Goal: Information Seeking & Learning: Learn about a topic

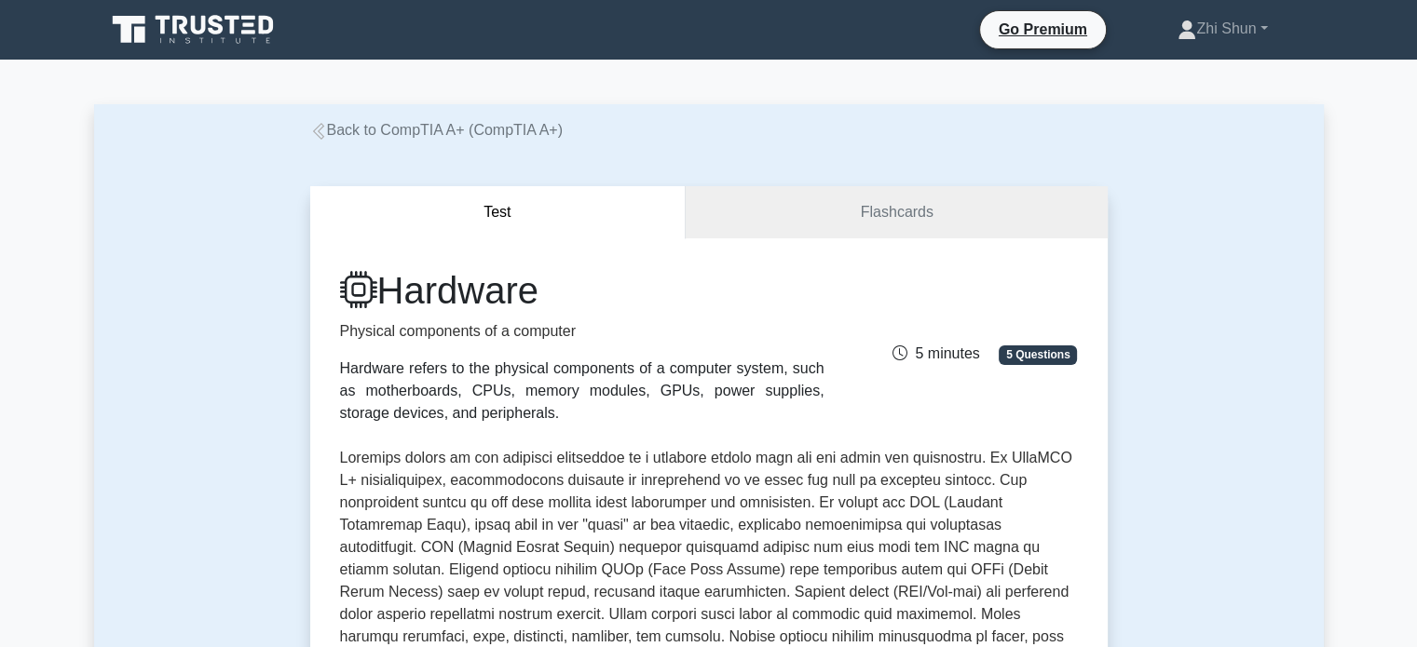
click at [246, 18] on icon at bounding box center [249, 18] width 14 height 4
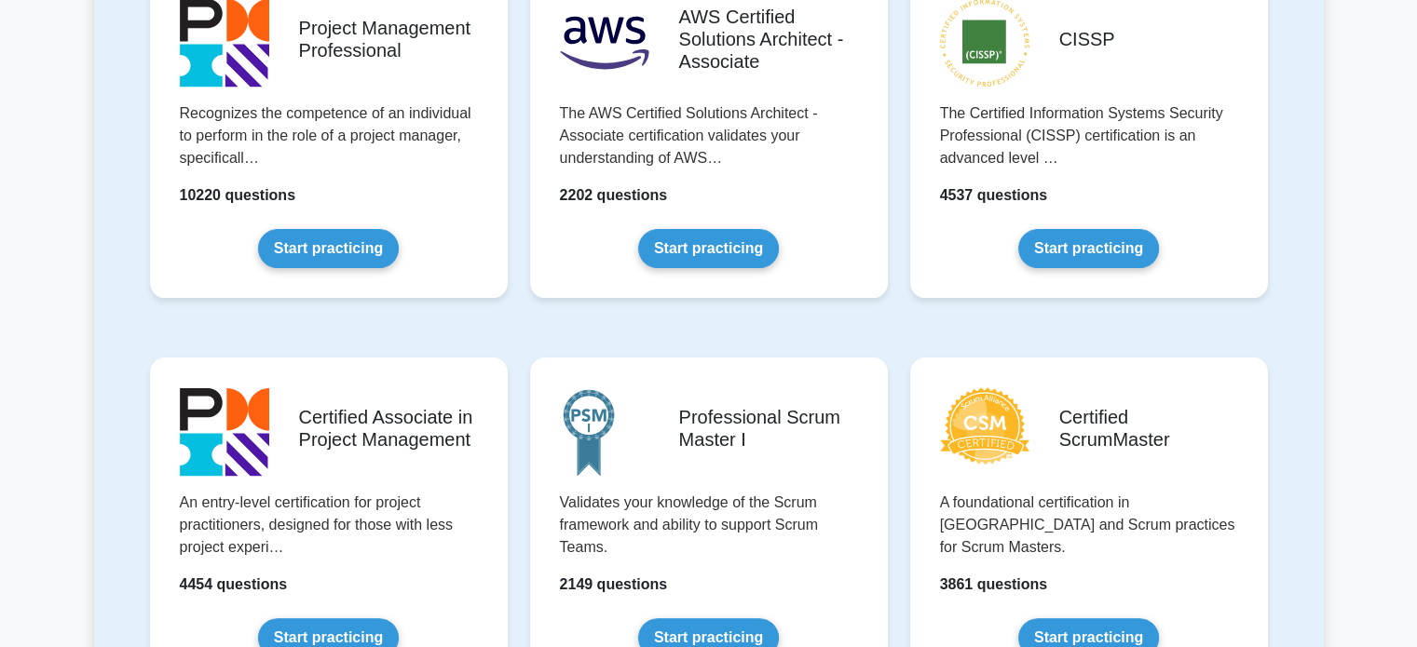
scroll to position [838, 0]
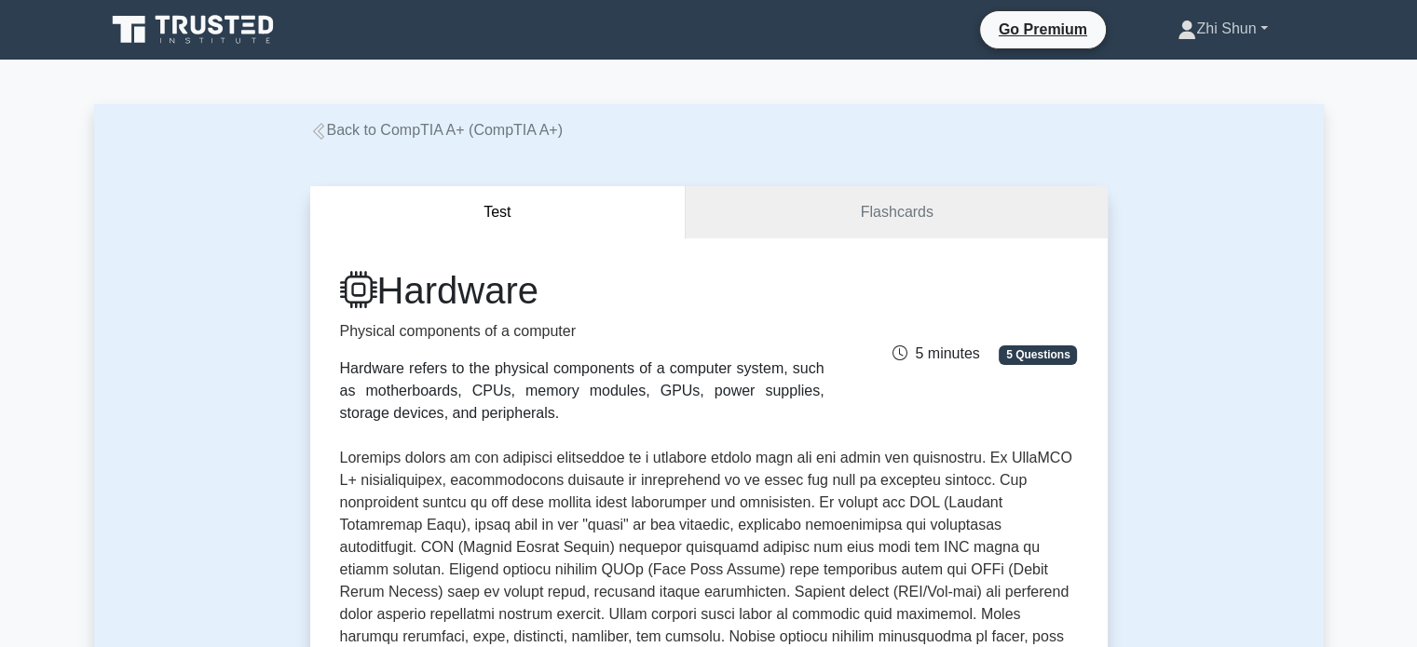
click at [1248, 30] on link "Zhi Shun" at bounding box center [1222, 28] width 179 height 37
click at [1182, 64] on link "Profile" at bounding box center [1207, 73] width 147 height 30
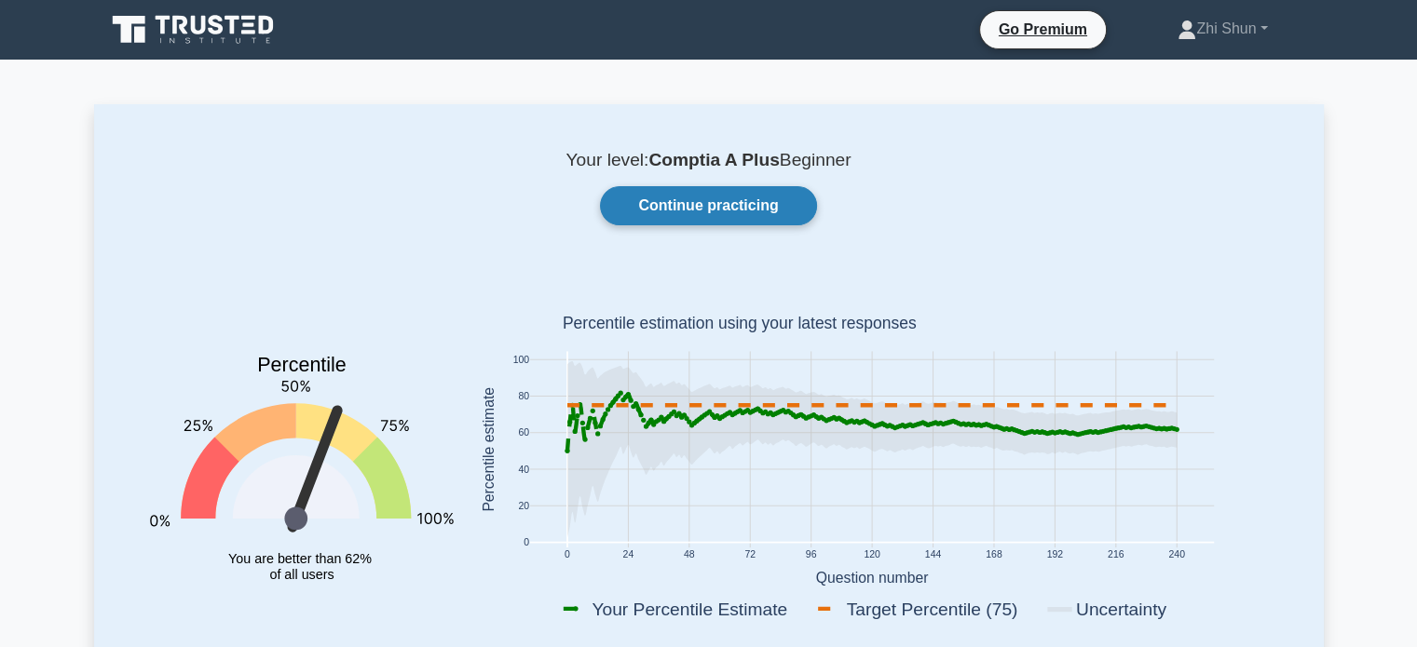
click at [749, 201] on link "Continue practicing" at bounding box center [708, 205] width 216 height 39
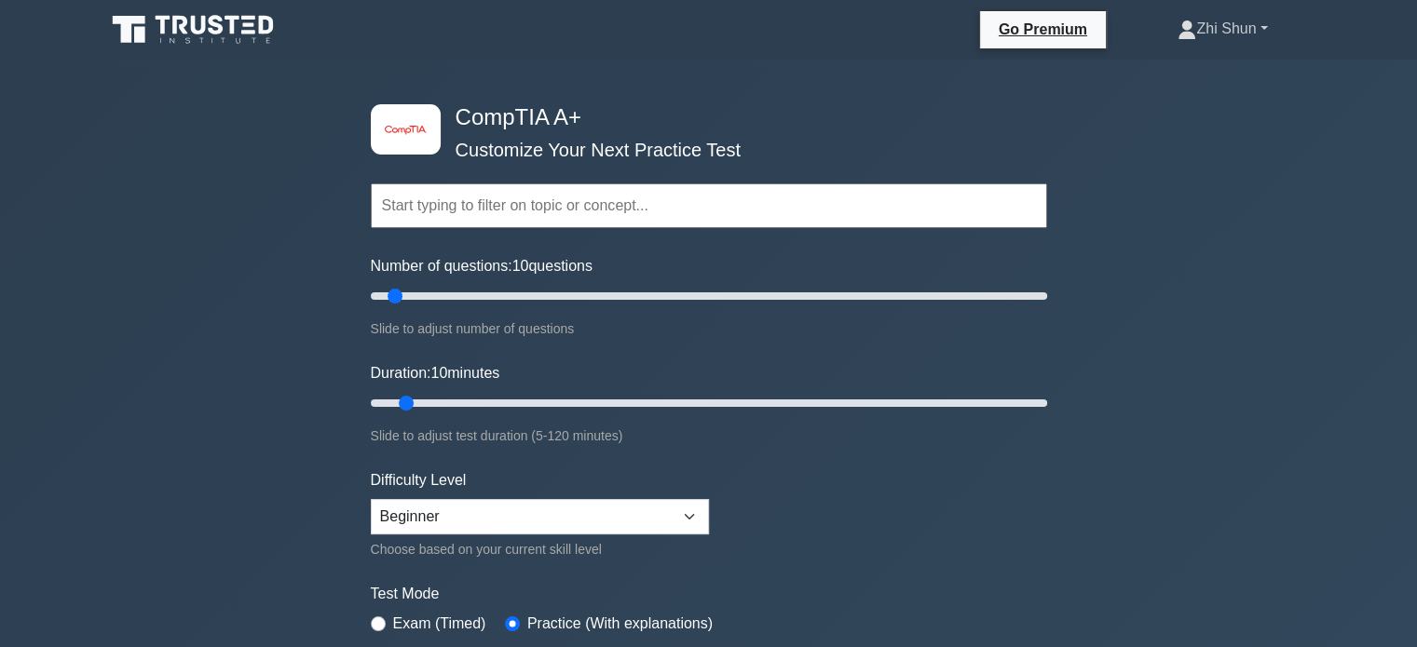
click at [1208, 32] on link "Zhi Shun" at bounding box center [1222, 28] width 179 height 37
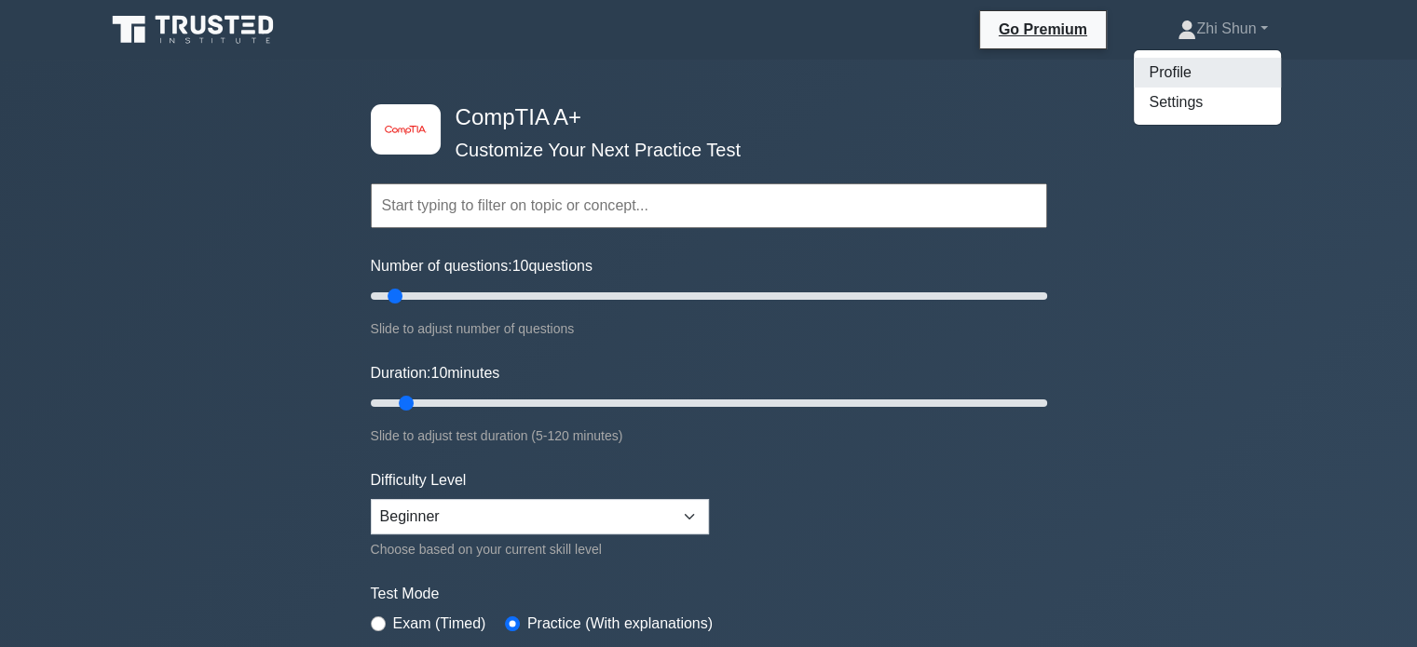
click at [1188, 65] on link "Profile" at bounding box center [1207, 73] width 147 height 30
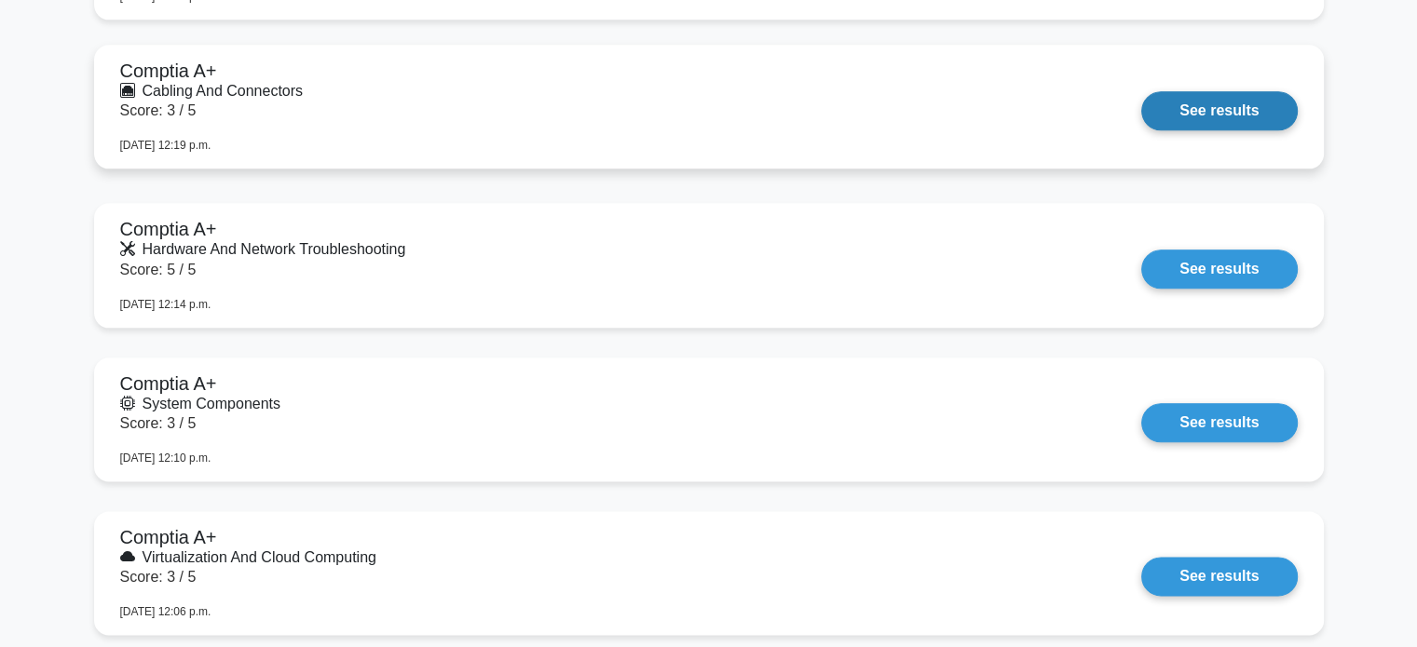
scroll to position [2142, 0]
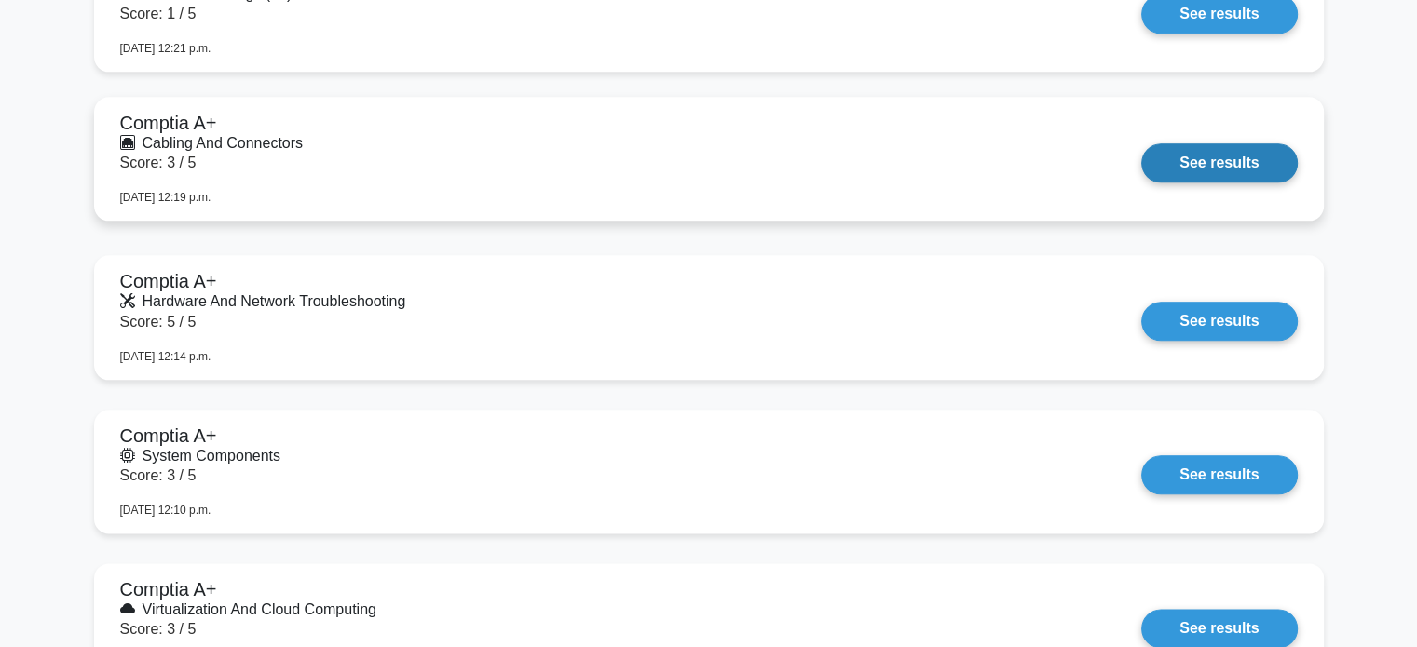
click at [1141, 143] on link "See results" at bounding box center [1219, 162] width 156 height 39
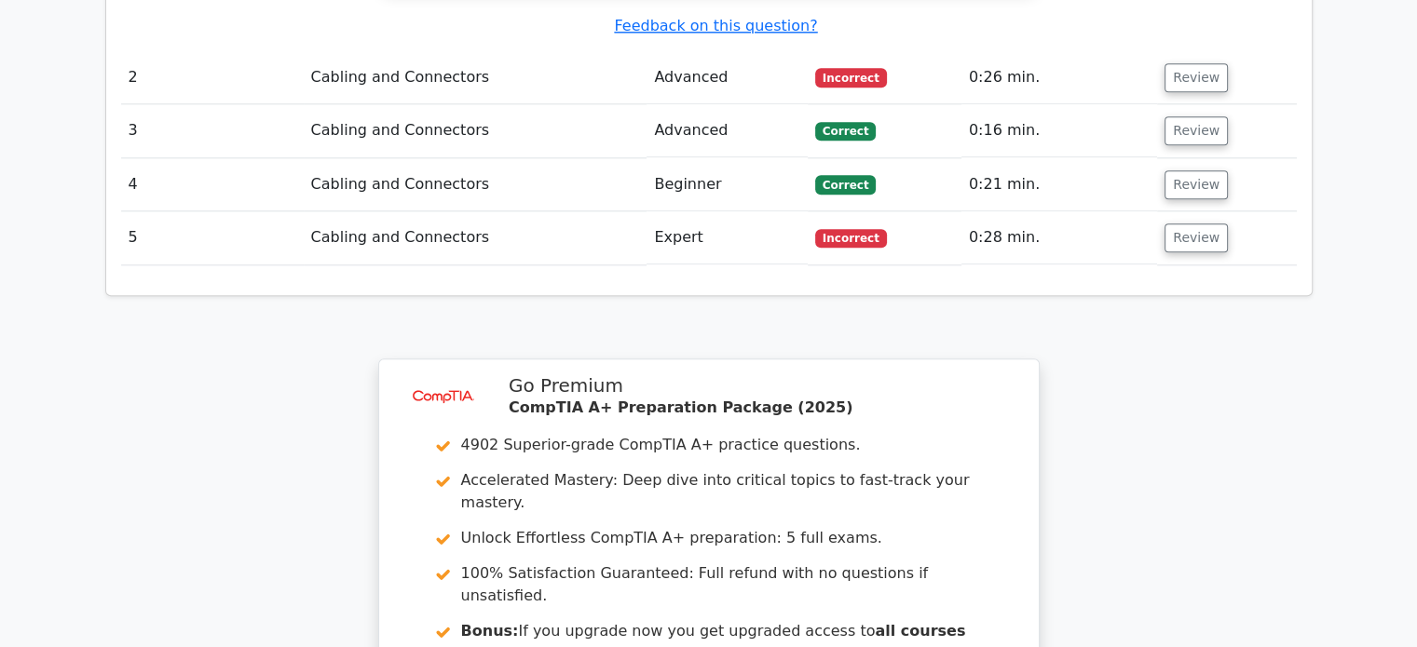
scroll to position [2451, 0]
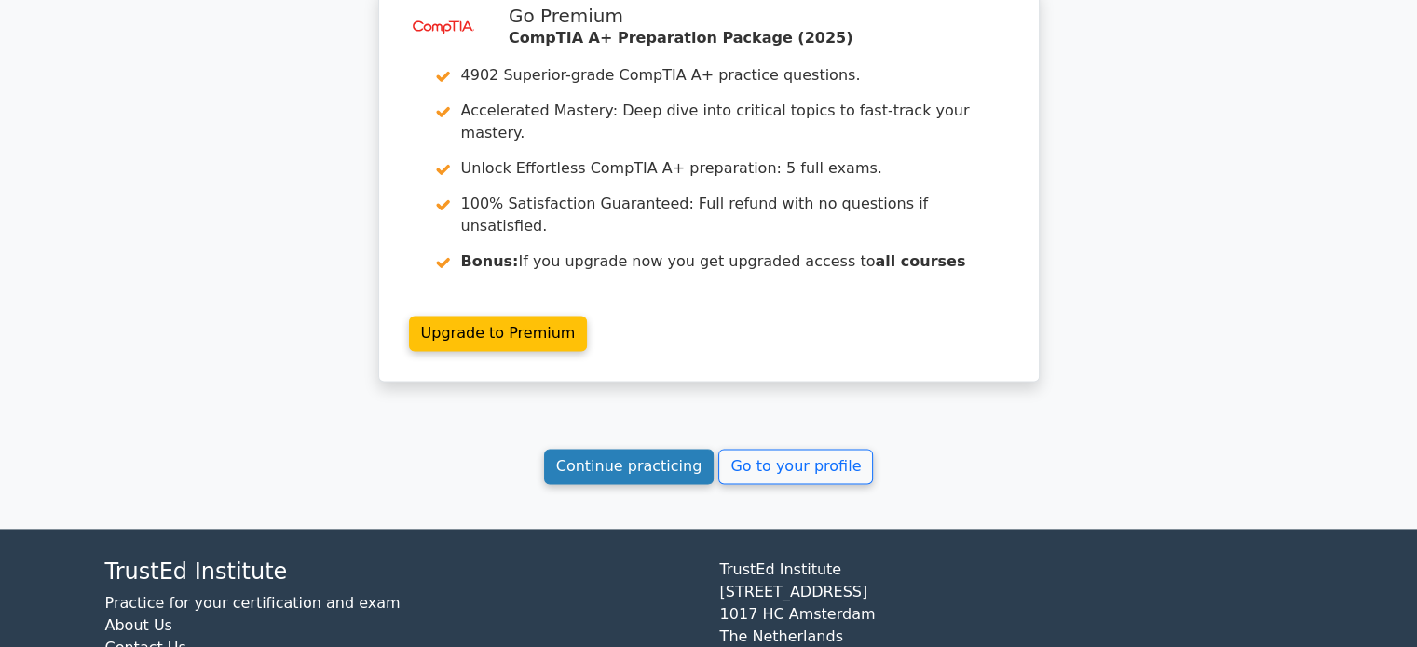
click at [654, 449] on link "Continue practicing" at bounding box center [629, 466] width 170 height 35
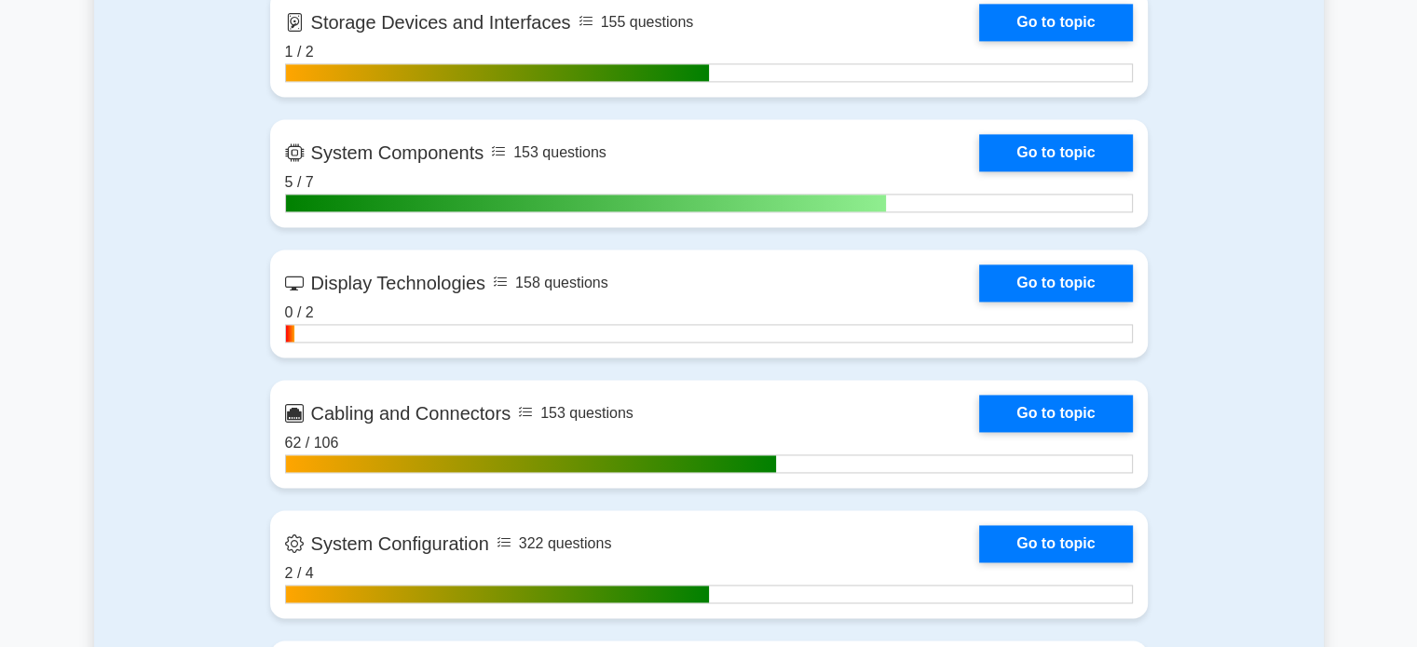
scroll to position [2887, 0]
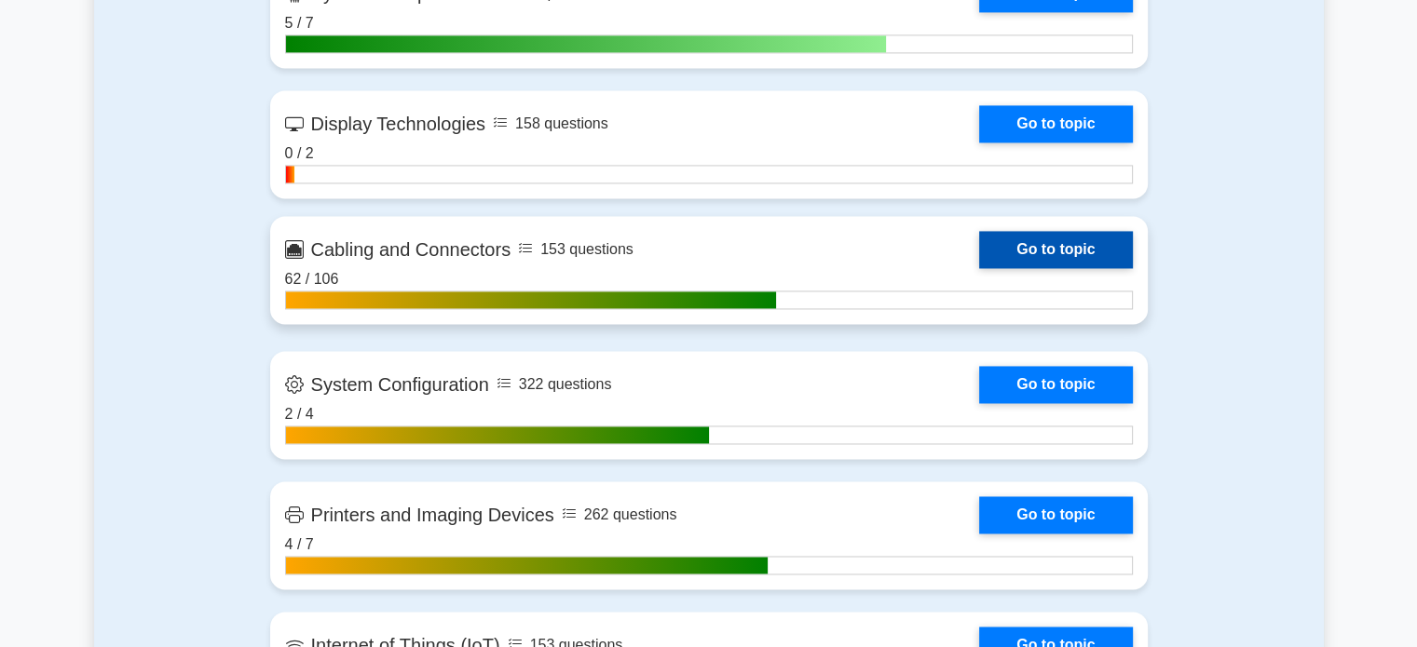
click at [1018, 236] on link "Go to topic" at bounding box center [1055, 249] width 153 height 37
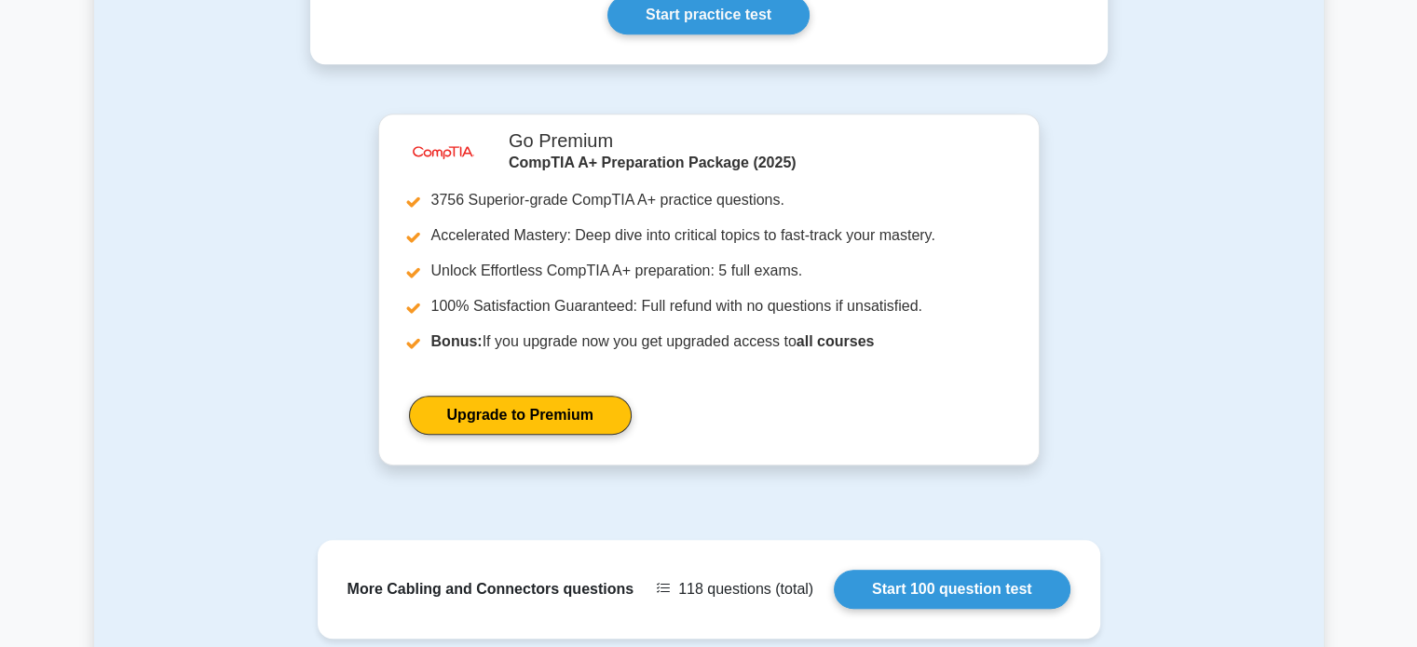
scroll to position [1025, 0]
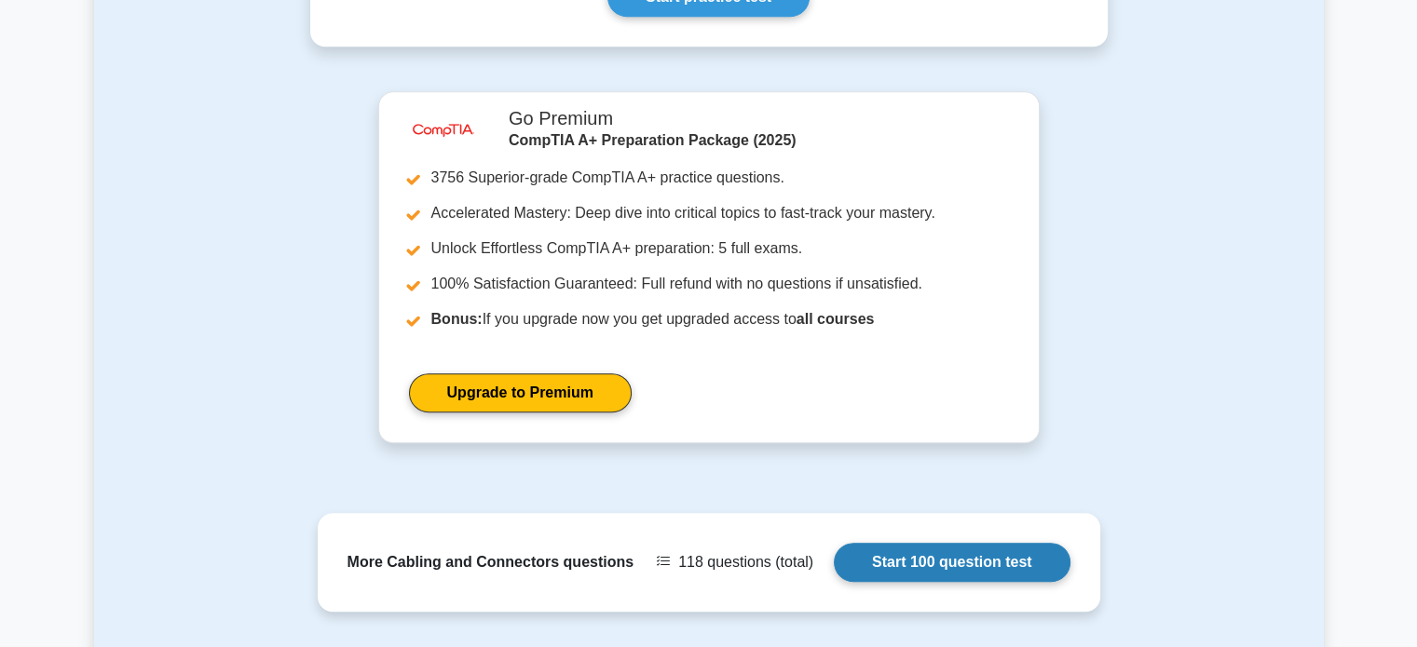
click at [886, 543] on link "Start 100 question test" at bounding box center [952, 562] width 237 height 39
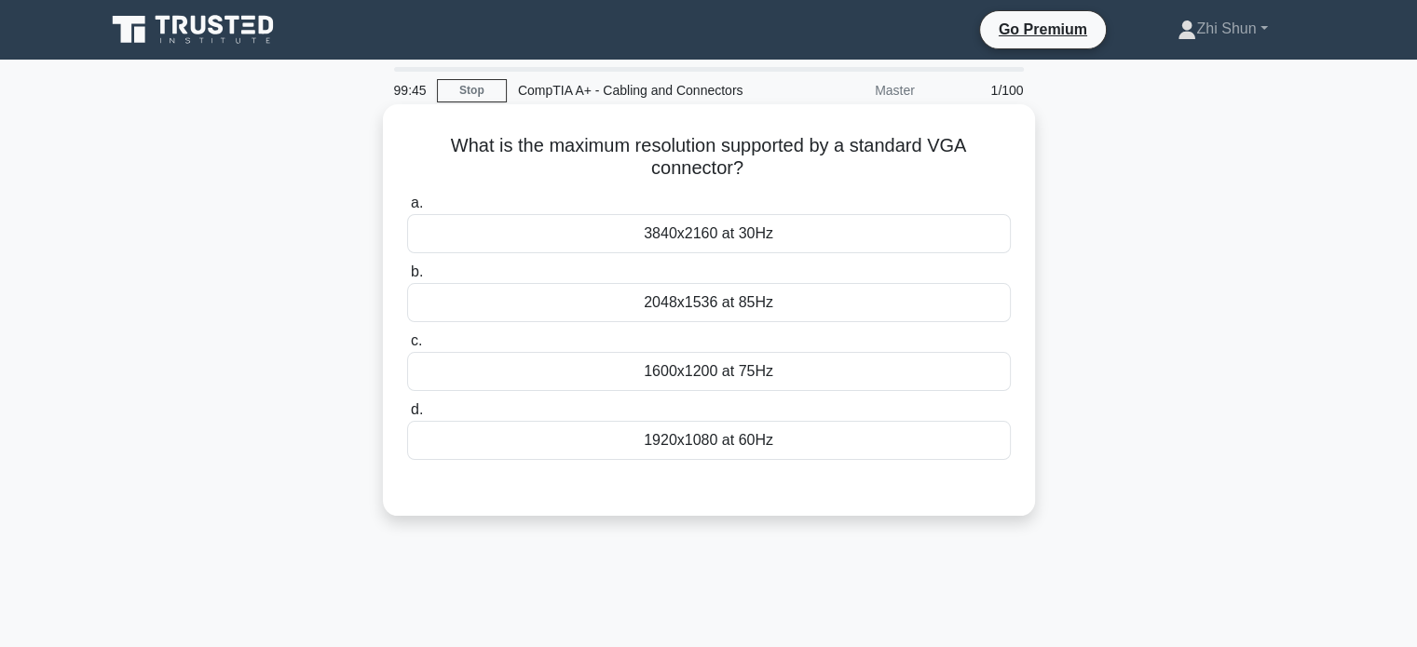
click at [726, 441] on div "1920x1080 at 60Hz" at bounding box center [709, 440] width 604 height 39
click at [407, 416] on input "d. 1920x1080 at 60Hz" at bounding box center [407, 410] width 0 height 12
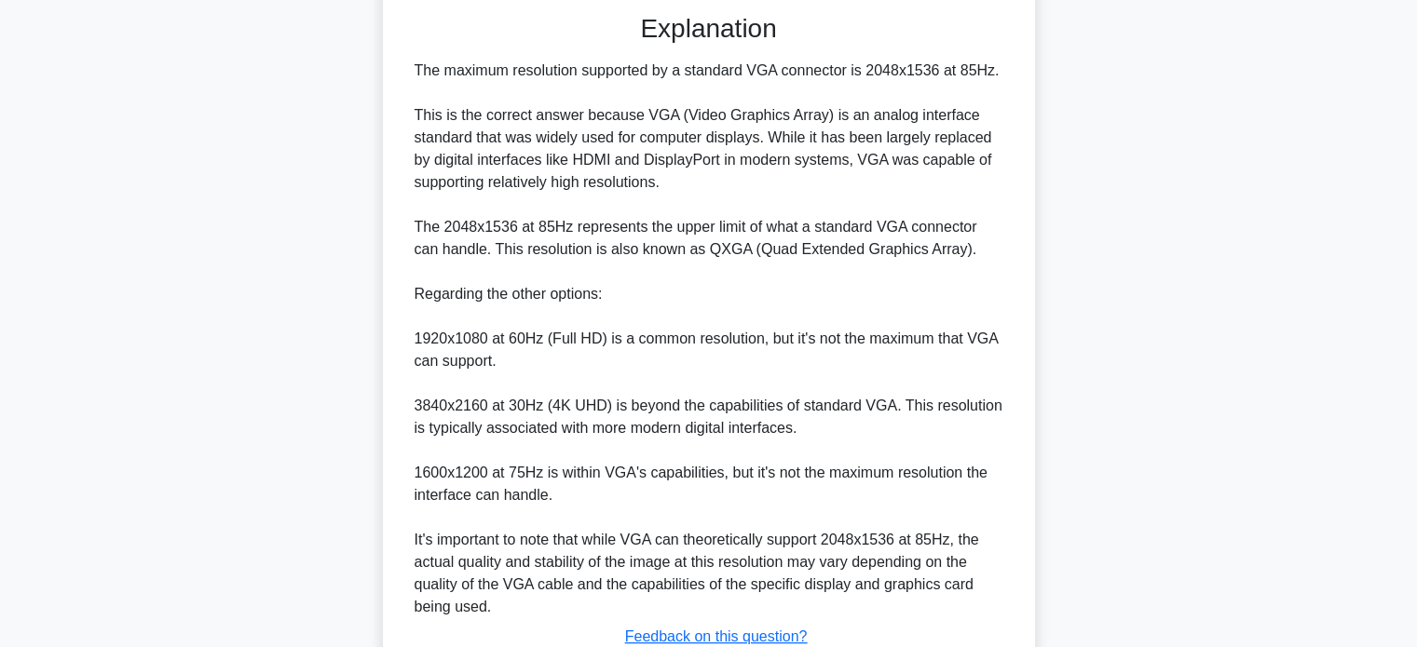
scroll to position [613, 0]
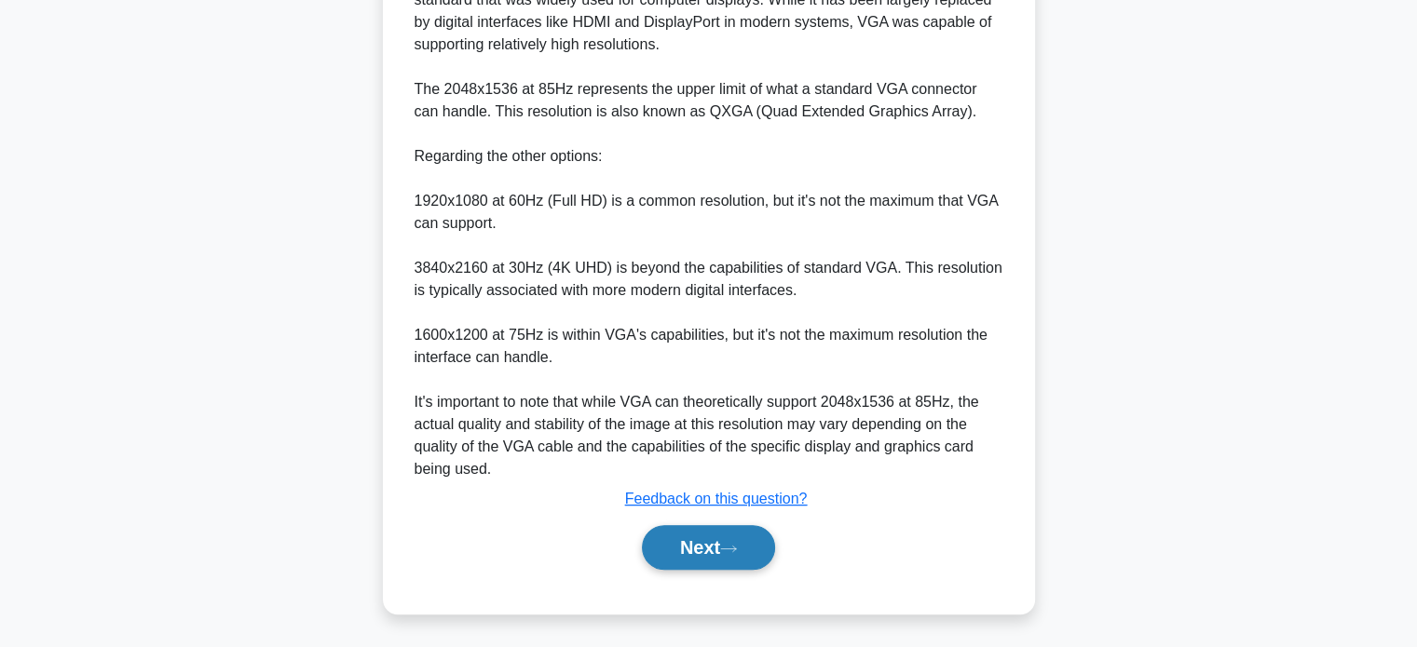
click at [710, 537] on button "Next" at bounding box center [708, 547] width 133 height 45
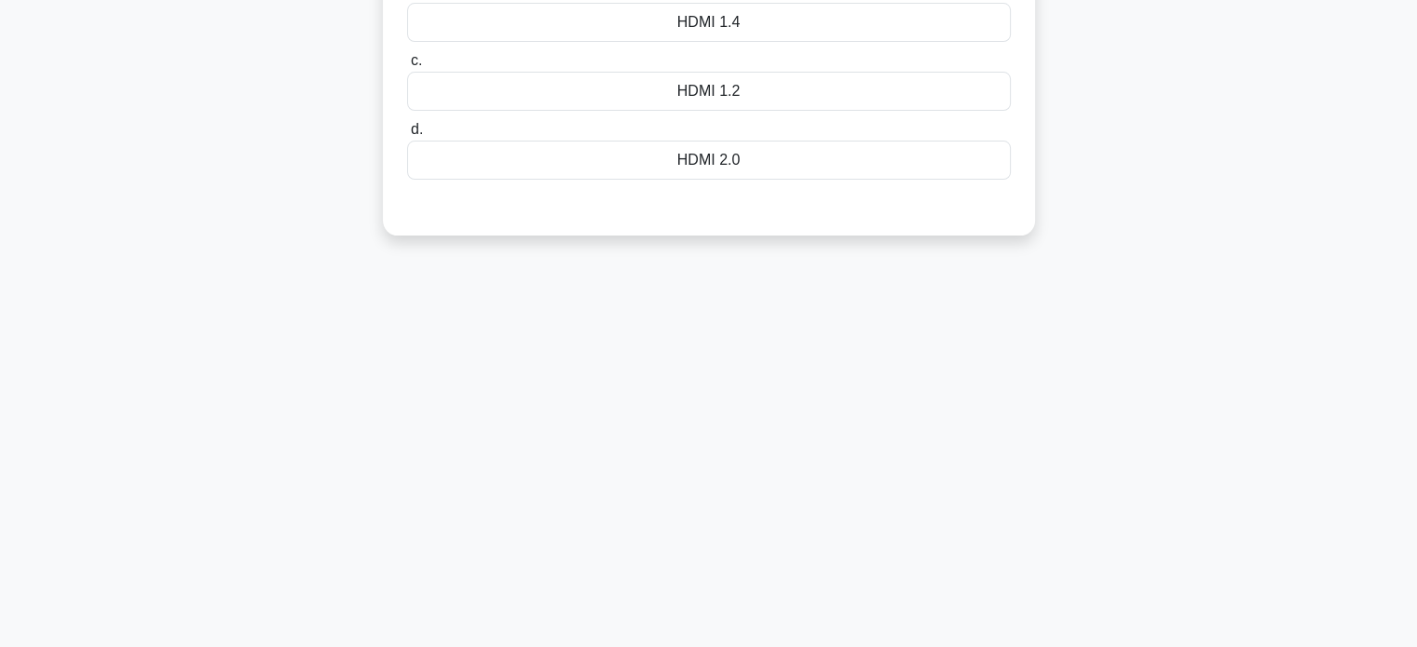
scroll to position [79, 0]
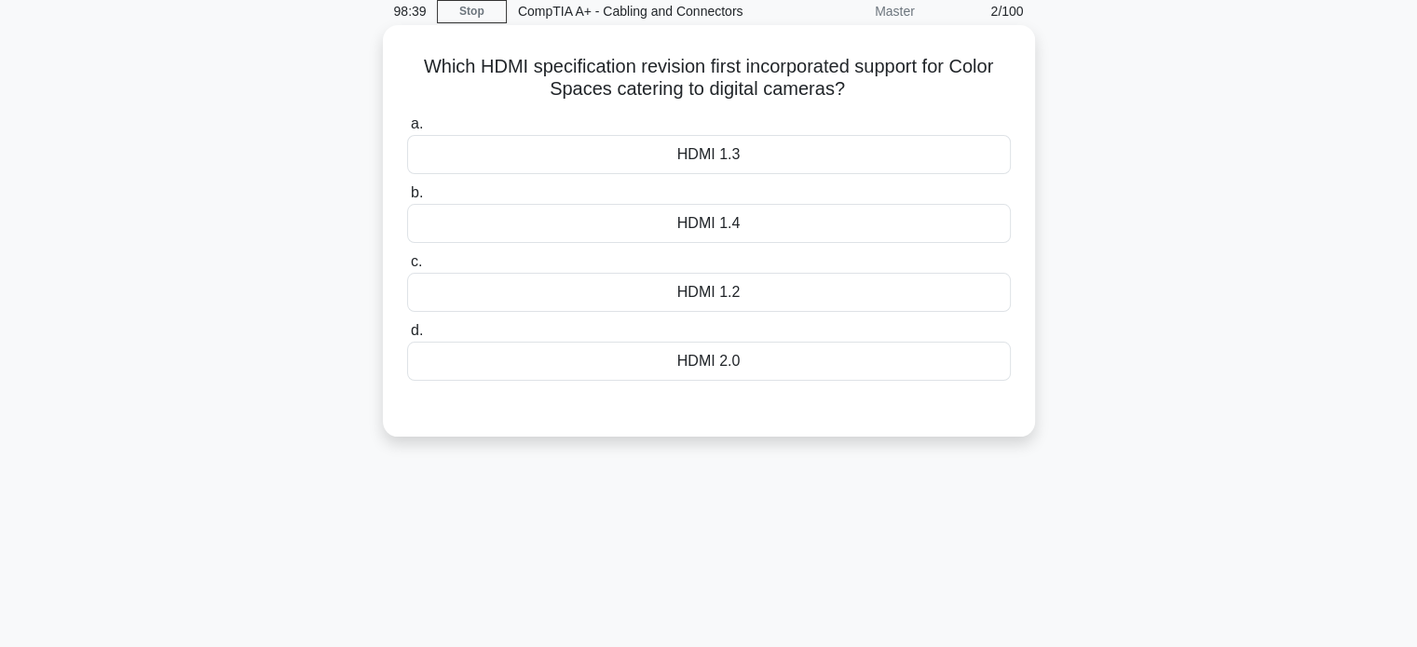
click at [749, 226] on div "HDMI 1.4" at bounding box center [709, 223] width 604 height 39
click at [407, 199] on input "b. HDMI 1.4" at bounding box center [407, 193] width 0 height 12
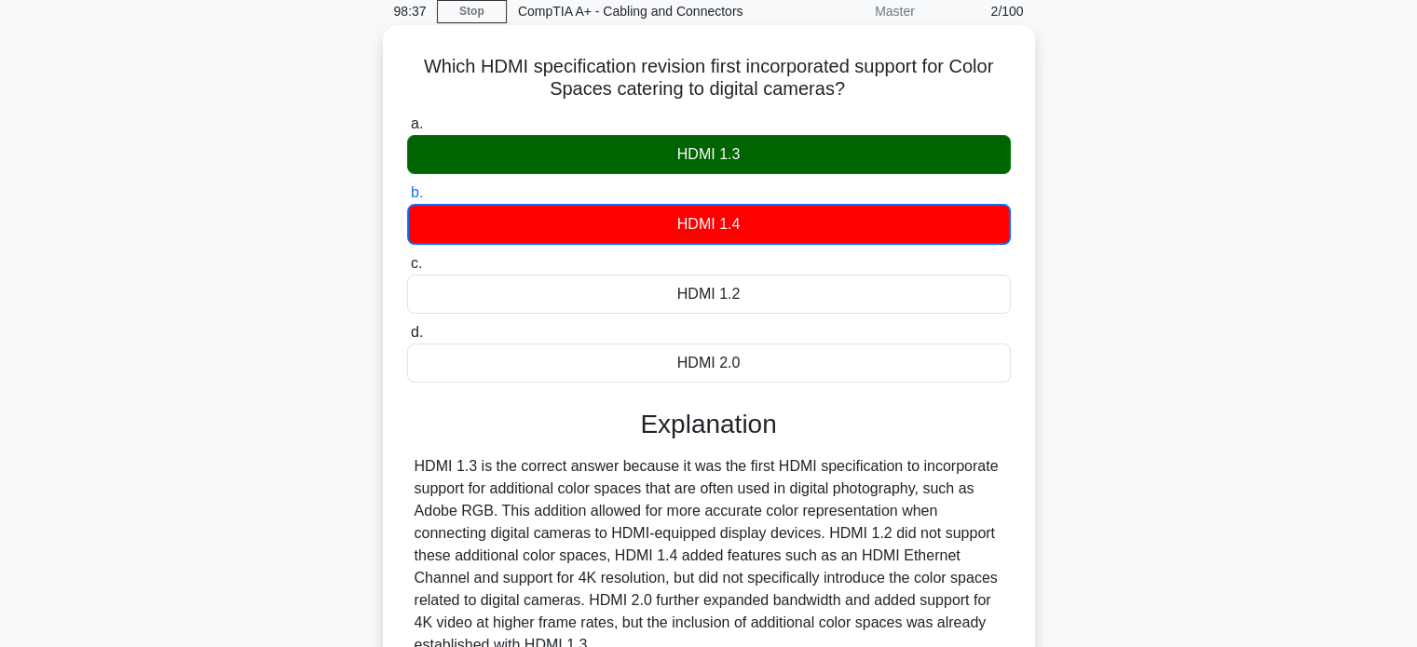
scroll to position [359, 0]
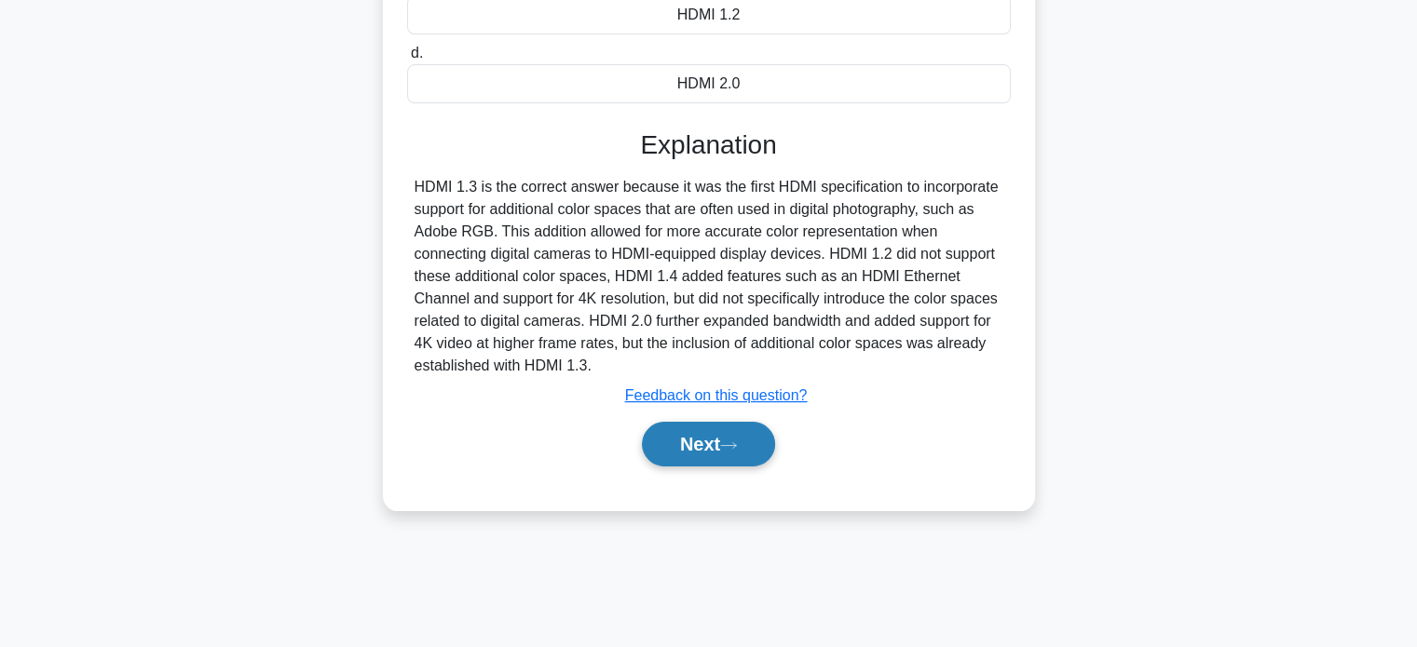
click at [675, 450] on button "Next" at bounding box center [708, 444] width 133 height 45
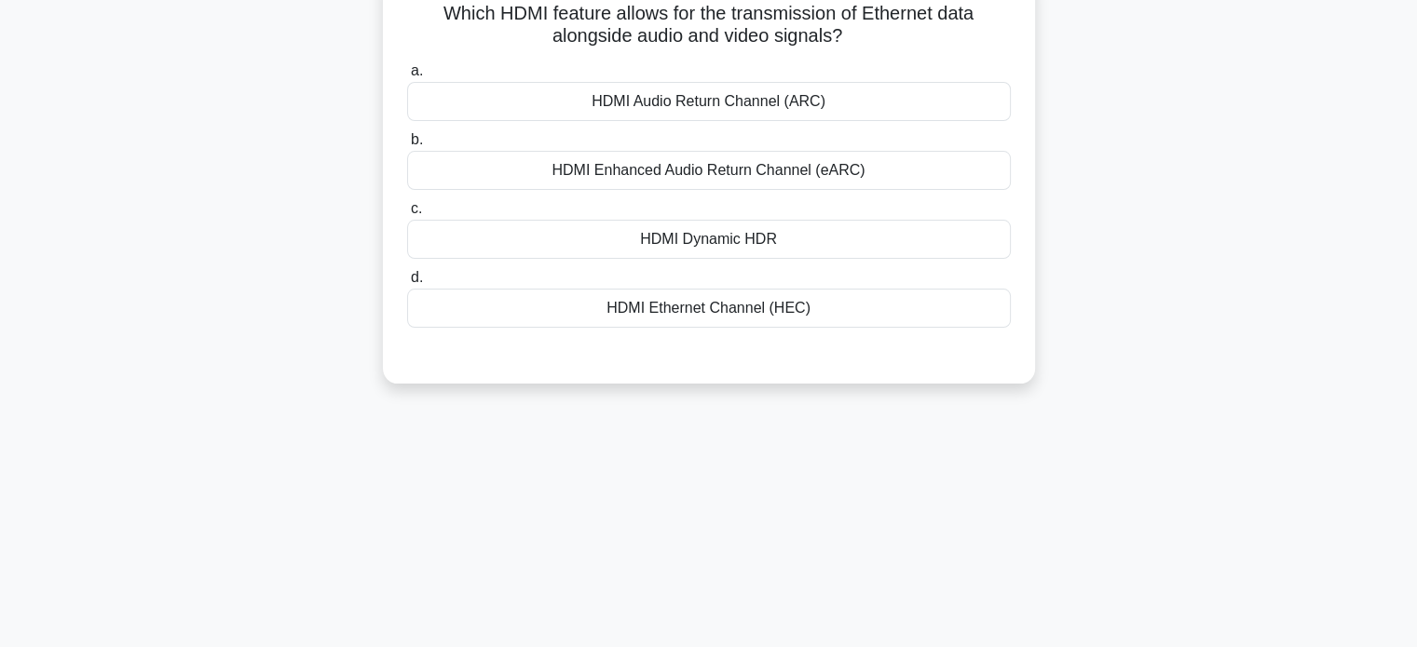
scroll to position [0, 0]
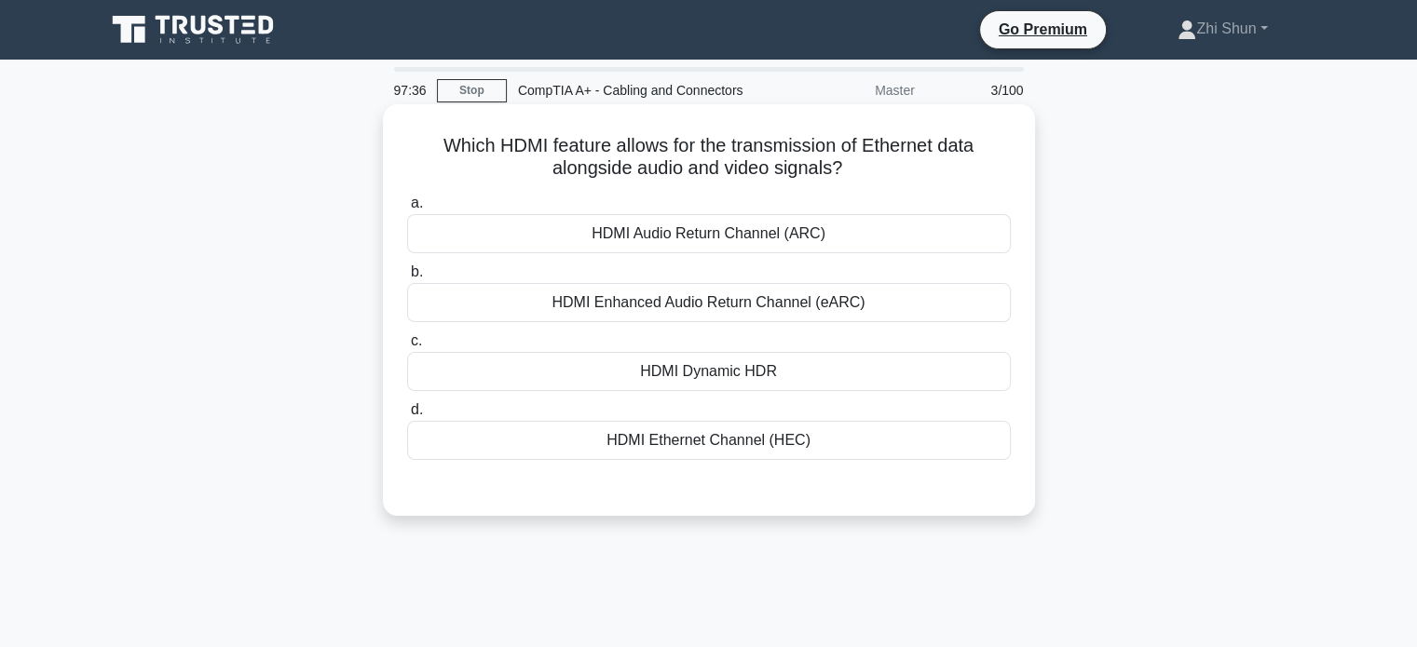
click at [711, 451] on div "HDMI Ethernet Channel (HEC)" at bounding box center [709, 440] width 604 height 39
click at [407, 416] on input "d. HDMI Ethernet Channel (HEC)" at bounding box center [407, 410] width 0 height 12
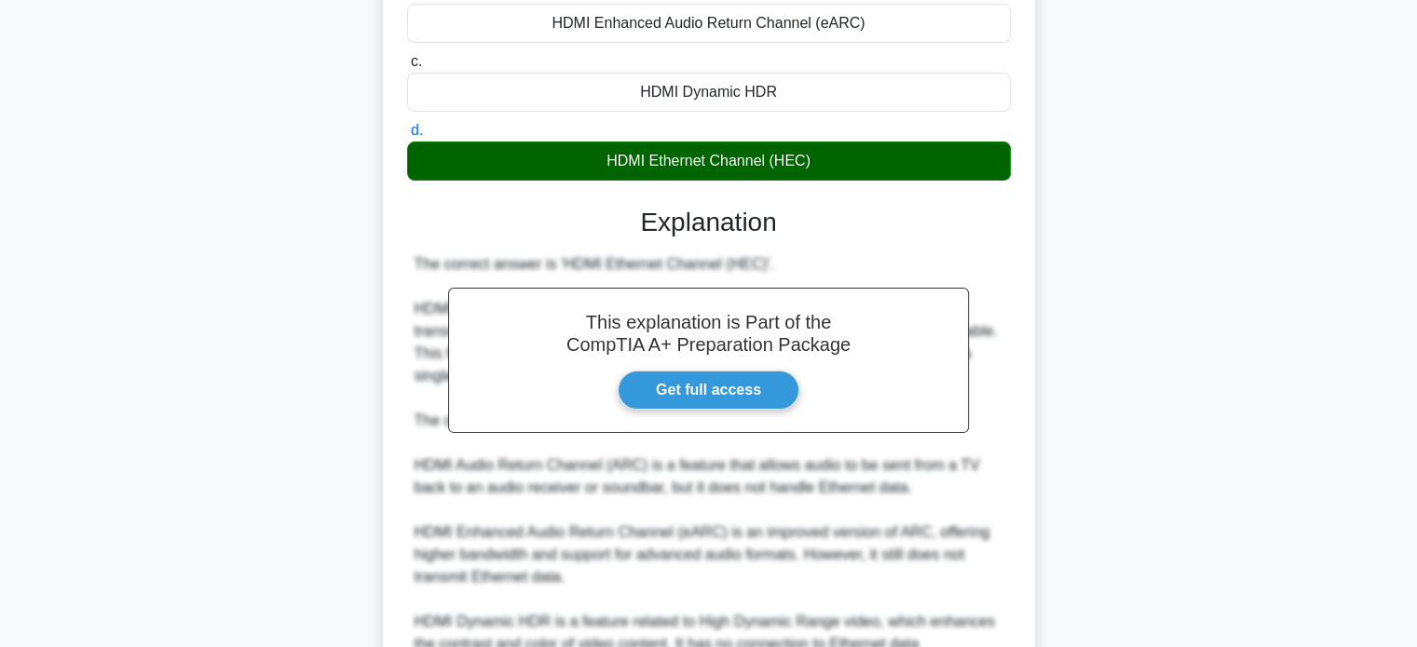
scroll to position [477, 0]
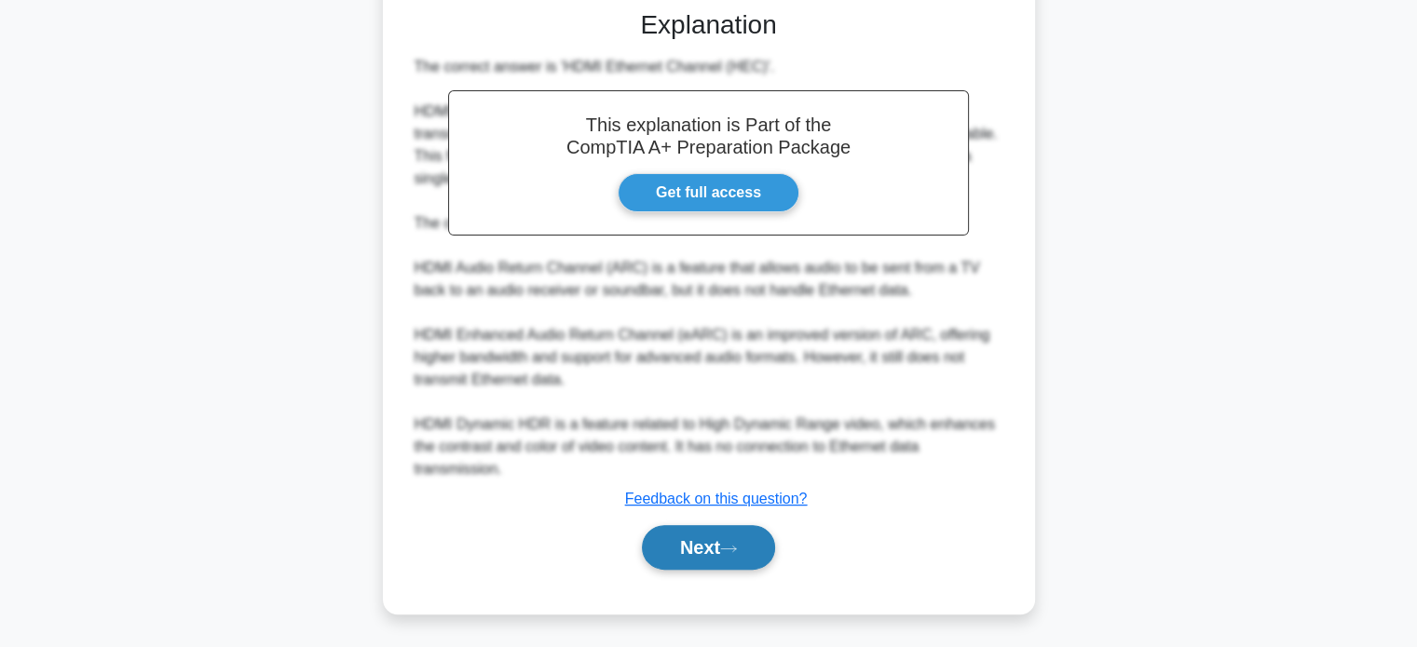
click at [732, 549] on icon at bounding box center [728, 549] width 17 height 10
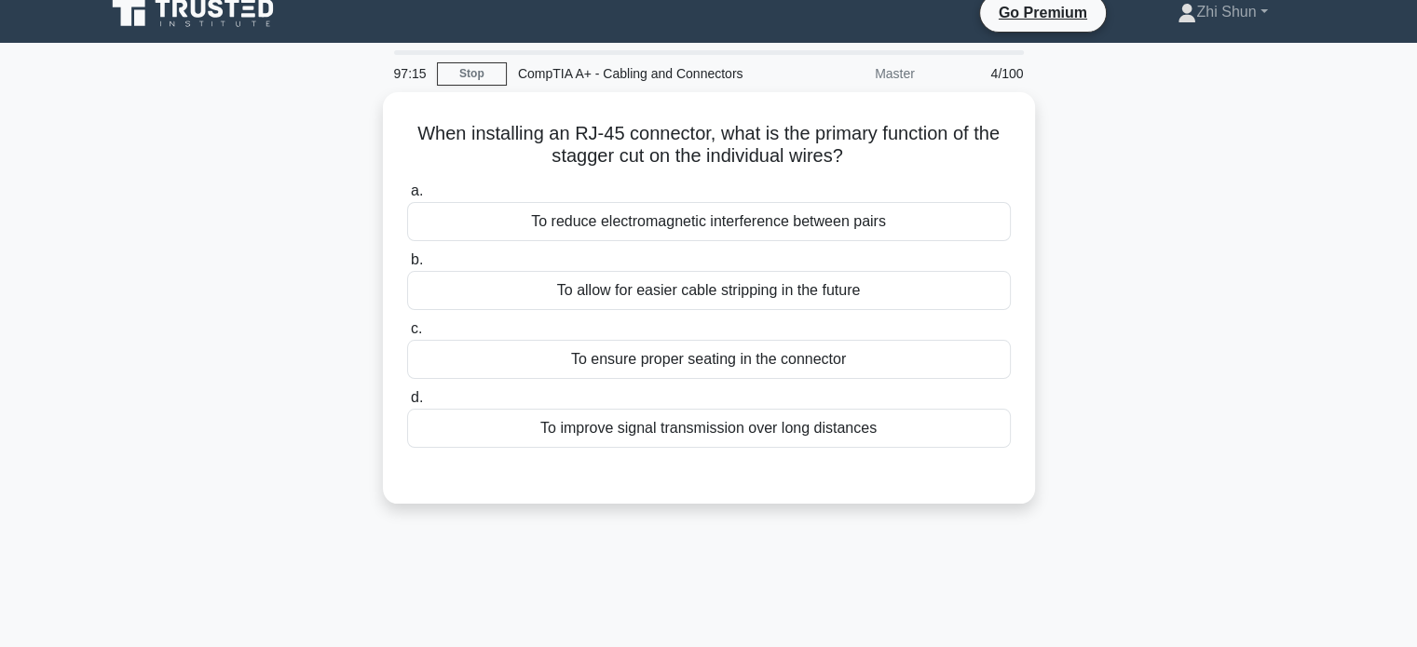
scroll to position [0, 0]
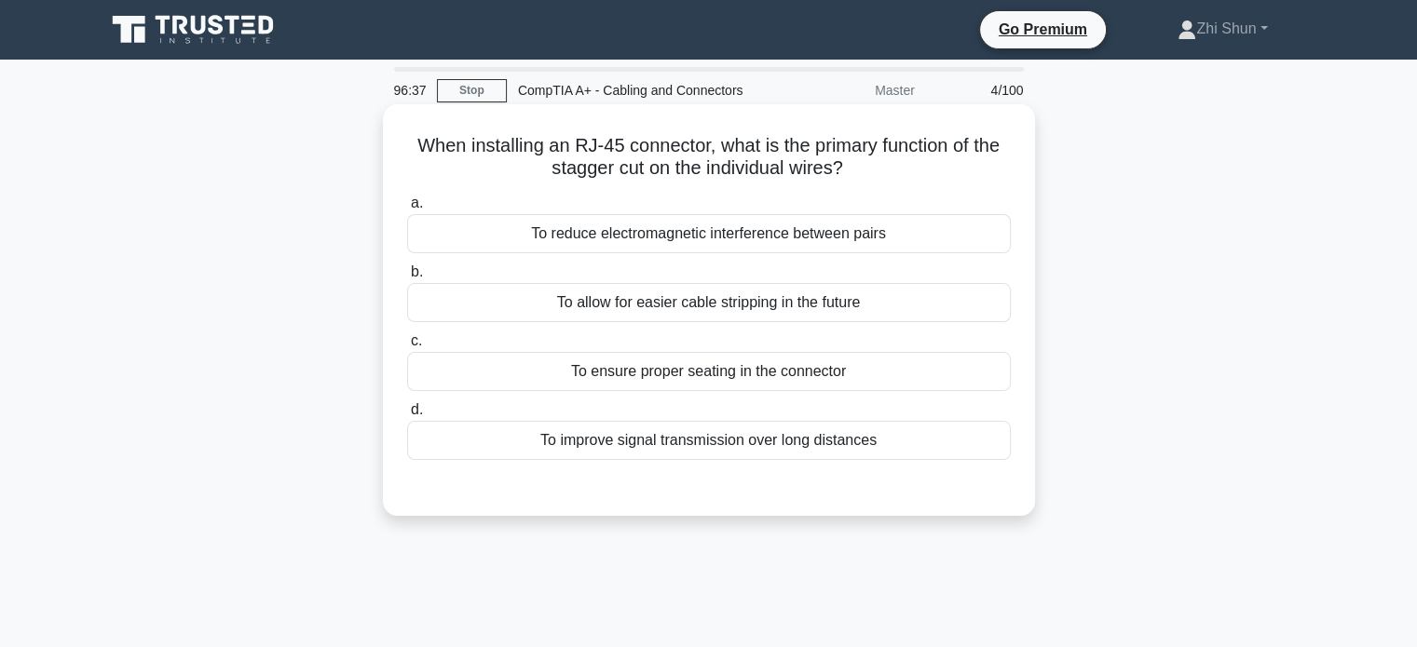
click at [671, 232] on div "To reduce electromagnetic interference between pairs" at bounding box center [709, 233] width 604 height 39
click at [407, 210] on input "a. To reduce electromagnetic interference between pairs" at bounding box center [407, 203] width 0 height 12
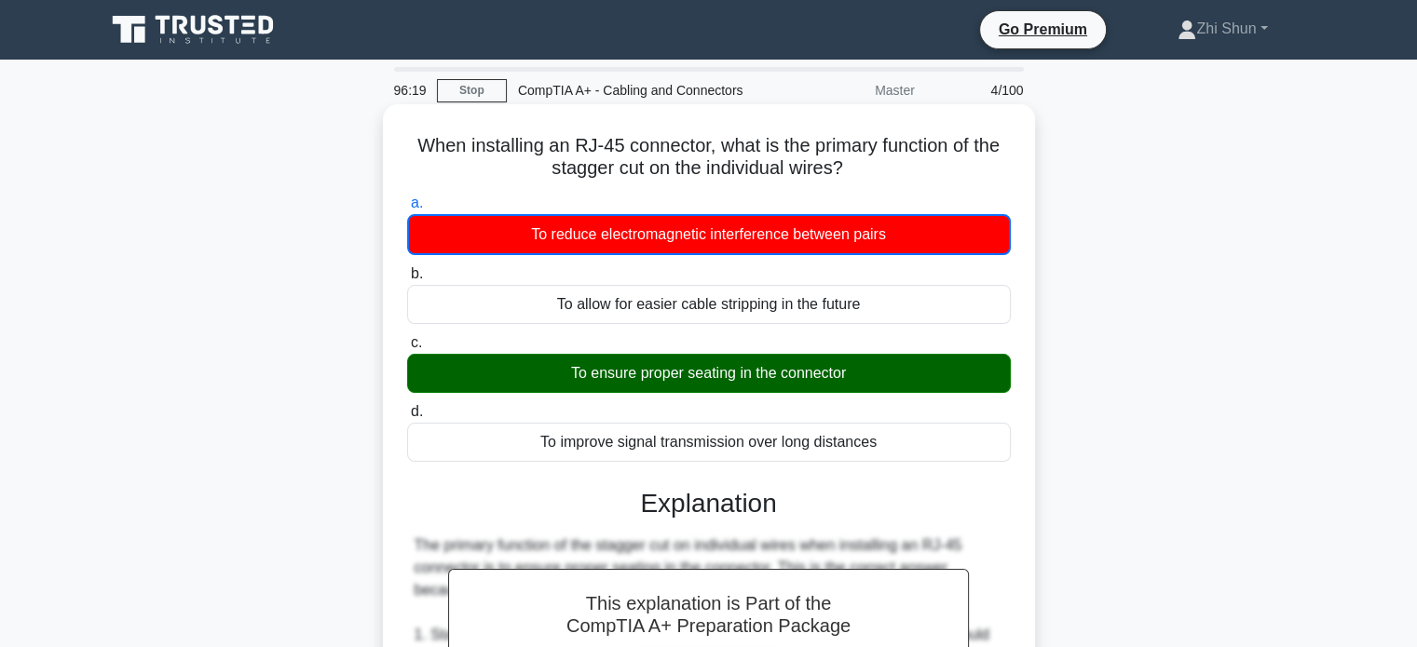
scroll to position [591, 0]
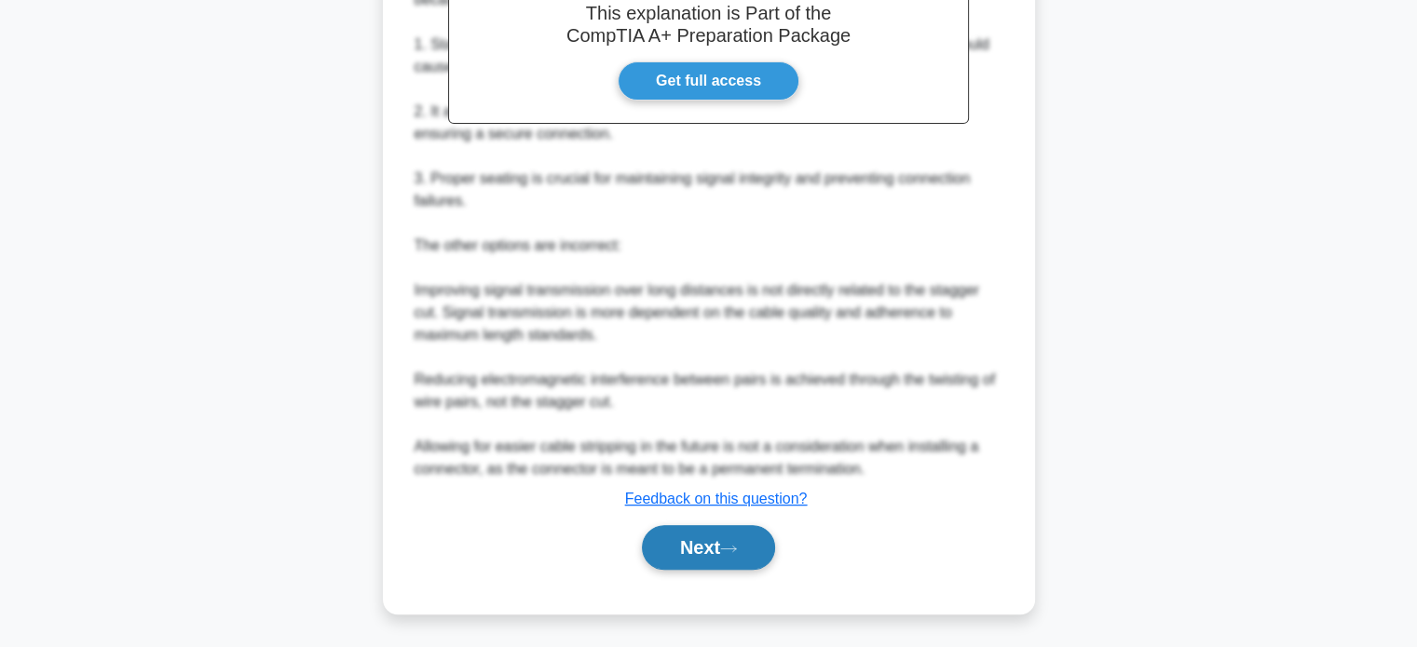
click at [745, 549] on button "Next" at bounding box center [708, 547] width 133 height 45
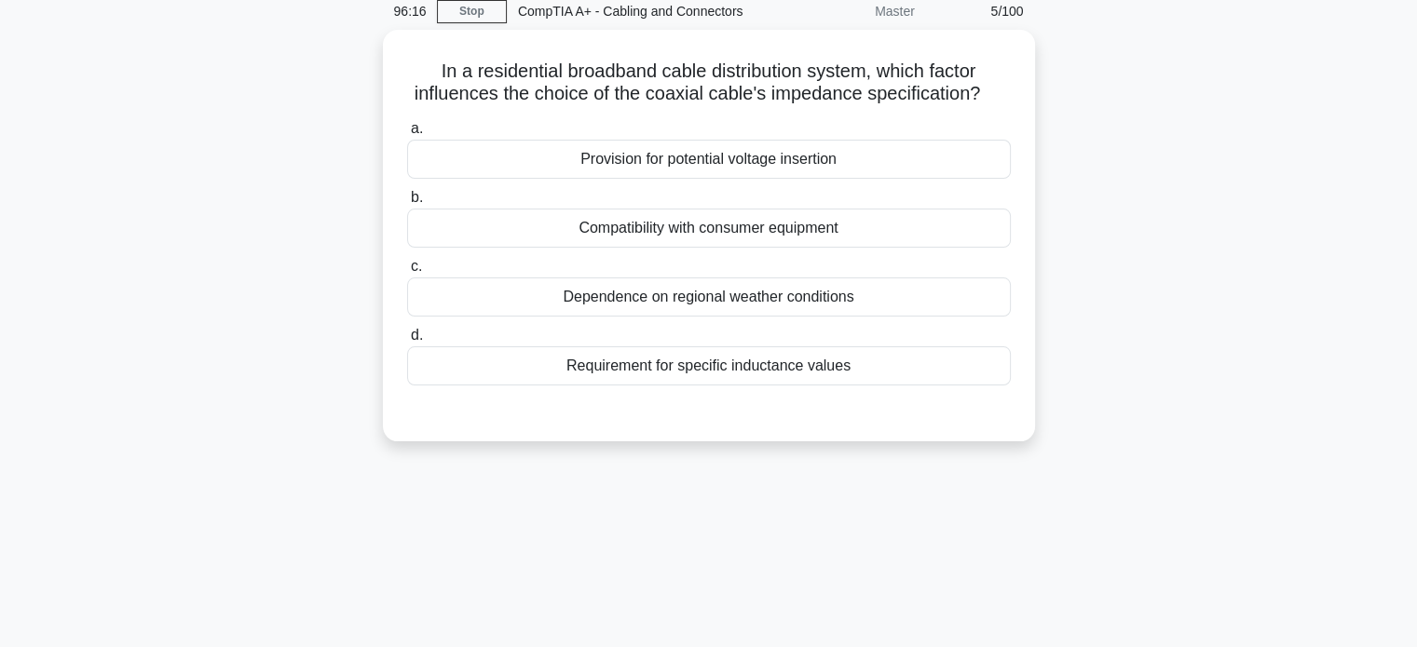
scroll to position [0, 0]
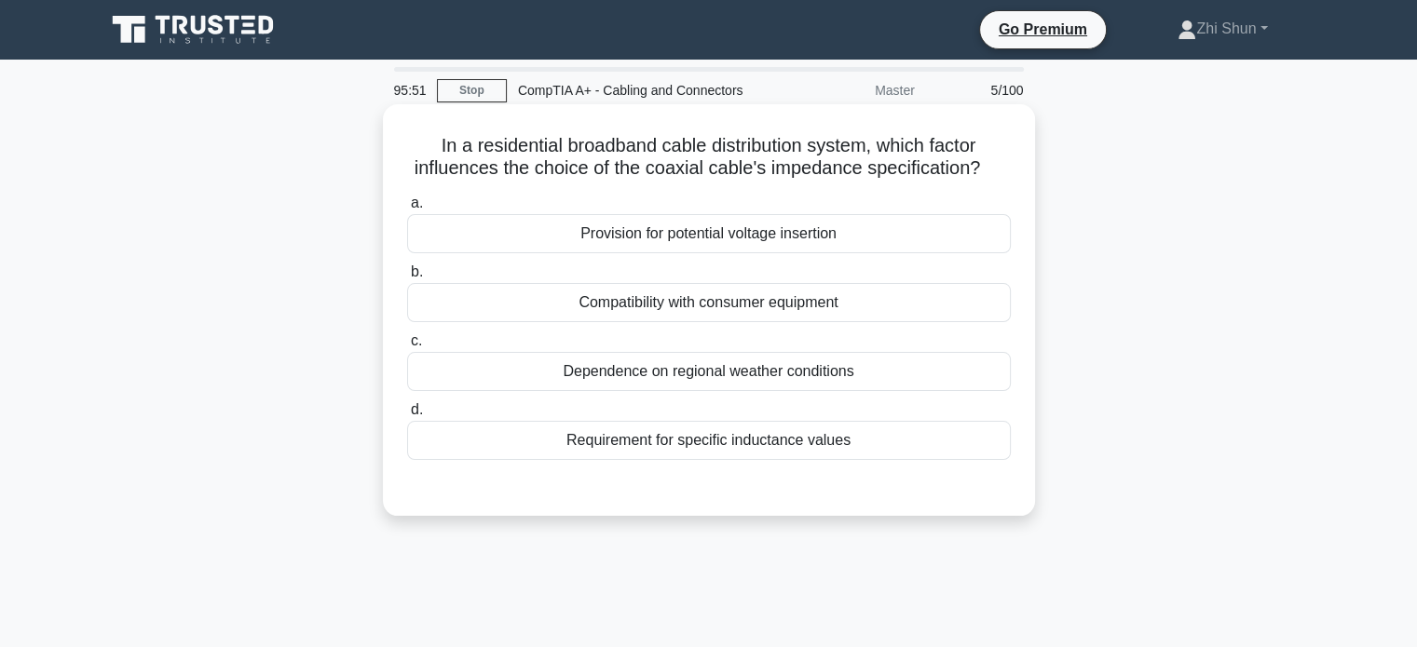
click at [807, 446] on div "Requirement for specific inductance values" at bounding box center [709, 440] width 604 height 39
click at [407, 416] on input "d. Requirement for specific inductance values" at bounding box center [407, 410] width 0 height 12
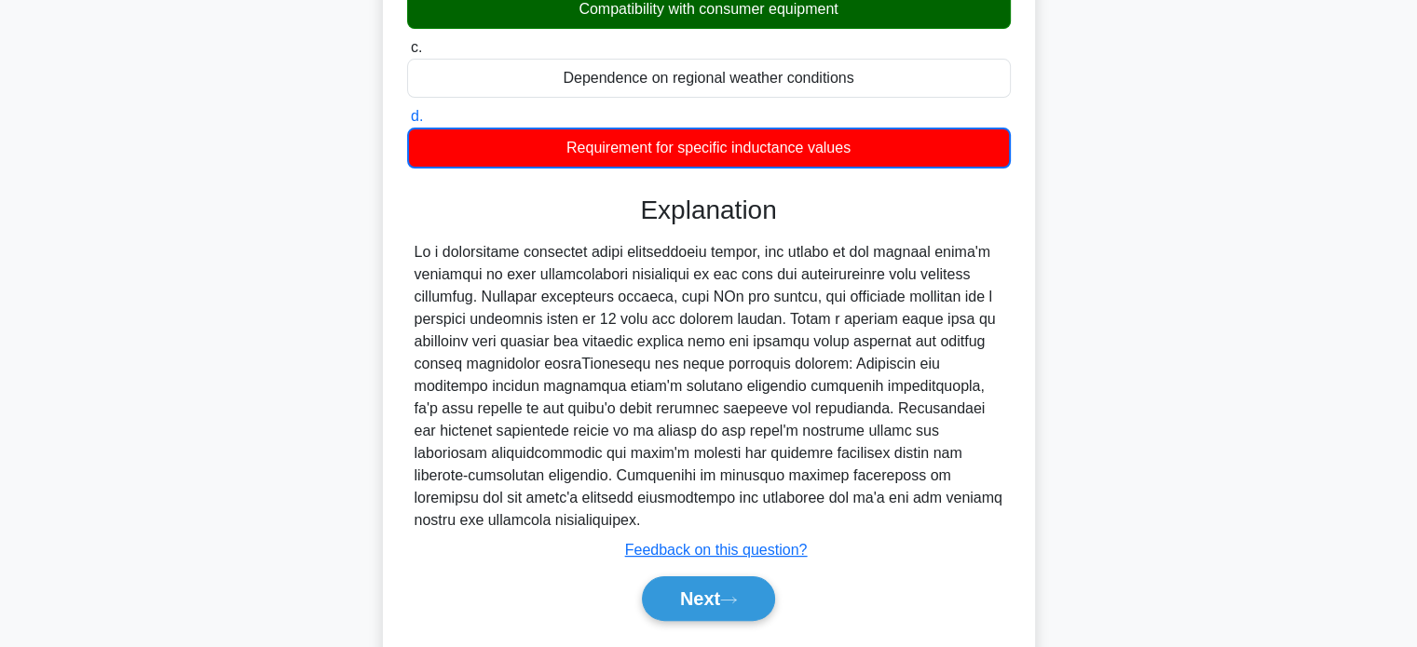
scroll to position [359, 0]
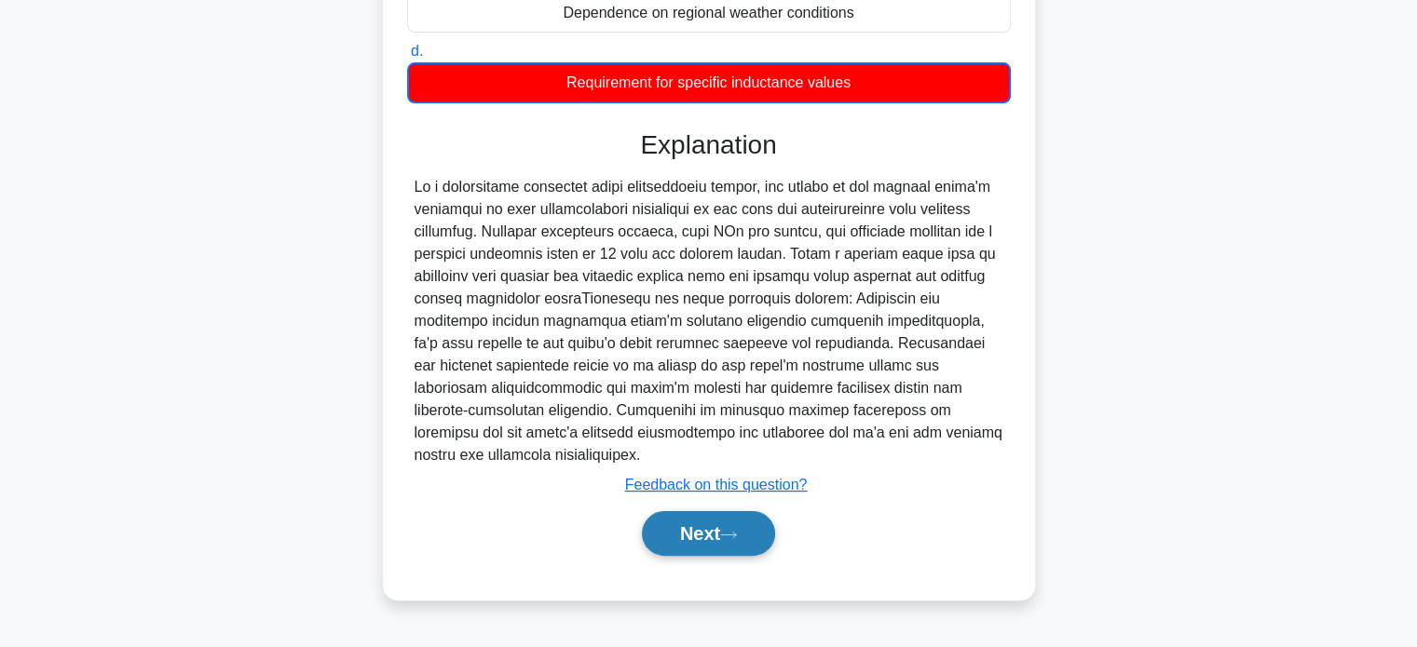
click at [737, 530] on icon at bounding box center [728, 535] width 17 height 10
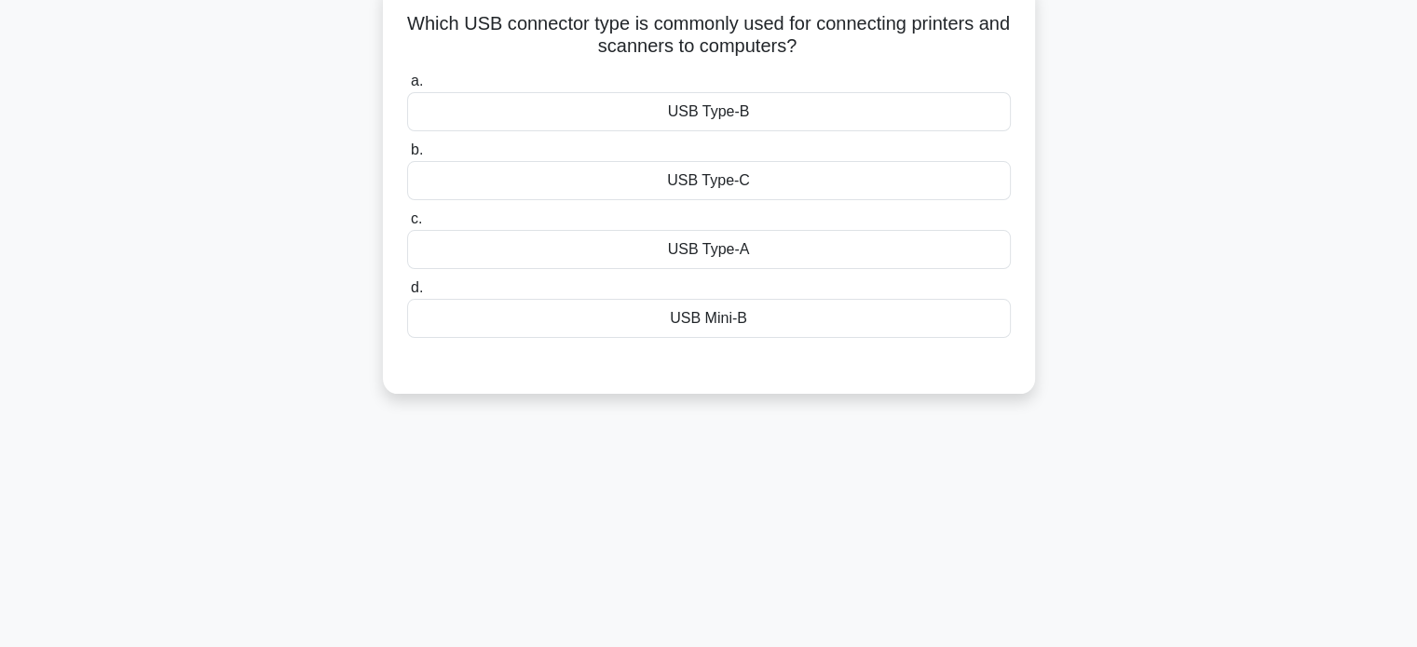
scroll to position [0, 0]
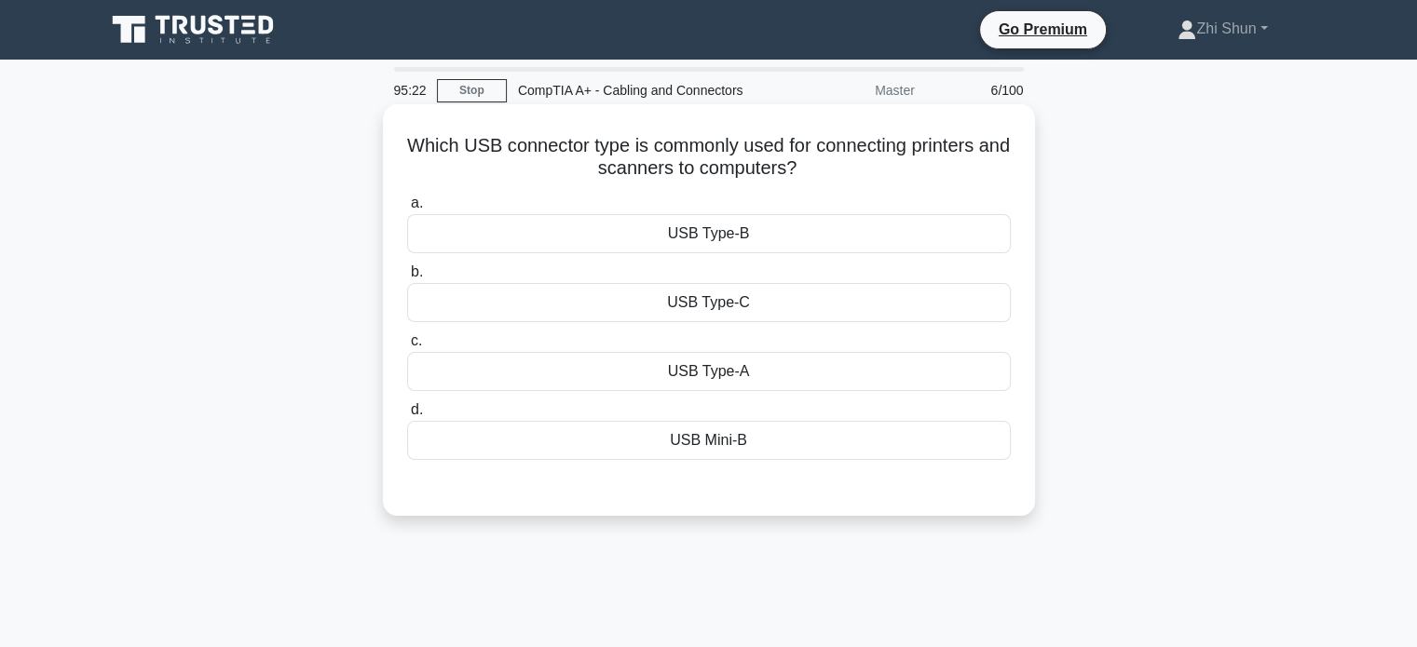
click at [811, 305] on div "USB Type-C" at bounding box center [709, 302] width 604 height 39
click at [407, 278] on input "b. USB Type-C" at bounding box center [407, 272] width 0 height 12
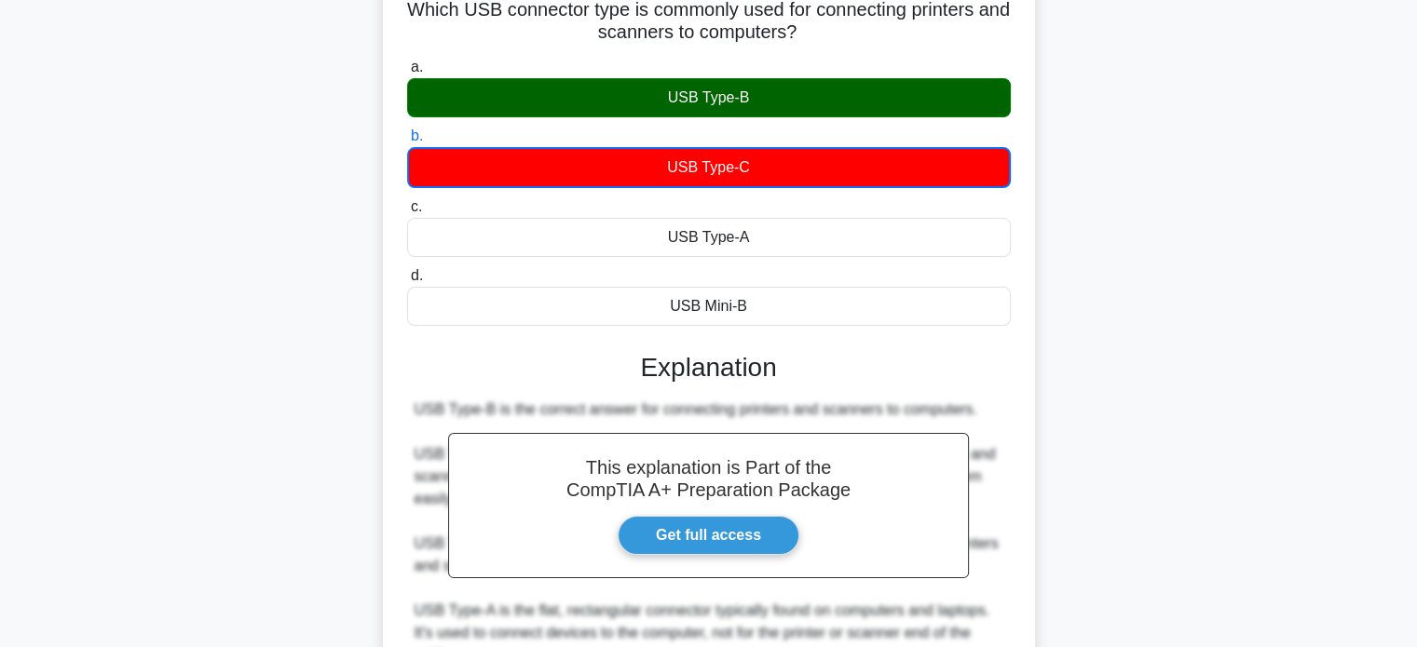
scroll to position [456, 0]
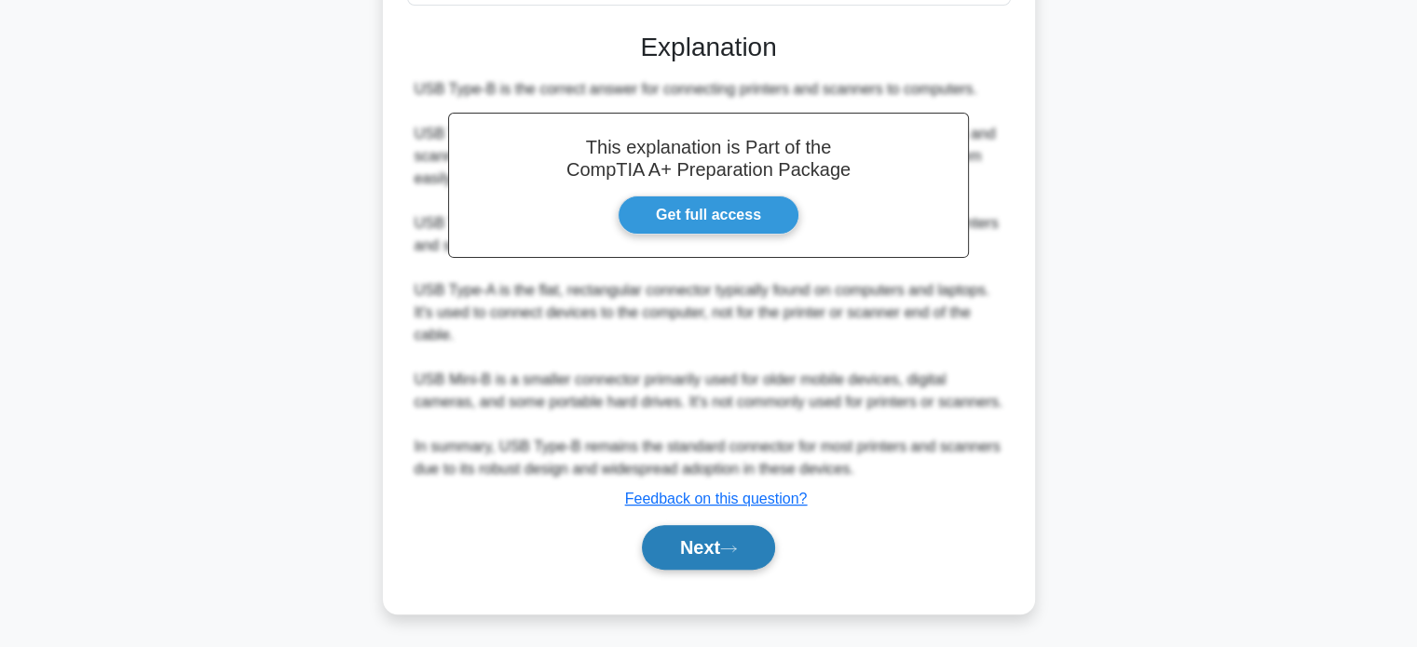
click at [700, 554] on button "Next" at bounding box center [708, 547] width 133 height 45
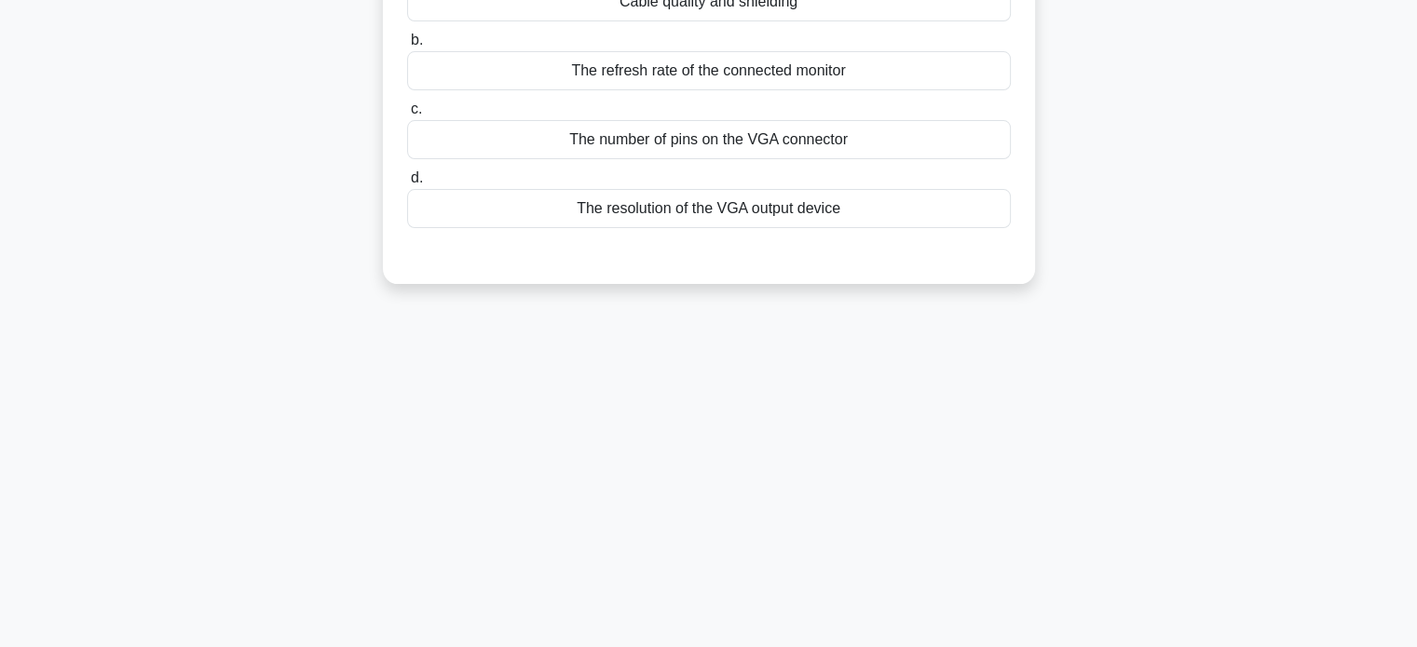
scroll to position [0, 0]
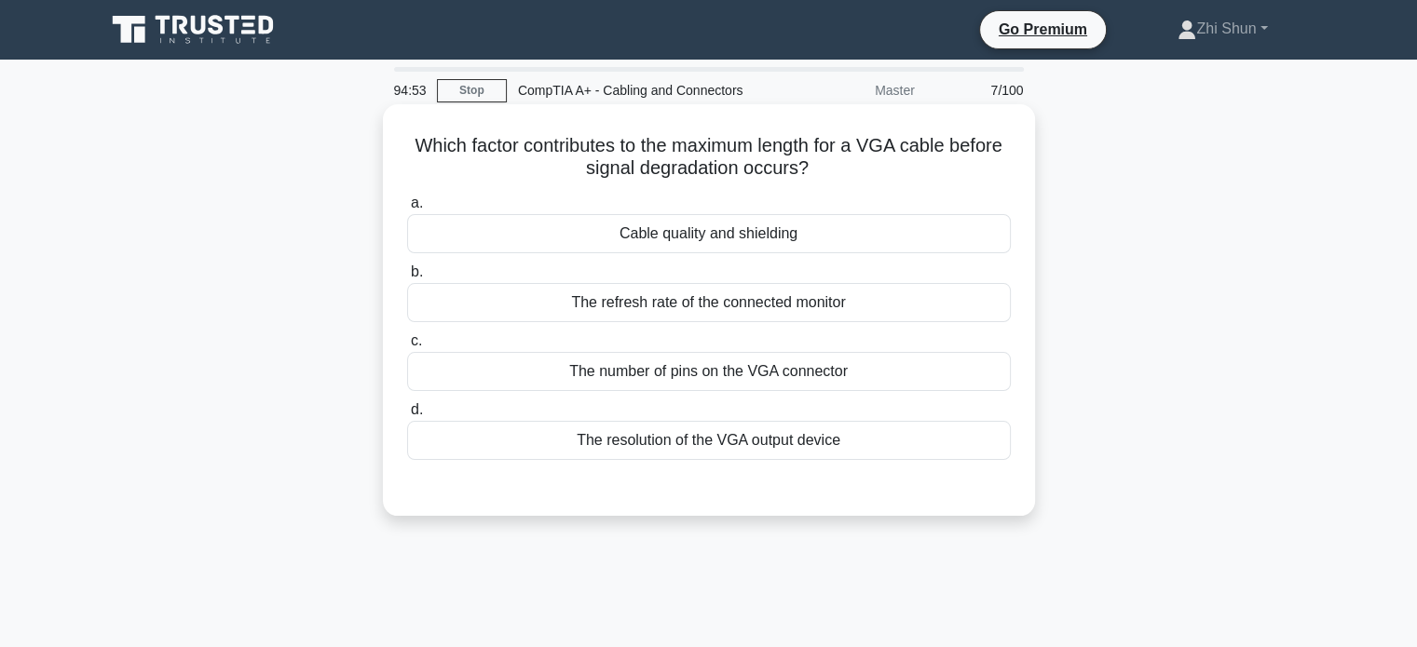
click at [745, 240] on div "Cable quality and shielding" at bounding box center [709, 233] width 604 height 39
click at [407, 210] on input "a. Cable quality and shielding" at bounding box center [407, 203] width 0 height 12
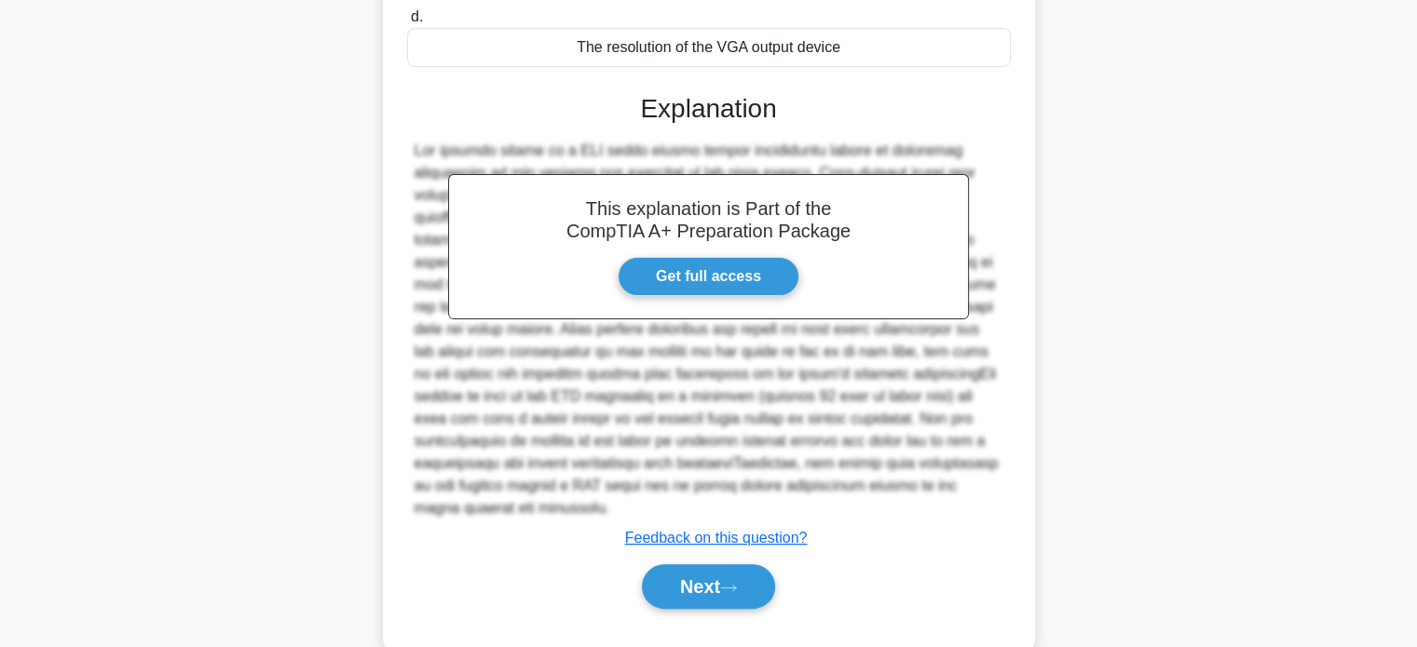
scroll to position [410, 0]
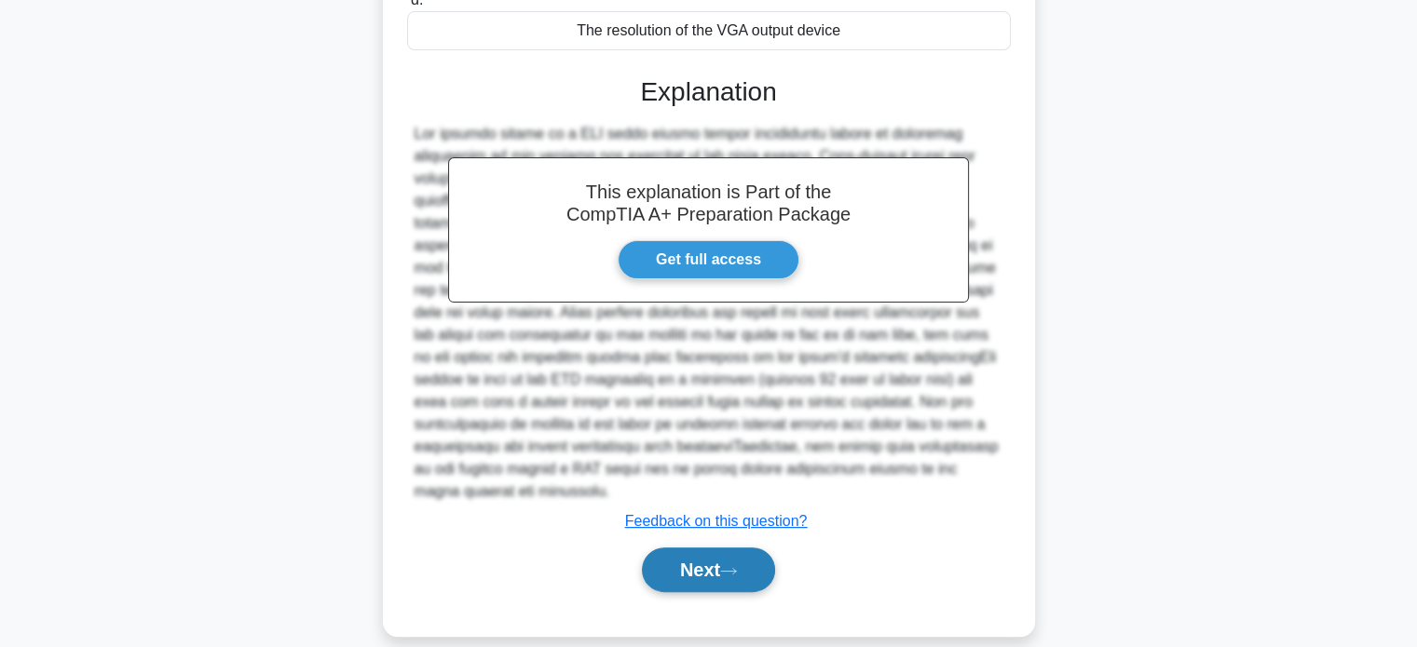
click at [692, 549] on button "Next" at bounding box center [708, 570] width 133 height 45
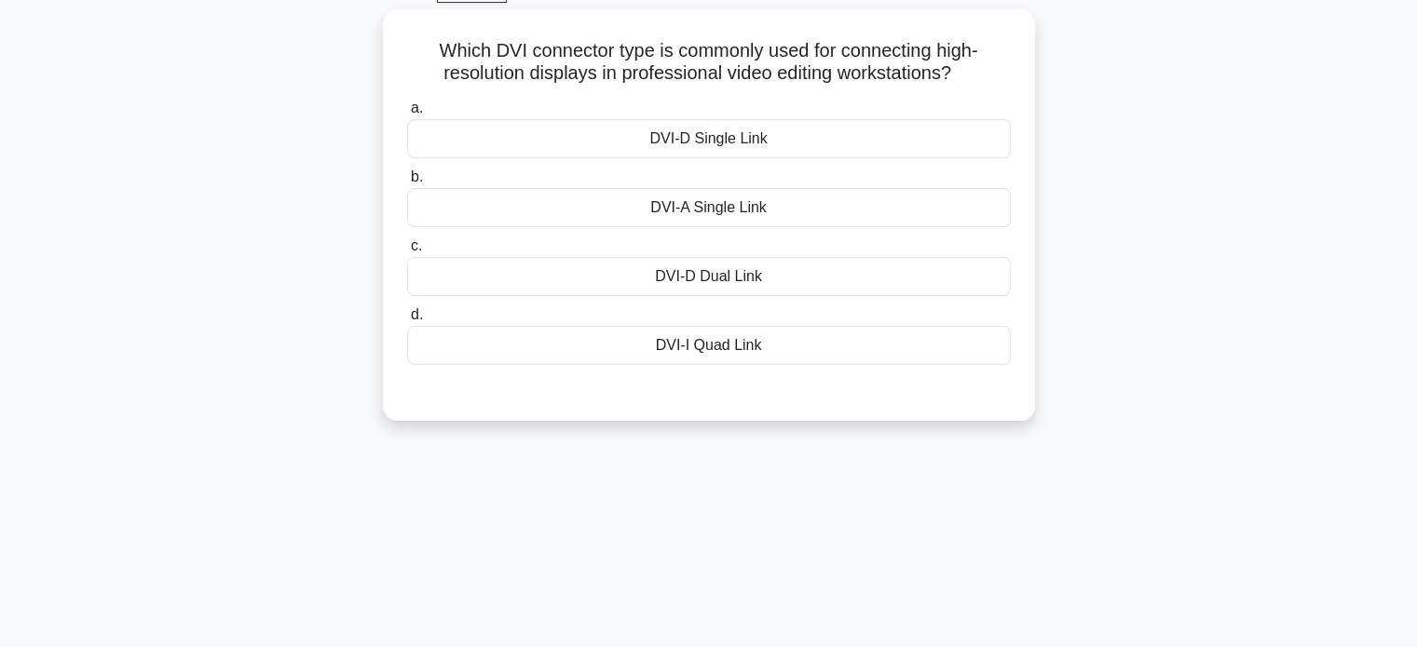
scroll to position [0, 0]
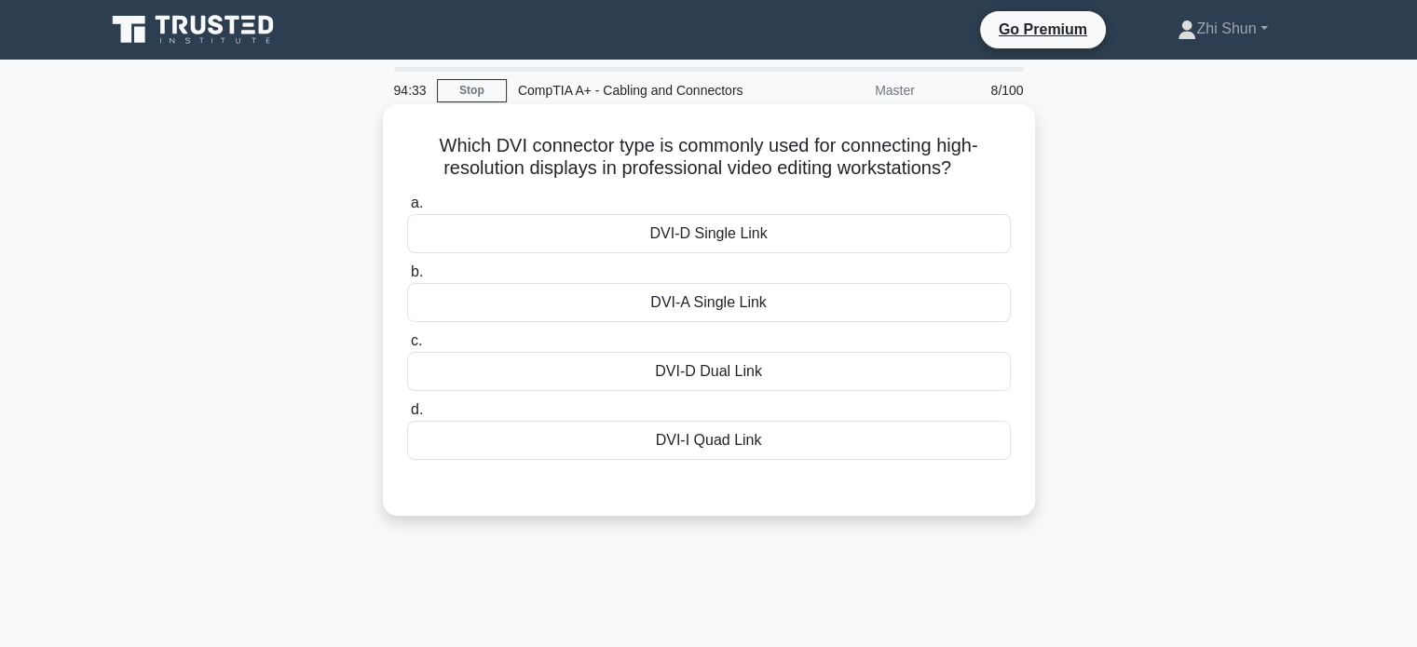
click at [719, 453] on div "DVI-I Quad Link" at bounding box center [709, 440] width 604 height 39
click at [407, 416] on input "d. DVI-I Quad Link" at bounding box center [407, 410] width 0 height 12
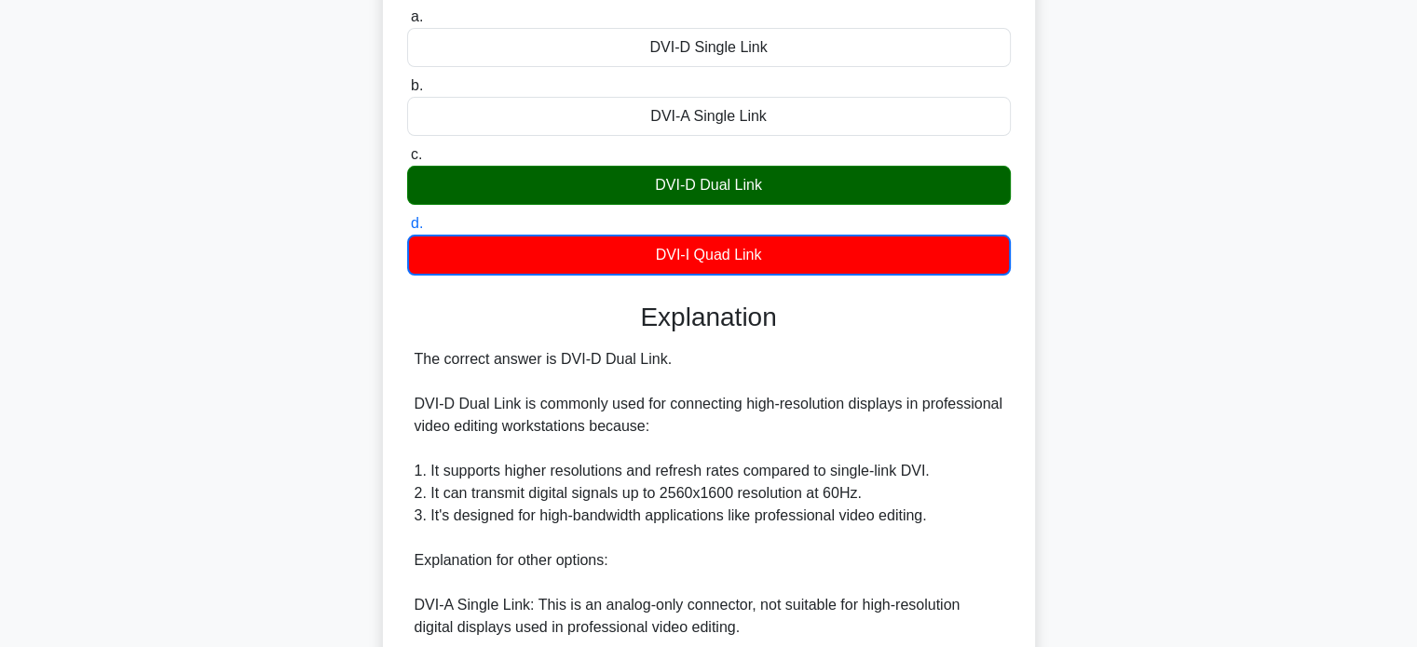
scroll to position [501, 0]
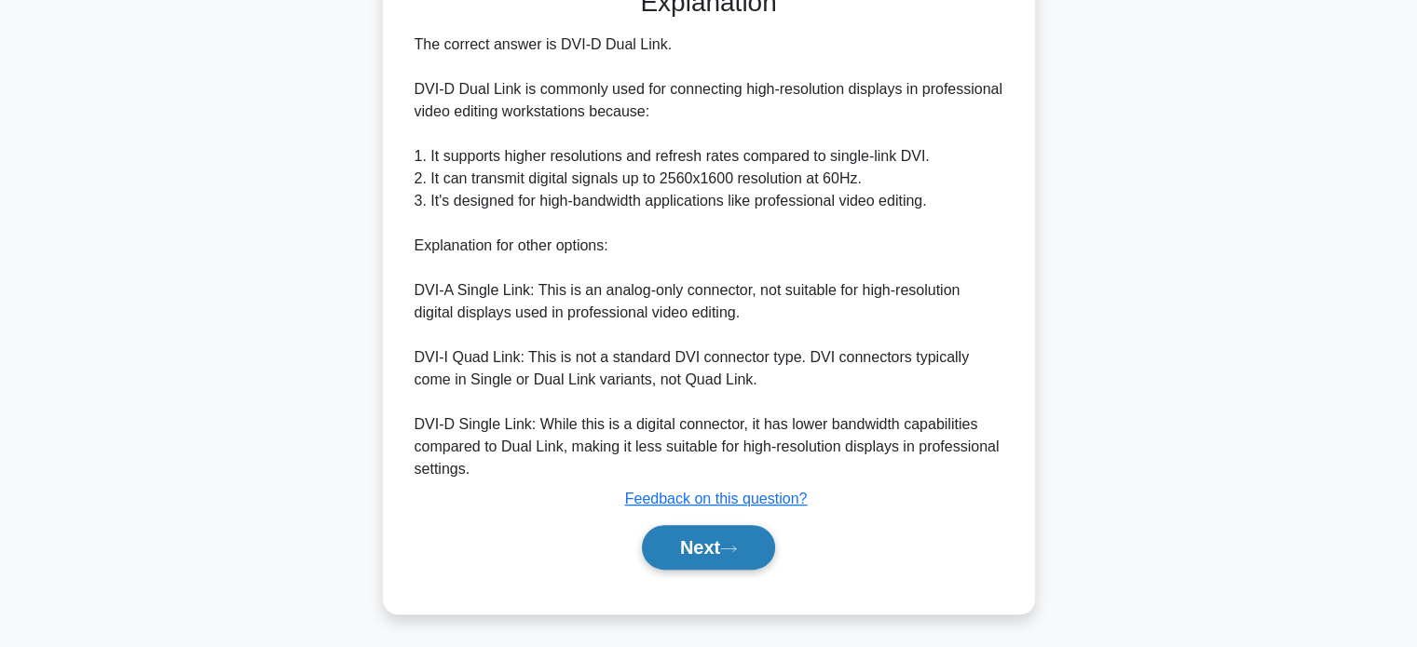
click at [717, 547] on button "Next" at bounding box center [708, 547] width 133 height 45
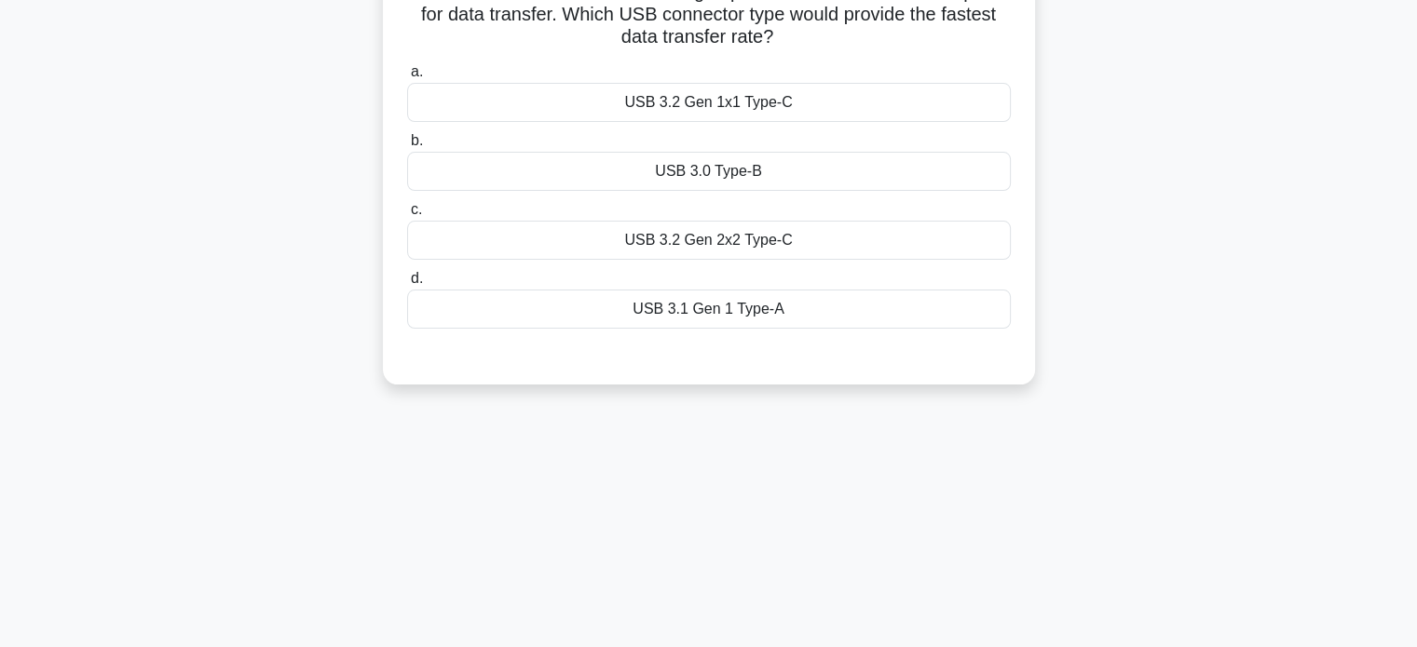
scroll to position [0, 0]
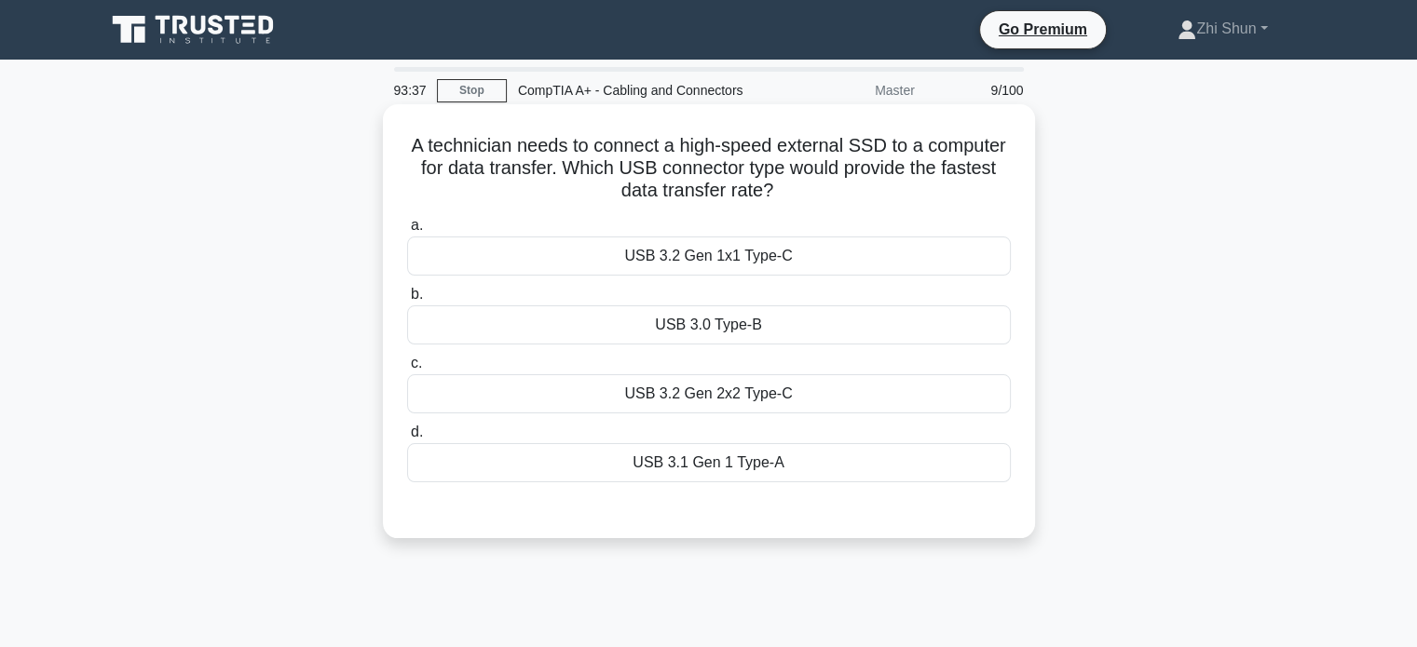
click at [780, 386] on div "USB 3.2 Gen 2x2 Type-C" at bounding box center [709, 393] width 604 height 39
click at [407, 370] on input "c. USB 3.2 Gen 2x2 Type-C" at bounding box center [407, 364] width 0 height 12
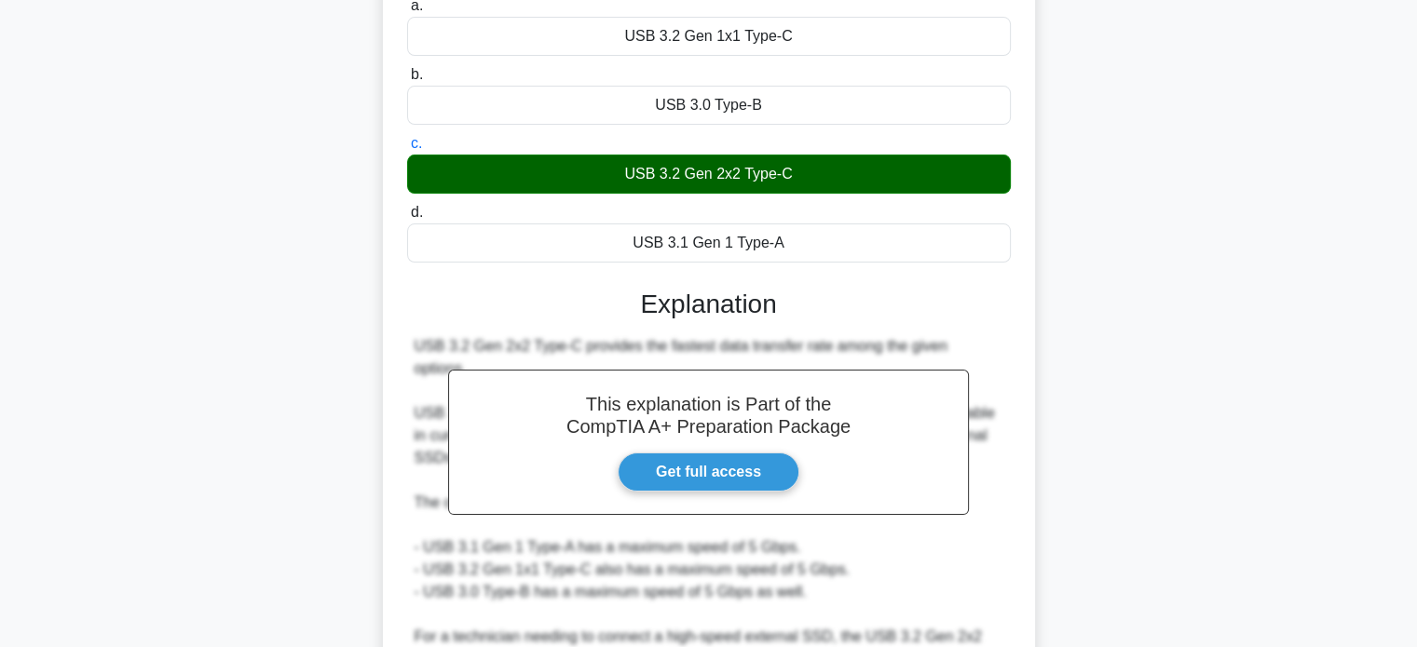
scroll to position [373, 0]
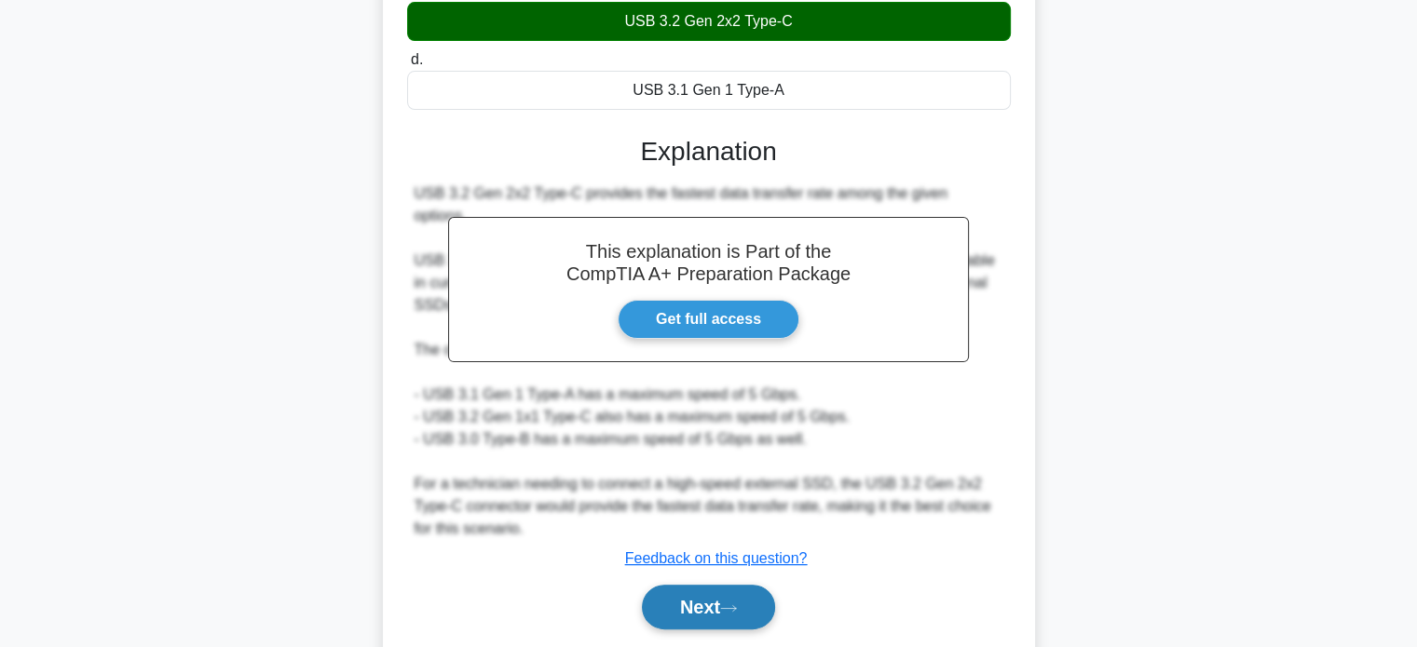
click at [701, 597] on button "Next" at bounding box center [708, 607] width 133 height 45
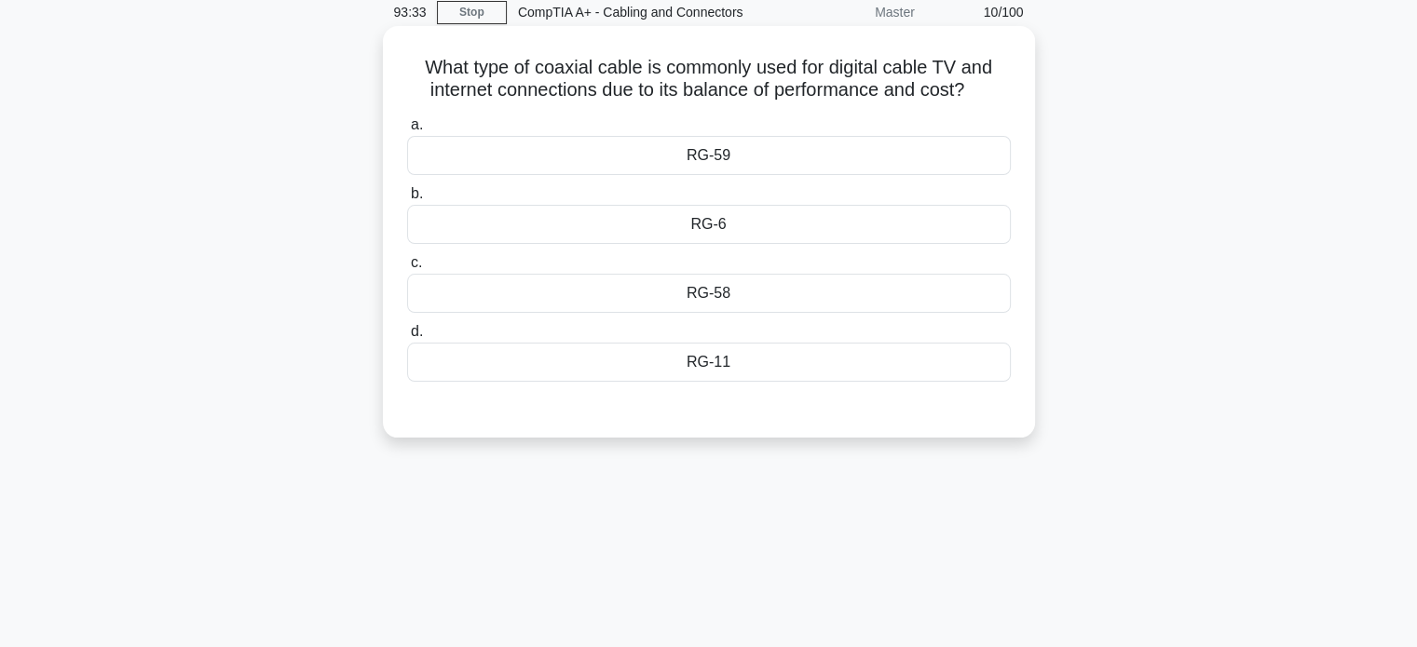
scroll to position [0, 0]
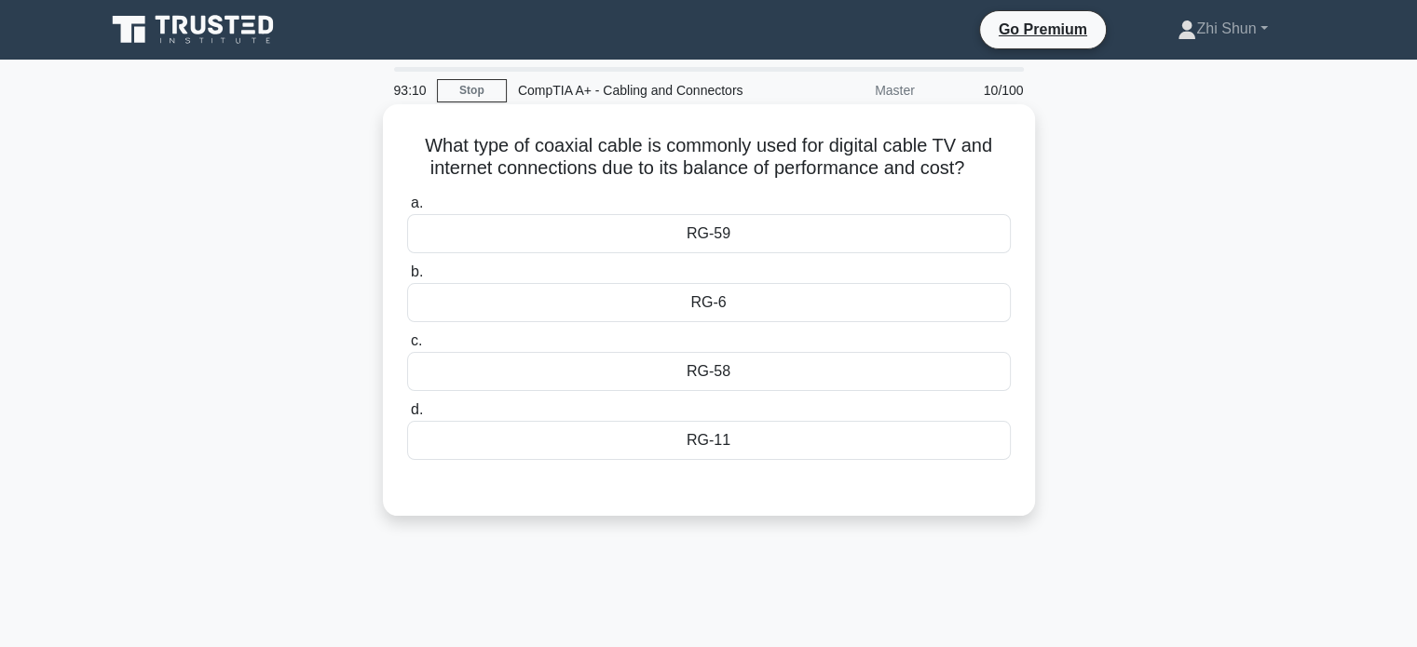
click at [784, 439] on div "RG-11" at bounding box center [709, 440] width 604 height 39
click at [407, 416] on input "d. RG-11" at bounding box center [407, 410] width 0 height 12
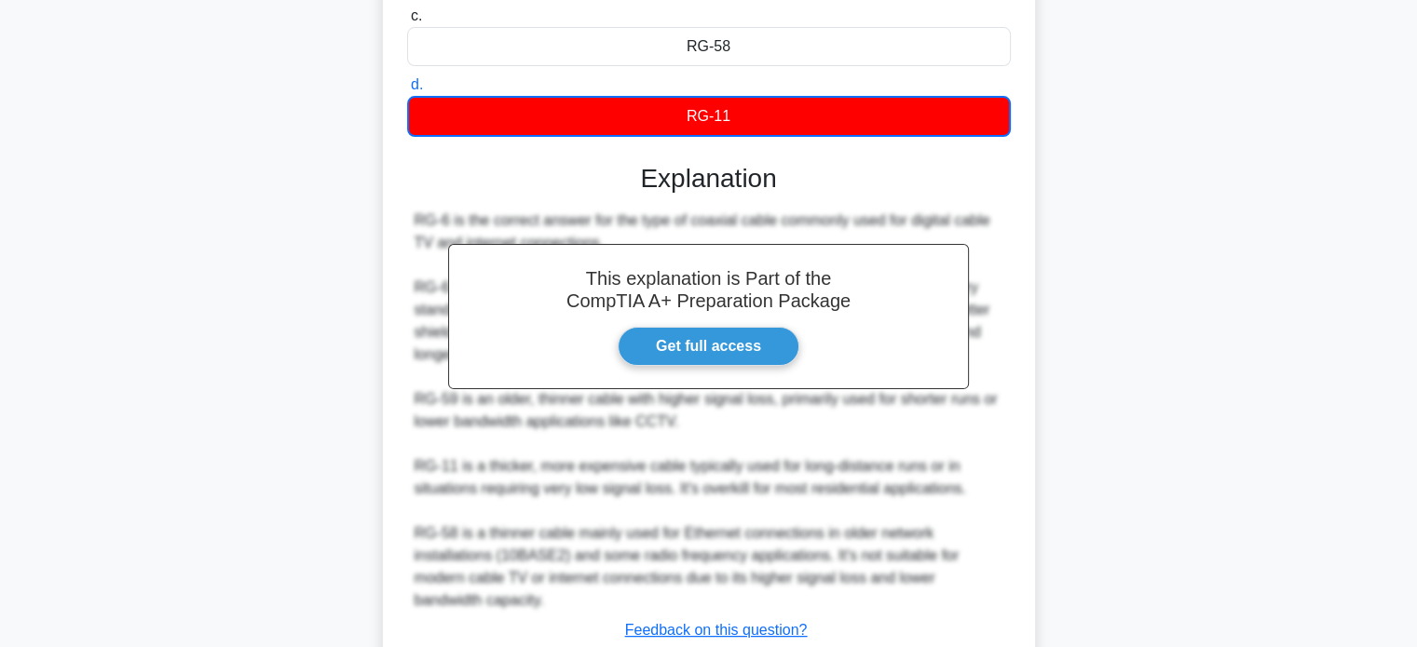
scroll to position [456, 0]
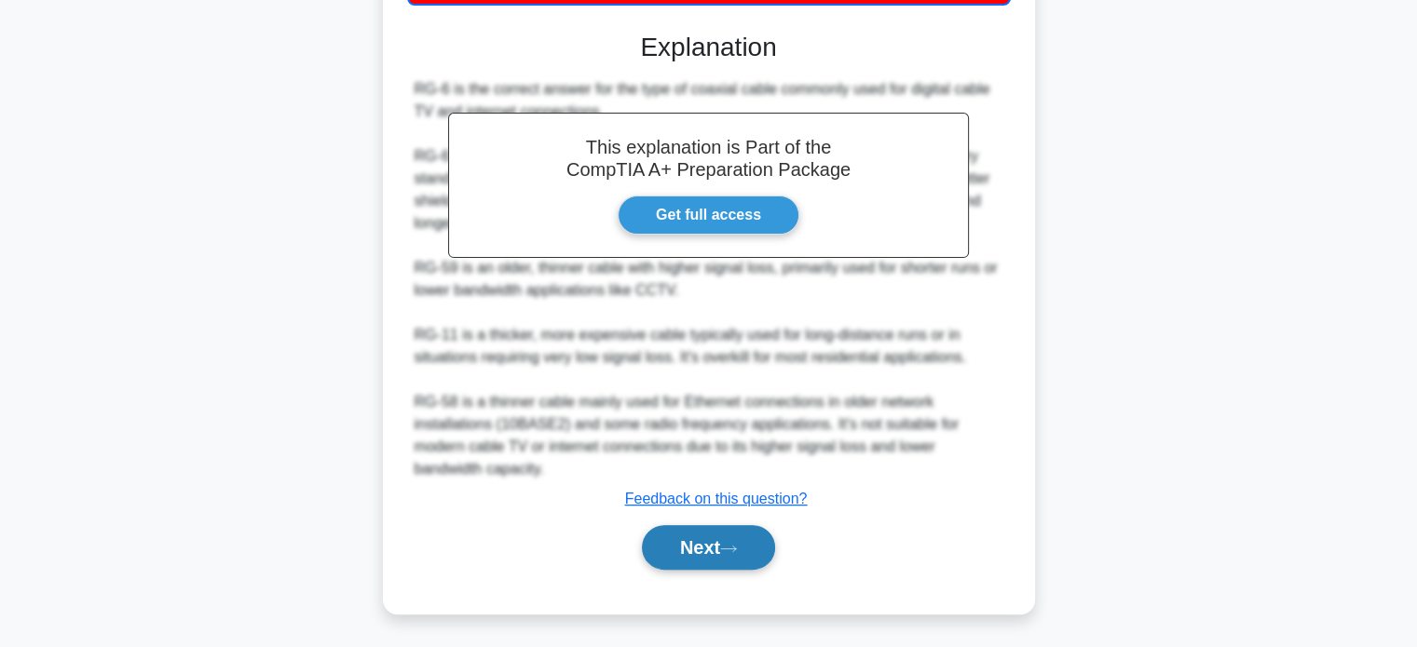
click at [760, 534] on button "Next" at bounding box center [708, 547] width 133 height 45
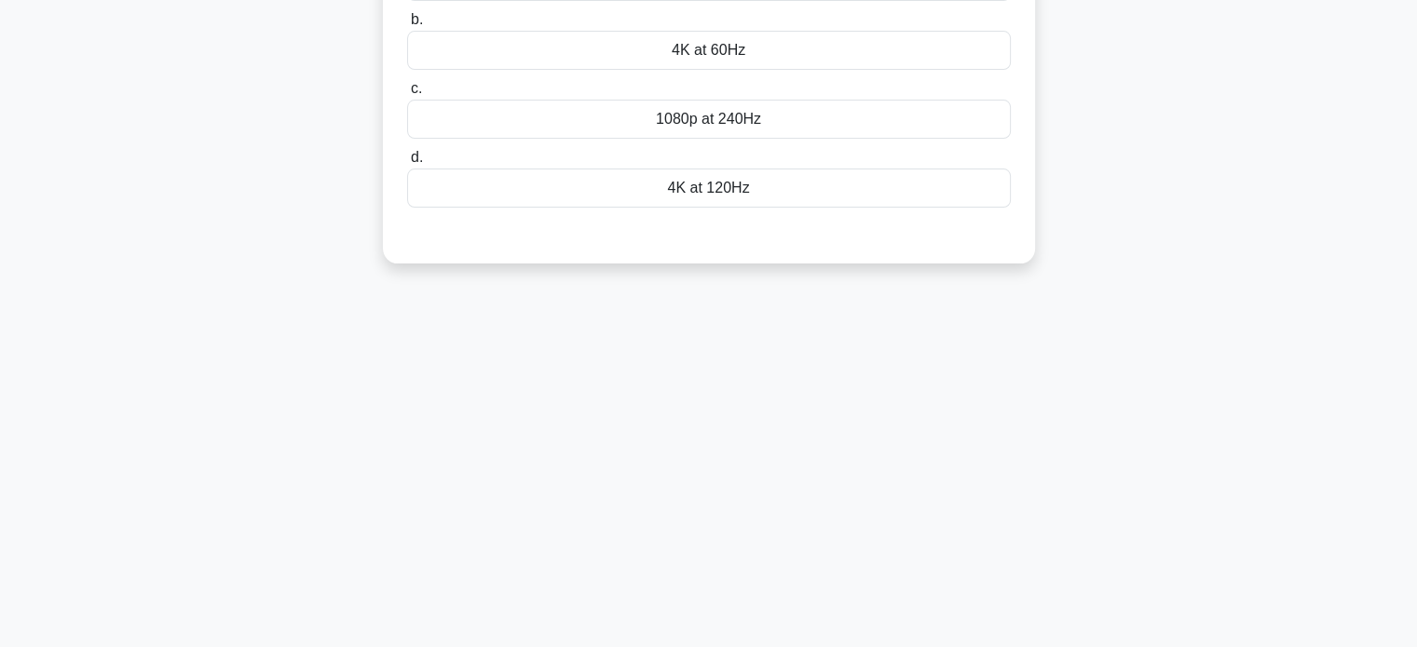
scroll to position [0, 0]
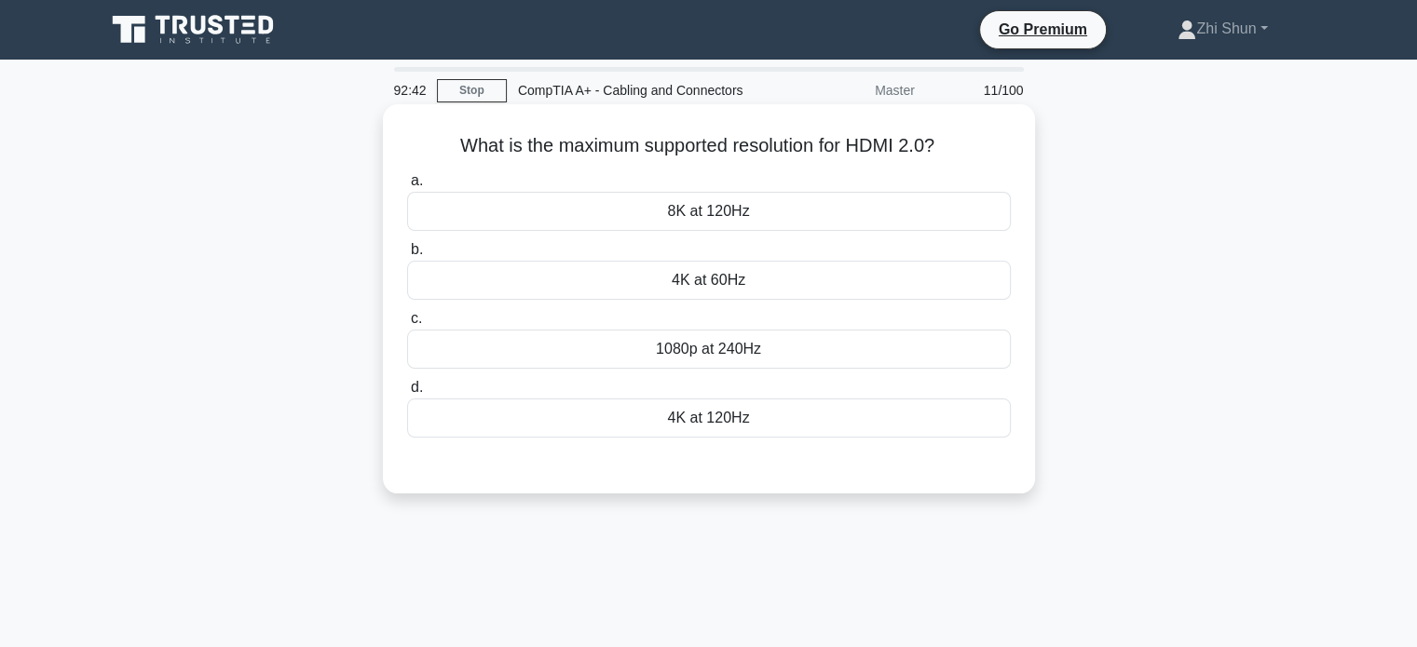
click at [768, 354] on div "1080p at 240Hz" at bounding box center [709, 349] width 604 height 39
click at [407, 325] on input "c. 1080p at 240Hz" at bounding box center [407, 319] width 0 height 12
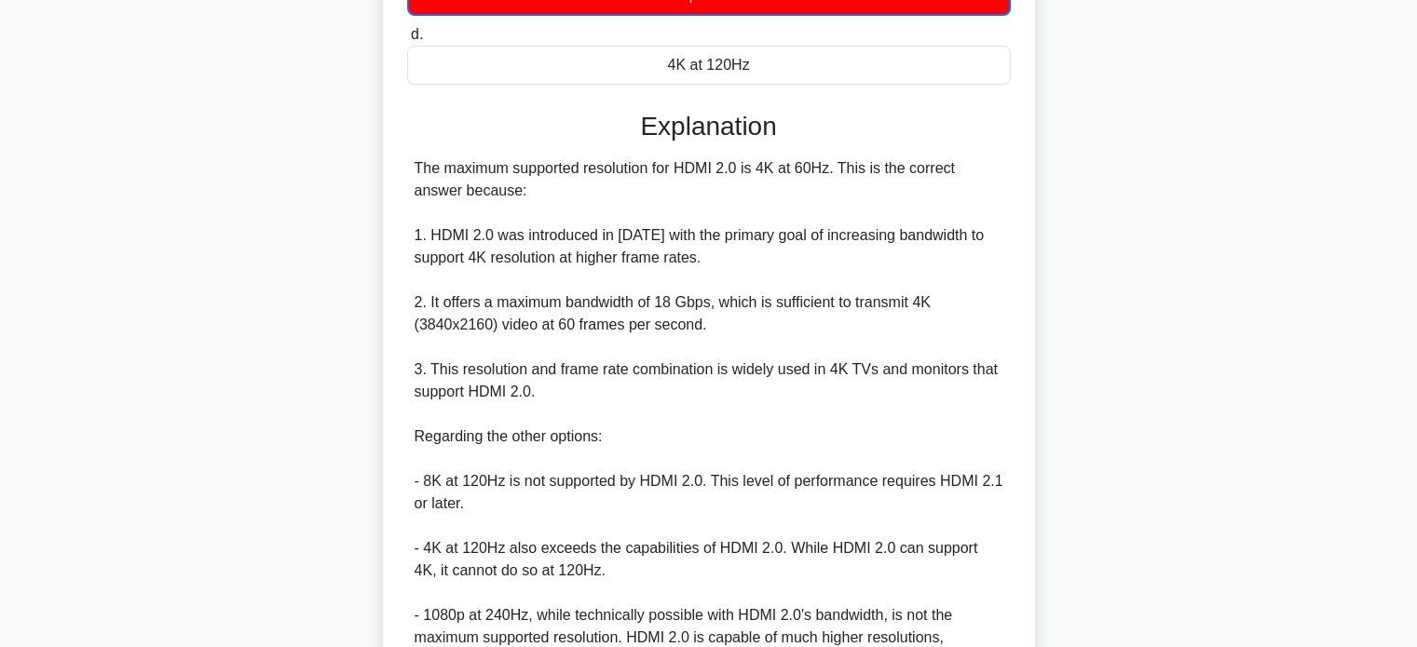
scroll to position [559, 0]
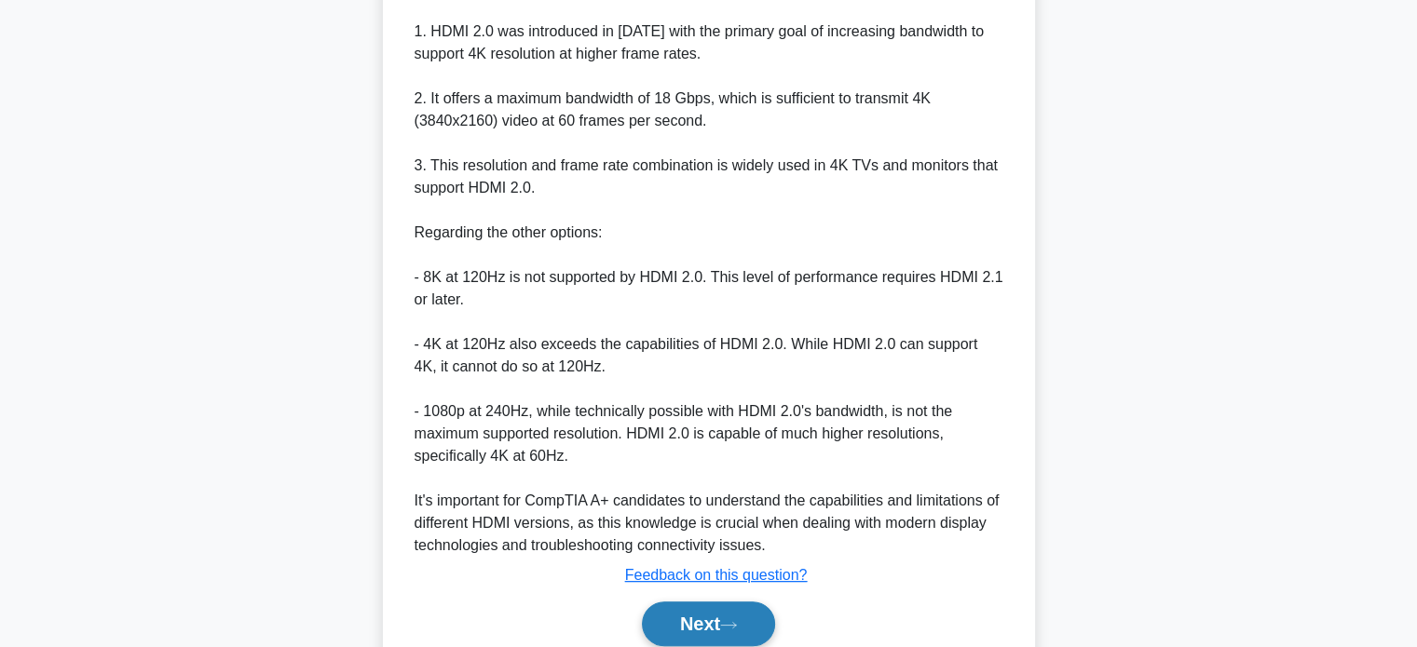
click at [729, 631] on button "Next" at bounding box center [708, 624] width 133 height 45
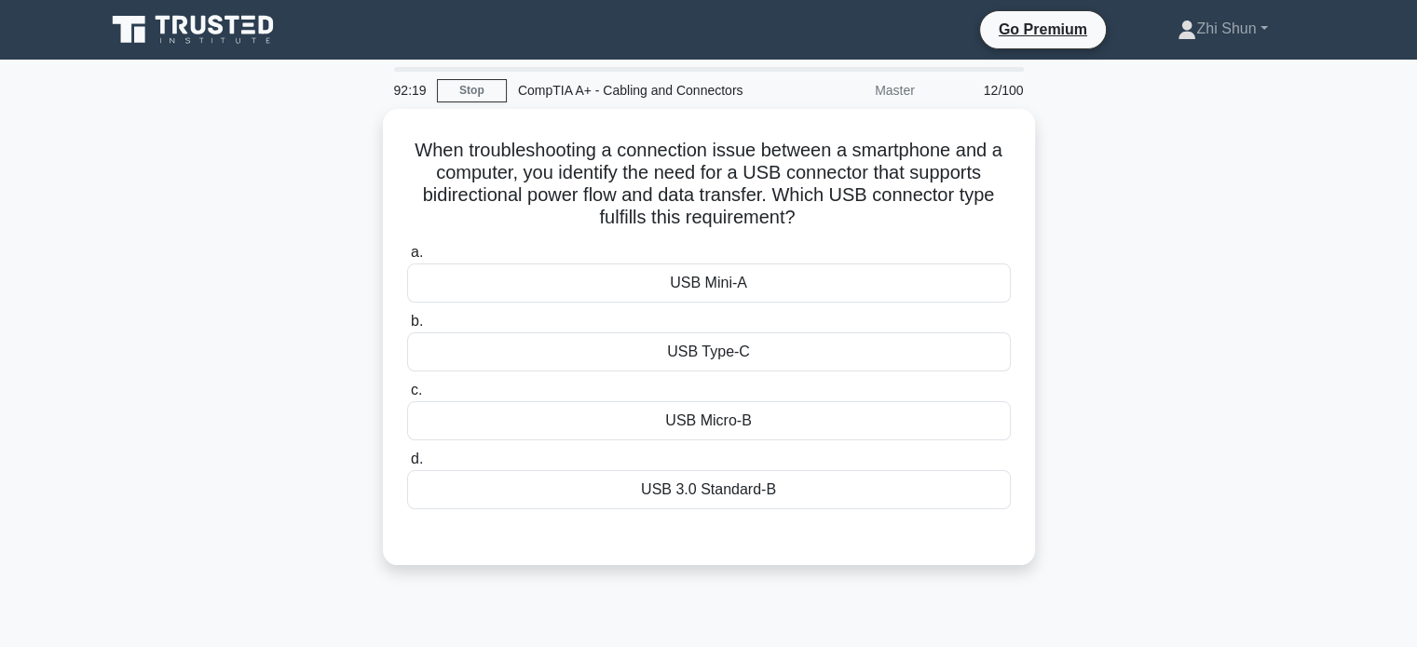
scroll to position [0, 0]
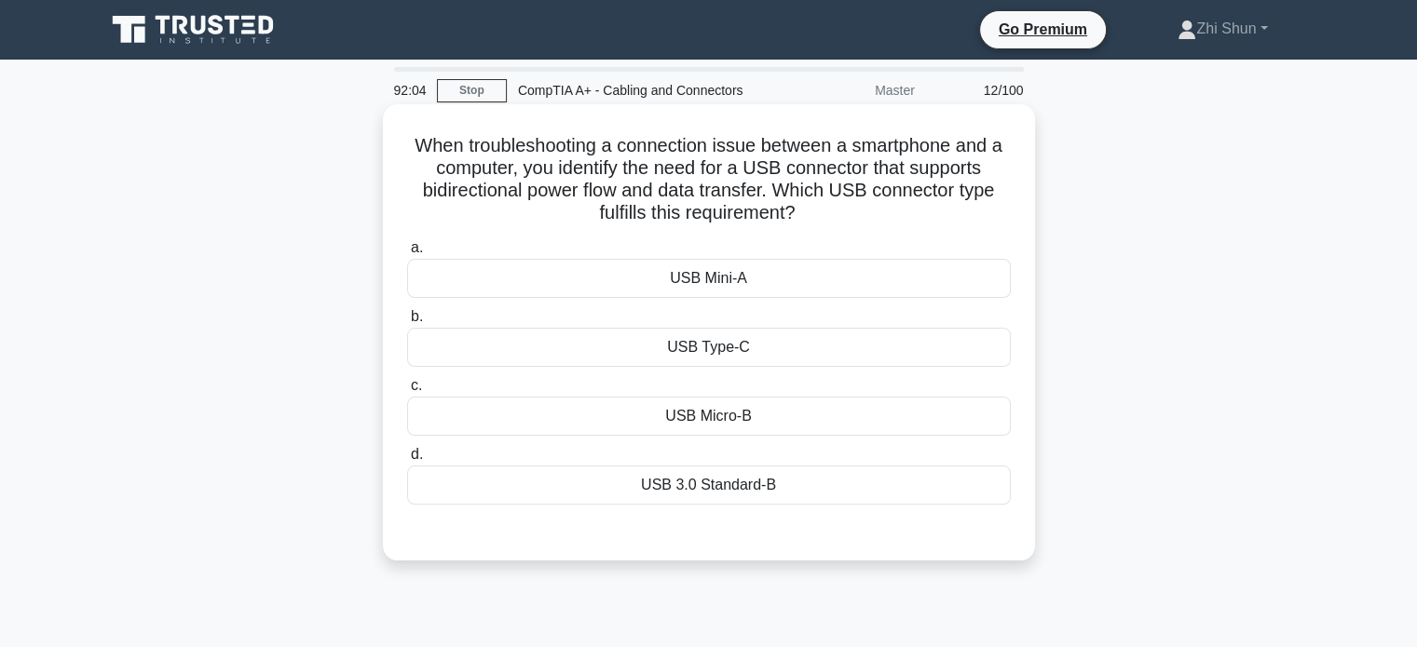
click at [754, 348] on div "USB Type-C" at bounding box center [709, 347] width 604 height 39
click at [407, 323] on input "b. USB Type-C" at bounding box center [407, 317] width 0 height 12
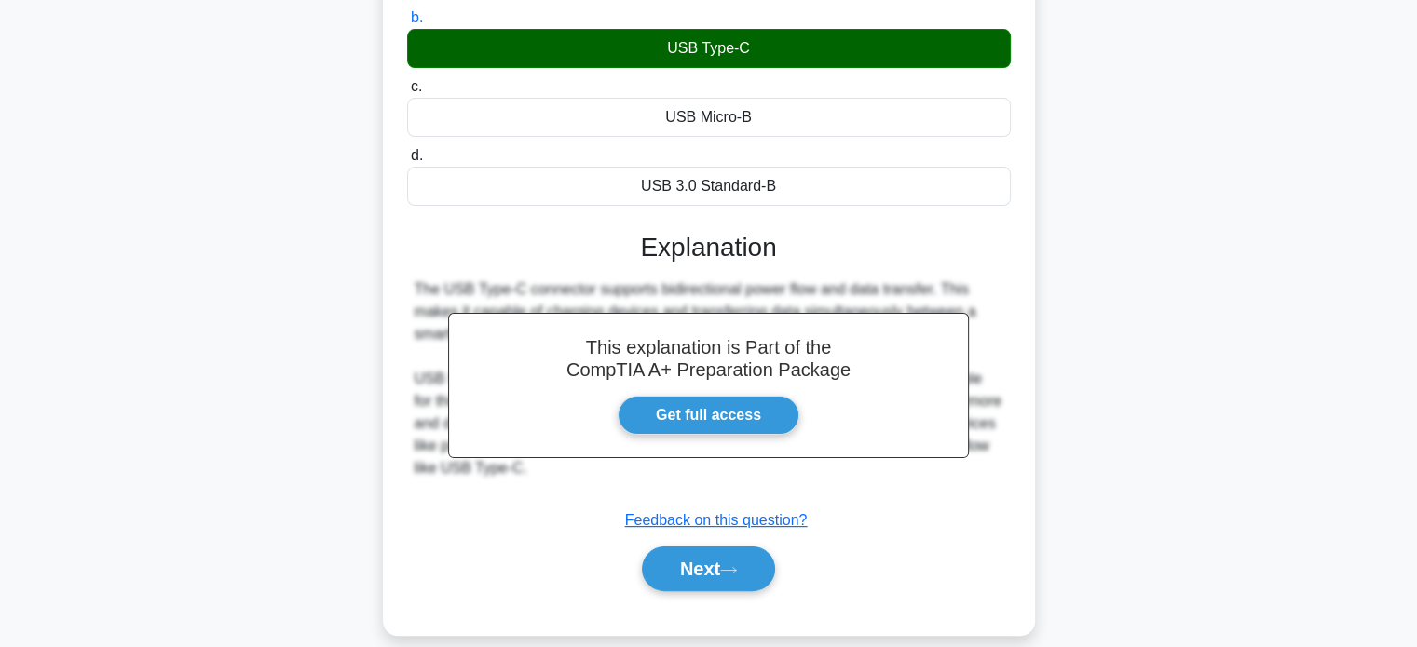
scroll to position [359, 0]
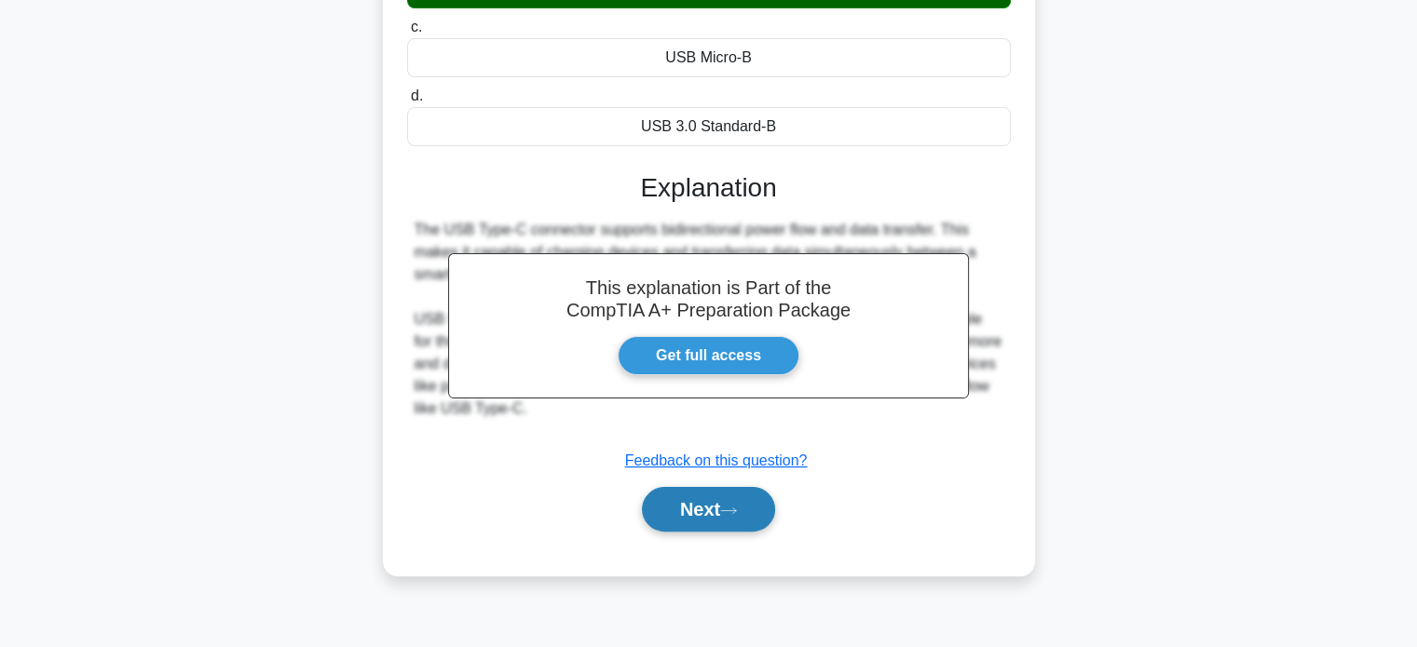
click at [734, 520] on button "Next" at bounding box center [708, 509] width 133 height 45
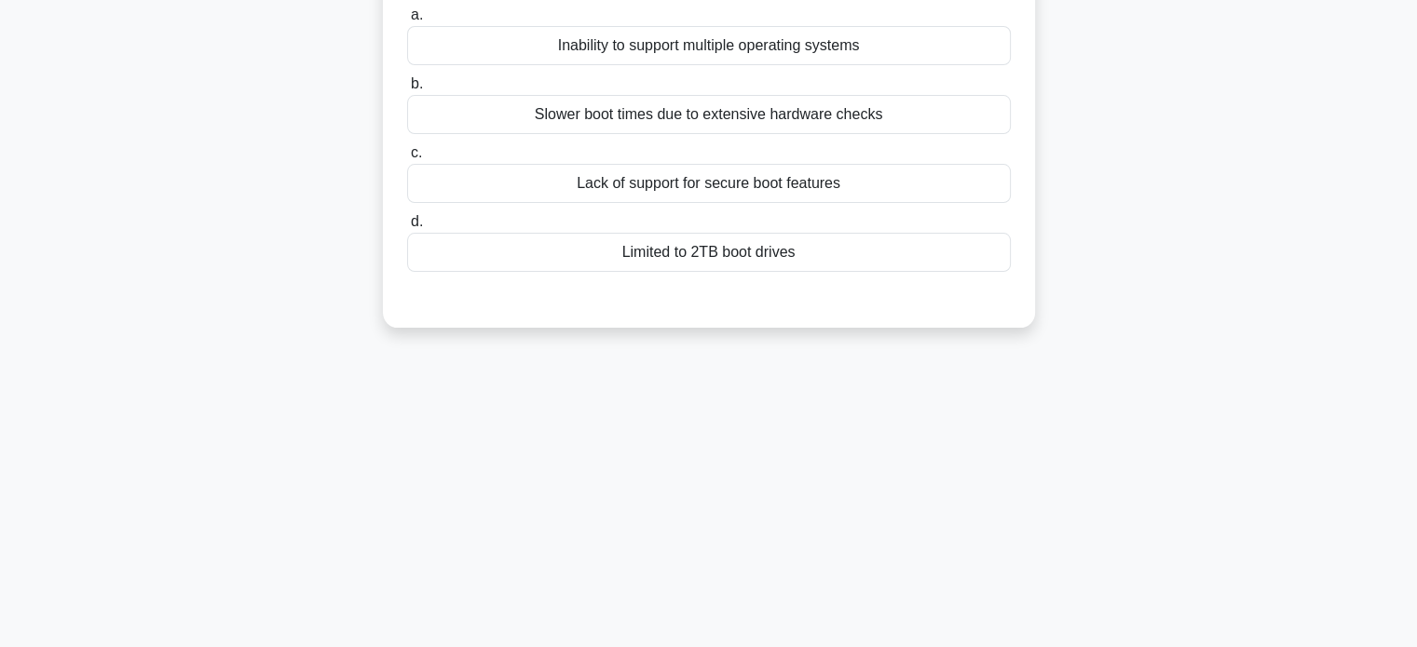
scroll to position [0, 0]
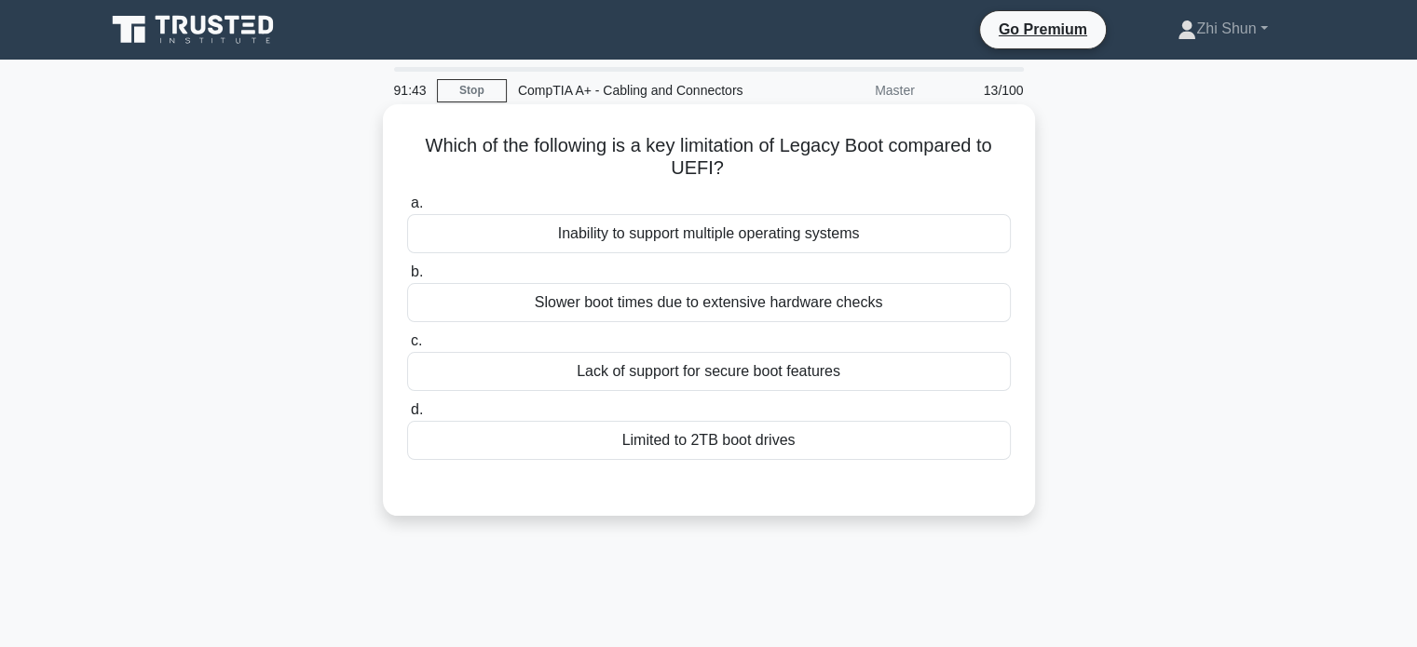
click at [847, 381] on div "Lack of support for secure boot features" at bounding box center [709, 371] width 604 height 39
click at [407, 347] on input "c. Lack of support for secure boot features" at bounding box center [407, 341] width 0 height 12
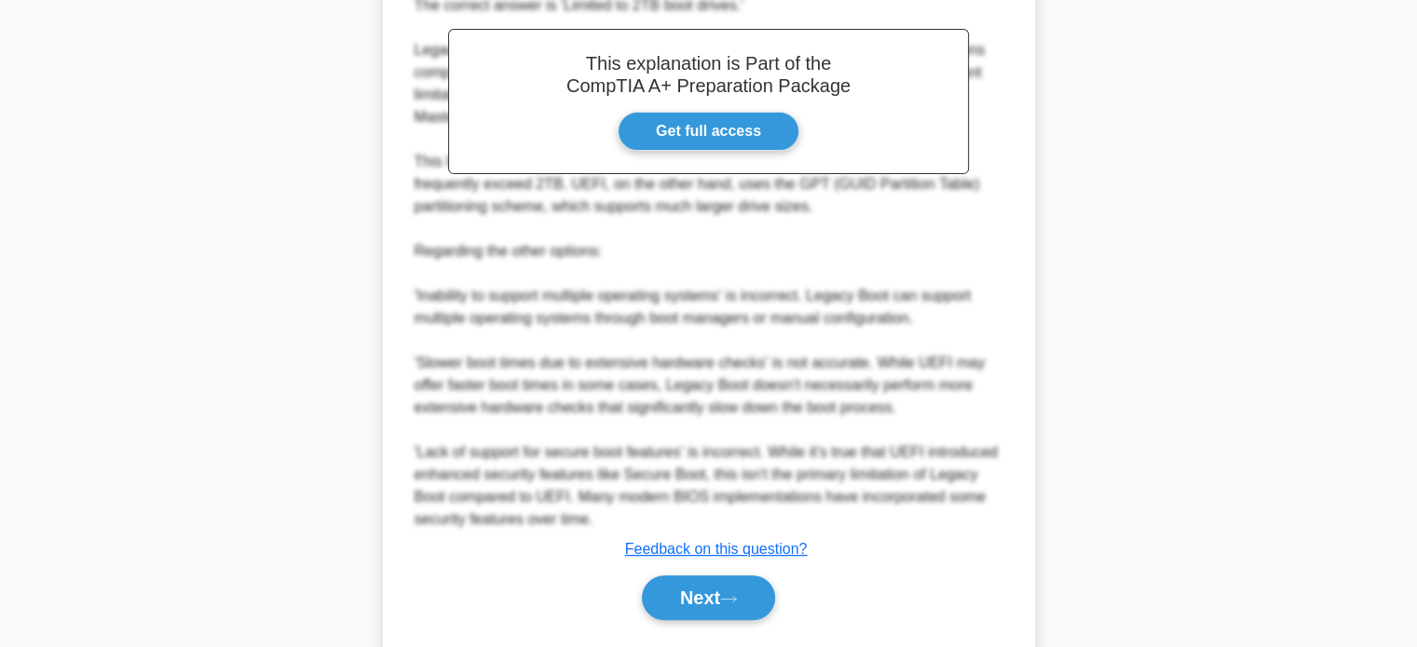
scroll to position [591, 0]
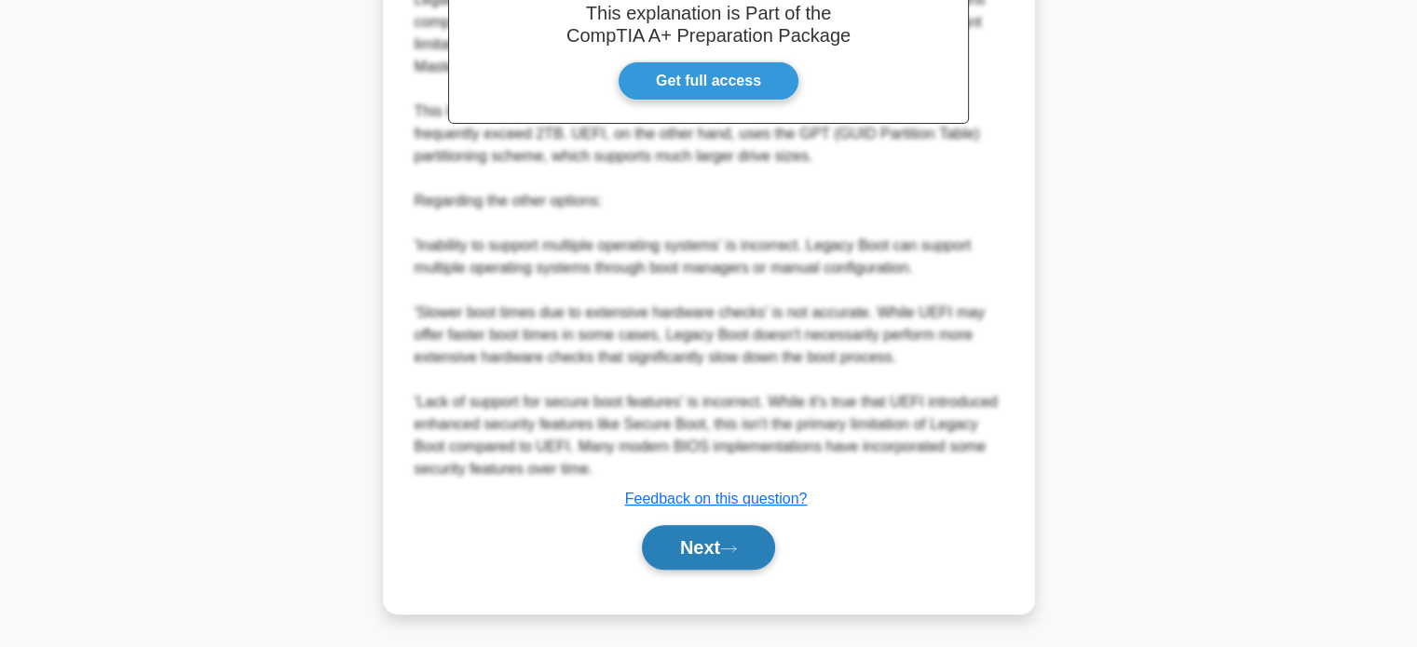
click at [704, 550] on button "Next" at bounding box center [708, 547] width 133 height 45
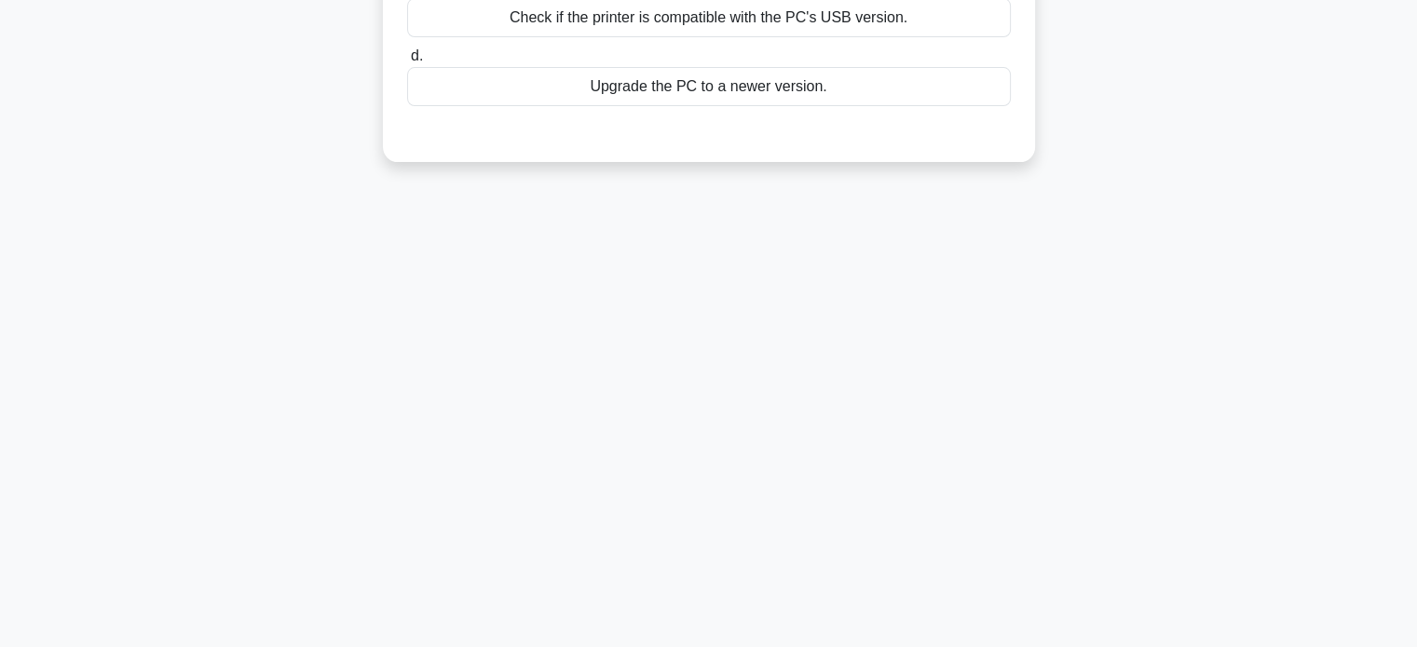
scroll to position [0, 0]
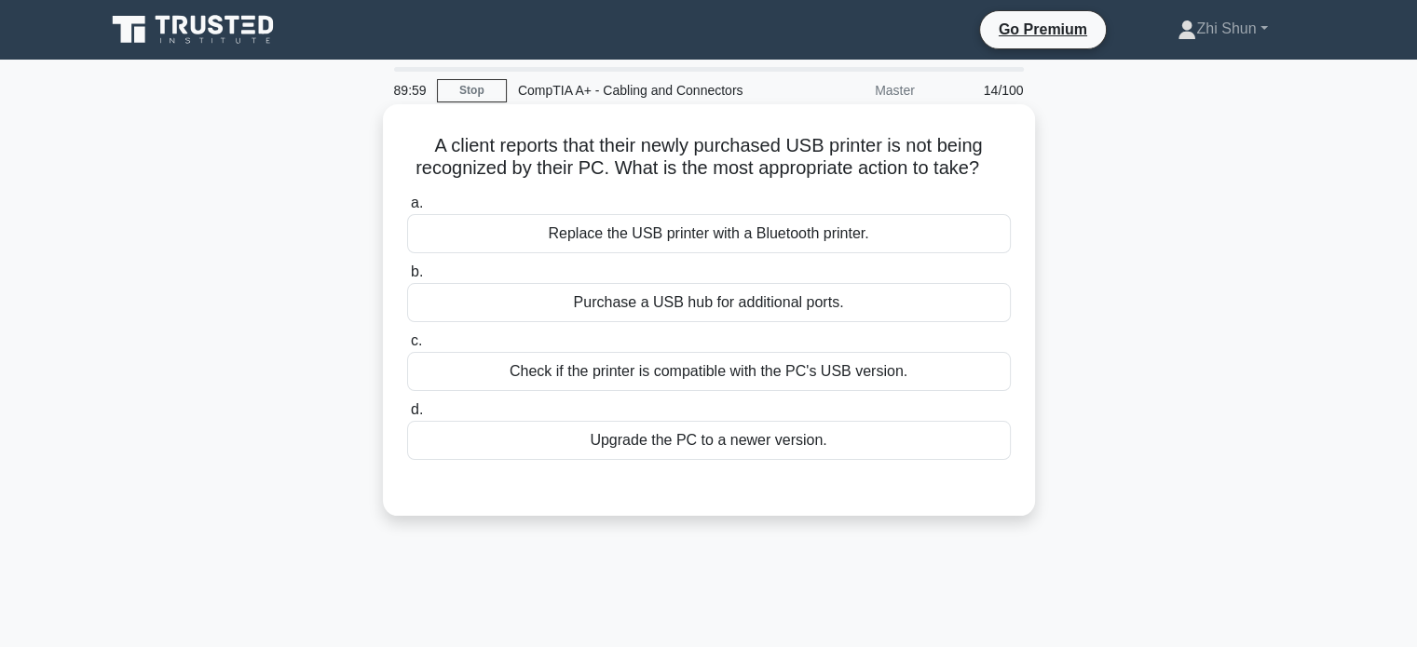
click at [766, 379] on div "Check if the printer is compatible with the PC's USB version." at bounding box center [709, 371] width 604 height 39
click at [407, 347] on input "c. Check if the printer is compatible with the PC's USB version." at bounding box center [407, 341] width 0 height 12
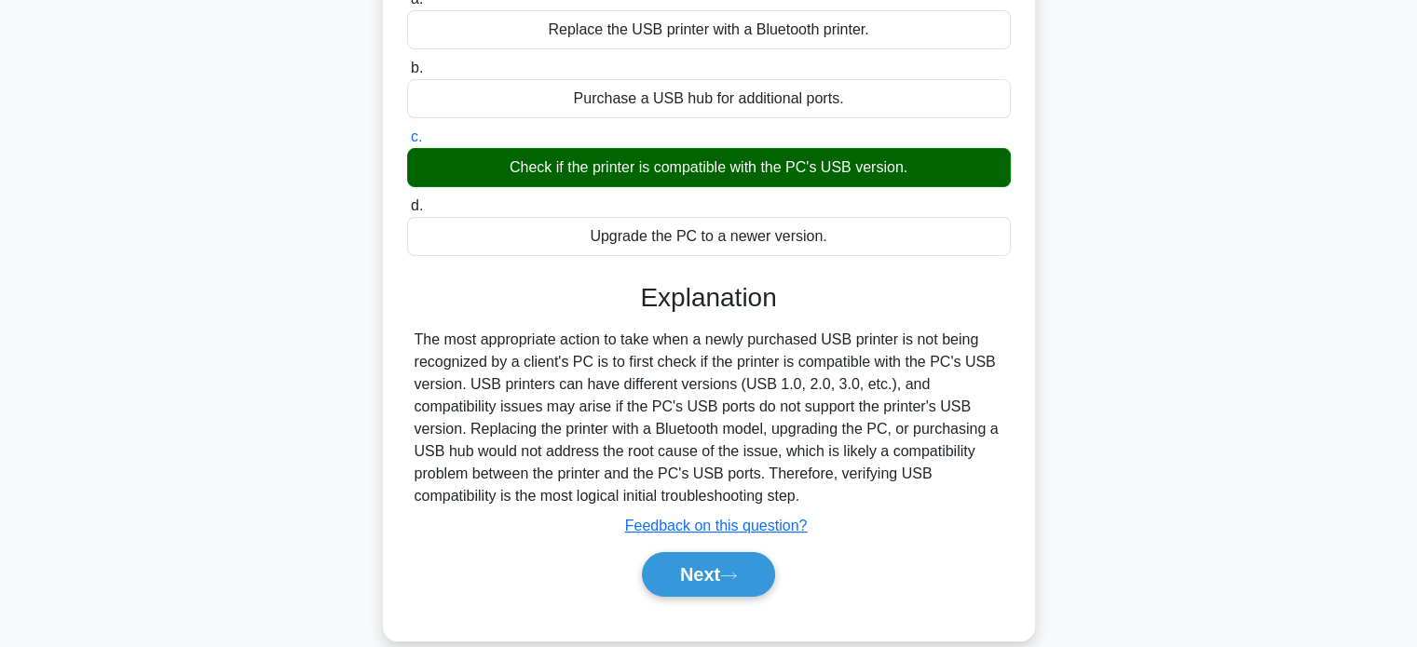
scroll to position [359, 0]
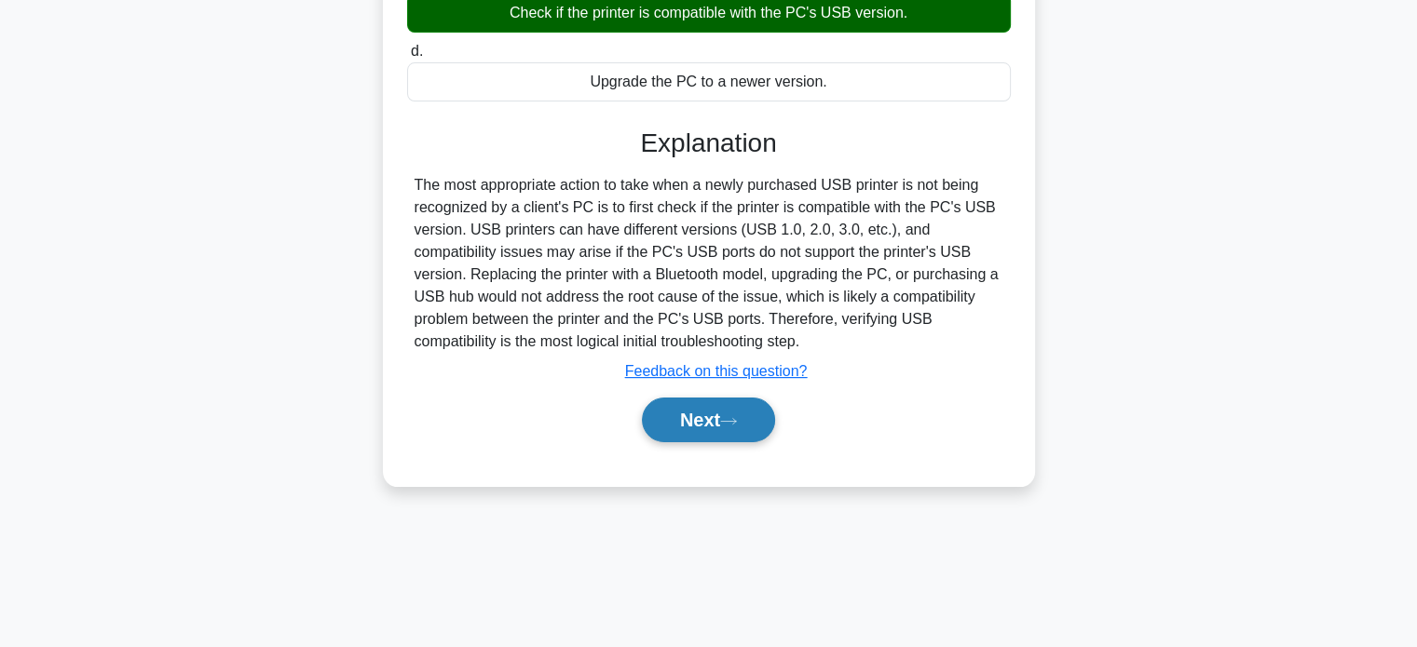
click at [723, 420] on button "Next" at bounding box center [708, 420] width 133 height 45
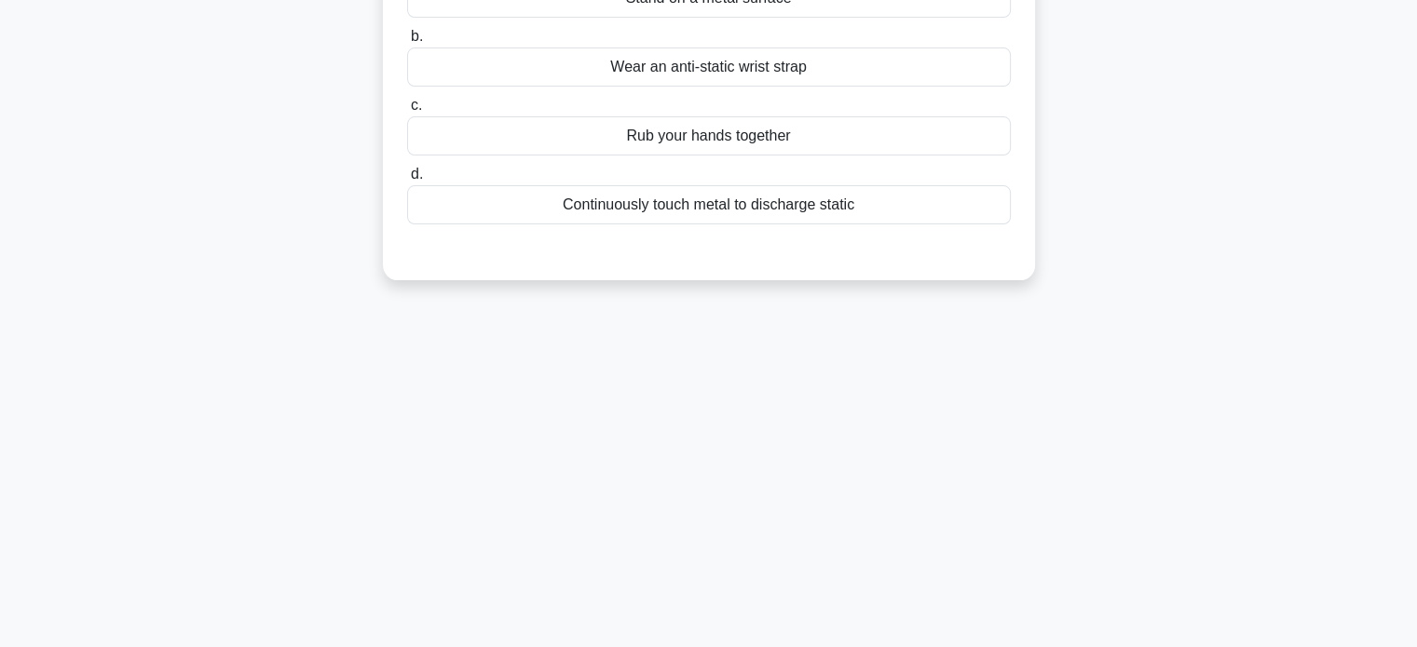
scroll to position [0, 0]
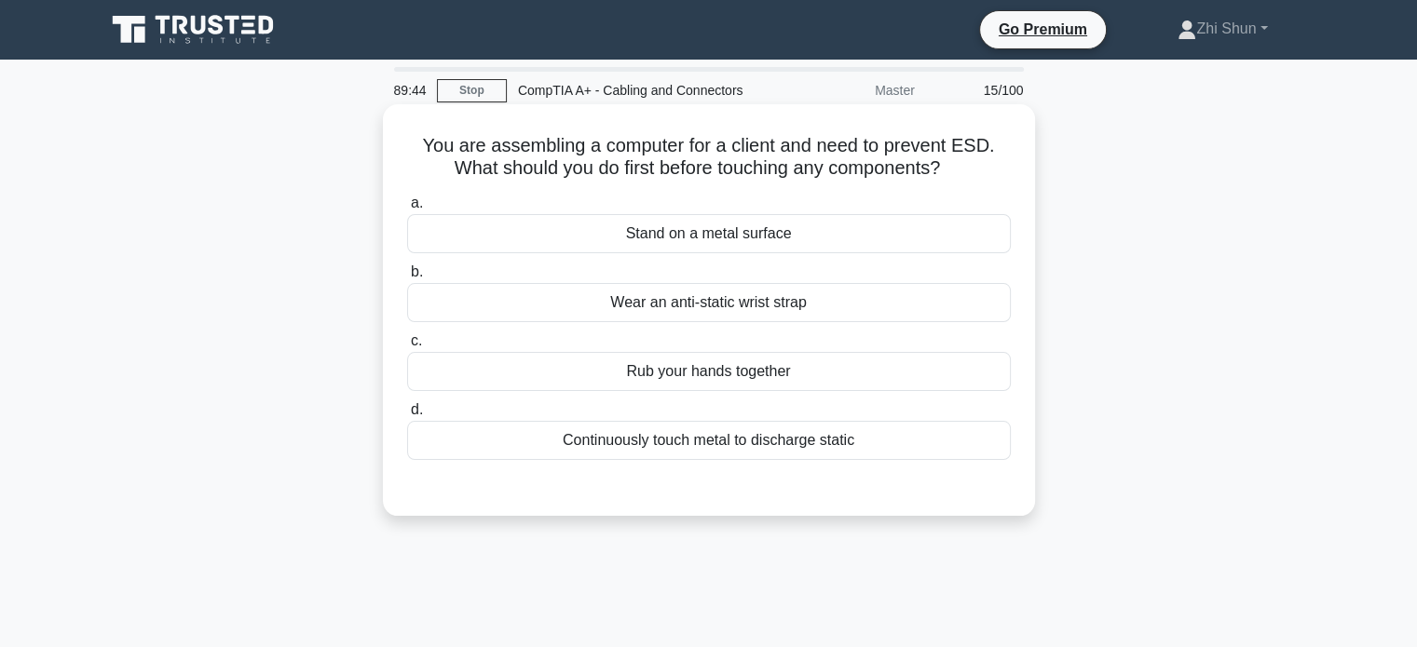
click at [754, 311] on div "Wear an anti-static wrist strap" at bounding box center [709, 302] width 604 height 39
click at [407, 278] on input "b. Wear an anti-static wrist strap" at bounding box center [407, 272] width 0 height 12
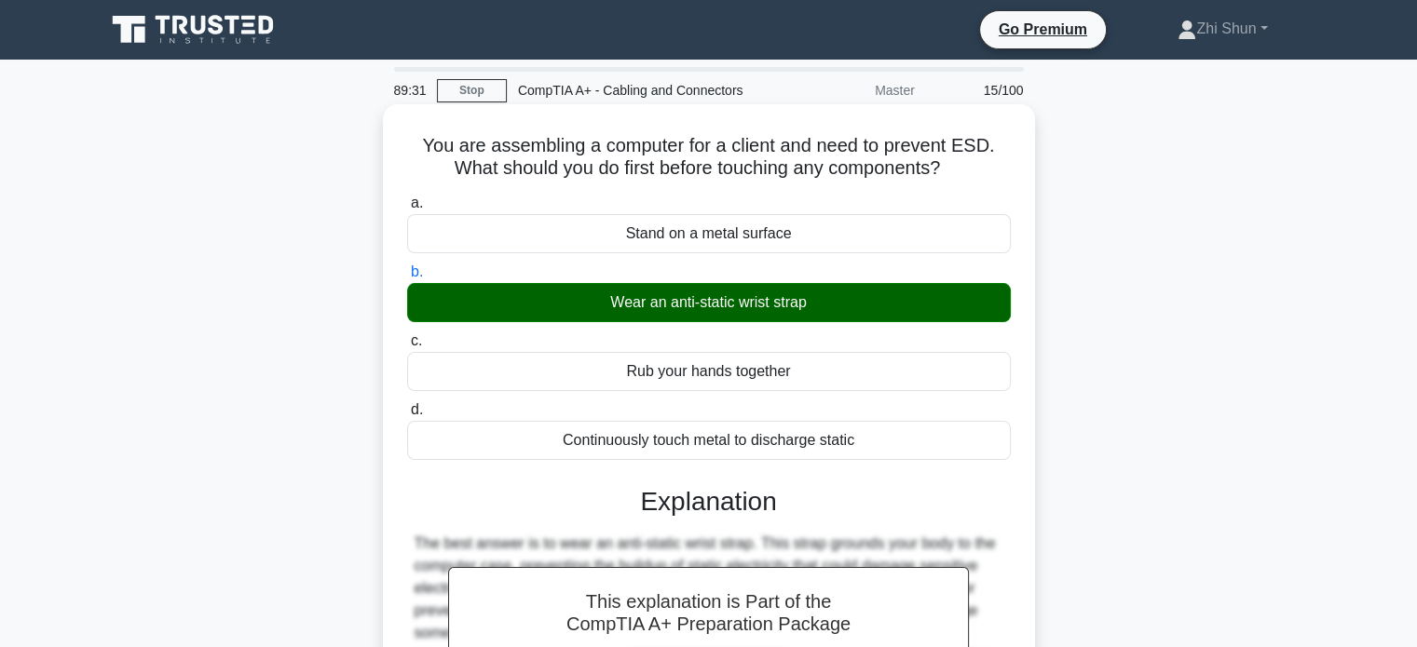
scroll to position [359, 0]
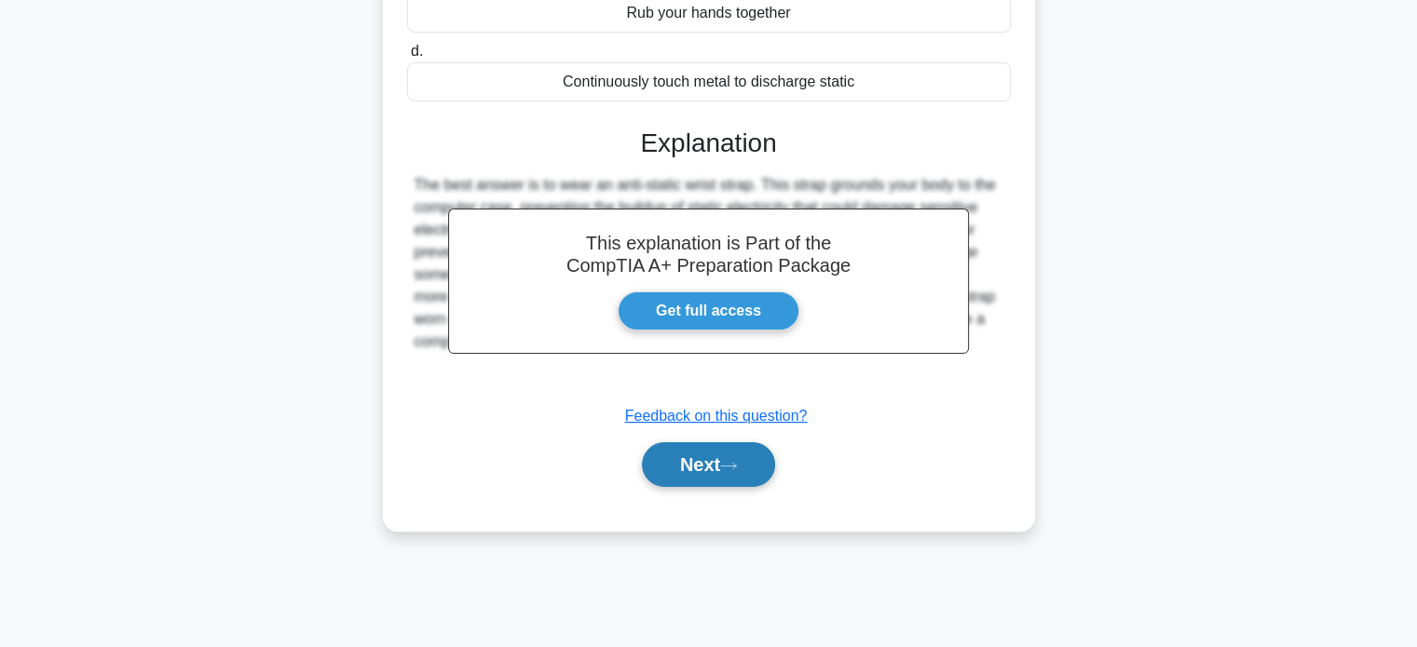
click at [674, 448] on button "Next" at bounding box center [708, 464] width 133 height 45
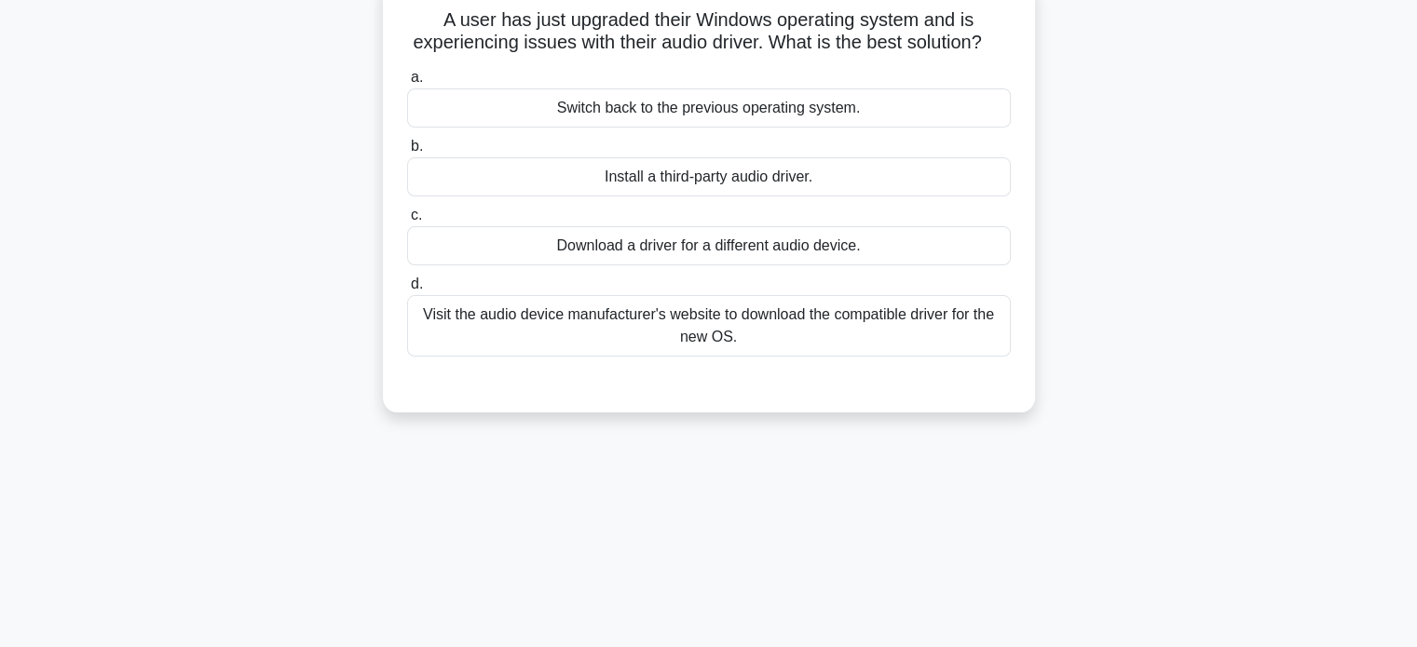
scroll to position [0, 0]
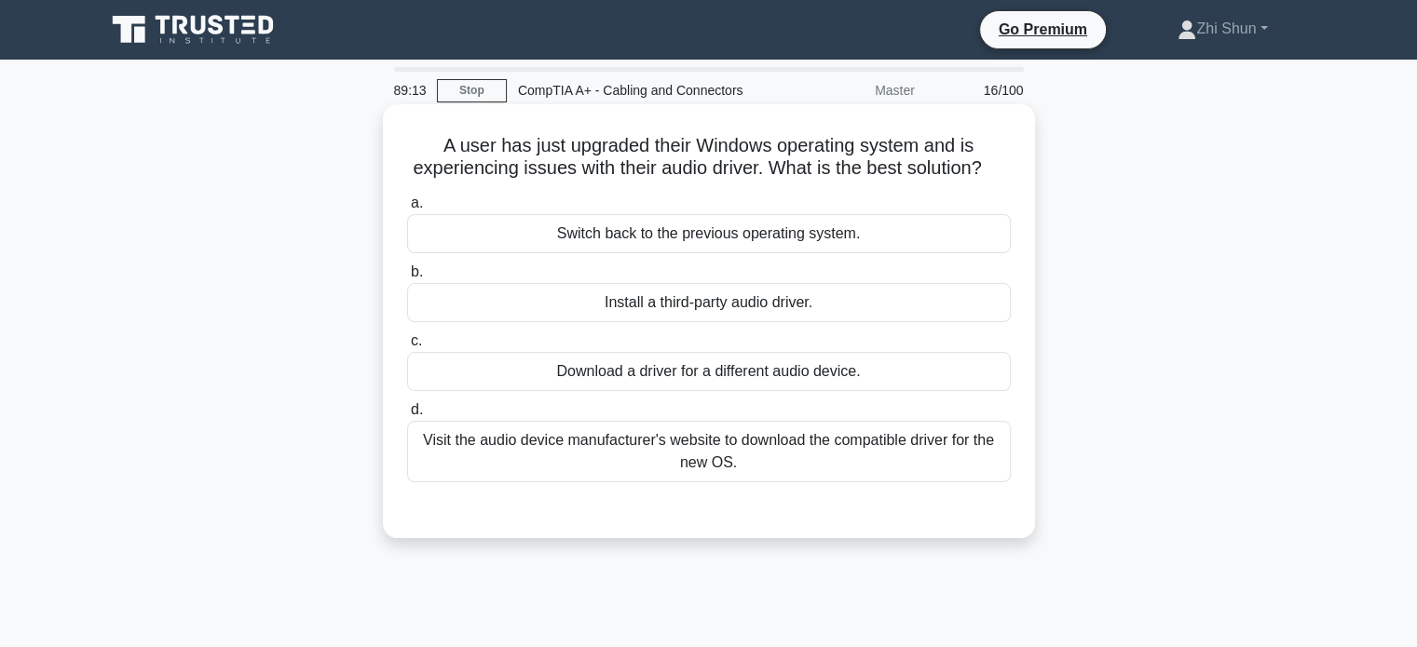
click at [732, 480] on div "Visit the audio device manufacturer's website to download the compatible driver…" at bounding box center [709, 451] width 604 height 61
click at [407, 416] on input "d. Visit the audio device manufacturer's website to download the compatible dri…" at bounding box center [407, 410] width 0 height 12
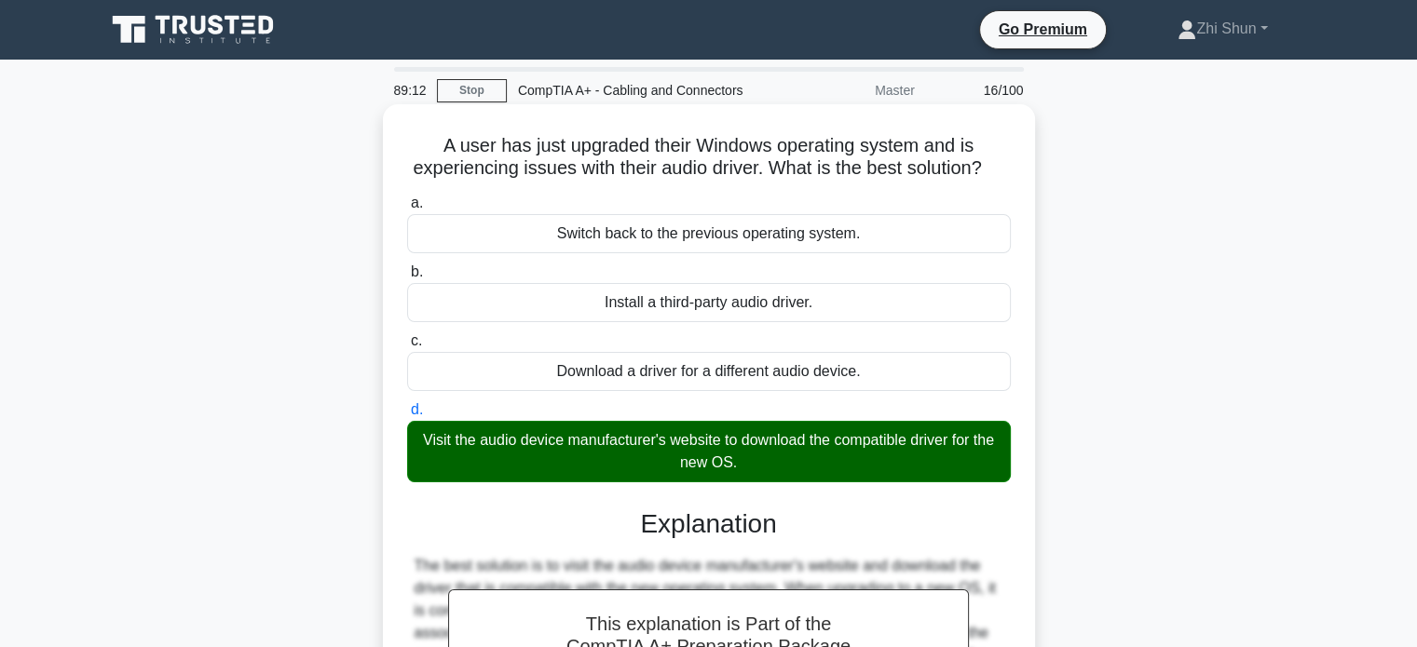
scroll to position [359, 0]
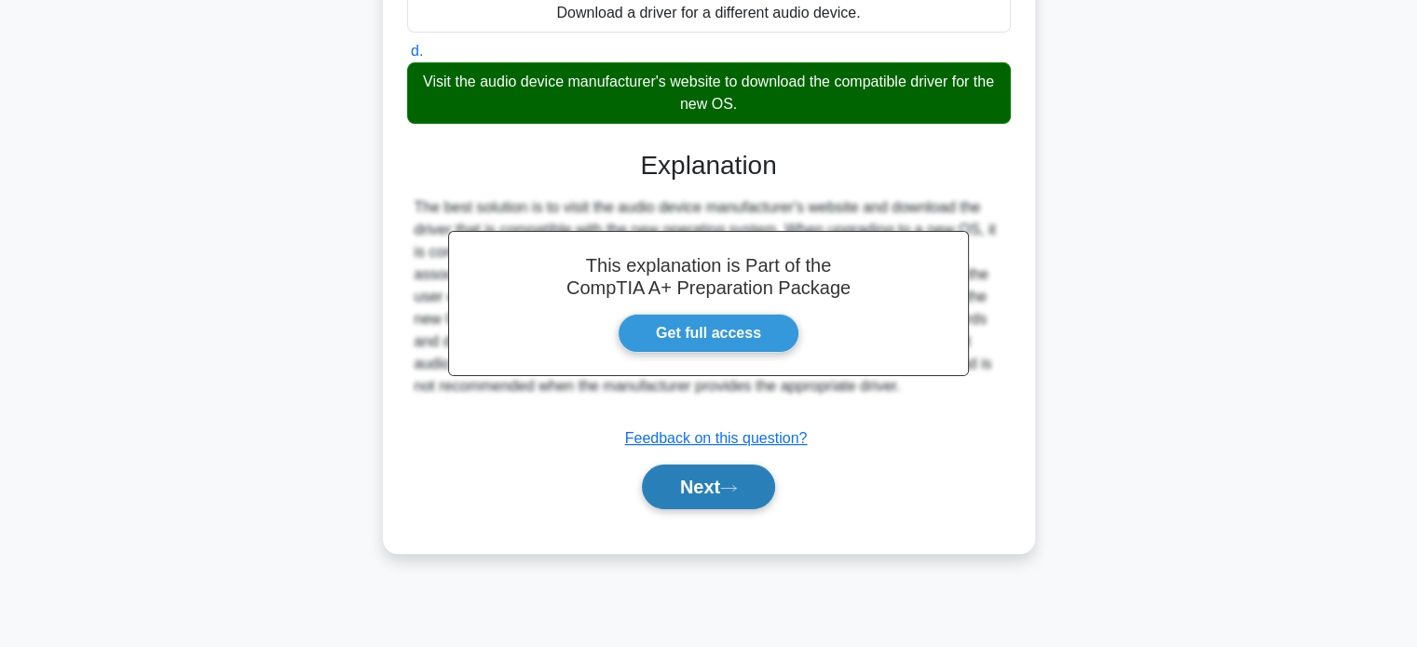
click at [719, 505] on button "Next" at bounding box center [708, 487] width 133 height 45
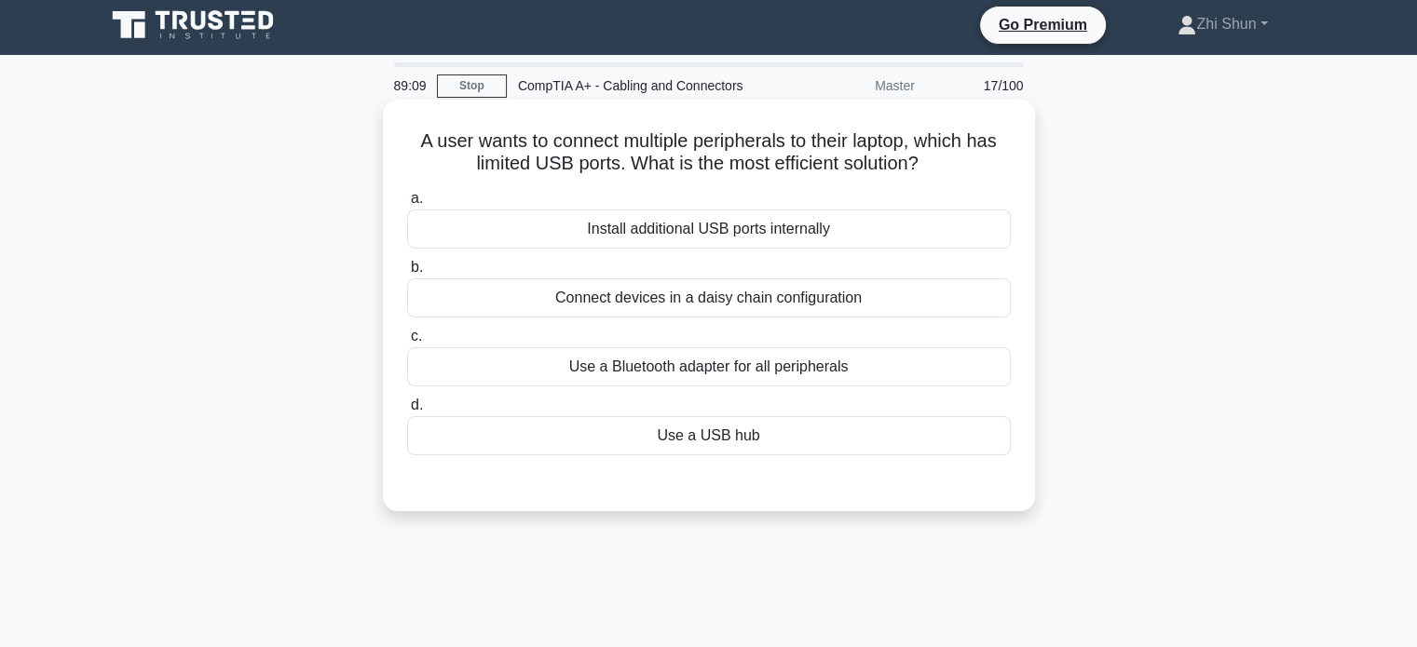
scroll to position [0, 0]
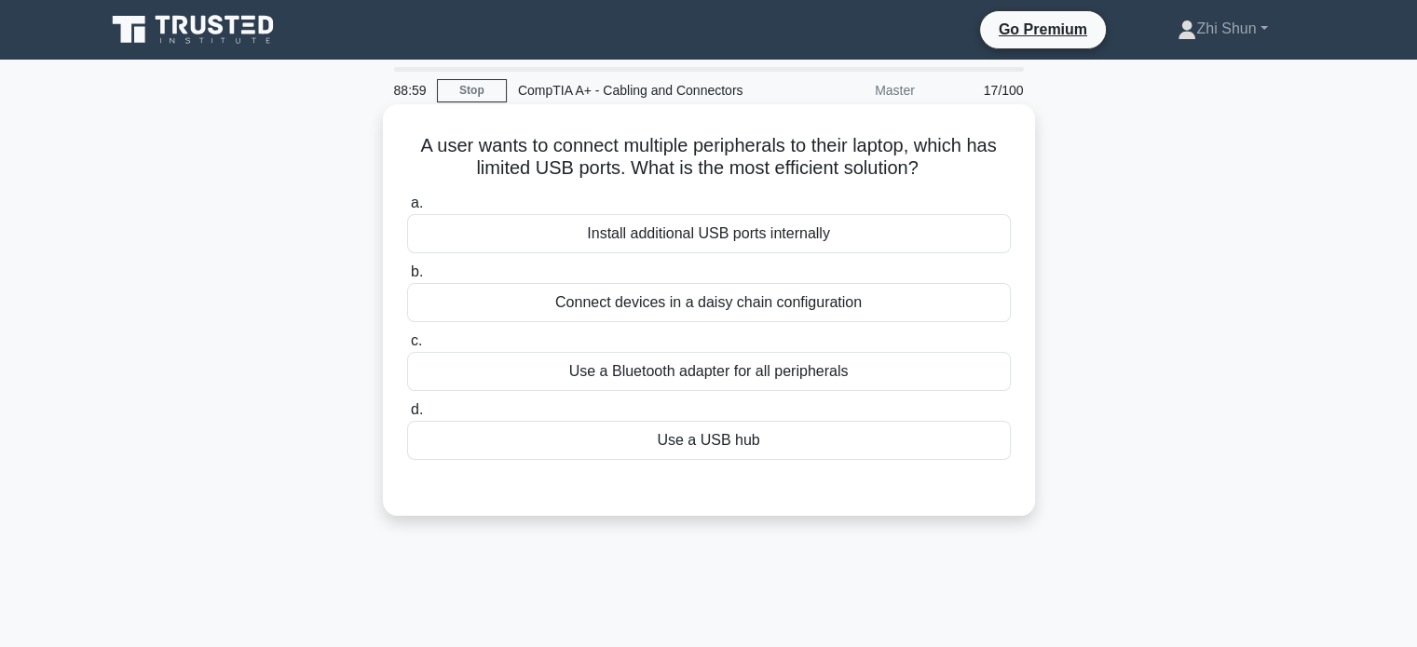
click at [742, 431] on div "Use a USB hub" at bounding box center [709, 440] width 604 height 39
click at [407, 416] on input "d. Use a USB hub" at bounding box center [407, 410] width 0 height 12
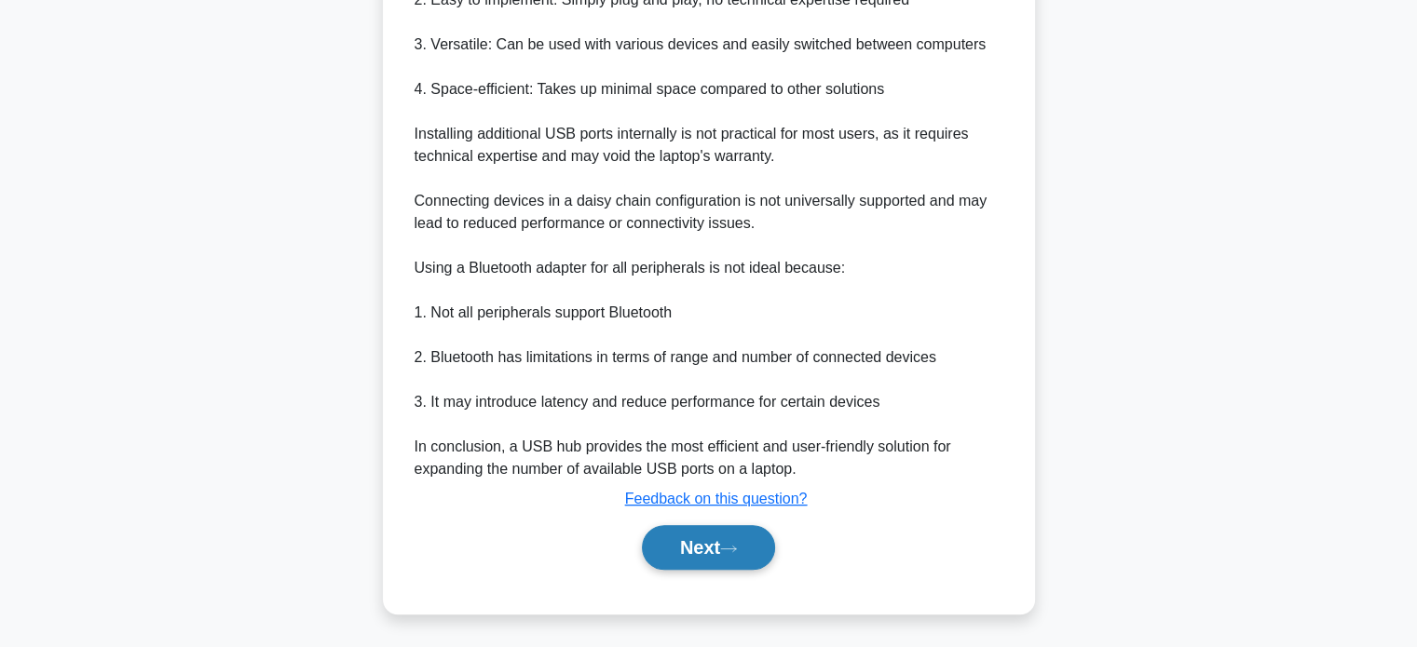
click at [726, 544] on button "Next" at bounding box center [708, 547] width 133 height 45
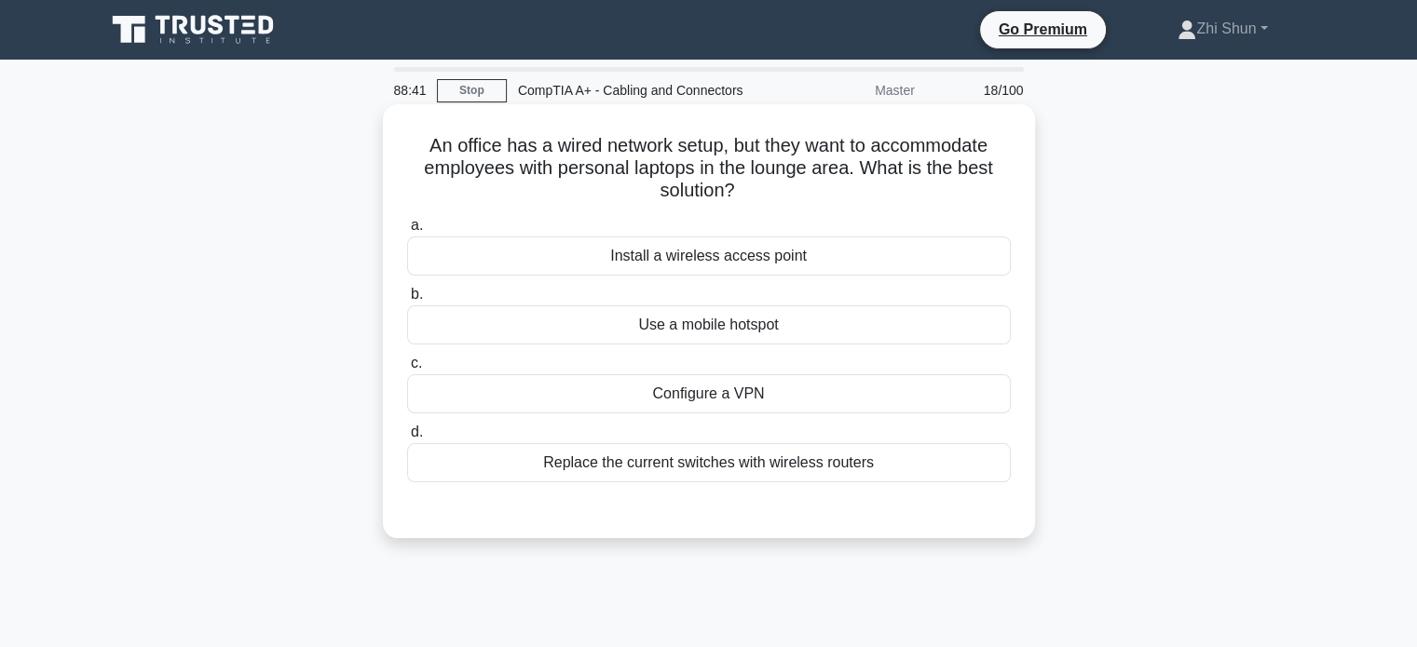
click at [782, 390] on div "Configure a VPN" at bounding box center [709, 393] width 604 height 39
click at [407, 370] on input "c. Configure a VPN" at bounding box center [407, 364] width 0 height 12
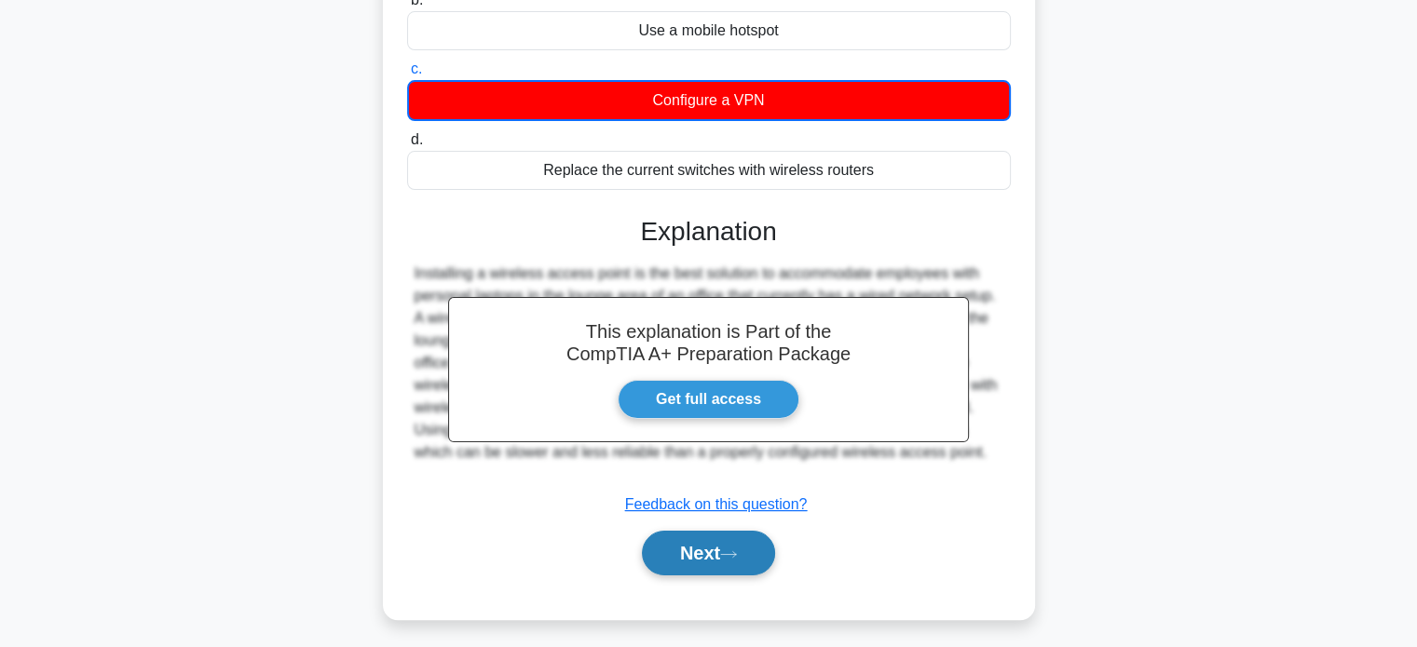
scroll to position [359, 0]
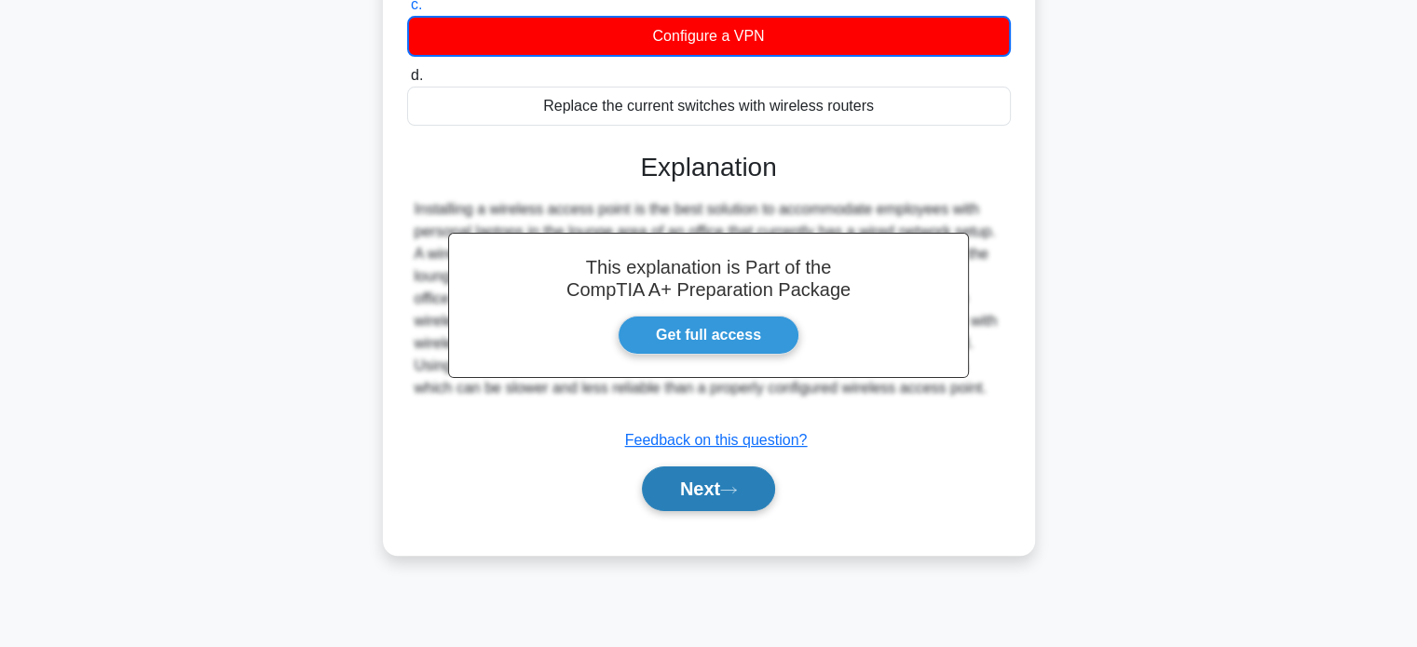
click at [724, 499] on button "Next" at bounding box center [708, 489] width 133 height 45
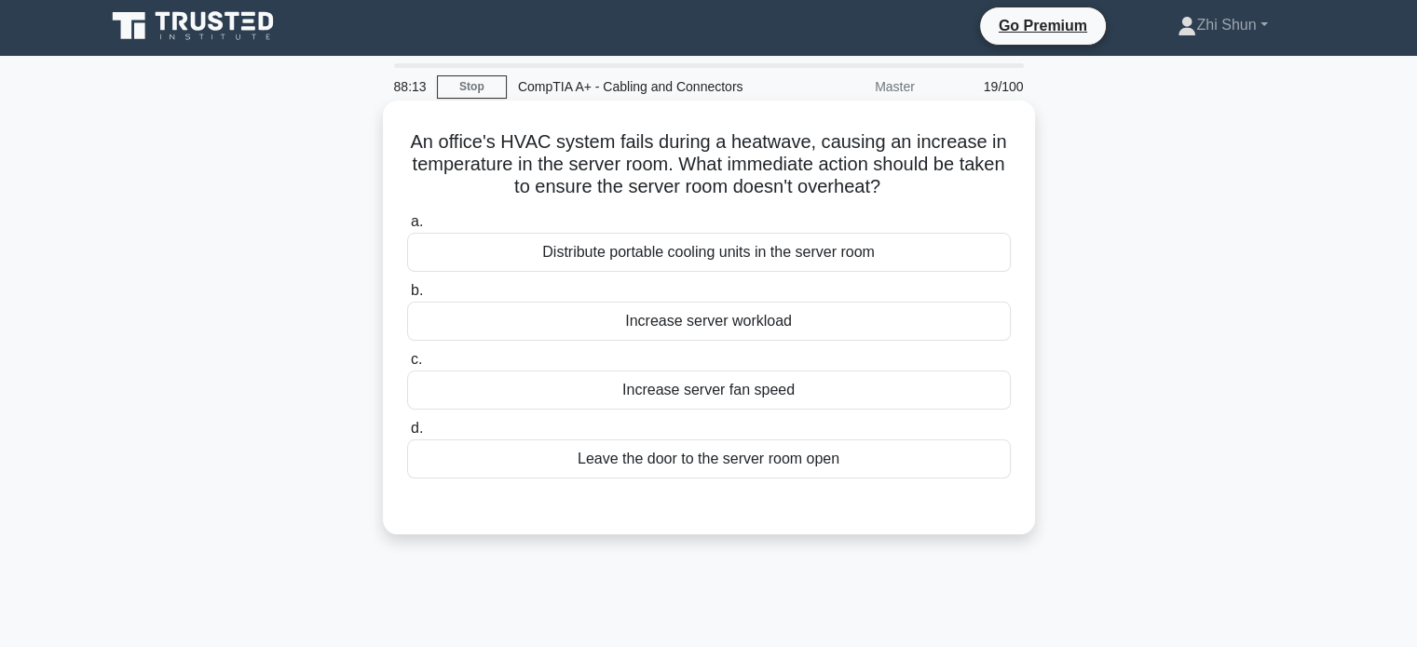
scroll to position [0, 0]
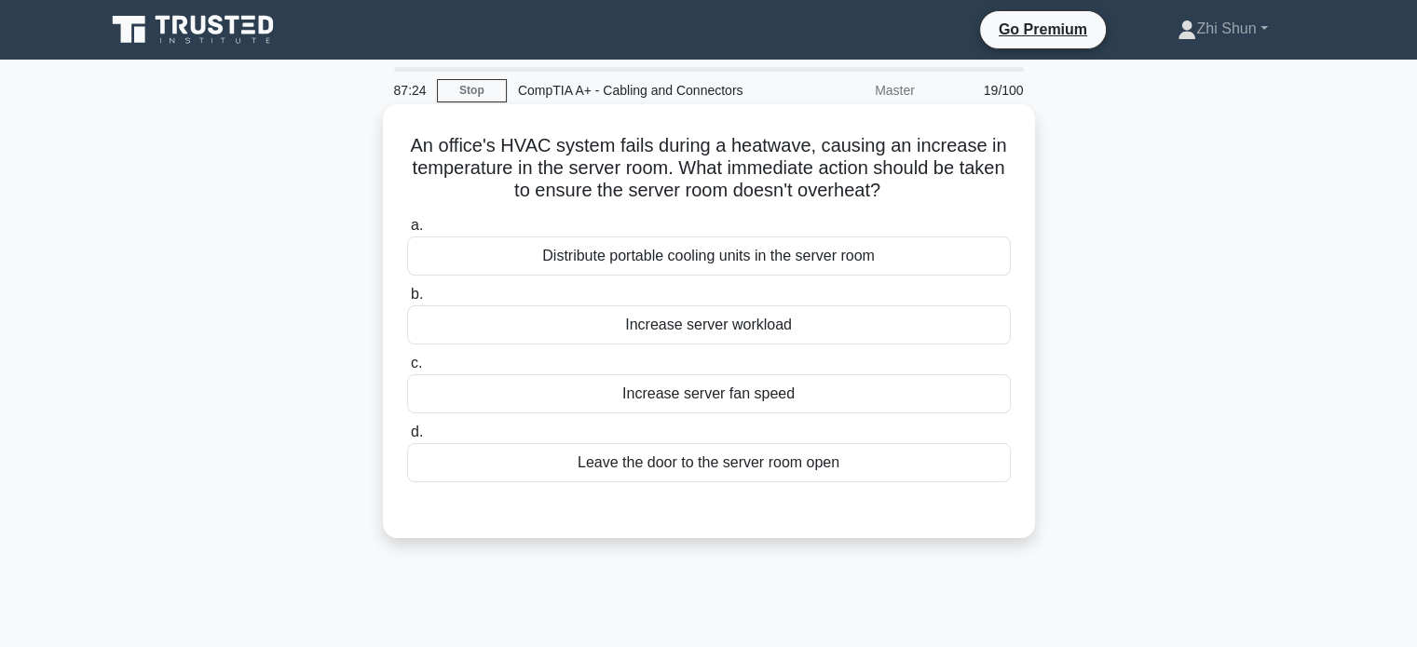
click at [624, 394] on div "Increase server fan speed" at bounding box center [709, 393] width 604 height 39
click at [407, 370] on input "c. Increase server fan speed" at bounding box center [407, 364] width 0 height 12
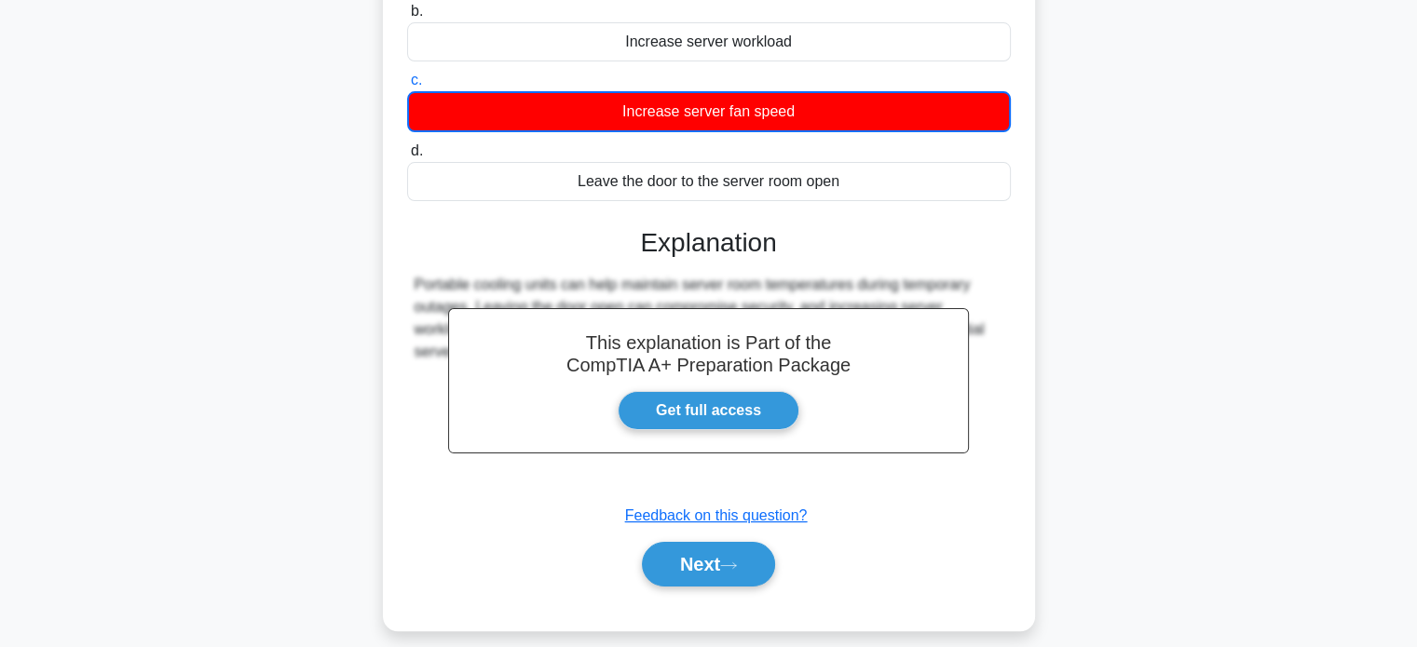
scroll to position [359, 0]
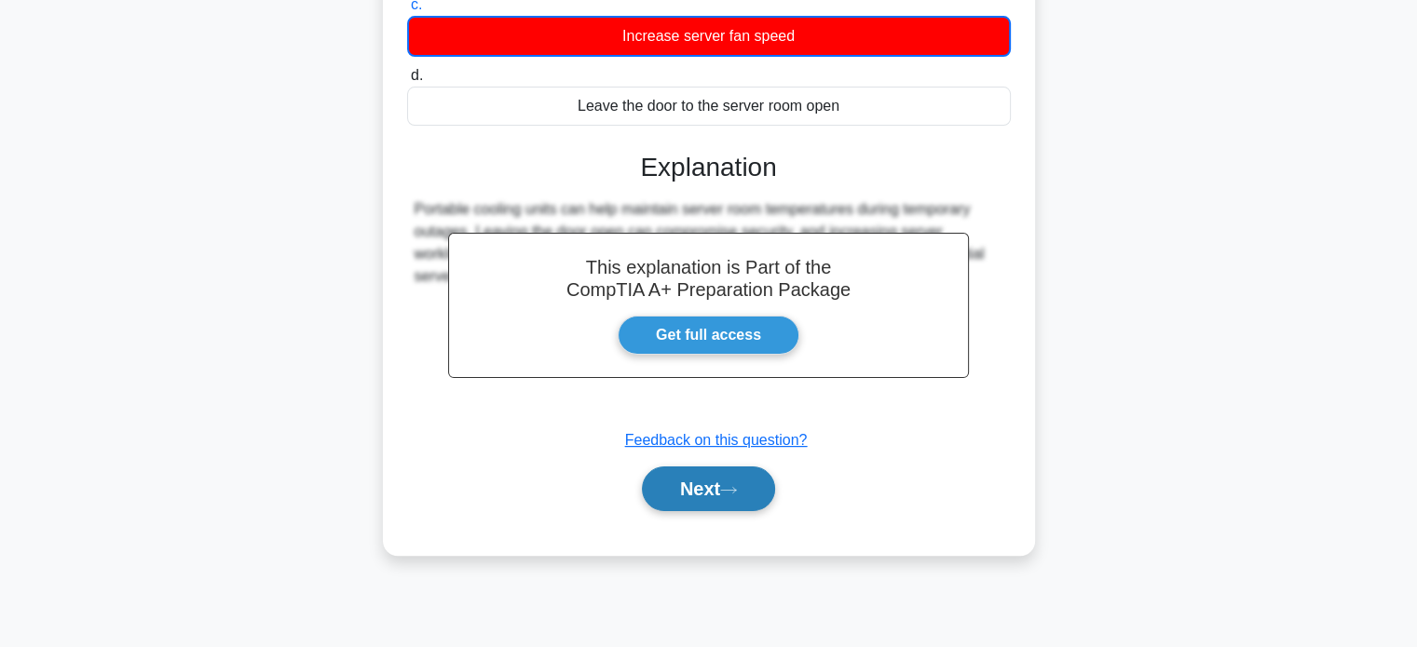
click at [749, 482] on button "Next" at bounding box center [708, 489] width 133 height 45
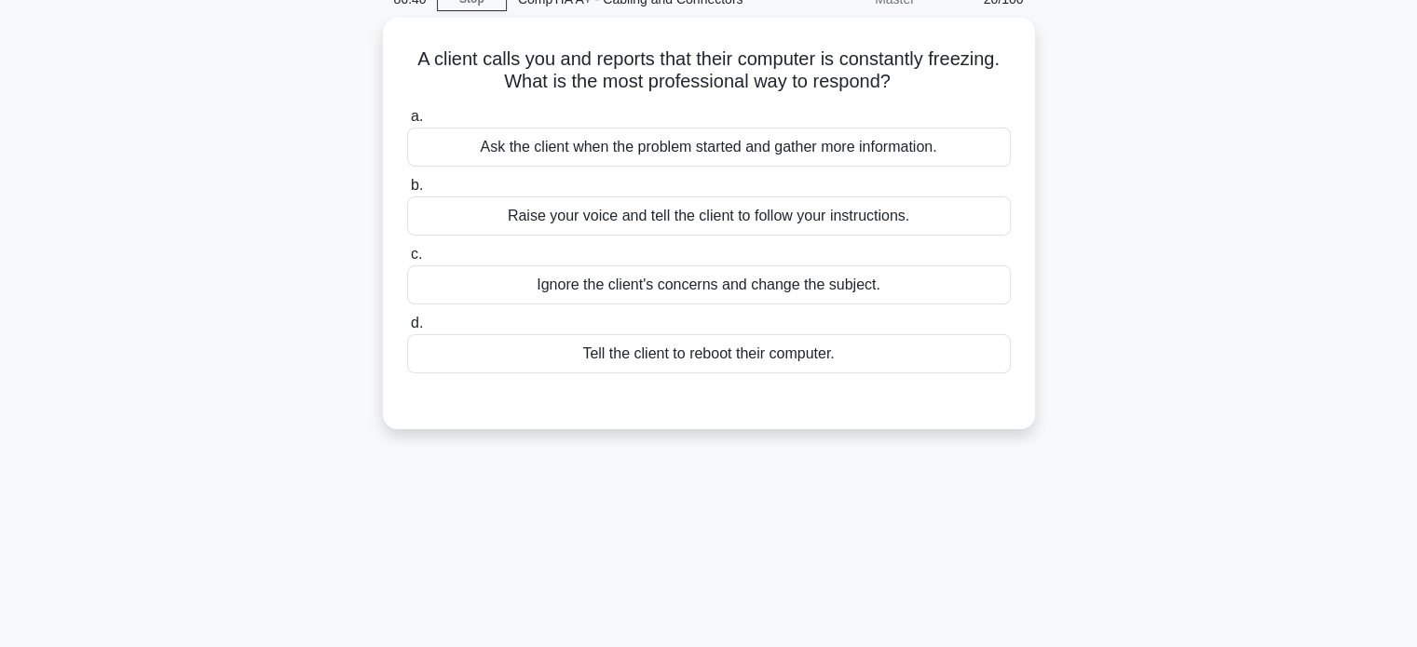
scroll to position [0, 0]
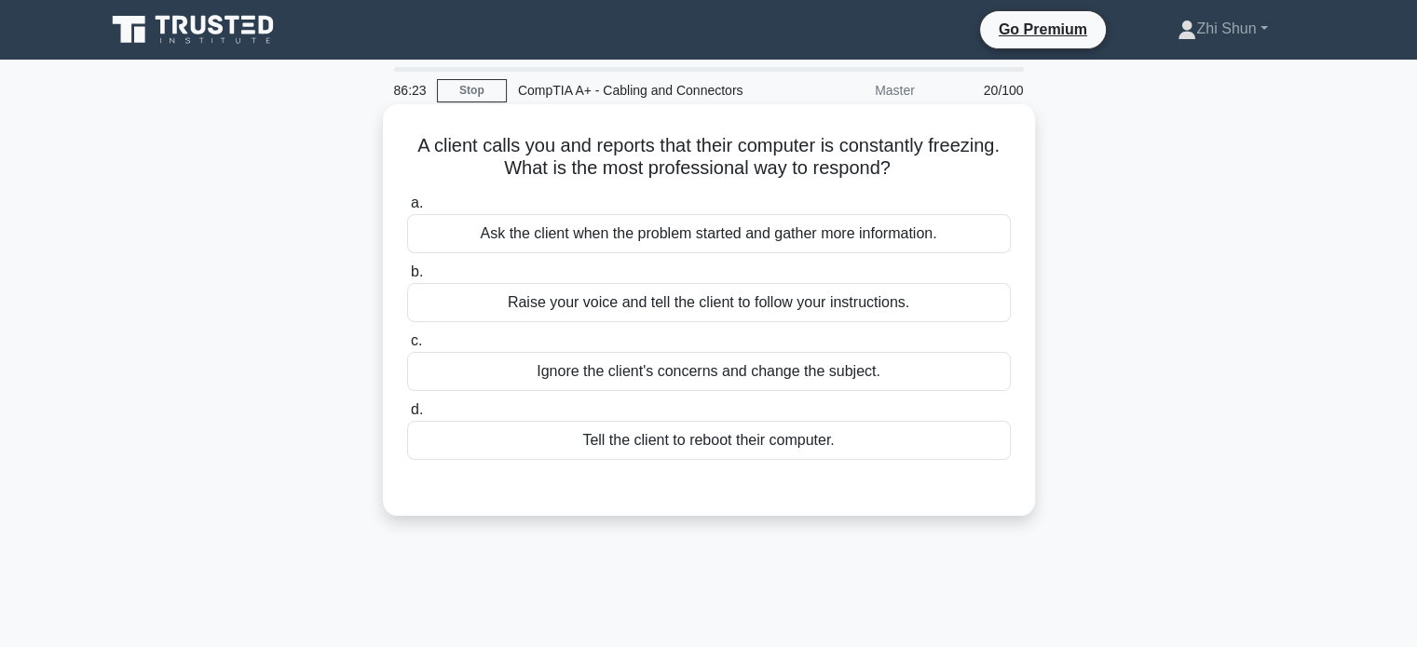
click at [801, 241] on div "Ask the client when the problem started and gather more information." at bounding box center [709, 233] width 604 height 39
click at [407, 210] on input "a. Ask the client when the problem started and gather more information." at bounding box center [407, 203] width 0 height 12
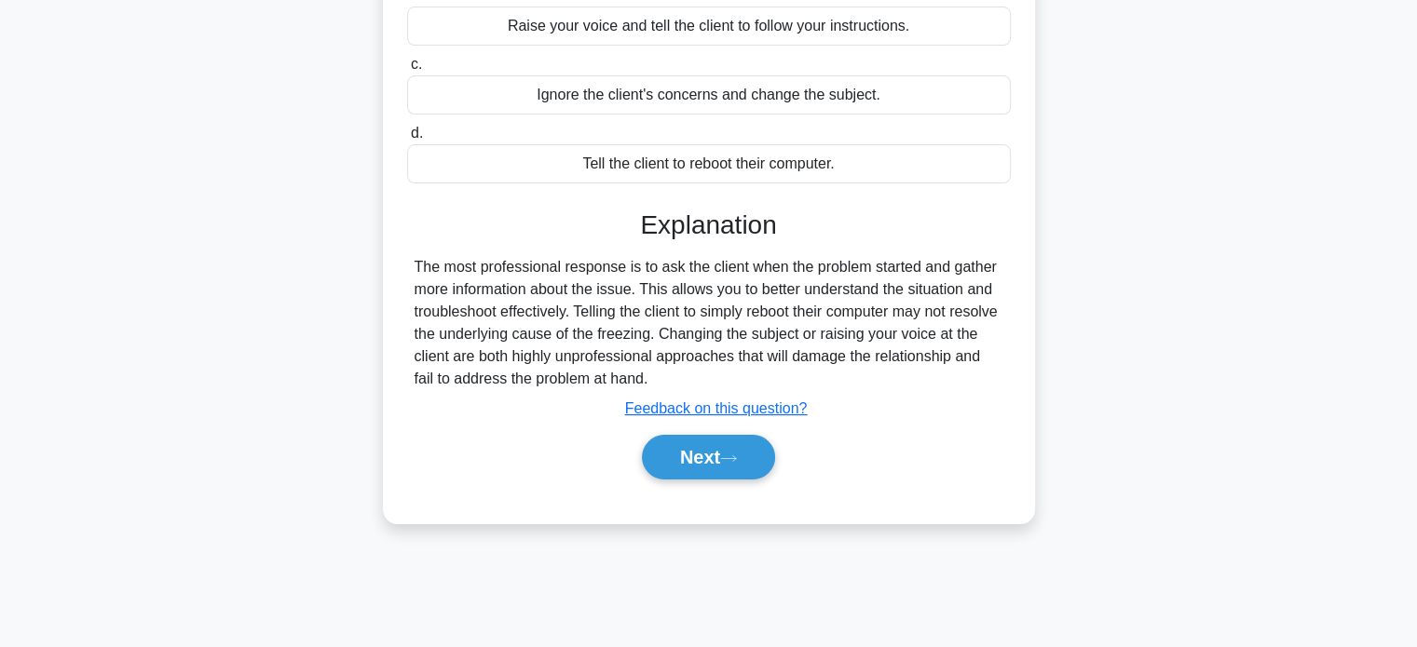
scroll to position [359, 0]
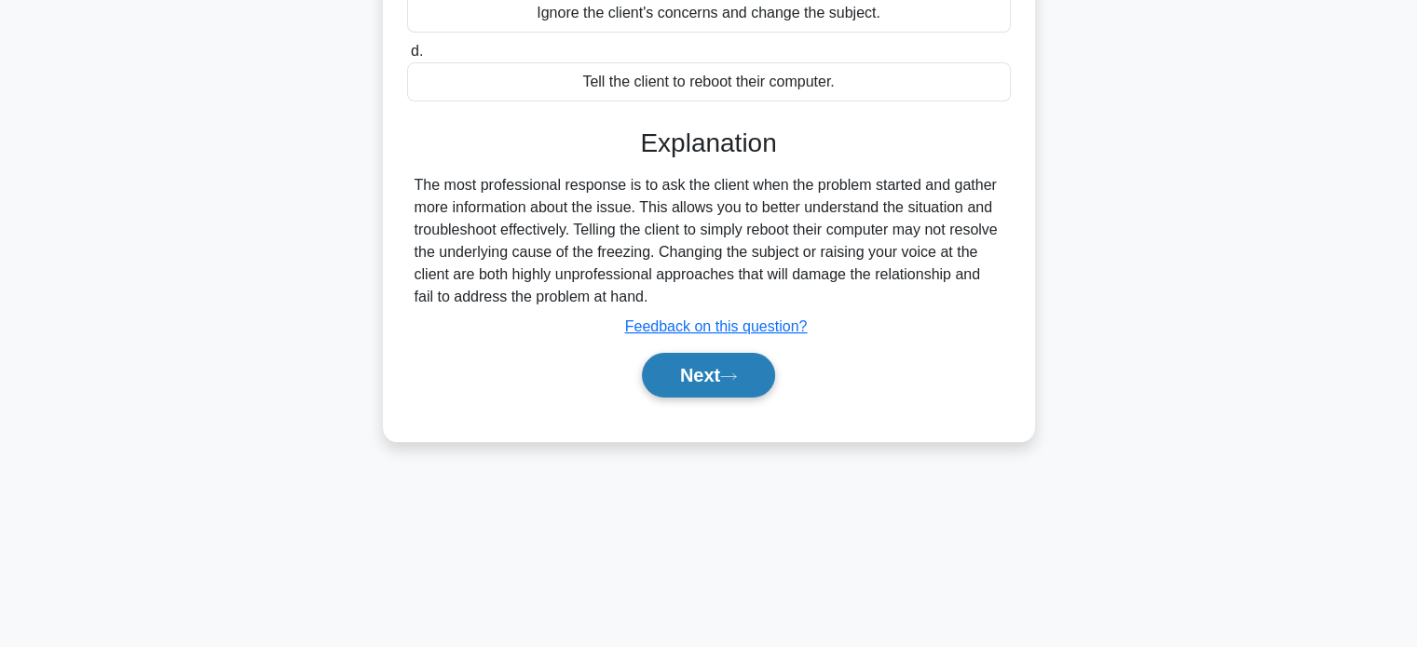
click at [745, 379] on button "Next" at bounding box center [708, 375] width 133 height 45
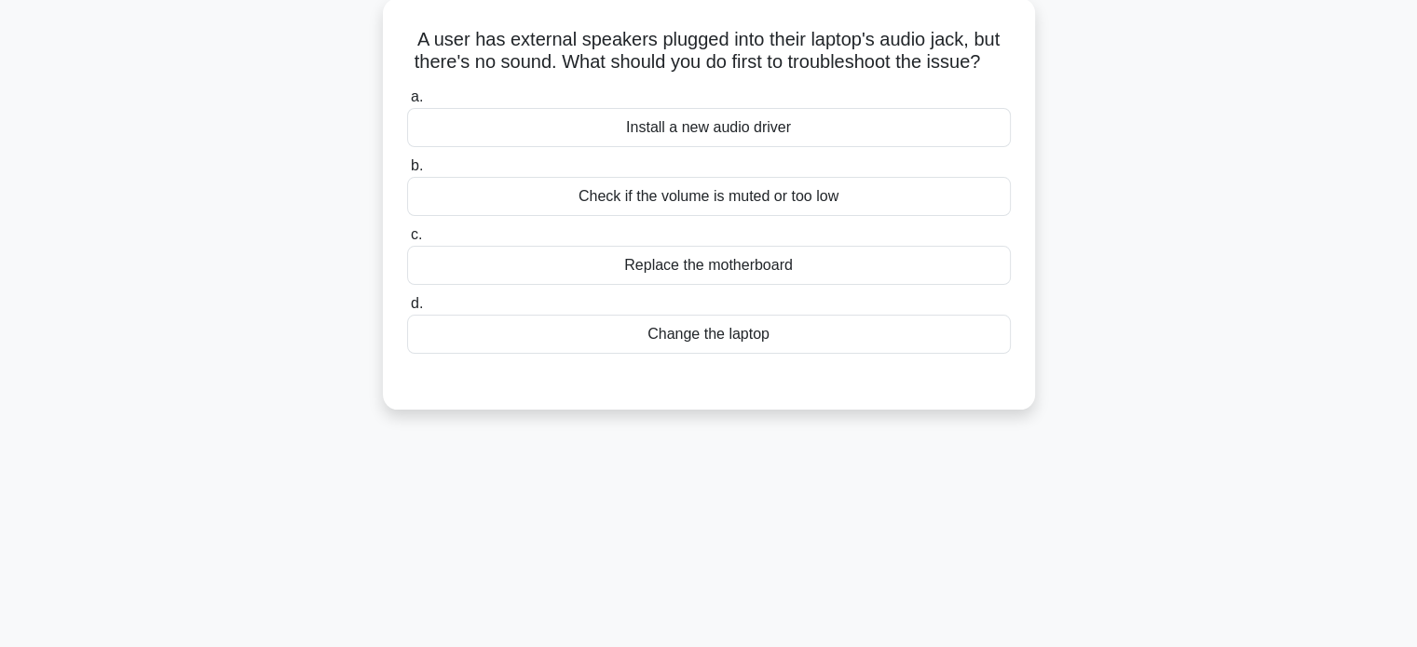
scroll to position [0, 0]
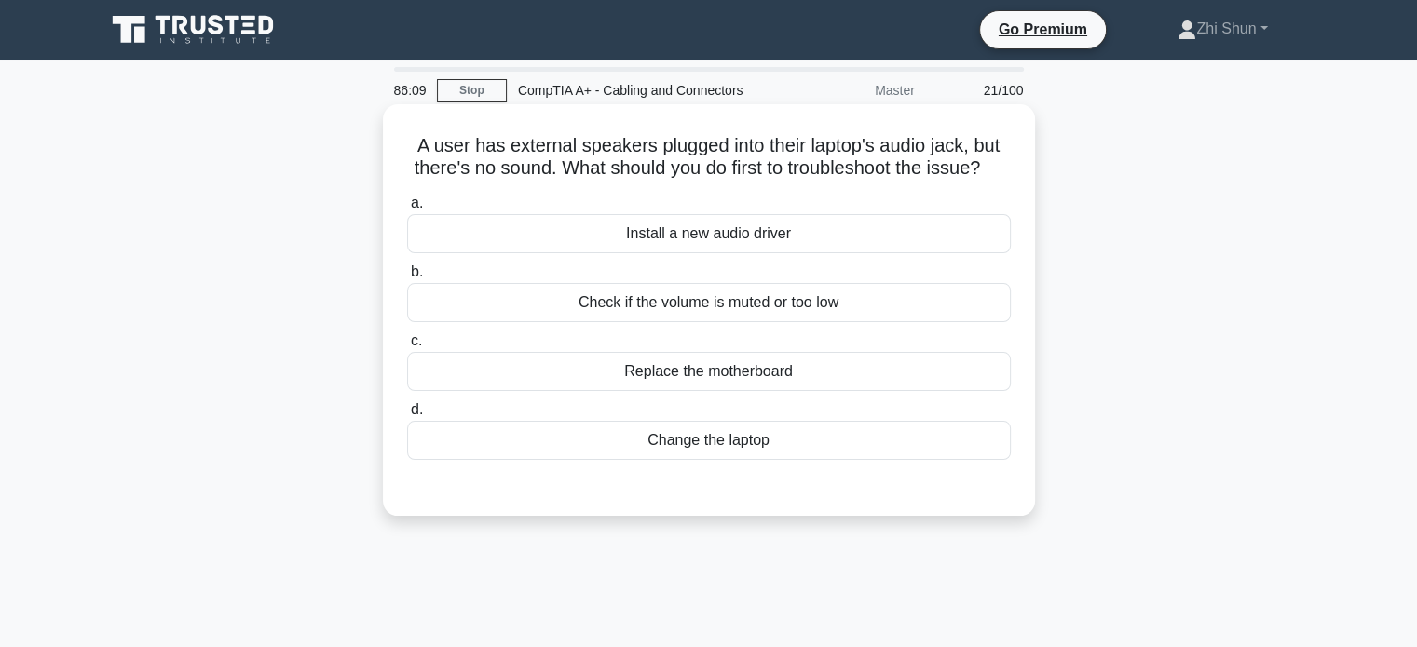
click at [769, 322] on div "Check if the volume is muted or too low" at bounding box center [709, 302] width 604 height 39
click at [407, 278] on input "b. Check if the volume is muted or too low" at bounding box center [407, 272] width 0 height 12
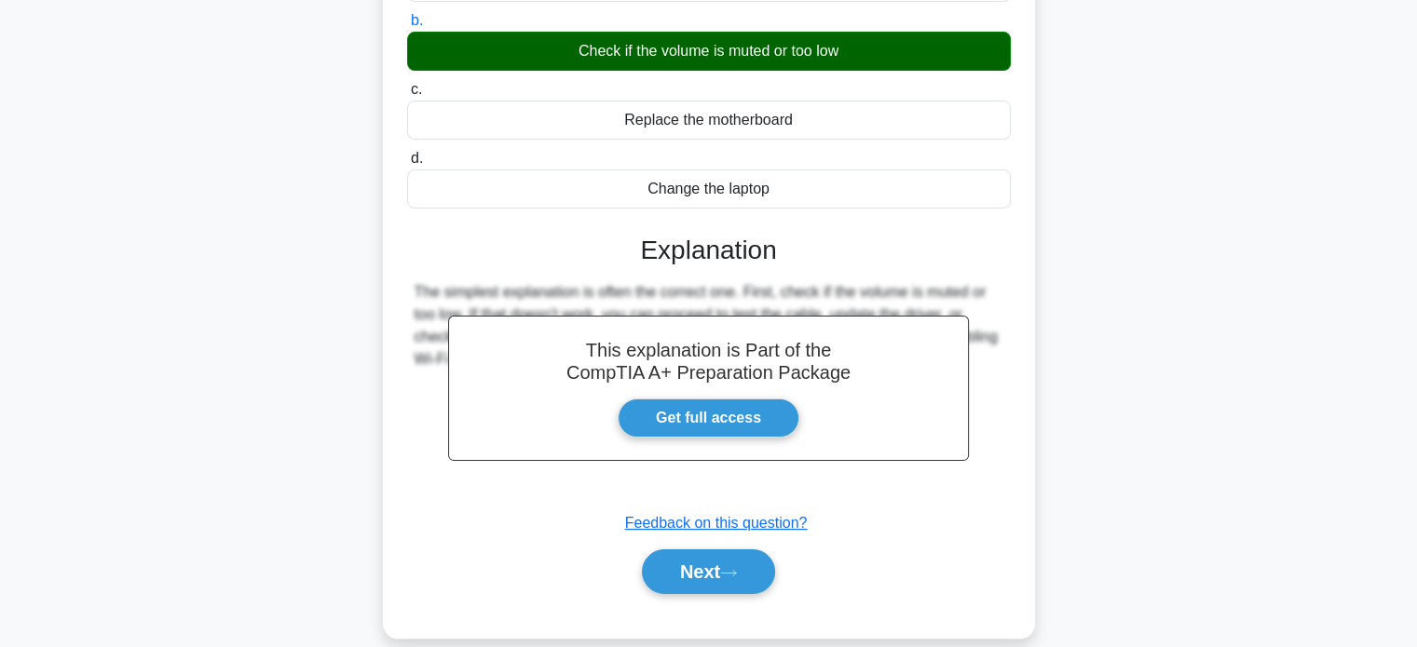
scroll to position [359, 0]
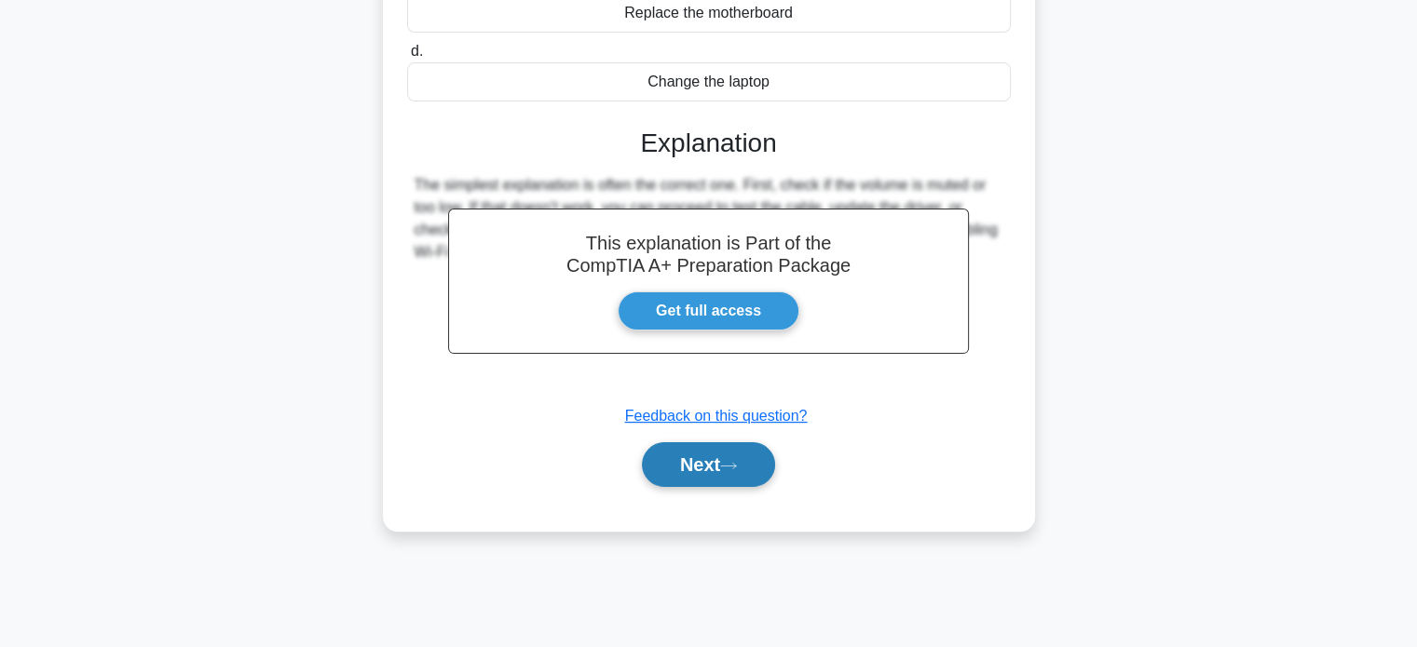
click at [746, 487] on button "Next" at bounding box center [708, 464] width 133 height 45
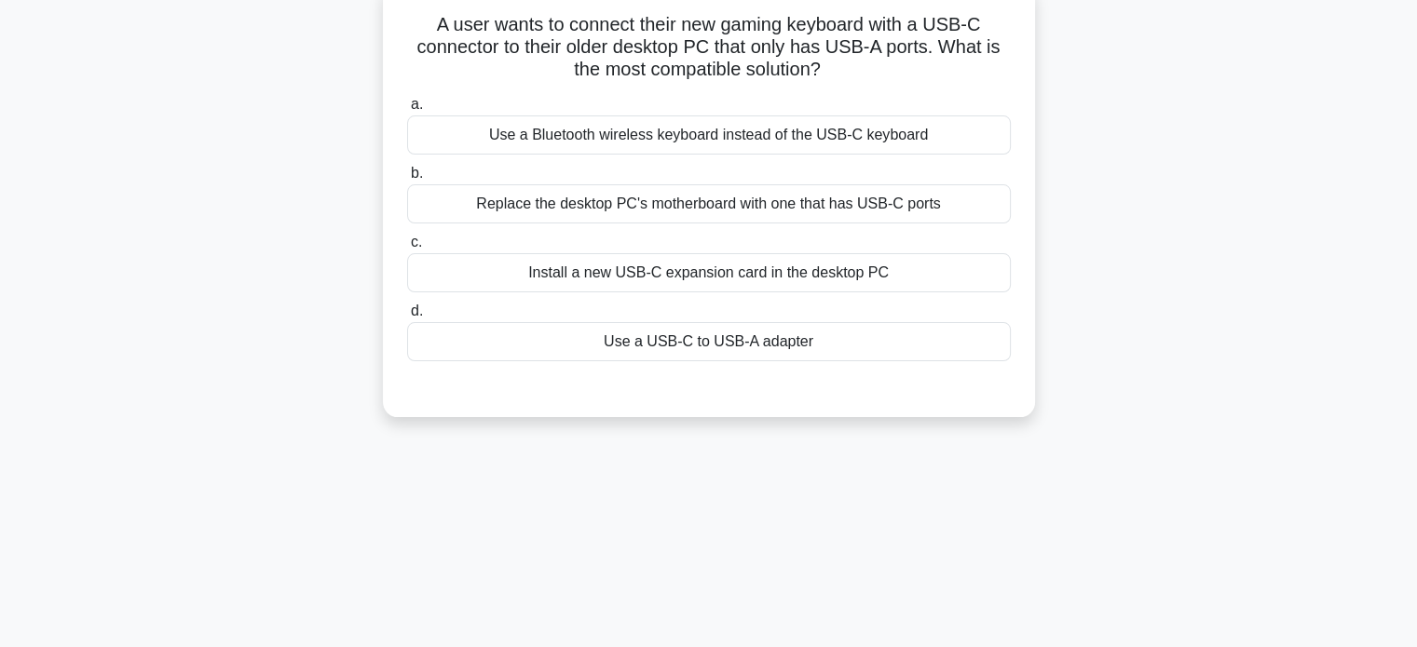
scroll to position [0, 0]
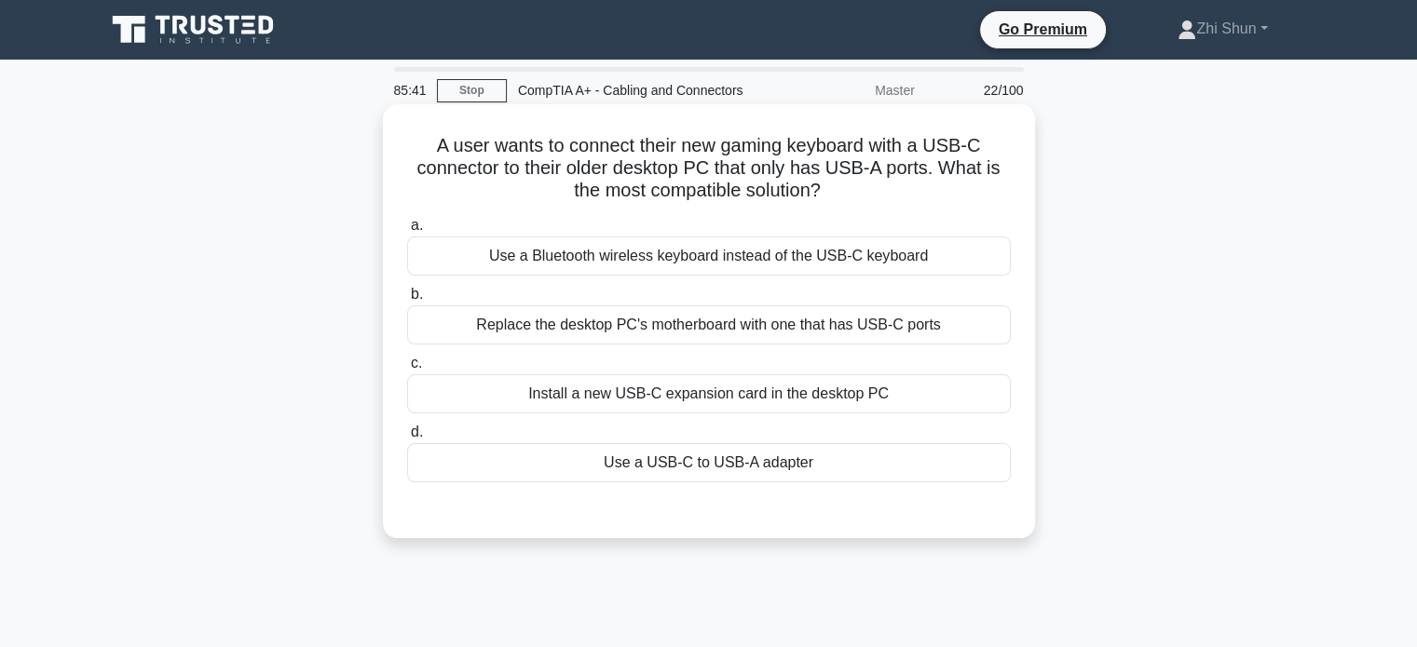
click at [863, 394] on div "Install a new USB-C expansion card in the desktop PC" at bounding box center [709, 393] width 604 height 39
click at [407, 370] on input "c. Install a new USB-C expansion card in the desktop PC" at bounding box center [407, 364] width 0 height 12
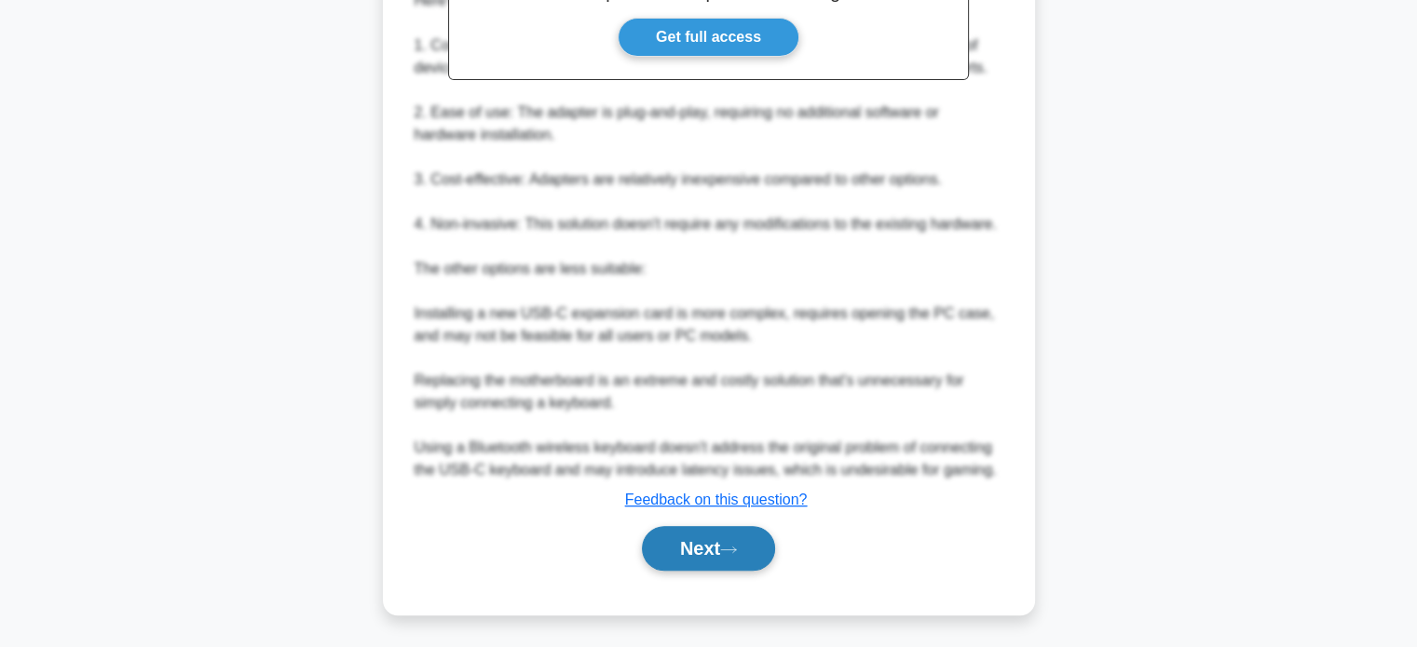
scroll to position [658, 0]
click at [674, 560] on button "Next" at bounding box center [708, 547] width 133 height 45
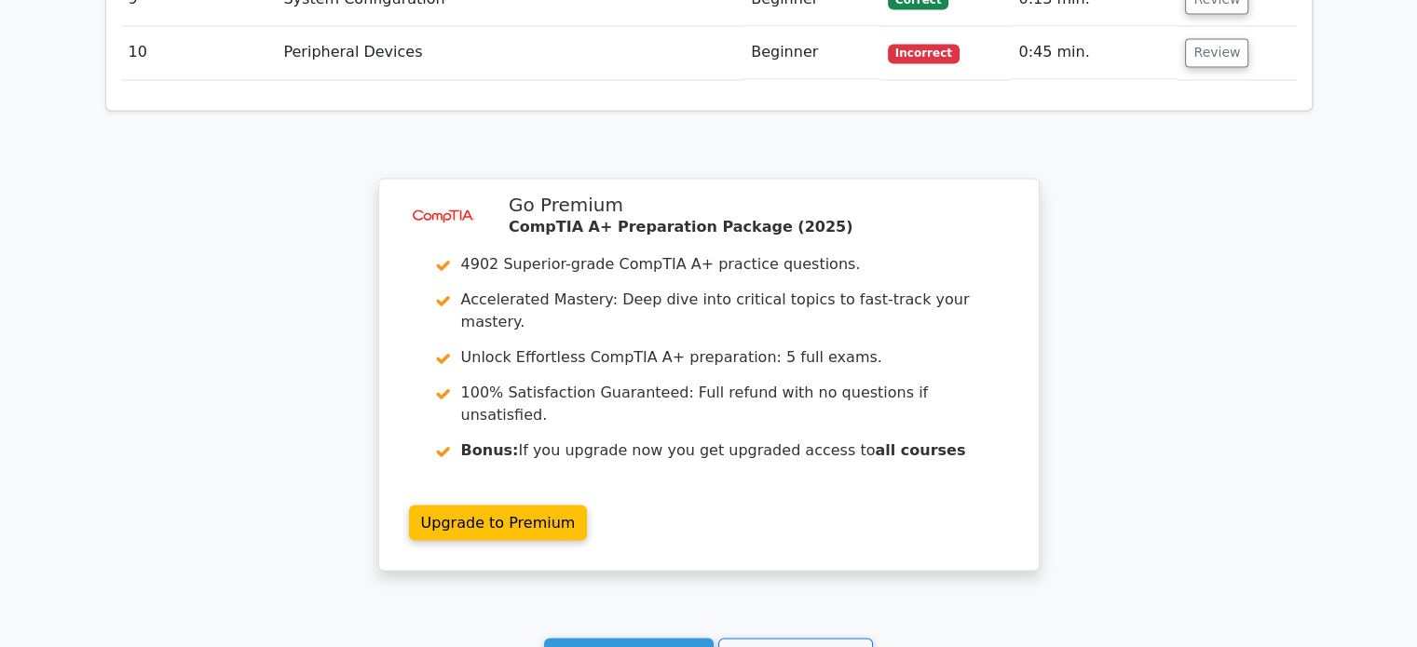
scroll to position [3188, 0]
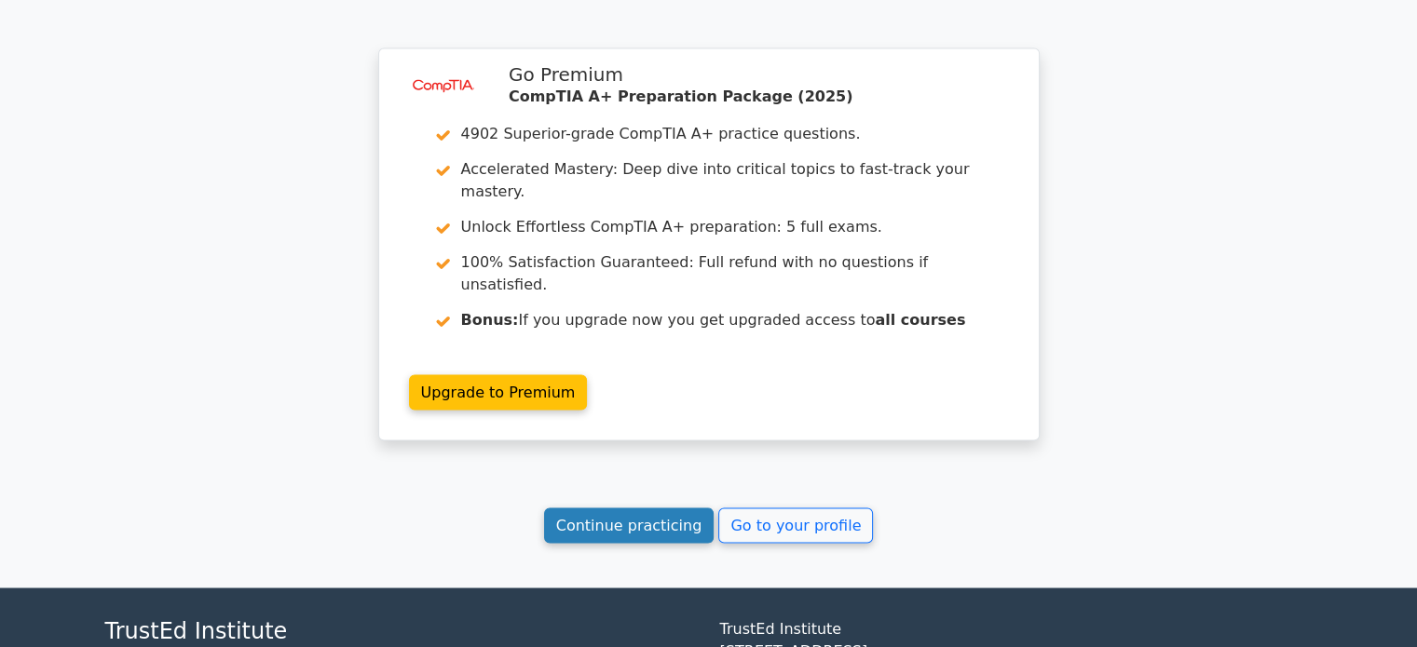
click at [639, 508] on link "Continue practicing" at bounding box center [629, 525] width 170 height 35
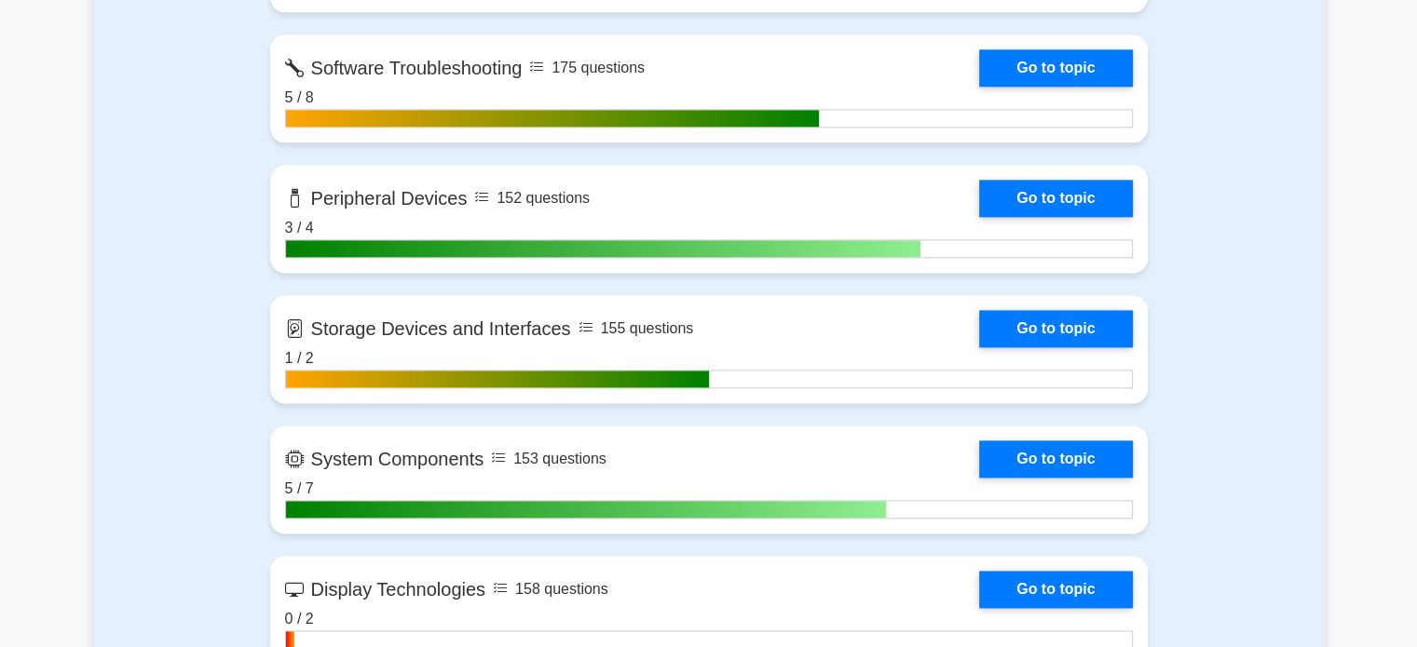
scroll to position [2701, 0]
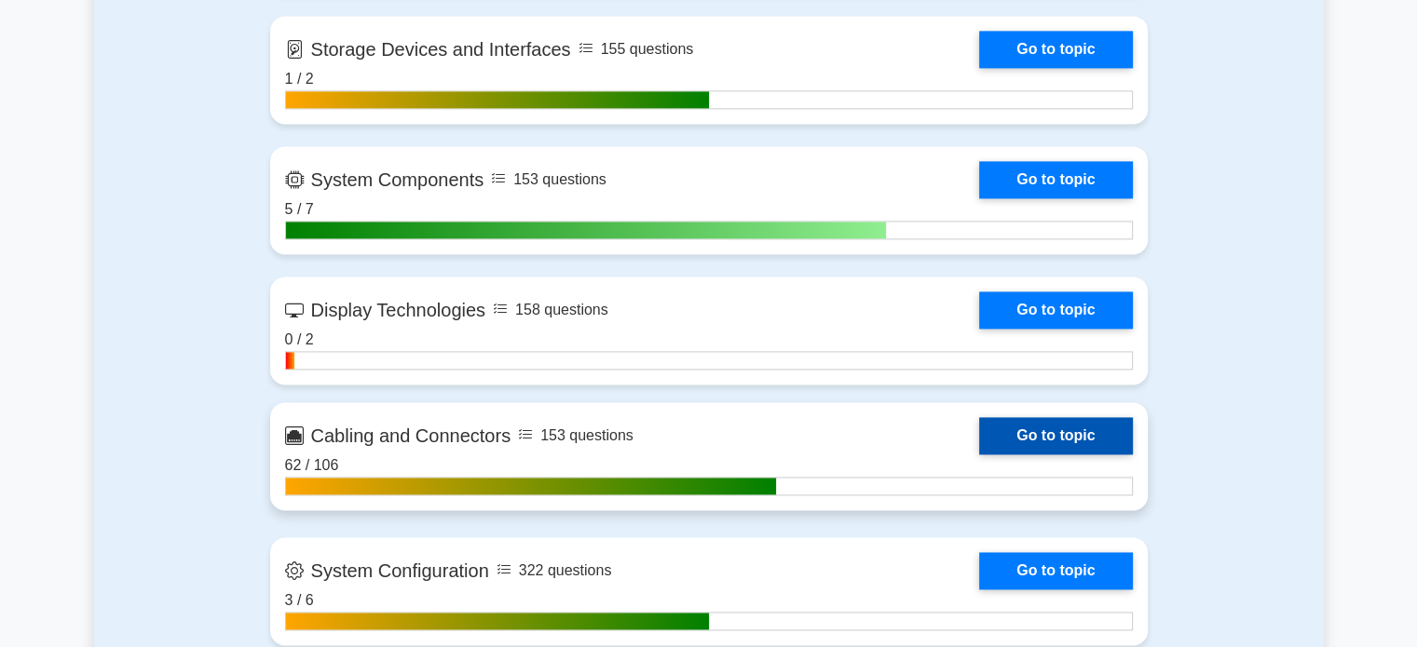
click at [1006, 428] on link "Go to topic" at bounding box center [1055, 435] width 153 height 37
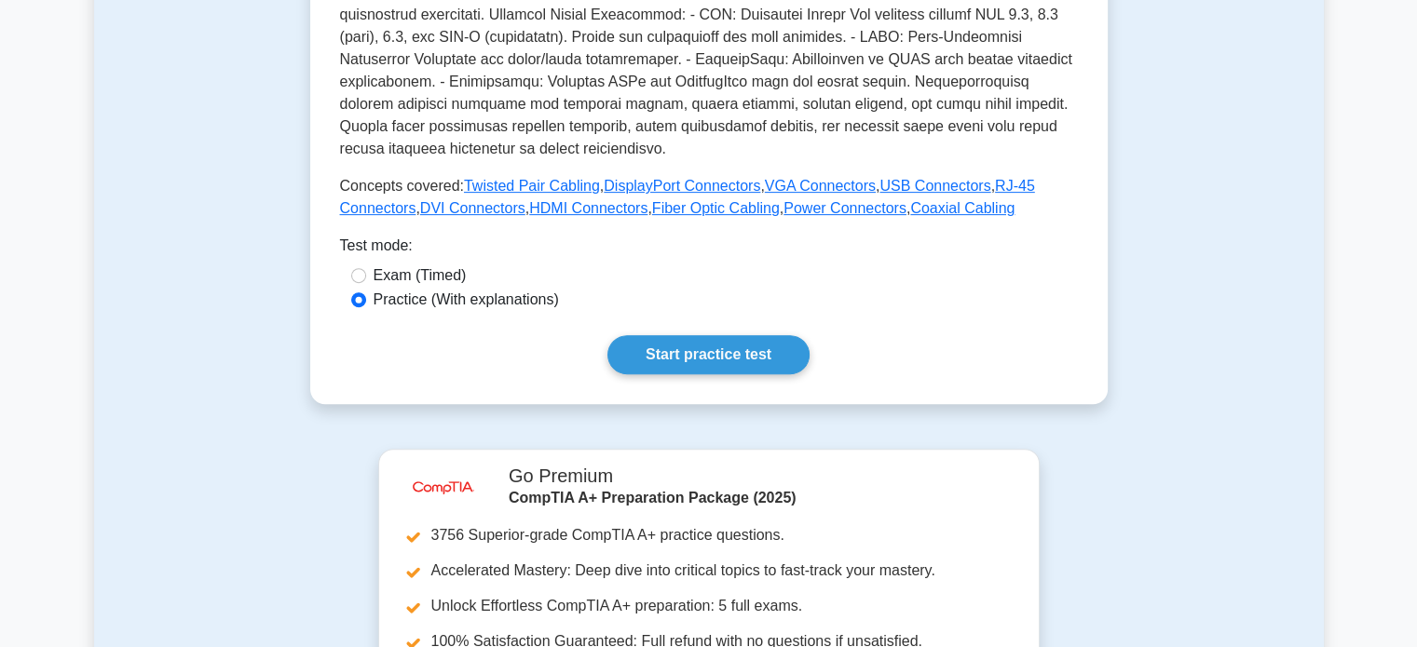
scroll to position [1025, 0]
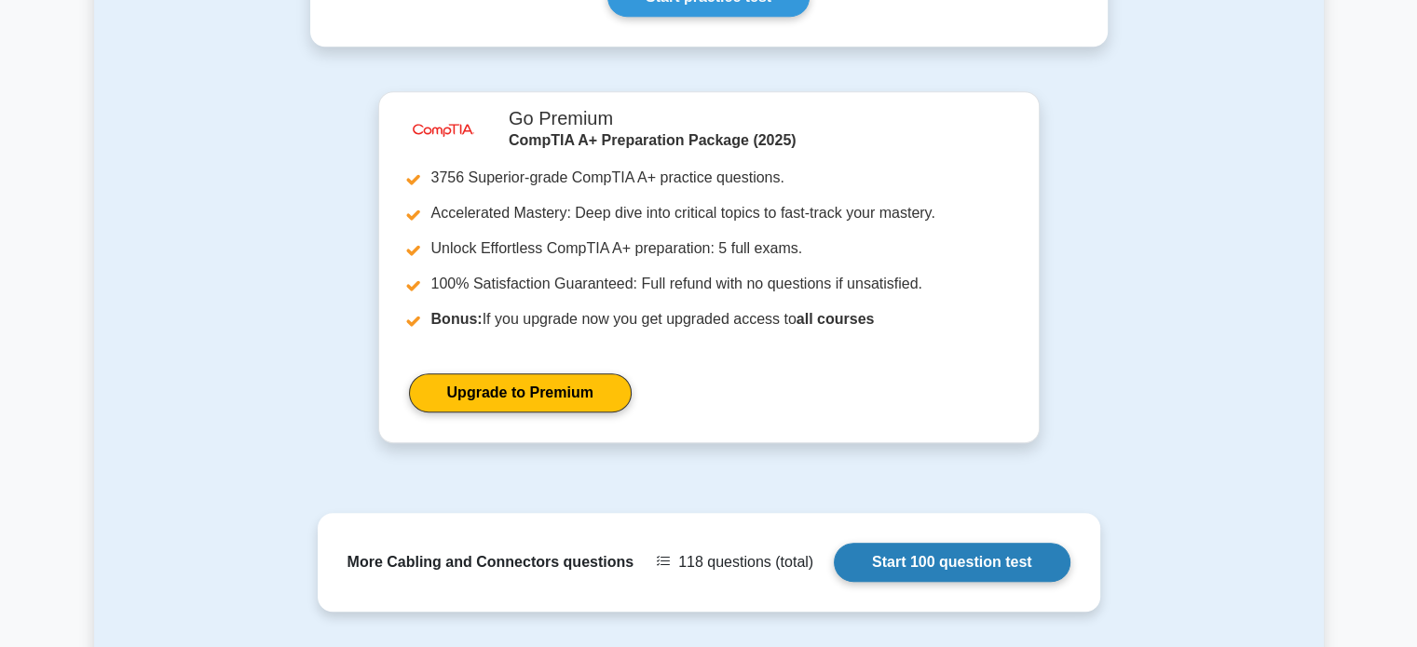
click at [905, 554] on link "Start 100 question test" at bounding box center [952, 562] width 237 height 39
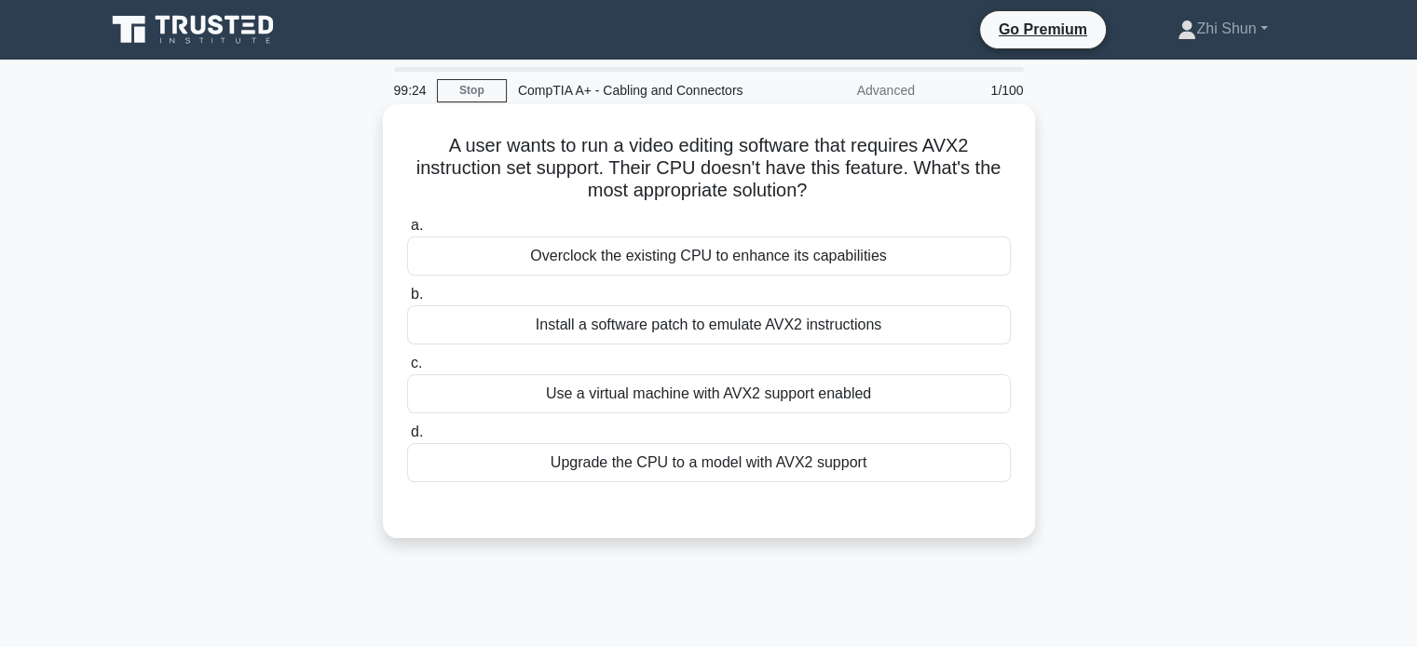
click at [668, 473] on div "Upgrade the CPU to a model with AVX2 support" at bounding box center [709, 462] width 604 height 39
click at [407, 439] on input "d. Upgrade the CPU to a model with AVX2 support" at bounding box center [407, 433] width 0 height 12
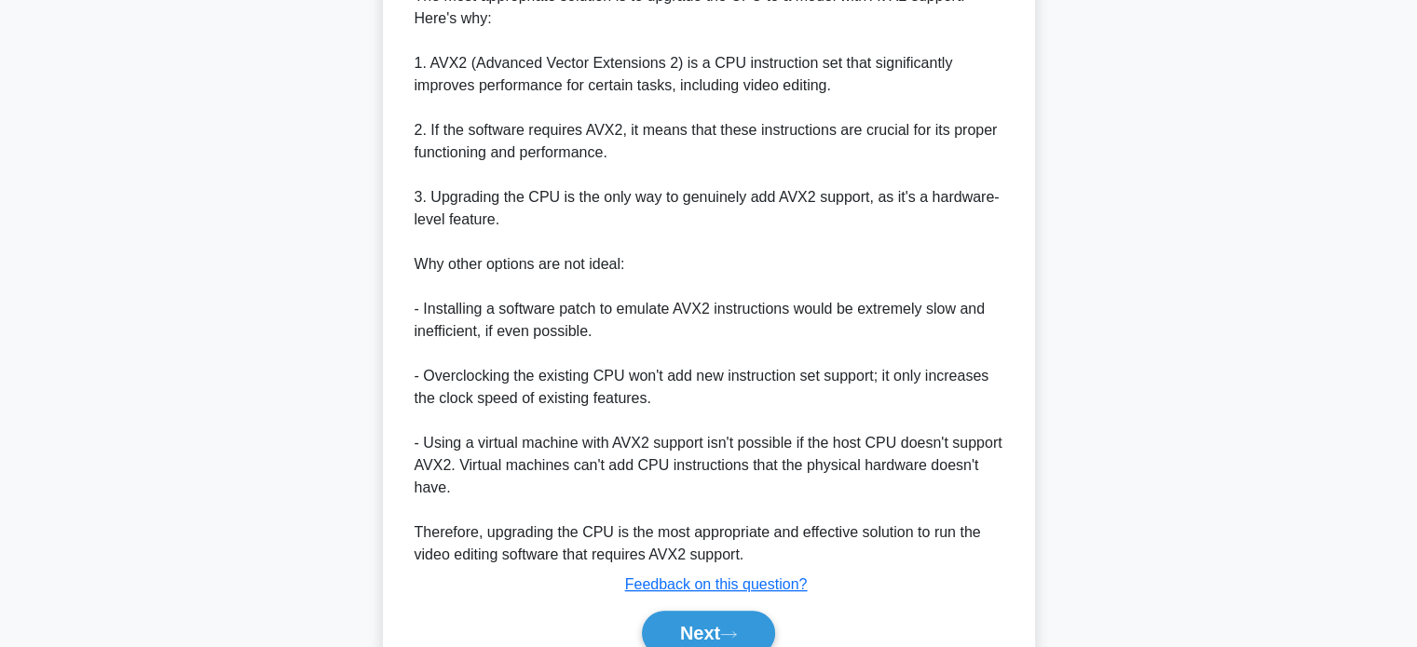
scroll to position [656, 0]
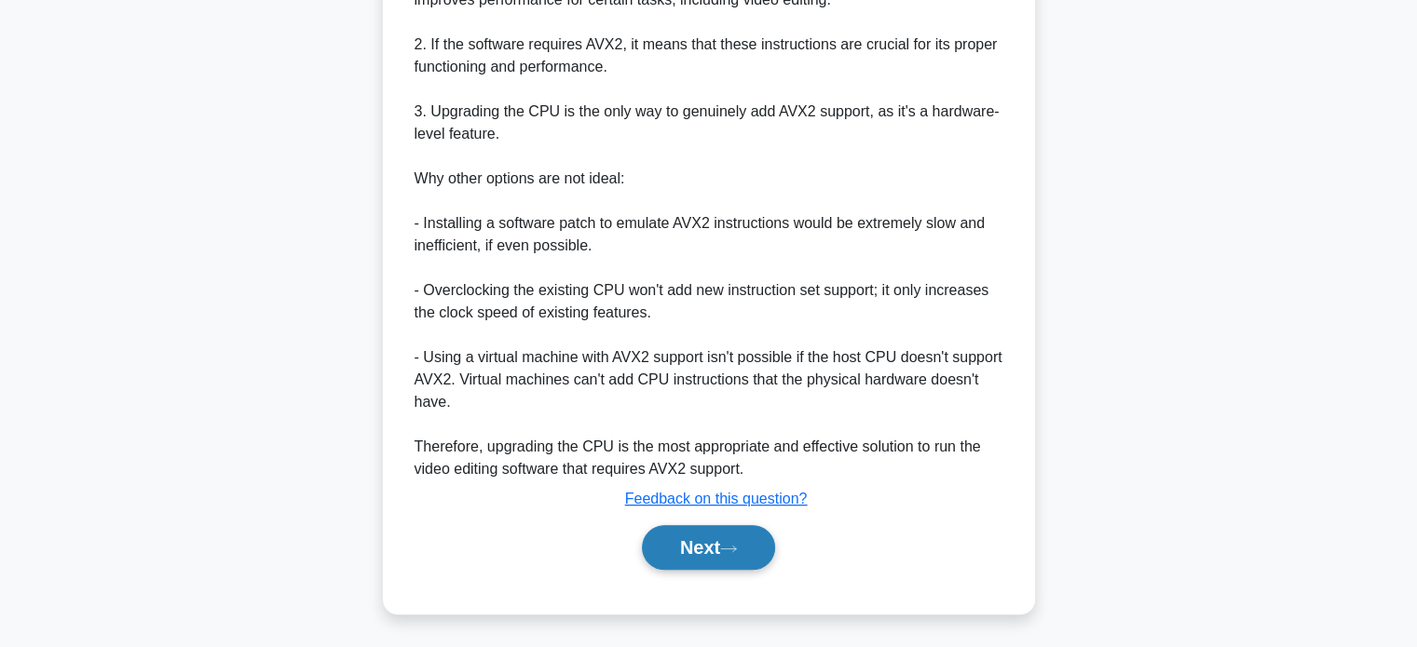
click at [716, 539] on button "Next" at bounding box center [708, 547] width 133 height 45
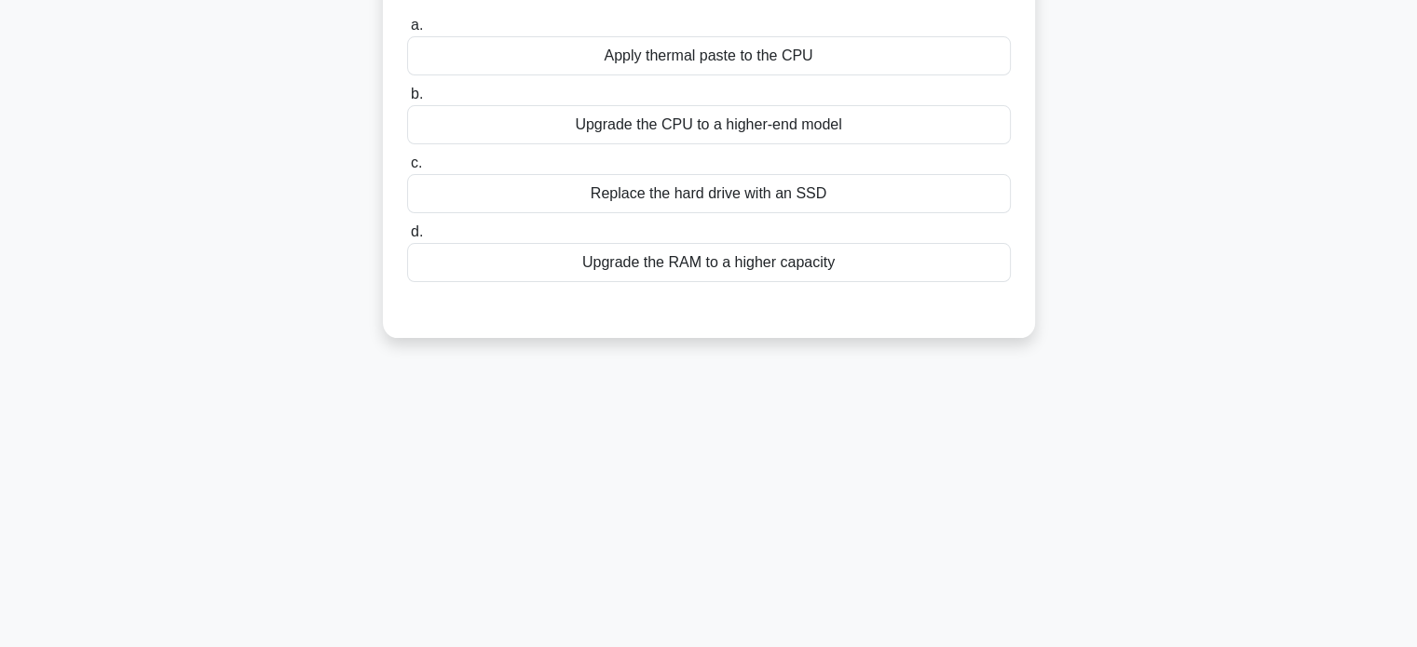
scroll to position [0, 0]
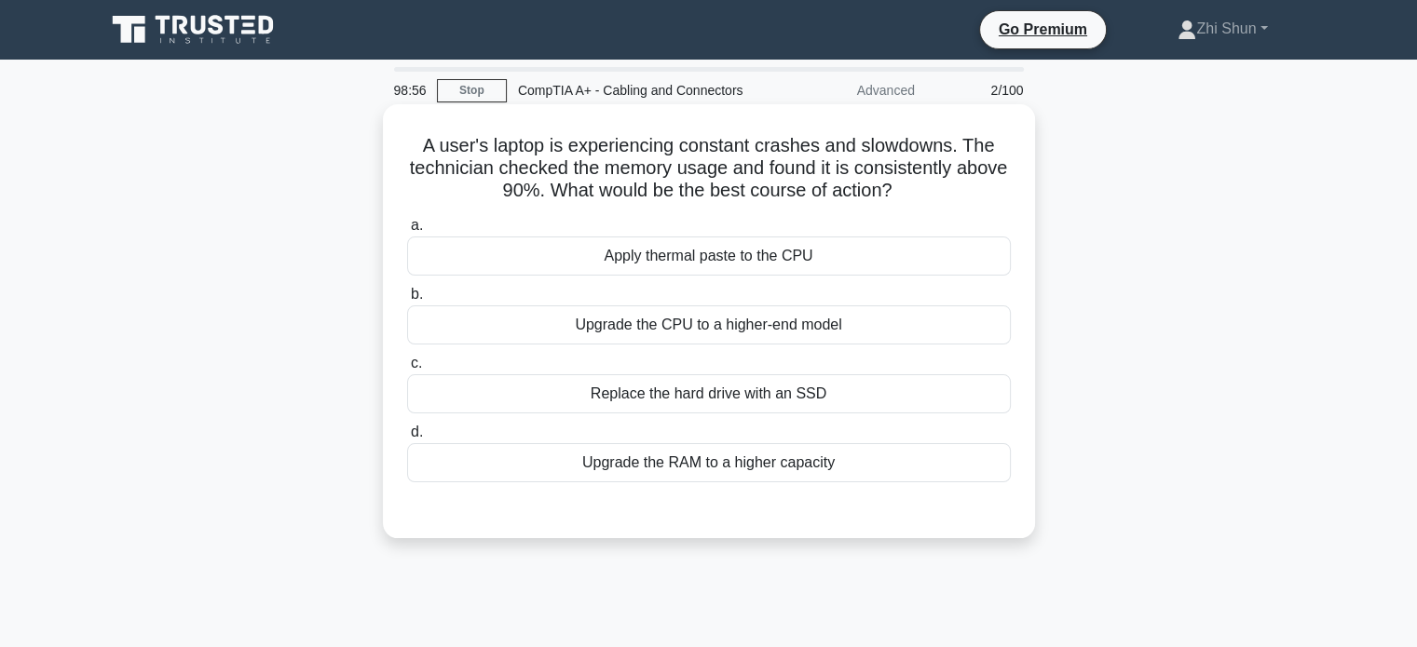
click at [708, 459] on div "Upgrade the RAM to a higher capacity" at bounding box center [709, 462] width 604 height 39
click at [407, 439] on input "d. Upgrade the RAM to a higher capacity" at bounding box center [407, 433] width 0 height 12
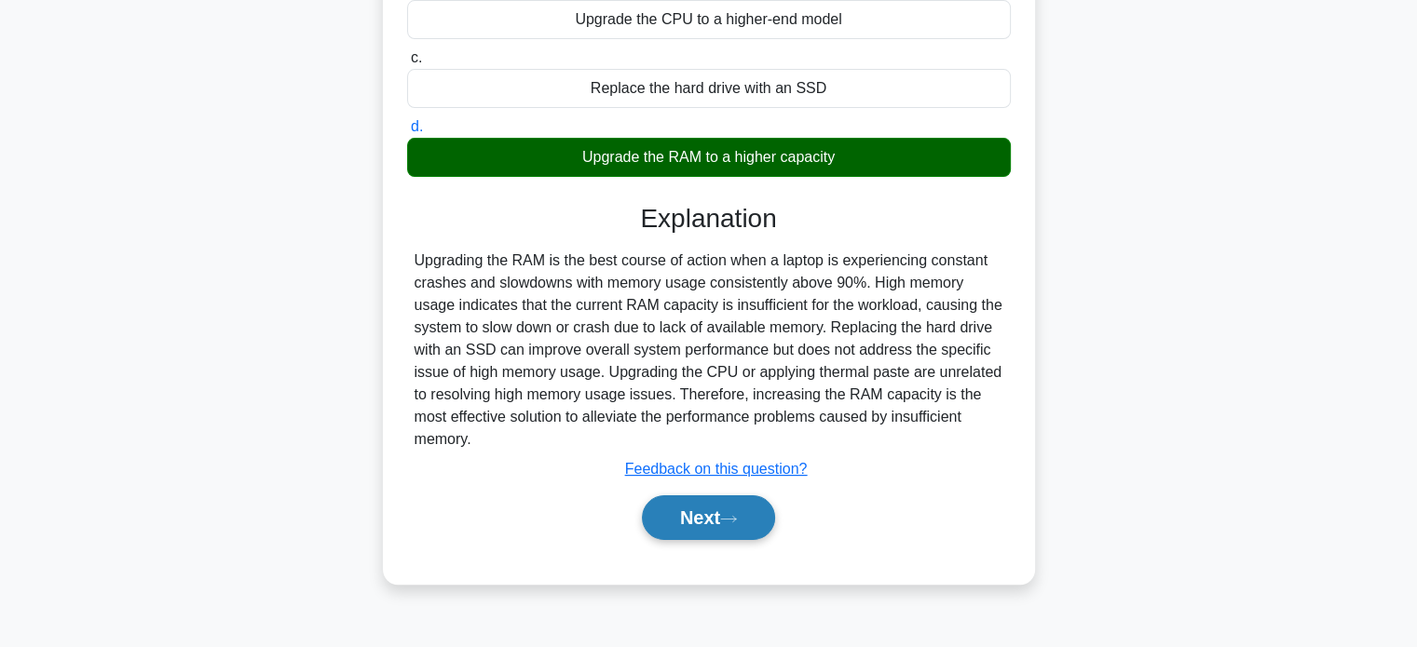
scroll to position [359, 0]
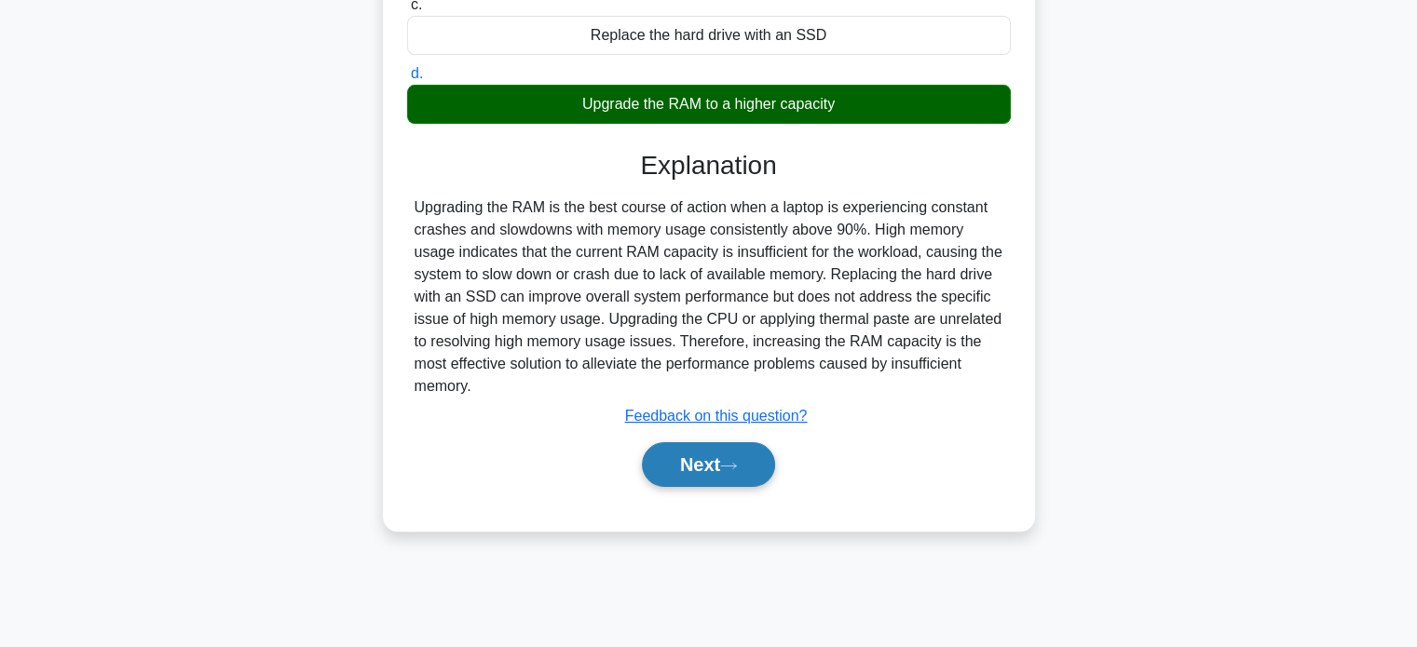
click at [717, 468] on button "Next" at bounding box center [708, 464] width 133 height 45
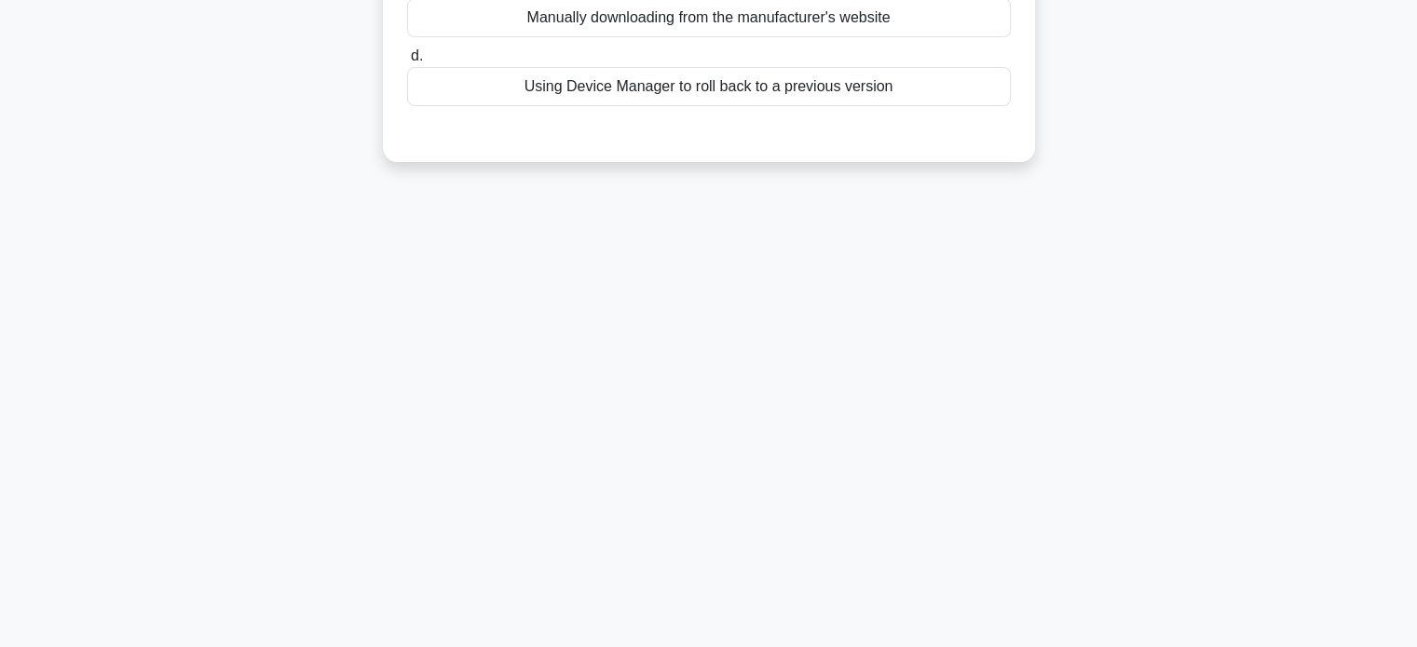
scroll to position [0, 0]
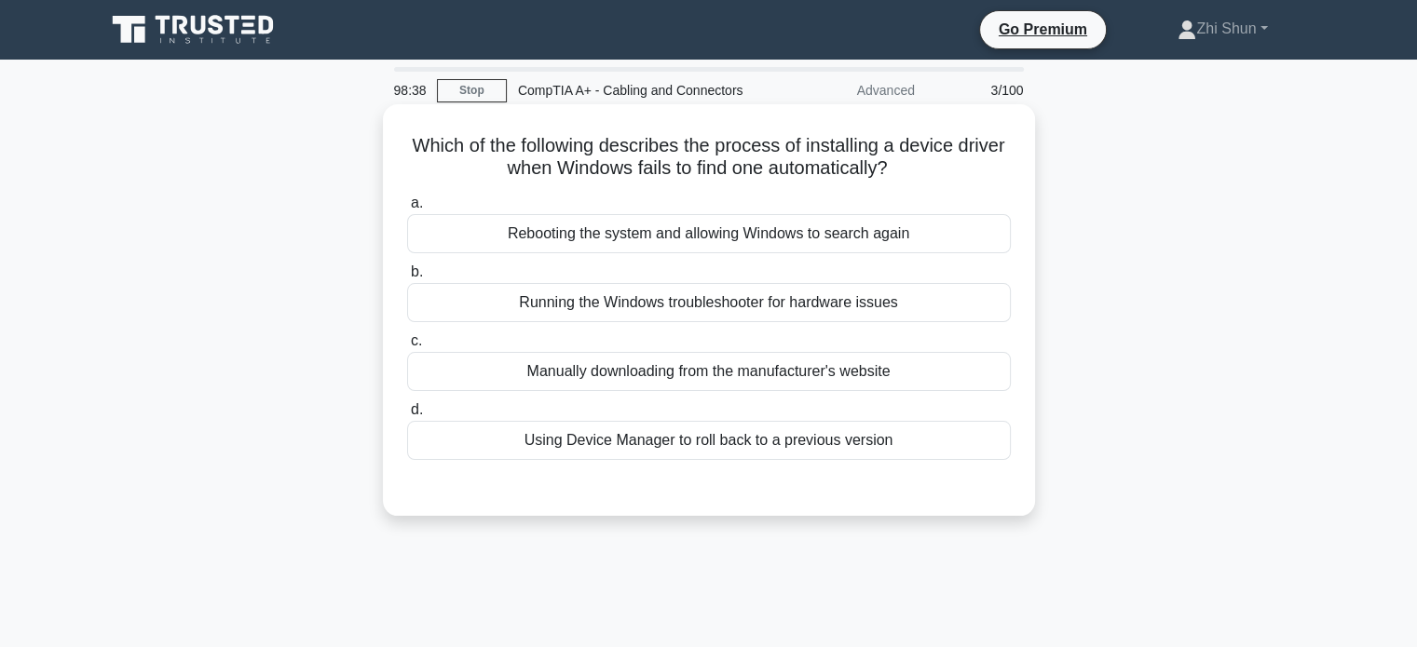
click at [729, 378] on div "Manually downloading from the manufacturer's website" at bounding box center [709, 371] width 604 height 39
click at [407, 347] on input "c. Manually downloading from the manufacturer's website" at bounding box center [407, 341] width 0 height 12
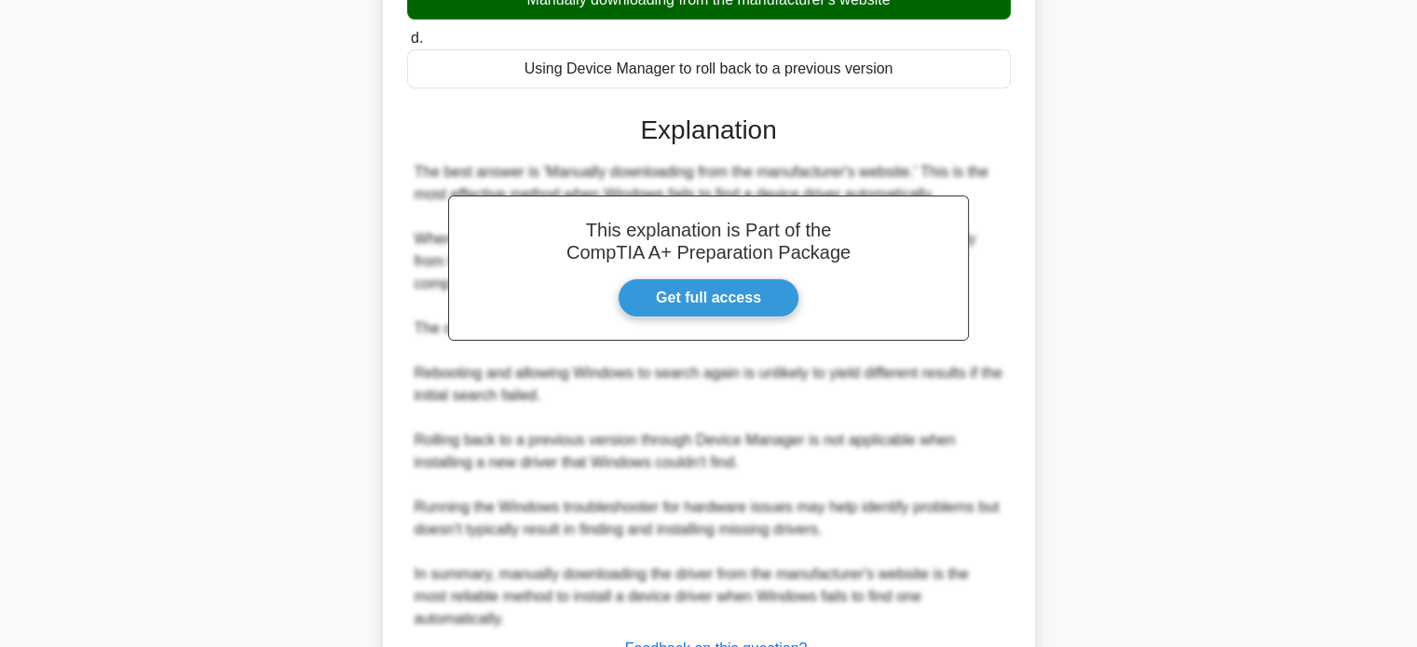
scroll to position [522, 0]
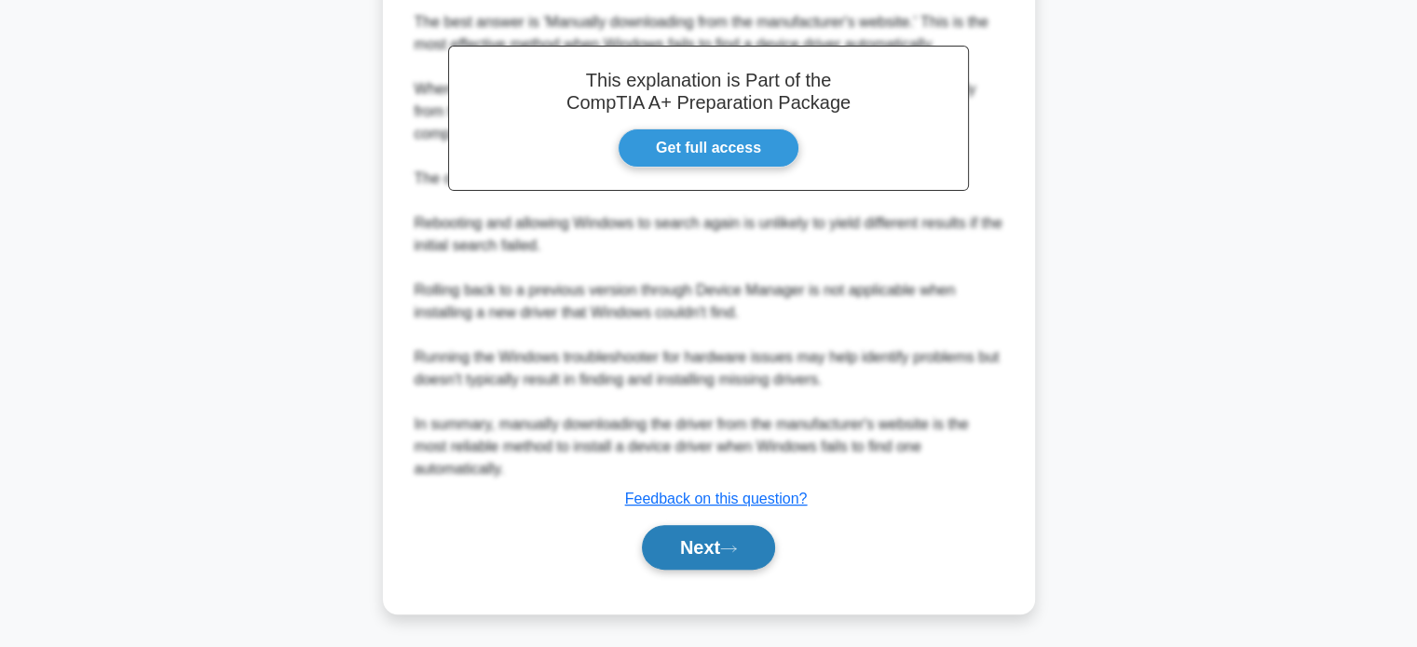
click at [680, 552] on button "Next" at bounding box center [708, 547] width 133 height 45
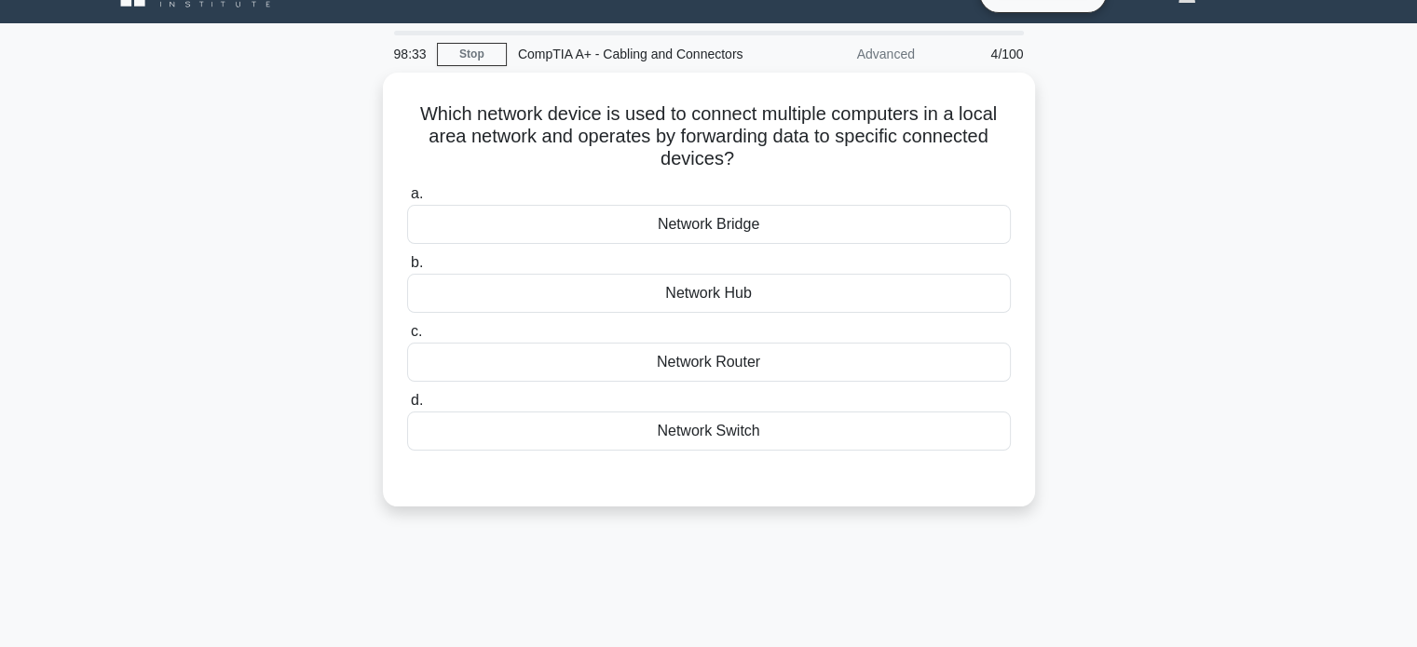
scroll to position [0, 0]
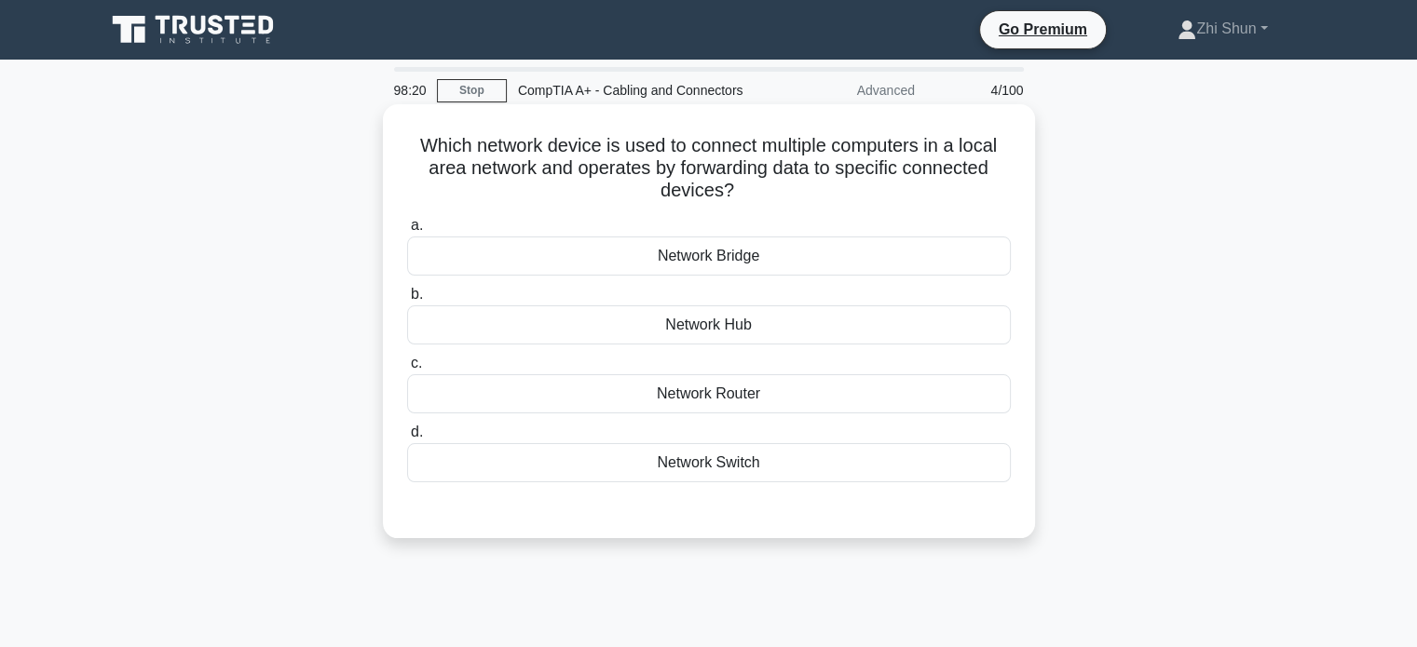
click at [801, 393] on div "Network Router" at bounding box center [709, 393] width 604 height 39
click at [407, 370] on input "c. Network Router" at bounding box center [407, 364] width 0 height 12
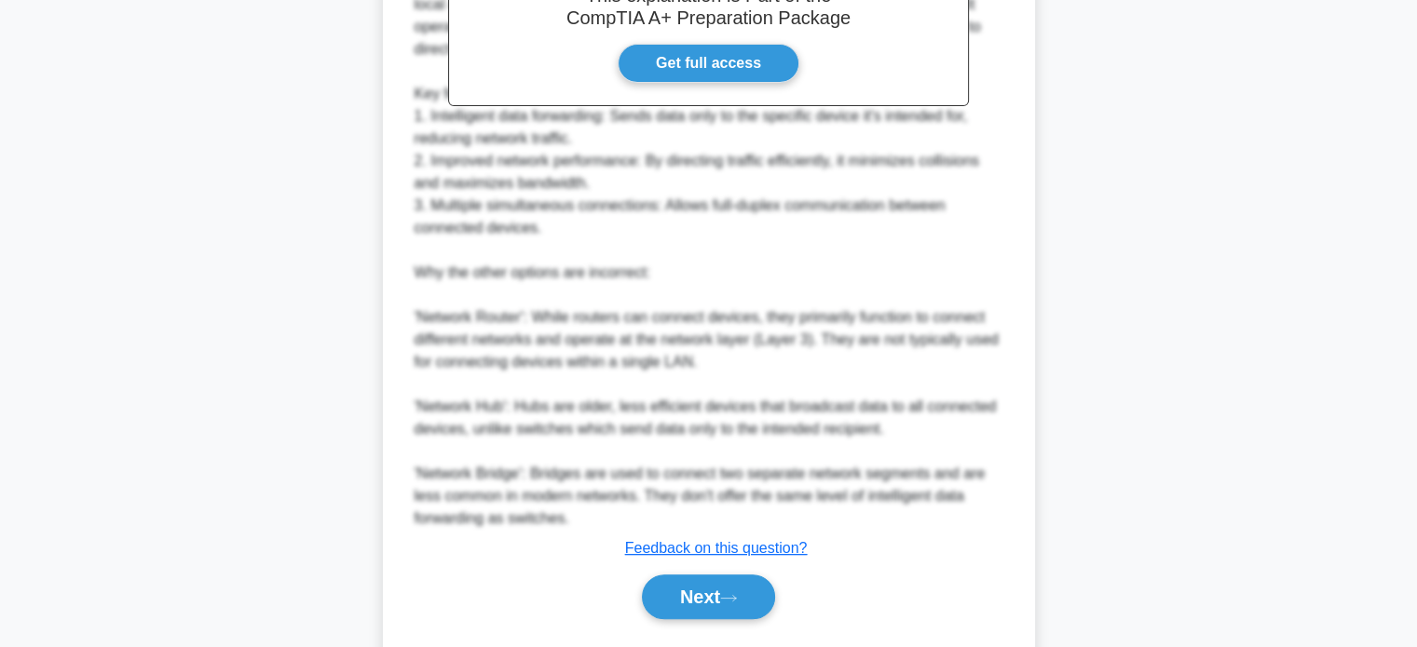
scroll to position [680, 0]
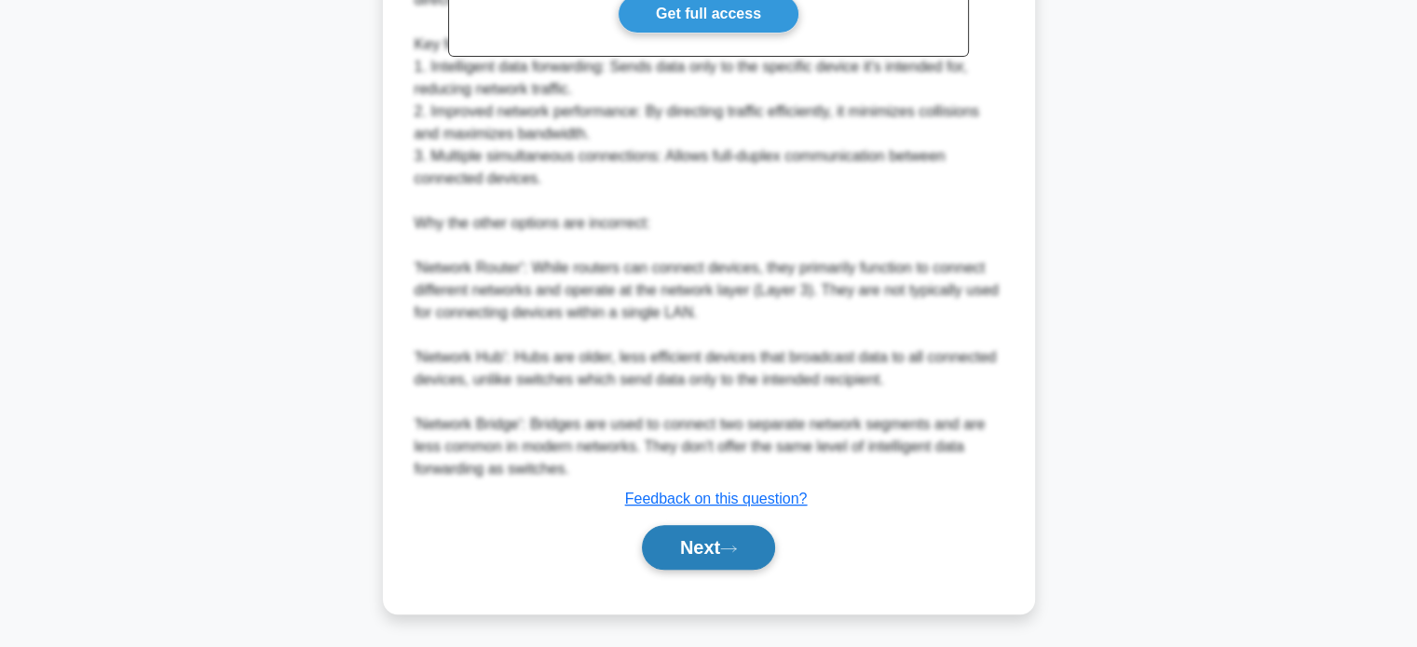
click at [724, 529] on button "Next" at bounding box center [708, 547] width 133 height 45
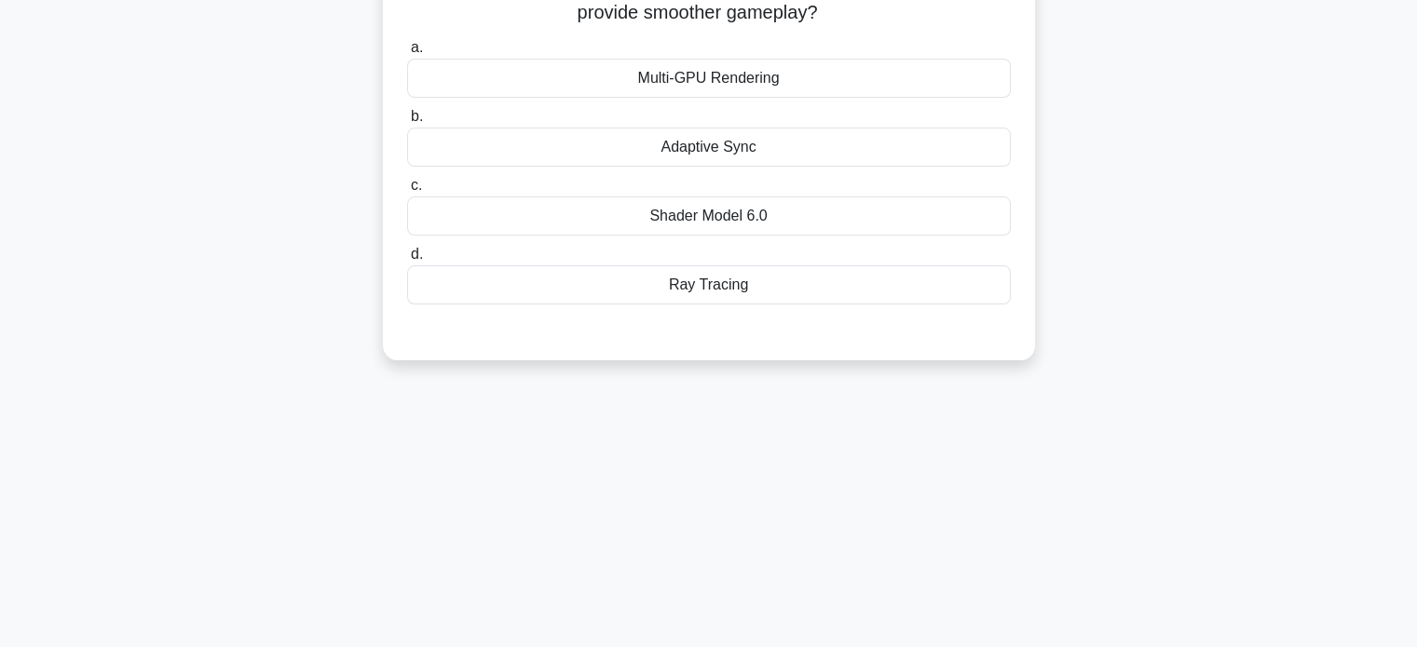
scroll to position [0, 0]
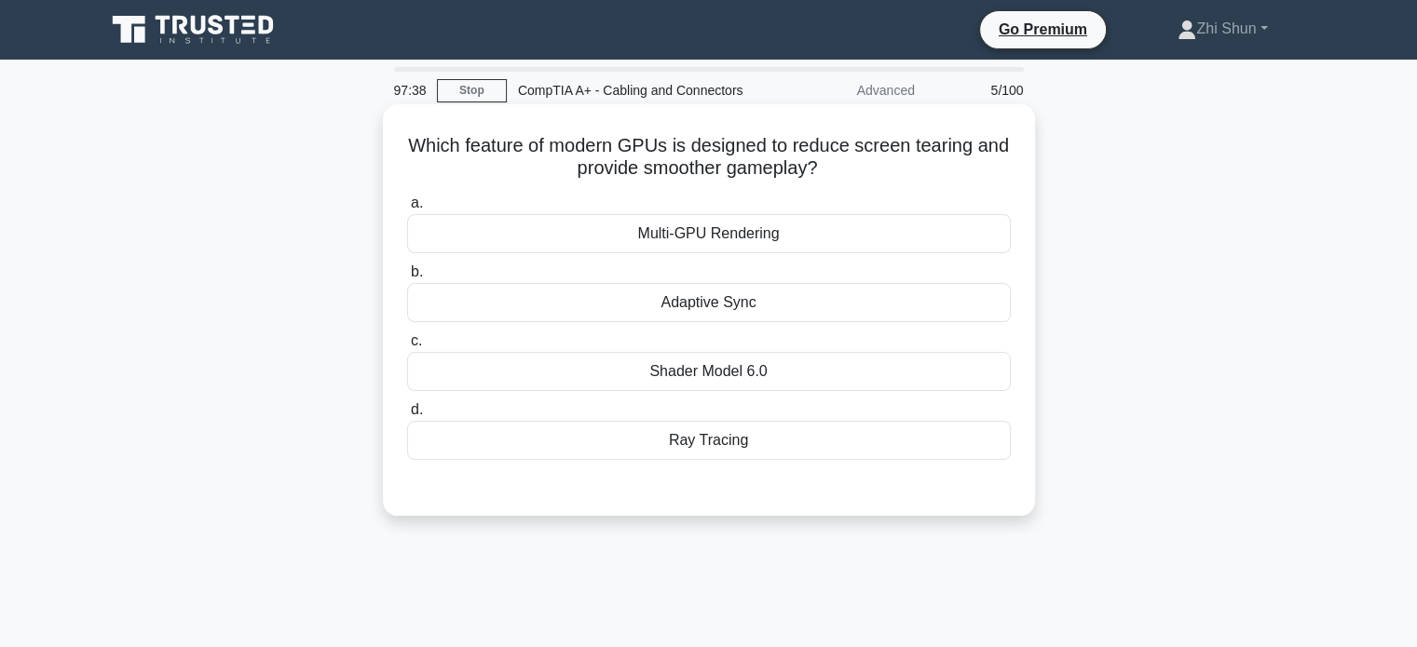
click at [762, 369] on div "Shader Model 6.0" at bounding box center [709, 371] width 604 height 39
click at [407, 347] on input "c. Shader Model 6.0" at bounding box center [407, 341] width 0 height 12
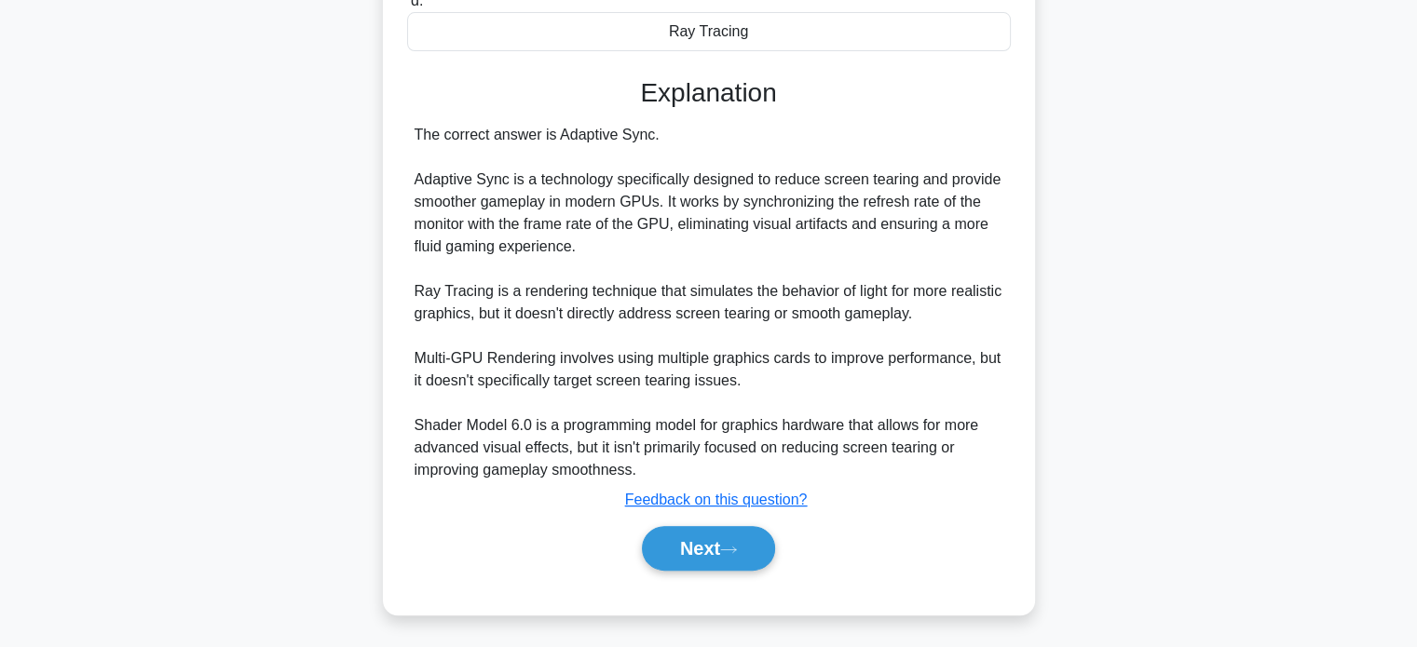
scroll to position [412, 0]
click at [691, 532] on button "Next" at bounding box center [708, 547] width 133 height 45
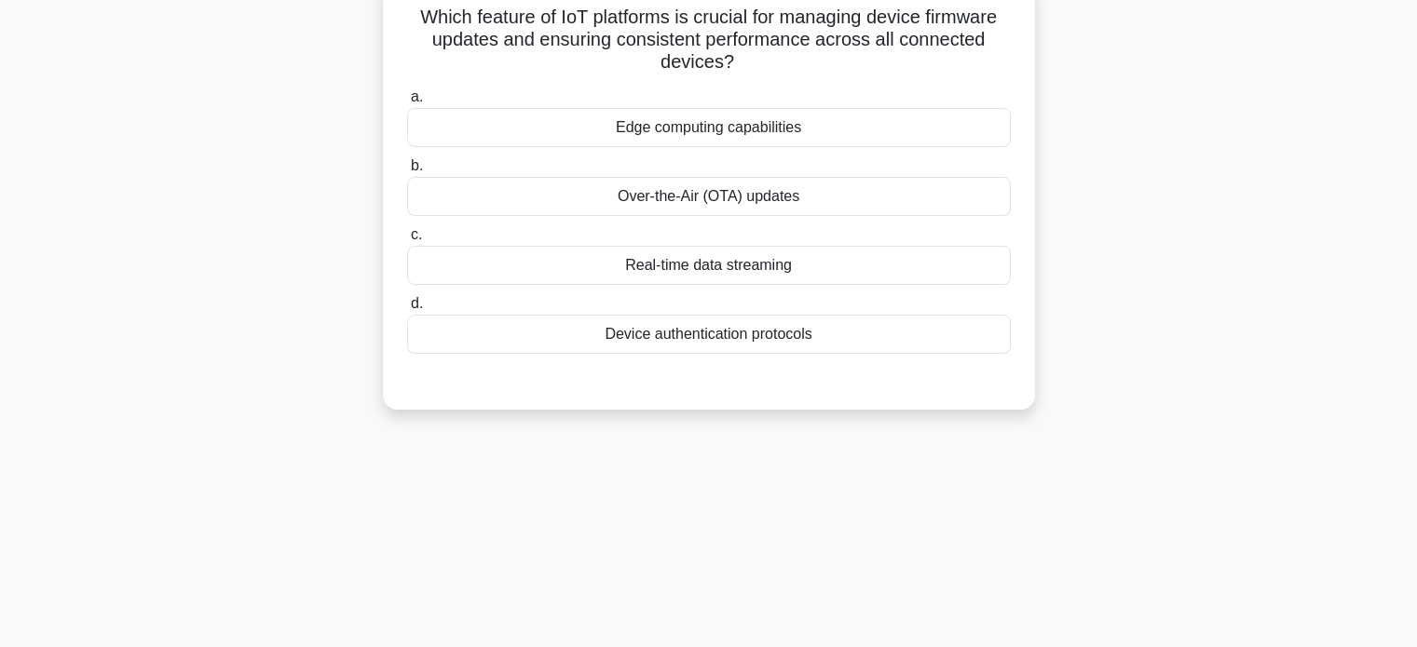
scroll to position [0, 0]
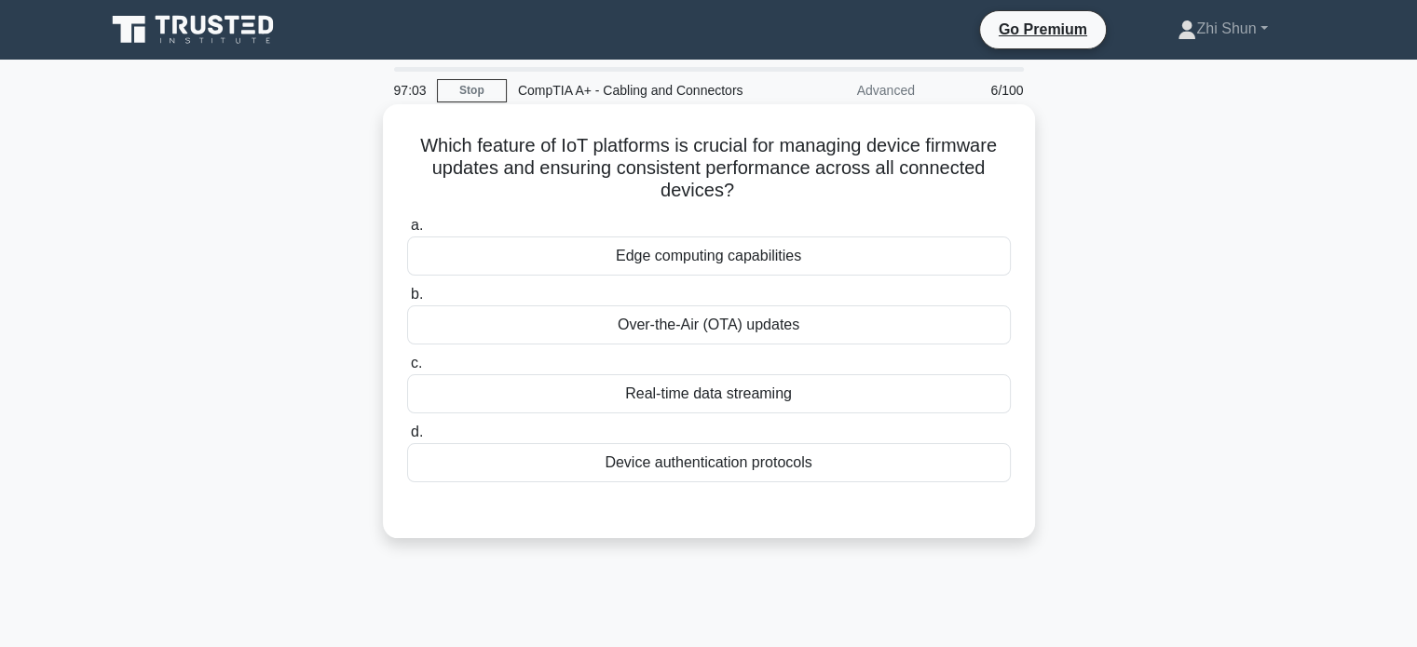
click at [771, 258] on div "Edge computing capabilities" at bounding box center [709, 256] width 604 height 39
click at [407, 232] on input "a. Edge computing capabilities" at bounding box center [407, 226] width 0 height 12
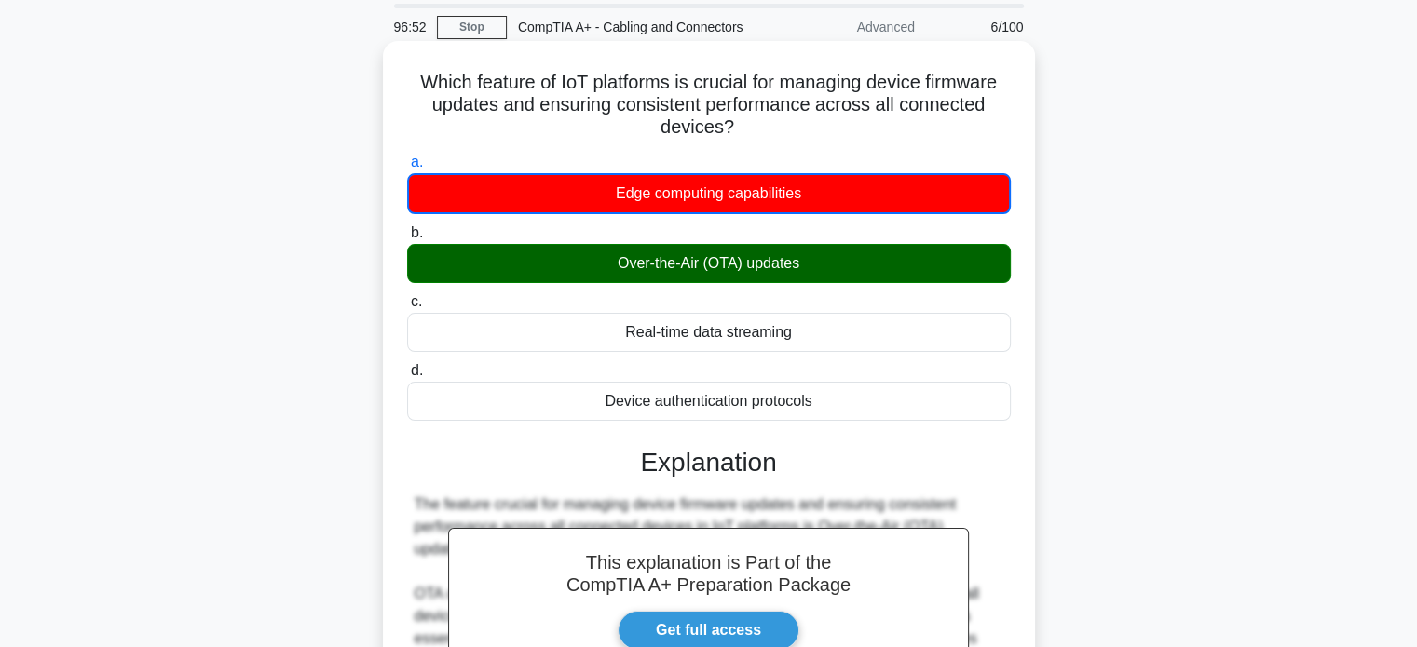
scroll to position [373, 0]
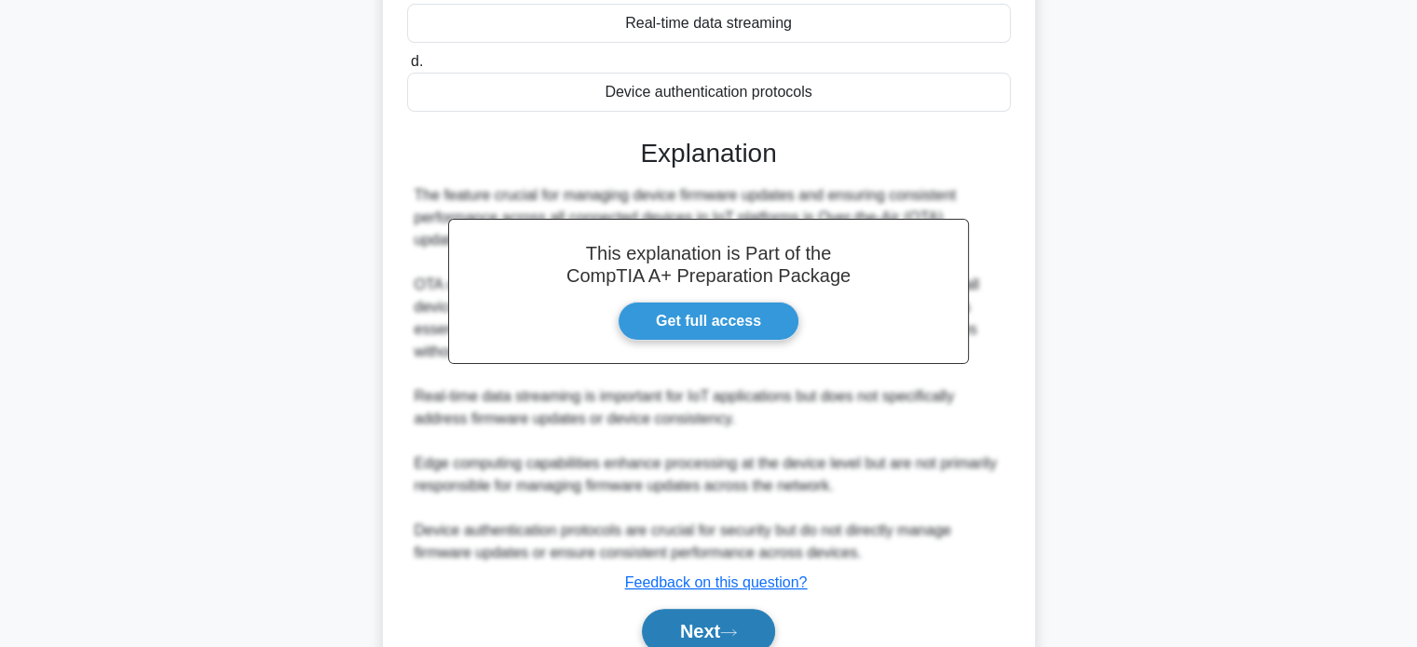
click at [674, 618] on button "Next" at bounding box center [708, 631] width 133 height 45
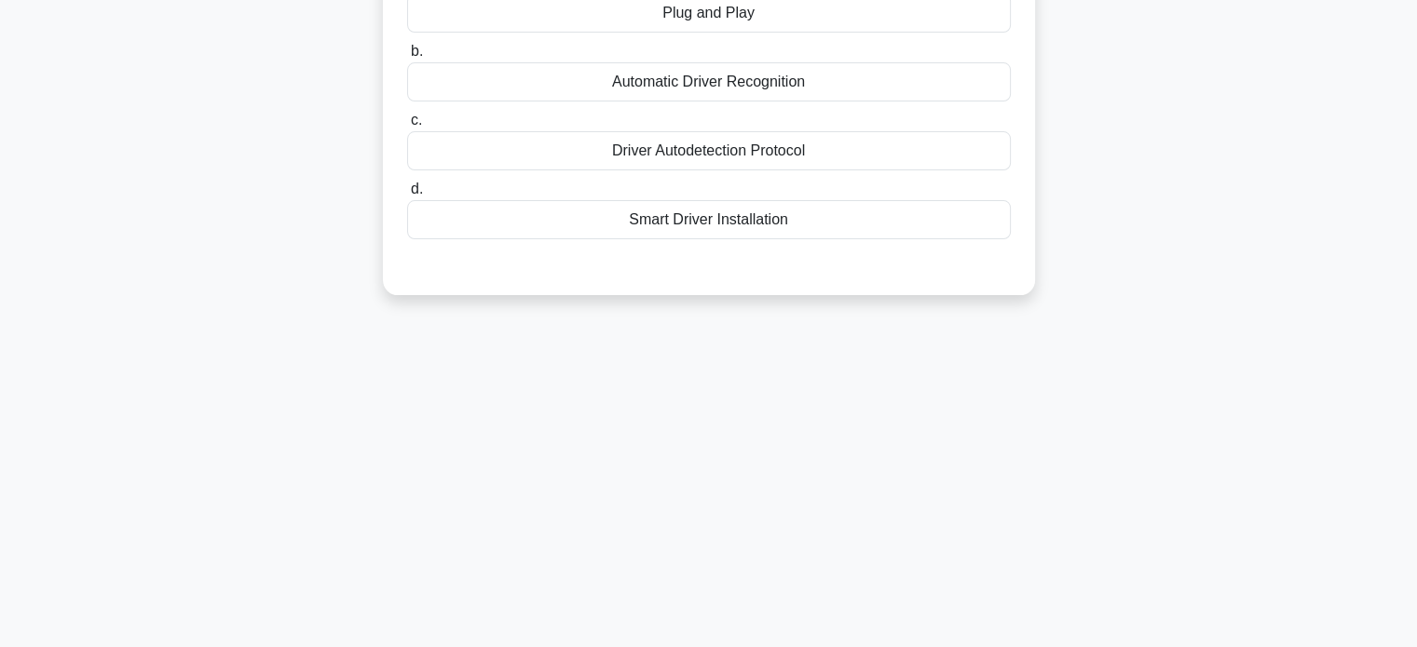
scroll to position [0, 0]
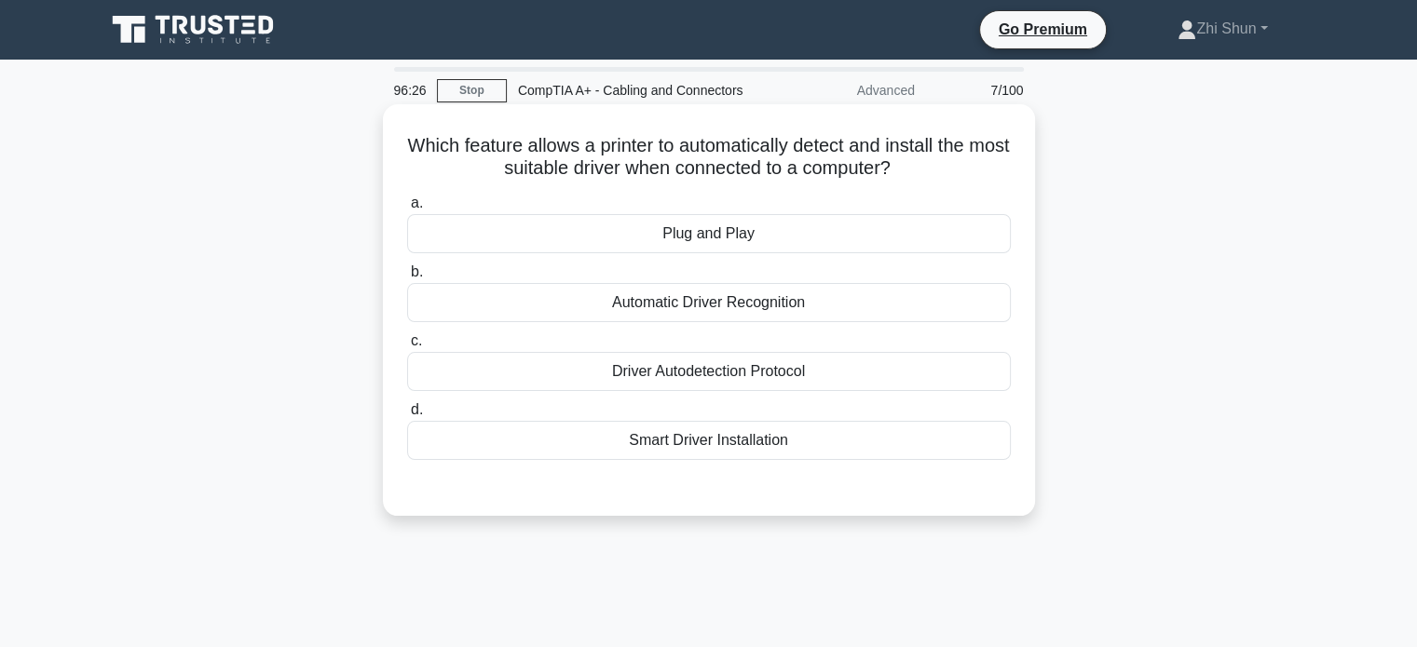
click at [699, 434] on div "Smart Driver Installation" at bounding box center [709, 440] width 604 height 39
click at [407, 416] on input "d. Smart Driver Installation" at bounding box center [407, 410] width 0 height 12
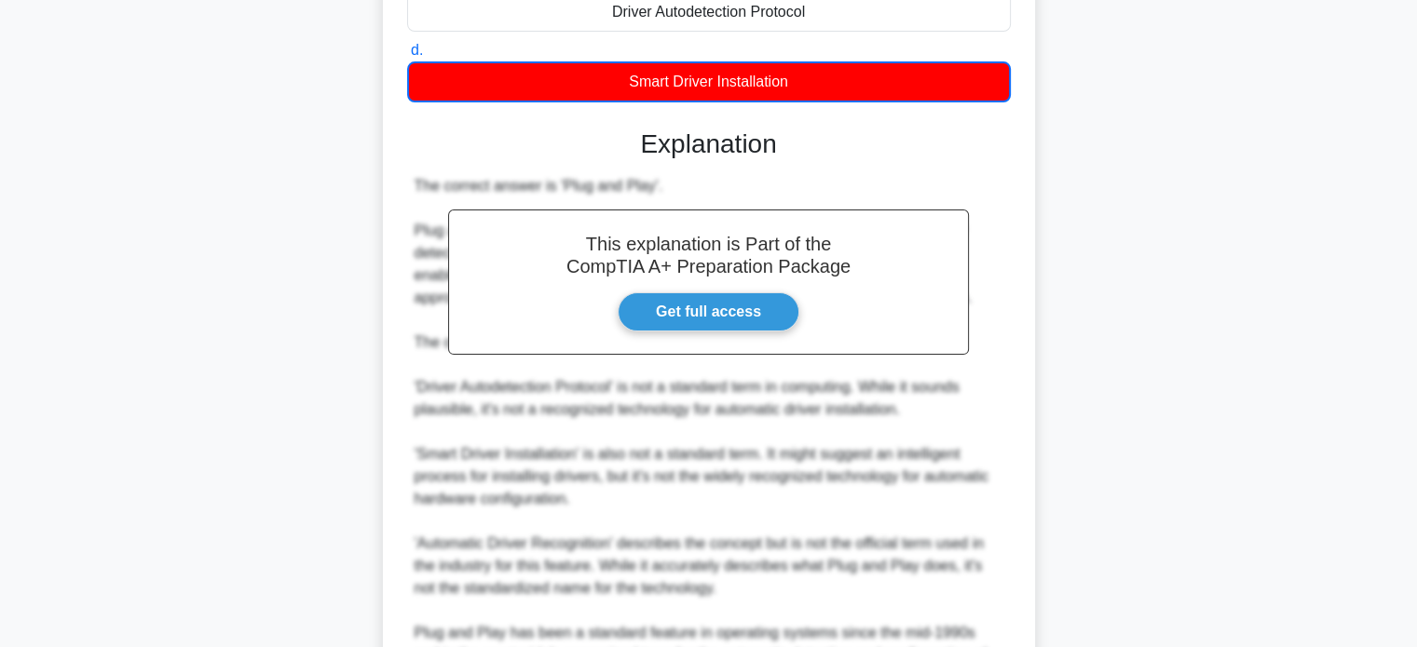
scroll to position [568, 0]
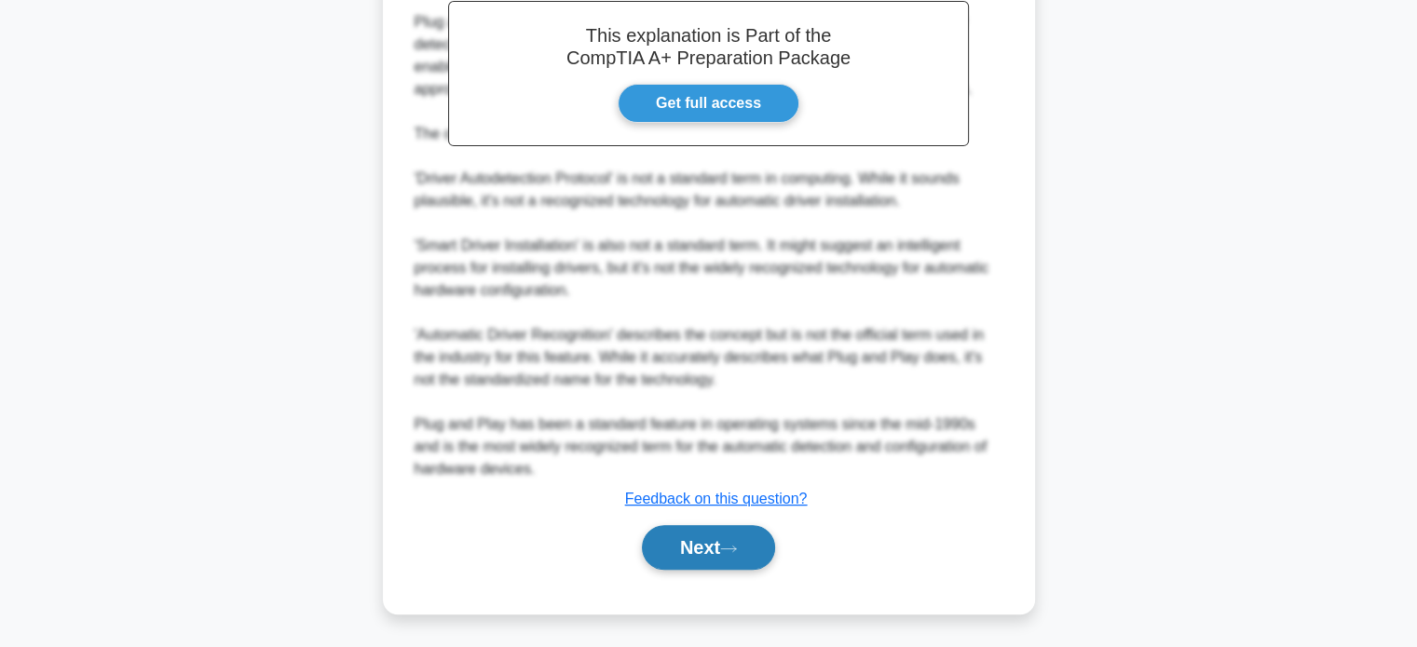
click at [699, 549] on button "Next" at bounding box center [708, 547] width 133 height 45
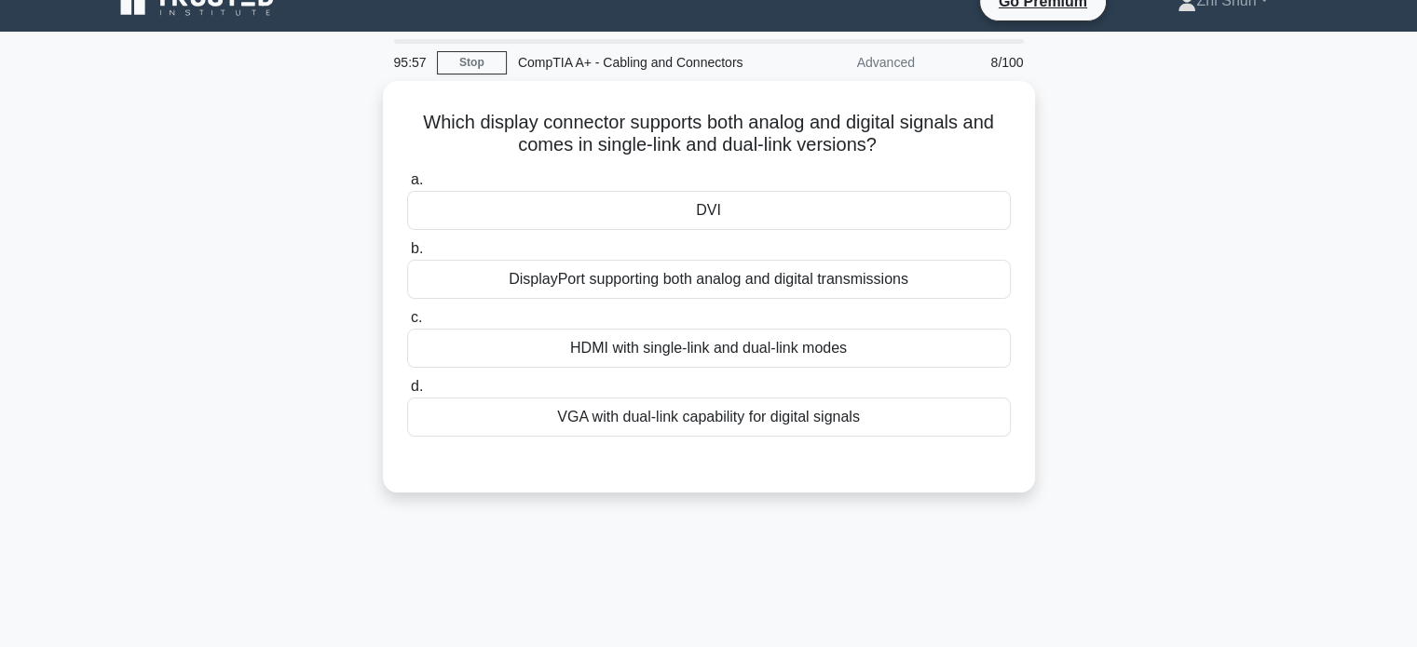
scroll to position [0, 0]
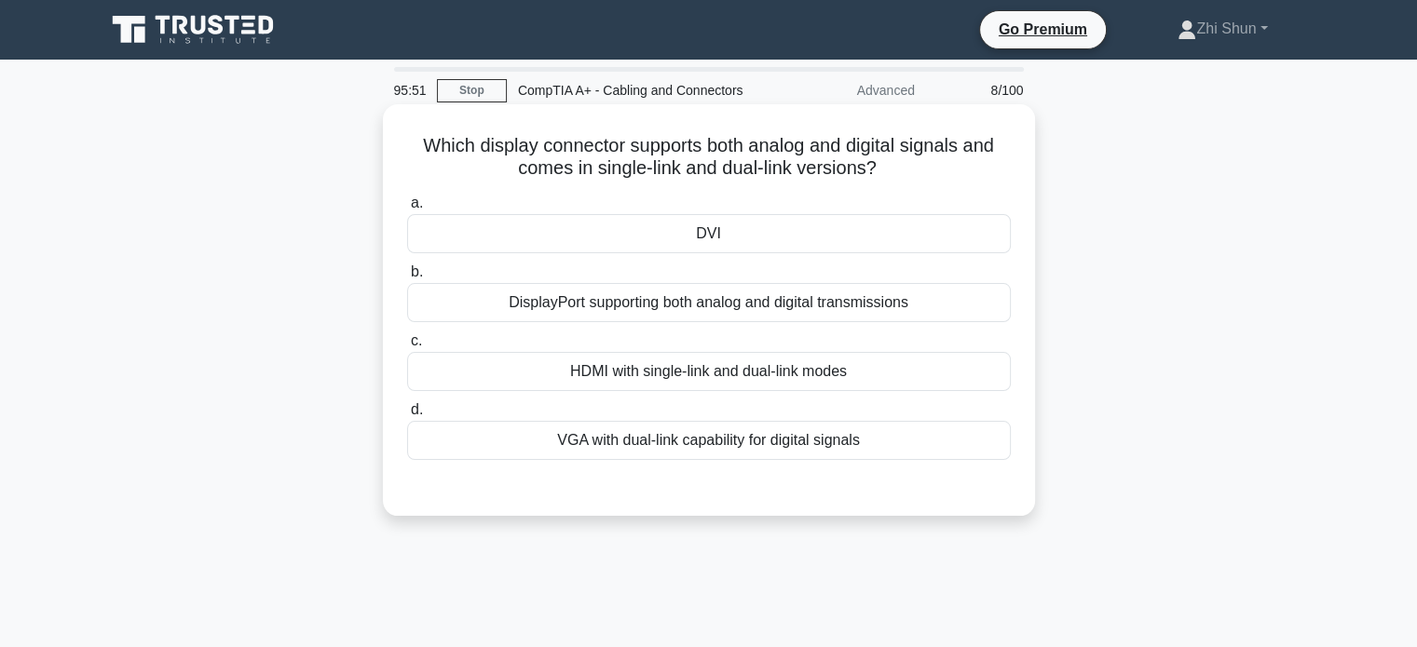
click at [740, 241] on div "DVI" at bounding box center [709, 233] width 604 height 39
click at [407, 210] on input "a. DVI" at bounding box center [407, 203] width 0 height 12
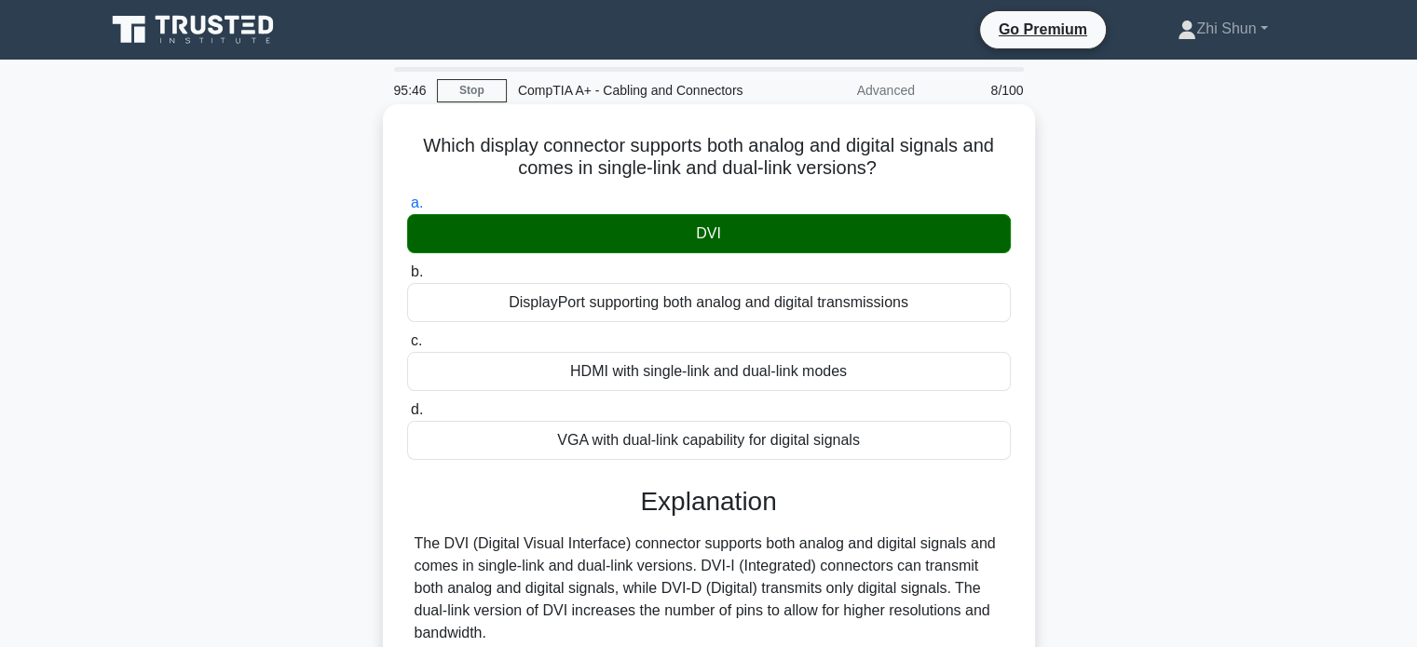
scroll to position [359, 0]
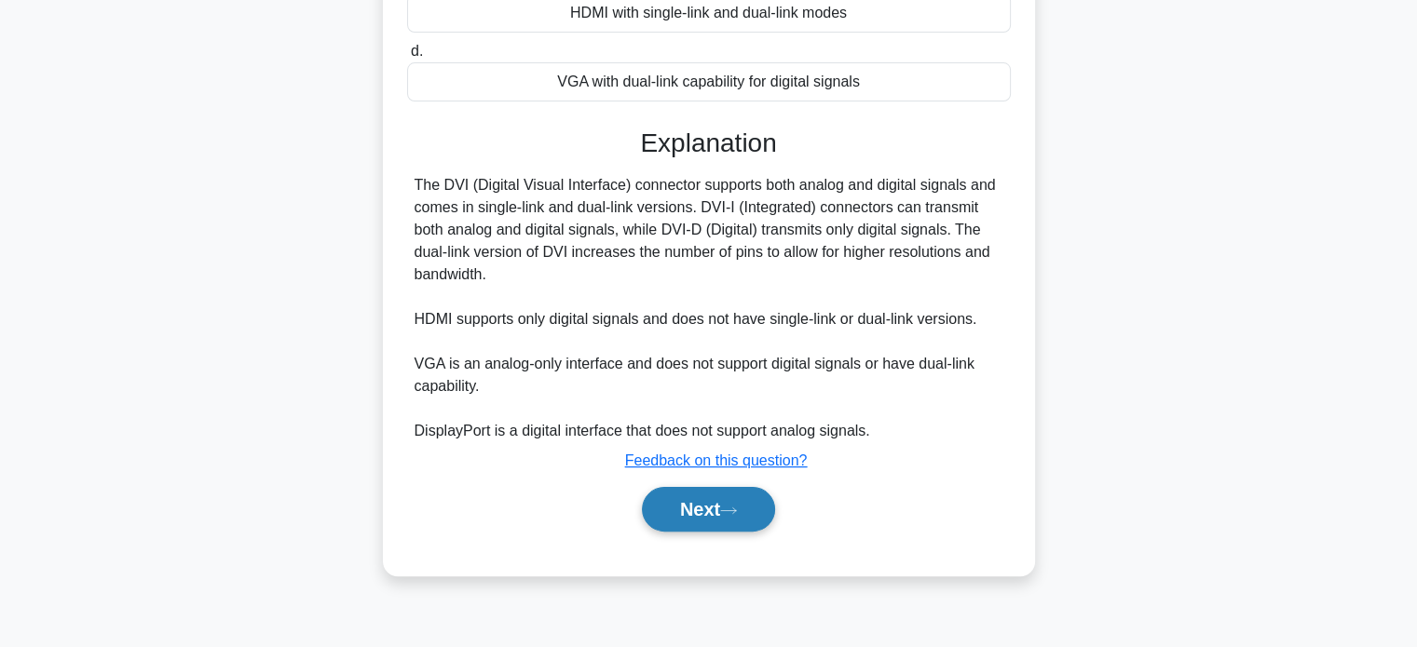
click at [711, 509] on button "Next" at bounding box center [708, 509] width 133 height 45
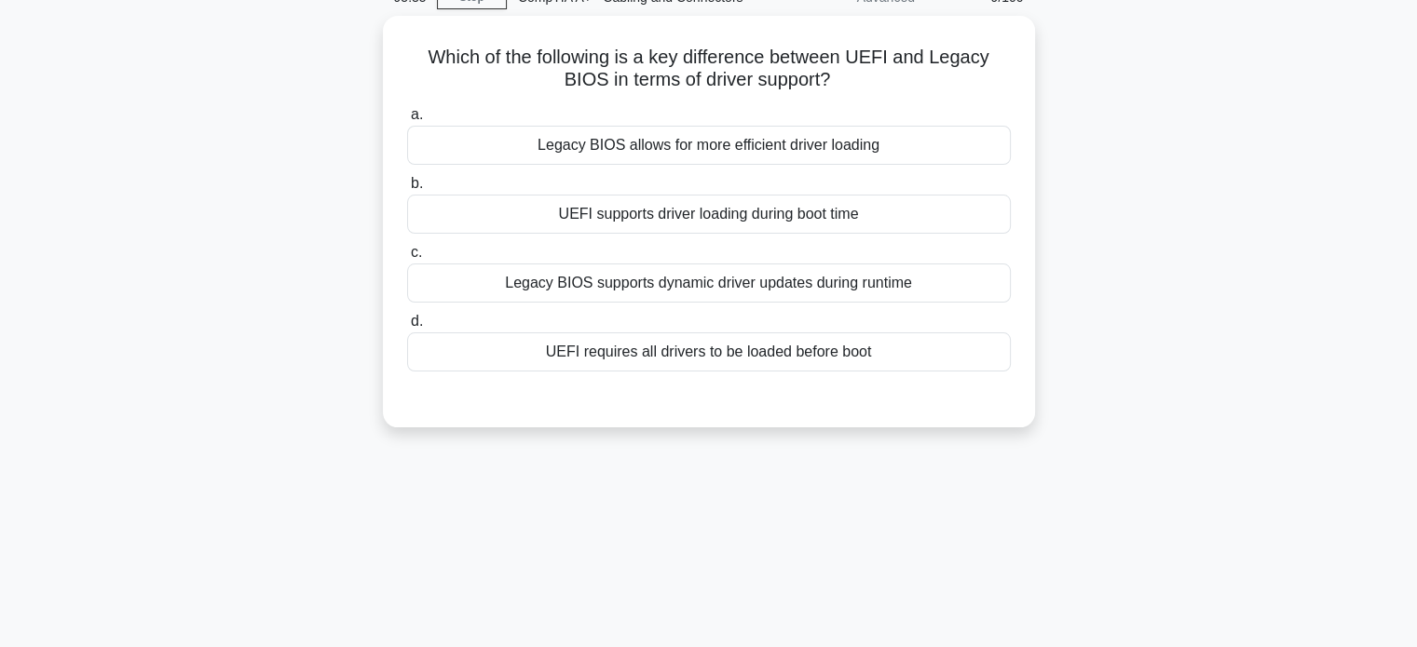
scroll to position [79, 0]
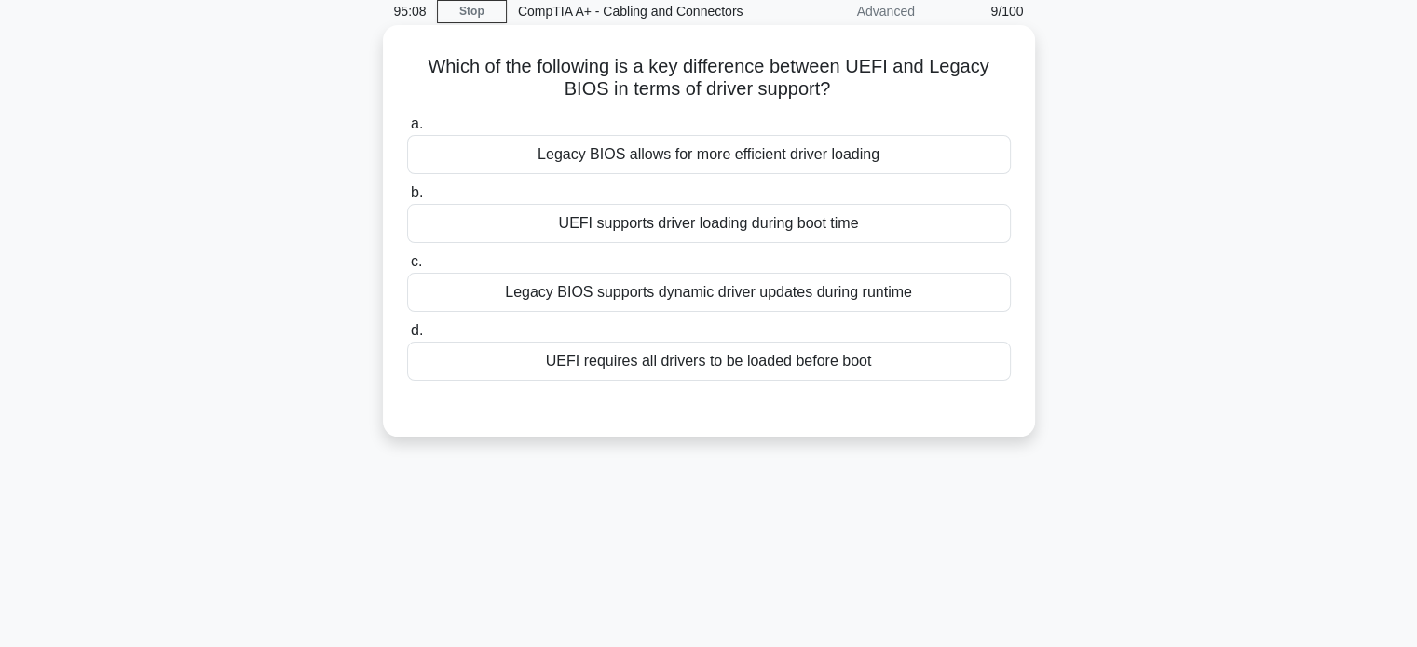
click at [812, 219] on div "UEFI supports driver loading during boot time" at bounding box center [709, 223] width 604 height 39
click at [407, 199] on input "b. UEFI supports driver loading during boot time" at bounding box center [407, 193] width 0 height 12
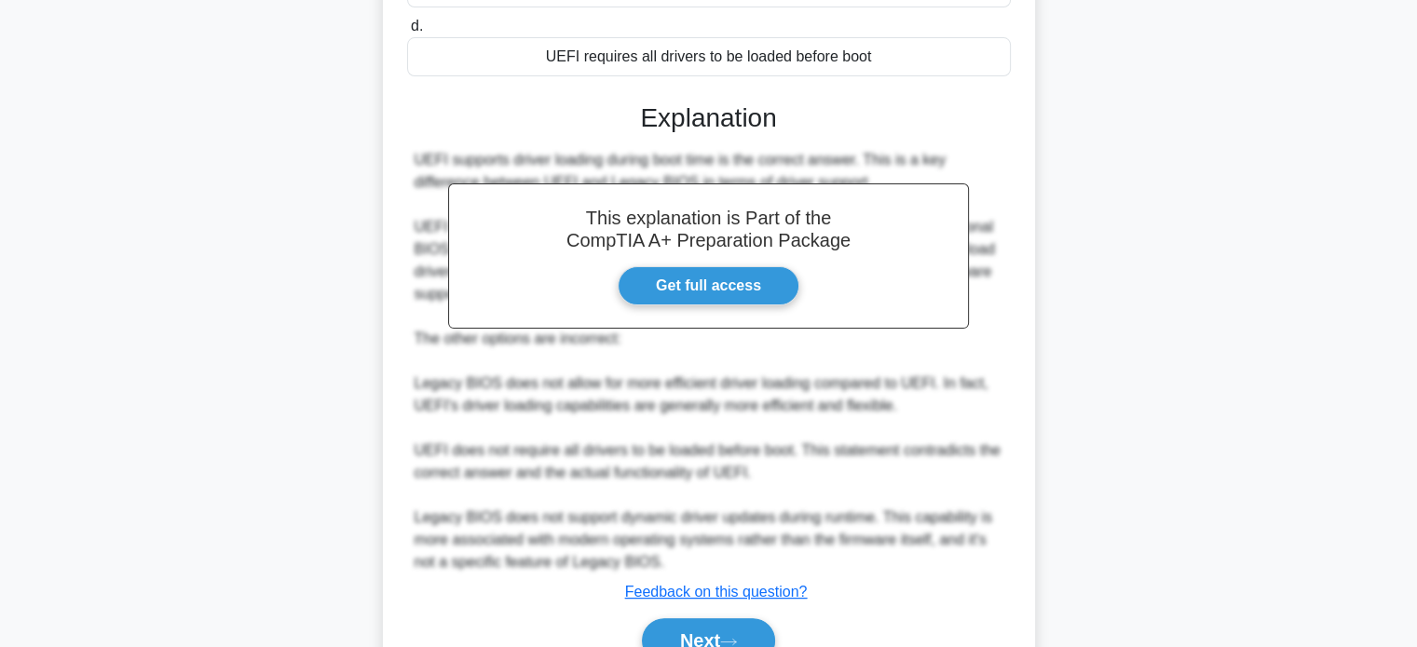
scroll to position [477, 0]
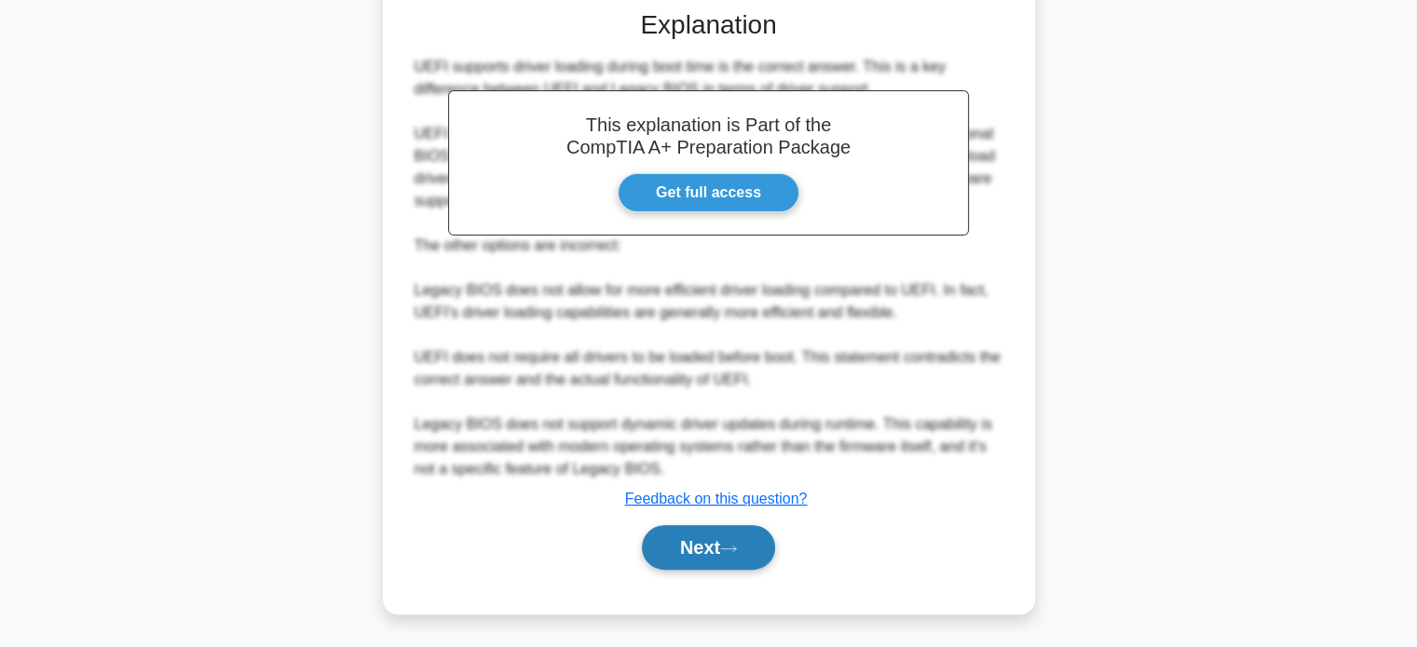
click at [771, 552] on button "Next" at bounding box center [708, 547] width 133 height 45
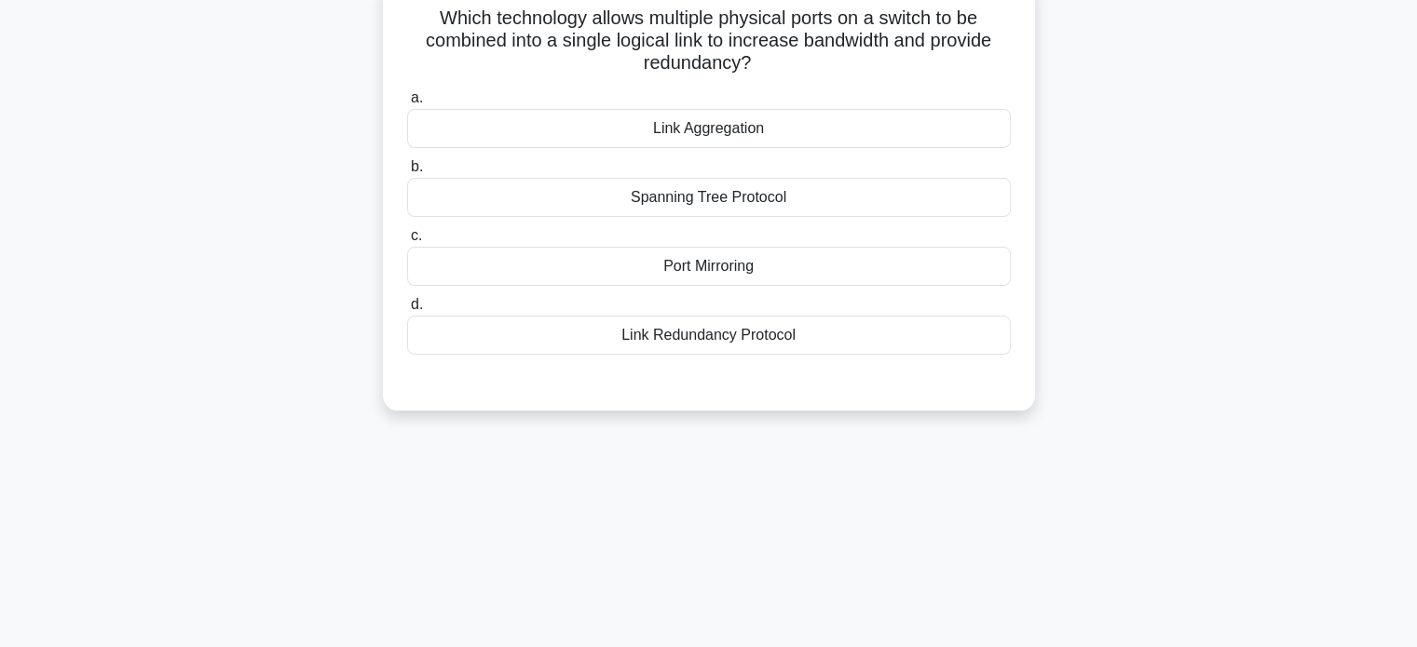
scroll to position [0, 0]
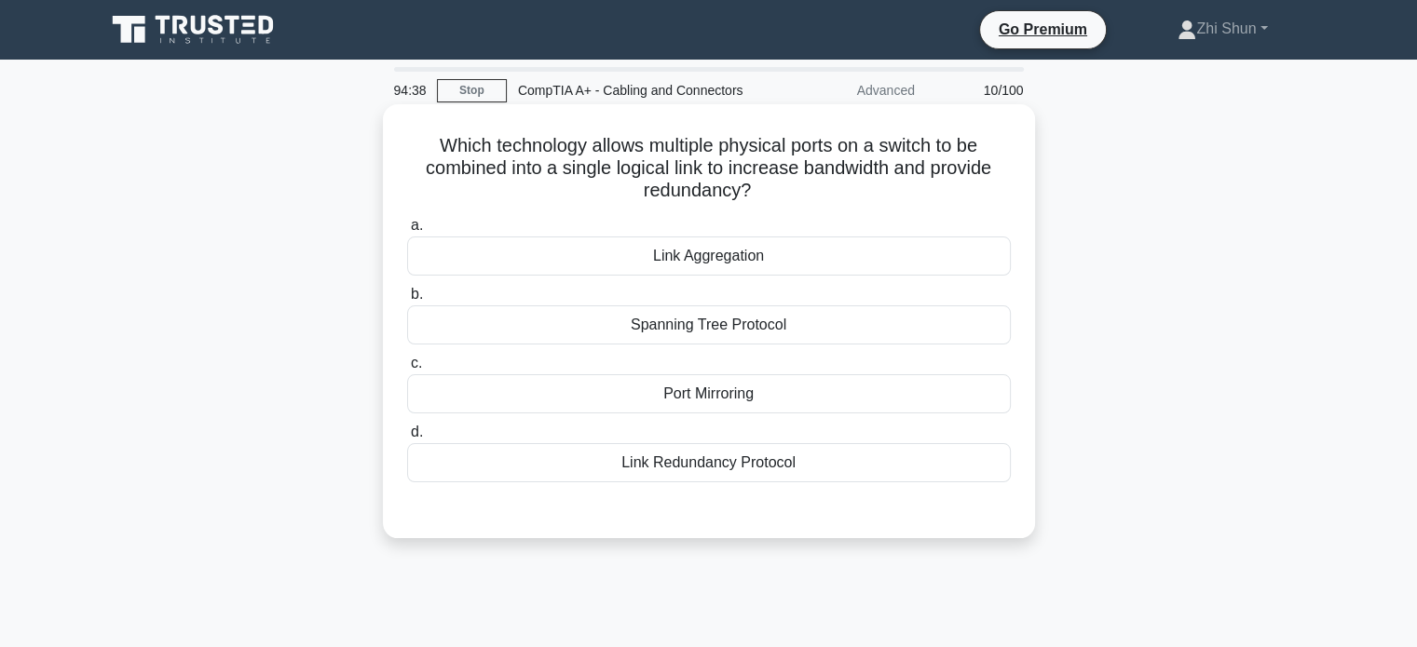
click at [756, 260] on div "Link Aggregation" at bounding box center [709, 256] width 604 height 39
click at [407, 232] on input "a. Link Aggregation" at bounding box center [407, 226] width 0 height 12
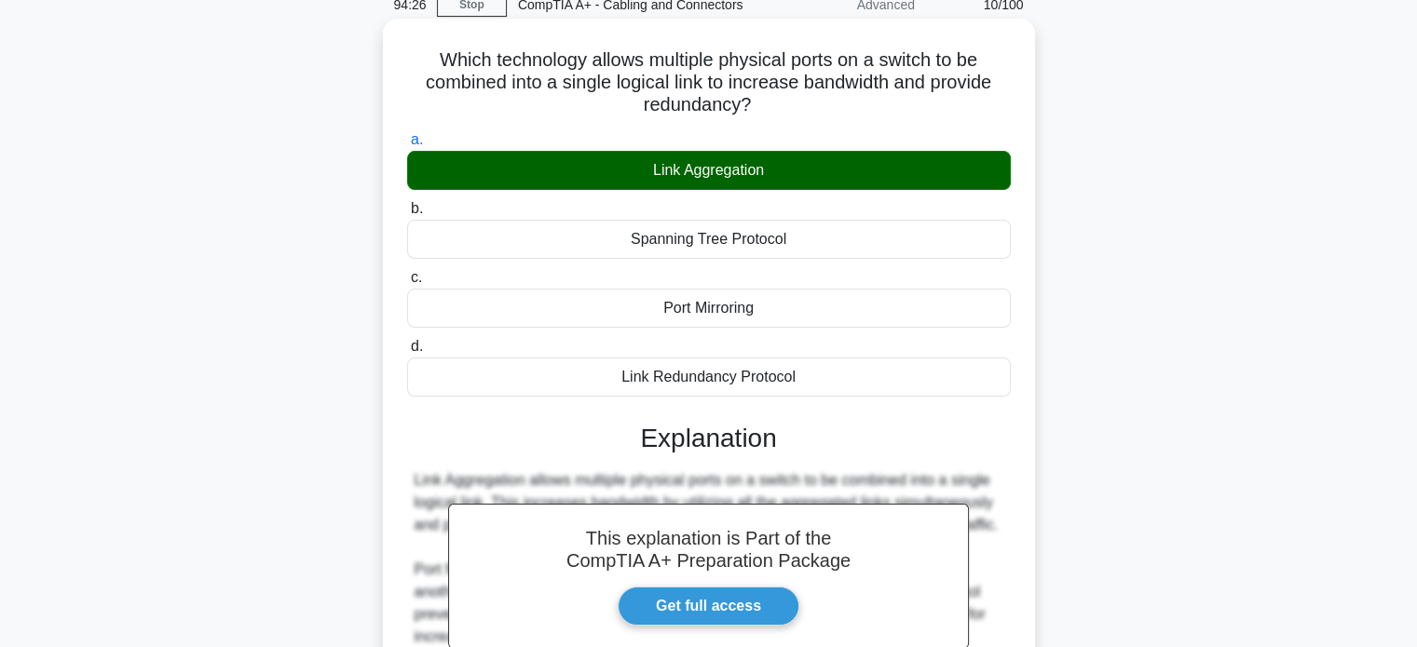
scroll to position [359, 0]
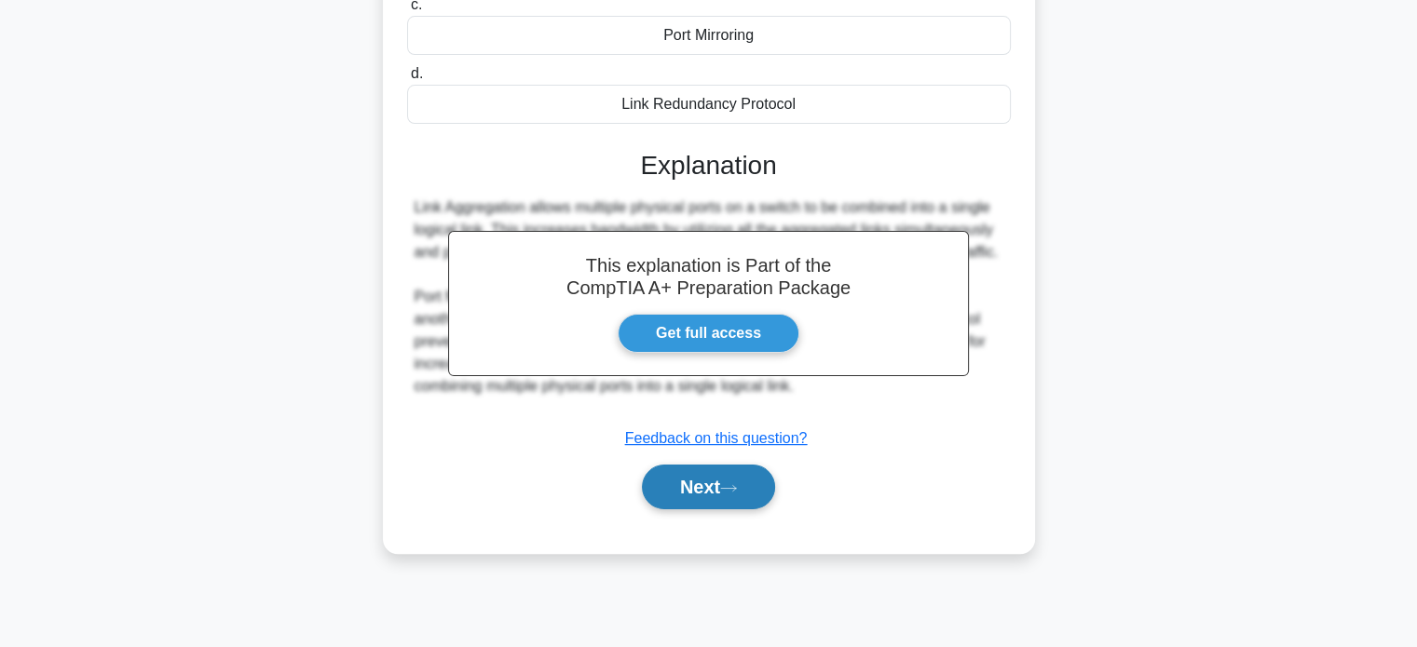
click at [761, 492] on button "Next" at bounding box center [708, 487] width 133 height 45
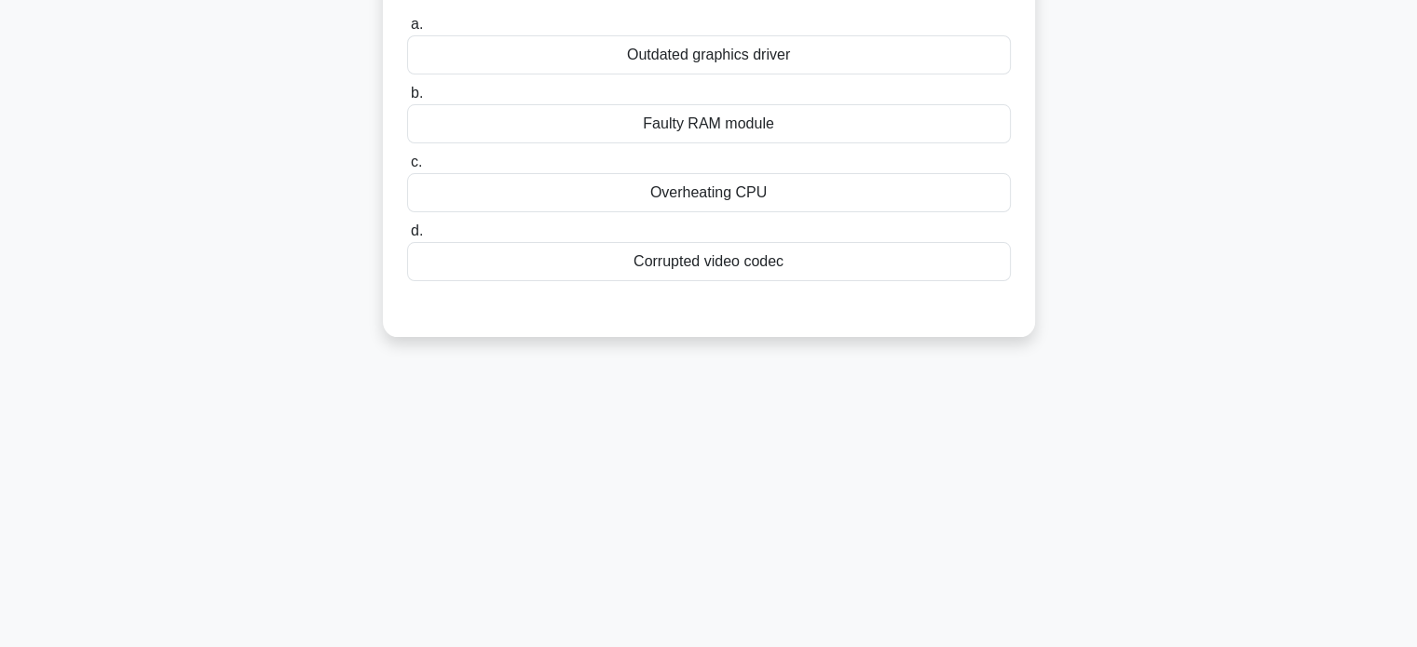
scroll to position [0, 0]
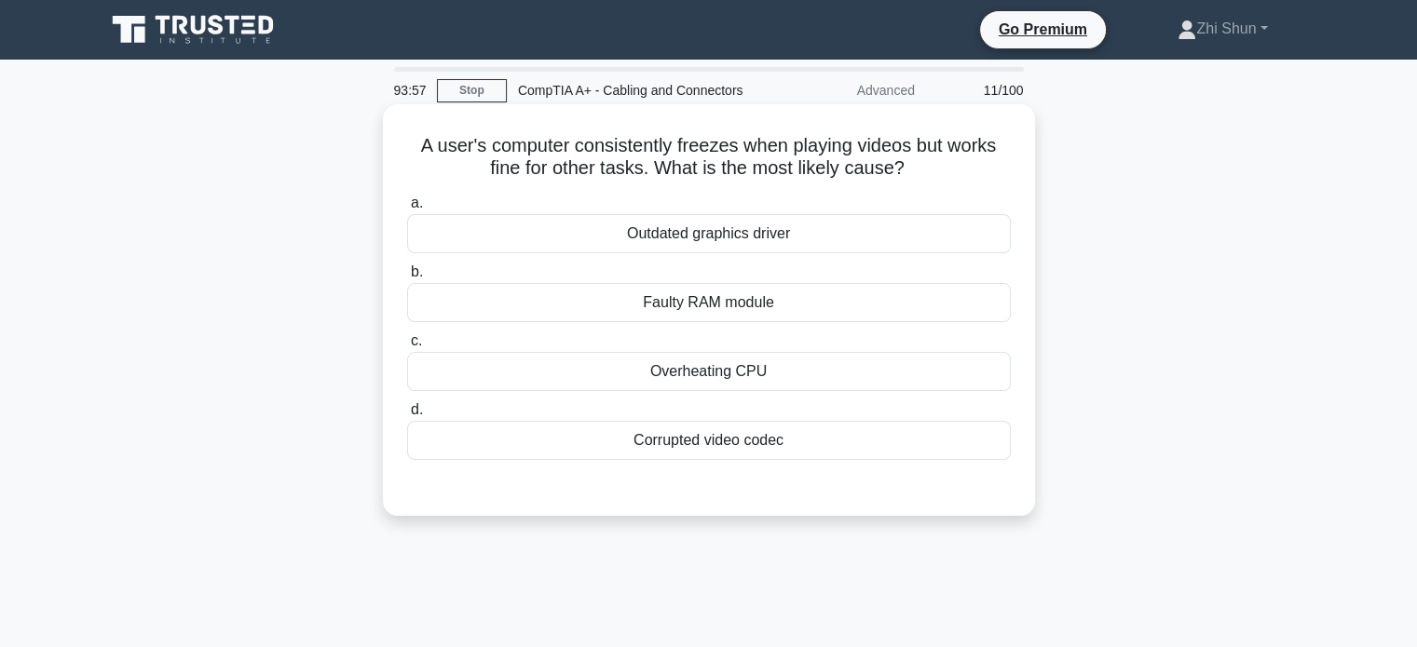
click at [767, 448] on div "Corrupted video codec" at bounding box center [709, 440] width 604 height 39
click at [407, 416] on input "d. Corrupted video codec" at bounding box center [407, 410] width 0 height 12
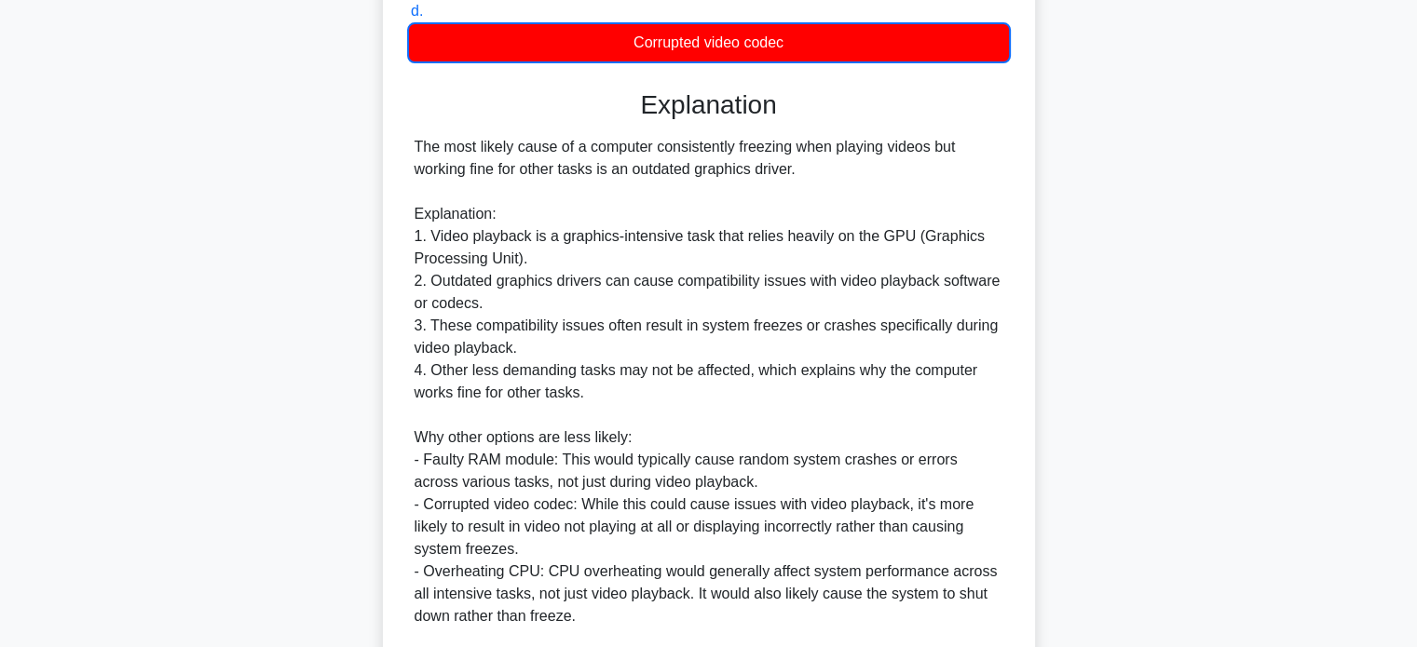
scroll to position [613, 0]
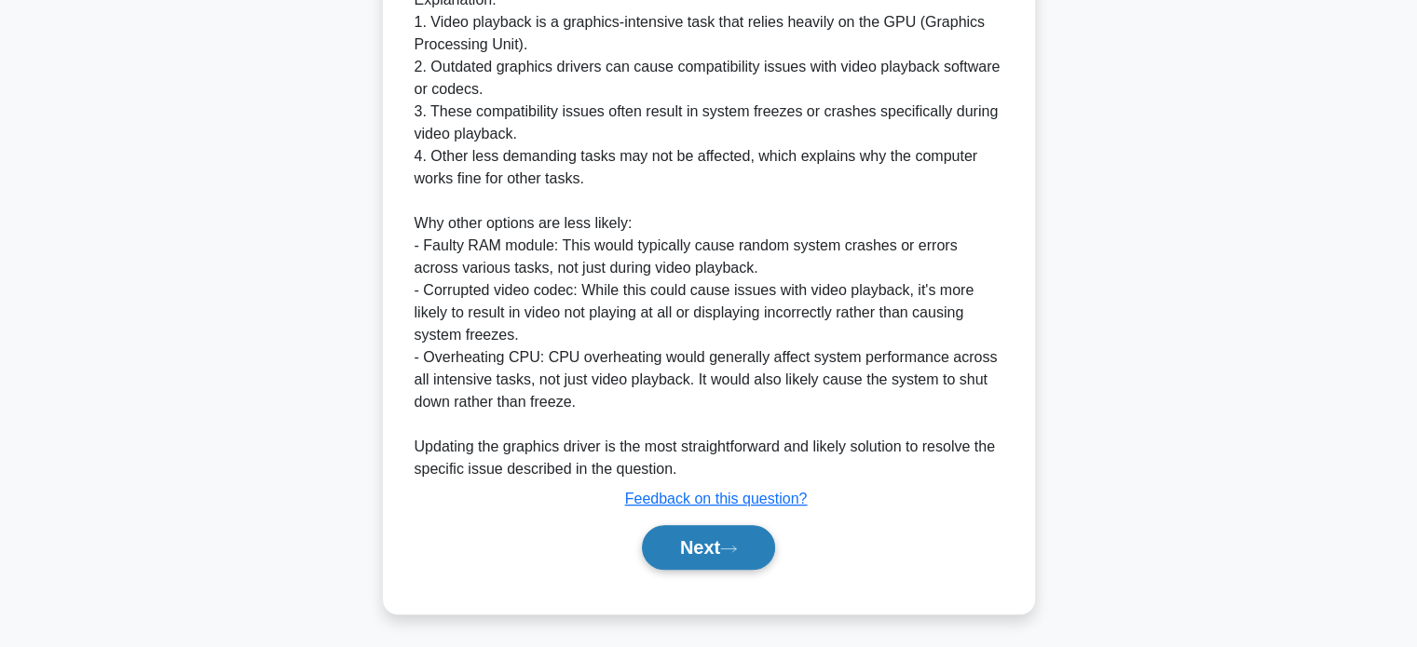
click at [726, 536] on button "Next" at bounding box center [708, 547] width 133 height 45
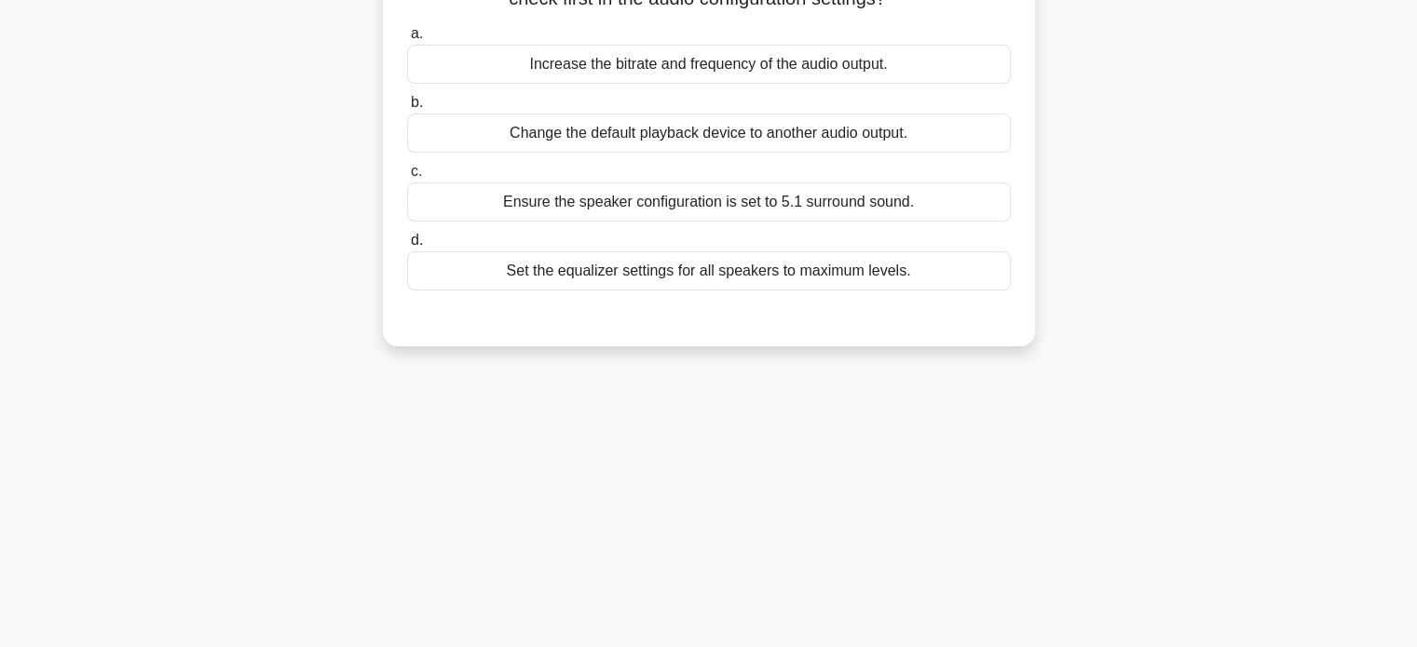
scroll to position [79, 0]
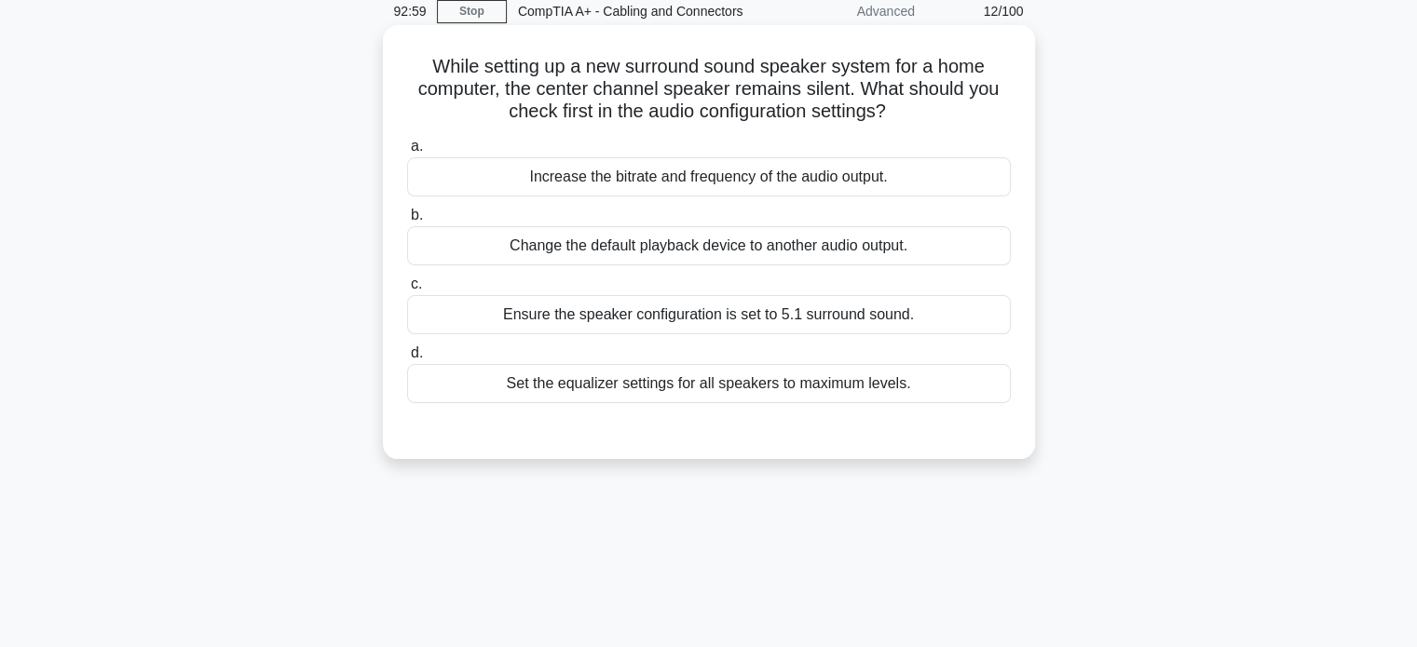
click at [798, 316] on div "Ensure the speaker configuration is set to 5.1 surround sound." at bounding box center [709, 314] width 604 height 39
click at [407, 291] on input "c. Ensure the speaker configuration is set to 5.1 surround sound." at bounding box center [407, 284] width 0 height 12
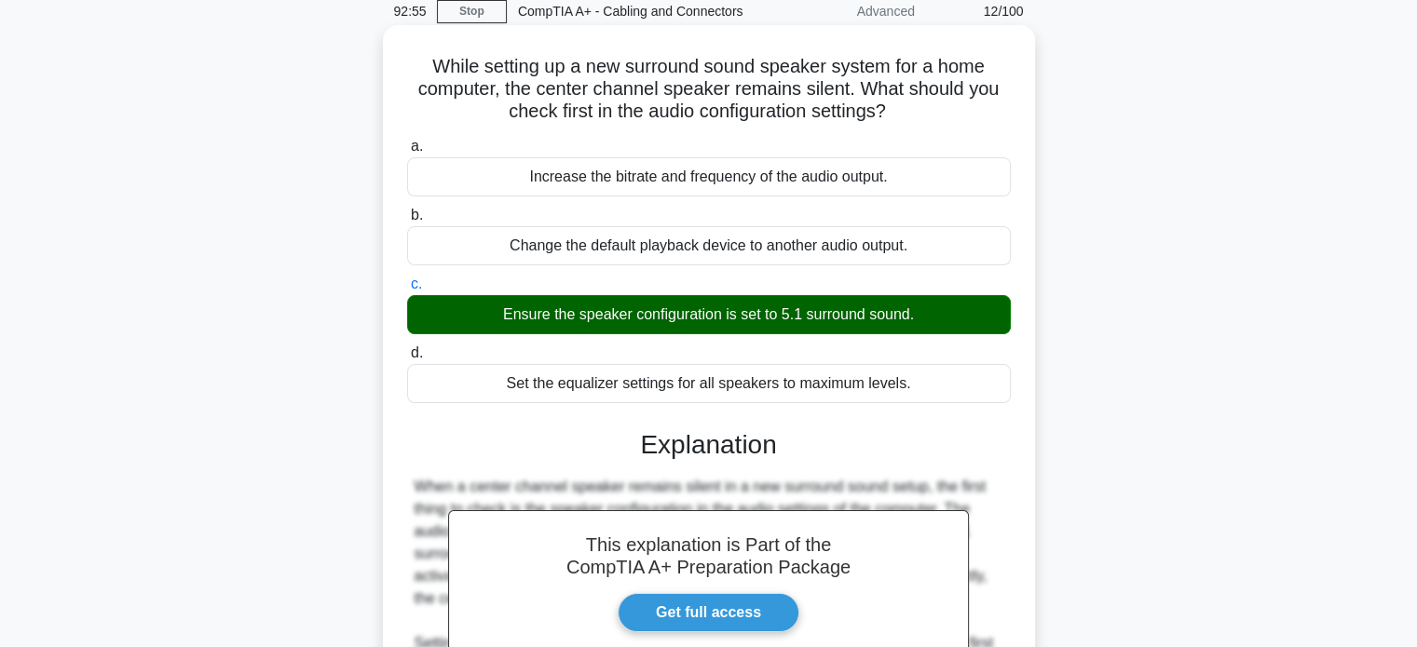
scroll to position [410, 0]
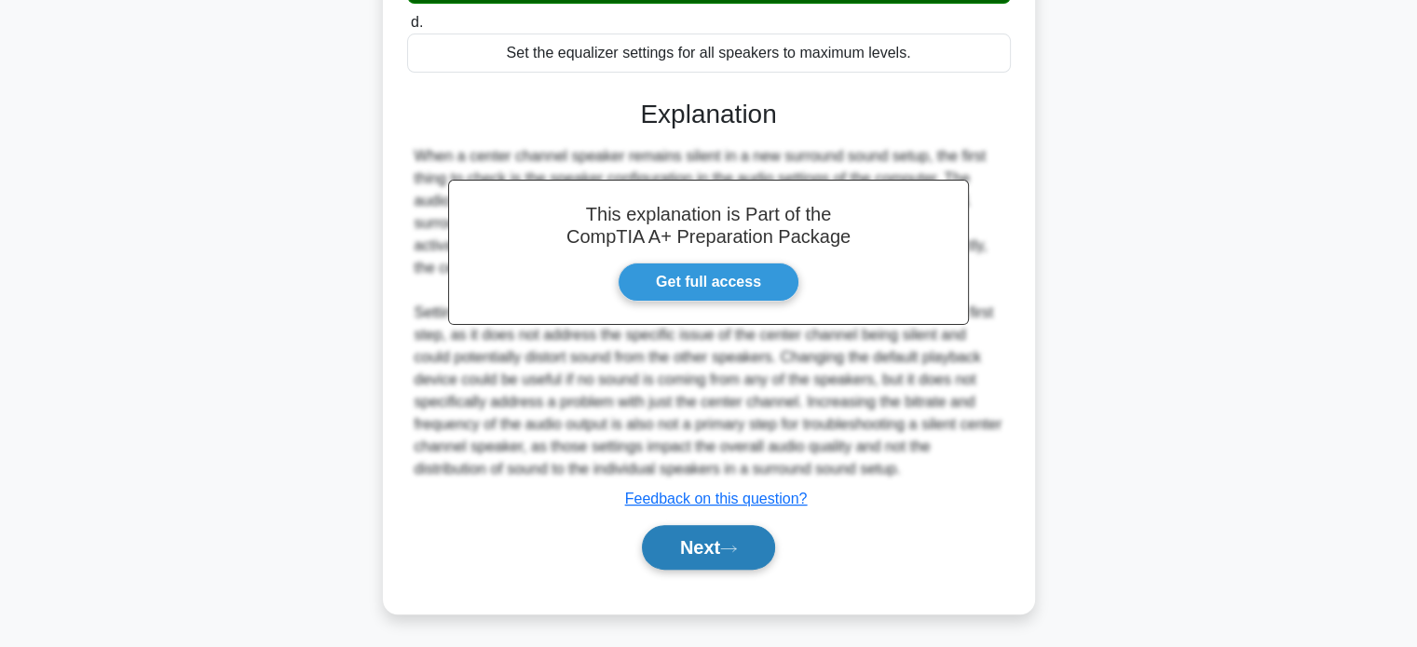
click at [715, 531] on button "Next" at bounding box center [708, 547] width 133 height 45
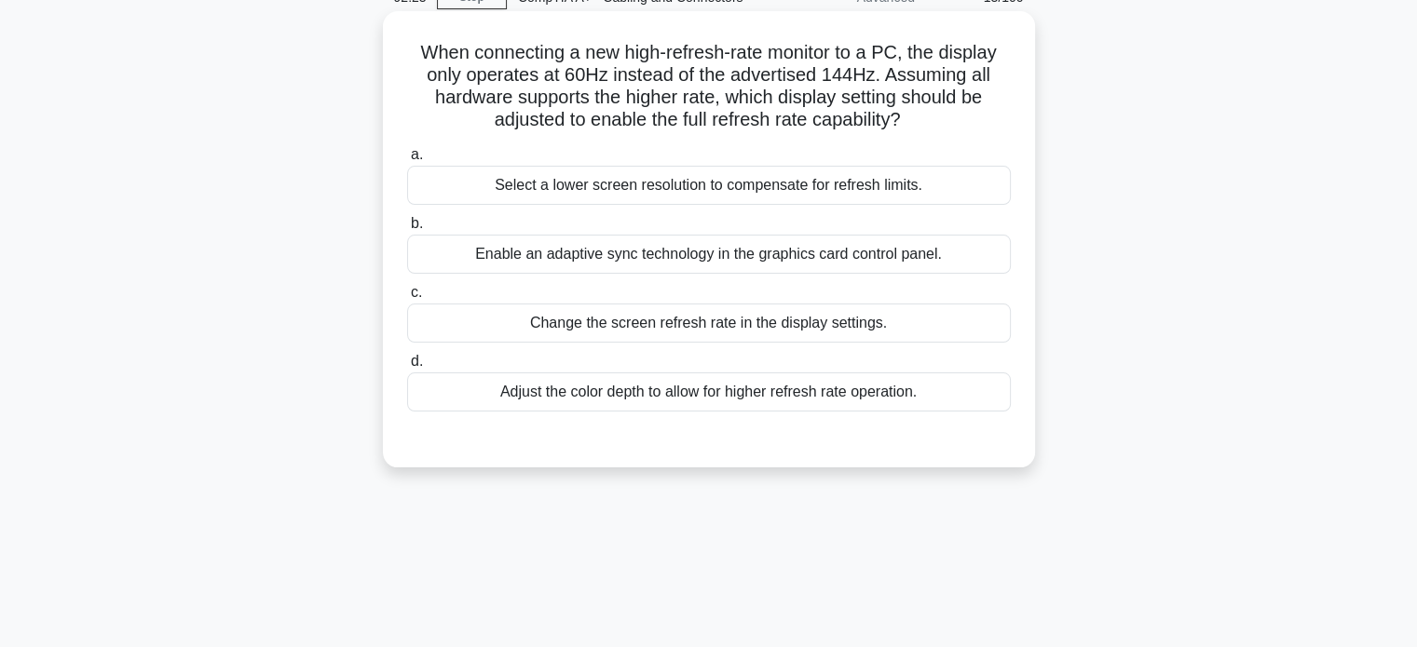
scroll to position [0, 0]
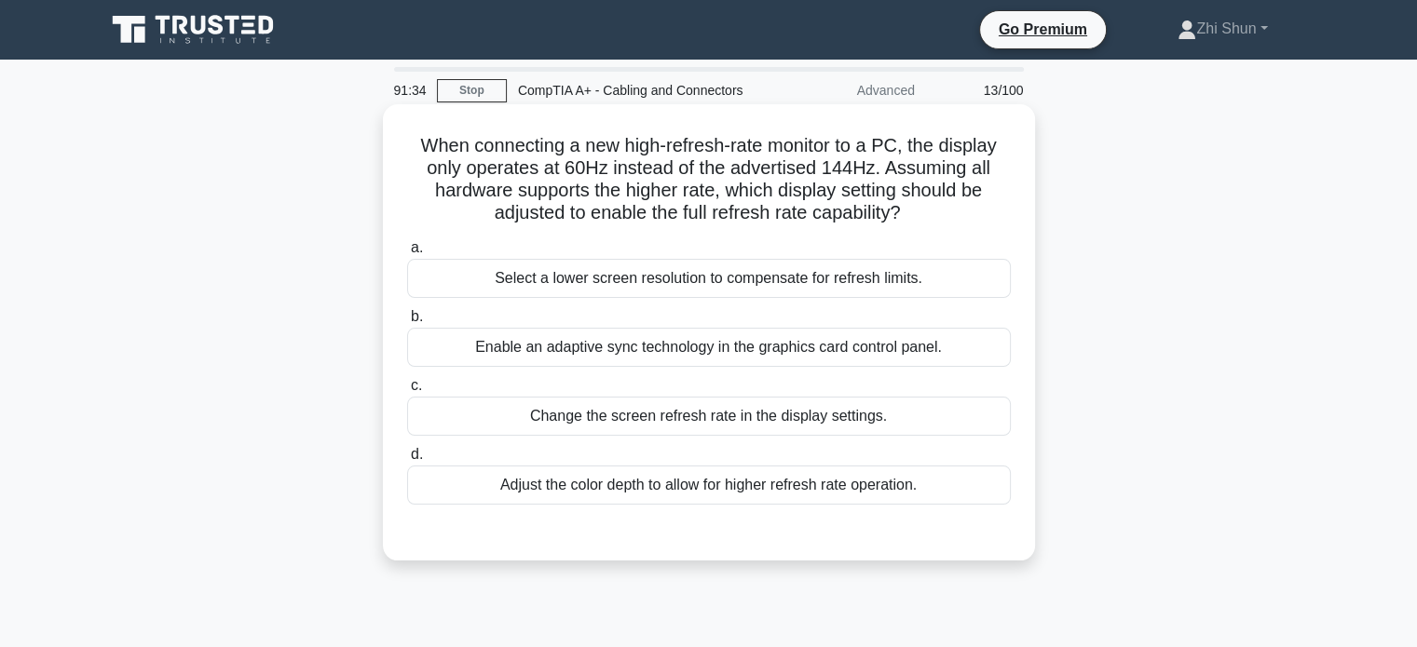
click at [789, 414] on div "Change the screen refresh rate in the display settings." at bounding box center [709, 416] width 604 height 39
click at [407, 392] on input "c. Change the screen refresh rate in the display settings." at bounding box center [407, 386] width 0 height 12
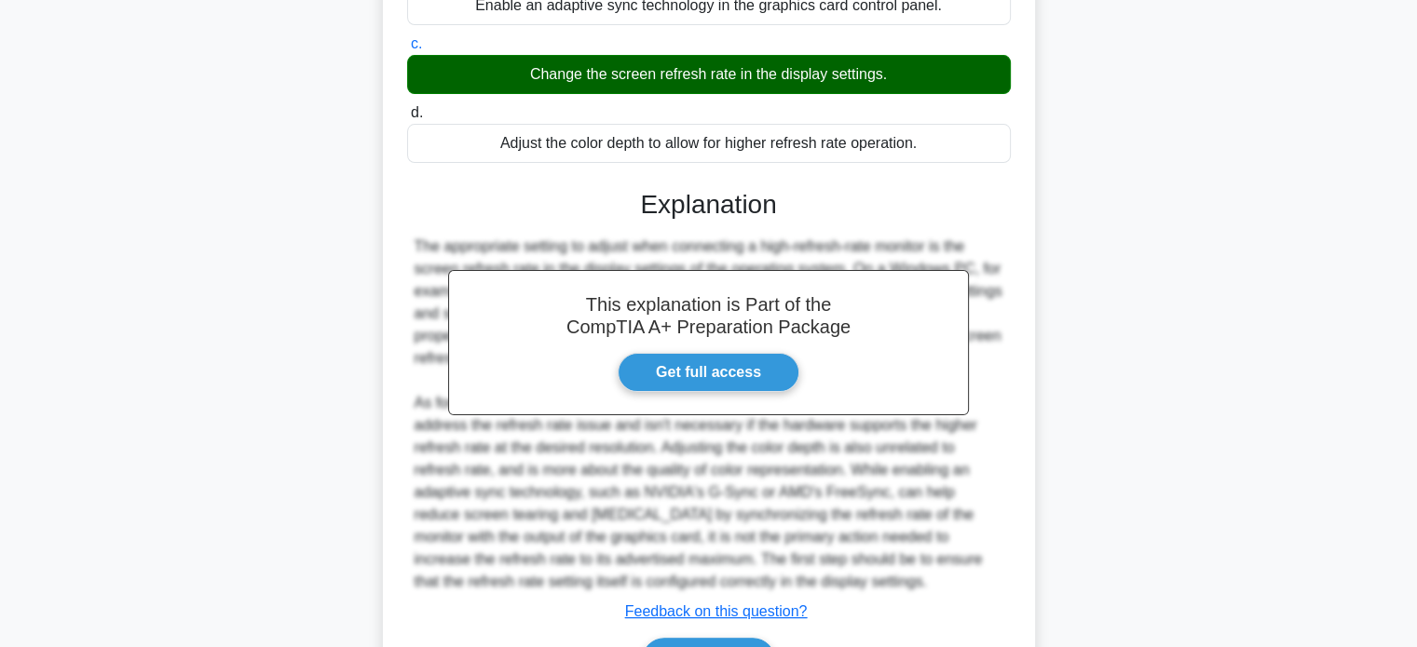
scroll to position [455, 0]
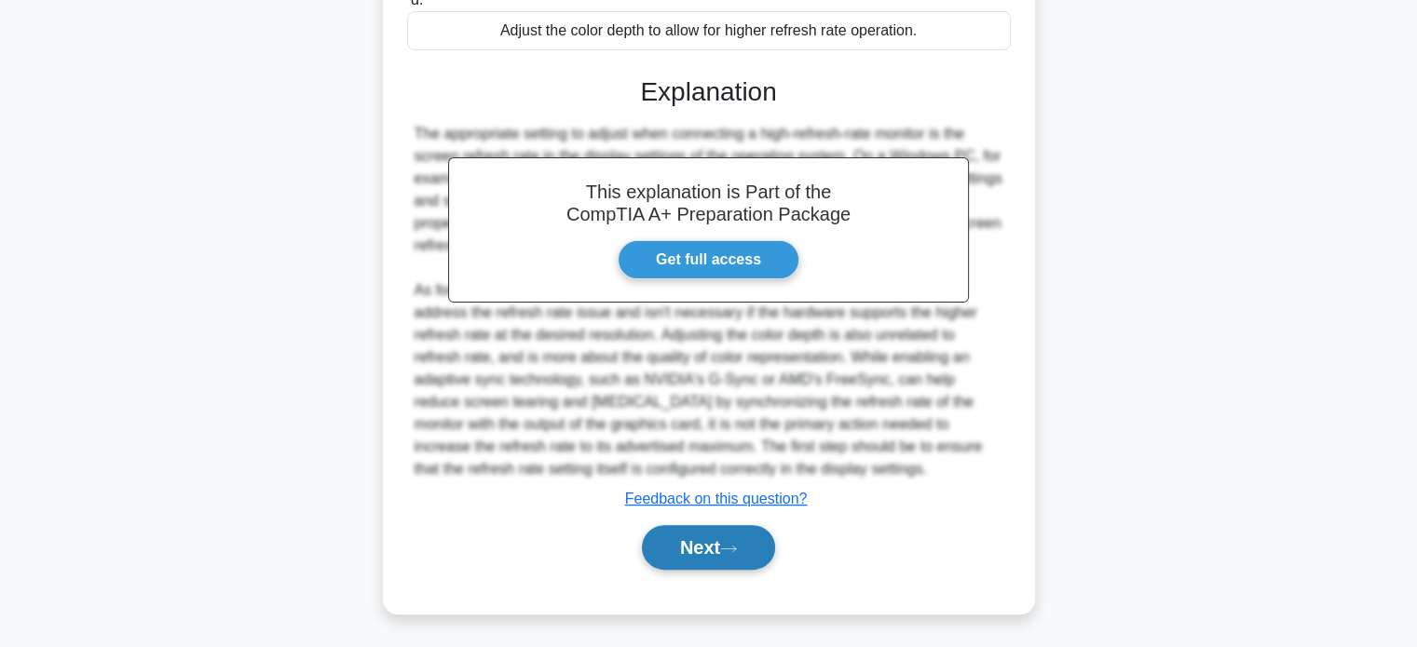
click at [699, 539] on button "Next" at bounding box center [708, 547] width 133 height 45
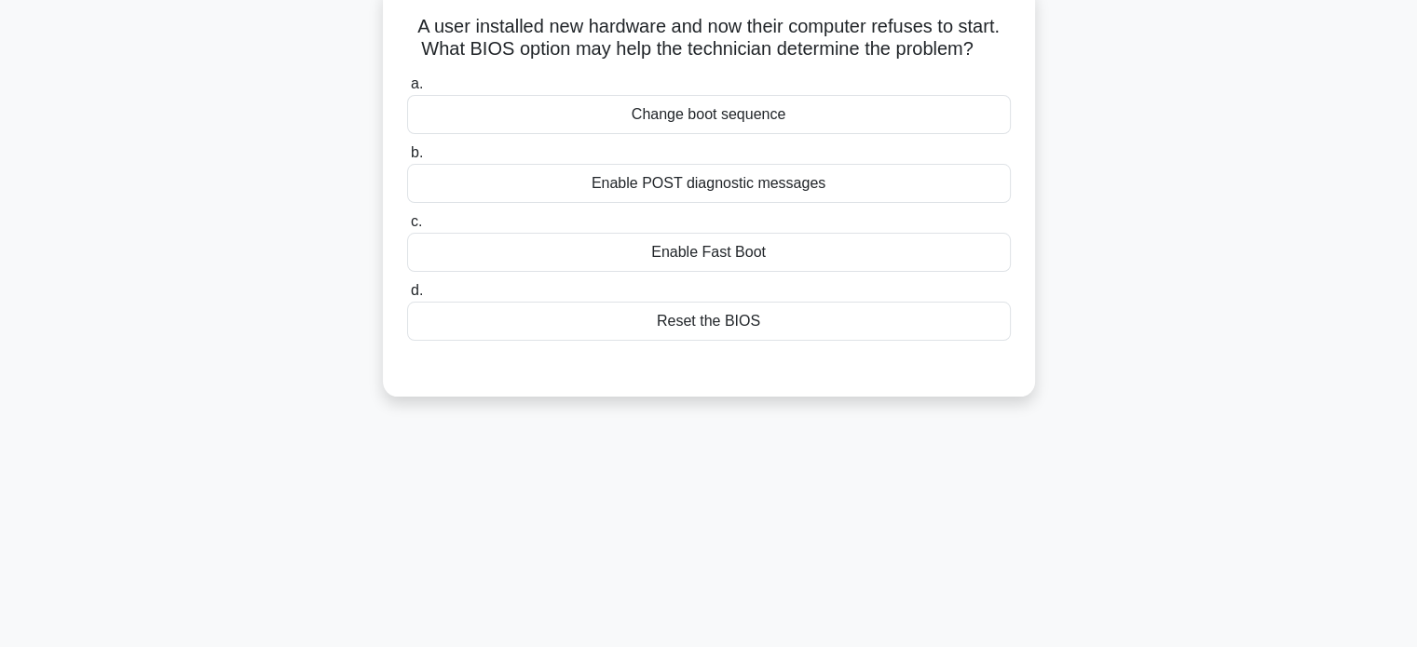
scroll to position [0, 0]
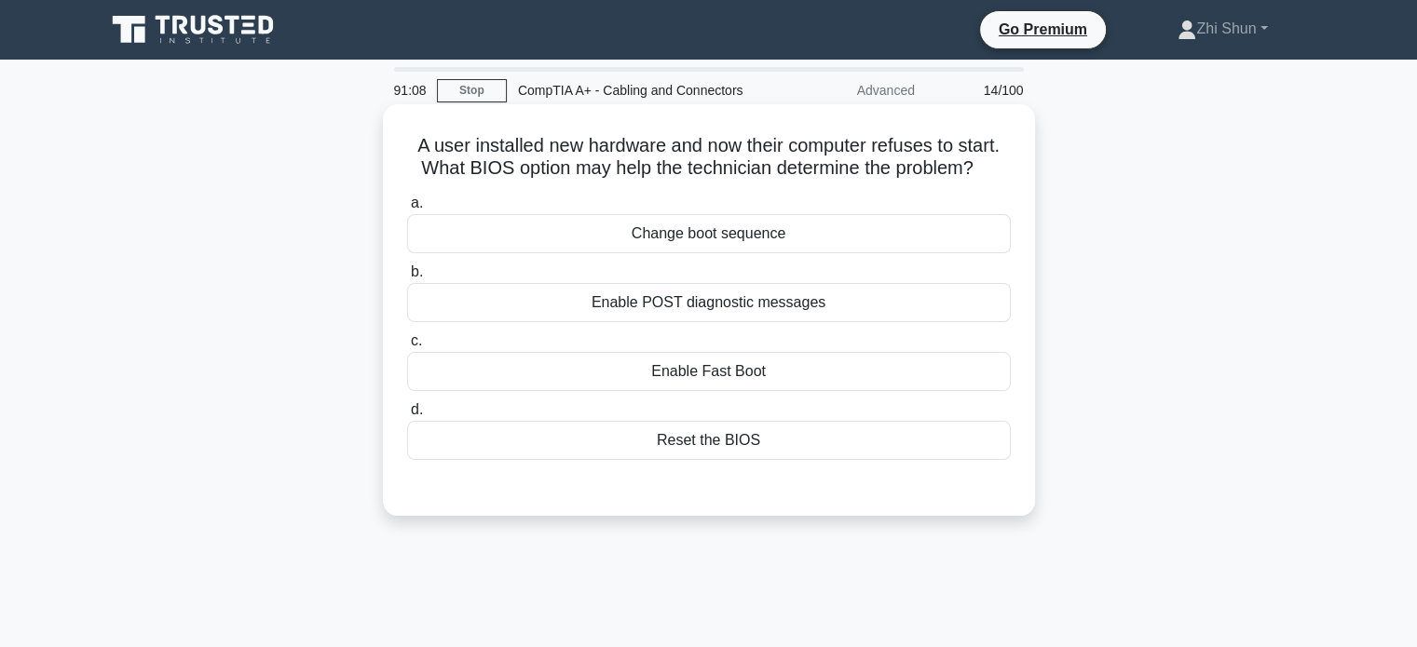
click at [769, 231] on div "Change boot sequence" at bounding box center [709, 233] width 604 height 39
click at [407, 210] on input "a. Change boot sequence" at bounding box center [407, 203] width 0 height 12
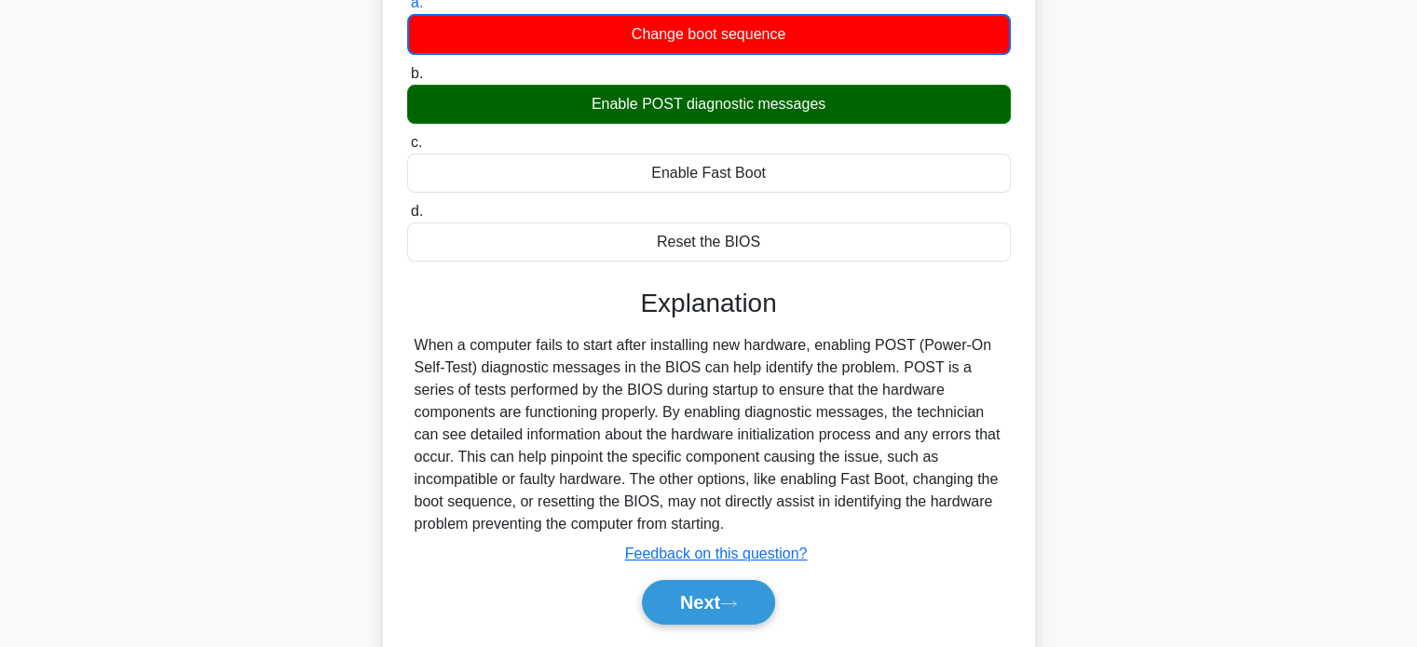
scroll to position [359, 0]
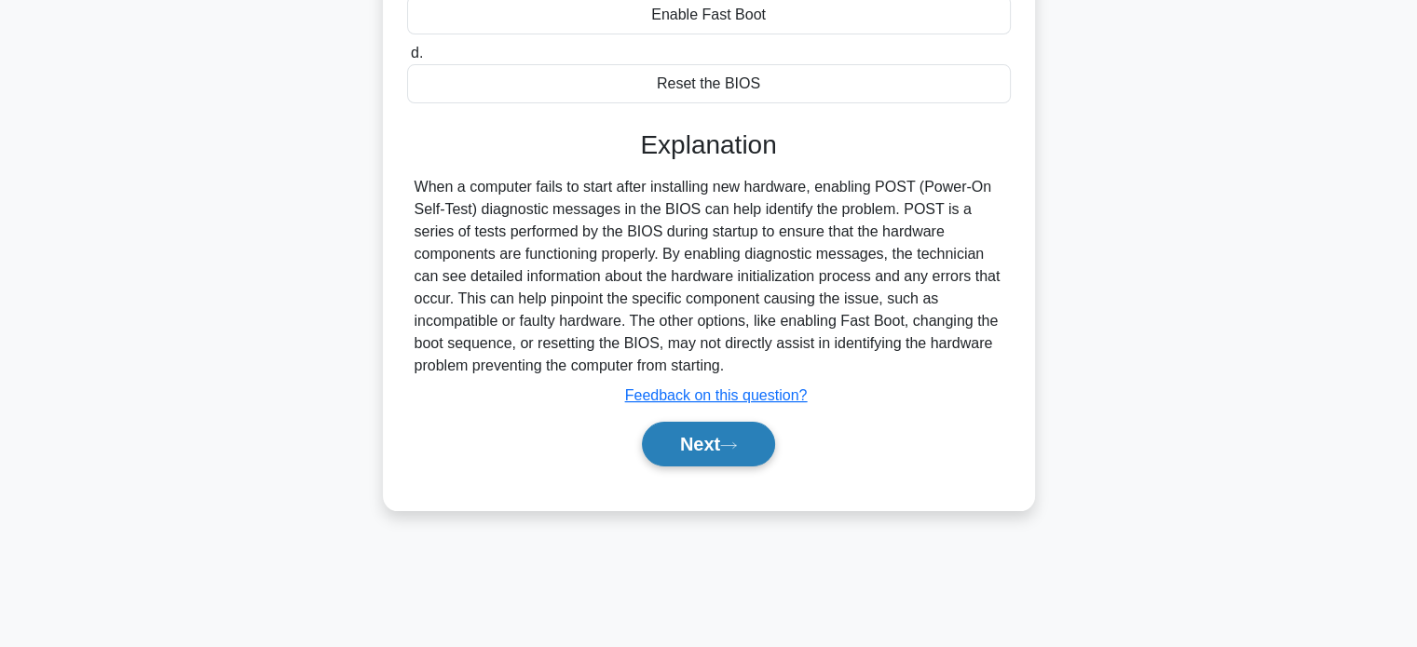
click at [735, 443] on icon at bounding box center [728, 446] width 17 height 10
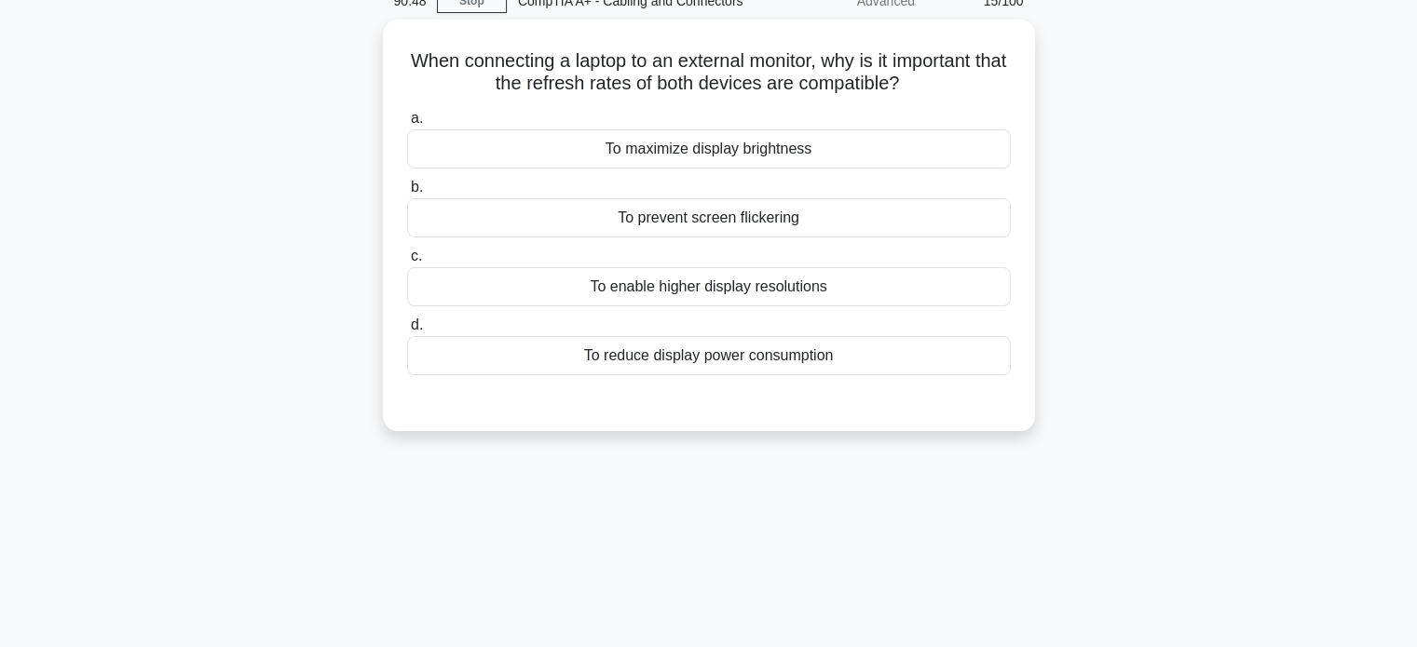
scroll to position [0, 0]
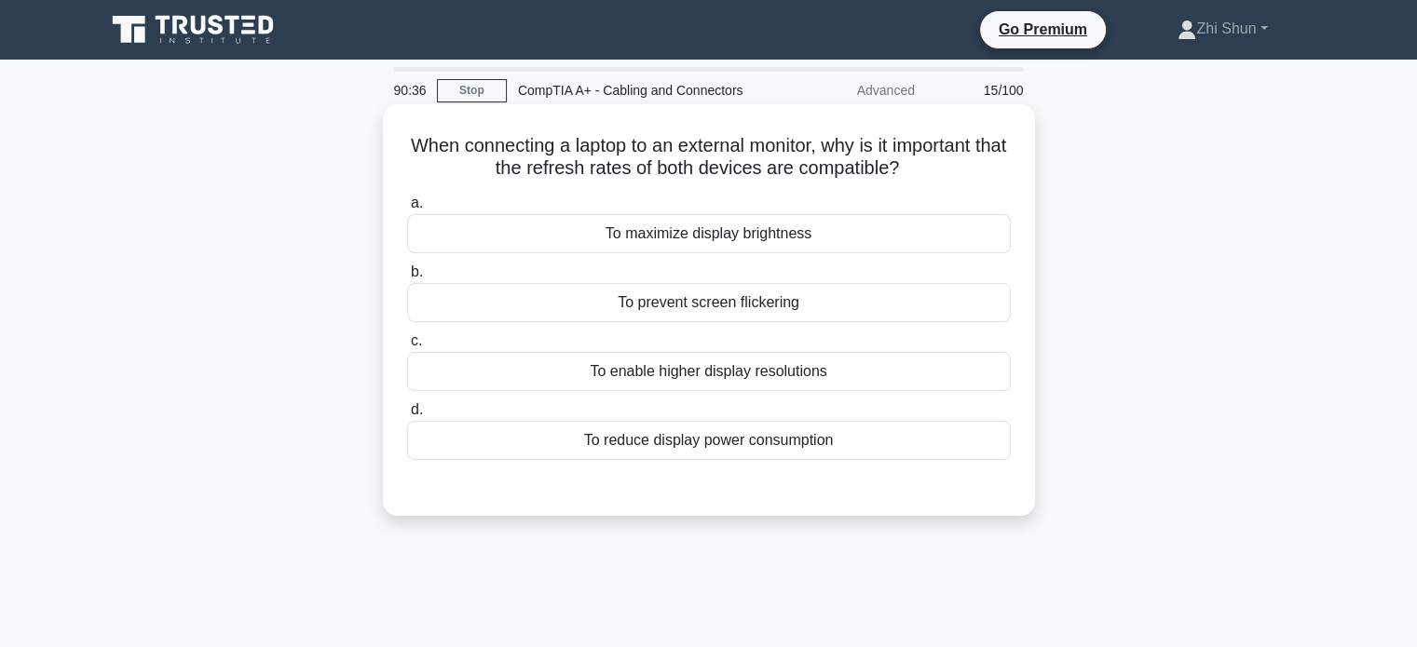
click at [771, 300] on div "To prevent screen flickering" at bounding box center [709, 302] width 604 height 39
click at [407, 278] on input "b. To prevent screen flickering" at bounding box center [407, 272] width 0 height 12
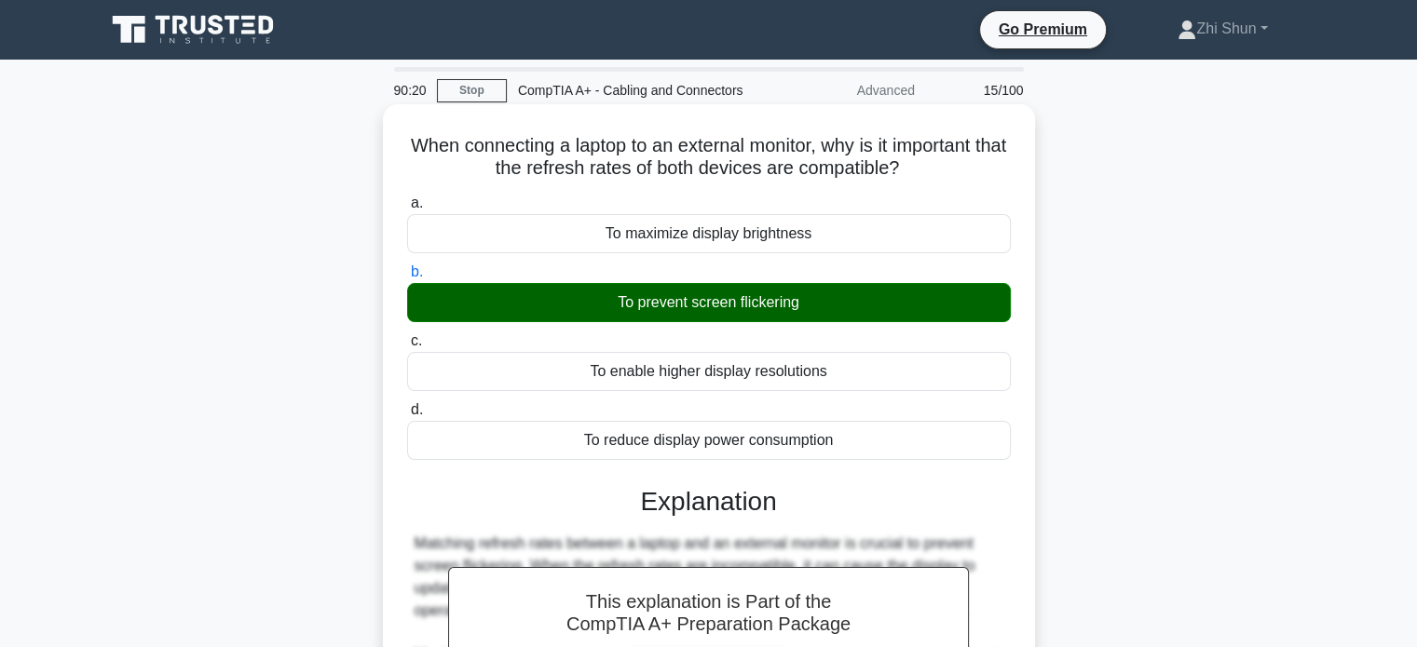
scroll to position [359, 0]
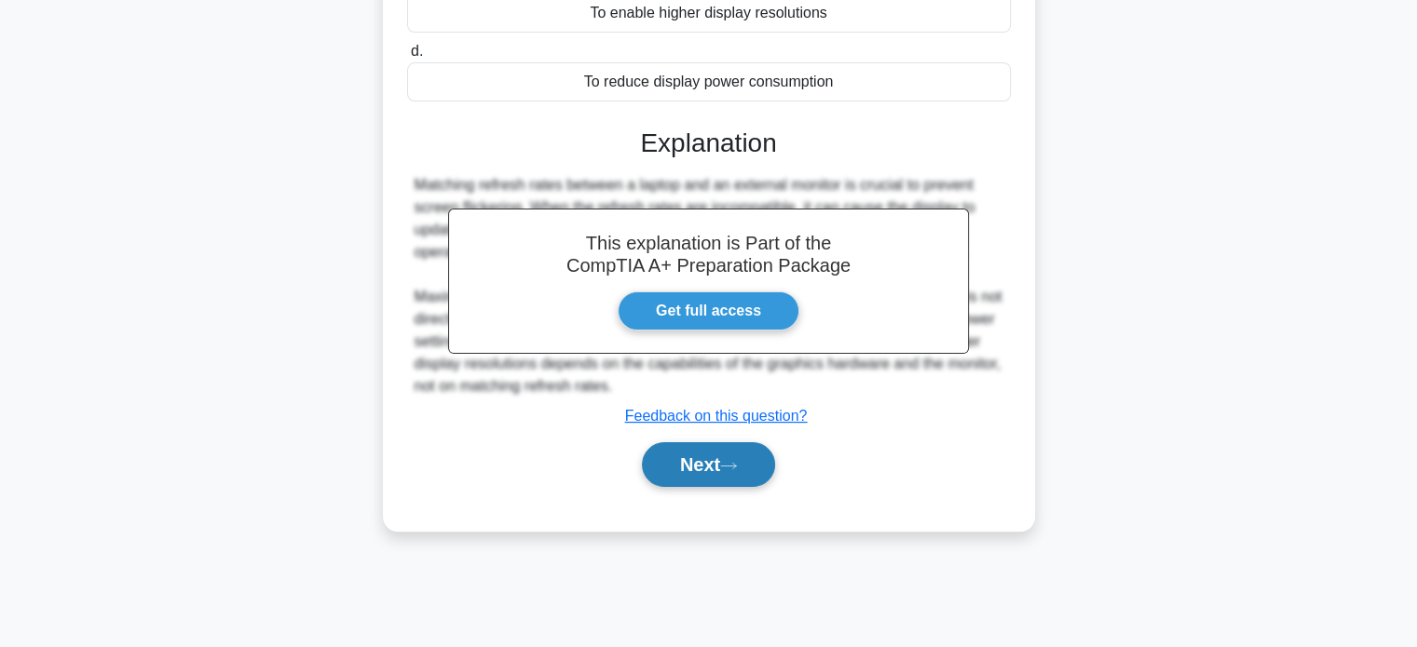
click at [715, 476] on button "Next" at bounding box center [708, 464] width 133 height 45
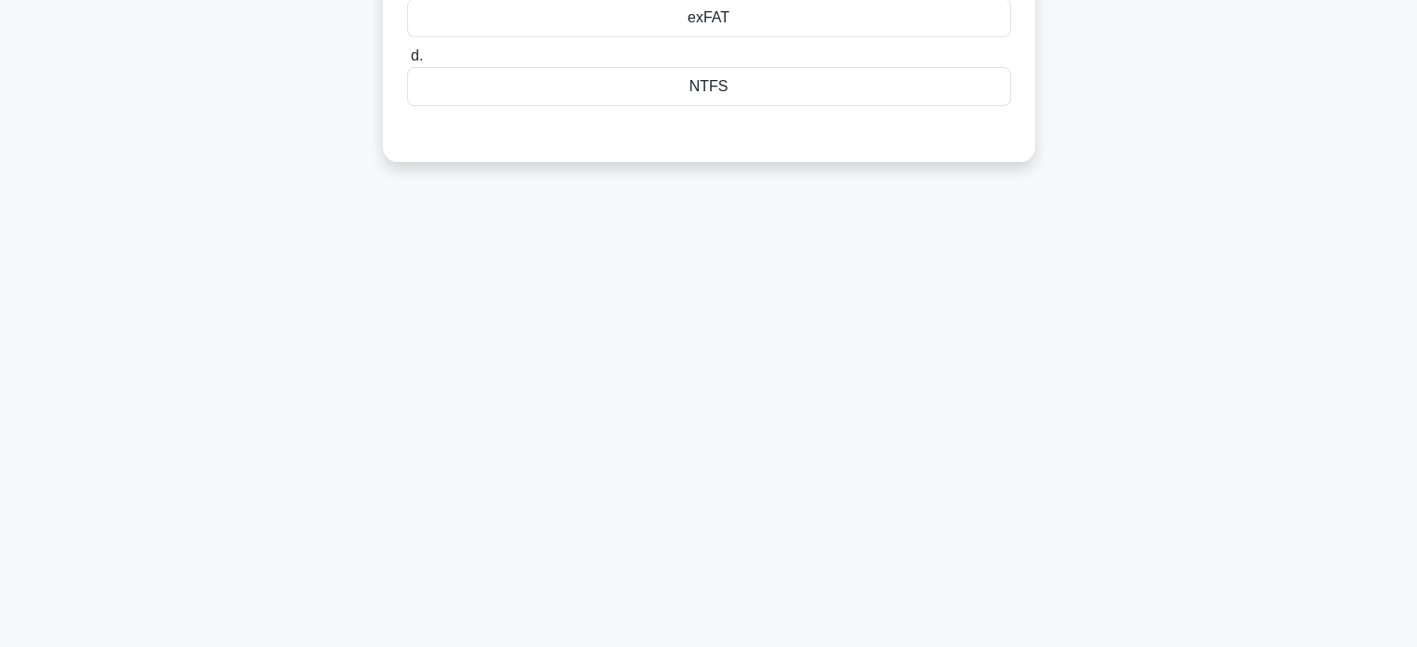
scroll to position [0, 0]
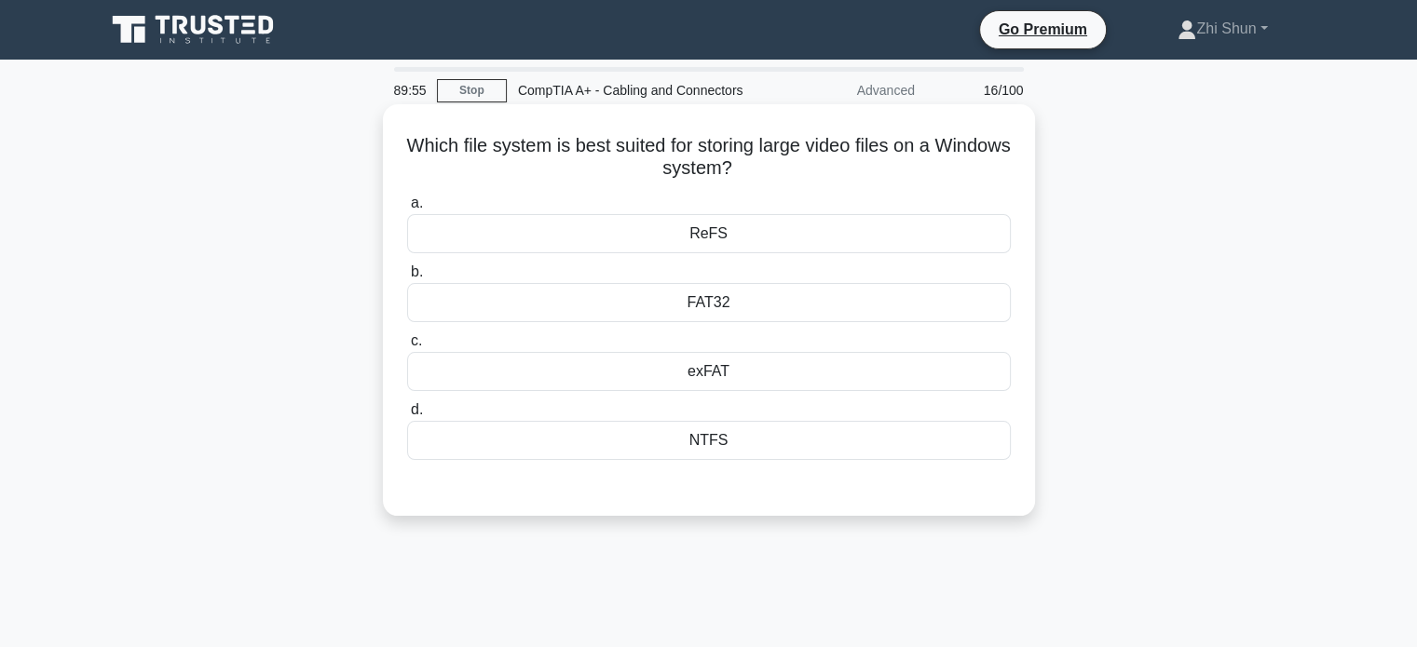
click at [724, 372] on div "exFAT" at bounding box center [709, 371] width 604 height 39
click at [407, 347] on input "c. exFAT" at bounding box center [407, 341] width 0 height 12
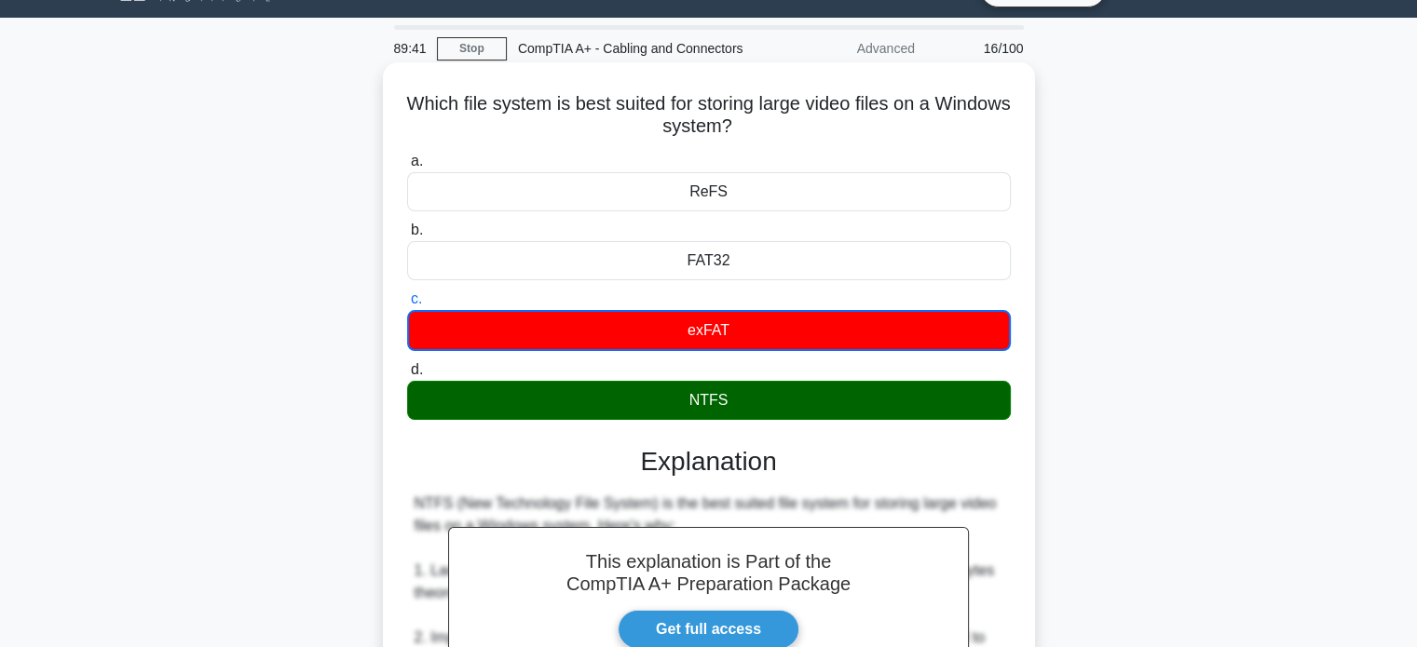
scroll to position [635, 0]
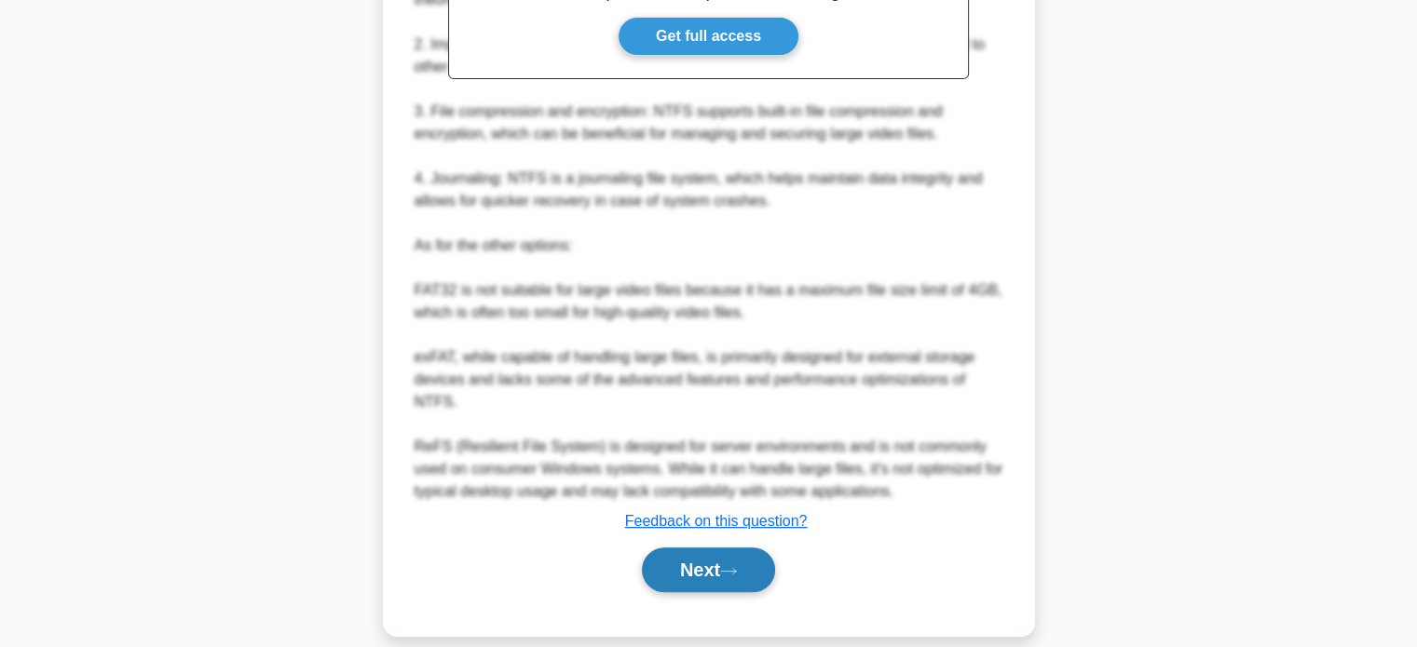
click at [724, 555] on button "Next" at bounding box center [708, 570] width 133 height 45
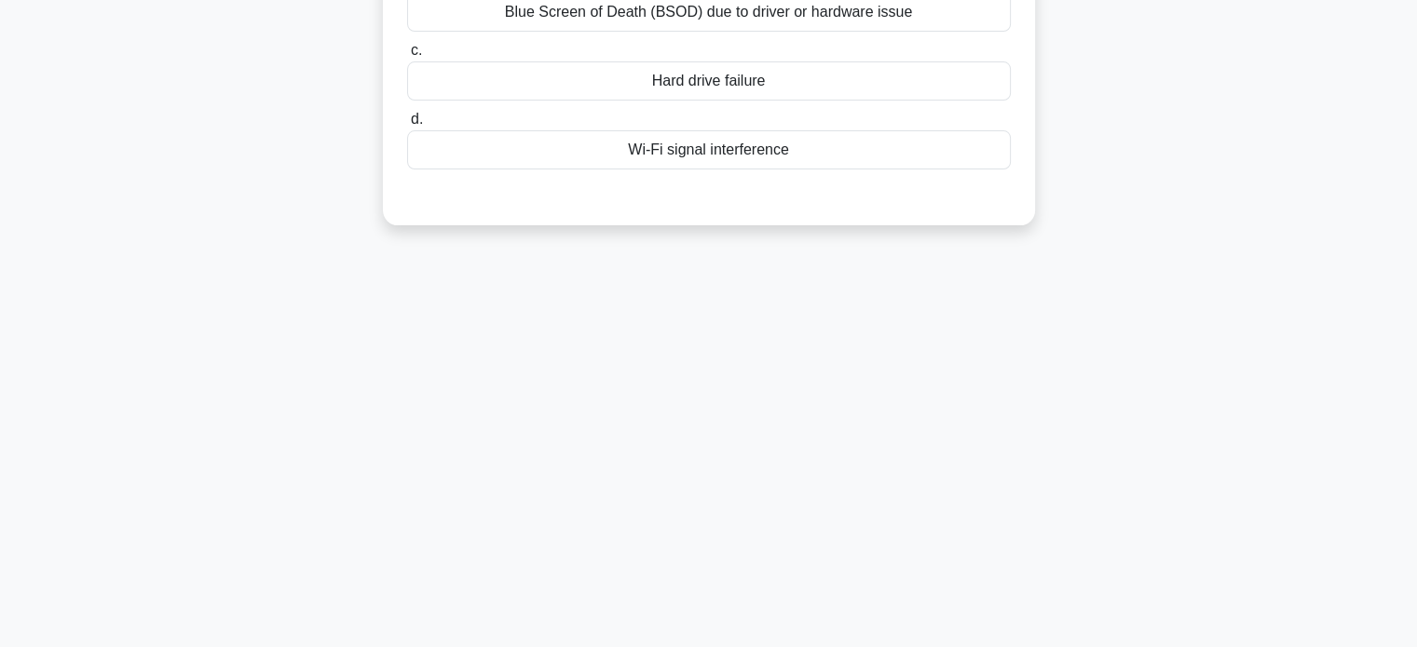
scroll to position [0, 0]
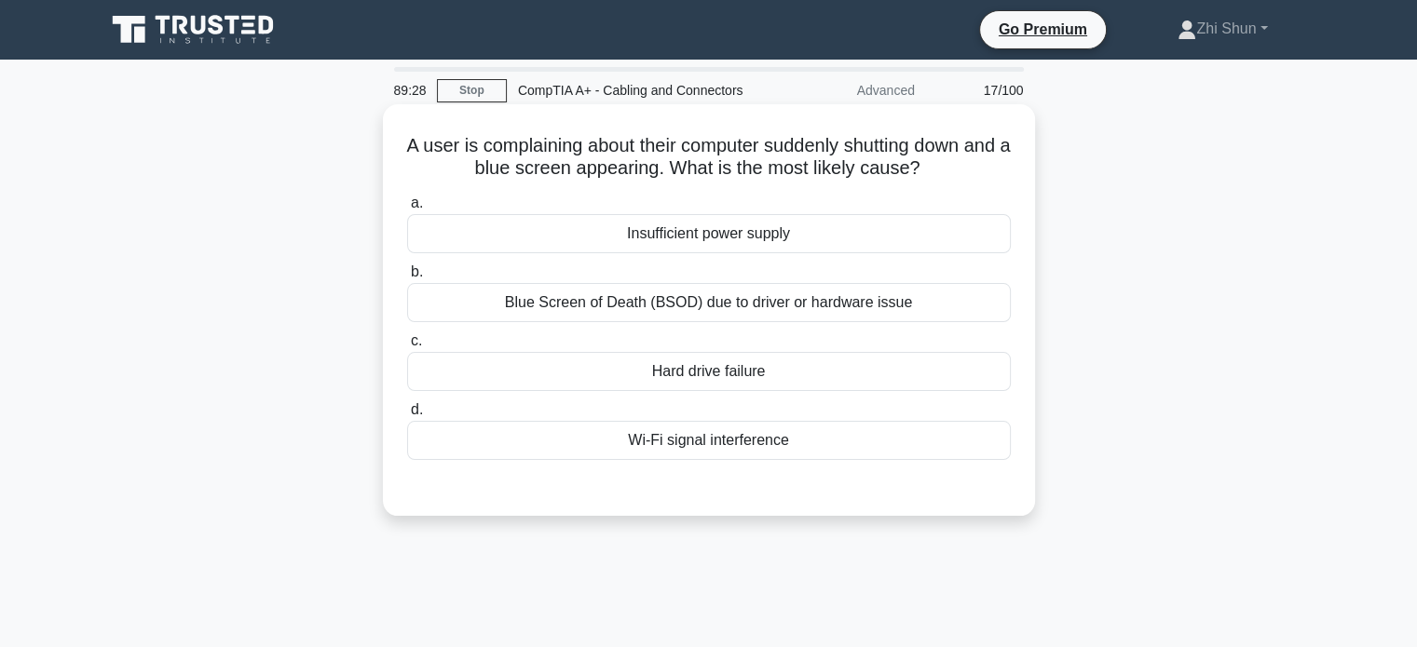
click at [723, 303] on div "Blue Screen of Death (BSOD) due to driver or hardware issue" at bounding box center [709, 302] width 604 height 39
click at [407, 278] on input "b. Blue Screen of Death (BSOD) due to driver or hardware issue" at bounding box center [407, 272] width 0 height 12
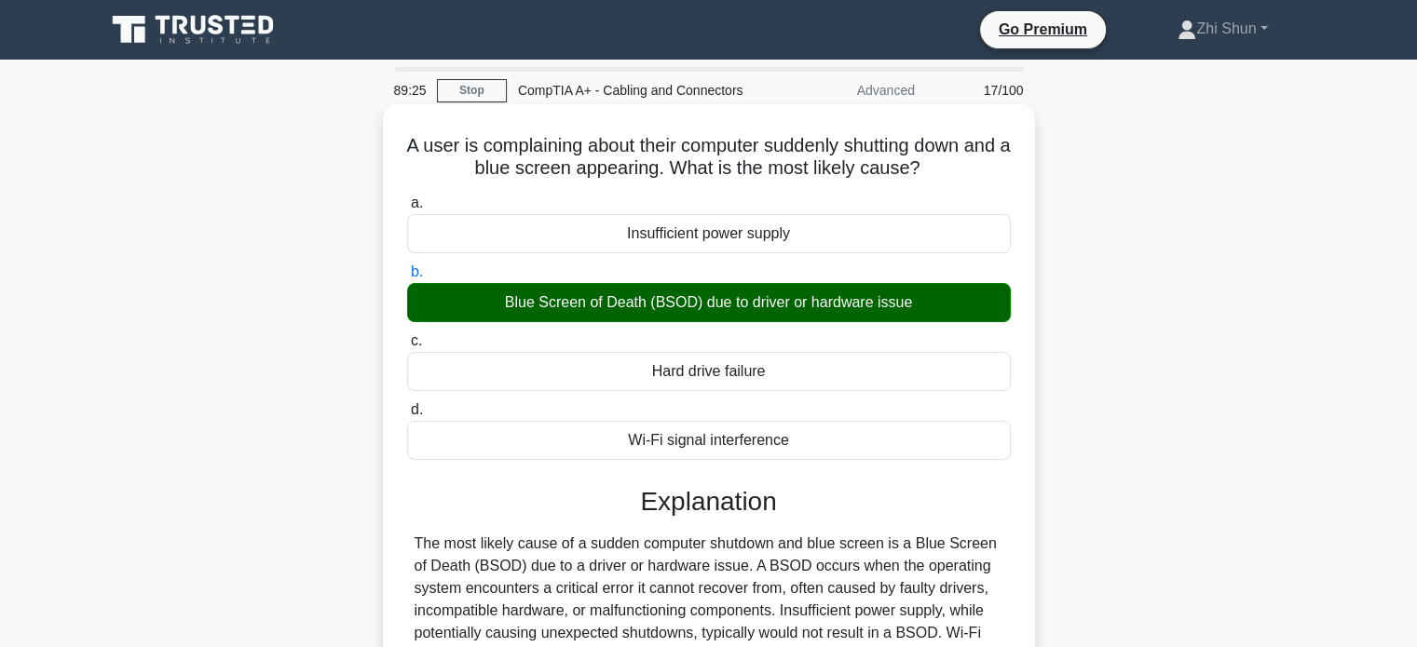
scroll to position [359, 0]
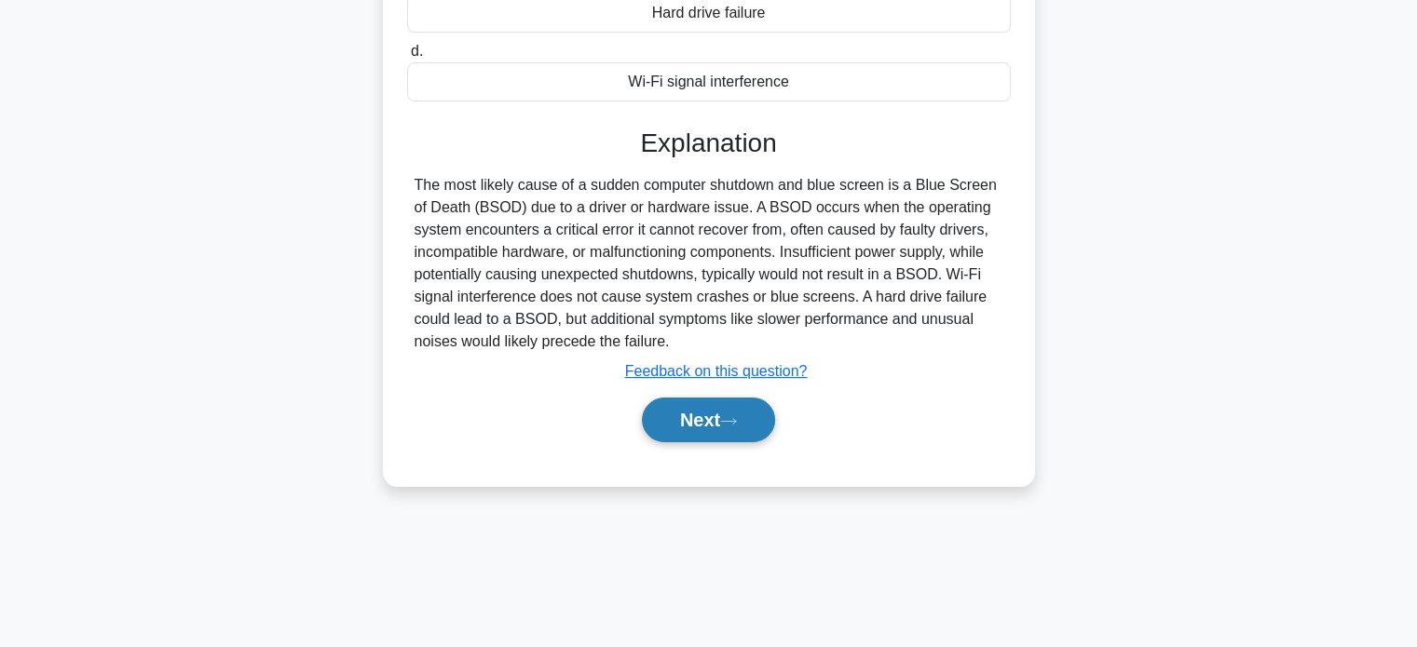
click at [702, 429] on button "Next" at bounding box center [708, 420] width 133 height 45
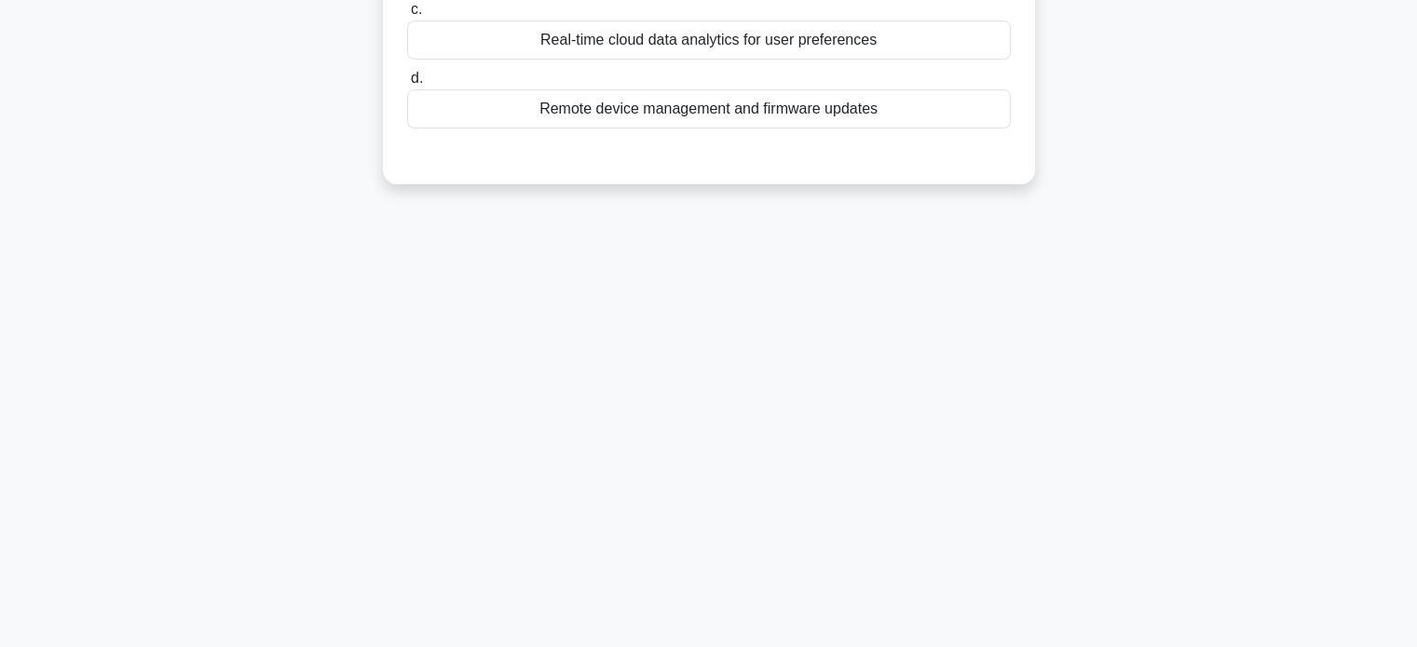
scroll to position [0, 0]
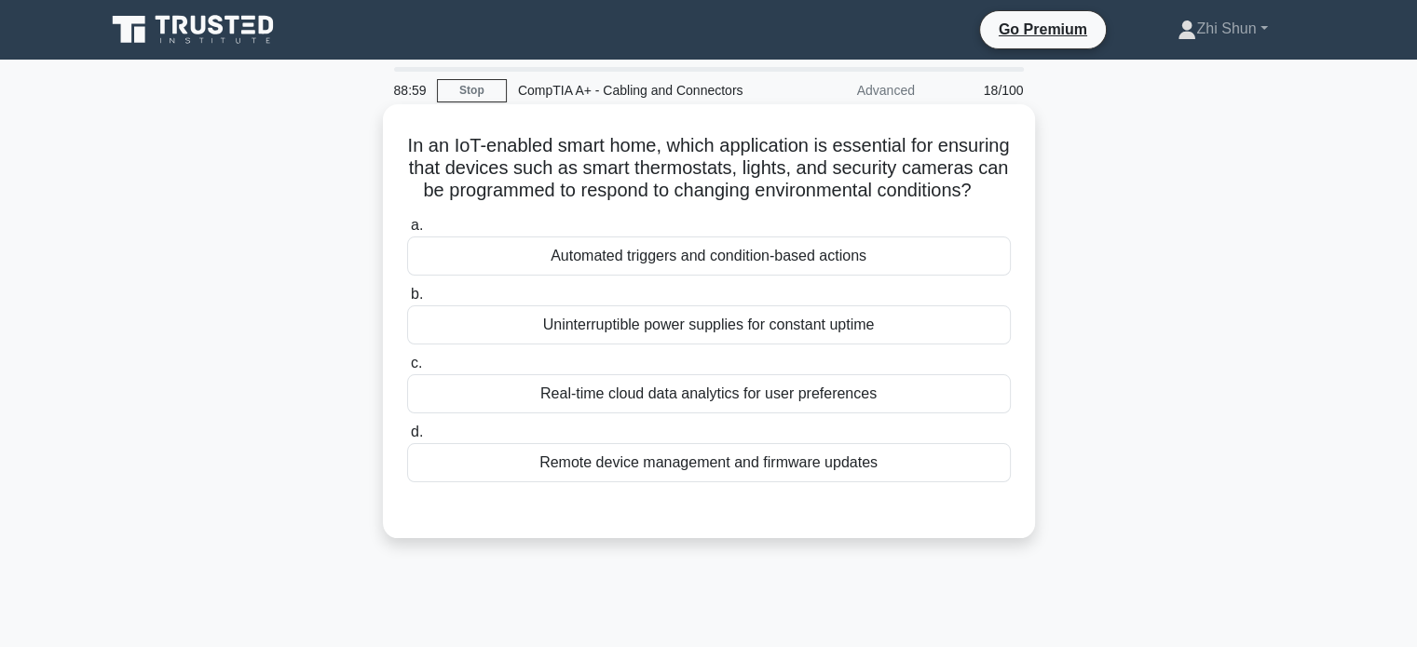
click at [708, 482] on div "Remote device management and firmware updates" at bounding box center [709, 462] width 604 height 39
click at [407, 439] on input "d. Remote device management and firmware updates" at bounding box center [407, 433] width 0 height 12
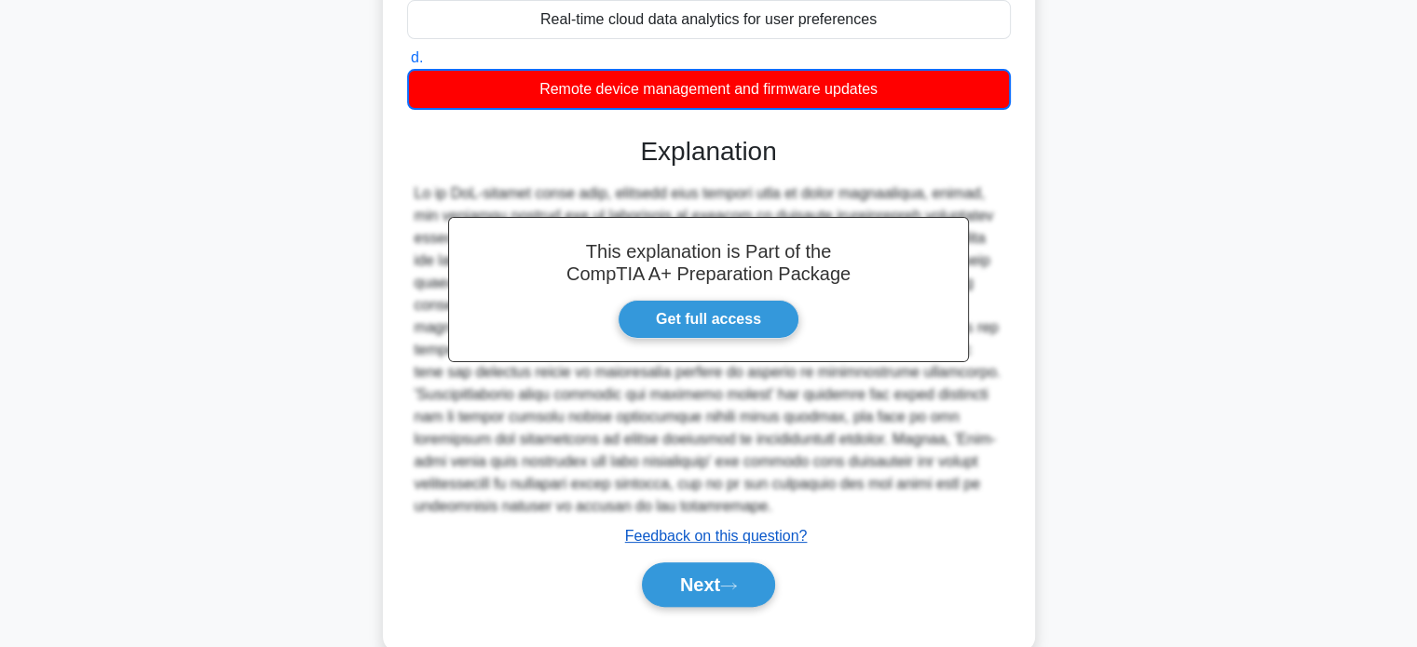
scroll to position [434, 0]
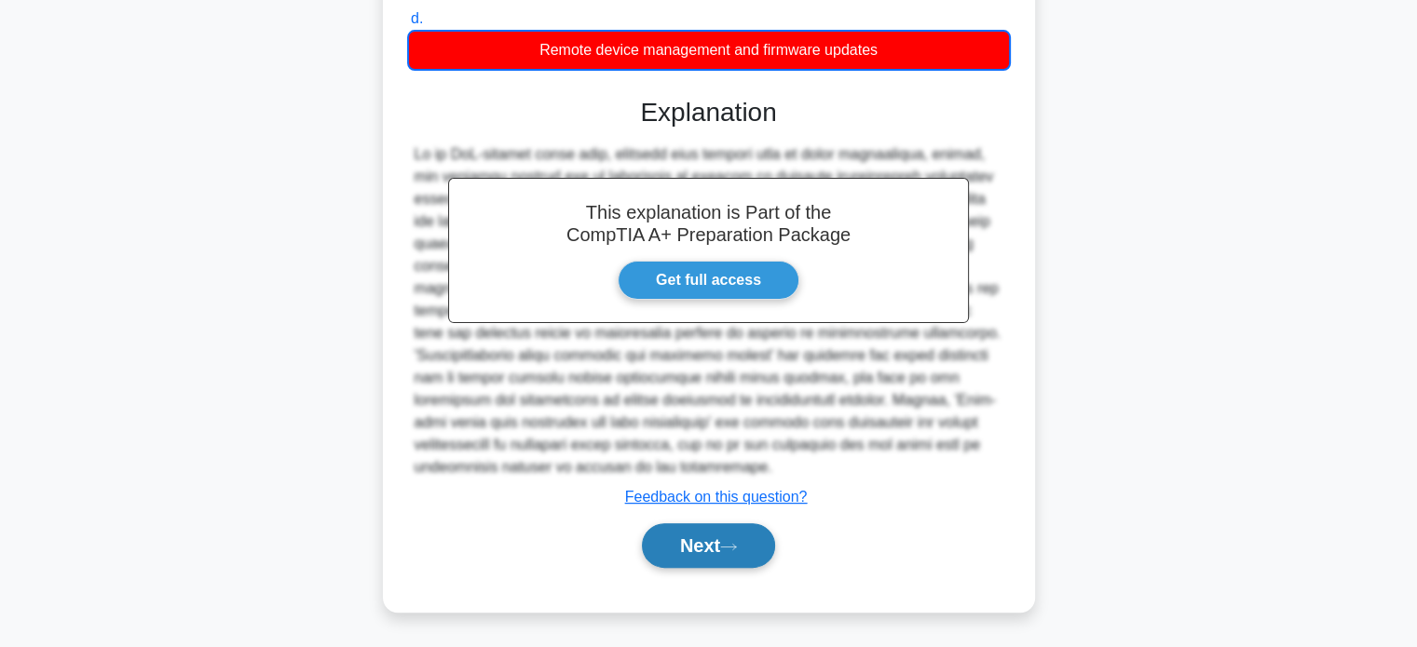
click at [715, 541] on button "Next" at bounding box center [708, 545] width 133 height 45
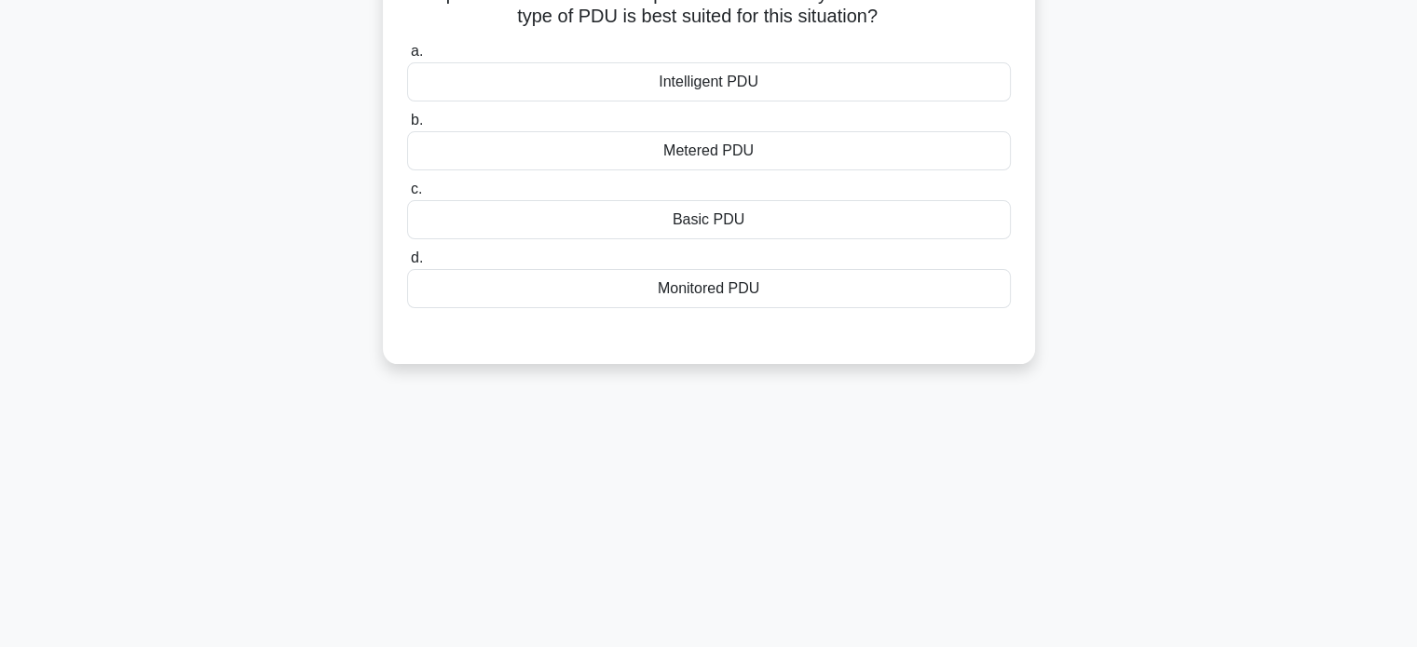
scroll to position [79, 0]
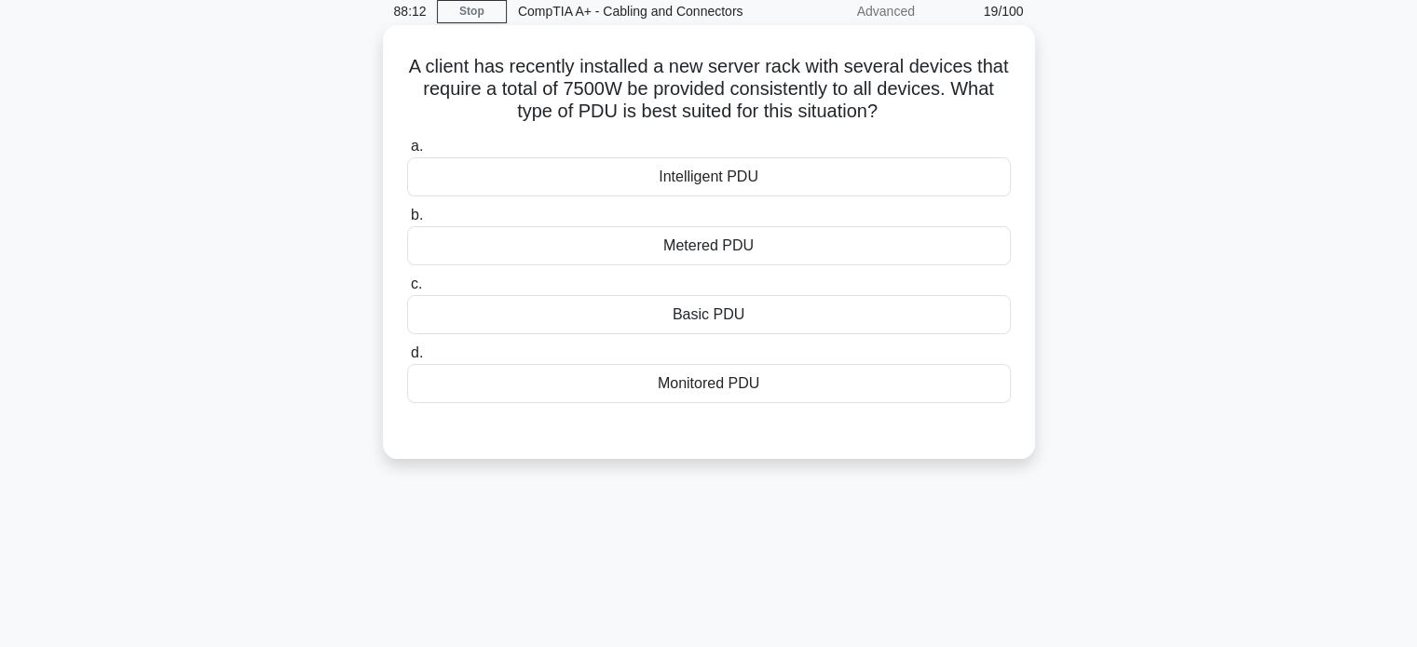
click at [663, 245] on div "Metered PDU" at bounding box center [709, 245] width 604 height 39
click at [407, 222] on input "b. Metered PDU" at bounding box center [407, 216] width 0 height 12
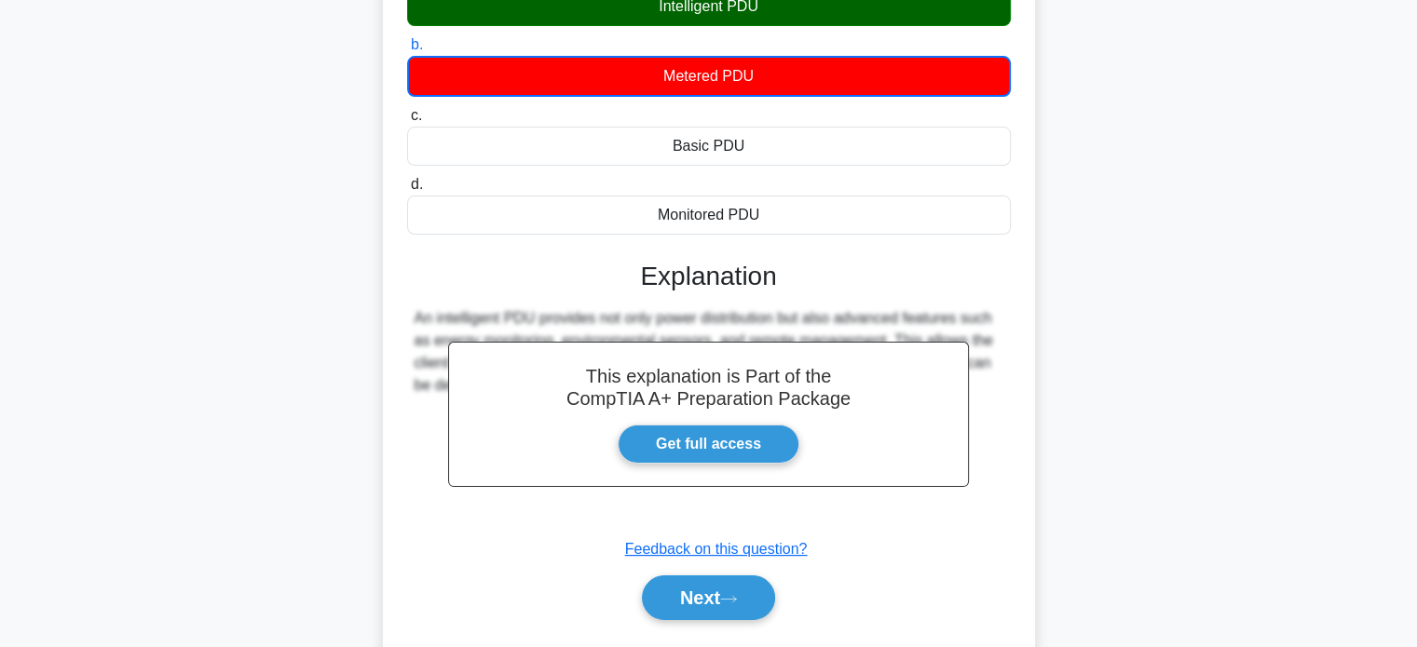
scroll to position [359, 0]
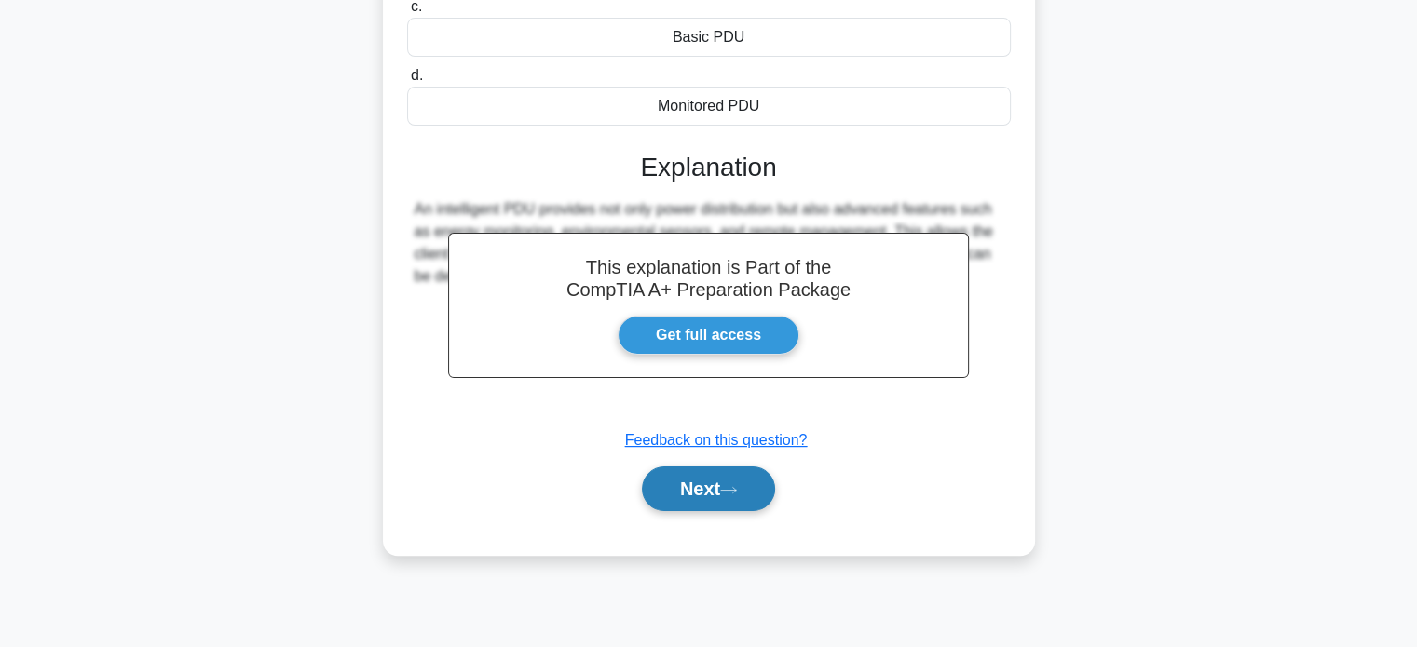
click at [690, 476] on button "Next" at bounding box center [708, 489] width 133 height 45
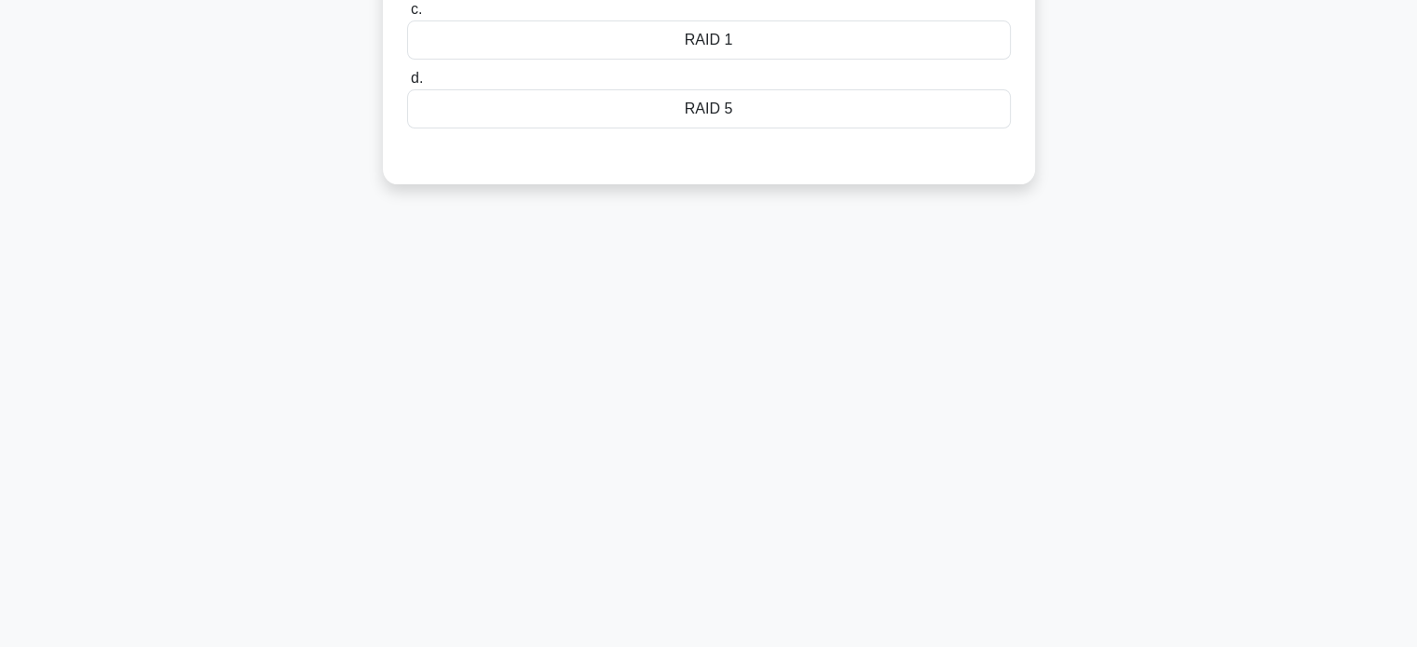
scroll to position [0, 0]
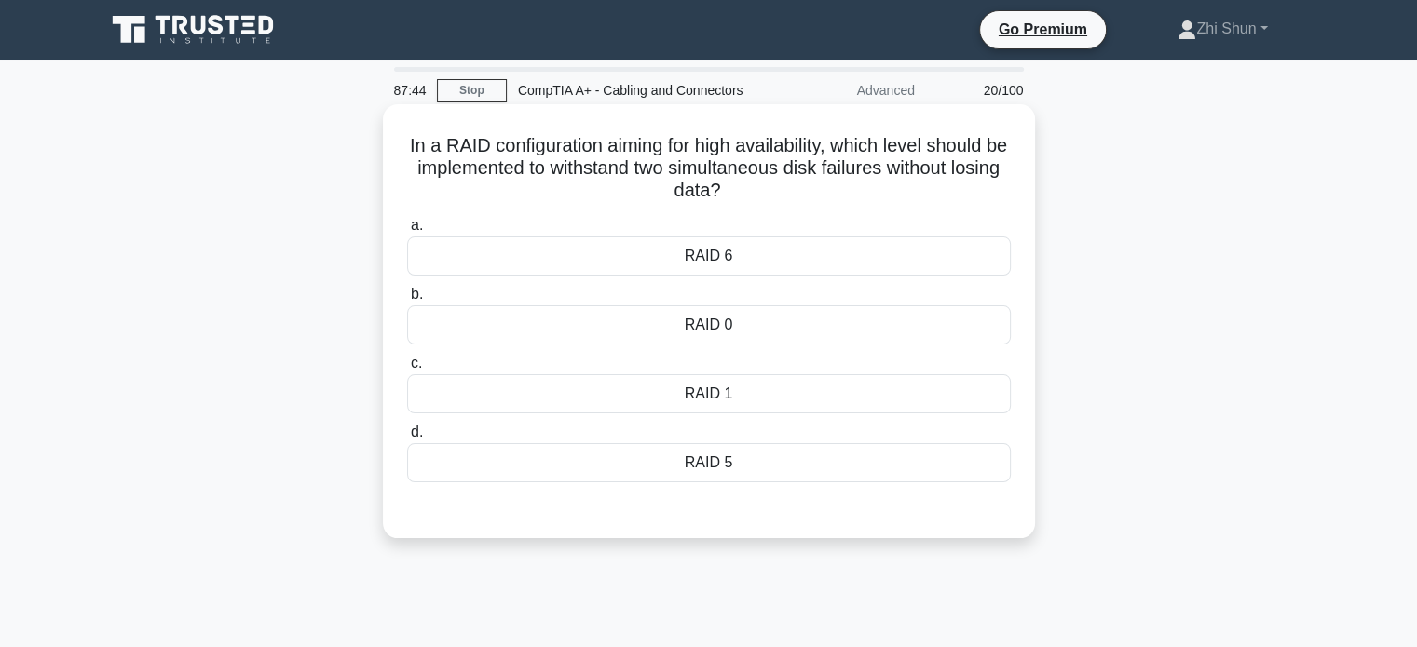
click at [726, 256] on div "RAID 6" at bounding box center [709, 256] width 604 height 39
click at [407, 232] on input "a. RAID 6" at bounding box center [407, 226] width 0 height 12
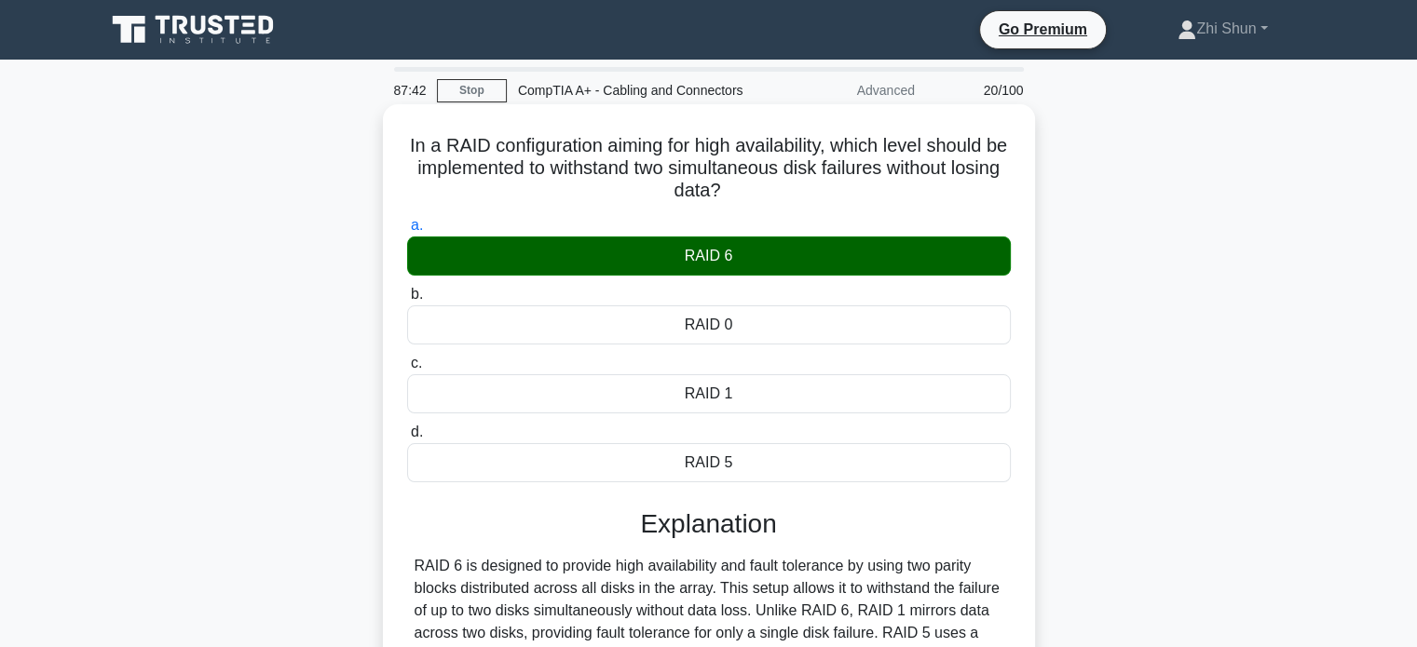
scroll to position [359, 0]
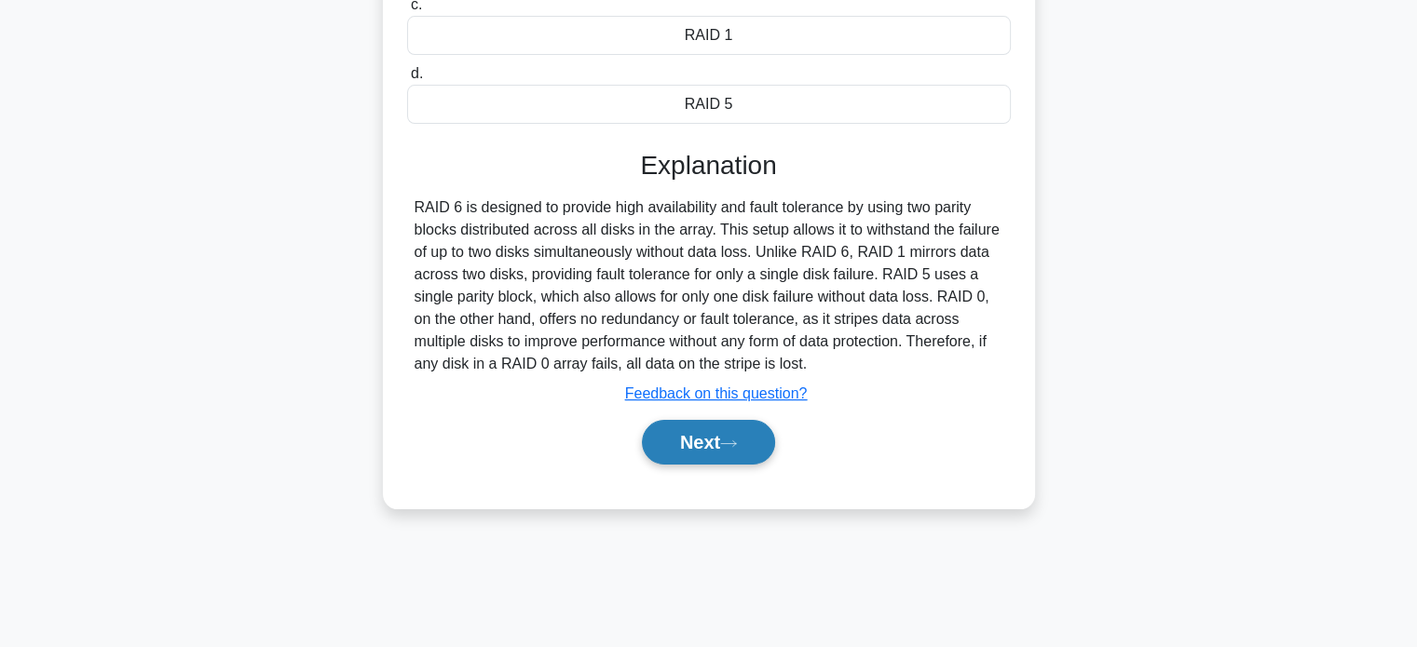
click at [650, 441] on button "Next" at bounding box center [708, 442] width 133 height 45
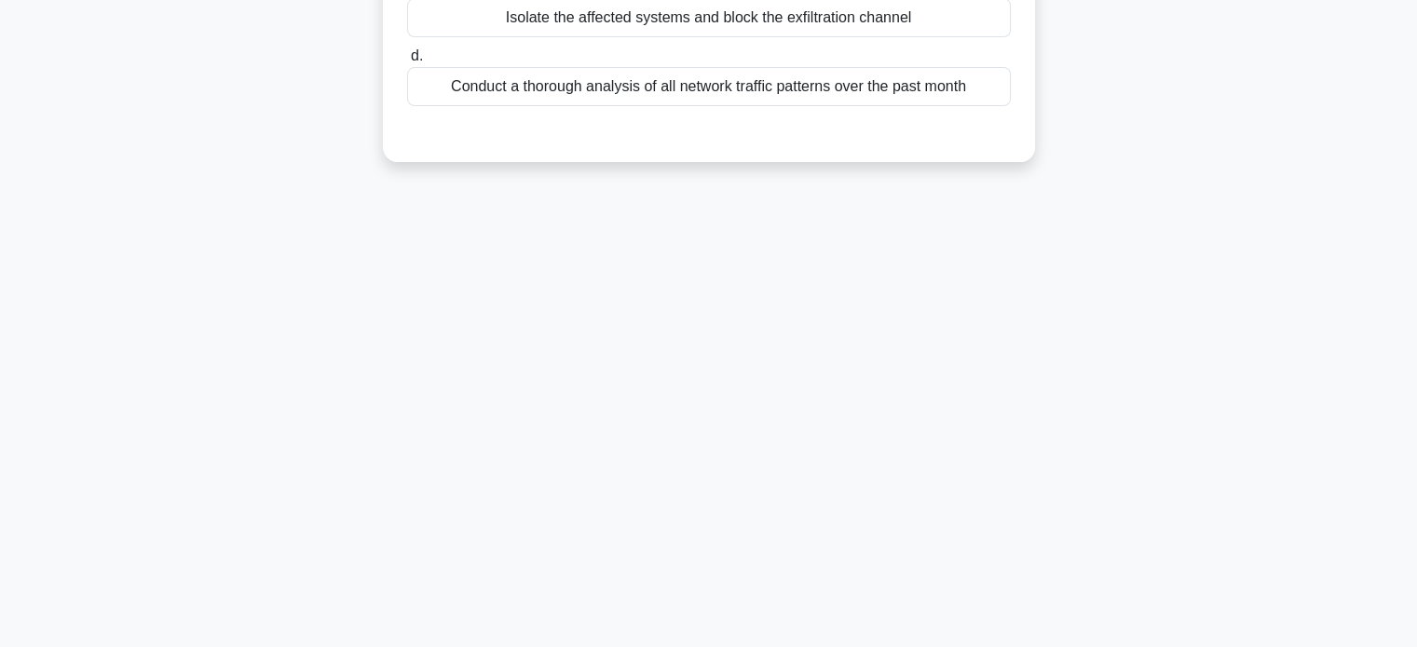
scroll to position [0, 0]
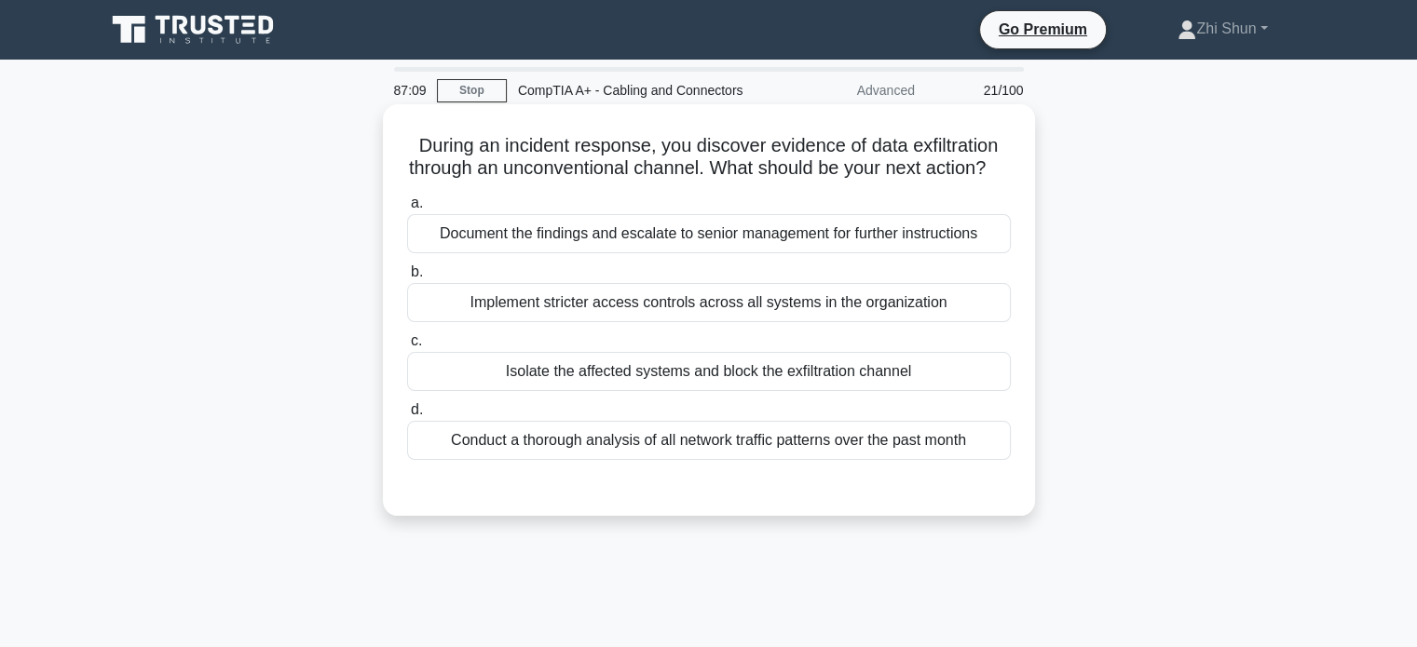
click at [636, 253] on div "Document the findings and escalate to senior management for further instructions" at bounding box center [709, 233] width 604 height 39
click at [407, 210] on input "a. Document the findings and escalate to senior management for further instruct…" at bounding box center [407, 203] width 0 height 12
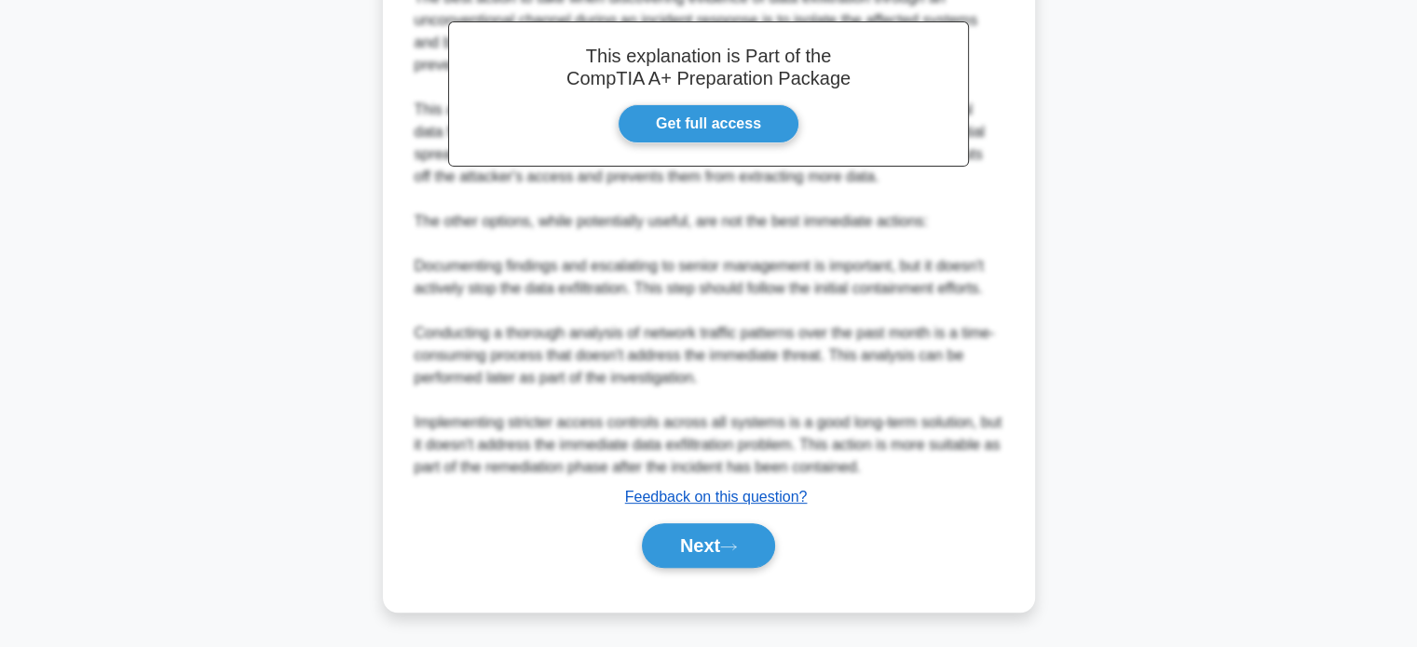
scroll to position [568, 0]
click at [672, 538] on button "Next" at bounding box center [708, 545] width 133 height 45
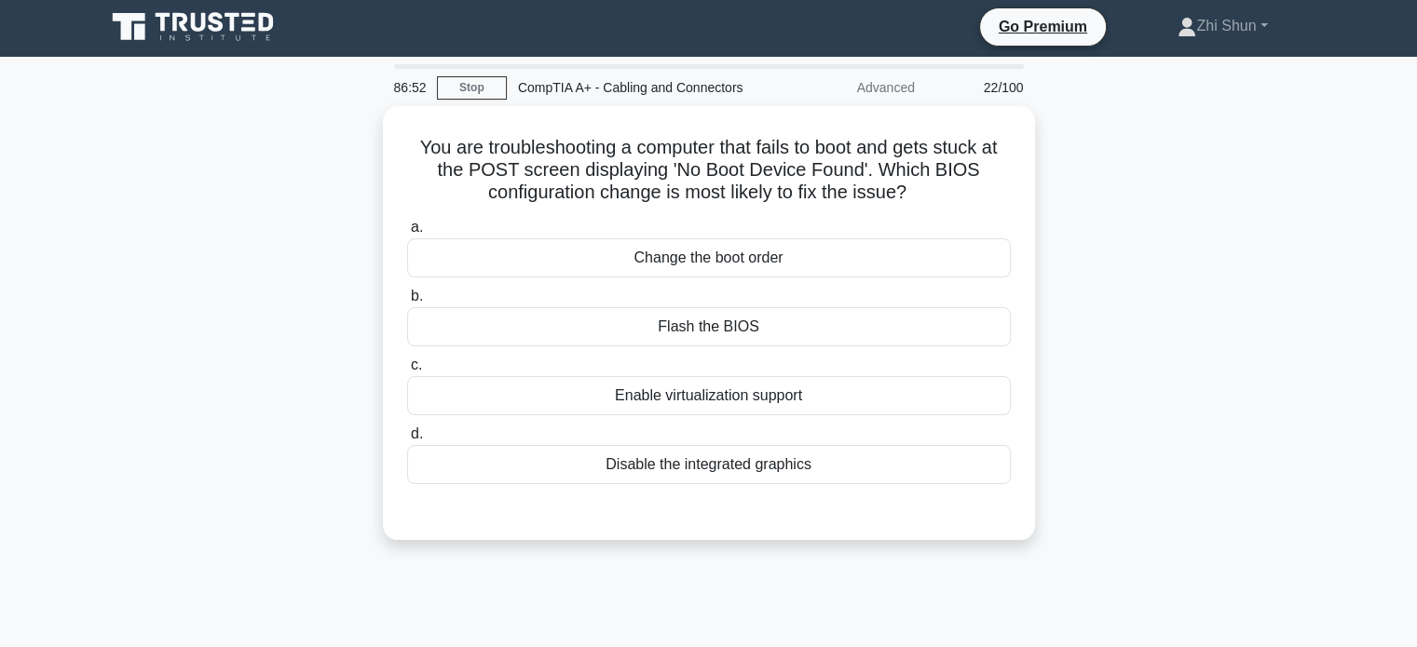
scroll to position [0, 0]
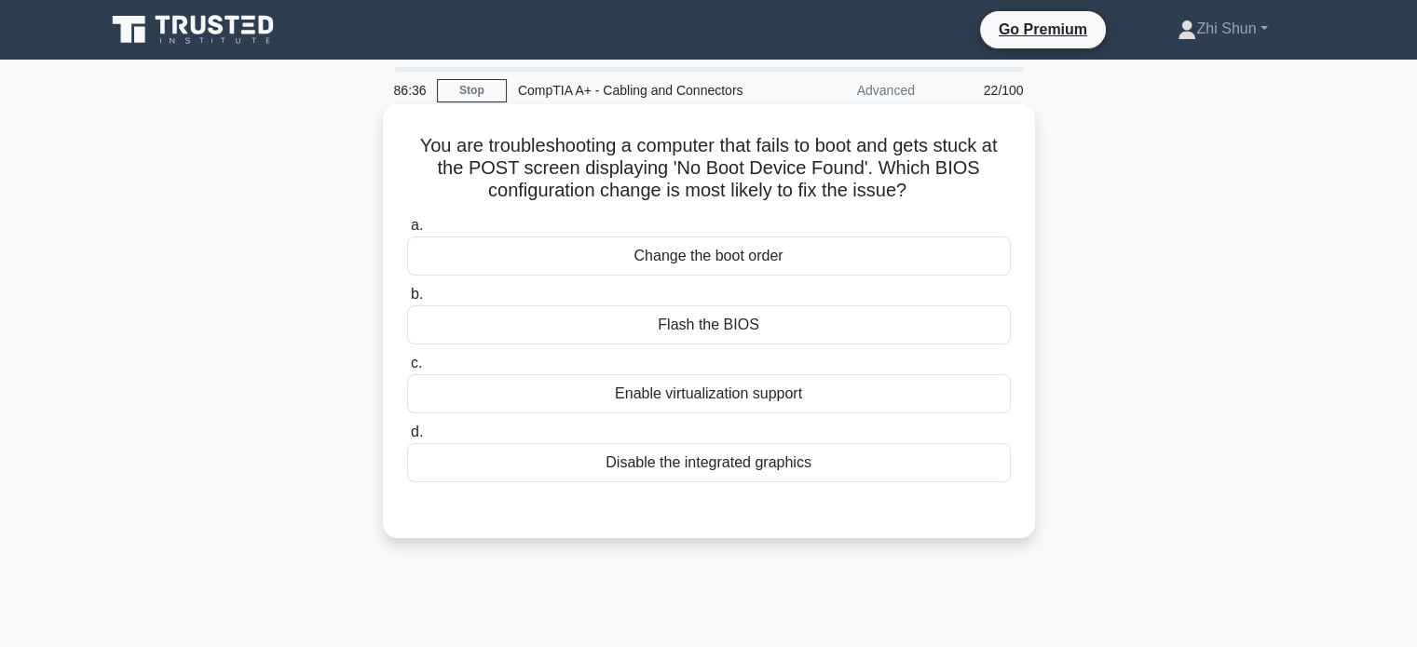
click at [704, 323] on div "Flash the BIOS" at bounding box center [709, 324] width 604 height 39
click at [407, 301] on input "b. Flash the BIOS" at bounding box center [407, 295] width 0 height 12
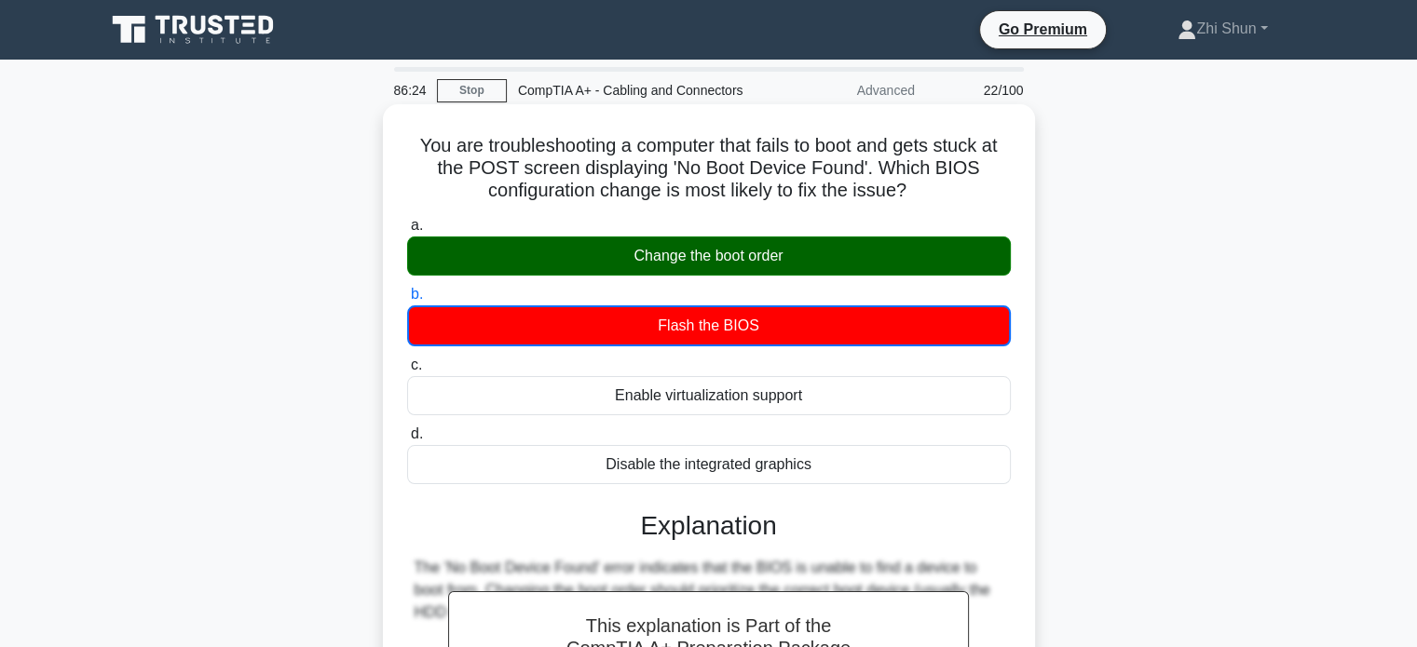
scroll to position [359, 0]
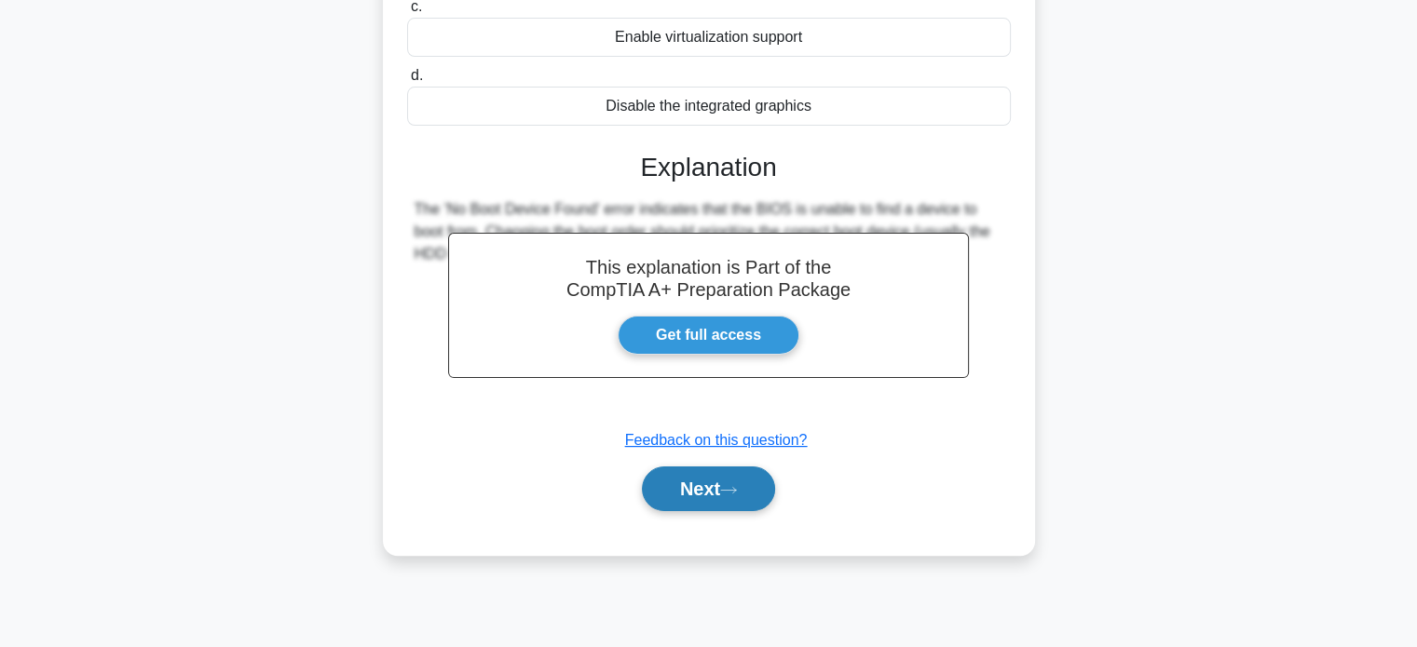
click at [726, 490] on icon at bounding box center [728, 490] width 17 height 10
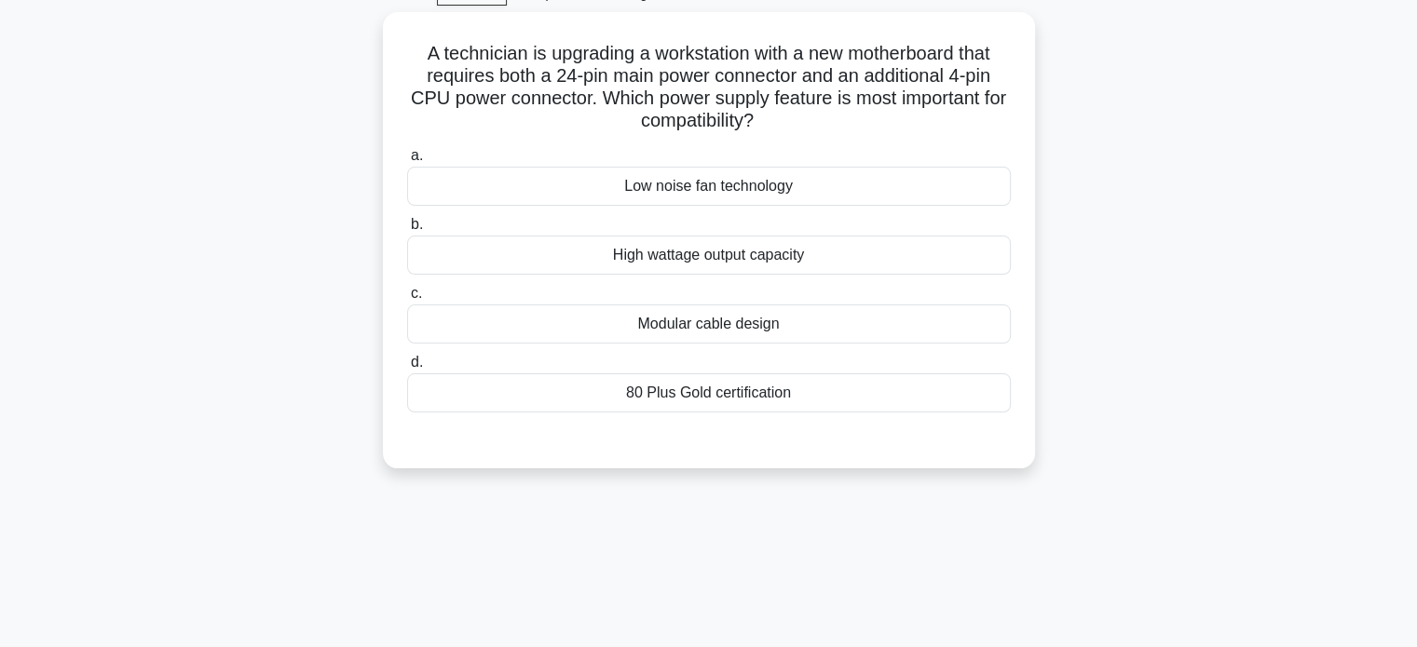
scroll to position [0, 0]
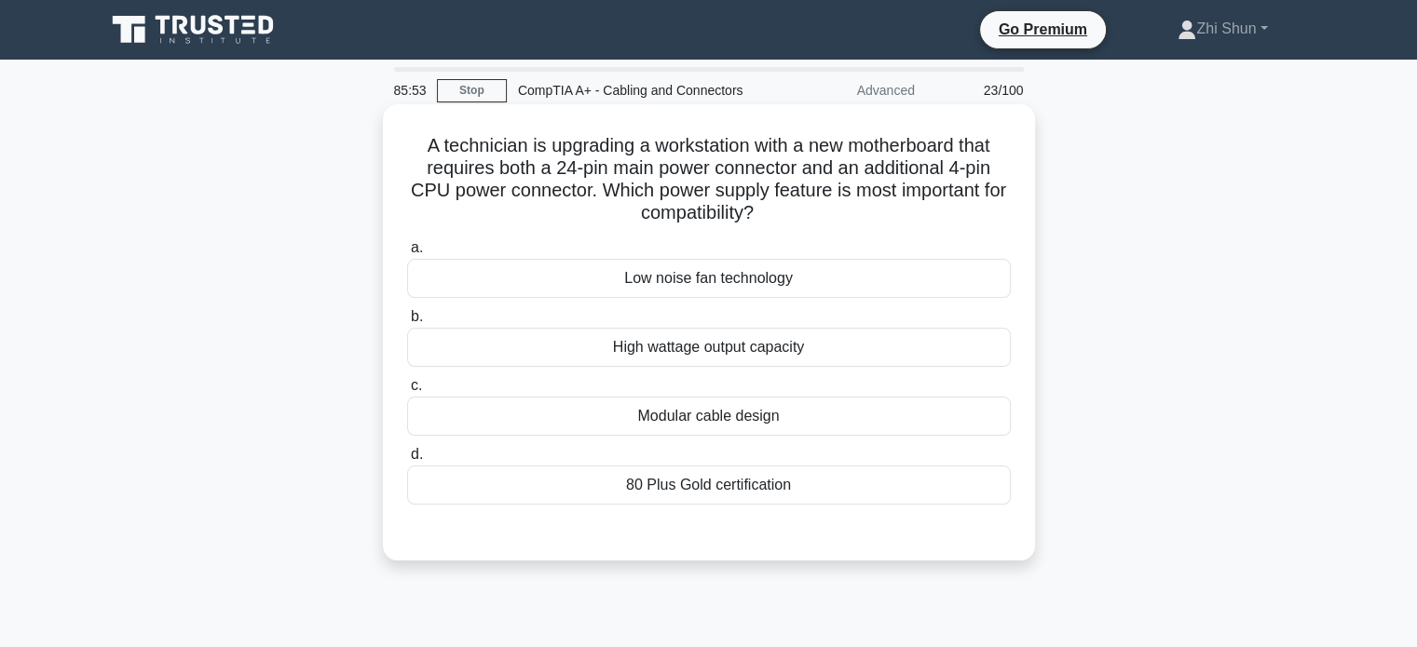
click at [733, 349] on div "High wattage output capacity" at bounding box center [709, 347] width 604 height 39
click at [407, 323] on input "b. High wattage output capacity" at bounding box center [407, 317] width 0 height 12
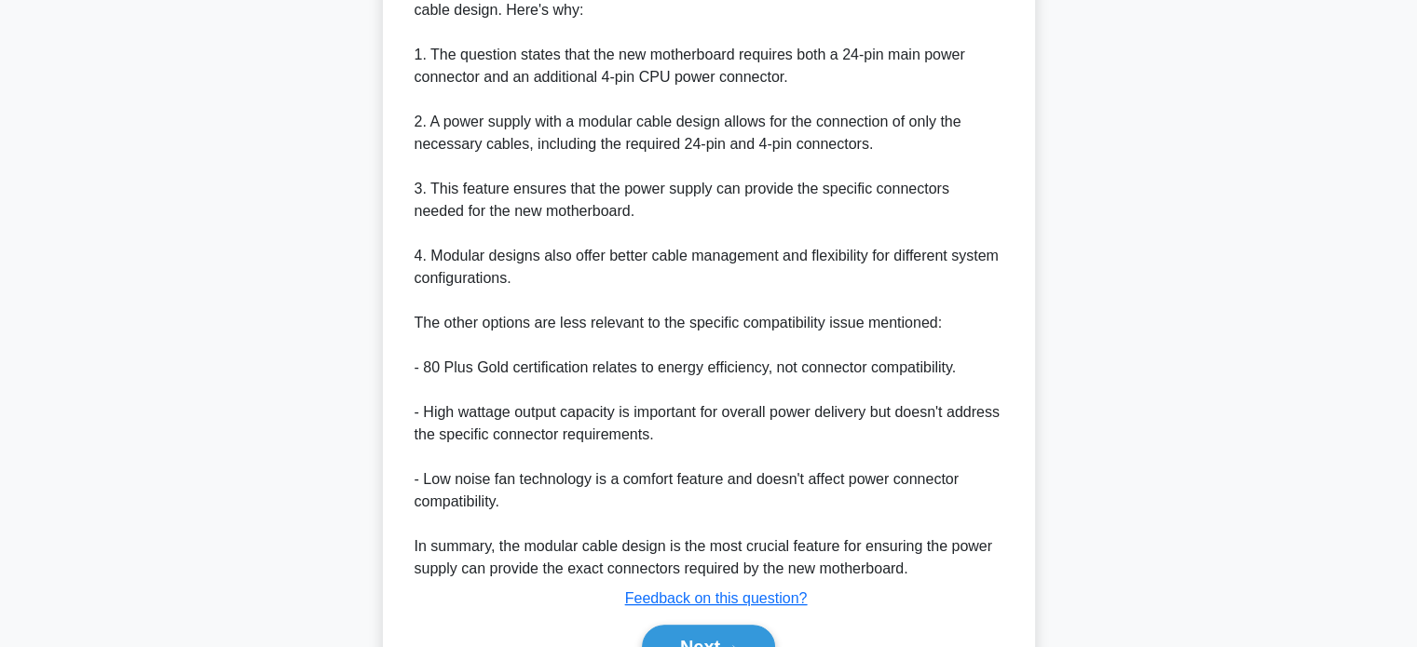
scroll to position [702, 0]
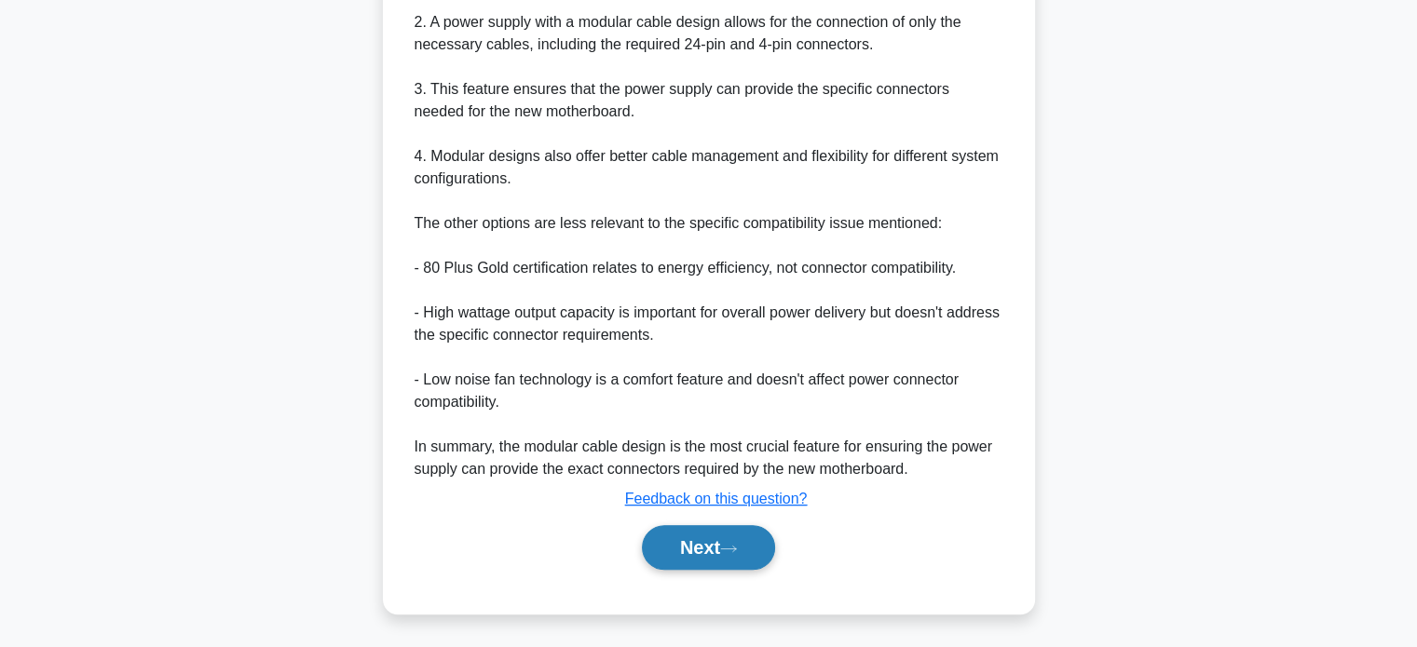
click at [758, 548] on button "Next" at bounding box center [708, 547] width 133 height 45
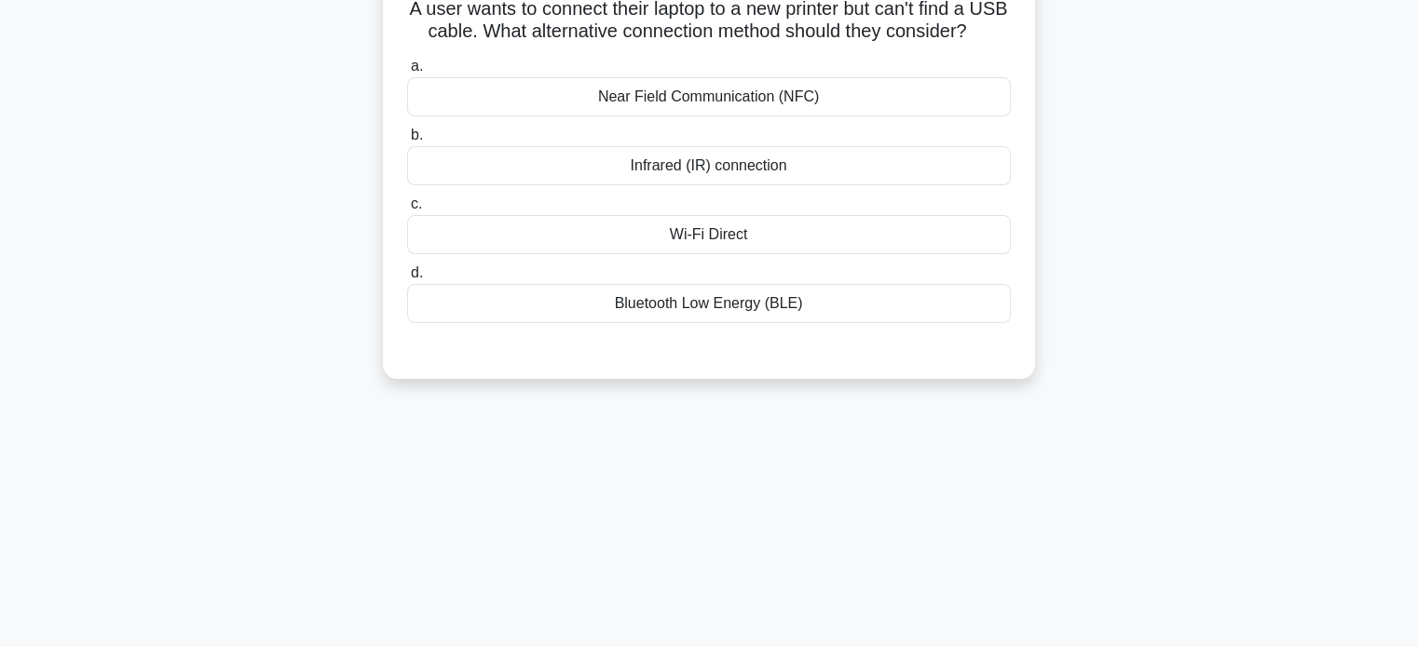
scroll to position [0, 0]
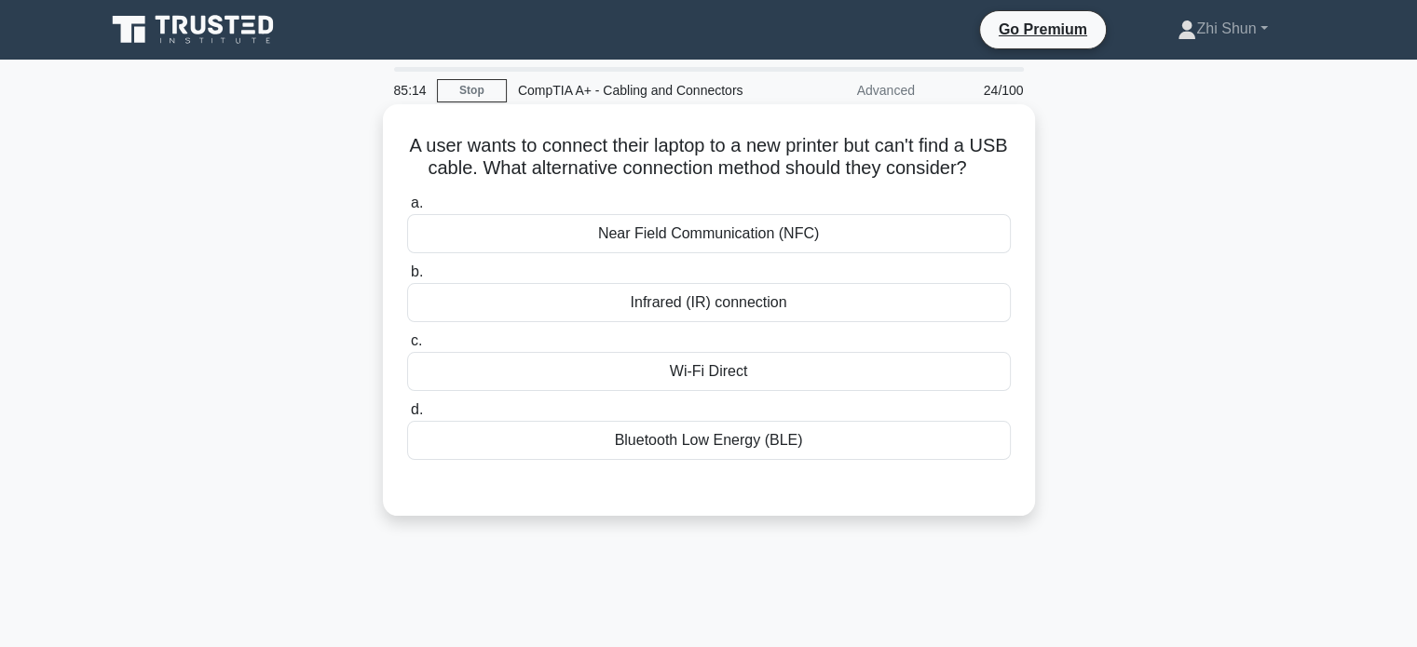
click at [672, 391] on div "Wi-Fi Direct" at bounding box center [709, 371] width 604 height 39
click at [407, 347] on input "c. Wi-Fi Direct" at bounding box center [407, 341] width 0 height 12
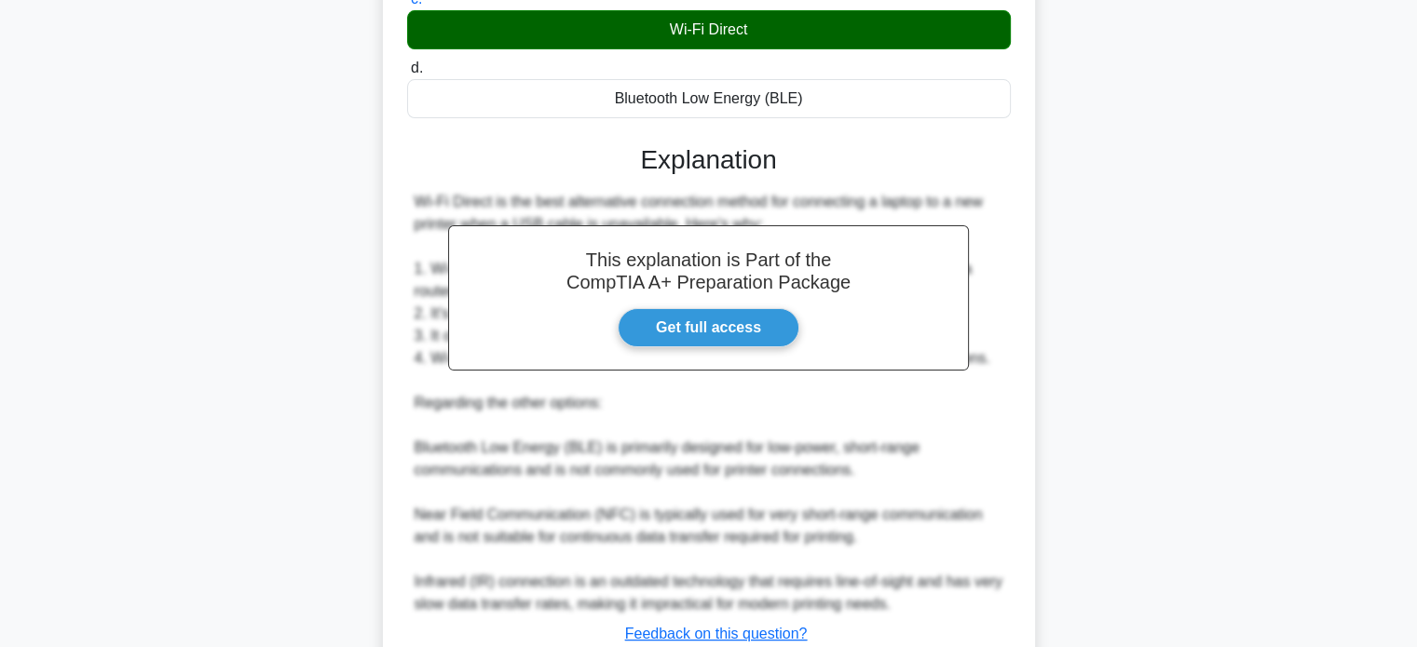
scroll to position [466, 0]
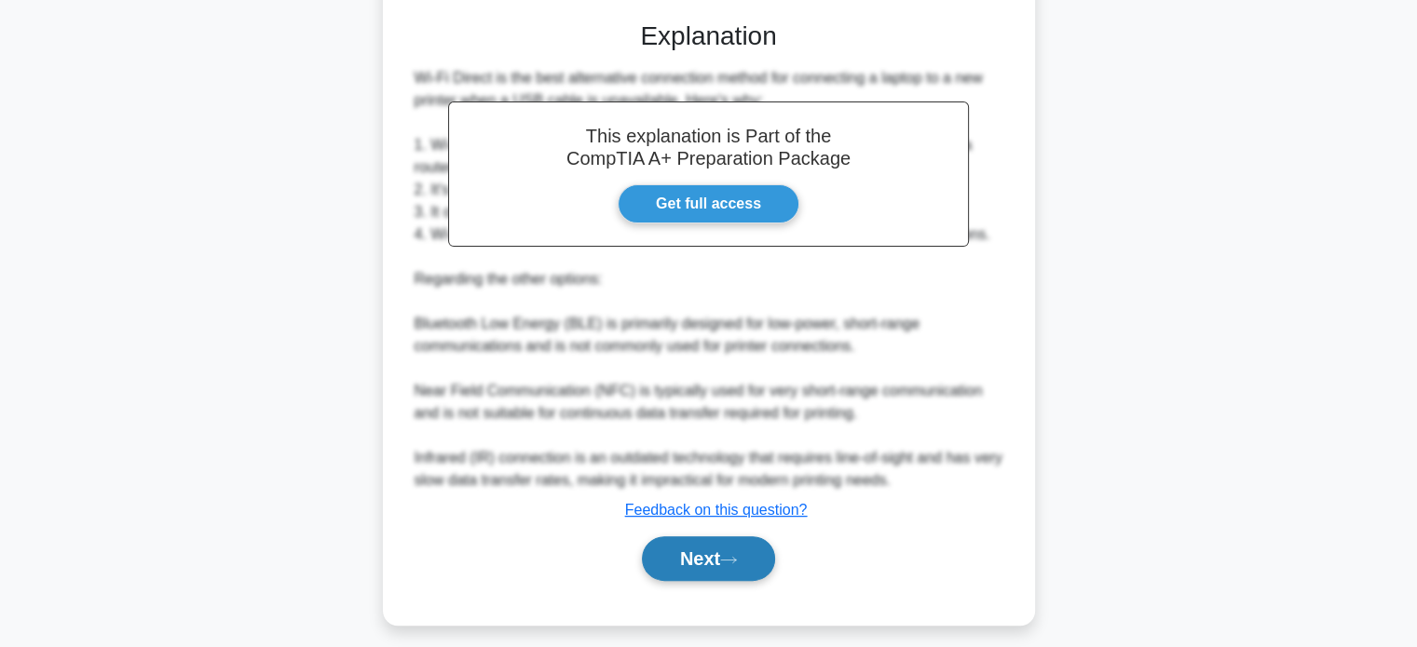
click at [678, 577] on button "Next" at bounding box center [708, 558] width 133 height 45
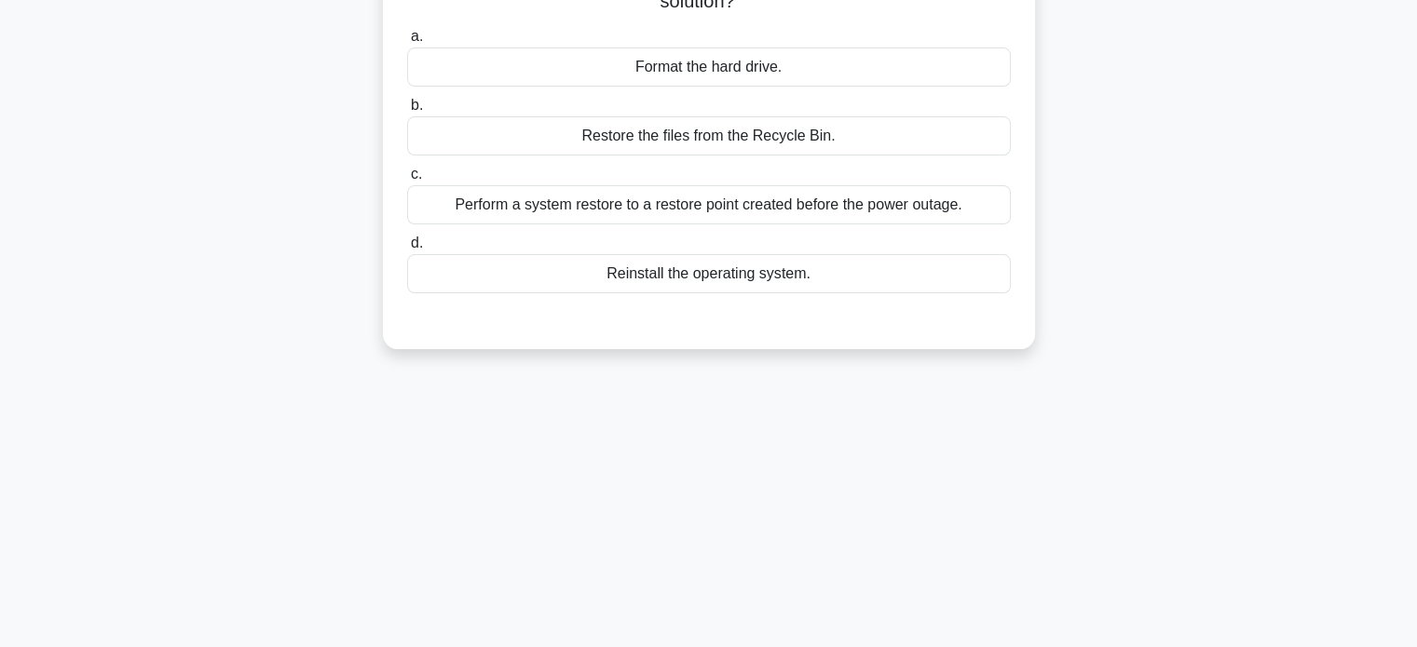
scroll to position [0, 0]
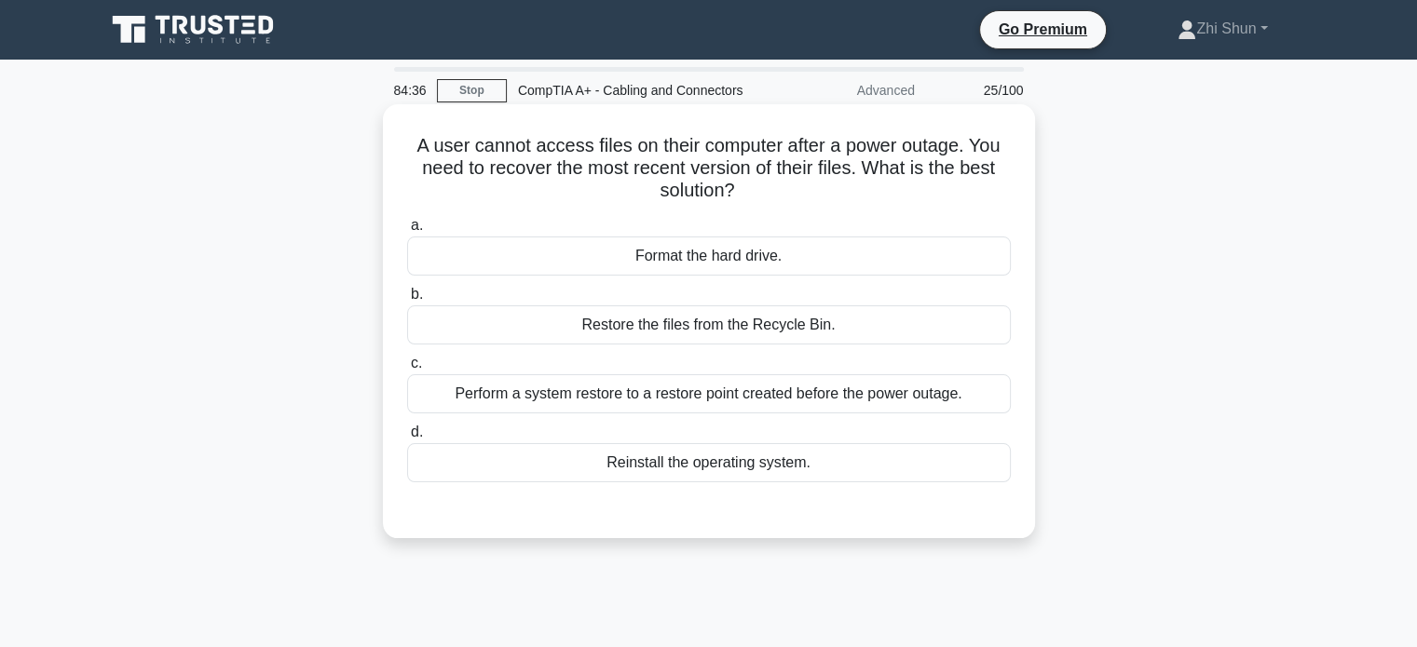
click at [643, 403] on div "Perform a system restore to a restore point created before the power outage." at bounding box center [709, 393] width 604 height 39
click at [407, 370] on input "c. Perform a system restore to a restore point created before the power outage." at bounding box center [407, 364] width 0 height 12
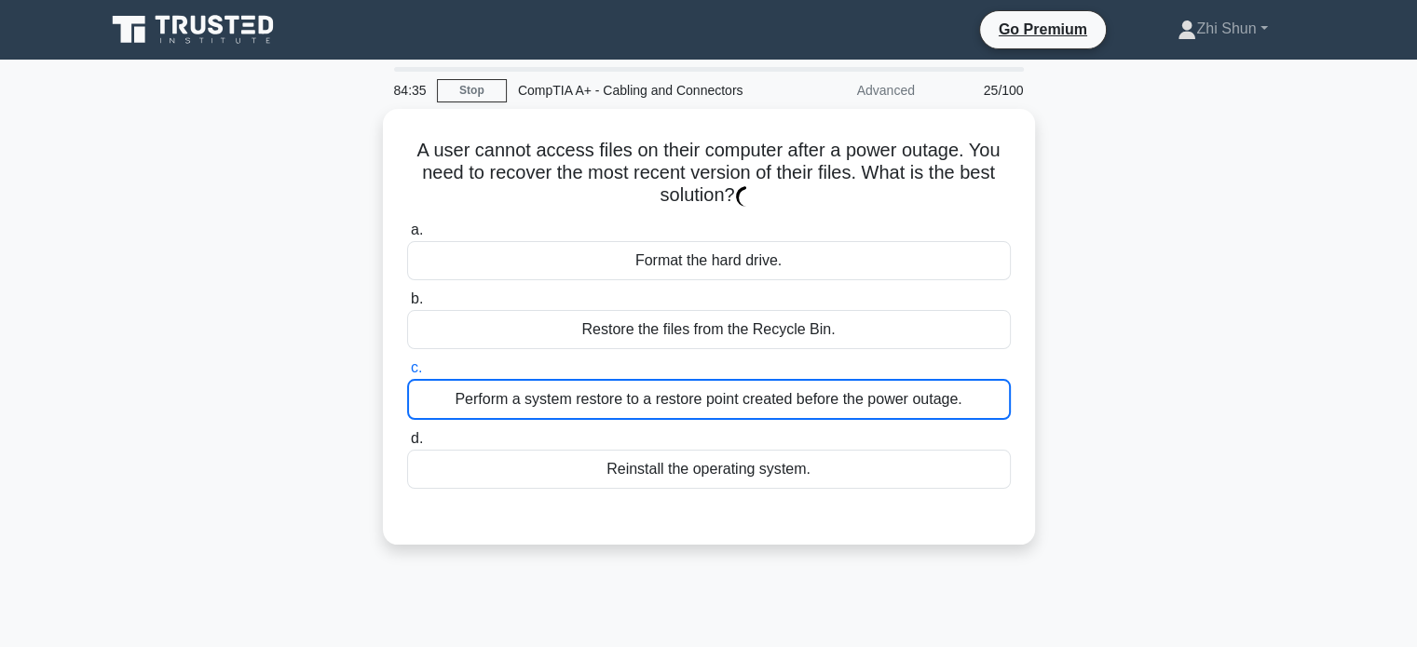
scroll to position [359, 0]
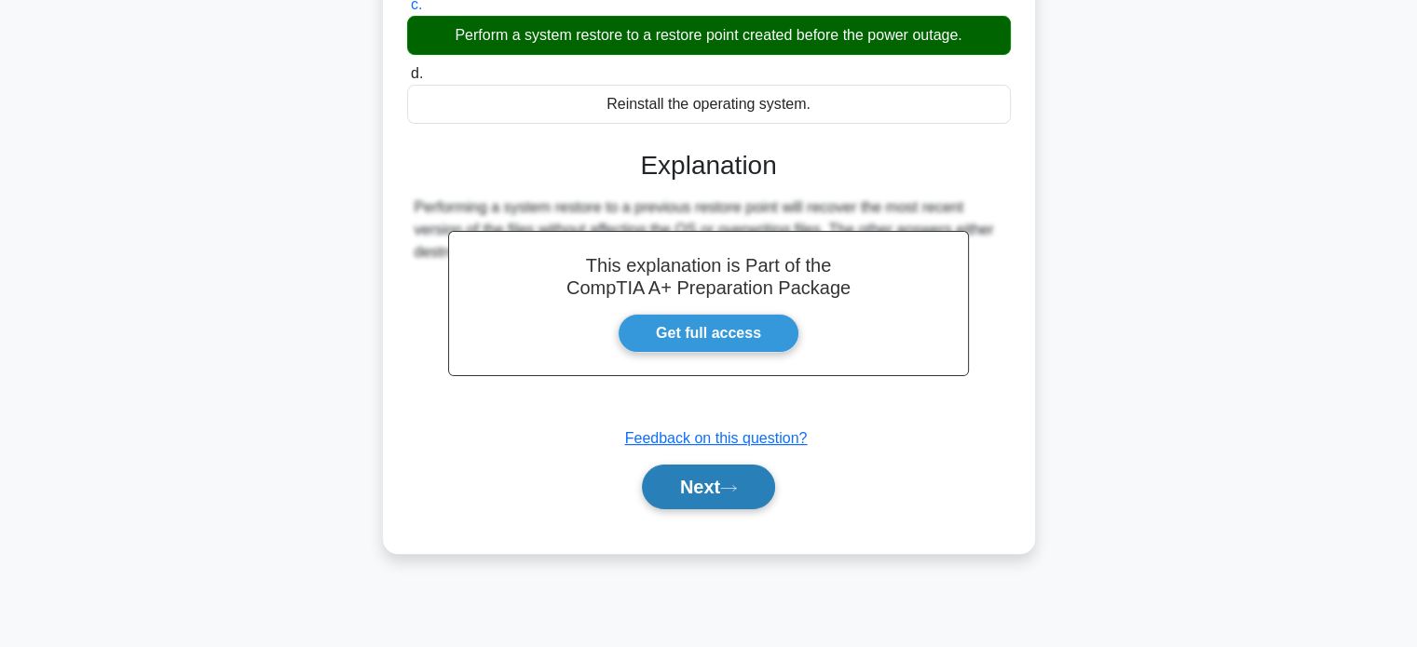
click at [726, 490] on button "Next" at bounding box center [708, 487] width 133 height 45
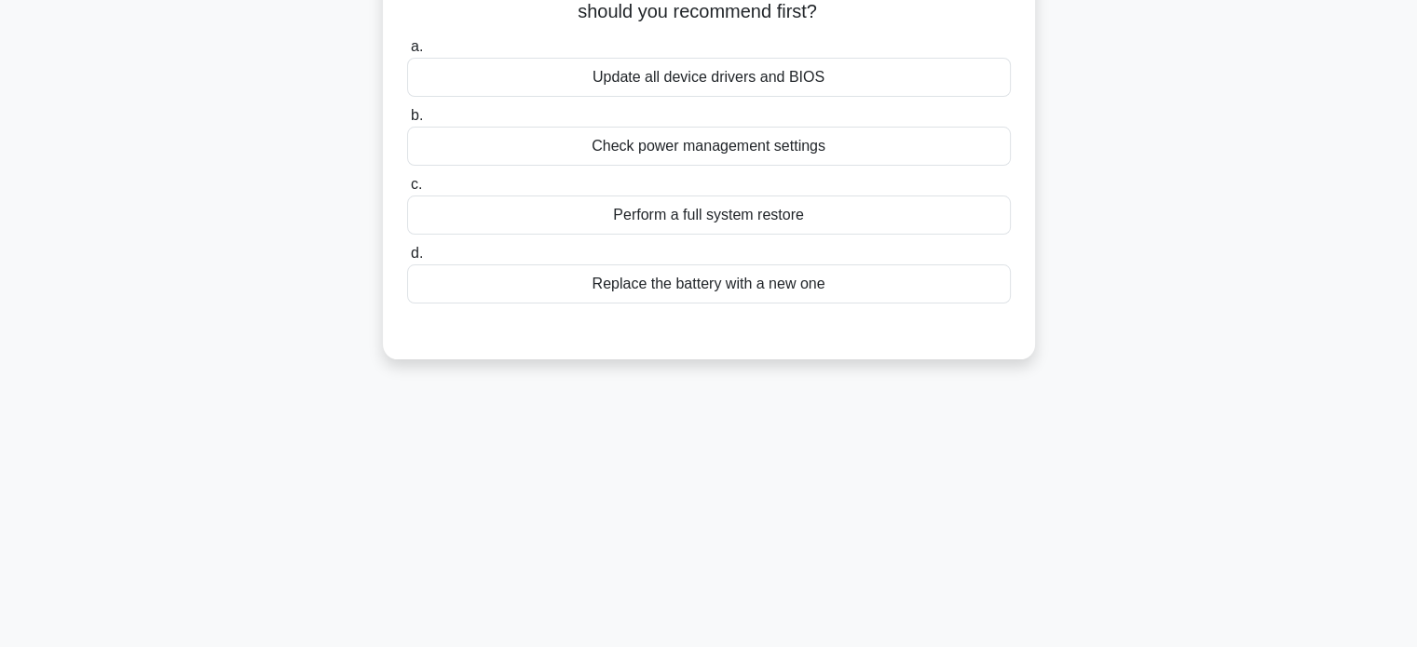
scroll to position [0, 0]
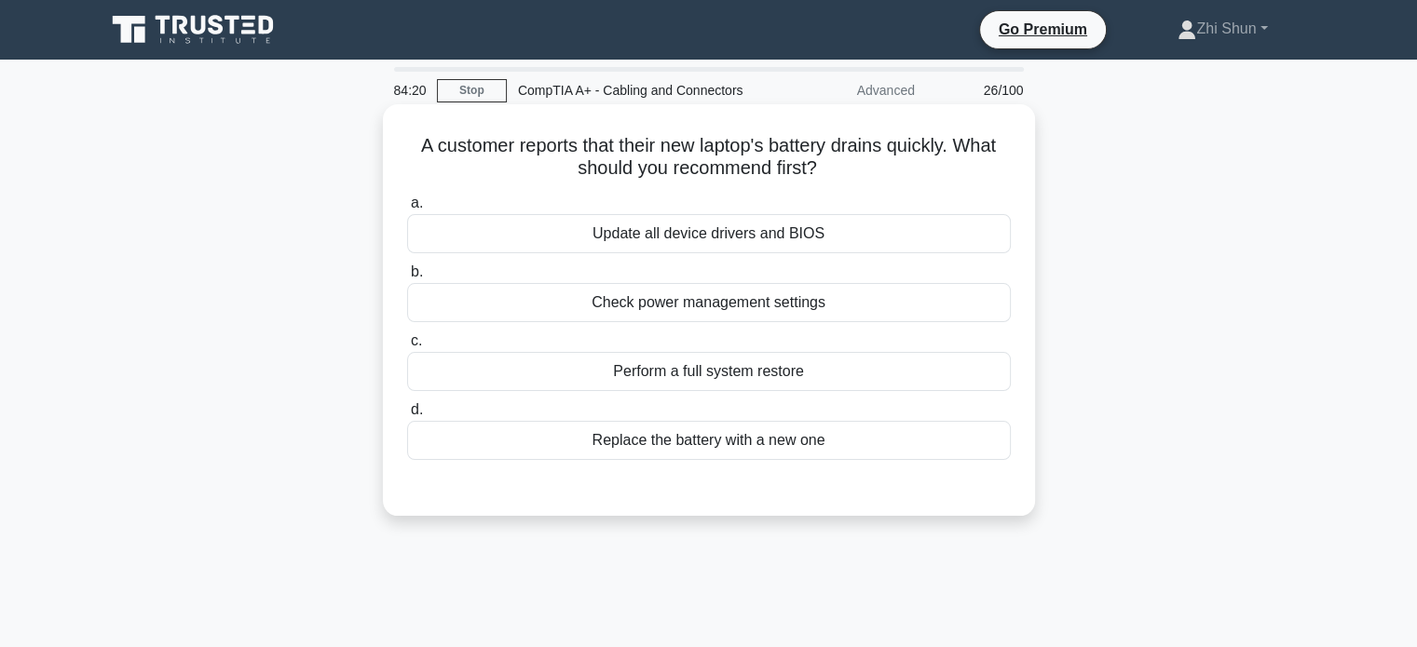
click at [798, 307] on div "Check power management settings" at bounding box center [709, 302] width 604 height 39
click at [407, 278] on input "b. Check power management settings" at bounding box center [407, 272] width 0 height 12
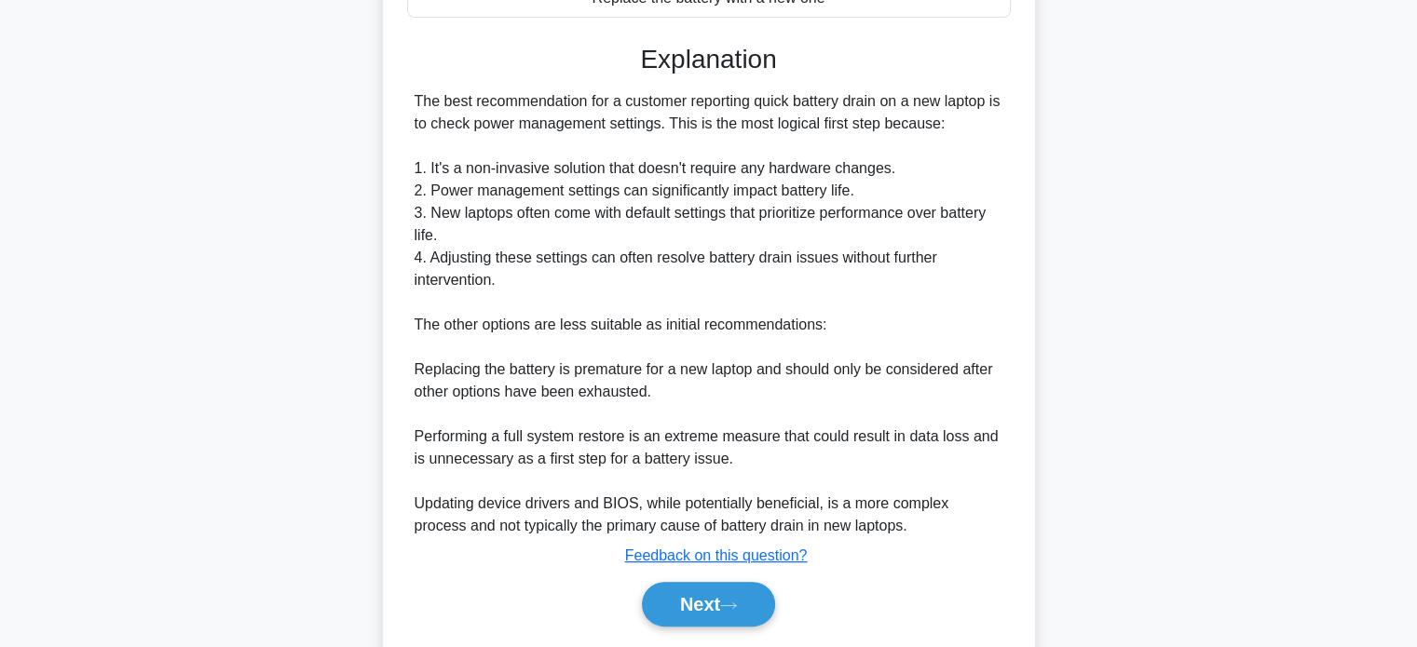
scroll to position [499, 0]
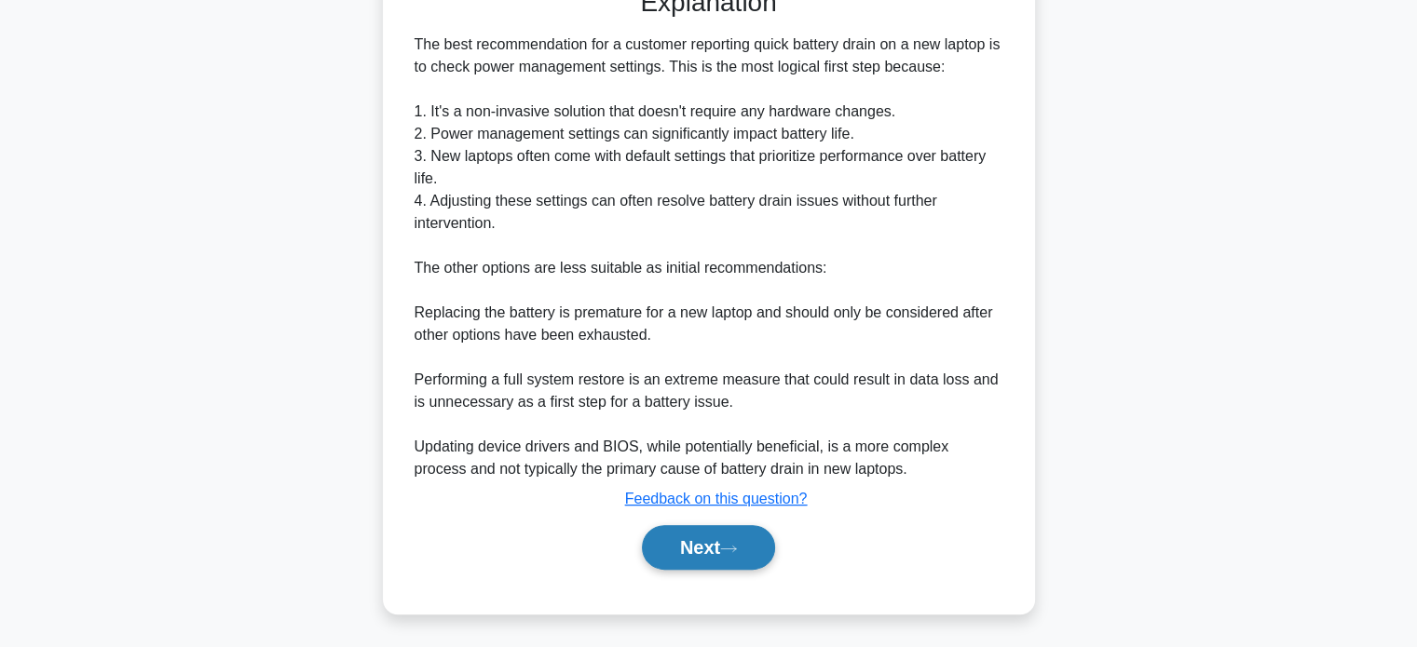
click at [684, 550] on button "Next" at bounding box center [708, 547] width 133 height 45
click at [697, 538] on button "Next" at bounding box center [708, 547] width 133 height 45
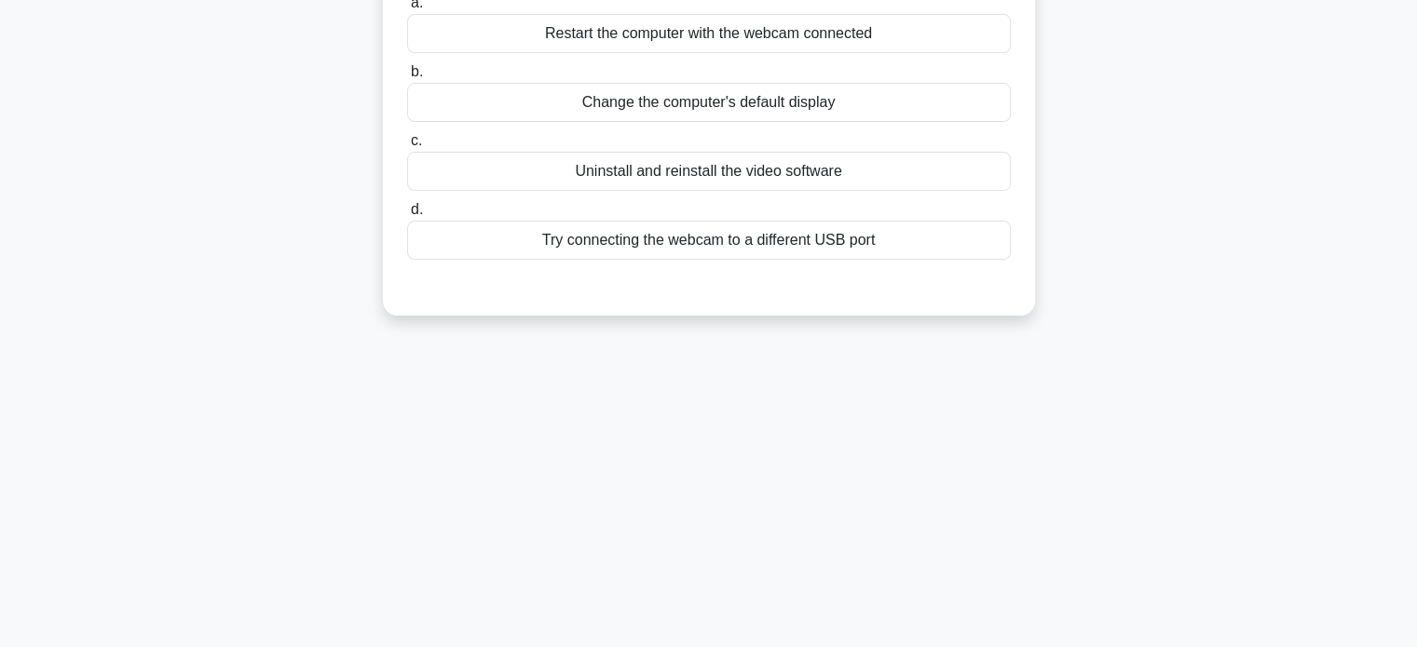
scroll to position [0, 0]
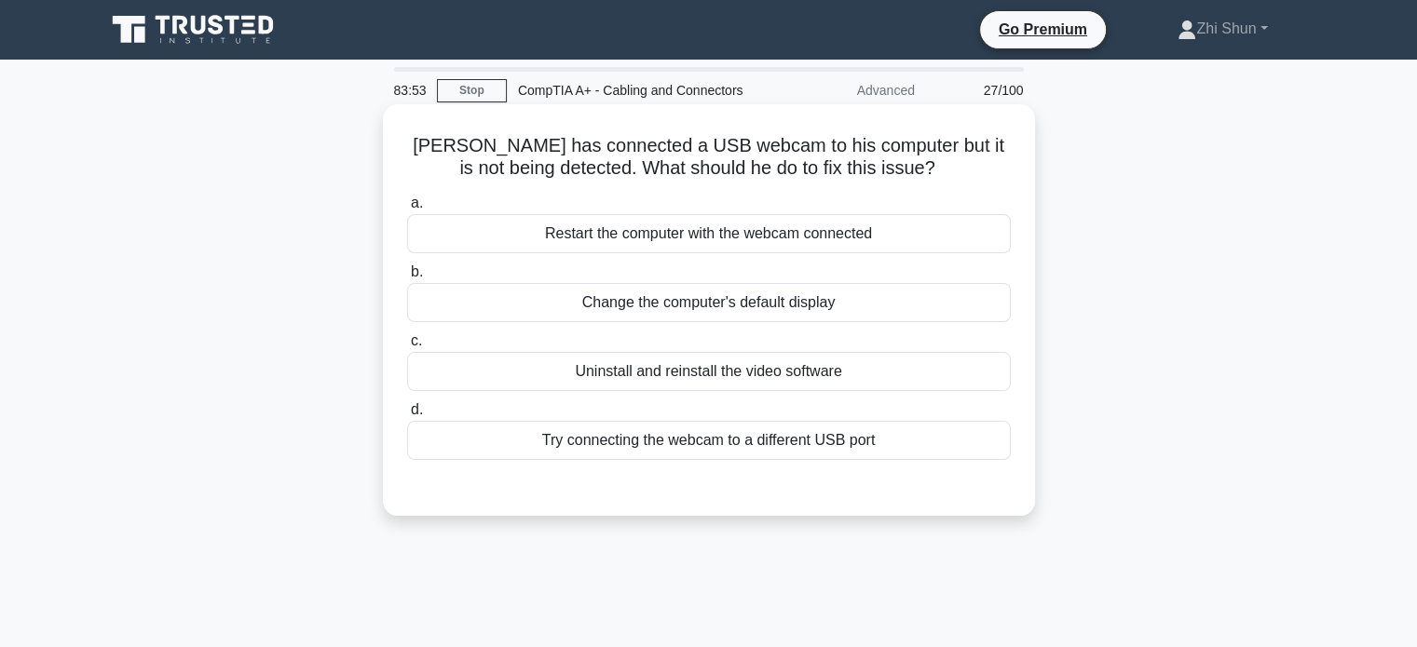
click at [726, 445] on div "Try connecting the webcam to a different USB port" at bounding box center [709, 440] width 604 height 39
click at [407, 416] on input "d. Try connecting the webcam to a different USB port" at bounding box center [407, 410] width 0 height 12
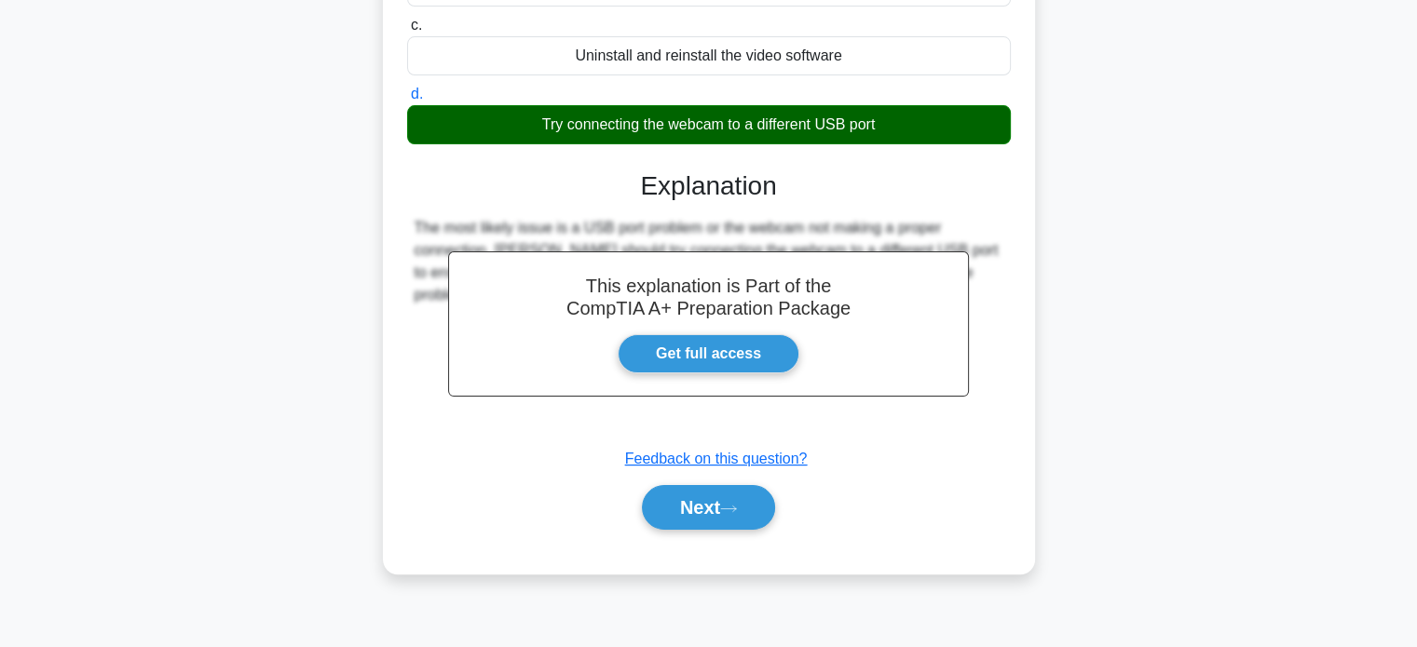
scroll to position [359, 0]
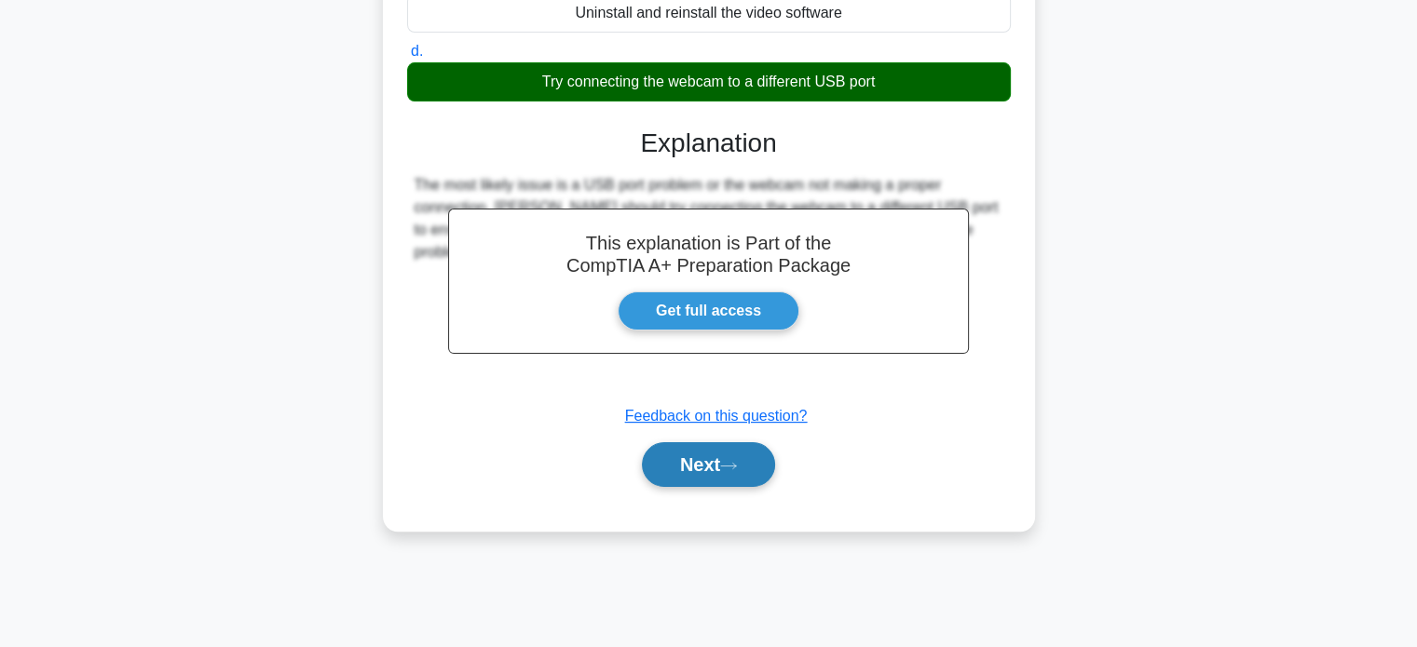
click at [708, 473] on button "Next" at bounding box center [708, 464] width 133 height 45
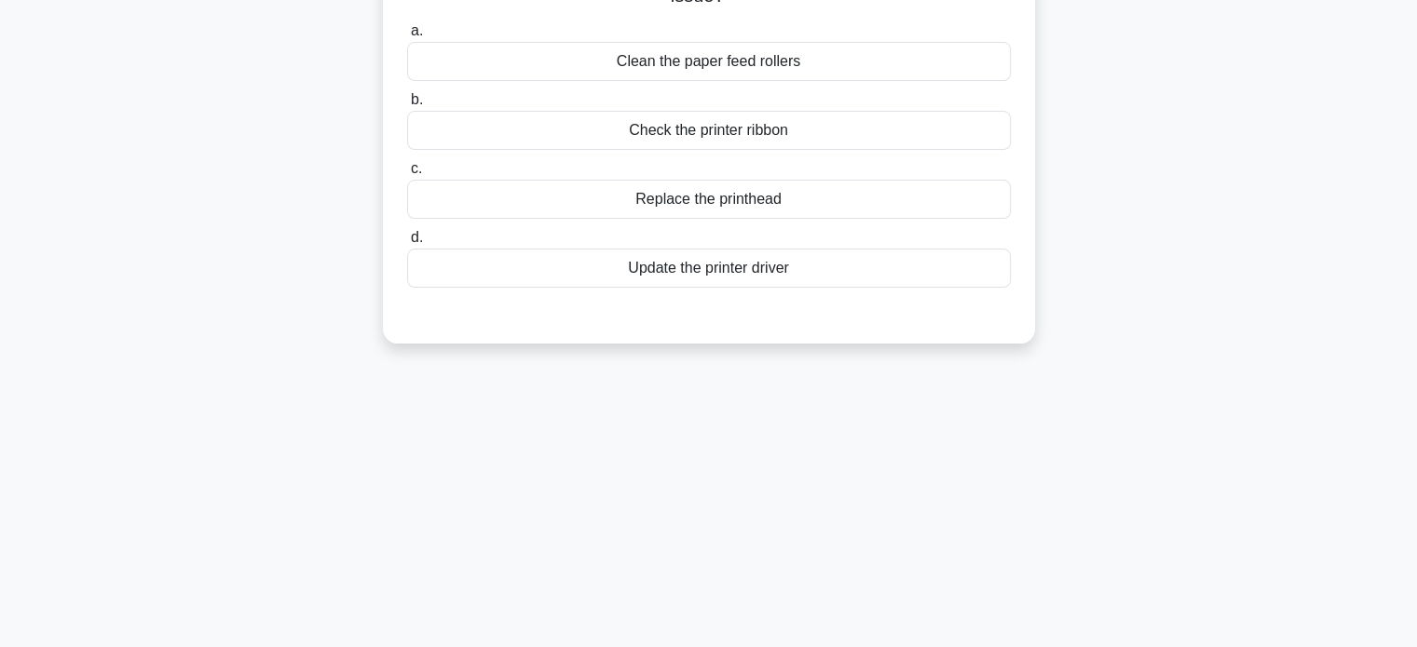
scroll to position [0, 0]
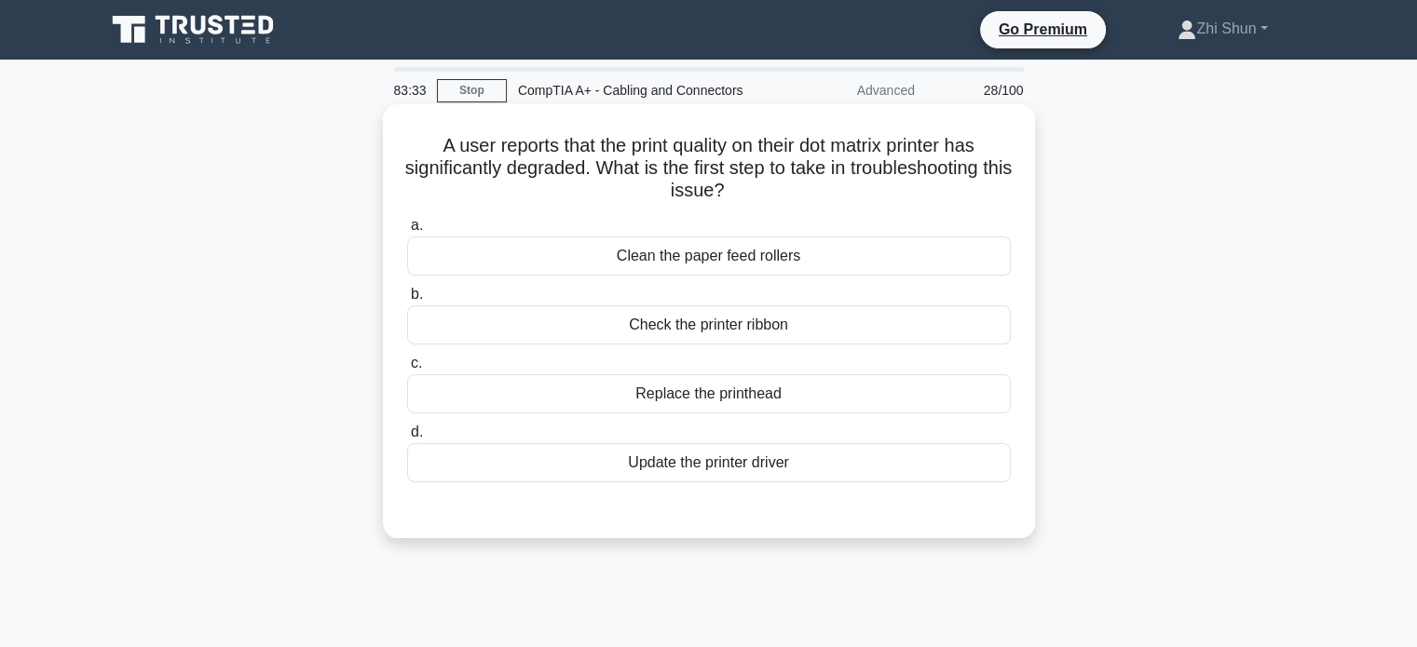
click at [713, 336] on div "Check the printer ribbon" at bounding box center [709, 324] width 604 height 39
click at [407, 301] on input "b. Check the printer ribbon" at bounding box center [407, 295] width 0 height 12
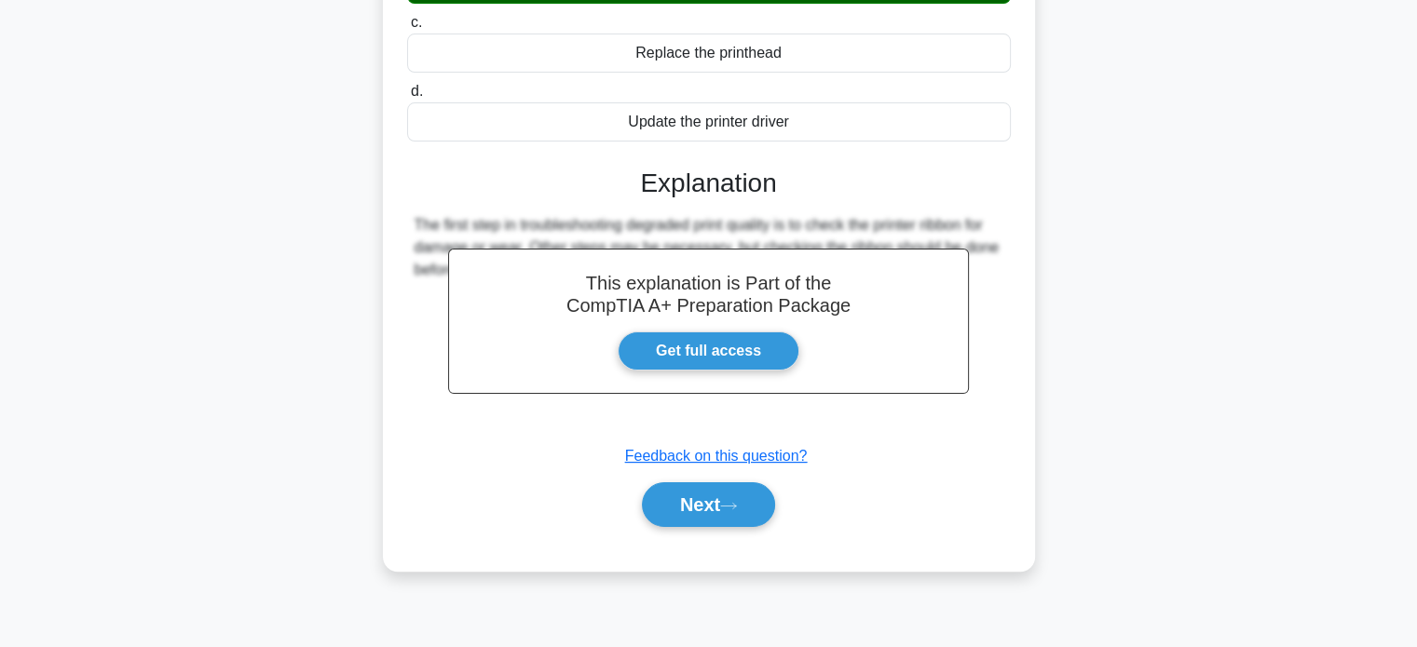
scroll to position [359, 0]
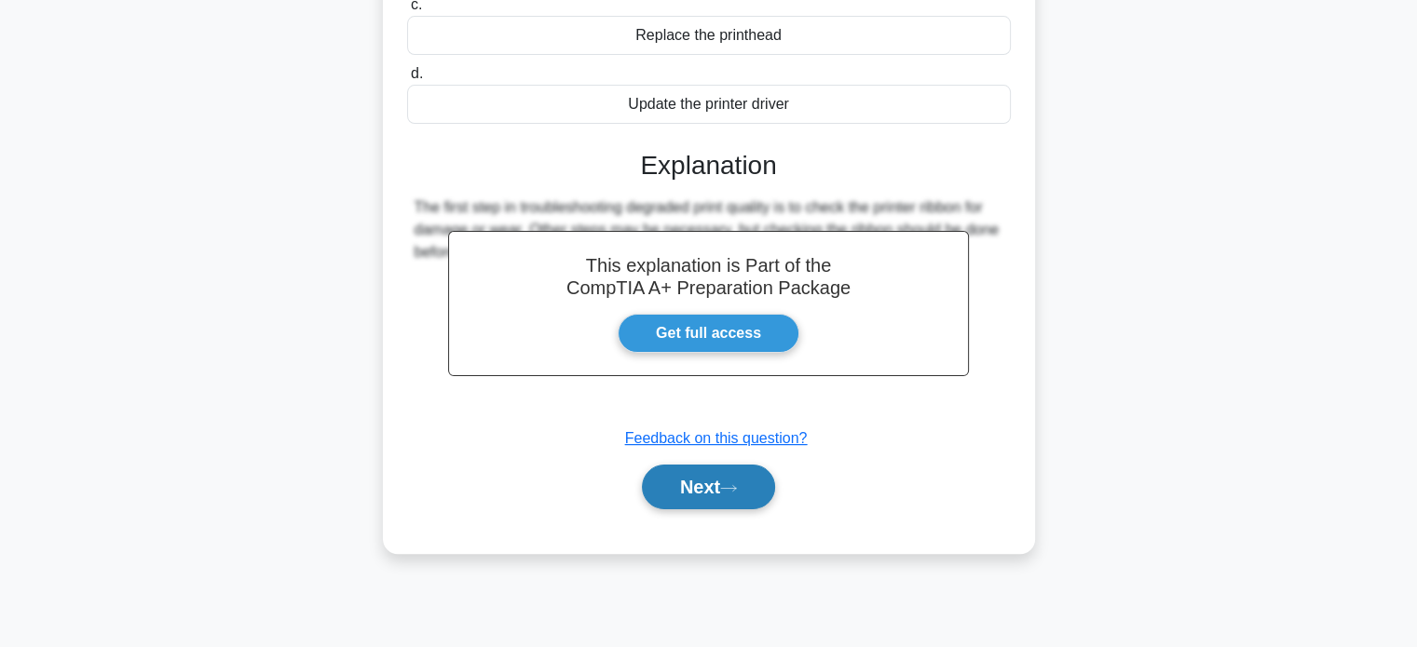
click at [700, 496] on button "Next" at bounding box center [708, 487] width 133 height 45
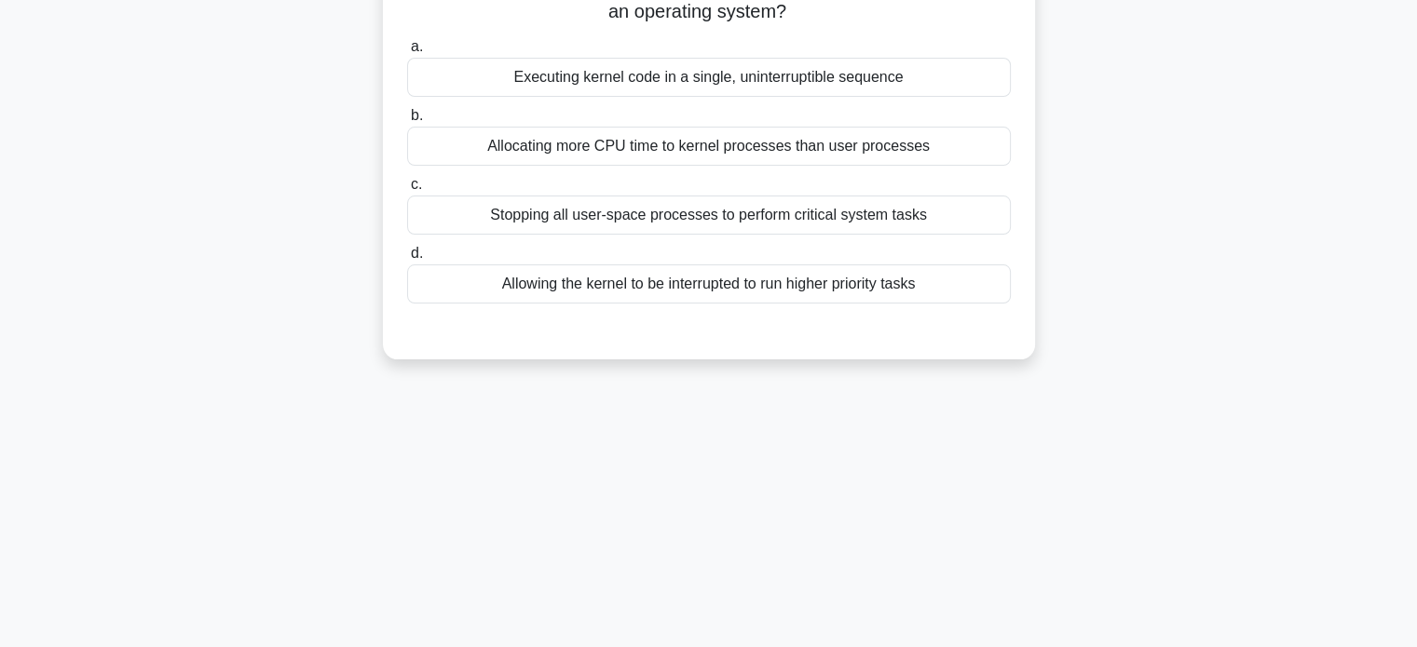
scroll to position [0, 0]
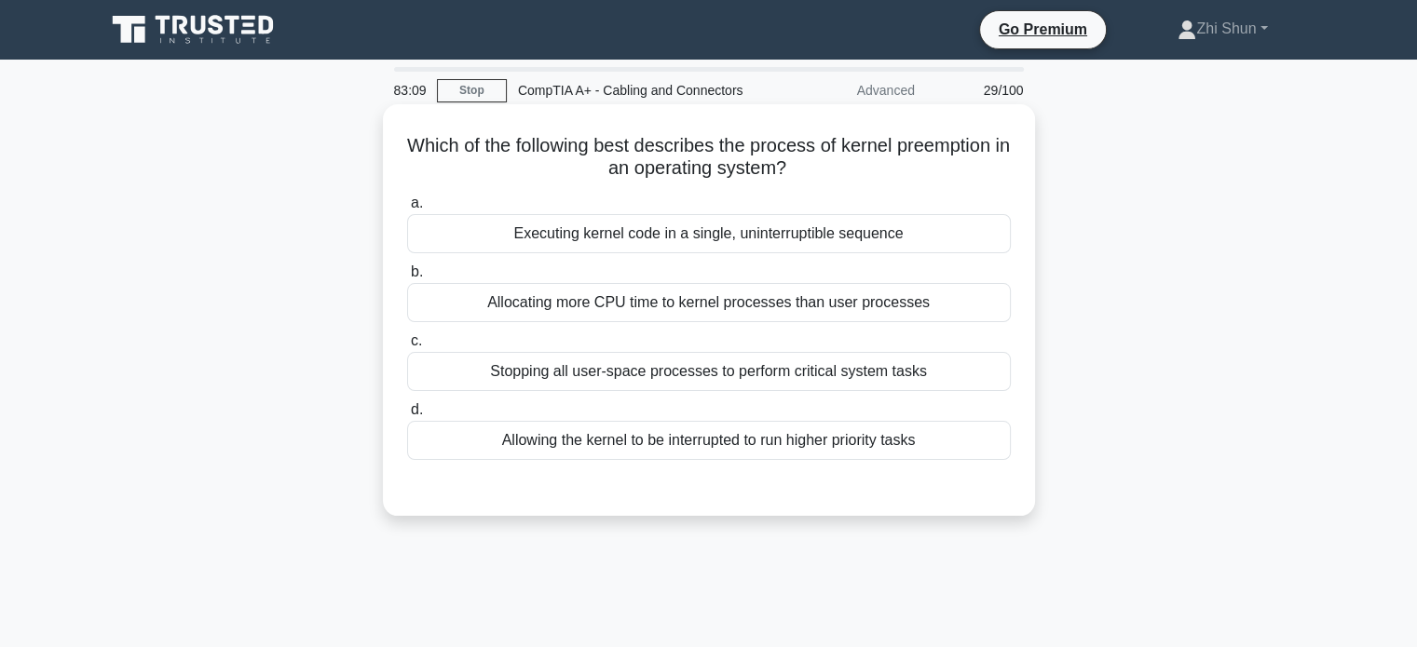
click at [760, 248] on div "Executing kernel code in a single, uninterruptible sequence" at bounding box center [709, 233] width 604 height 39
click at [407, 210] on input "a. Executing kernel code in a single, uninterruptible sequence" at bounding box center [407, 203] width 0 height 12
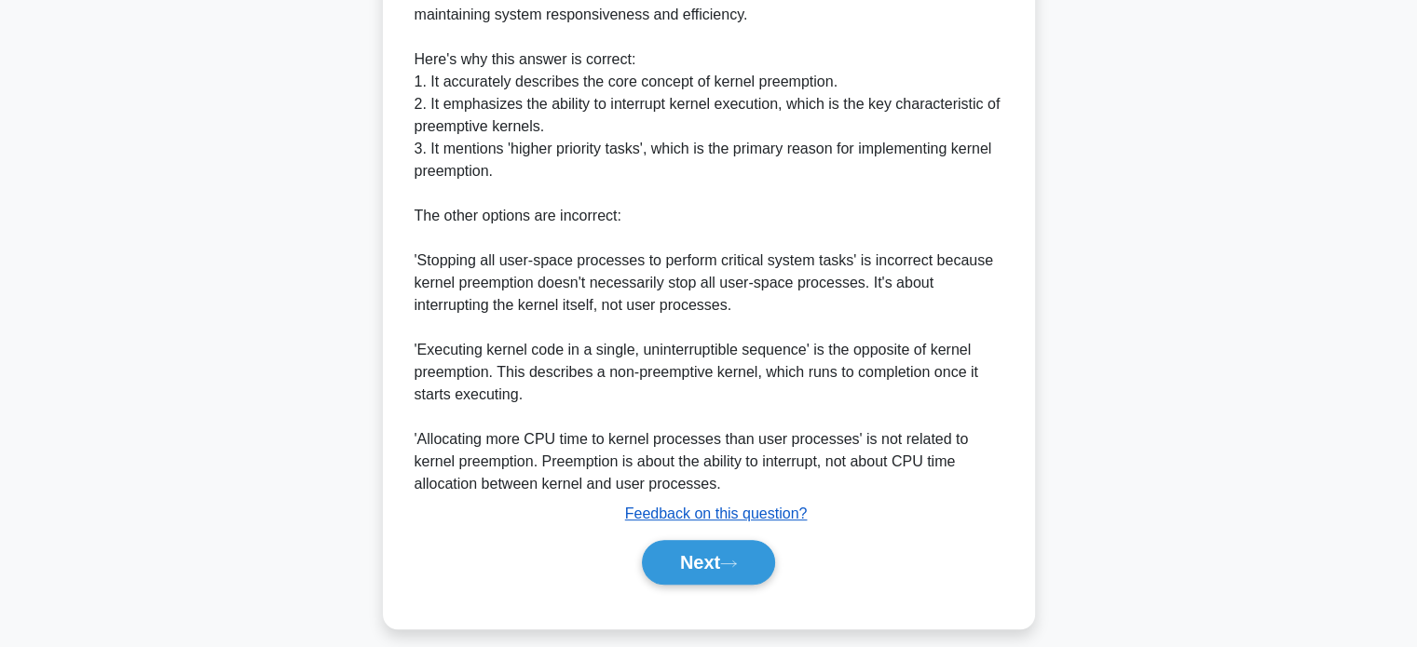
scroll to position [635, 0]
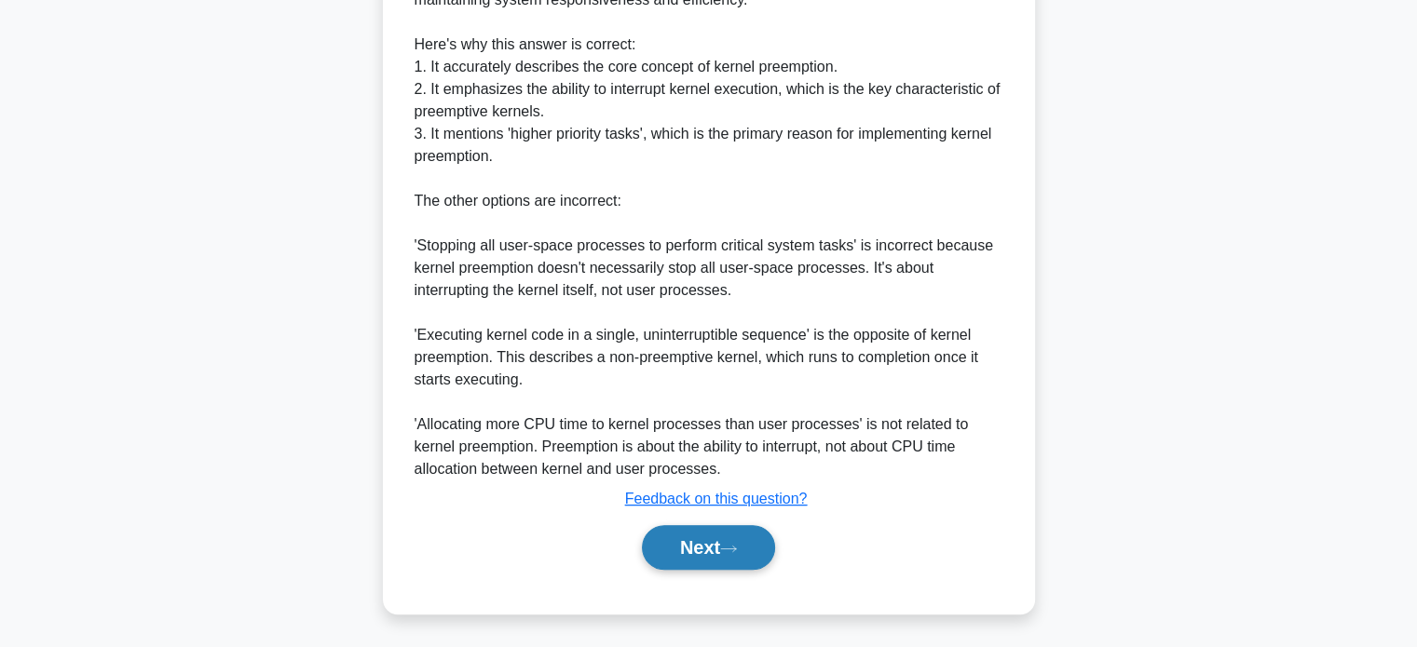
click at [685, 546] on button "Next" at bounding box center [708, 547] width 133 height 45
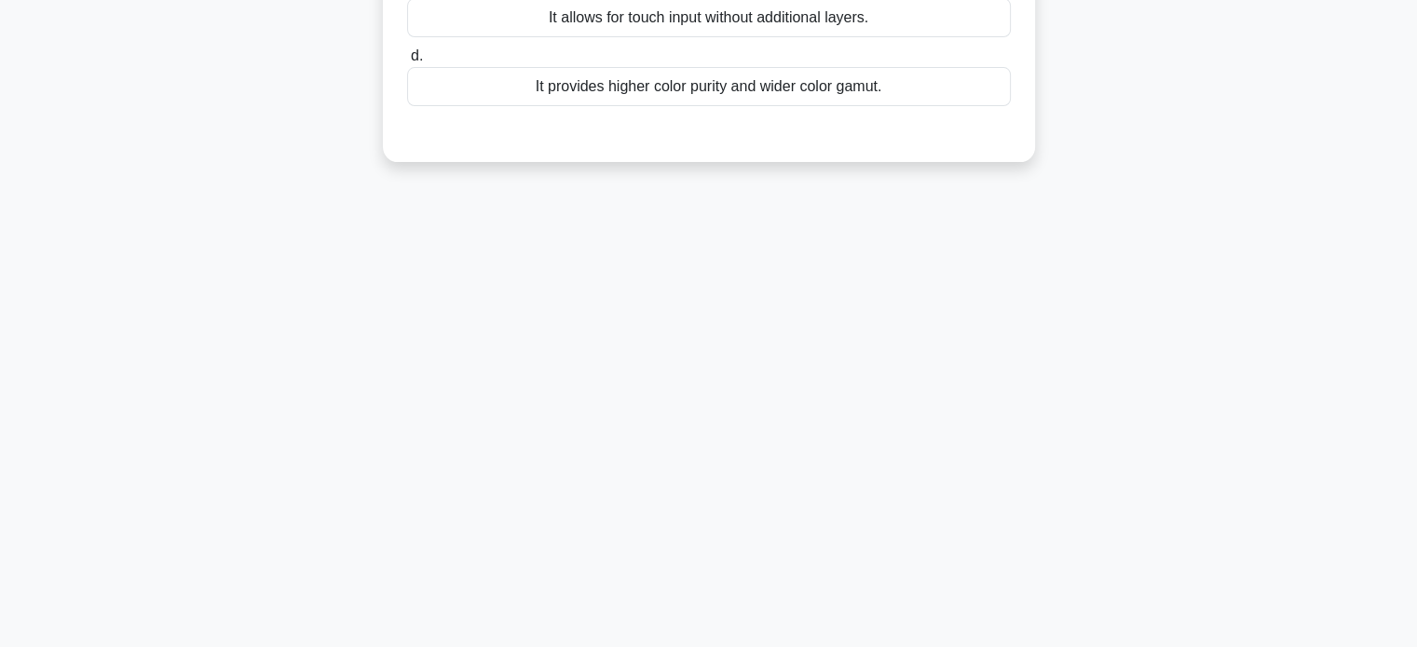
scroll to position [0, 0]
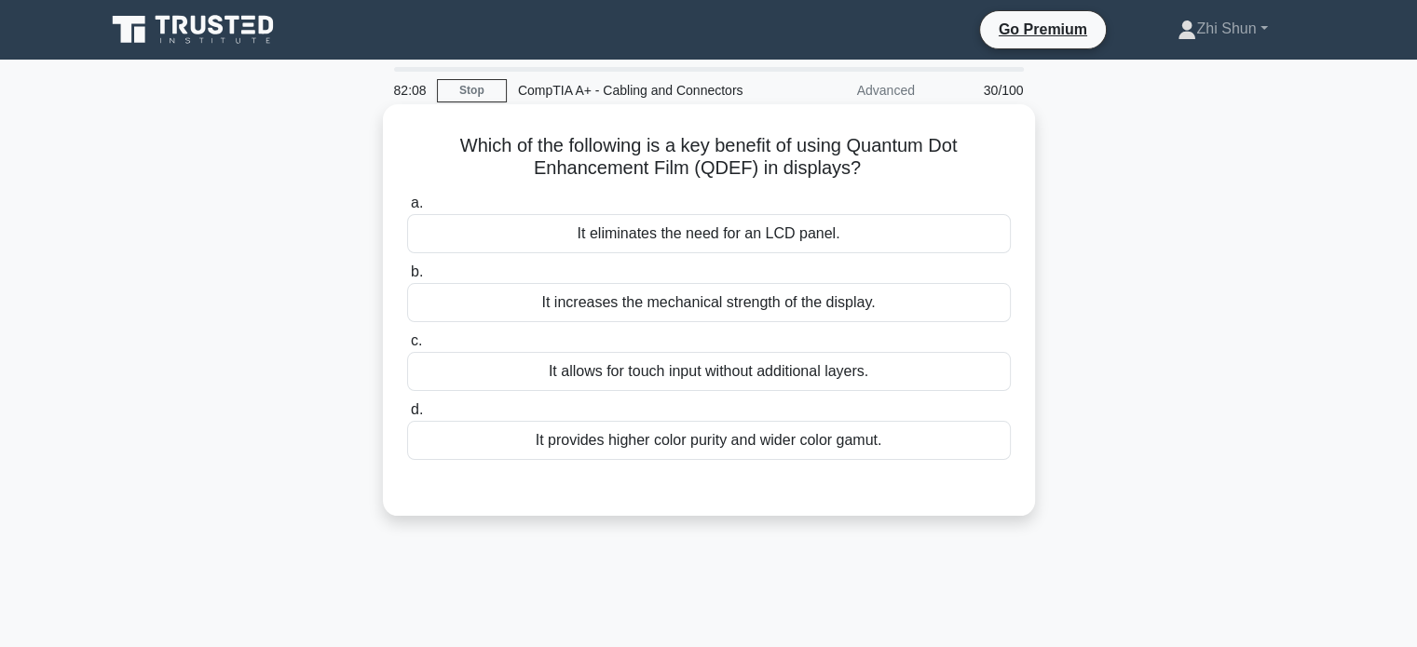
click at [872, 441] on div "It provides higher color purity and wider color gamut." at bounding box center [709, 440] width 604 height 39
click at [407, 416] on input "d. It provides higher color purity and wider color gamut." at bounding box center [407, 410] width 0 height 12
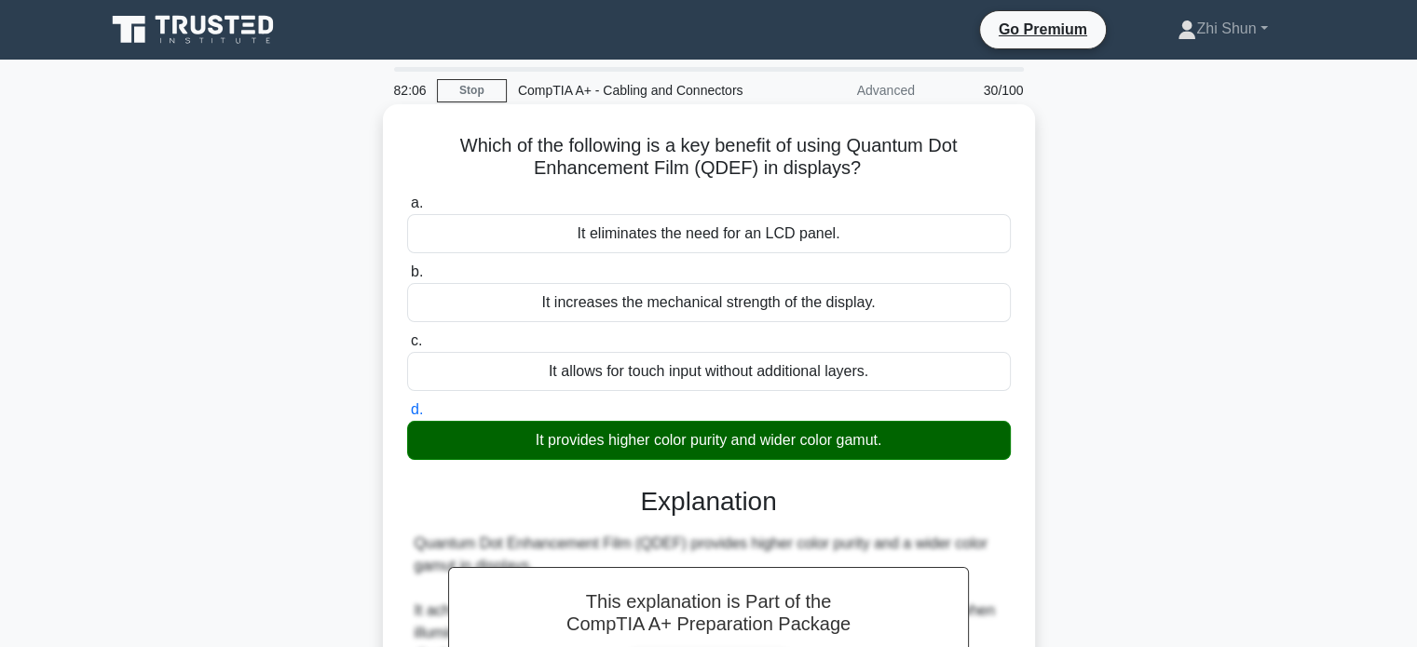
scroll to position [365, 0]
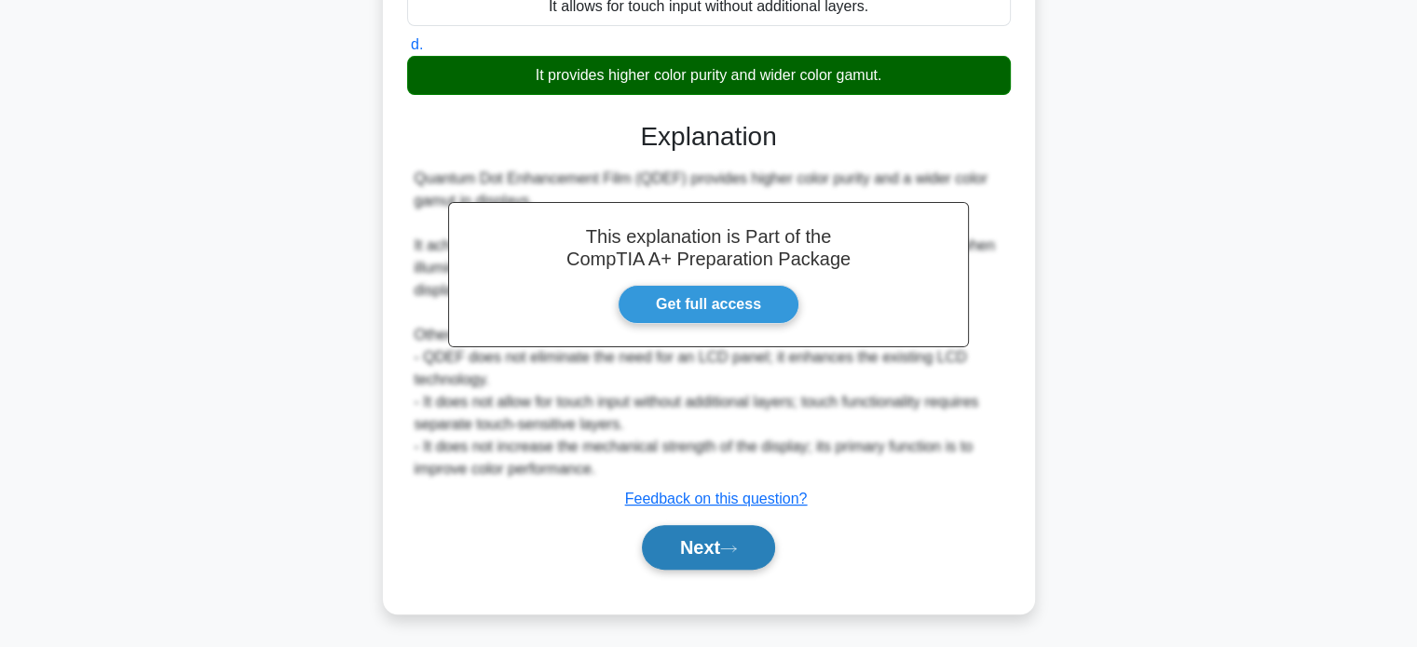
click at [705, 554] on button "Next" at bounding box center [708, 547] width 133 height 45
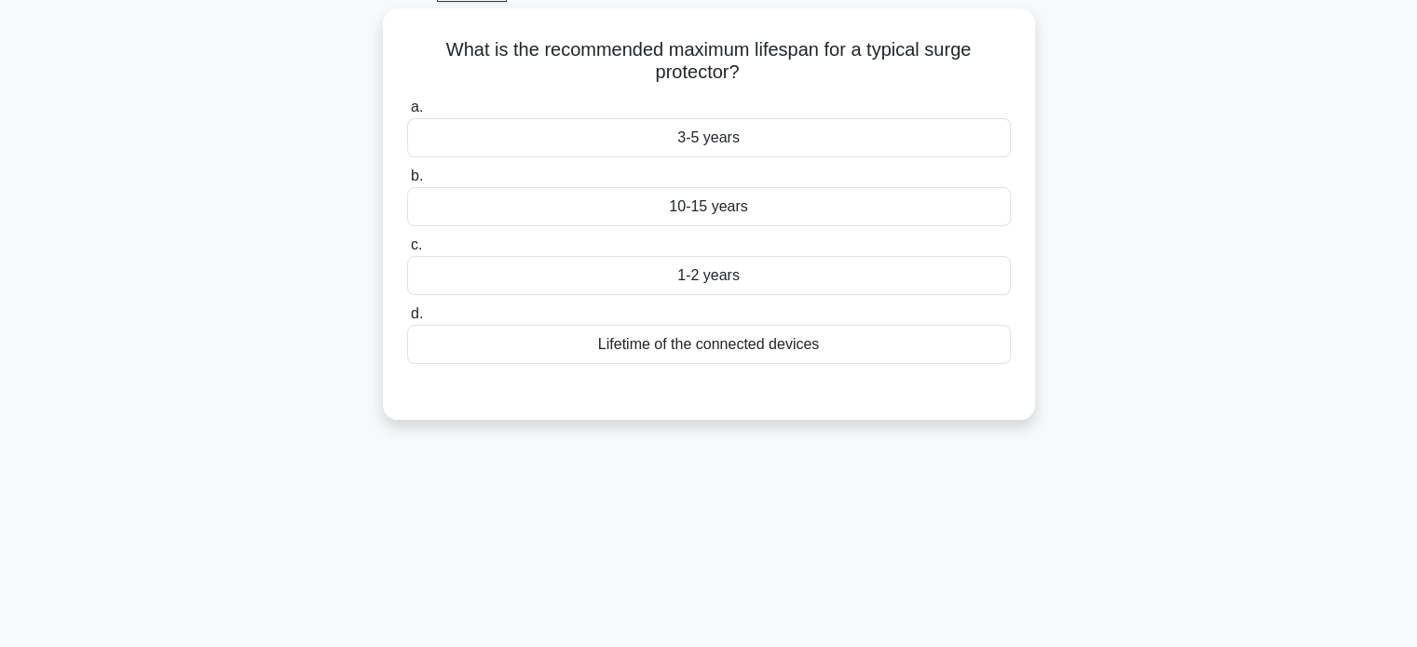
scroll to position [0, 0]
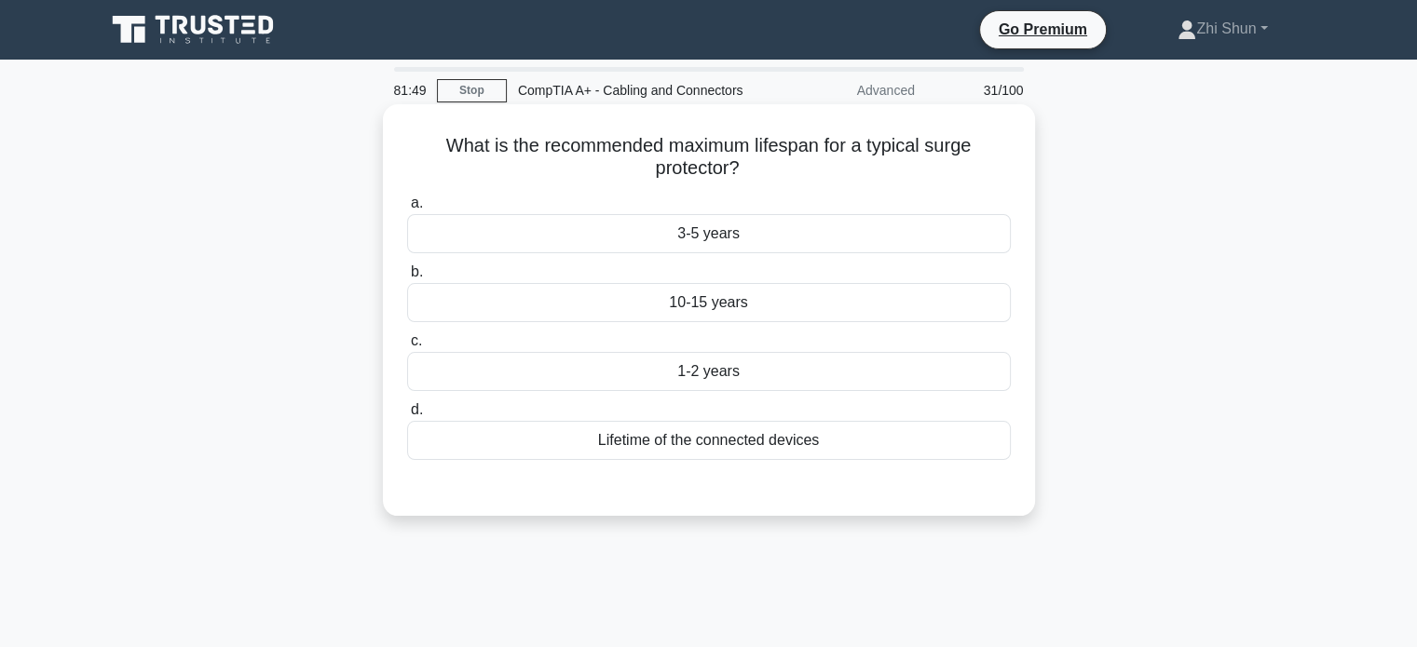
click at [738, 243] on div "3-5 years" at bounding box center [709, 233] width 604 height 39
click at [407, 210] on input "a. 3-5 years" at bounding box center [407, 203] width 0 height 12
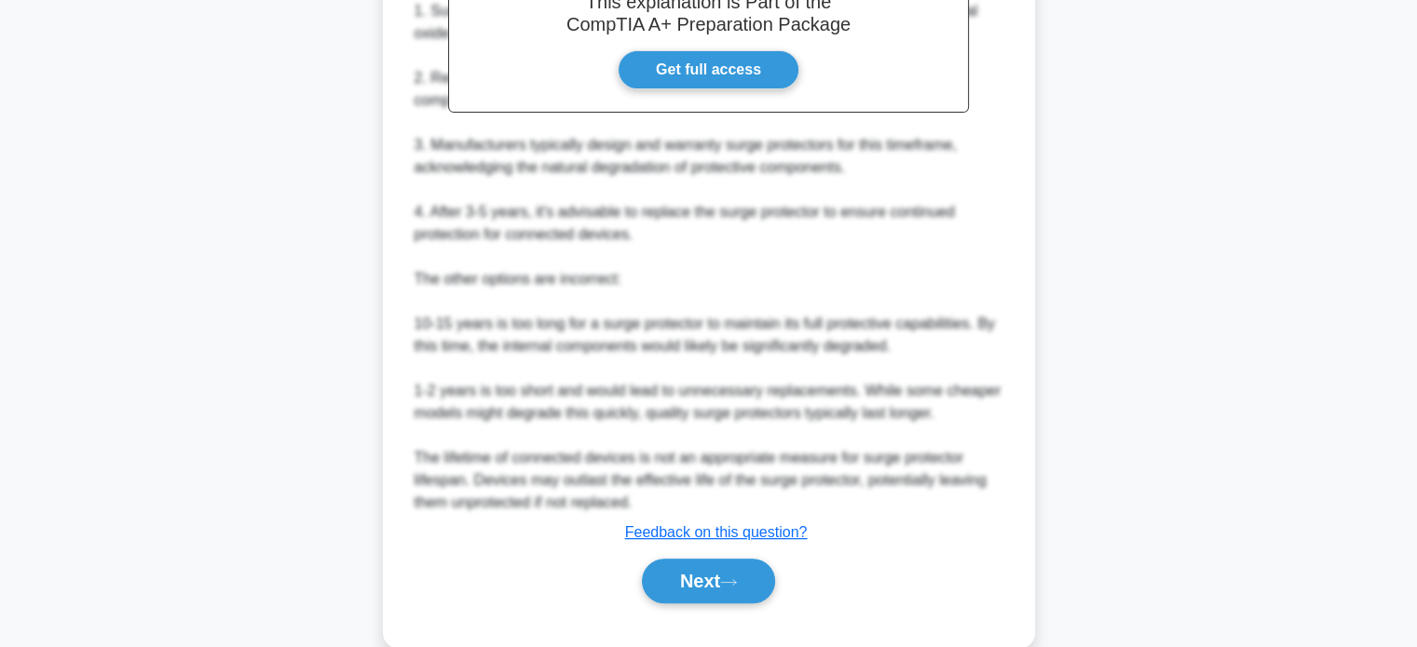
scroll to position [633, 0]
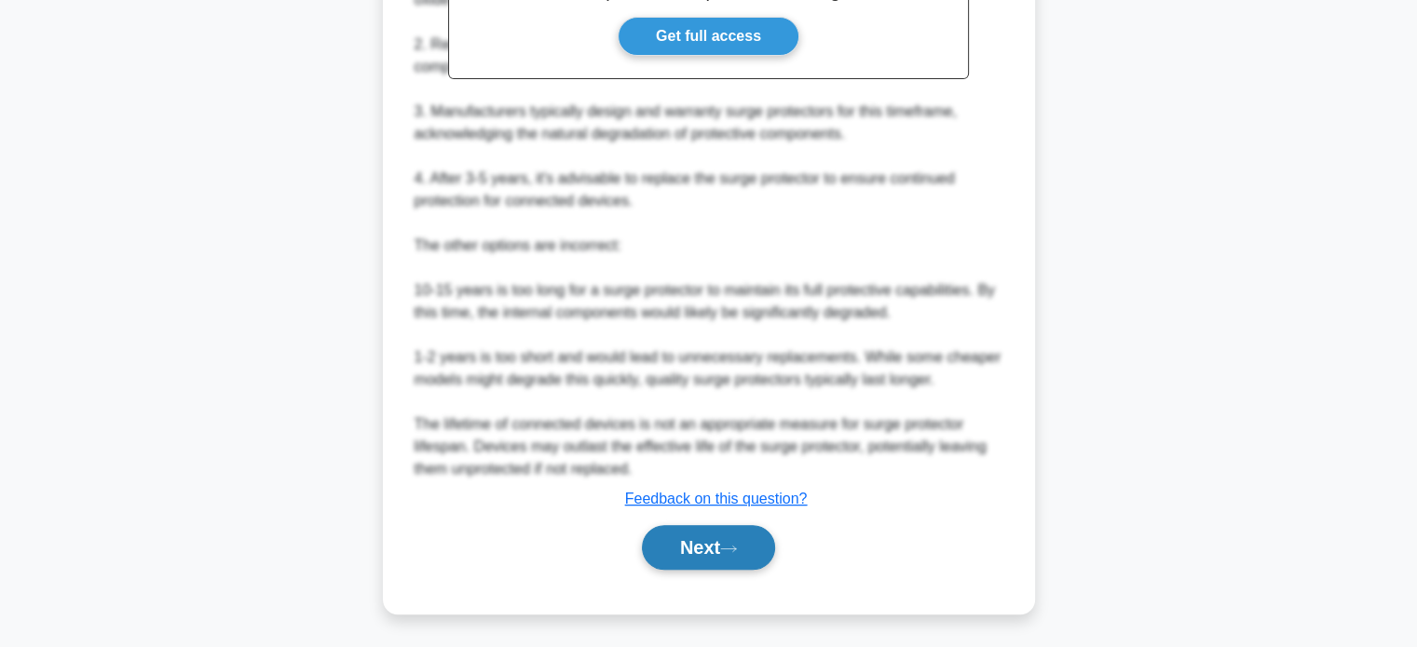
click at [709, 547] on button "Next" at bounding box center [708, 547] width 133 height 45
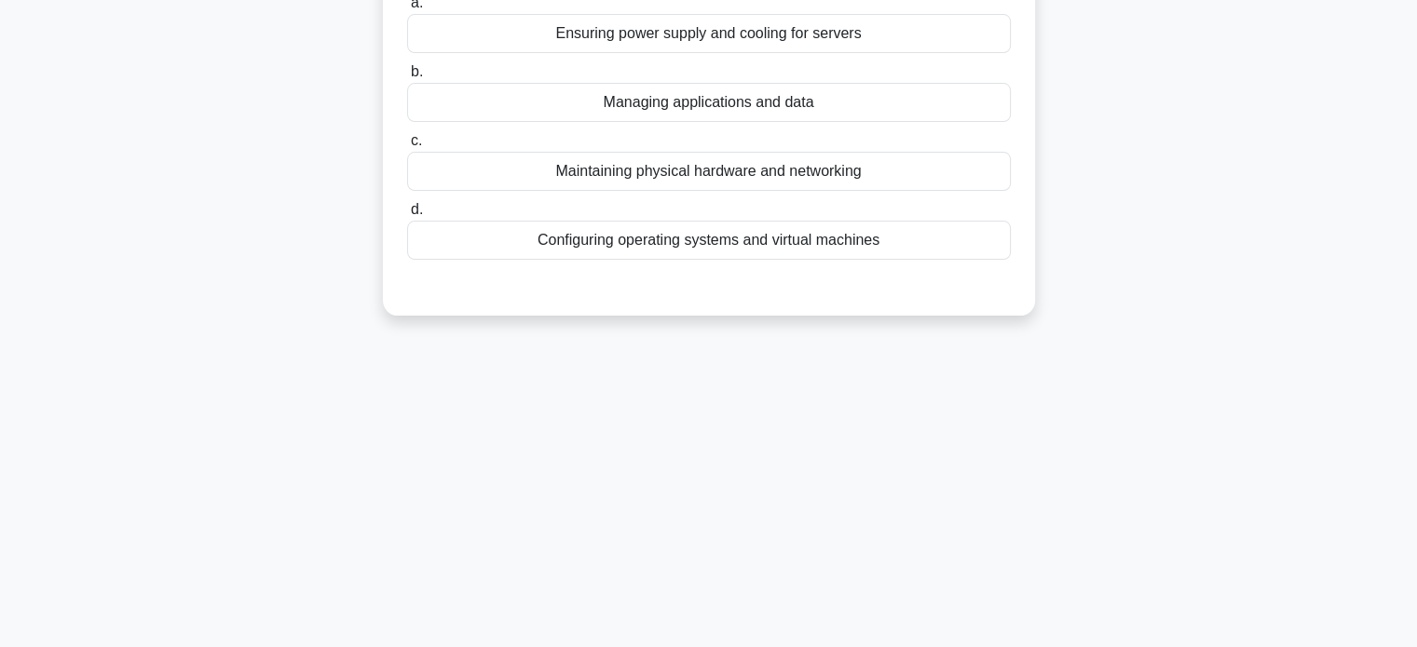
scroll to position [0, 0]
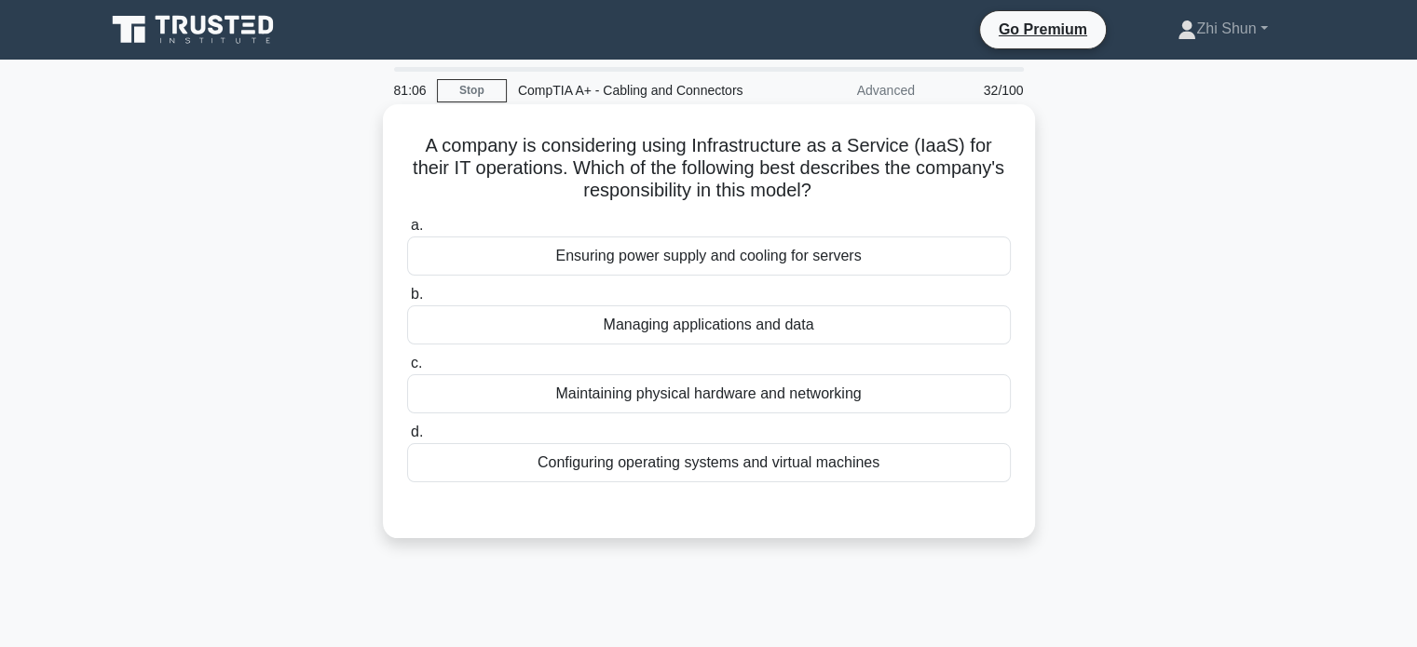
click at [726, 465] on div "Configuring operating systems and virtual machines" at bounding box center [709, 462] width 604 height 39
click at [407, 439] on input "d. Configuring operating systems and virtual machines" at bounding box center [407, 433] width 0 height 12
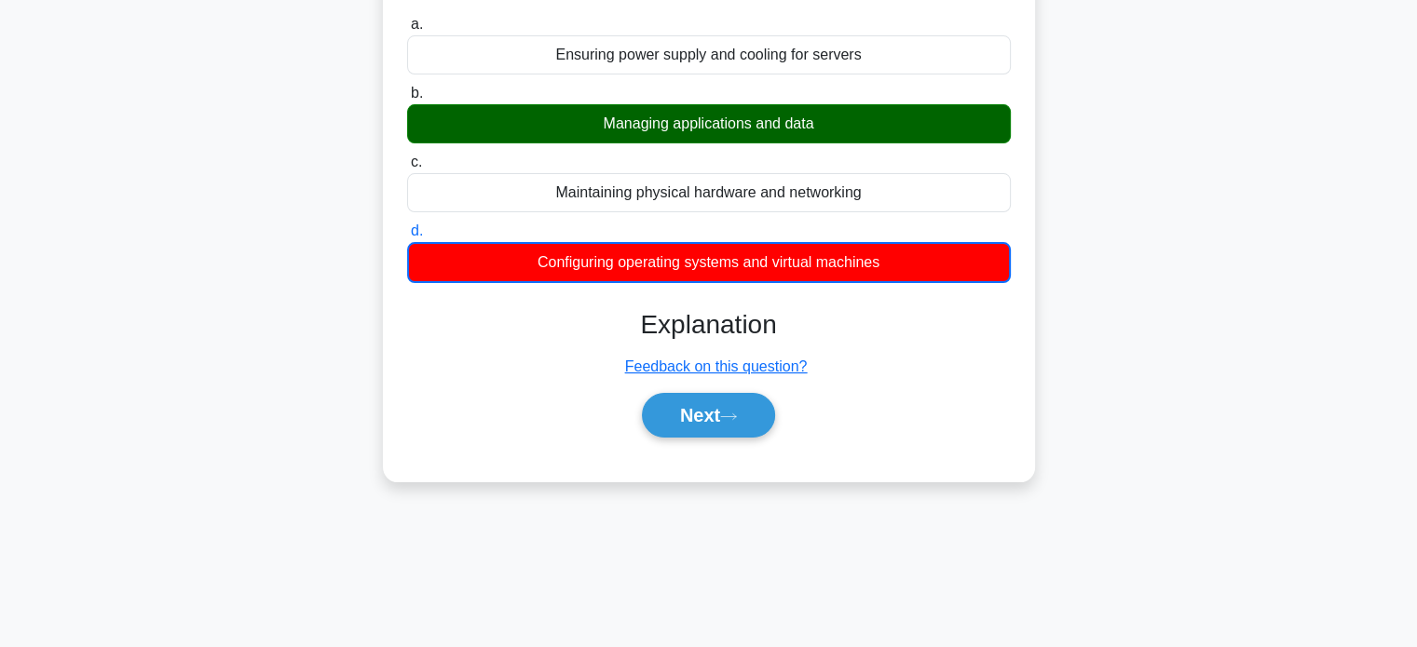
scroll to position [359, 0]
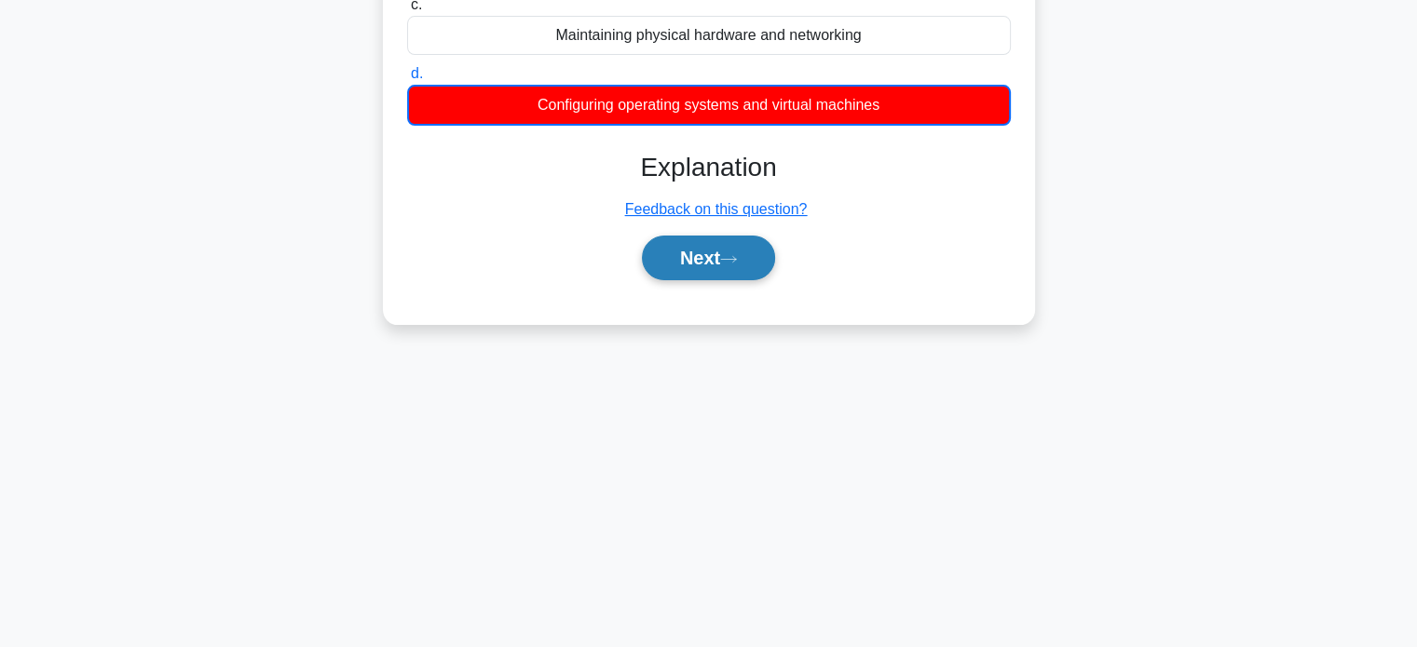
click at [712, 258] on button "Next" at bounding box center [708, 258] width 133 height 45
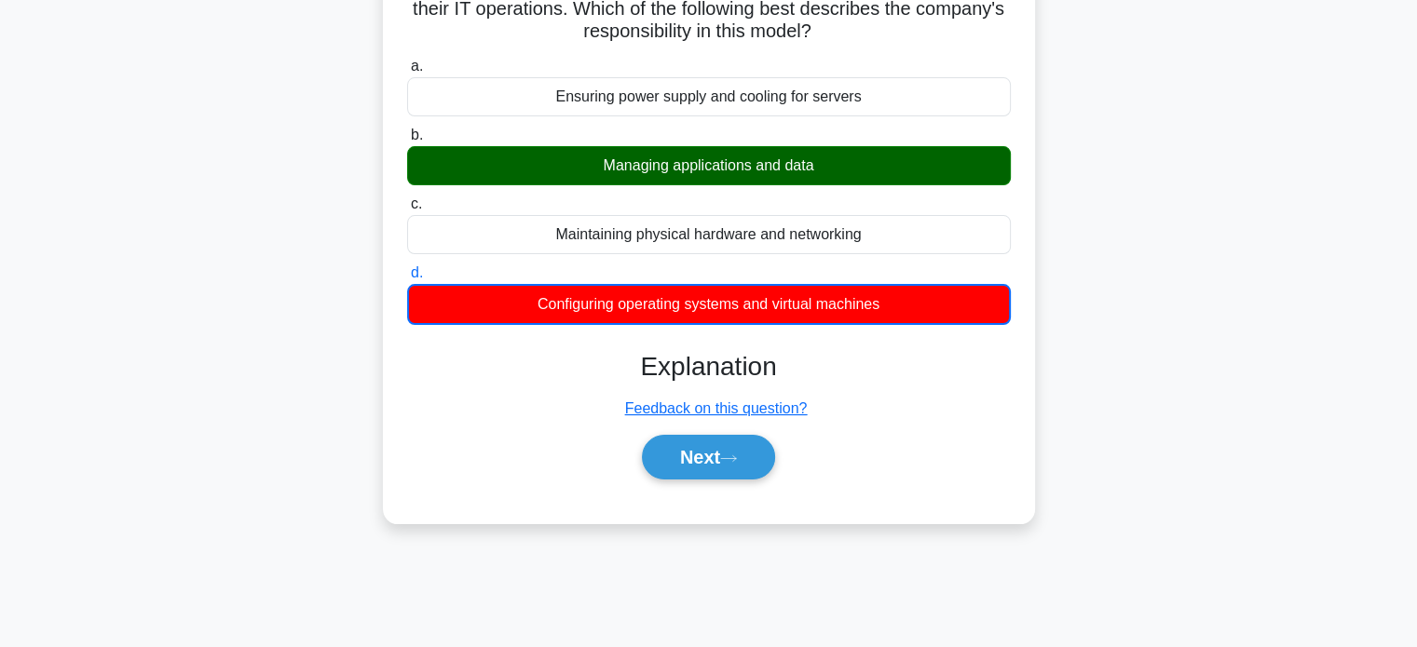
scroll to position [279, 0]
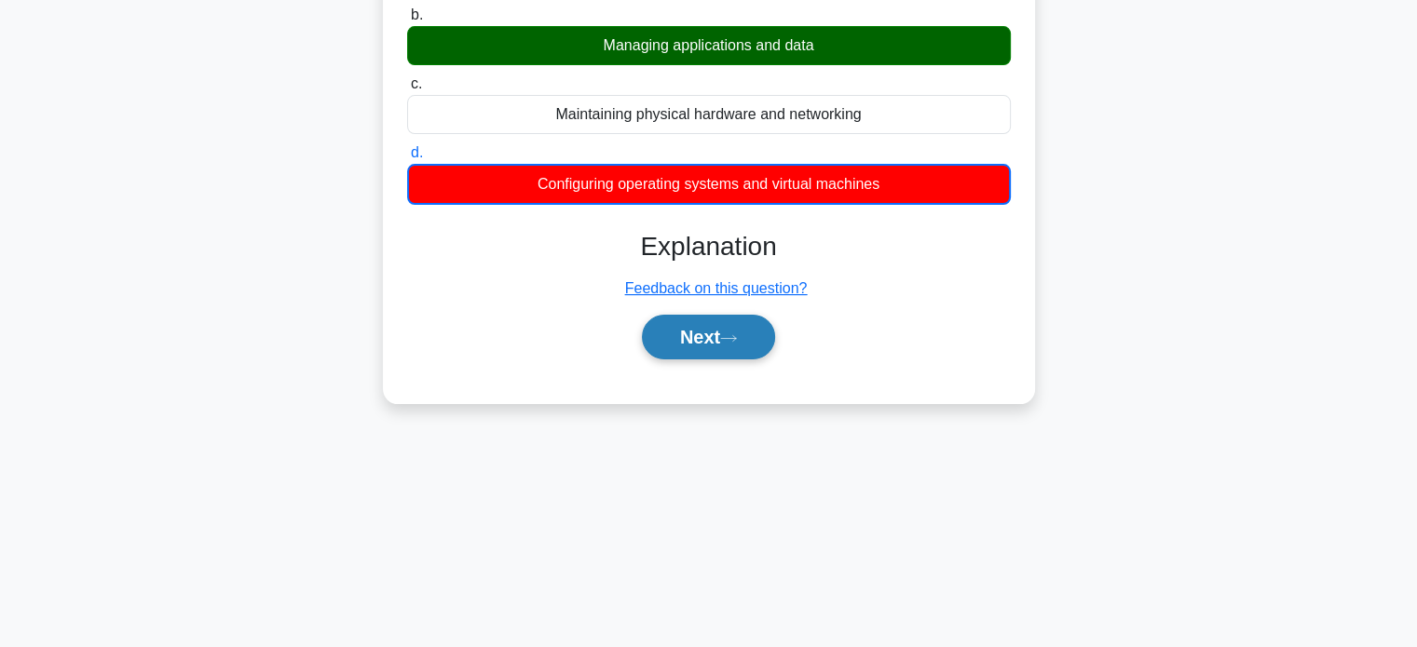
click at [717, 324] on button "Next" at bounding box center [708, 337] width 133 height 45
click at [712, 332] on button "Next" at bounding box center [708, 337] width 133 height 45
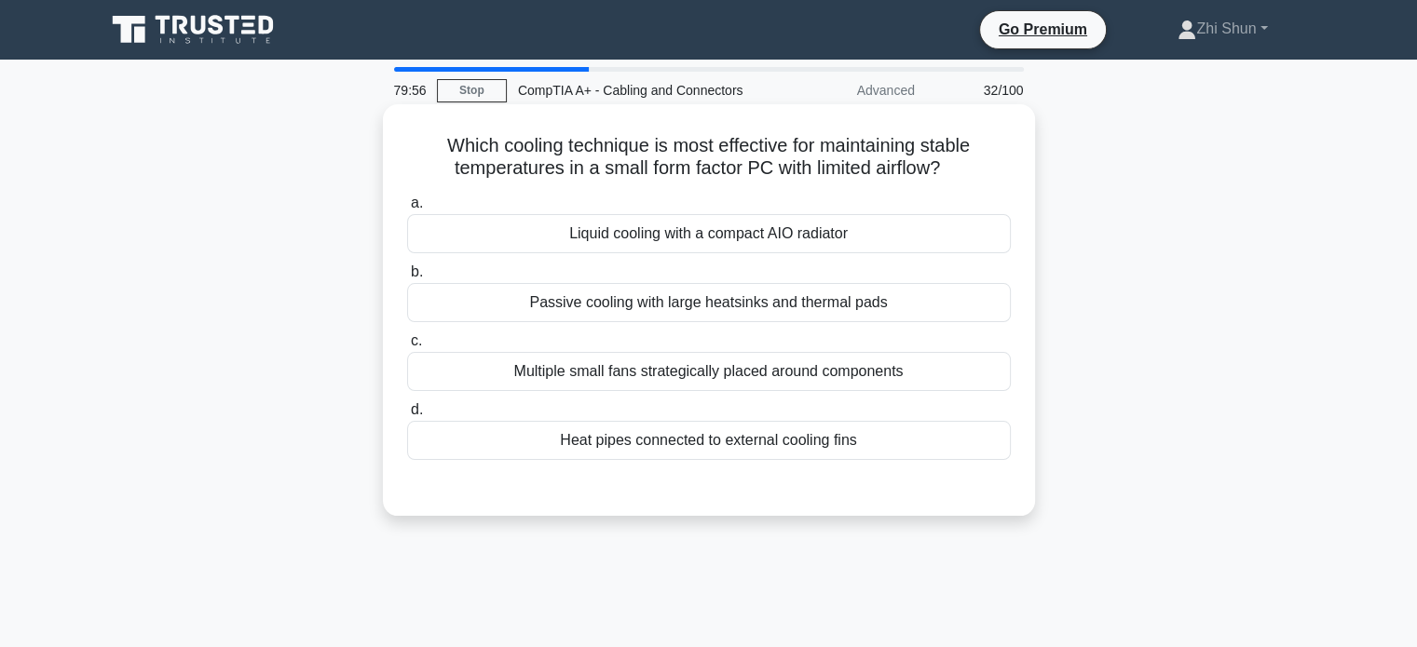
click at [713, 373] on div "Multiple small fans strategically placed around components" at bounding box center [709, 371] width 604 height 39
click at [407, 347] on input "c. Multiple small fans strategically placed around components" at bounding box center [407, 341] width 0 height 12
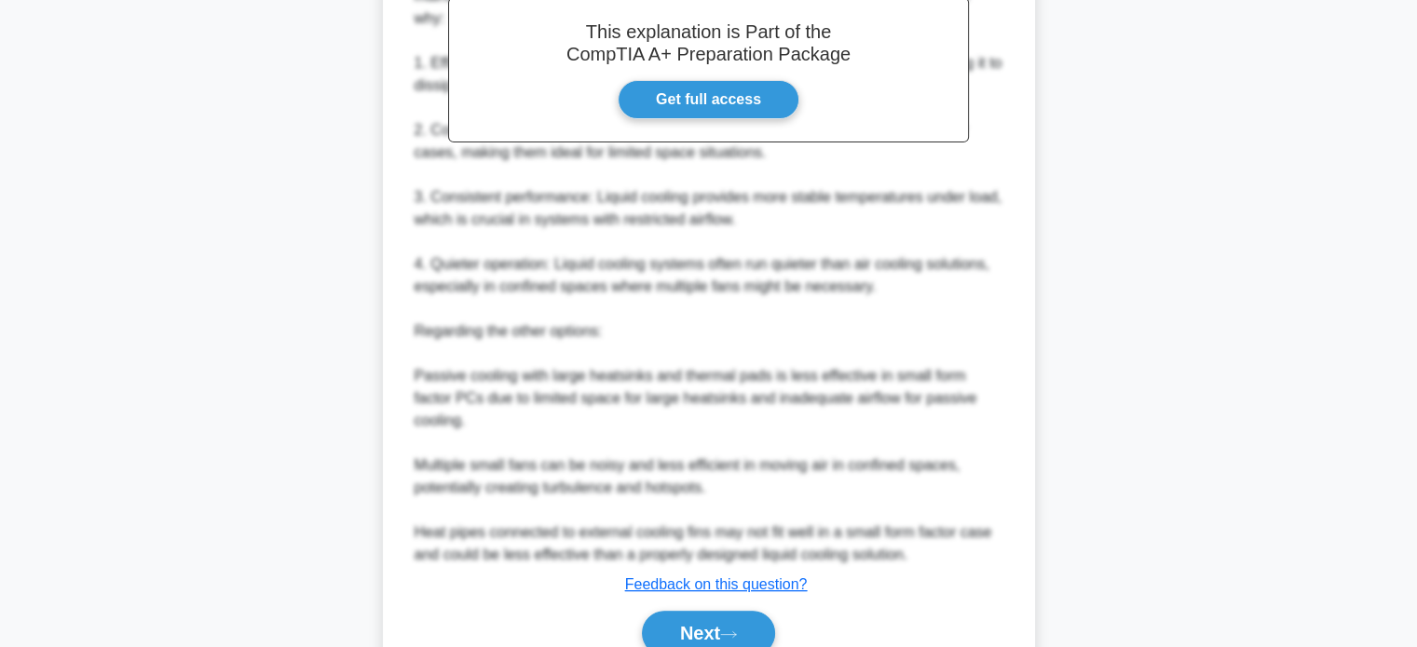
scroll to position [635, 0]
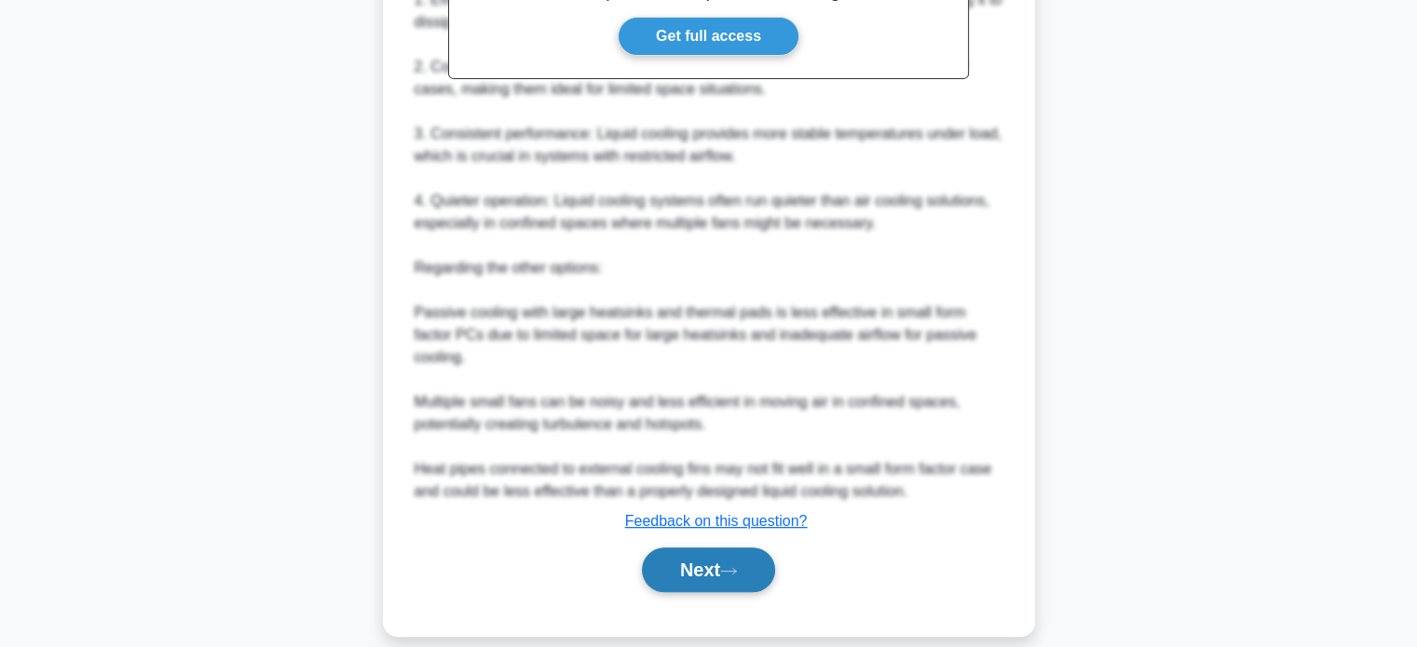
click at [700, 550] on button "Next" at bounding box center [708, 570] width 133 height 45
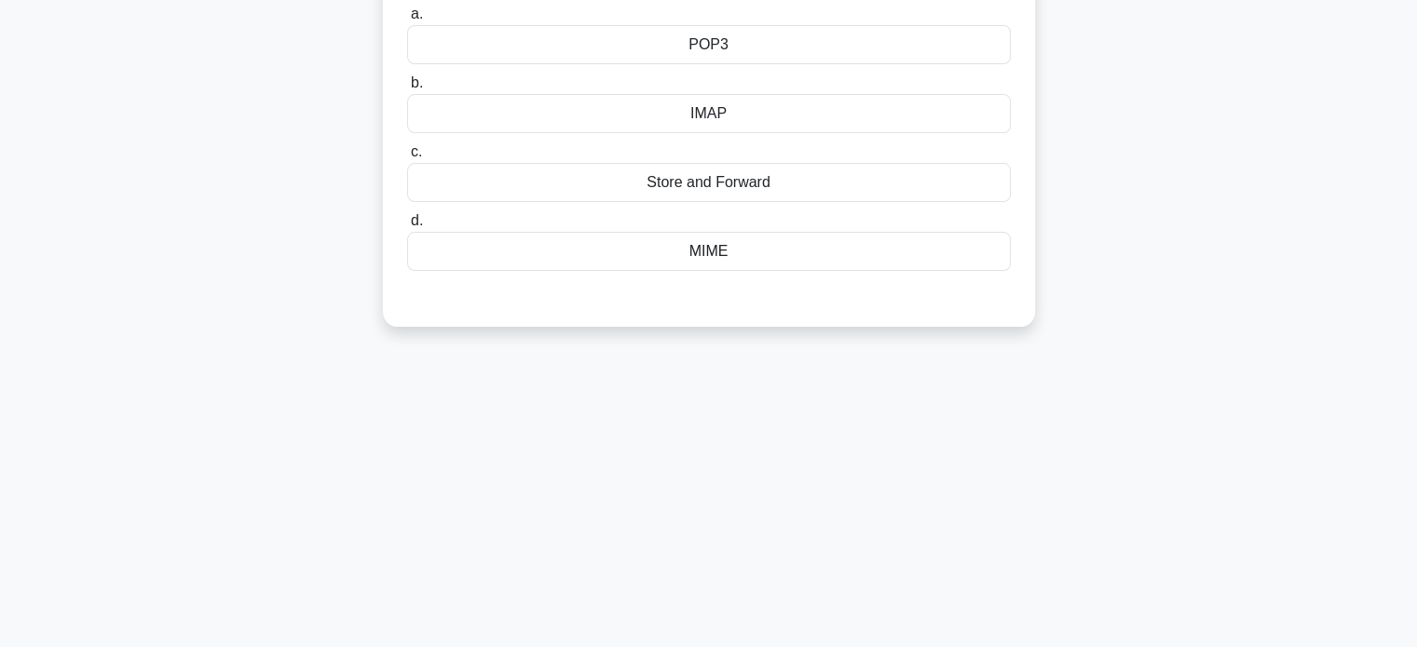
scroll to position [79, 0]
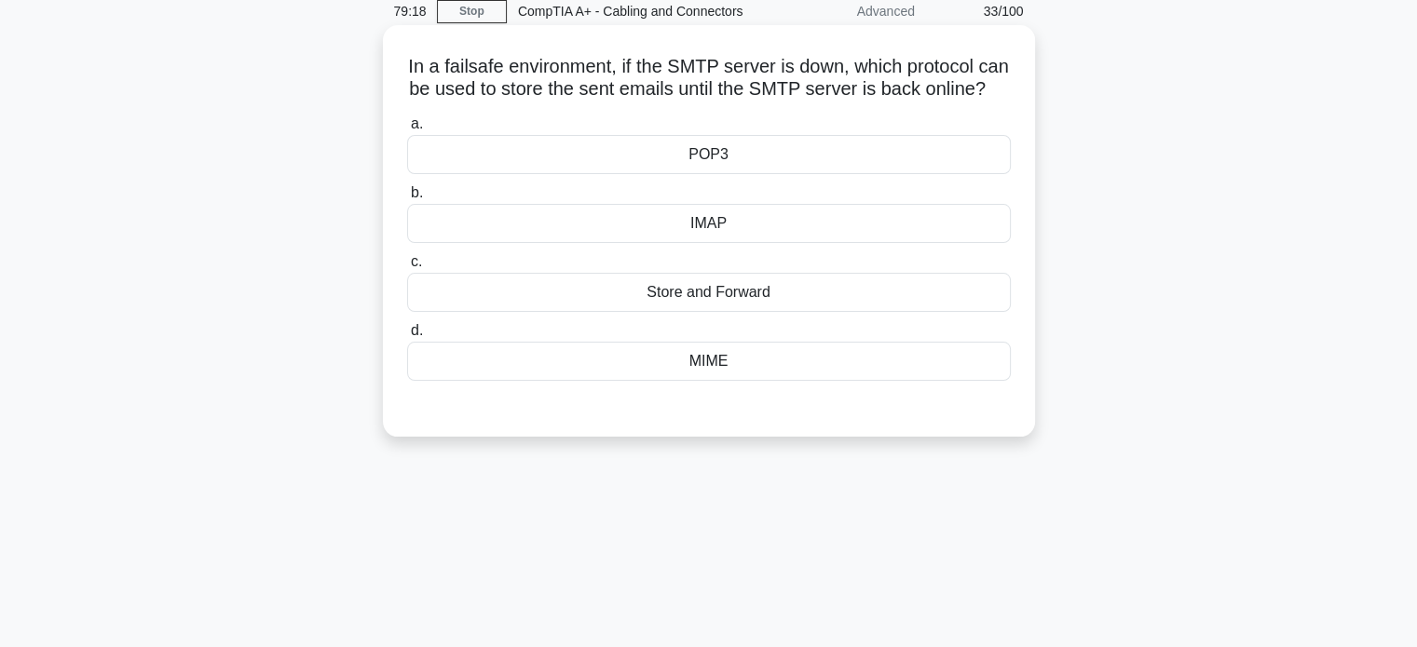
click at [719, 241] on div "IMAP" at bounding box center [709, 223] width 604 height 39
click at [407, 199] on input "b. IMAP" at bounding box center [407, 193] width 0 height 12
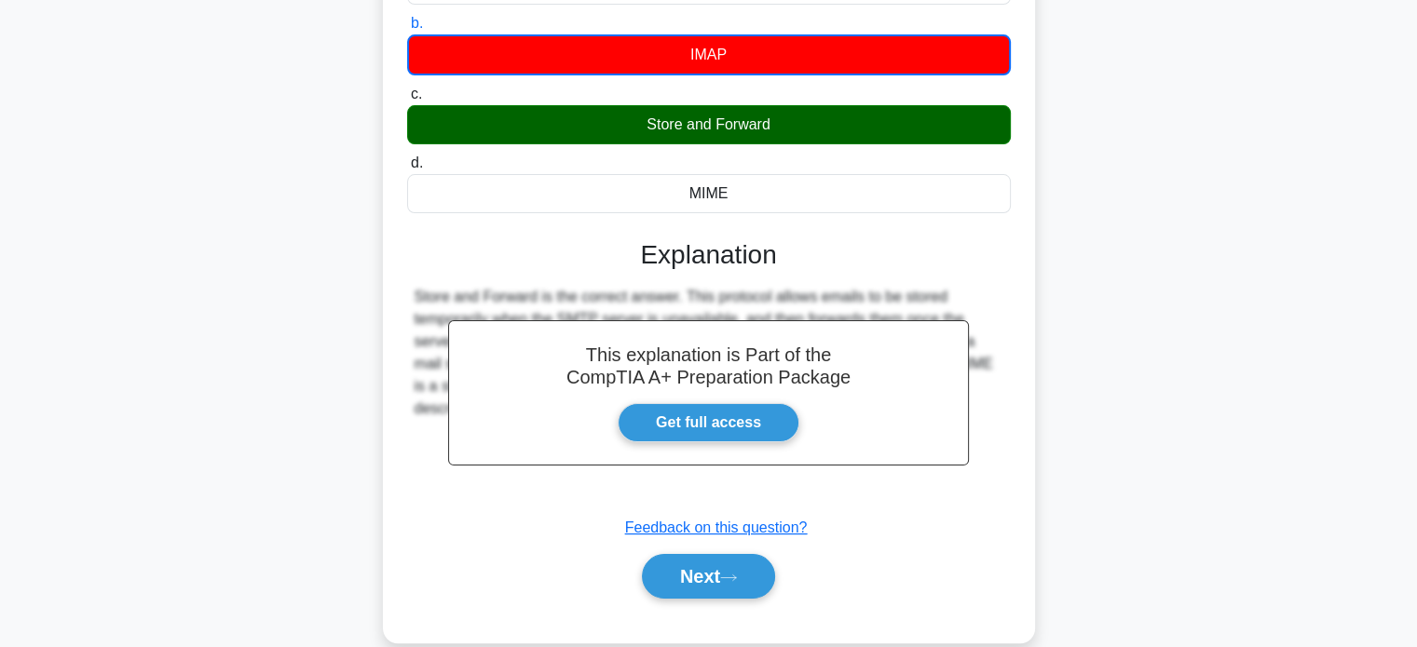
scroll to position [359, 0]
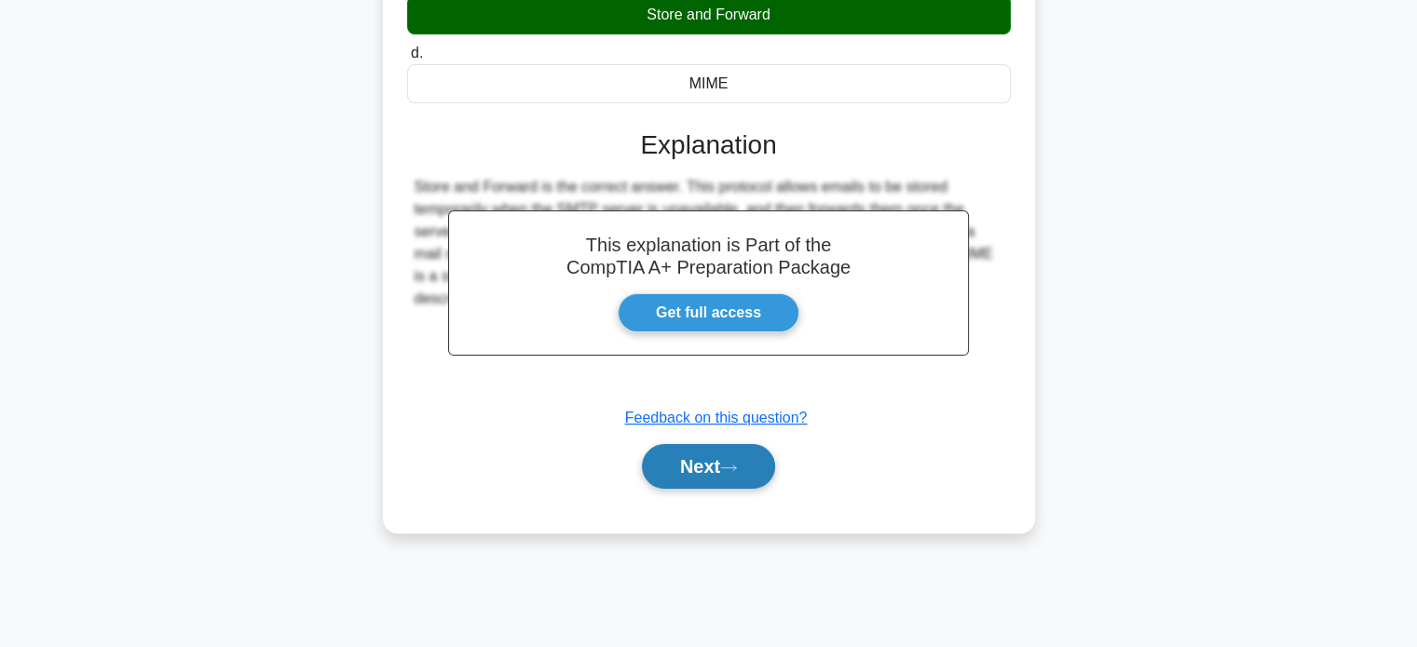
click at [720, 483] on button "Next" at bounding box center [708, 466] width 133 height 45
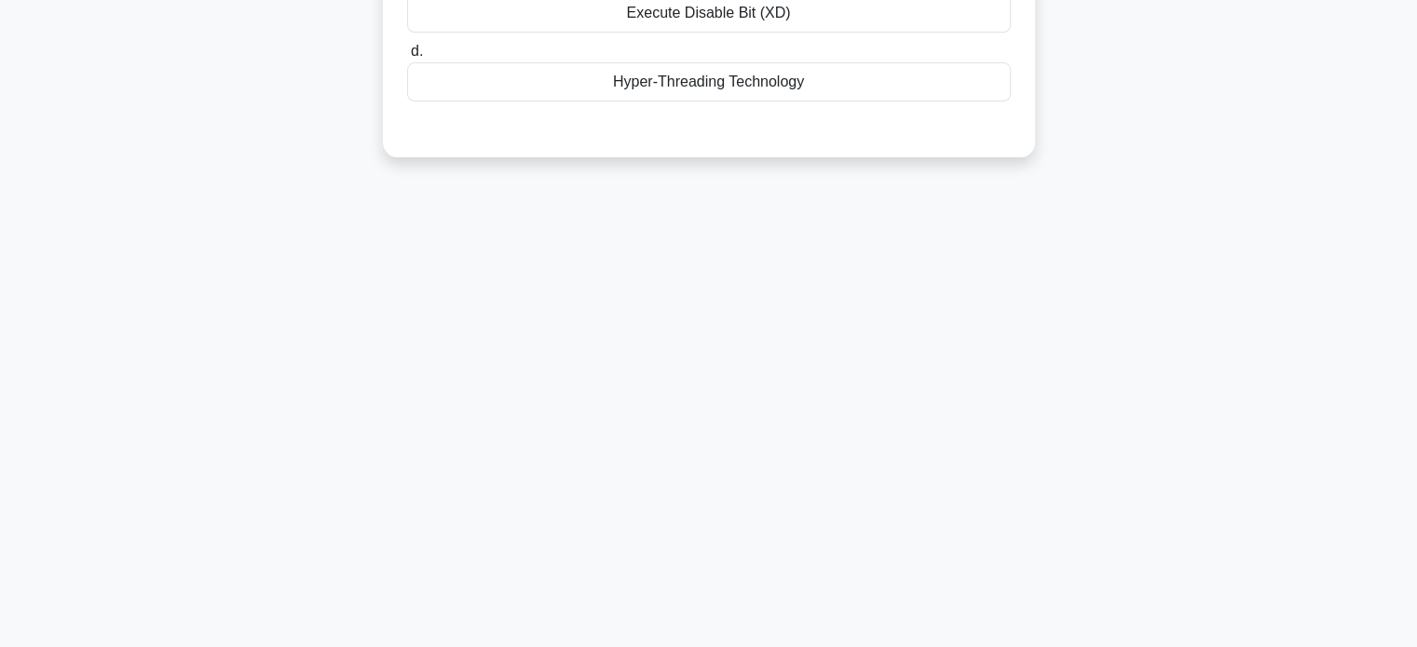
scroll to position [79, 0]
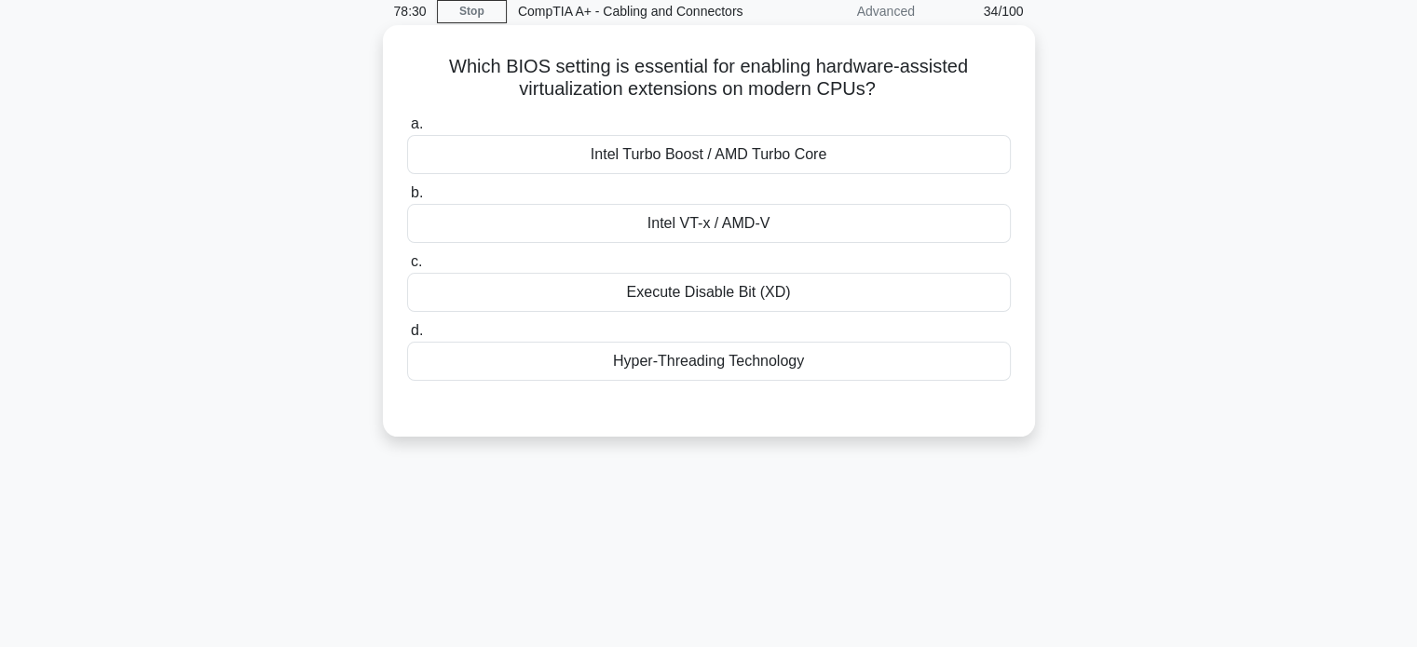
click at [745, 230] on div "Intel VT-x / AMD-V" at bounding box center [709, 223] width 604 height 39
click at [407, 199] on input "b. Intel VT-x / AMD-V" at bounding box center [407, 193] width 0 height 12
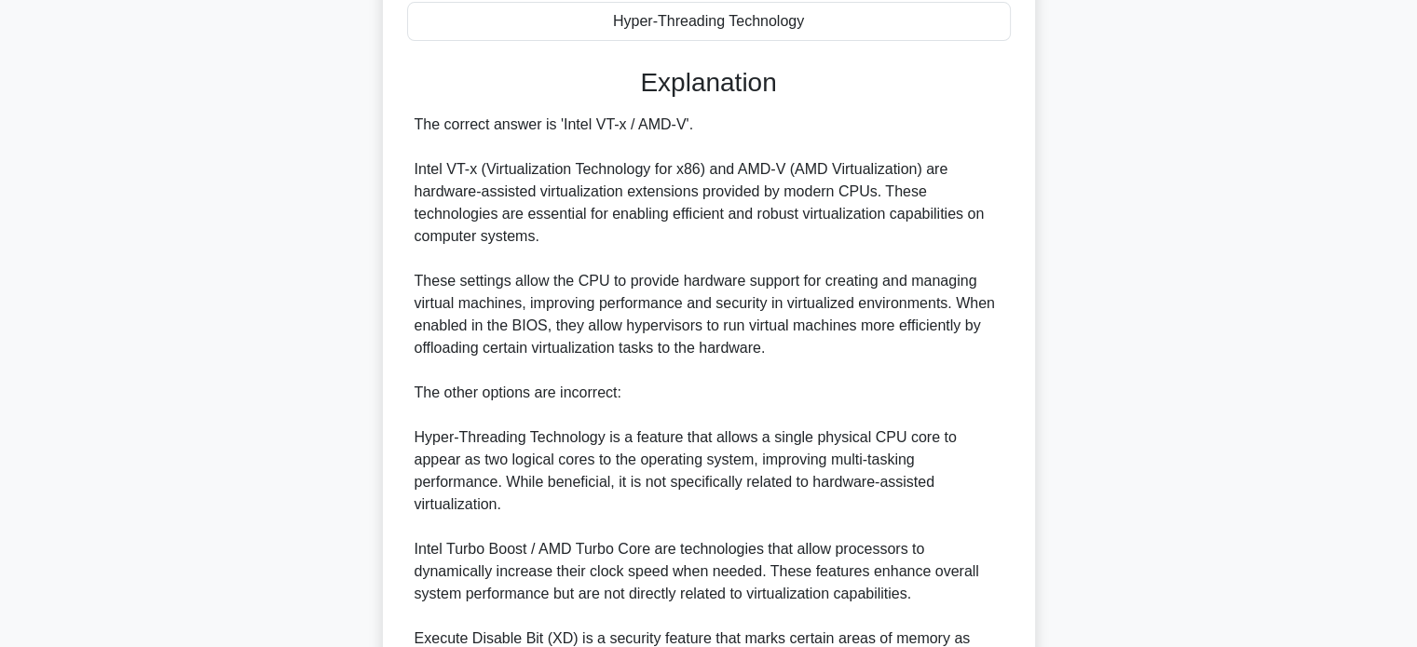
scroll to position [611, 0]
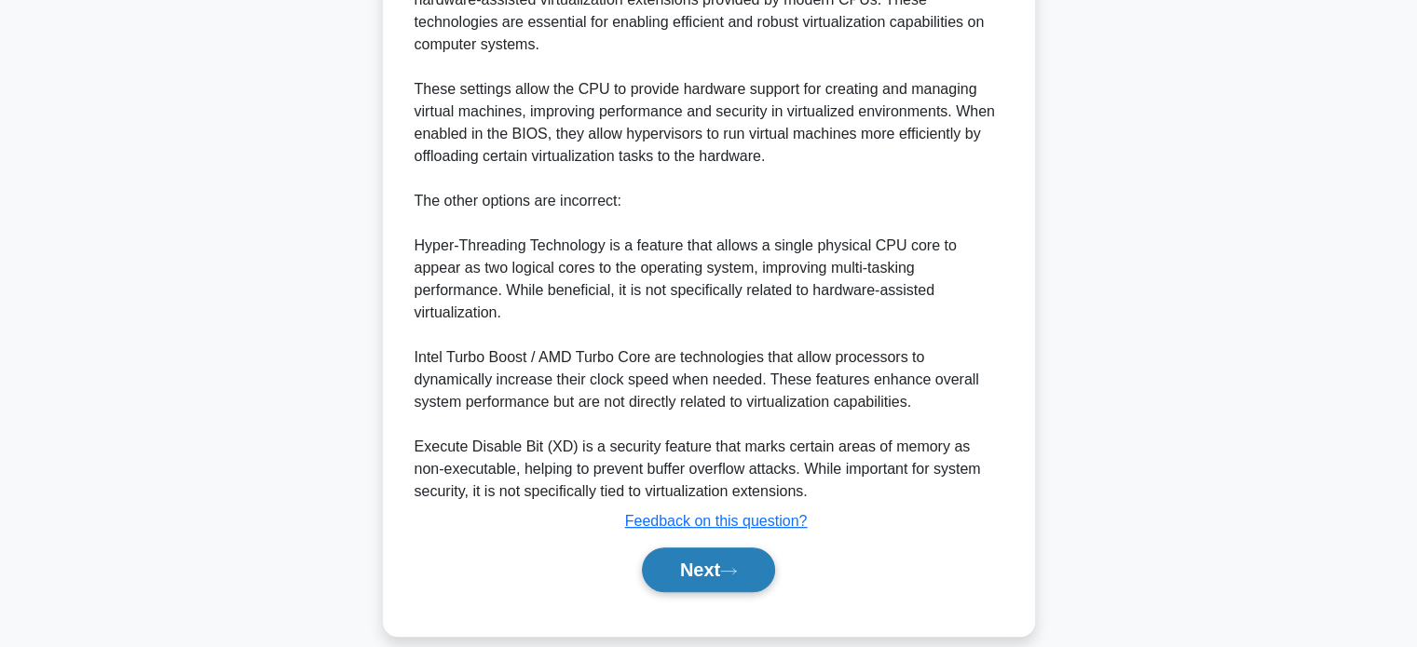
click at [712, 550] on button "Next" at bounding box center [708, 570] width 133 height 45
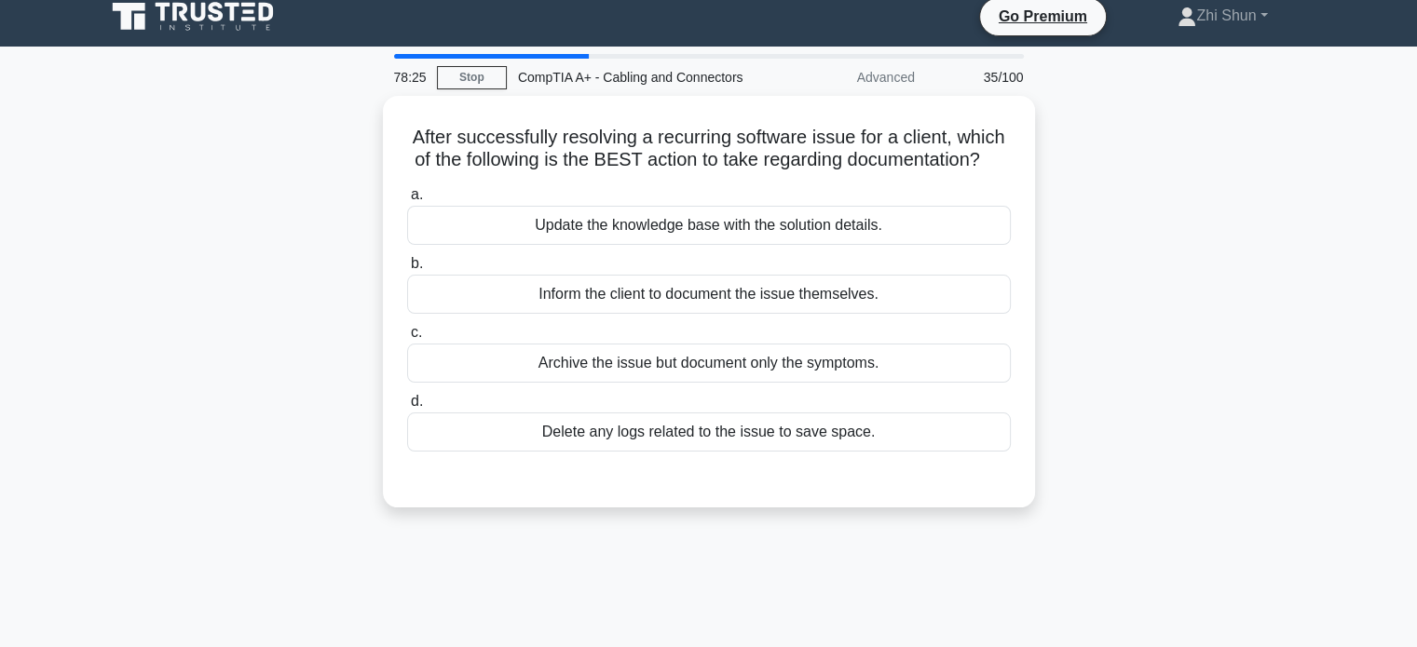
scroll to position [0, 0]
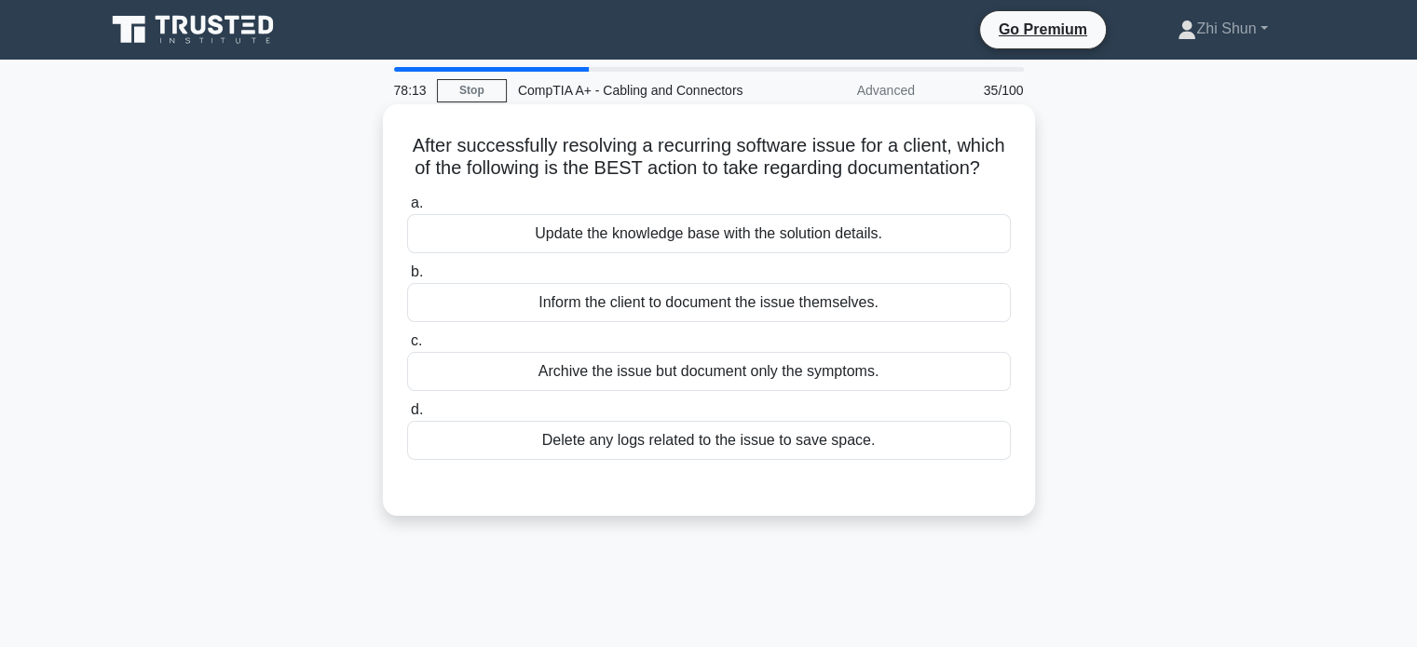
click at [700, 249] on div "Update the knowledge base with the solution details." at bounding box center [709, 233] width 604 height 39
click at [407, 210] on input "a. Update the knowledge base with the solution details." at bounding box center [407, 203] width 0 height 12
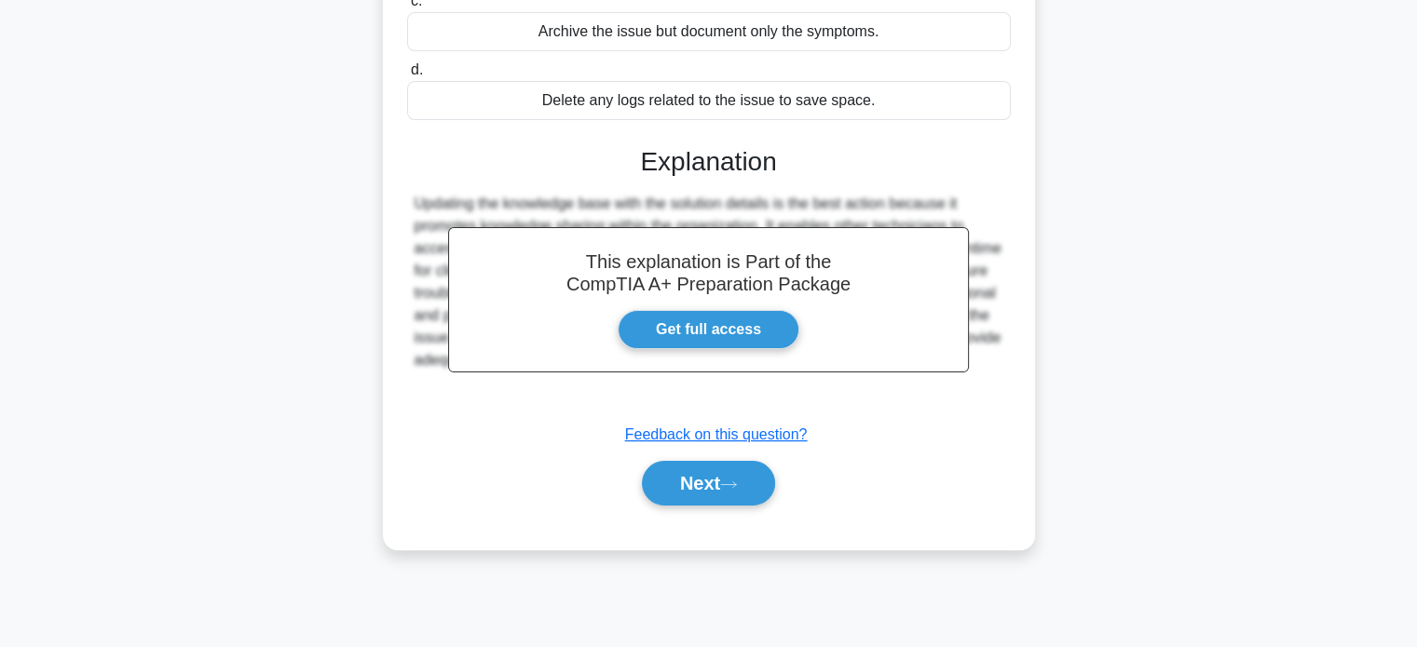
scroll to position [359, 0]
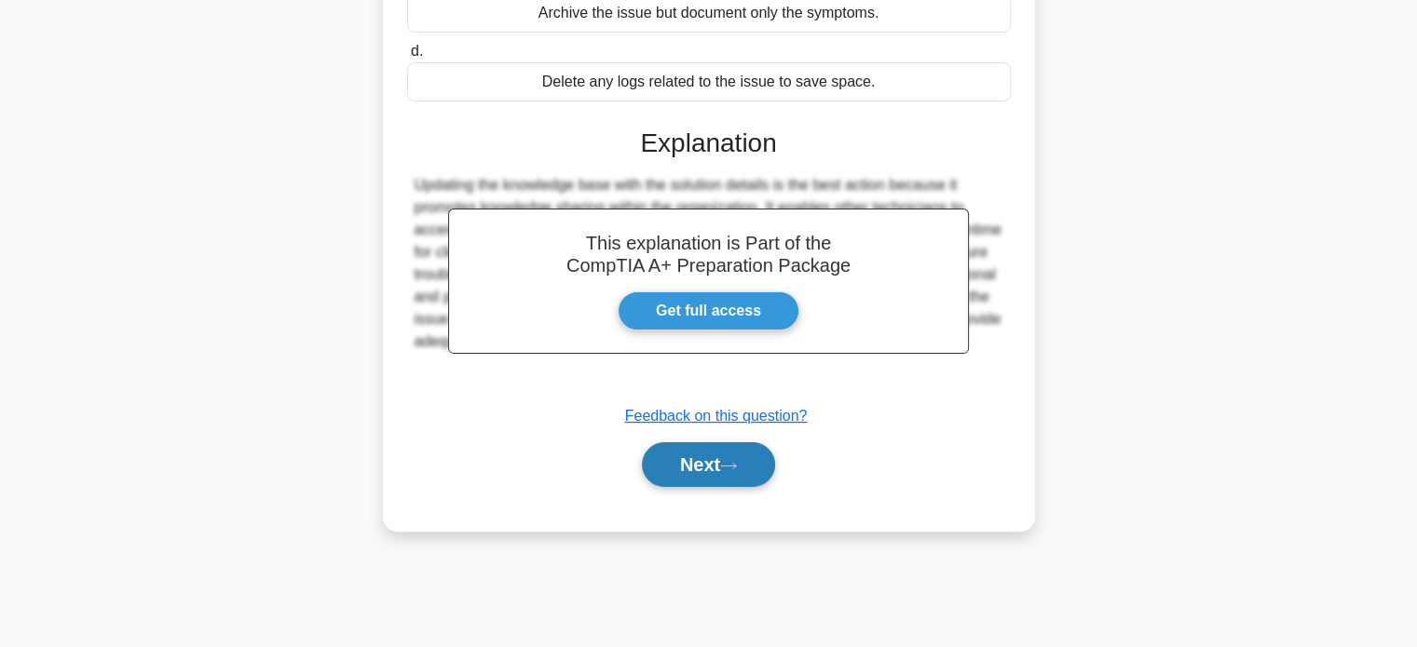
click at [717, 478] on button "Next" at bounding box center [708, 464] width 133 height 45
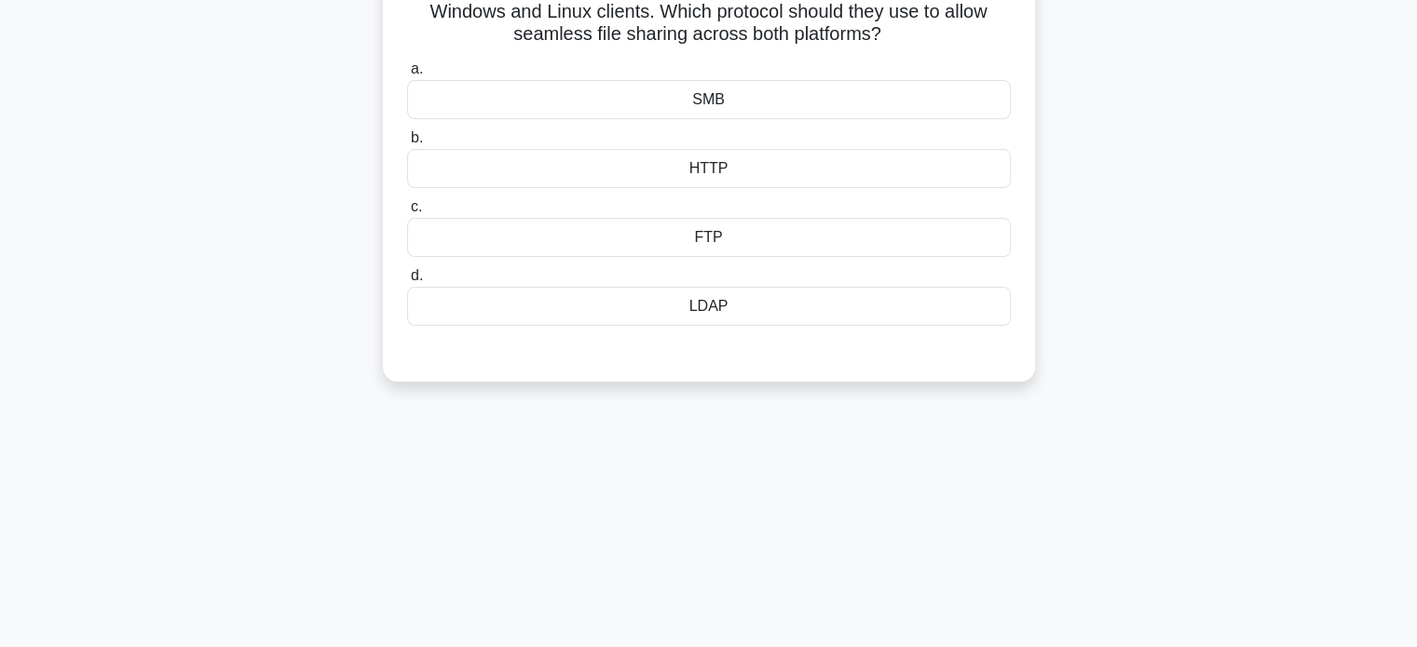
scroll to position [0, 0]
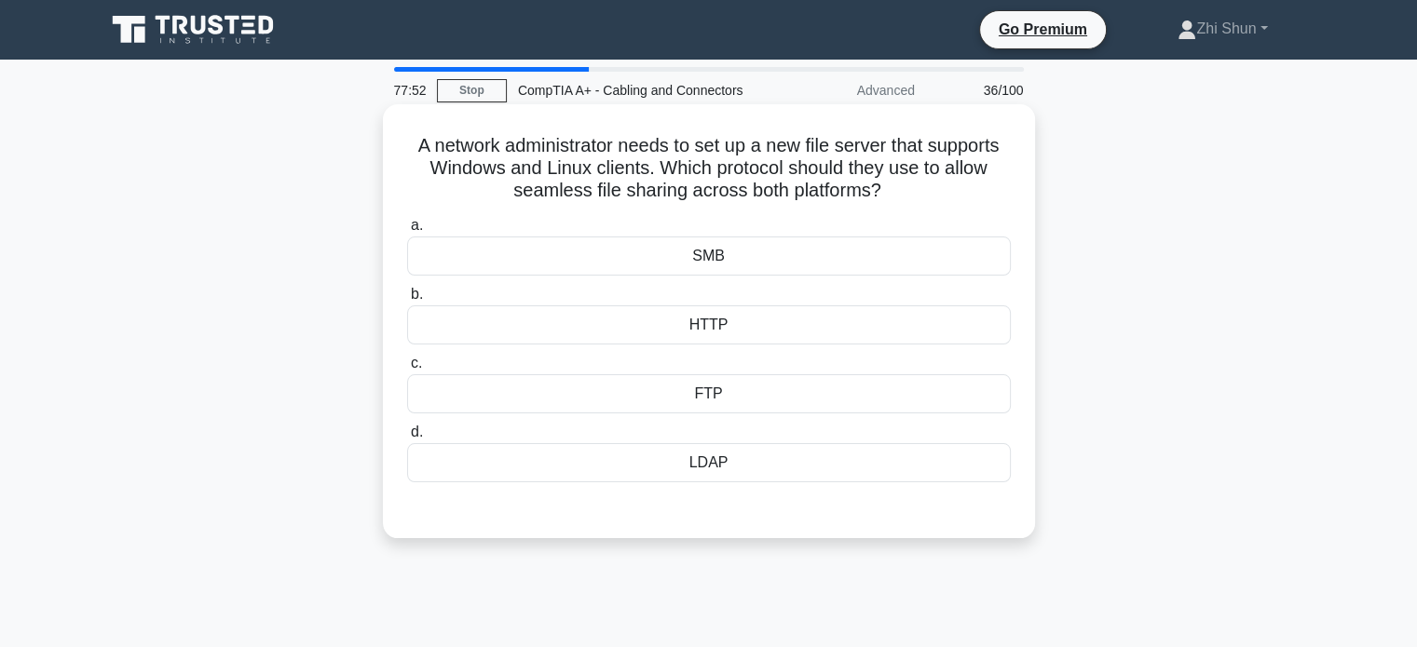
click at [753, 257] on div "SMB" at bounding box center [709, 256] width 604 height 39
click at [407, 232] on input "a. SMB" at bounding box center [407, 226] width 0 height 12
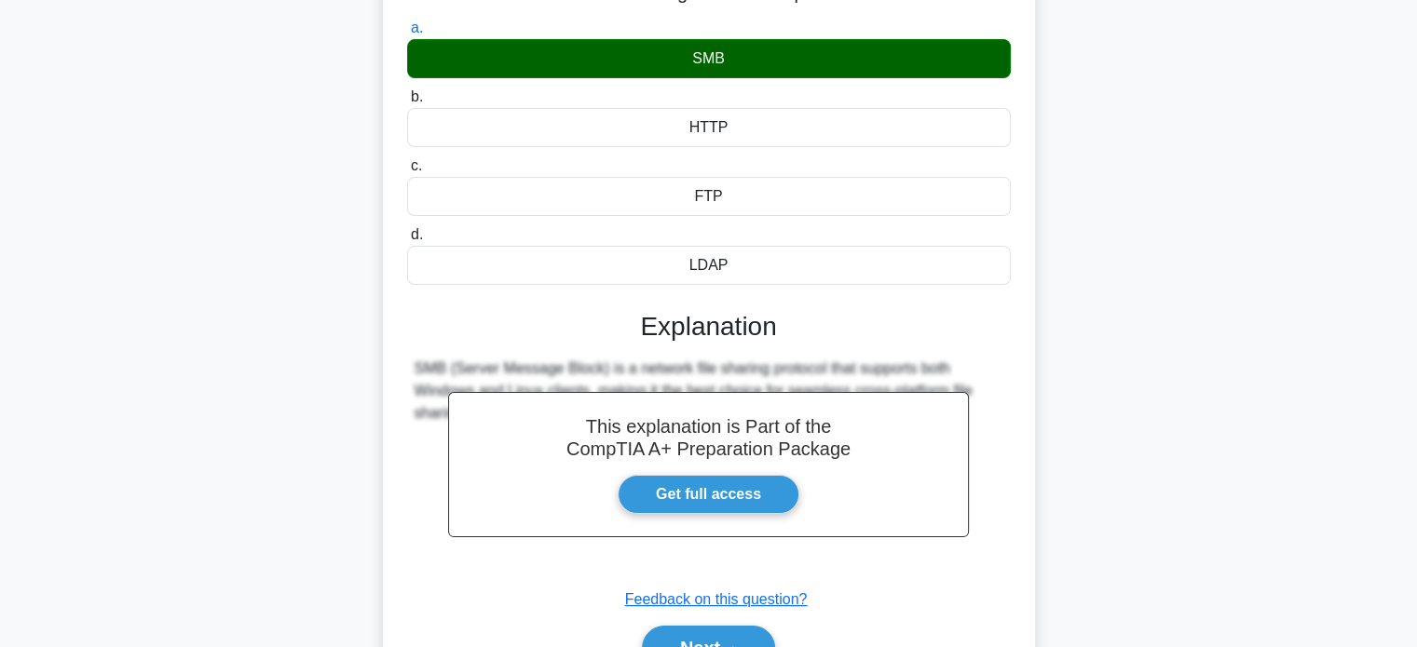
scroll to position [359, 0]
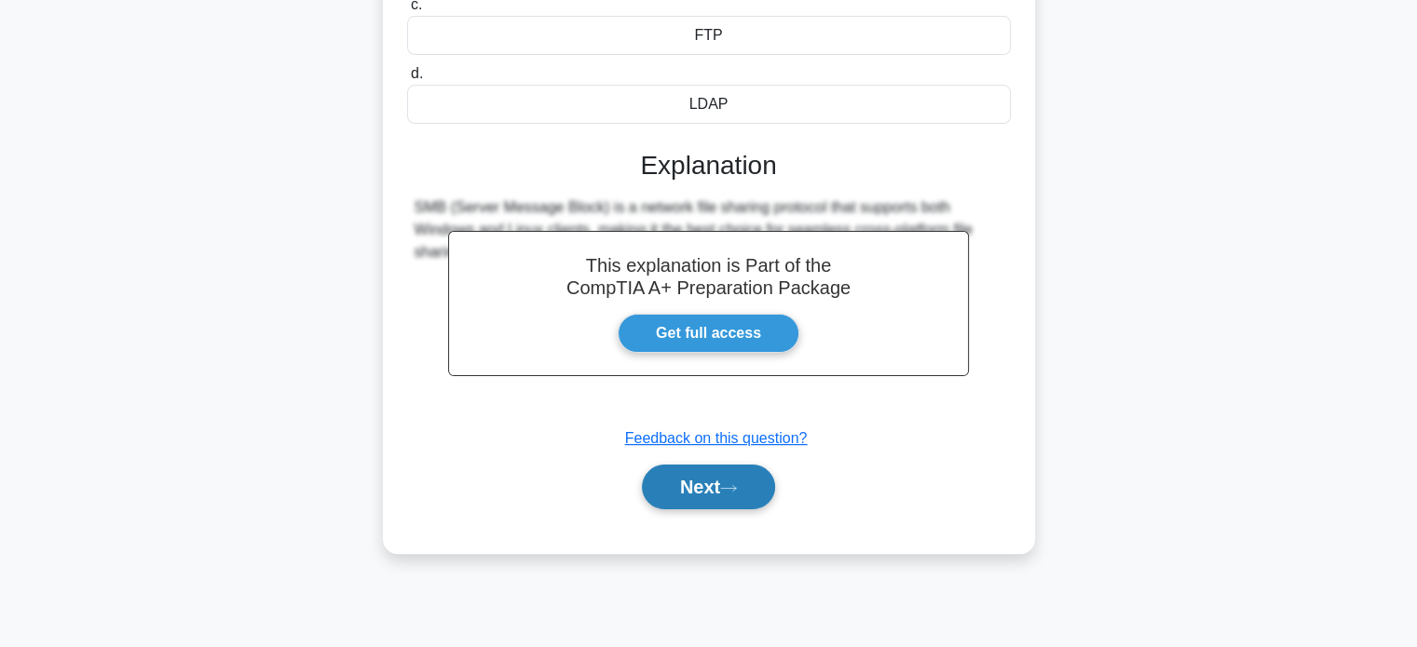
click at [712, 498] on button "Next" at bounding box center [708, 487] width 133 height 45
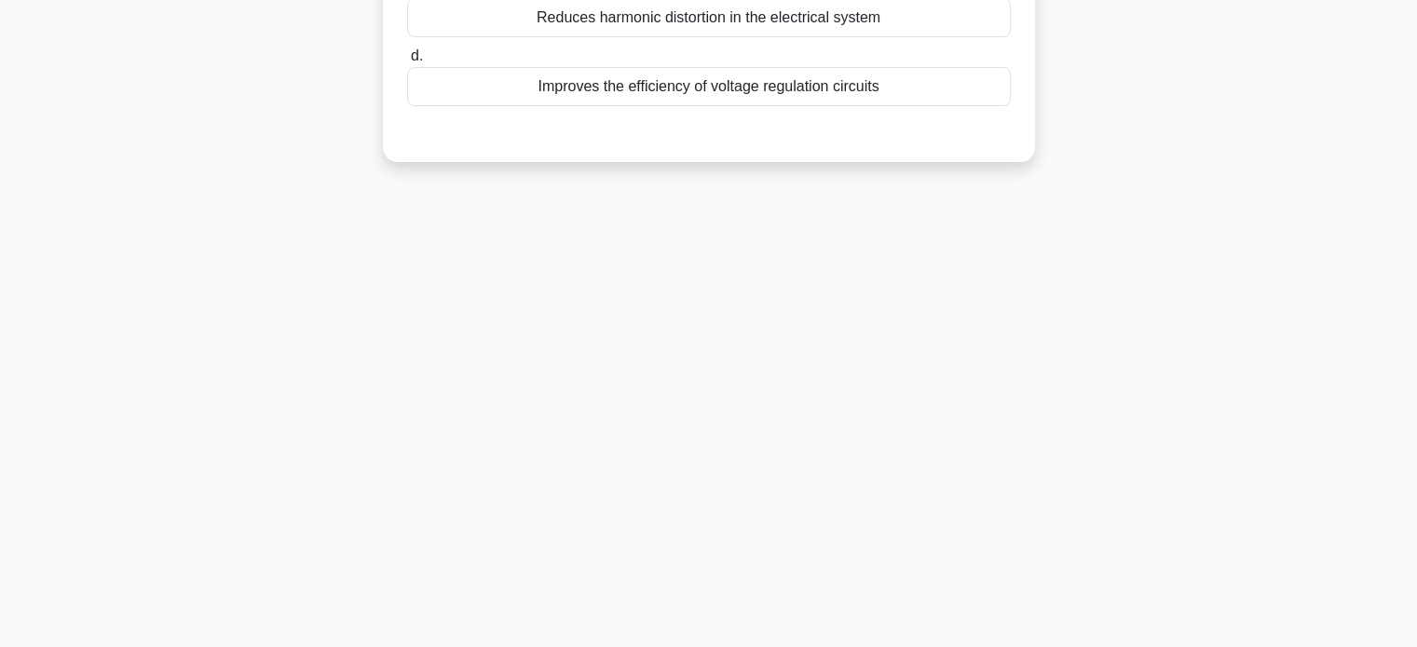
scroll to position [0, 0]
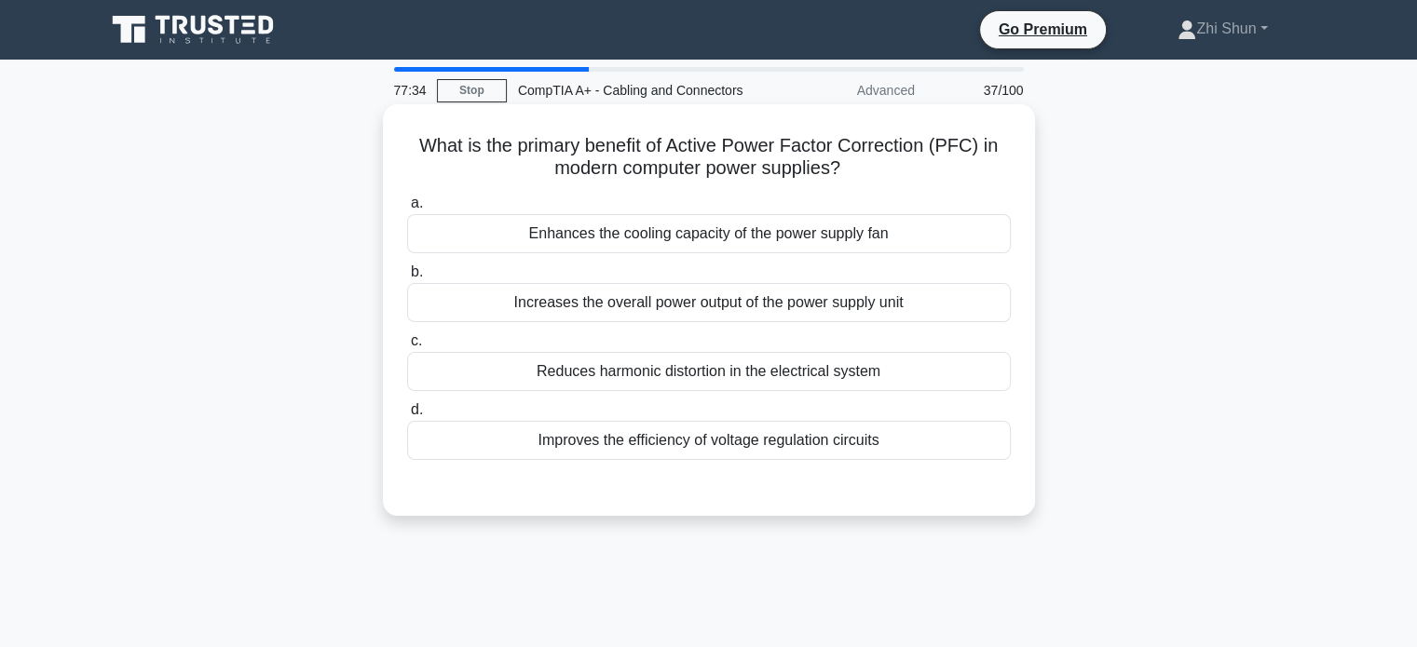
click at [756, 422] on div "Improves the efficiency of voltage regulation circuits" at bounding box center [709, 440] width 604 height 39
click at [407, 416] on input "d. Improves the efficiency of voltage regulation circuits" at bounding box center [407, 410] width 0 height 12
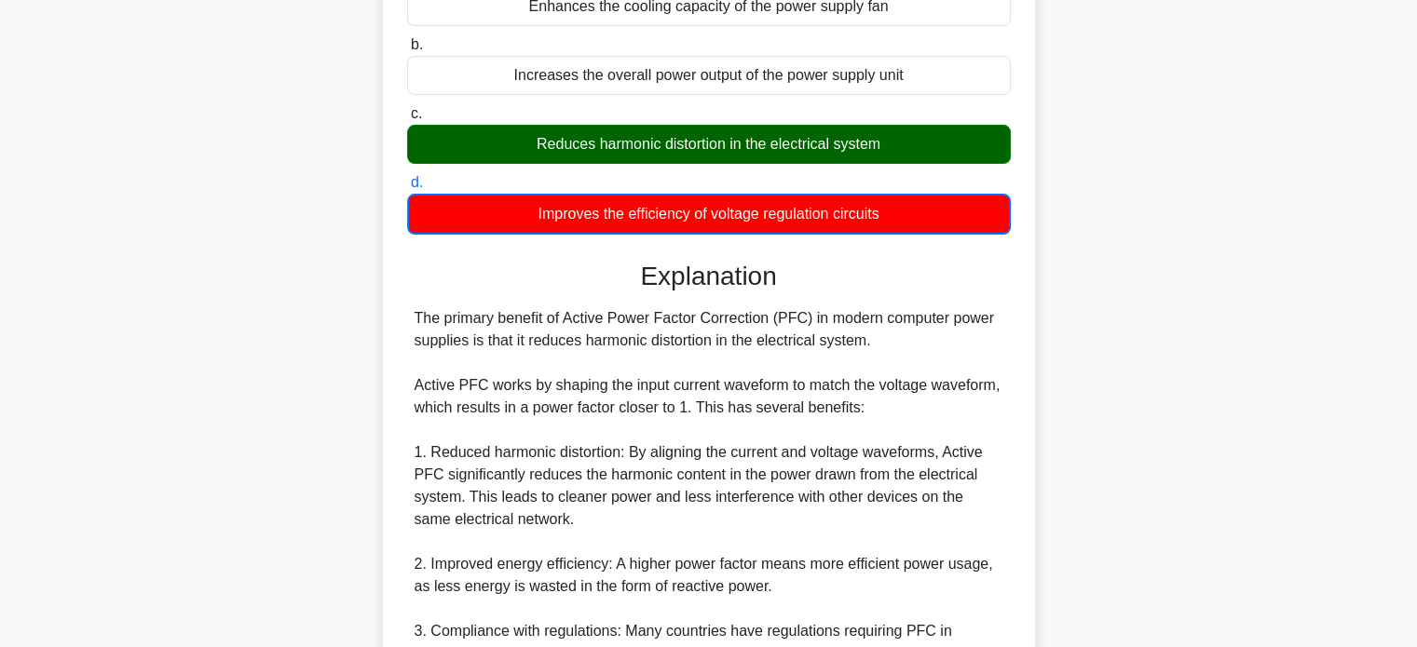
scroll to position [652, 0]
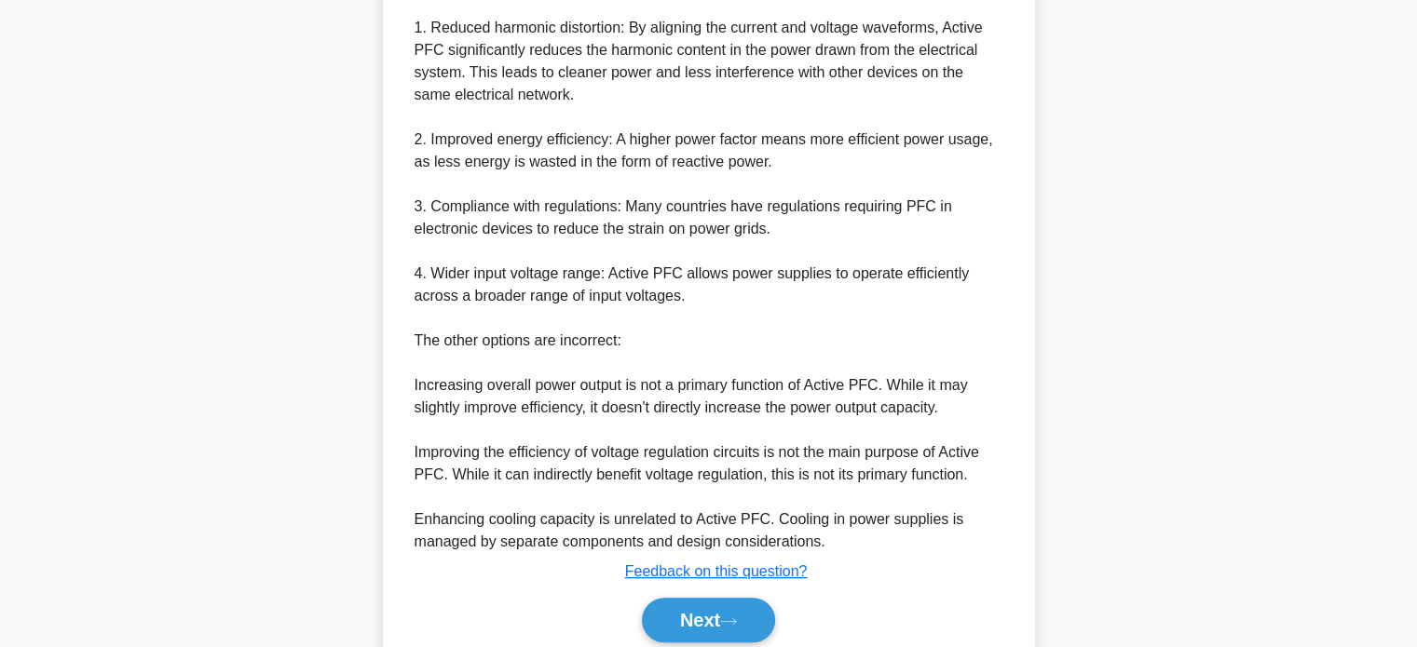
click at [712, 645] on div "Next" at bounding box center [709, 621] width 604 height 60
click at [713, 627] on button "Next" at bounding box center [708, 620] width 133 height 45
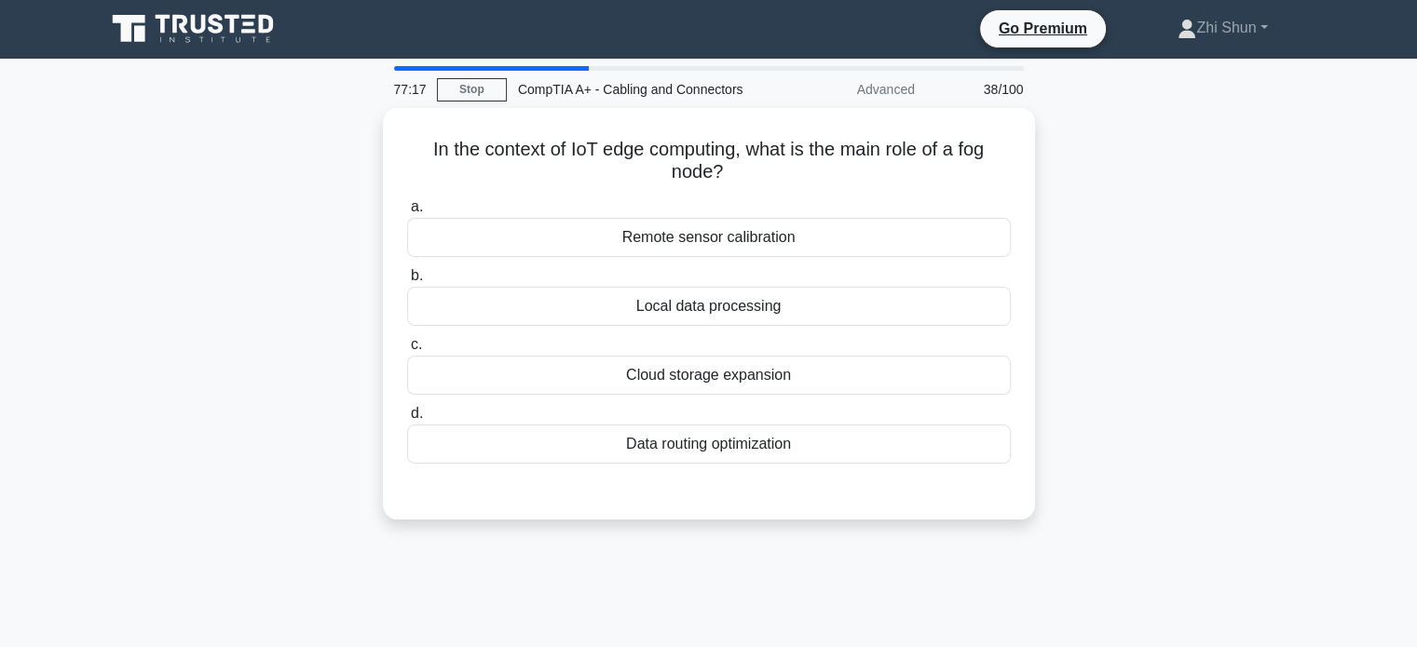
scroll to position [0, 0]
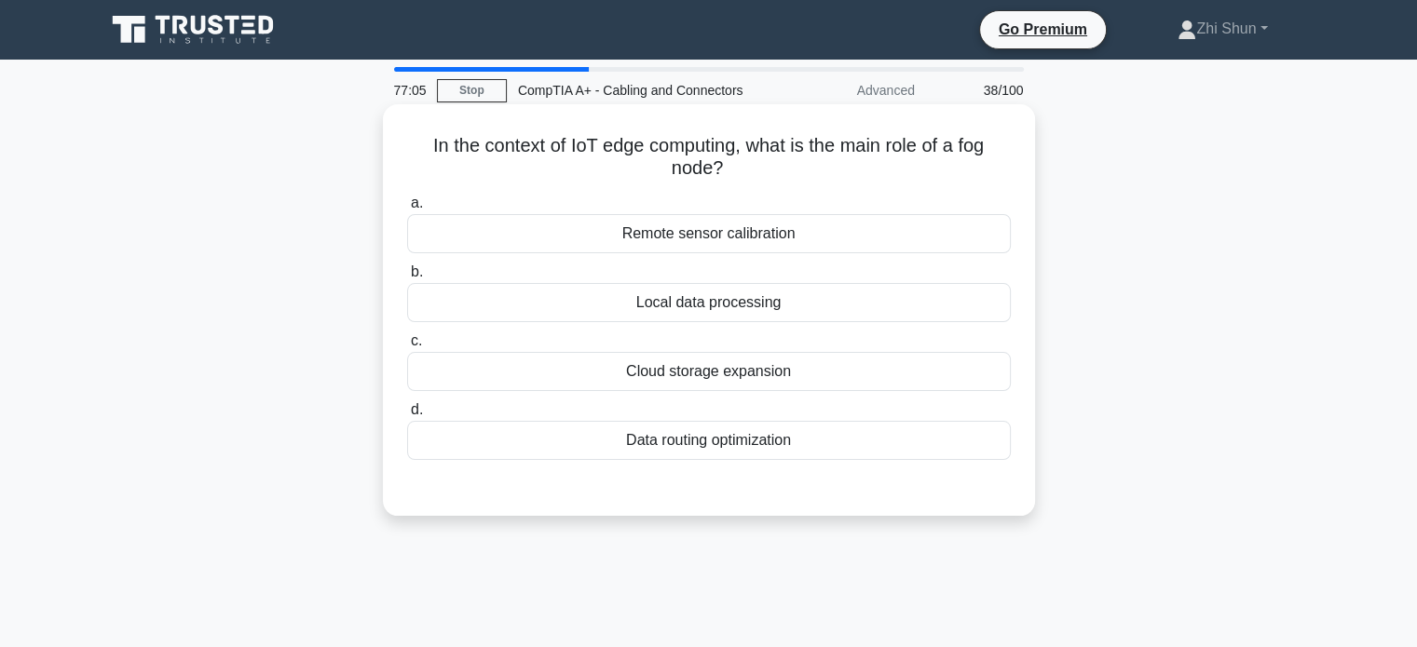
click at [752, 446] on div "Data routing optimization" at bounding box center [709, 440] width 604 height 39
click at [407, 416] on input "d. Data routing optimization" at bounding box center [407, 410] width 0 height 12
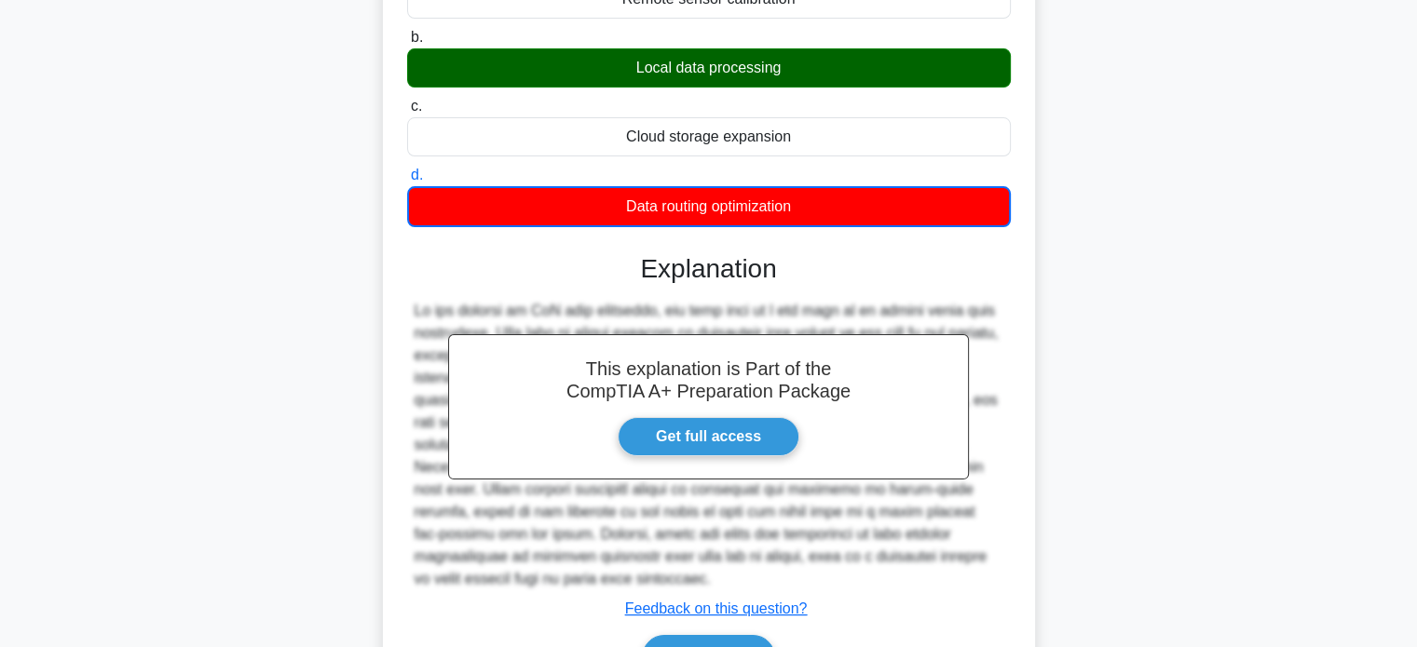
scroll to position [359, 0]
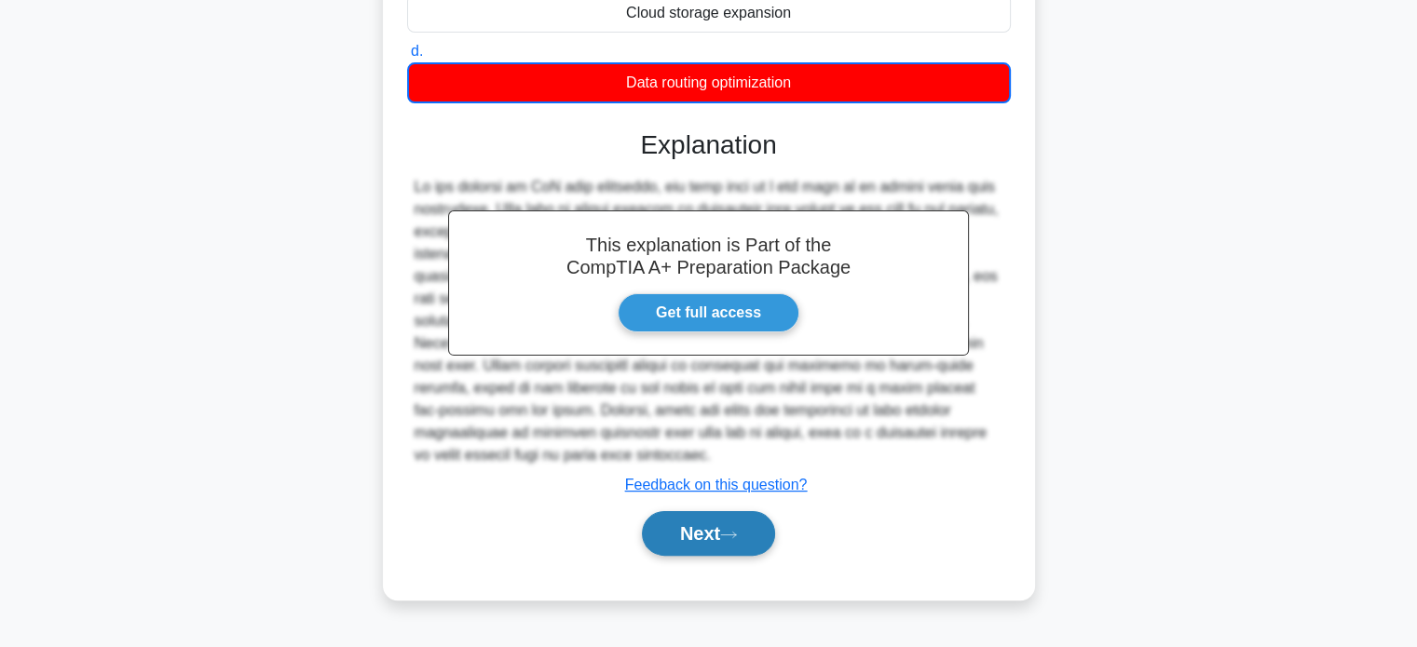
click at [736, 533] on icon at bounding box center [728, 535] width 15 height 6
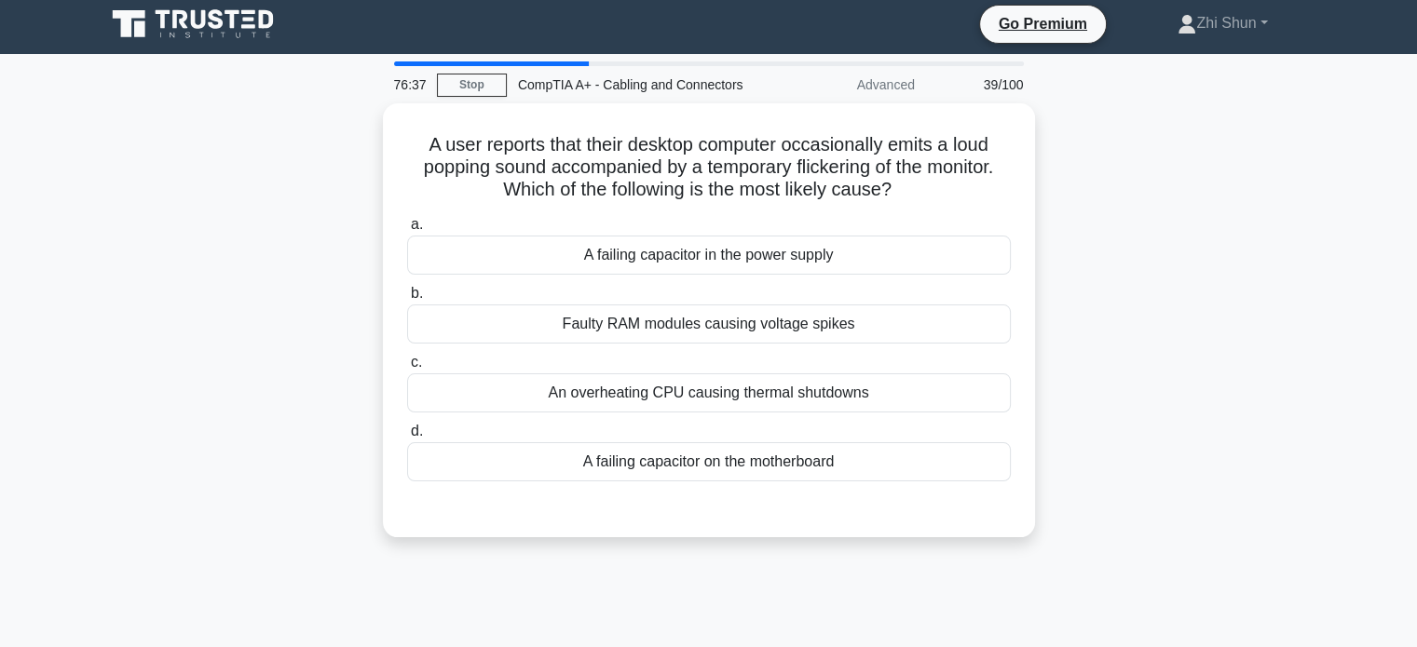
scroll to position [0, 0]
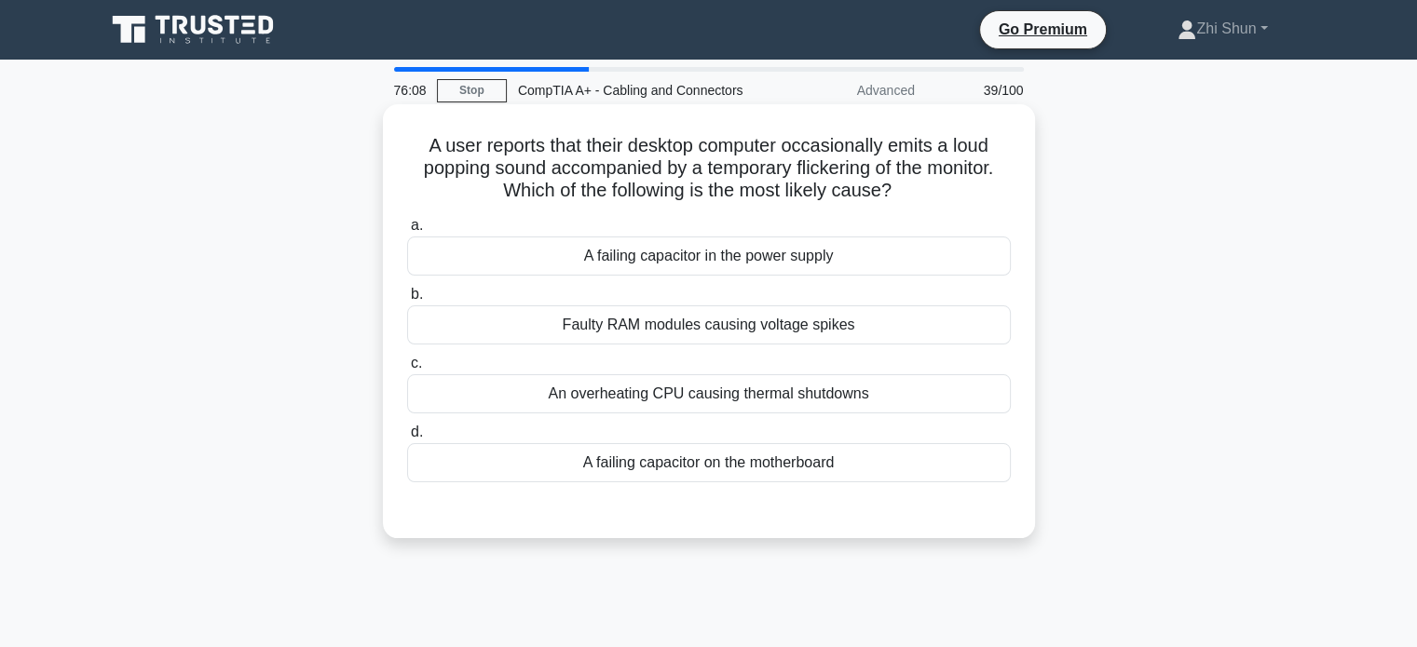
click at [652, 397] on div "An overheating CPU causing thermal shutdowns" at bounding box center [709, 393] width 604 height 39
click at [407, 370] on input "c. An overheating CPU causing thermal shutdowns" at bounding box center [407, 364] width 0 height 12
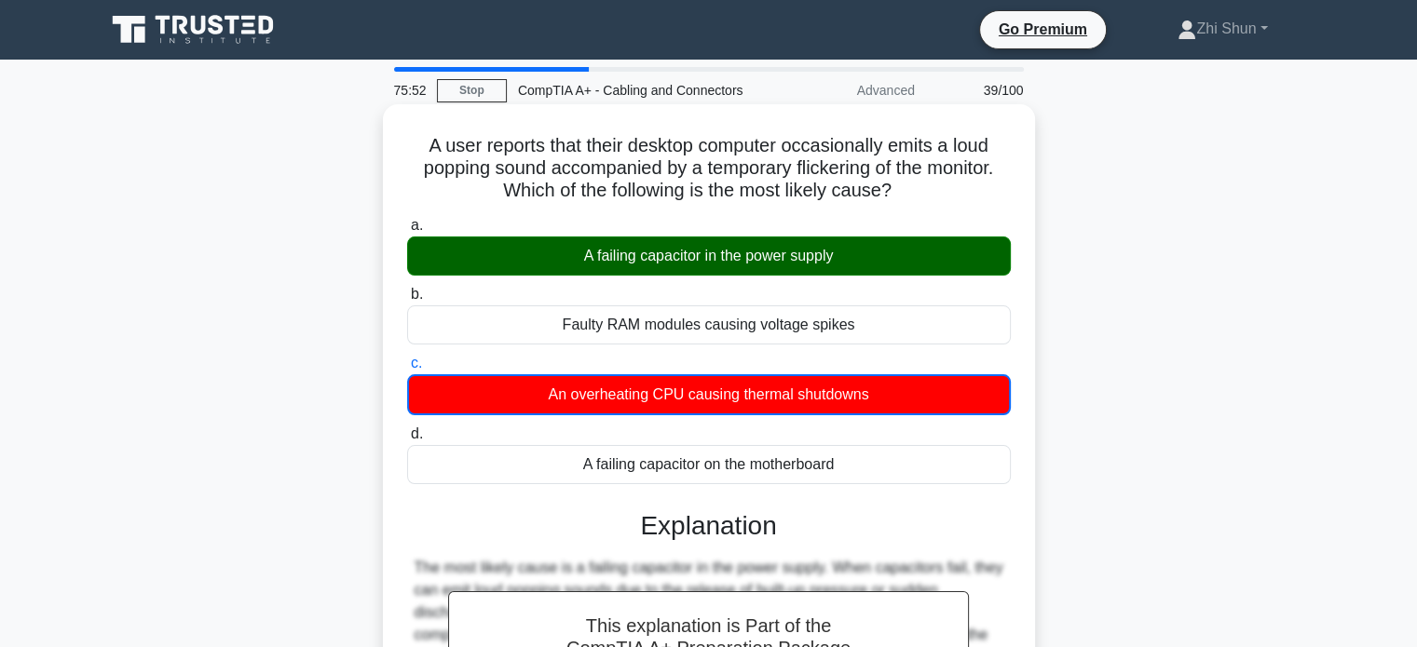
scroll to position [359, 0]
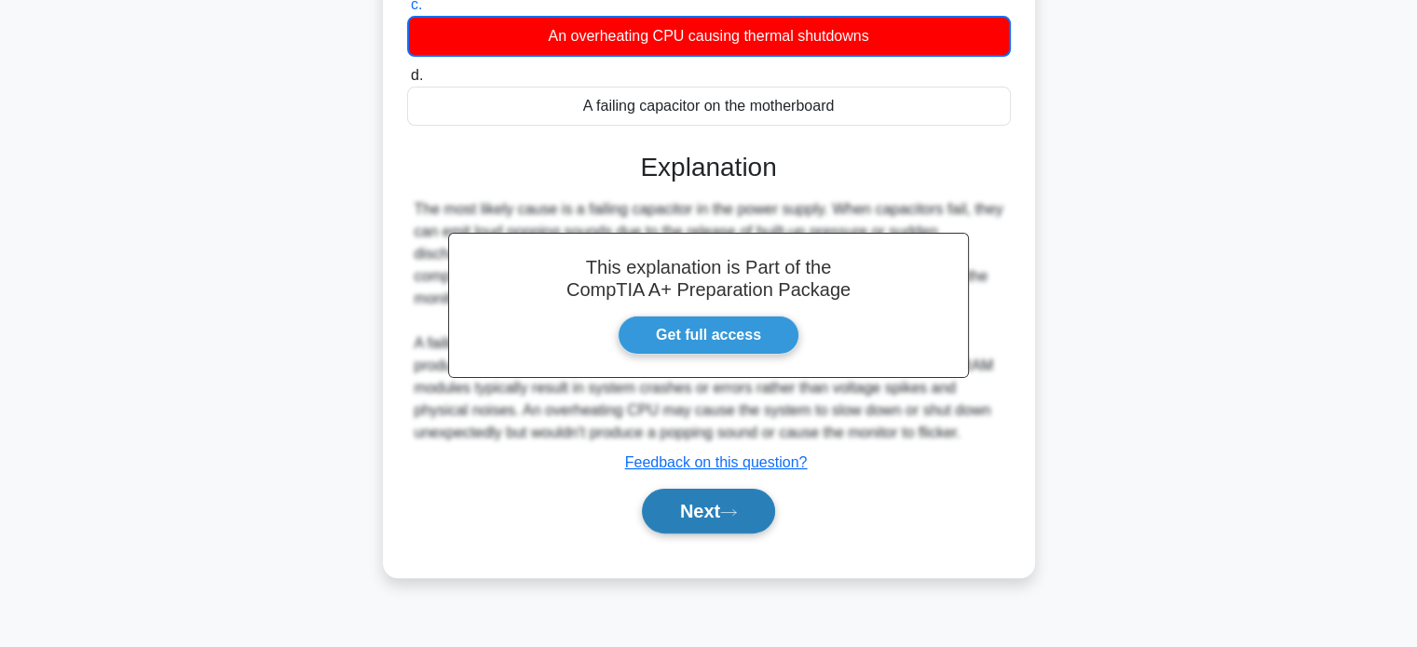
click at [723, 511] on button "Next" at bounding box center [708, 511] width 133 height 45
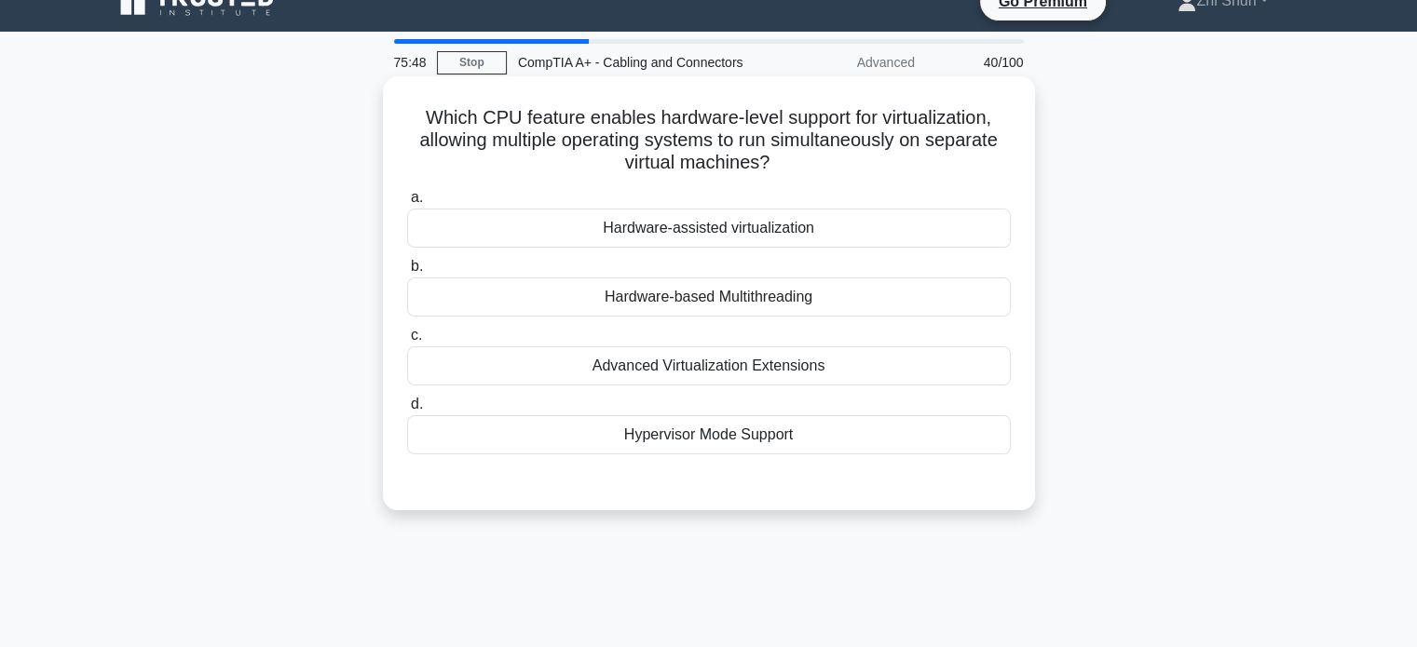
scroll to position [0, 0]
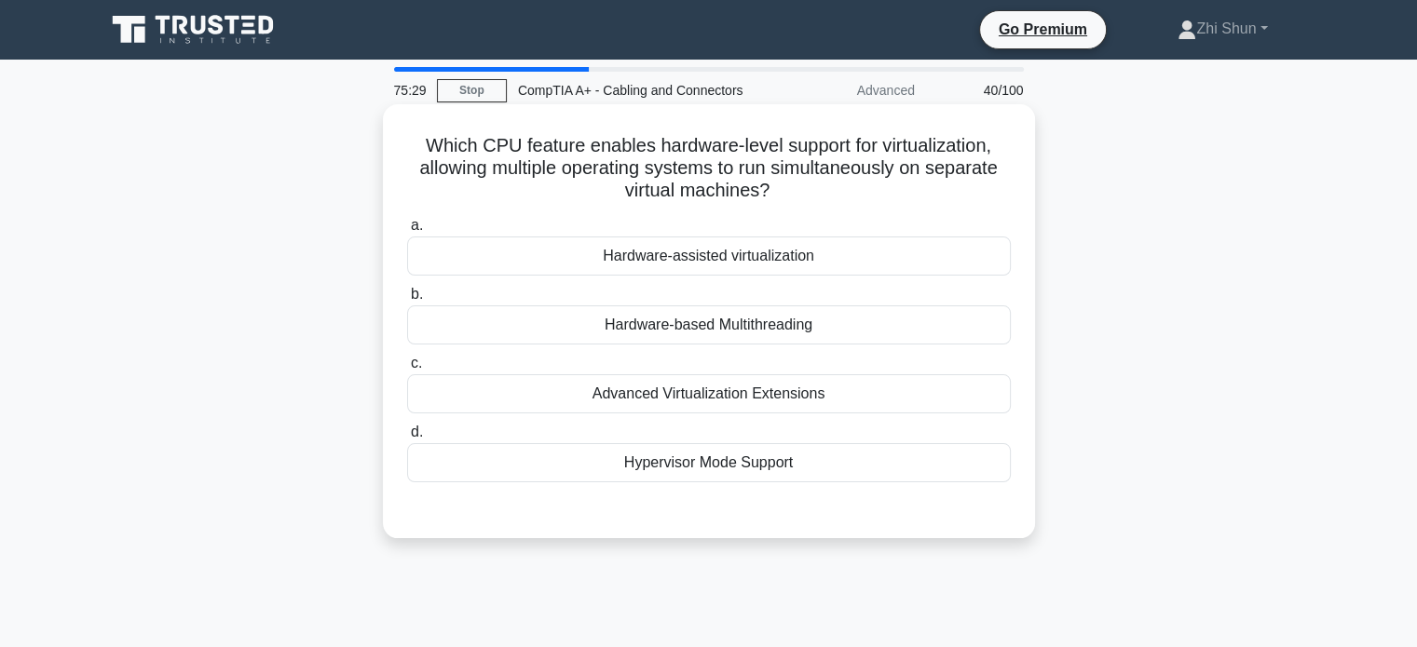
click at [696, 461] on div "Hypervisor Mode Support" at bounding box center [709, 462] width 604 height 39
click at [407, 439] on input "d. Hypervisor Mode Support" at bounding box center [407, 433] width 0 height 12
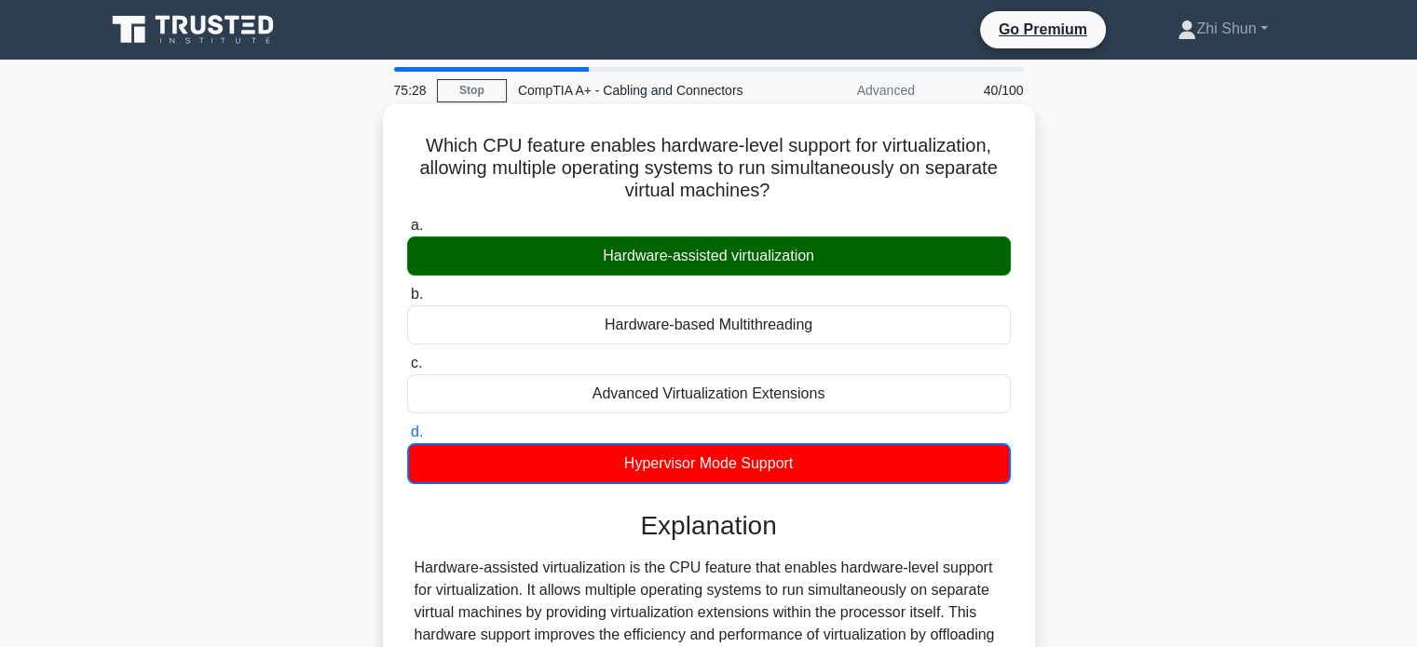
scroll to position [279, 0]
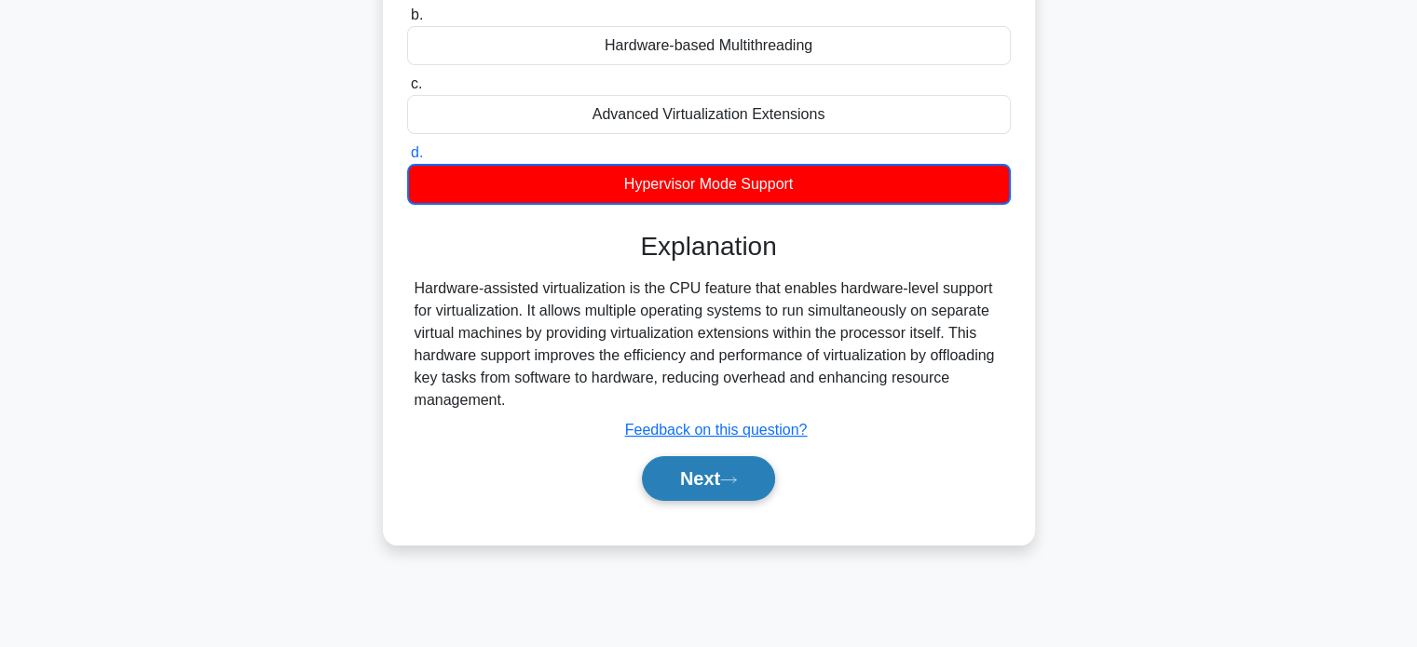
click at [721, 480] on button "Next" at bounding box center [708, 478] width 133 height 45
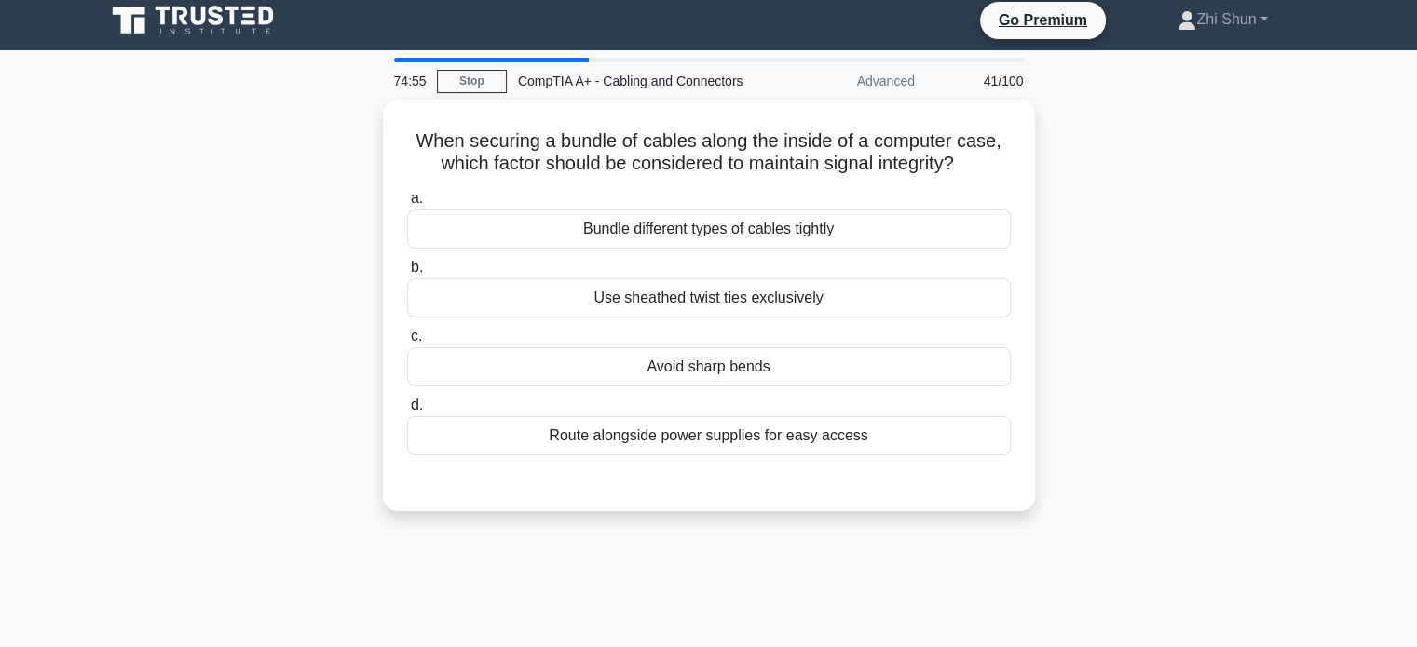
scroll to position [0, 0]
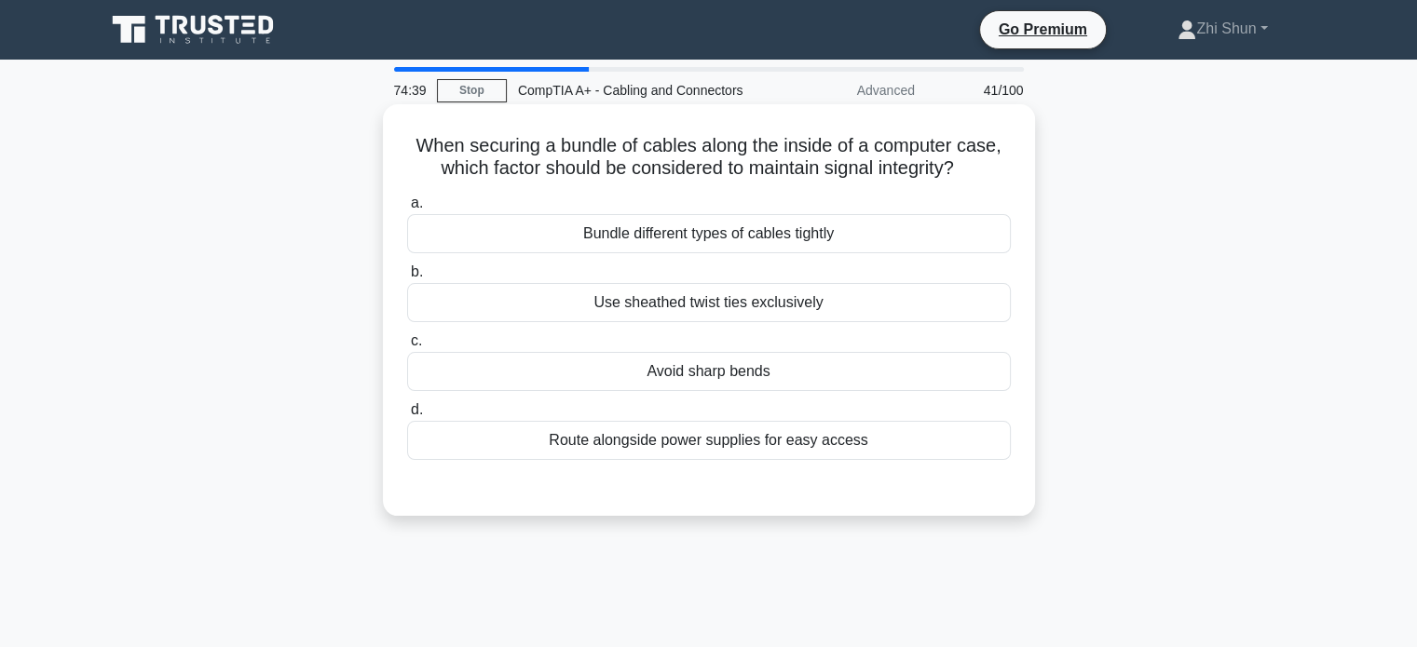
click at [617, 316] on div "Use sheathed twist ties exclusively" at bounding box center [709, 302] width 604 height 39
click at [407, 278] on input "b. Use sheathed twist ties exclusively" at bounding box center [407, 272] width 0 height 12
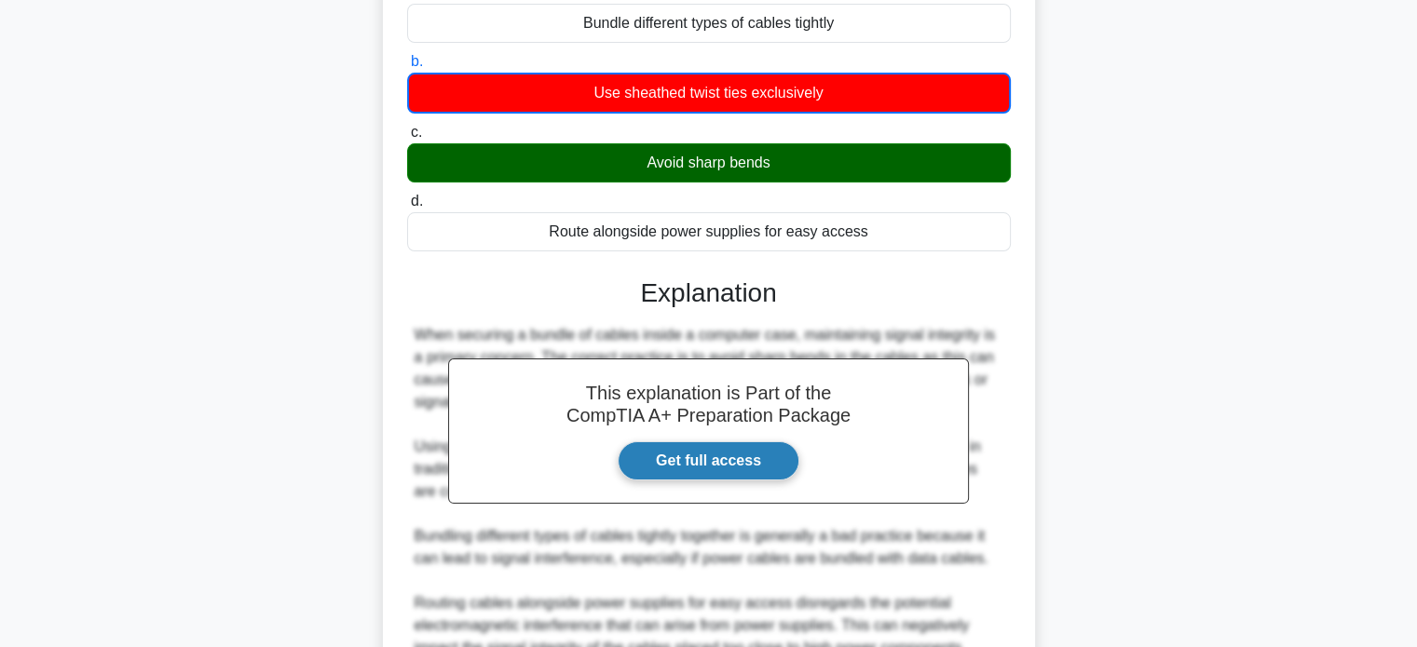
scroll to position [389, 0]
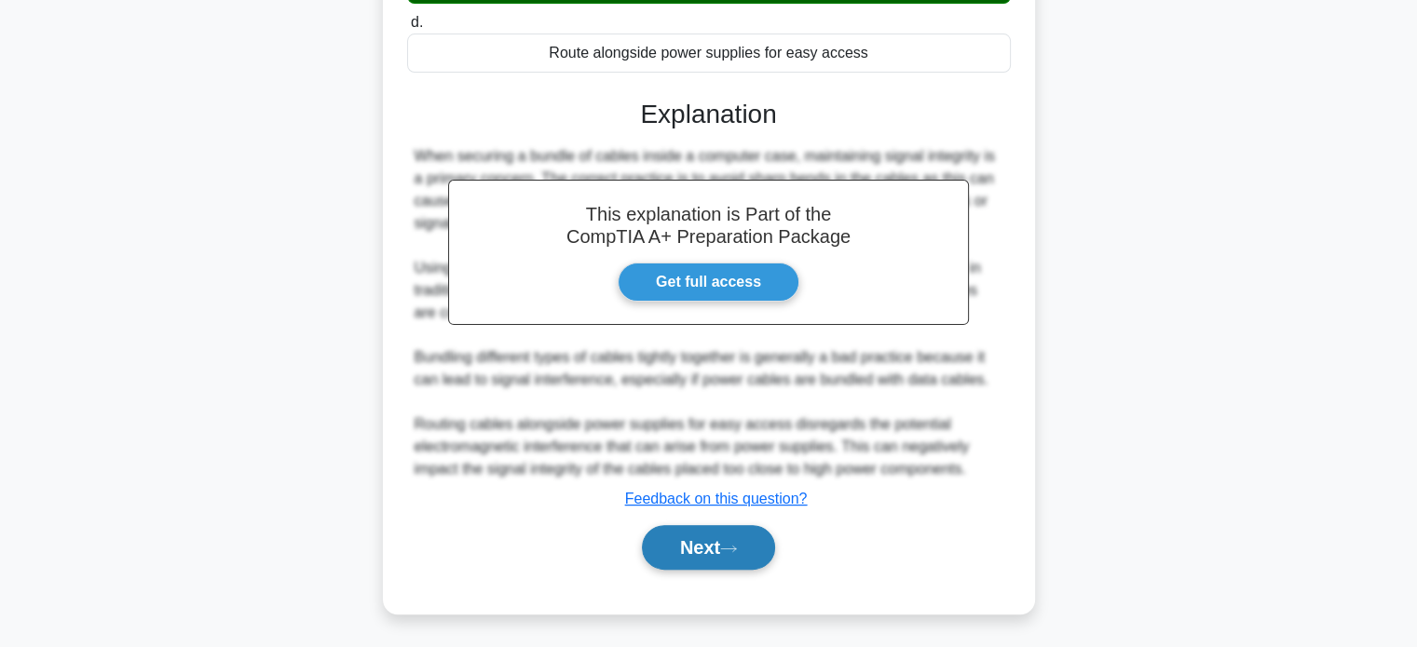
click at [705, 539] on button "Next" at bounding box center [708, 547] width 133 height 45
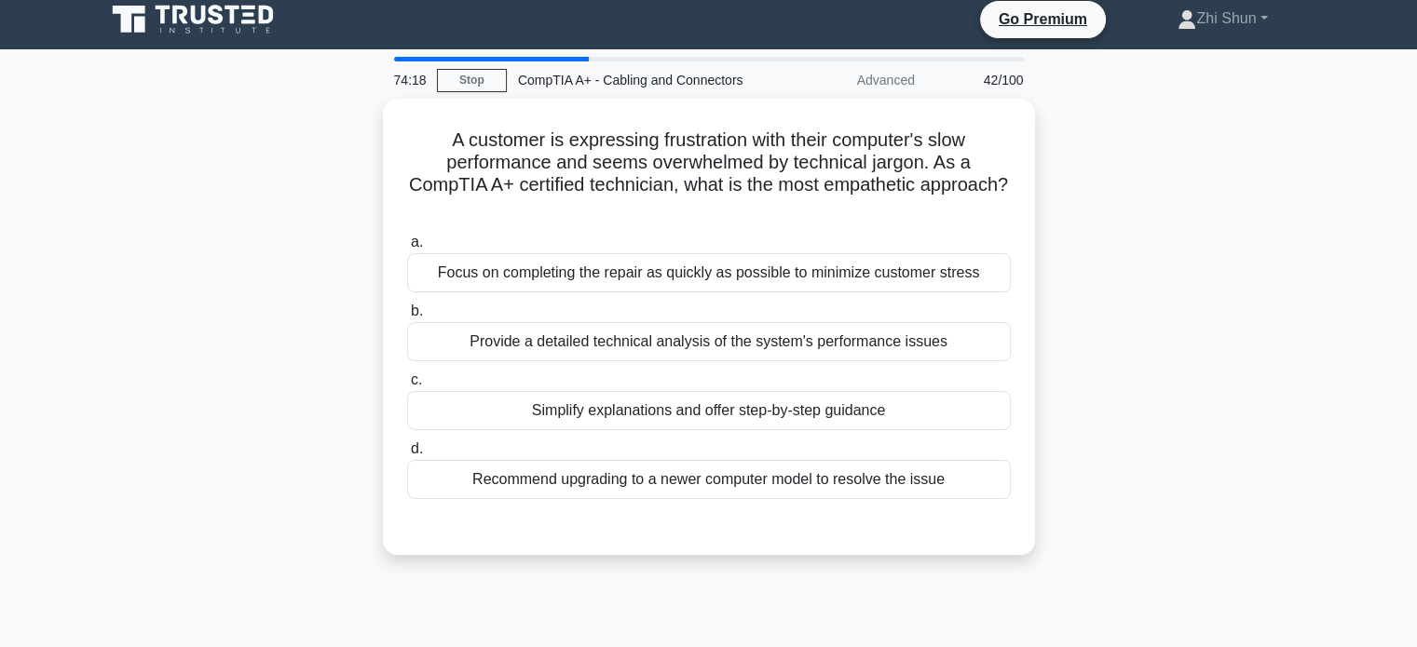
scroll to position [0, 0]
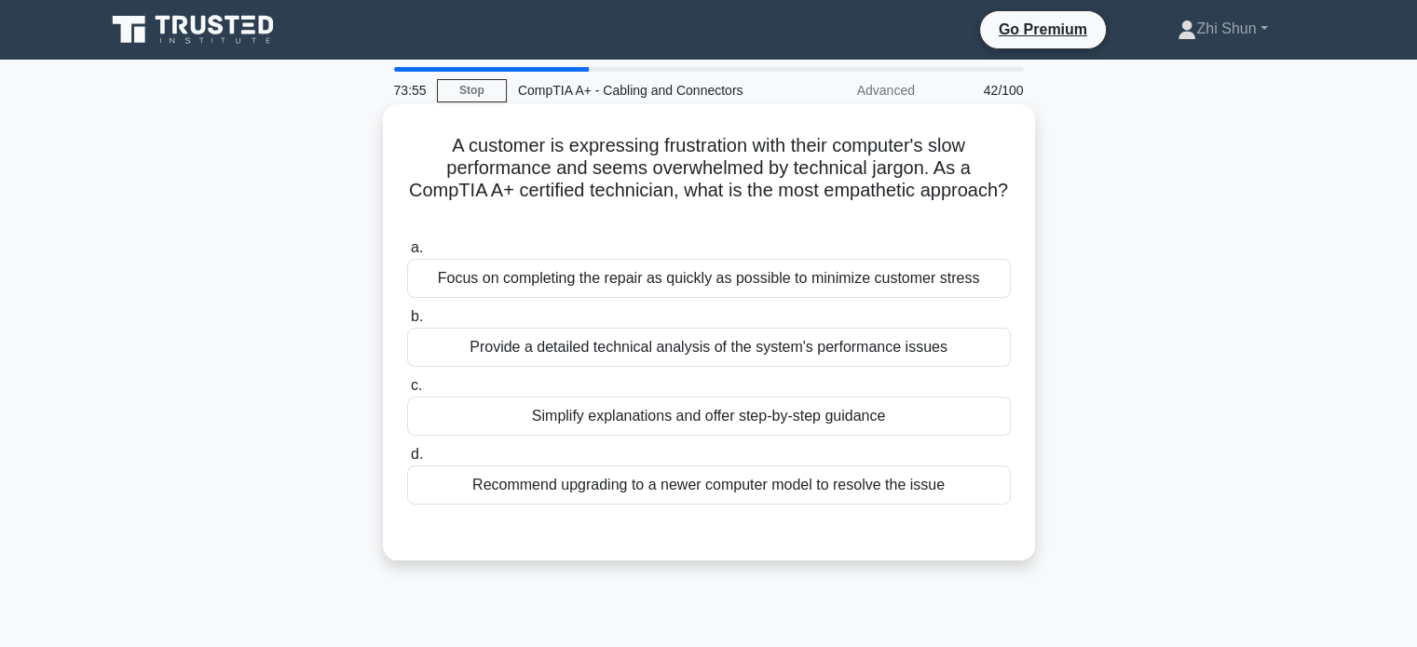
click at [739, 415] on div "Simplify explanations and offer step-by-step guidance" at bounding box center [709, 416] width 604 height 39
click at [407, 392] on input "c. Simplify explanations and offer step-by-step guidance" at bounding box center [407, 386] width 0 height 12
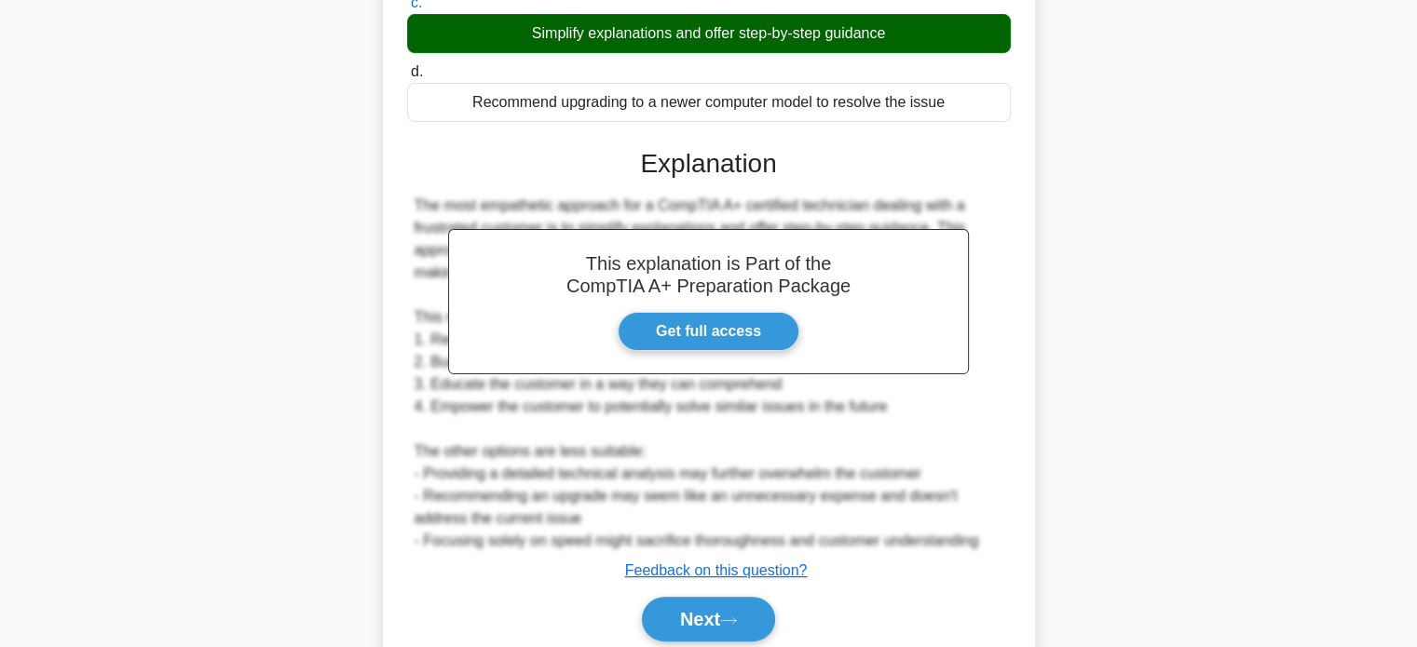
scroll to position [455, 0]
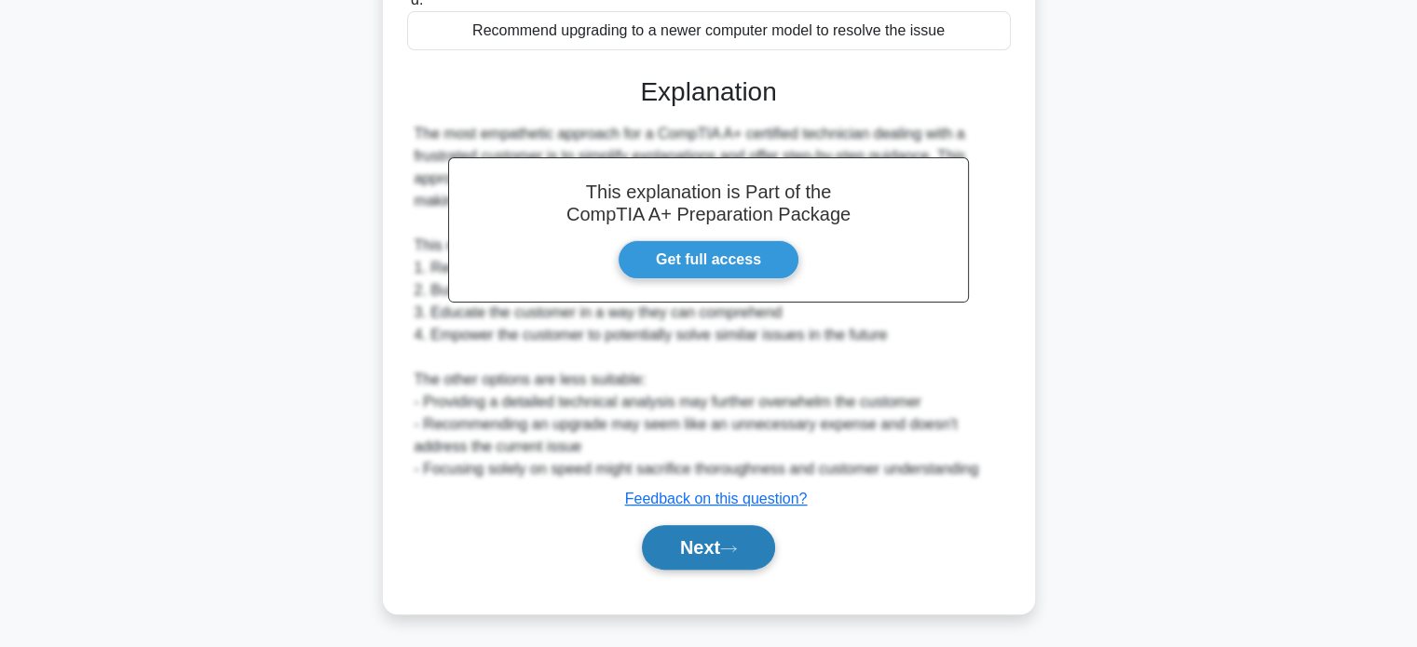
click at [685, 560] on button "Next" at bounding box center [708, 547] width 133 height 45
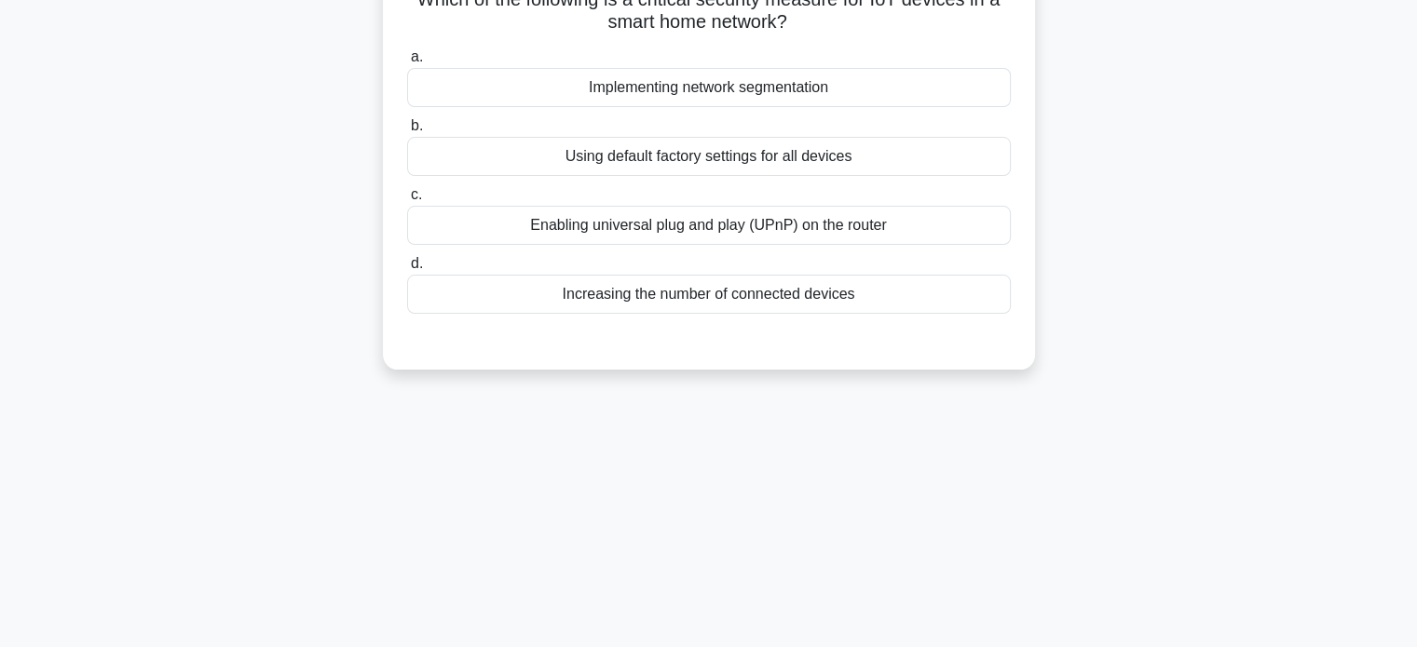
scroll to position [0, 0]
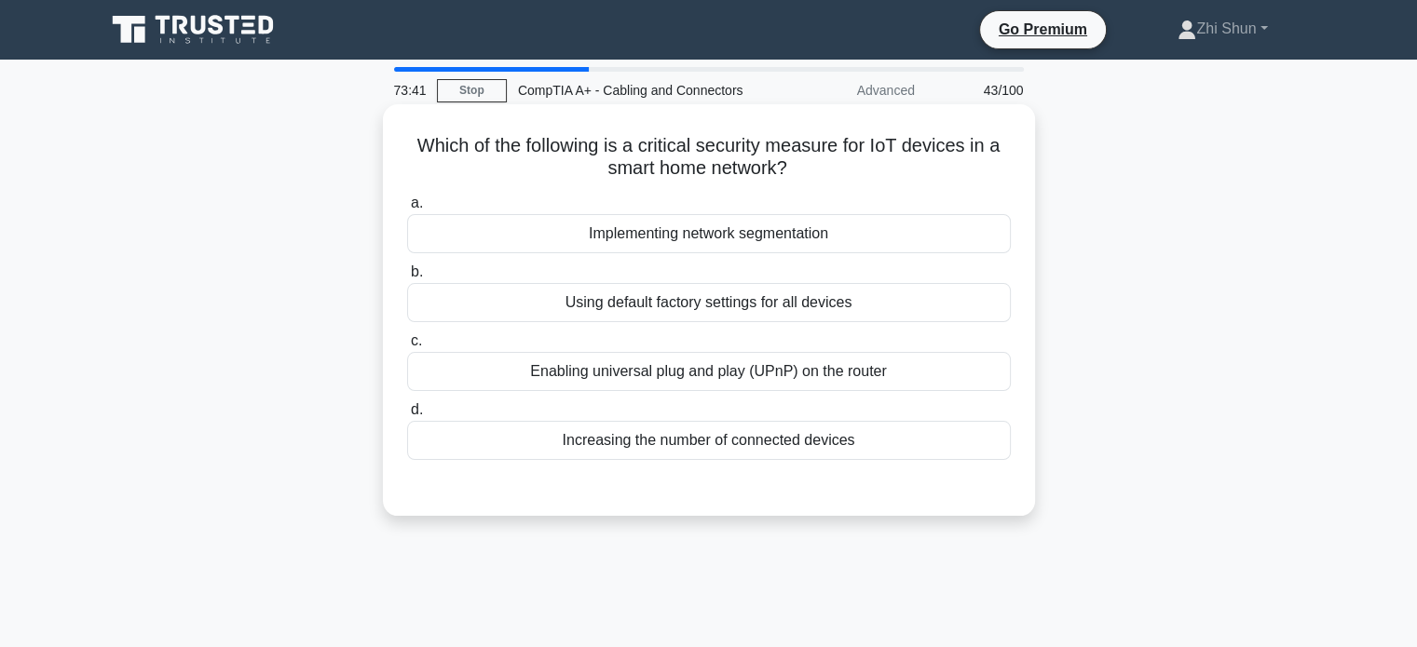
click at [757, 245] on div "Implementing network segmentation" at bounding box center [709, 233] width 604 height 39
click at [407, 210] on input "a. Implementing network segmentation" at bounding box center [407, 203] width 0 height 12
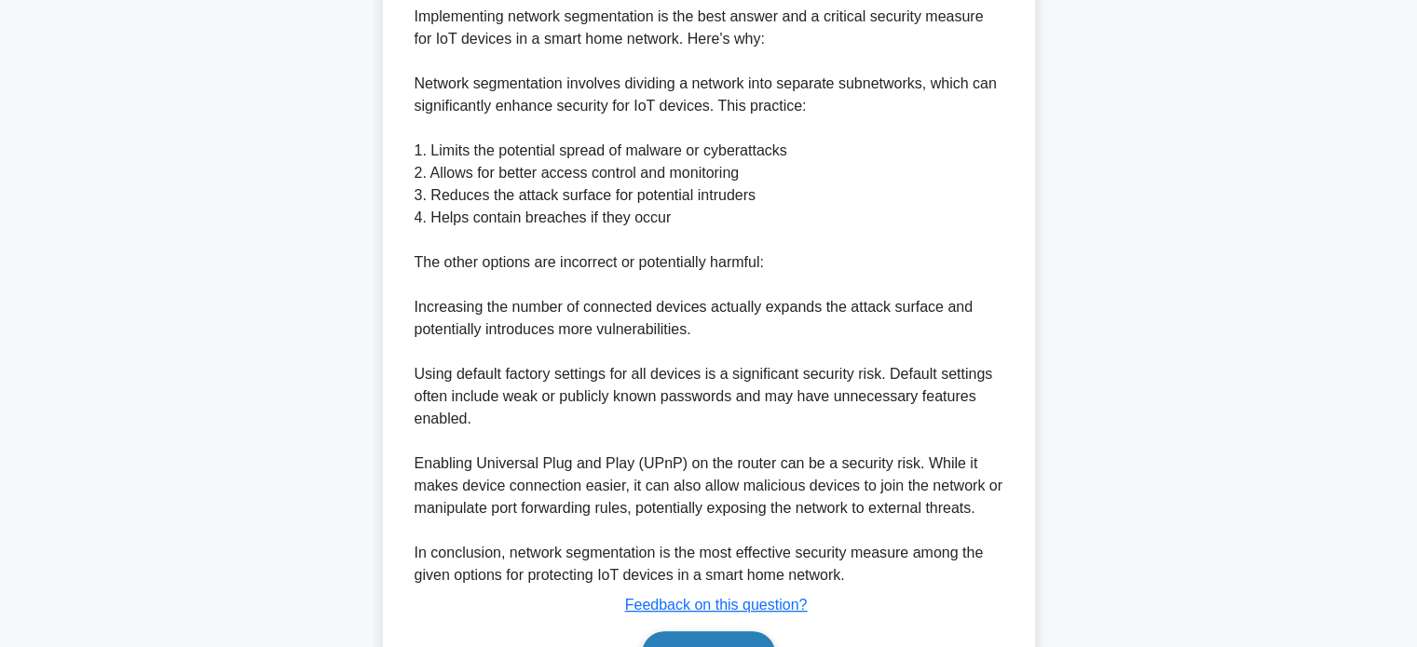
scroll to position [633, 0]
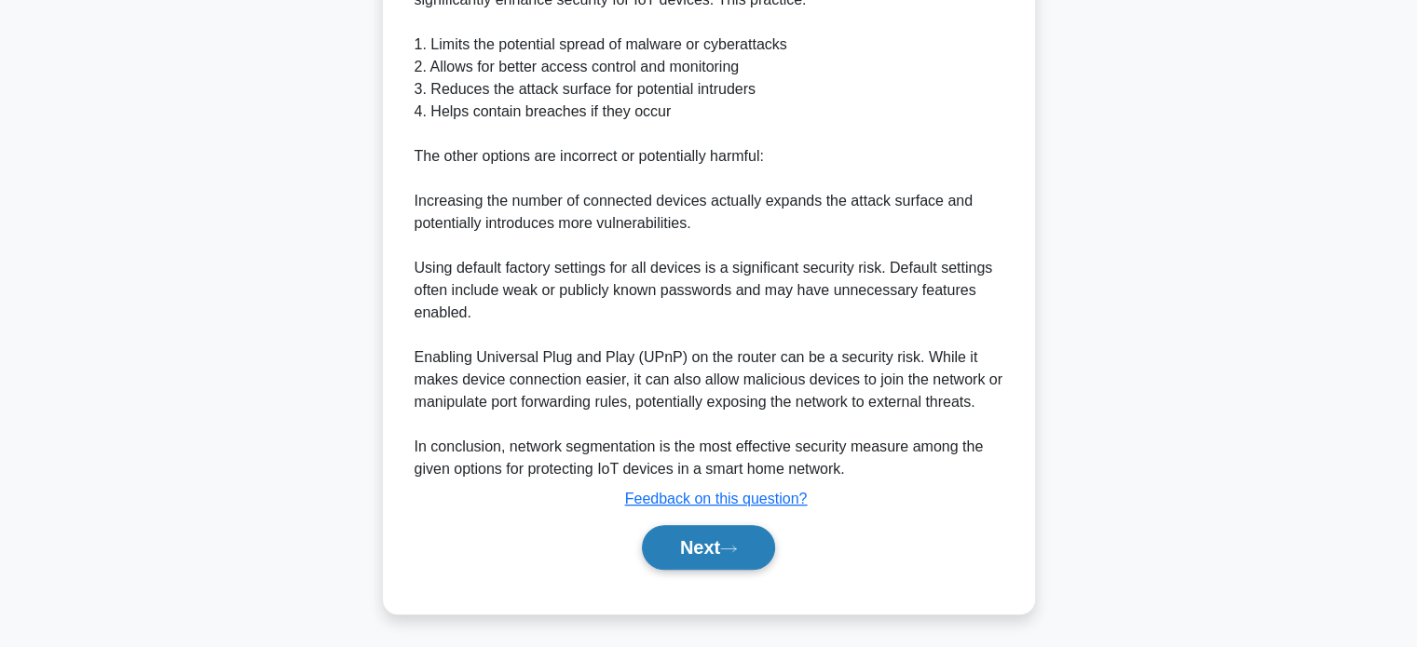
click at [686, 557] on button "Next" at bounding box center [708, 547] width 133 height 45
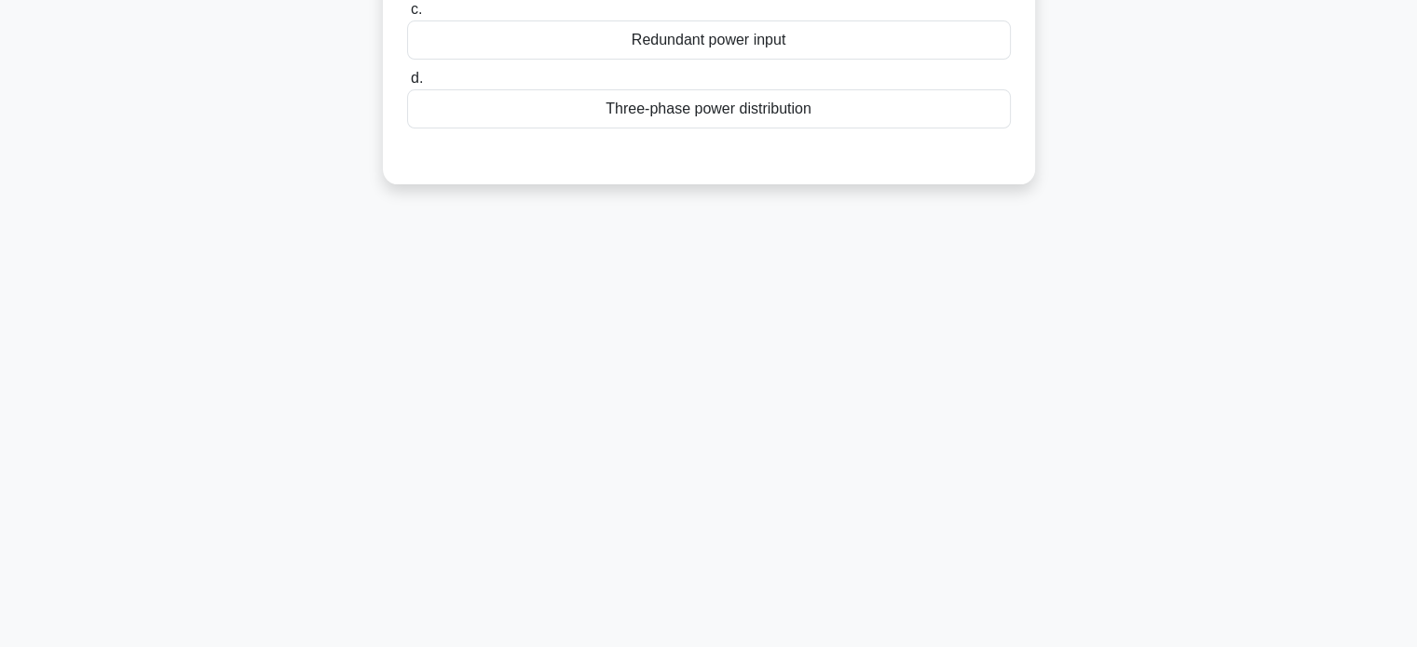
scroll to position [0, 0]
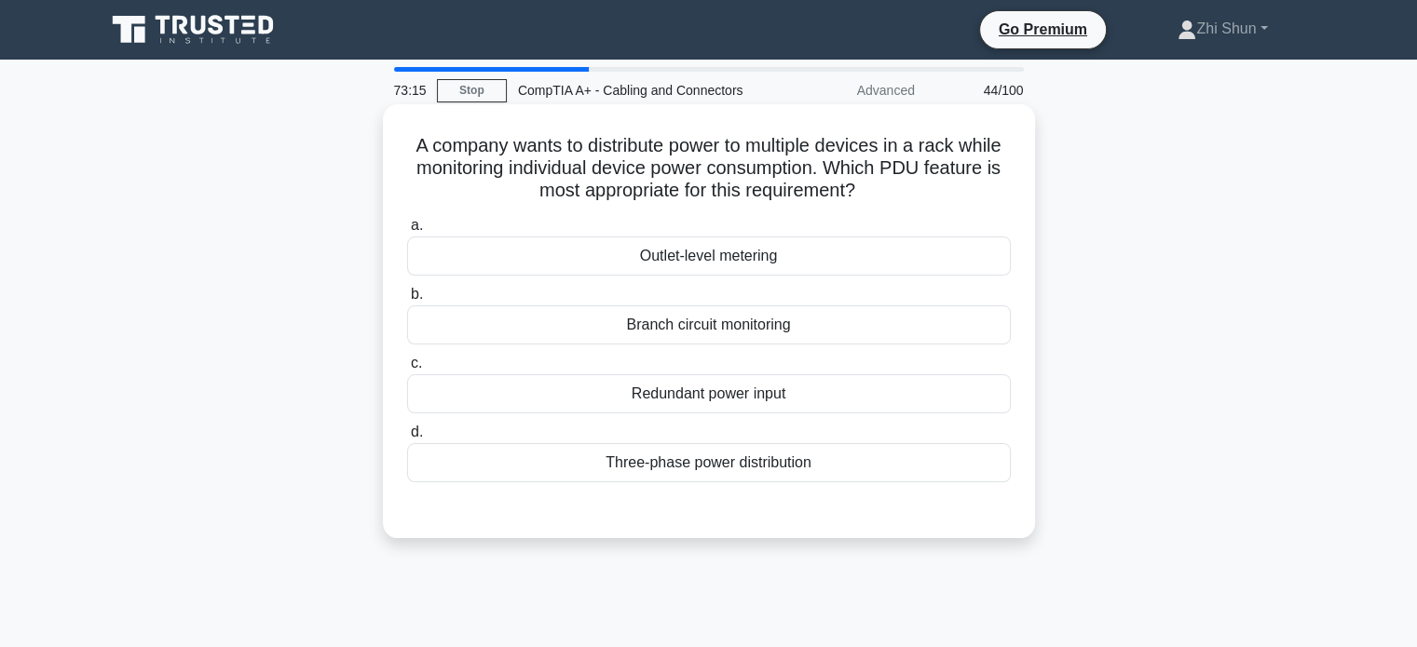
click at [730, 330] on div "Branch circuit monitoring" at bounding box center [709, 324] width 604 height 39
click at [407, 301] on input "b. Branch circuit monitoring" at bounding box center [407, 295] width 0 height 12
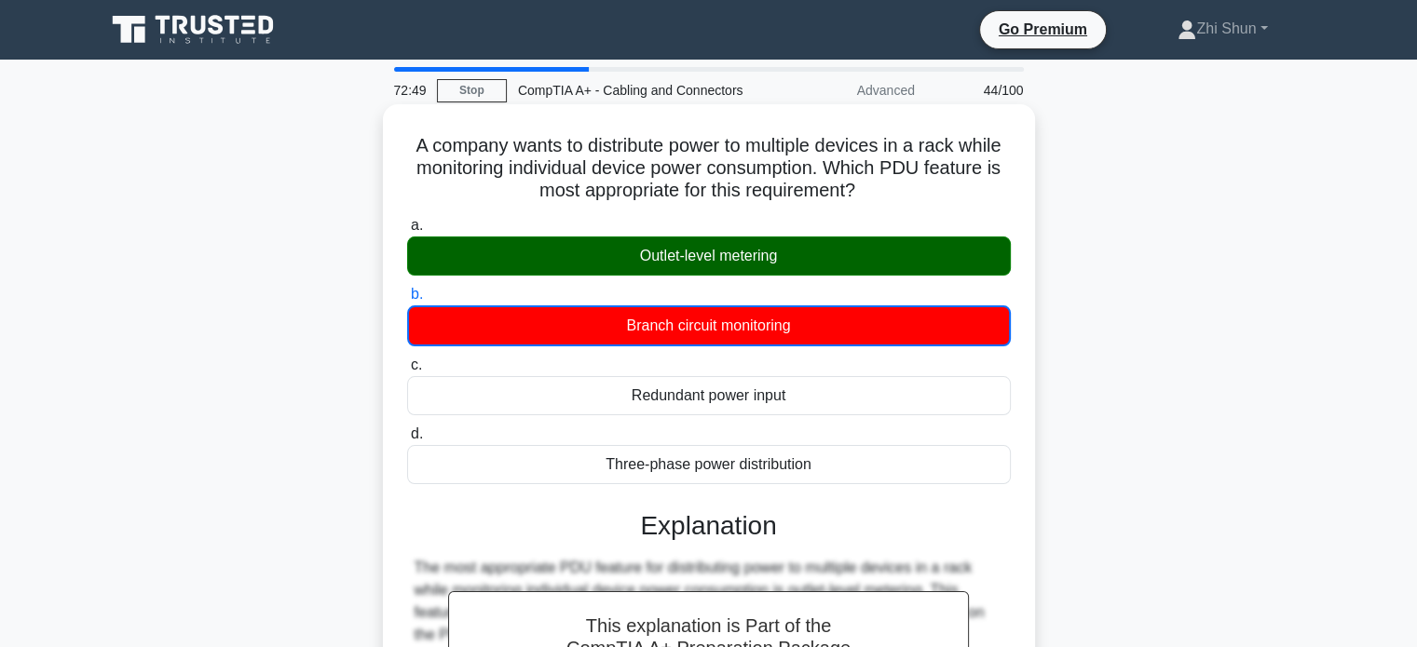
scroll to position [523, 0]
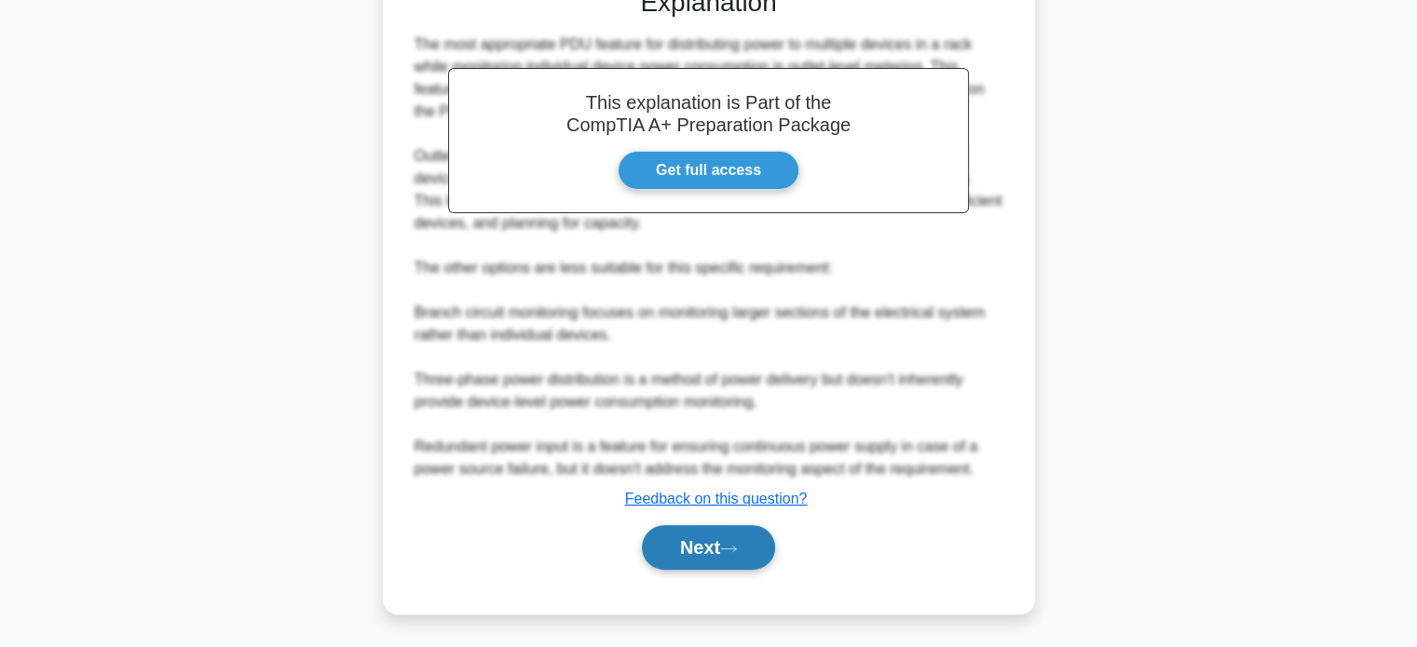
click at [708, 541] on button "Next" at bounding box center [708, 547] width 133 height 45
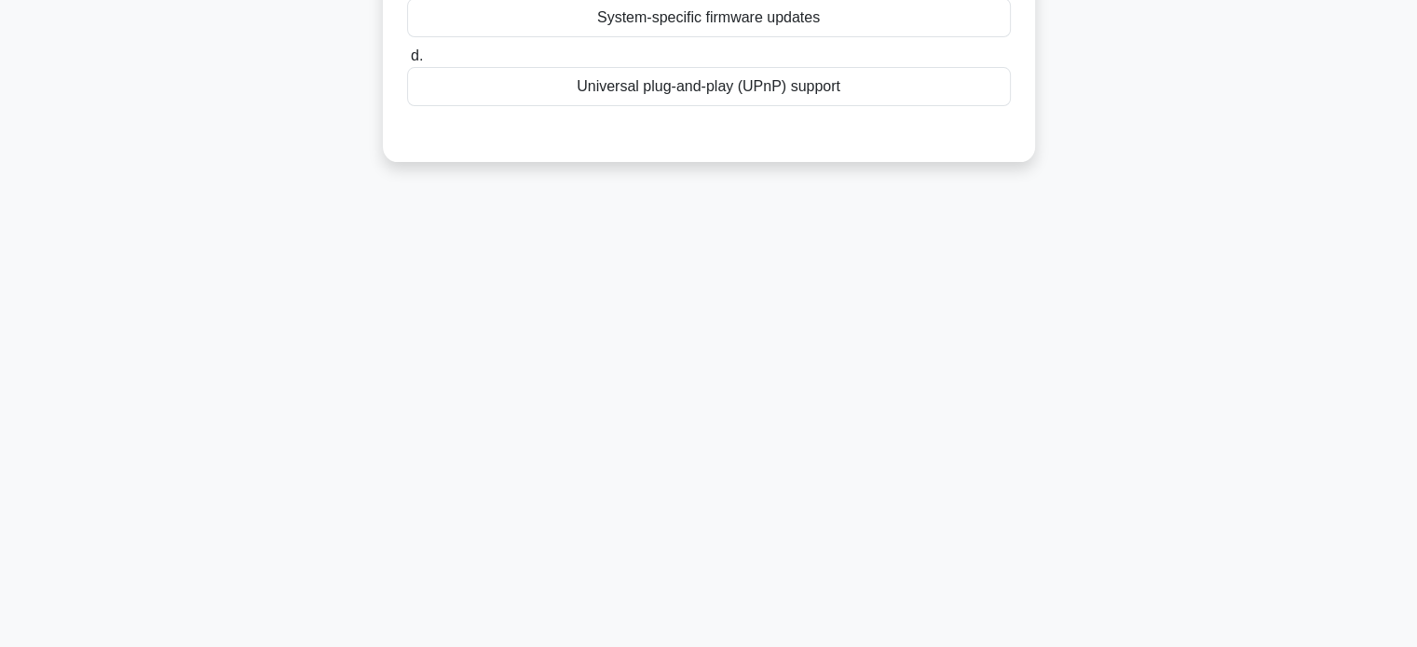
scroll to position [0, 0]
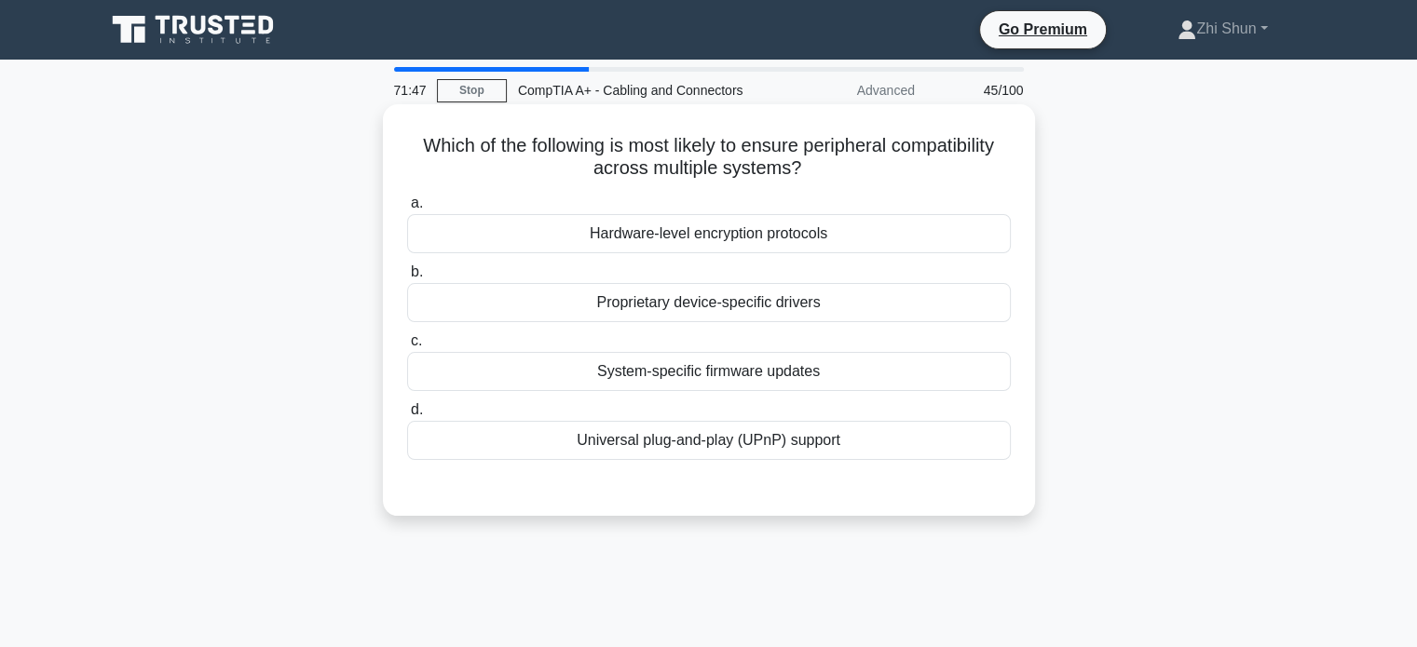
click at [786, 449] on div "Universal plug-and-play (UPnP) support" at bounding box center [709, 440] width 604 height 39
click at [407, 416] on input "d. Universal plug-and-play (UPnP) support" at bounding box center [407, 410] width 0 height 12
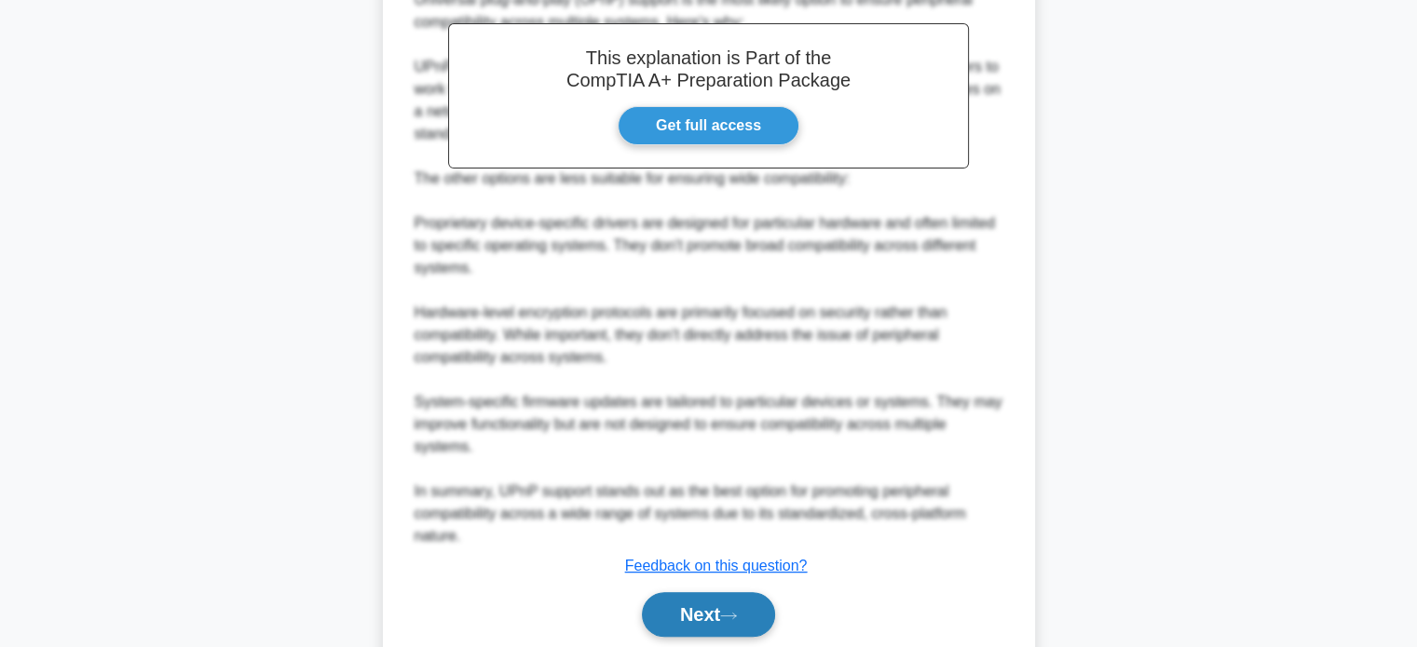
scroll to position [611, 0]
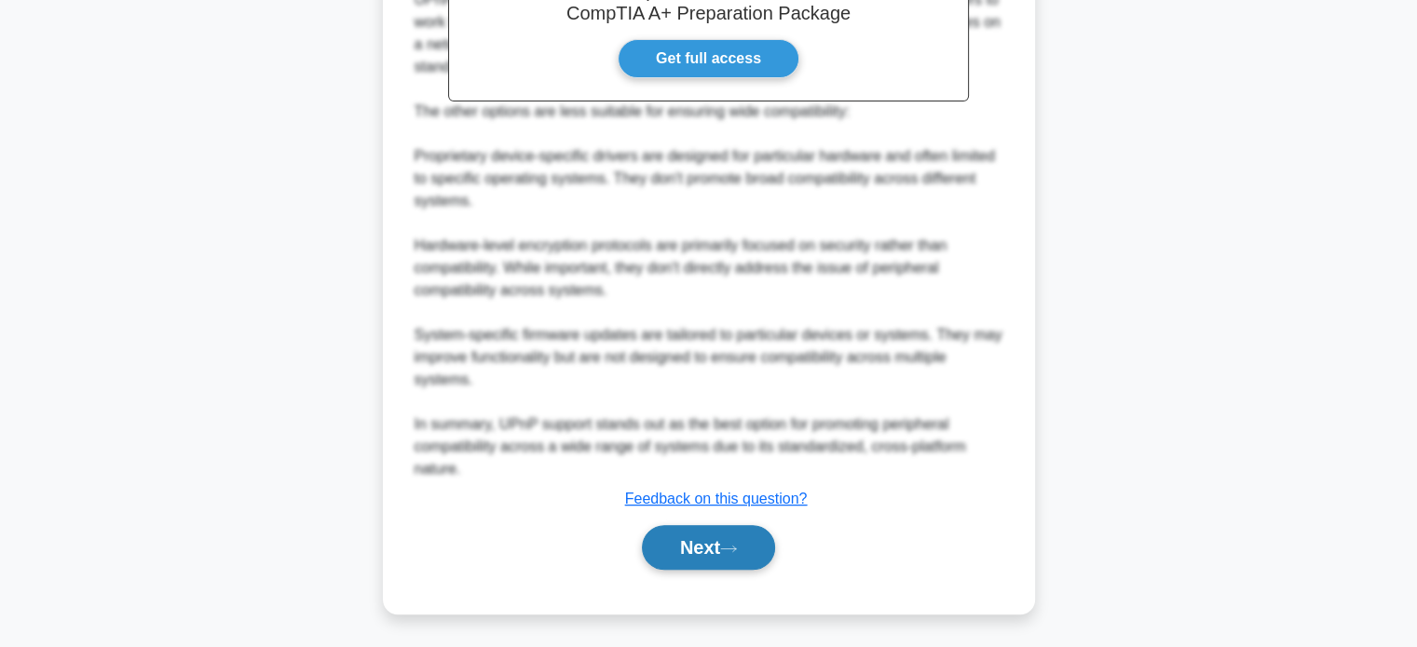
click at [661, 550] on button "Next" at bounding box center [708, 547] width 133 height 45
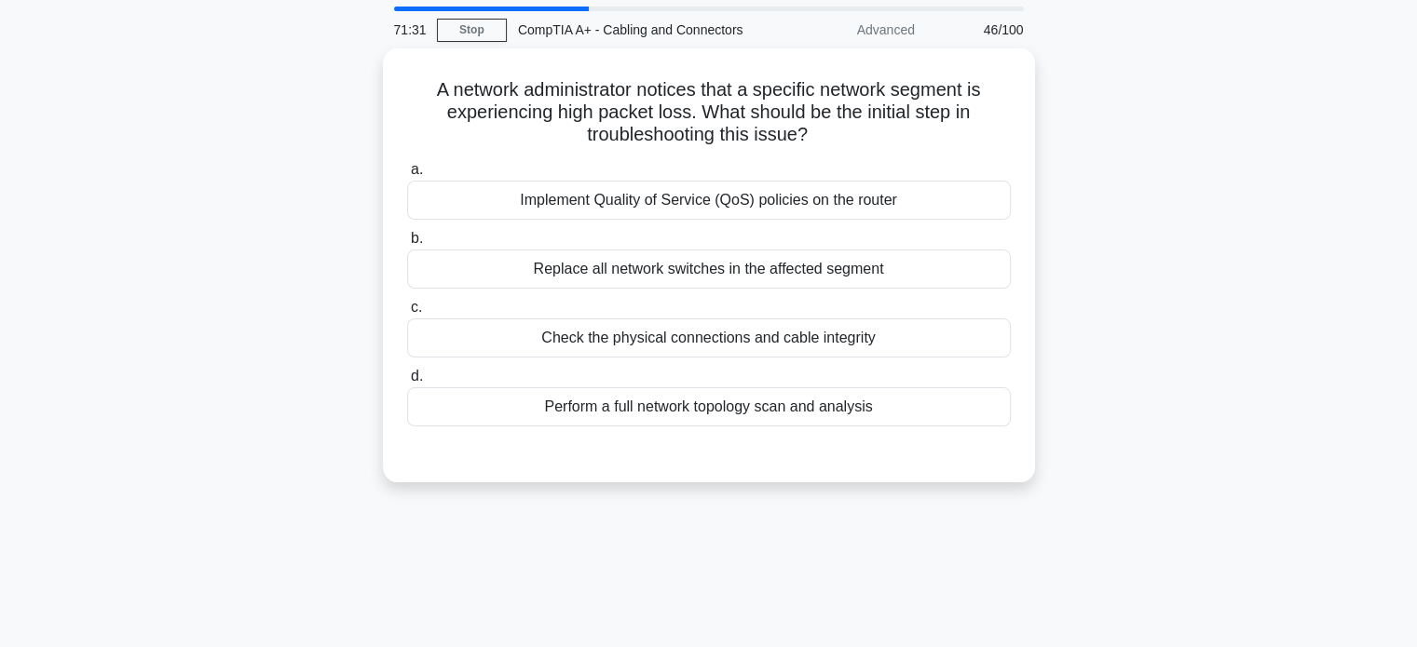
scroll to position [0, 0]
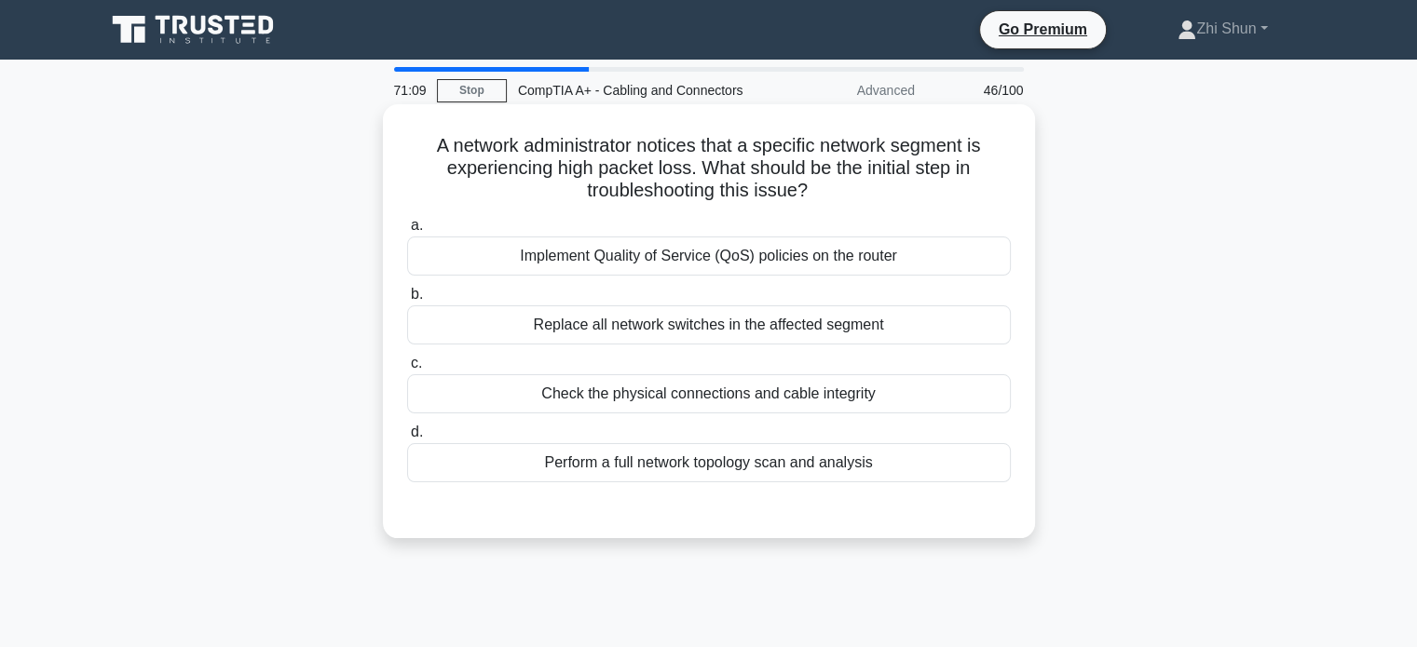
click at [672, 457] on div "Perform a full network topology scan and analysis" at bounding box center [709, 462] width 604 height 39
click at [407, 439] on input "d. Perform a full network topology scan and analysis" at bounding box center [407, 433] width 0 height 12
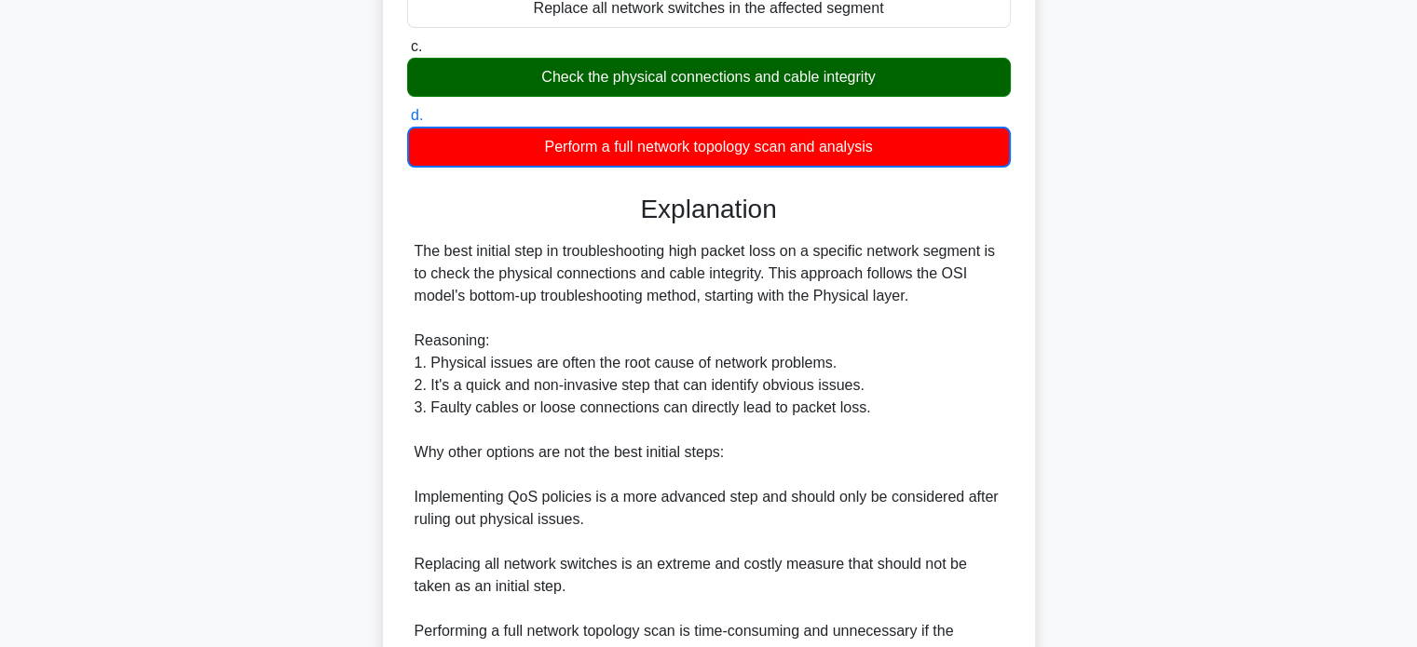
scroll to position [466, 0]
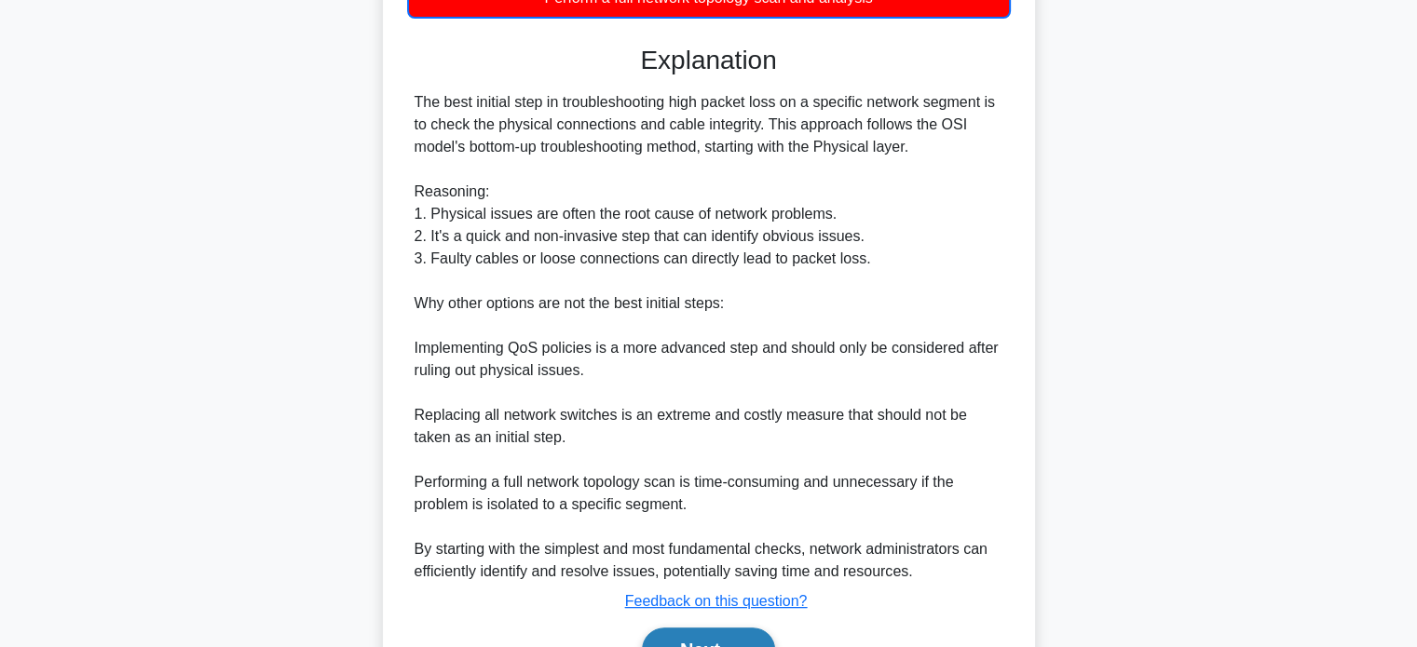
click at [730, 633] on button "Next" at bounding box center [708, 650] width 133 height 45
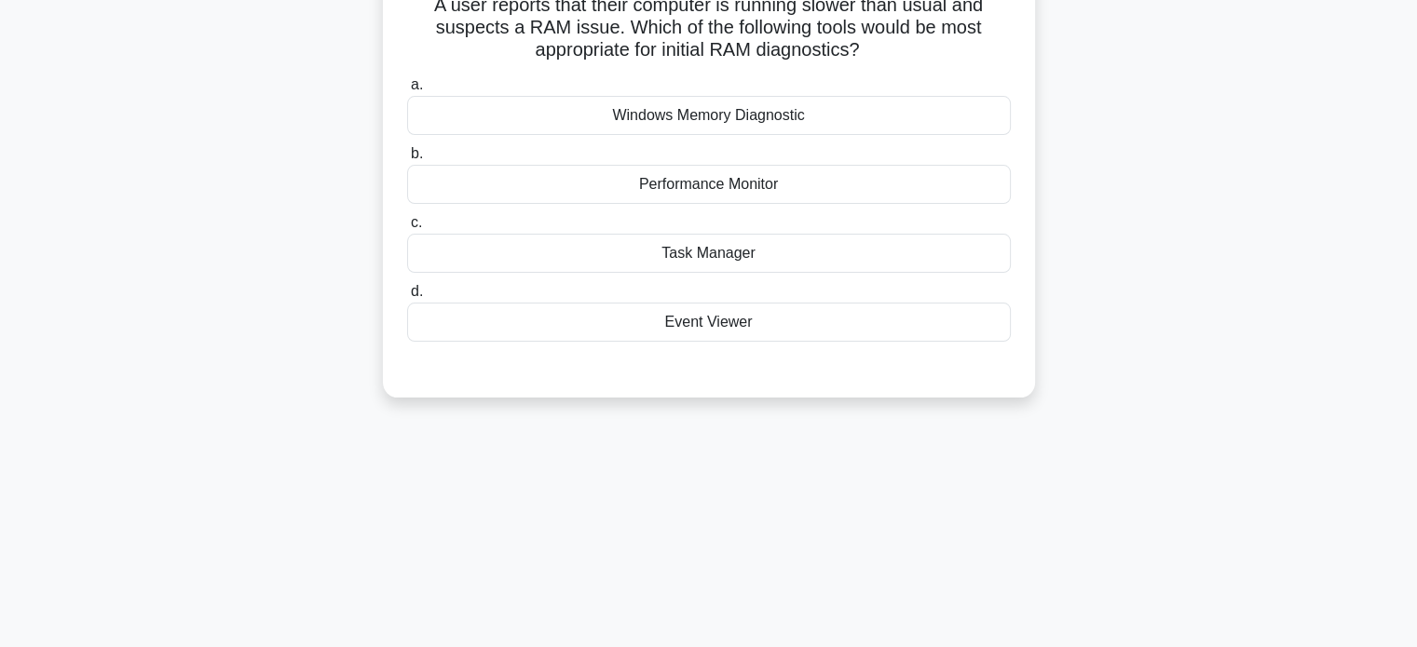
scroll to position [0, 0]
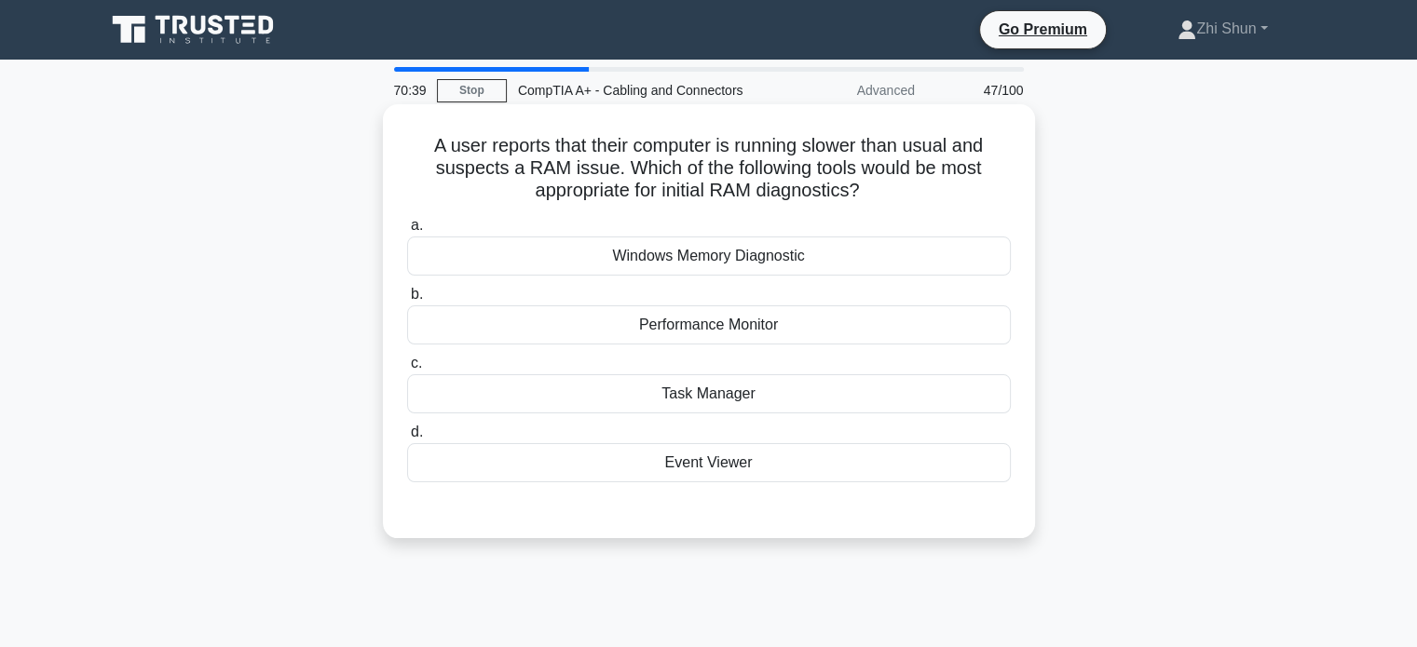
click at [797, 263] on div "Windows Memory Diagnostic" at bounding box center [709, 256] width 604 height 39
click at [407, 232] on input "a. Windows Memory Diagnostic" at bounding box center [407, 226] width 0 height 12
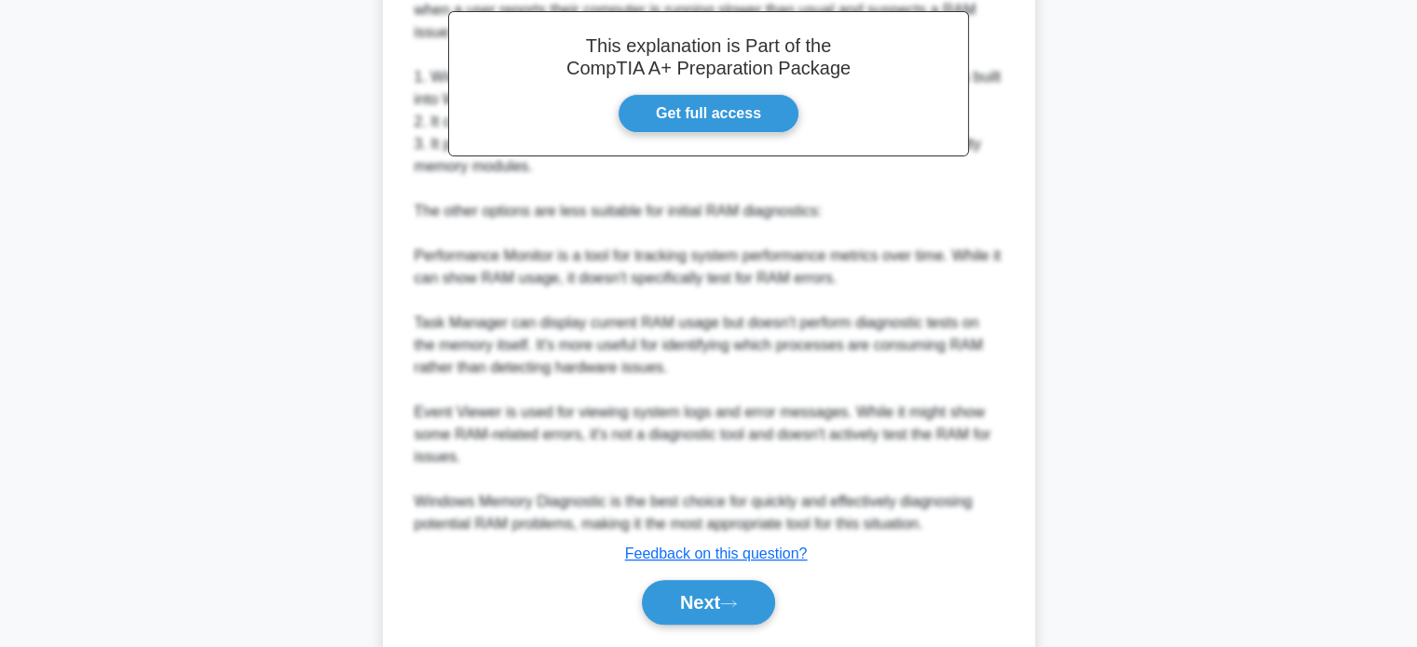
scroll to position [633, 0]
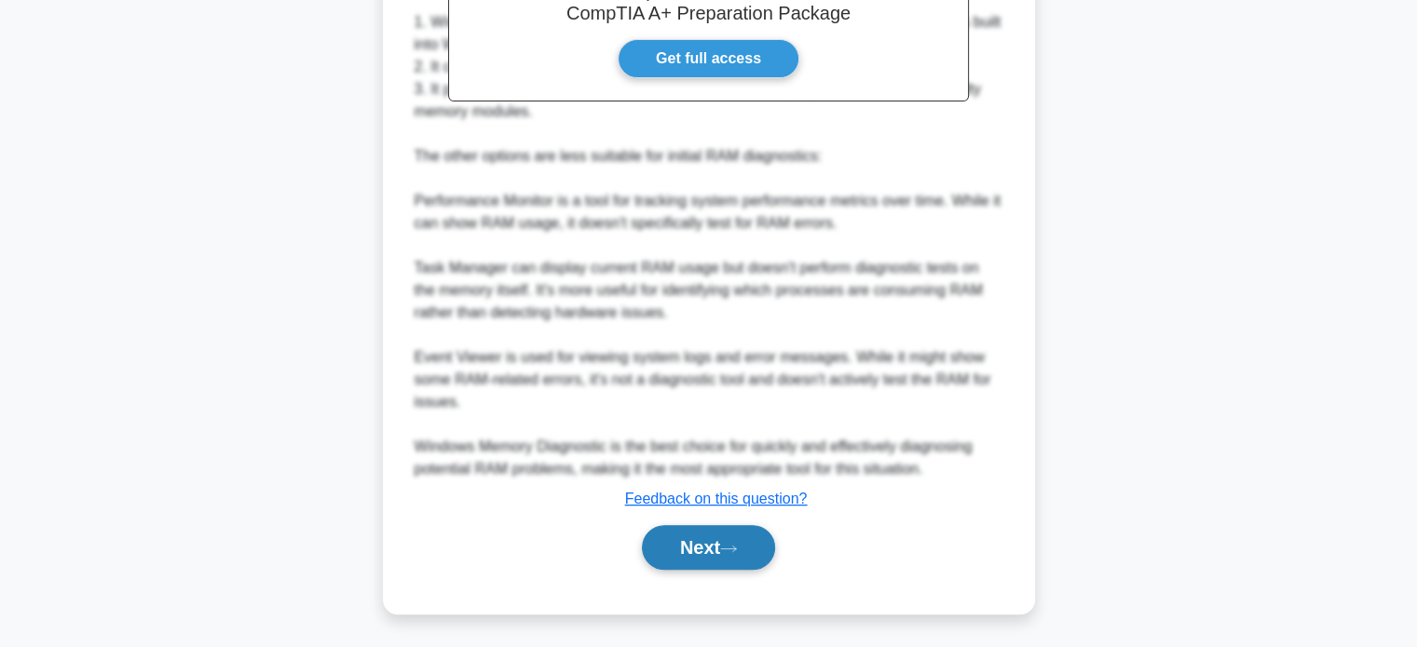
click at [685, 549] on button "Next" at bounding box center [708, 547] width 133 height 45
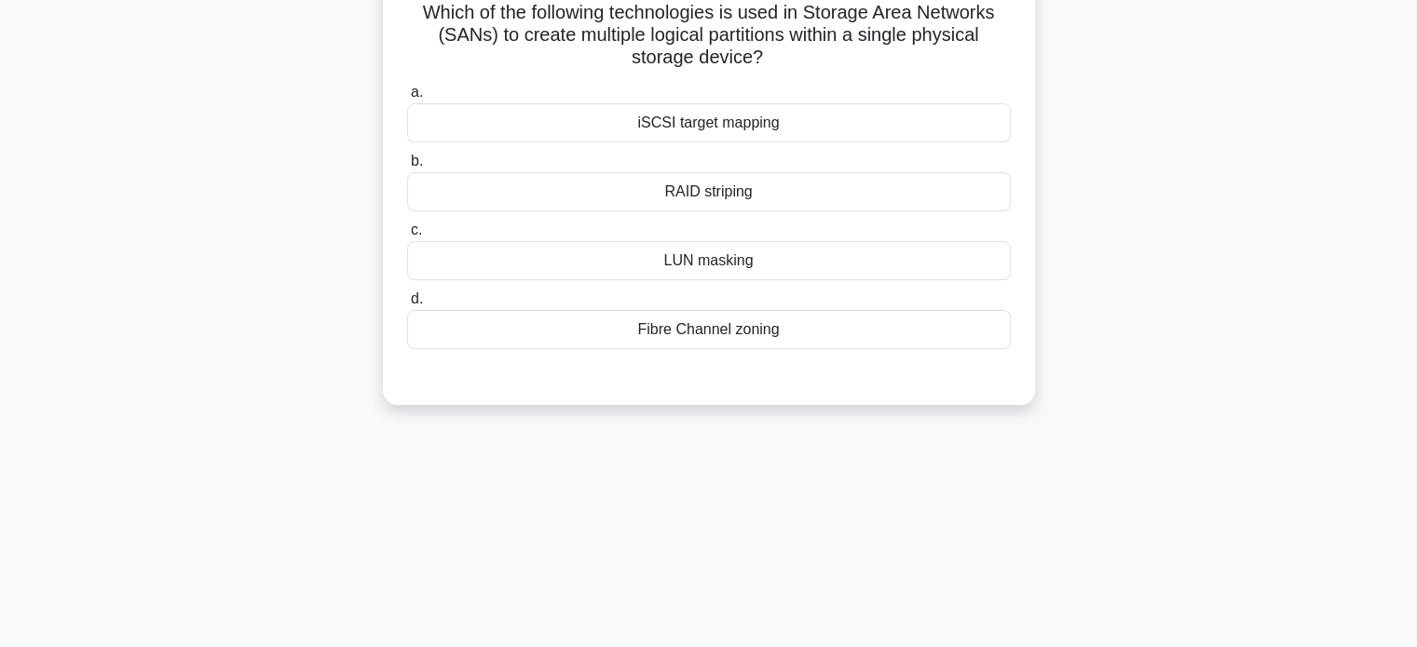
scroll to position [0, 0]
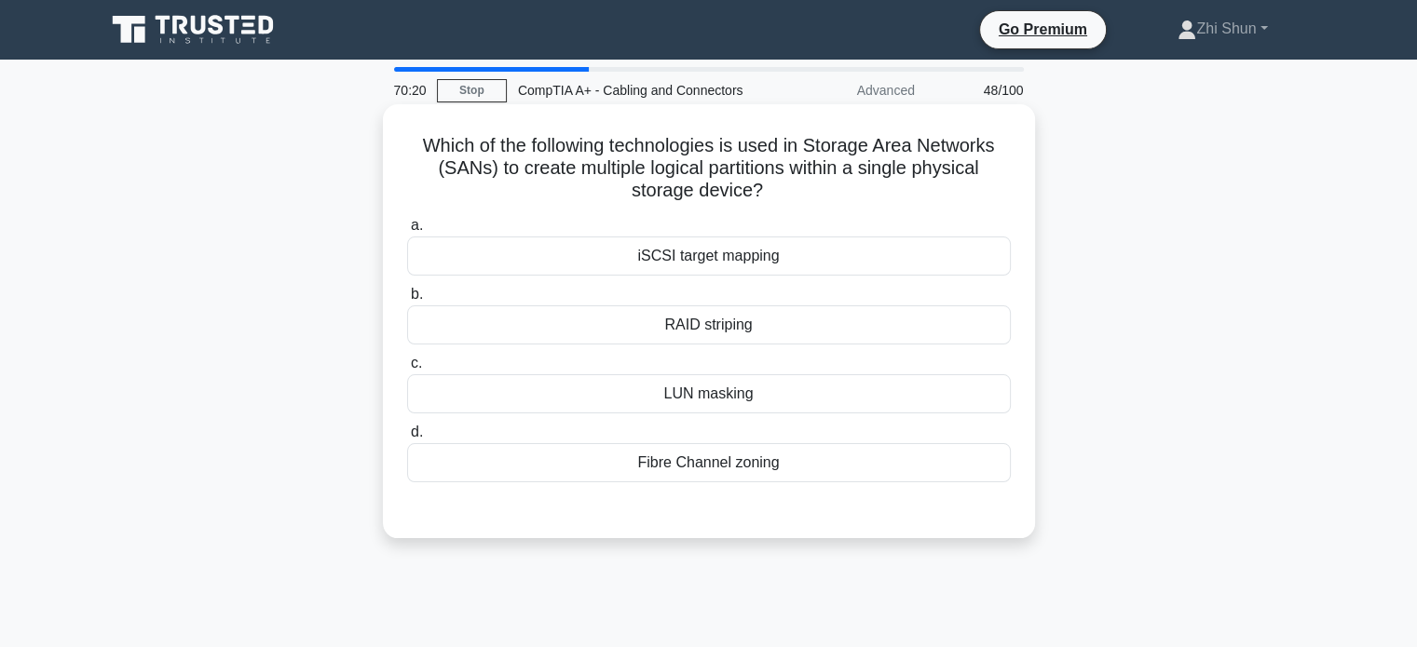
click at [812, 394] on div "LUN masking" at bounding box center [709, 393] width 604 height 39
click at [407, 370] on input "c. LUN masking" at bounding box center [407, 364] width 0 height 12
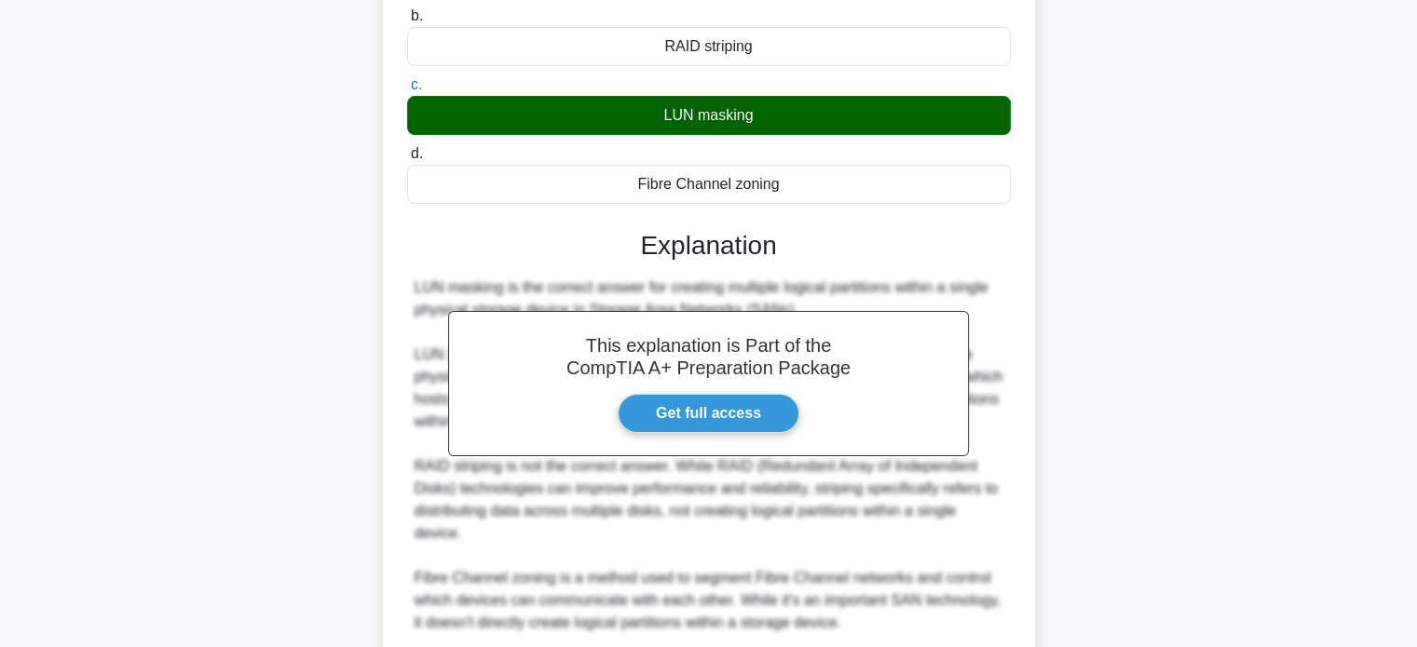
scroll to position [522, 0]
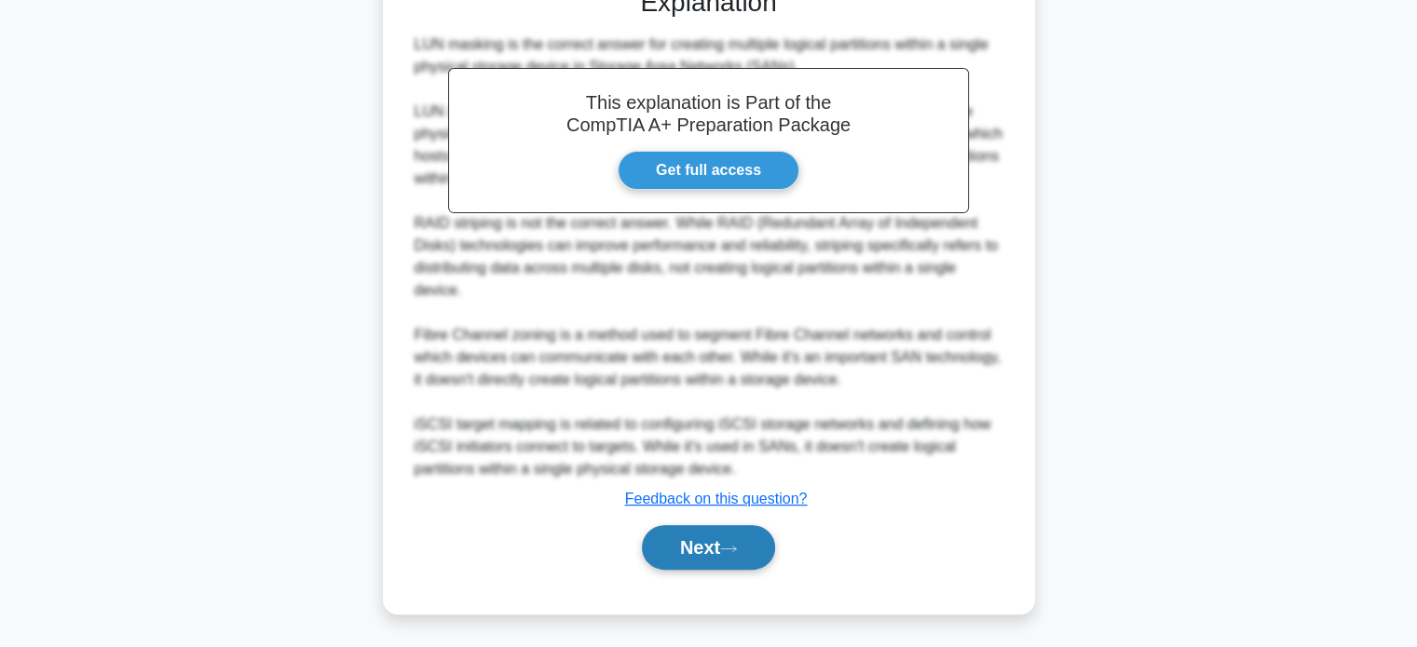
click at [715, 536] on button "Next" at bounding box center [708, 547] width 133 height 45
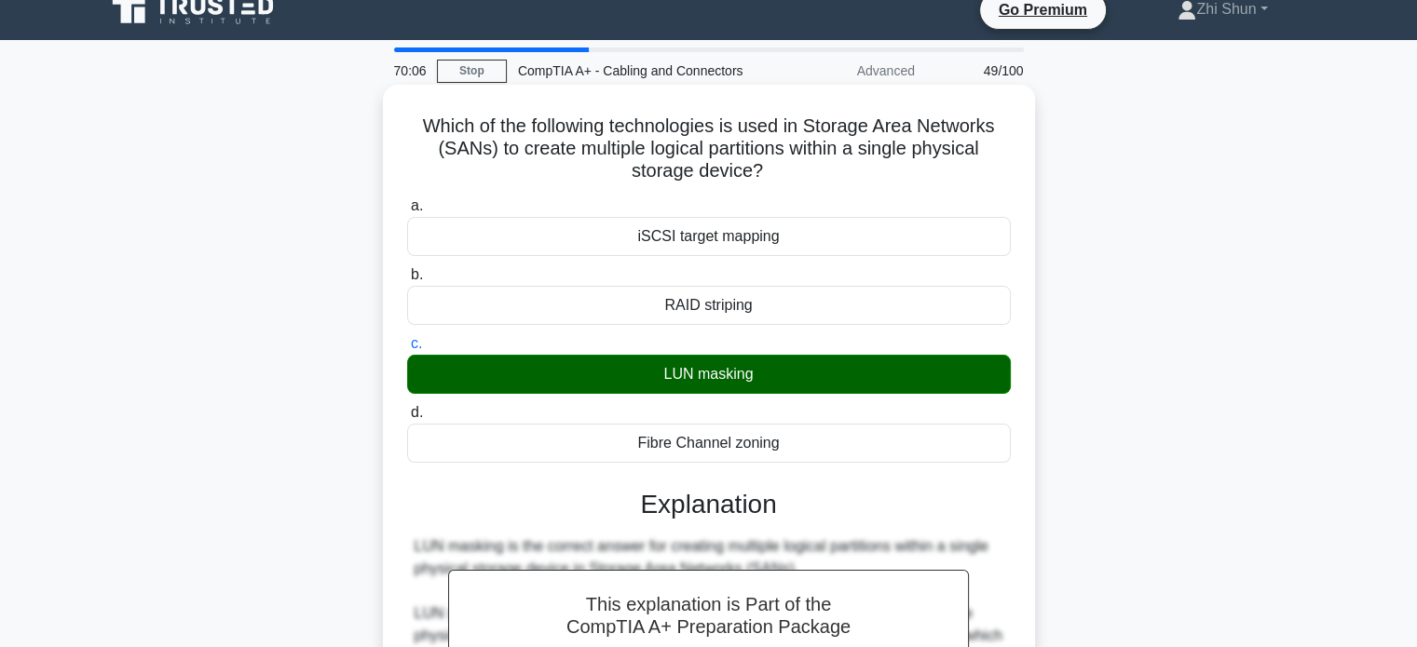
scroll to position [0, 0]
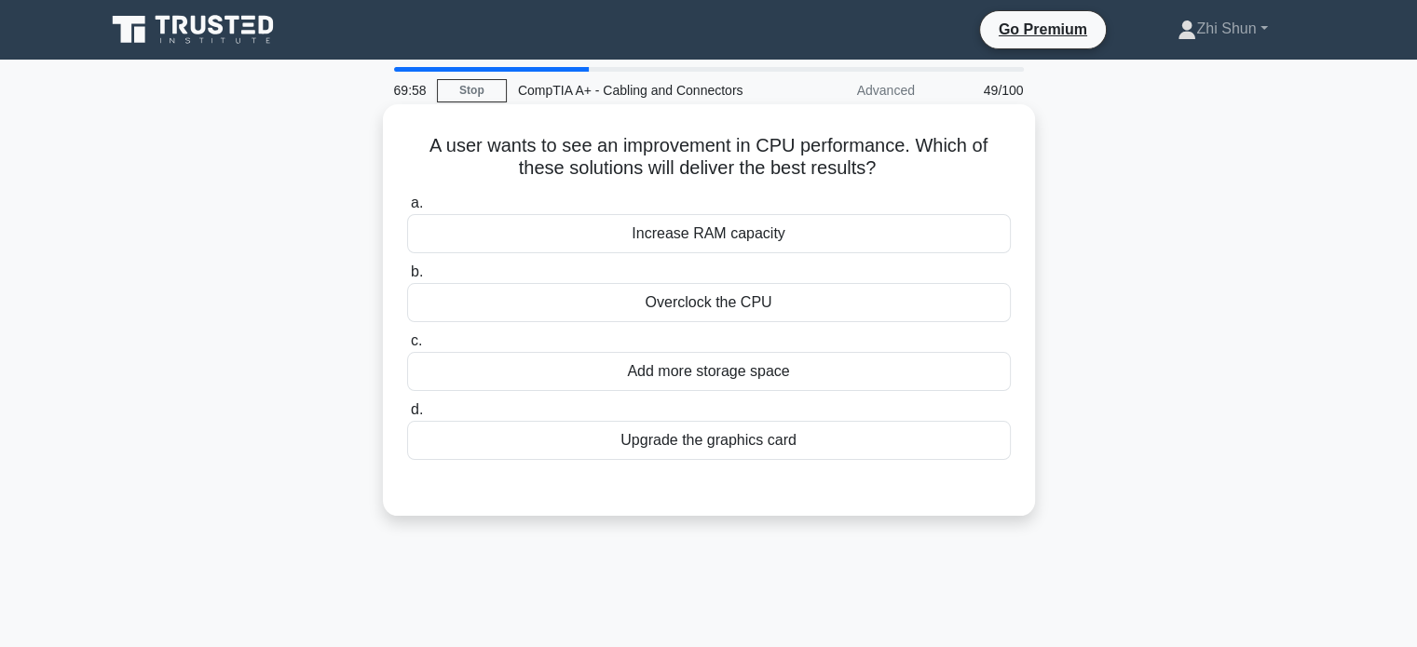
click at [797, 306] on div "Overclock the CPU" at bounding box center [709, 302] width 604 height 39
click at [407, 278] on input "b. Overclock the CPU" at bounding box center [407, 272] width 0 height 12
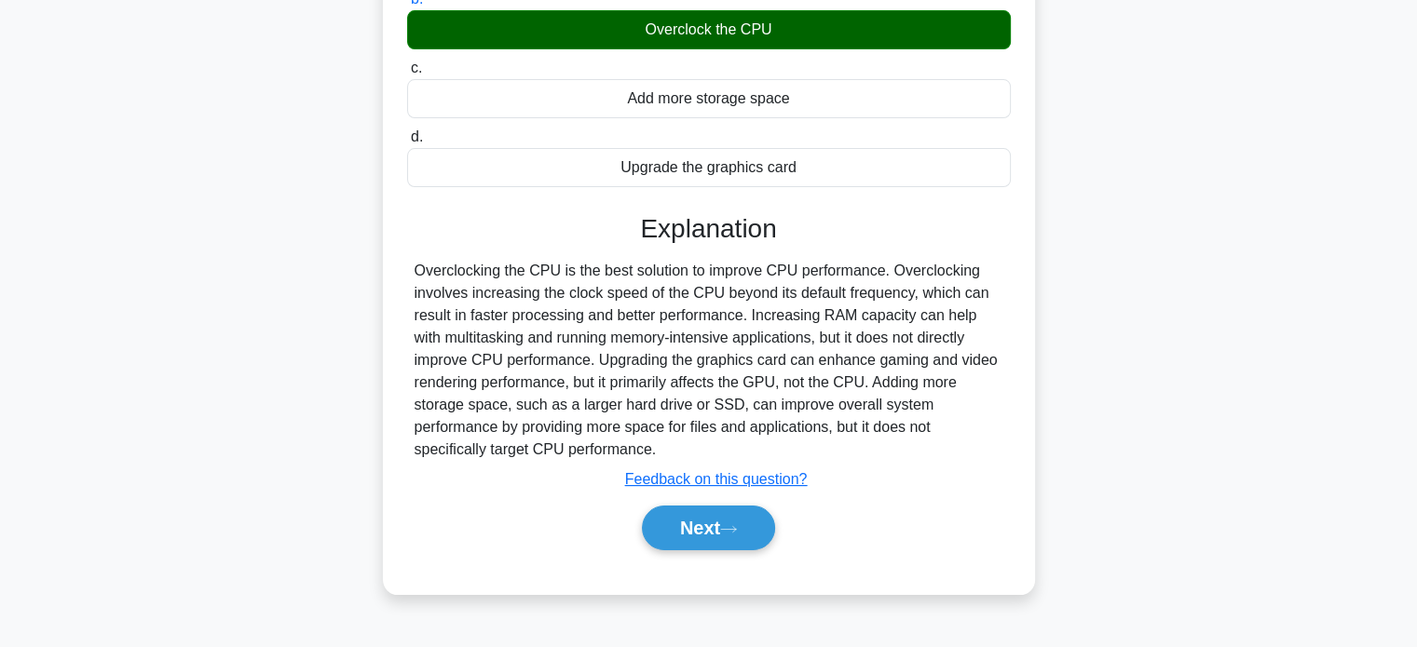
scroll to position [359, 0]
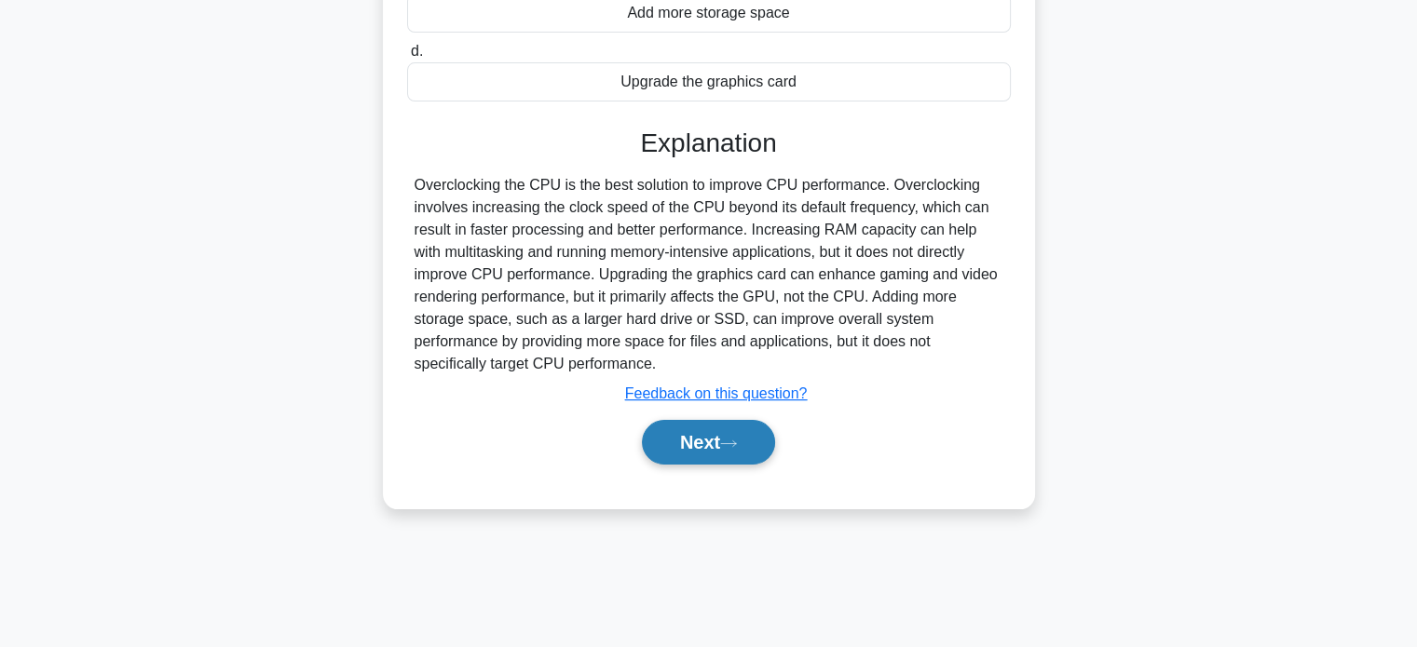
click at [730, 439] on icon at bounding box center [728, 444] width 17 height 10
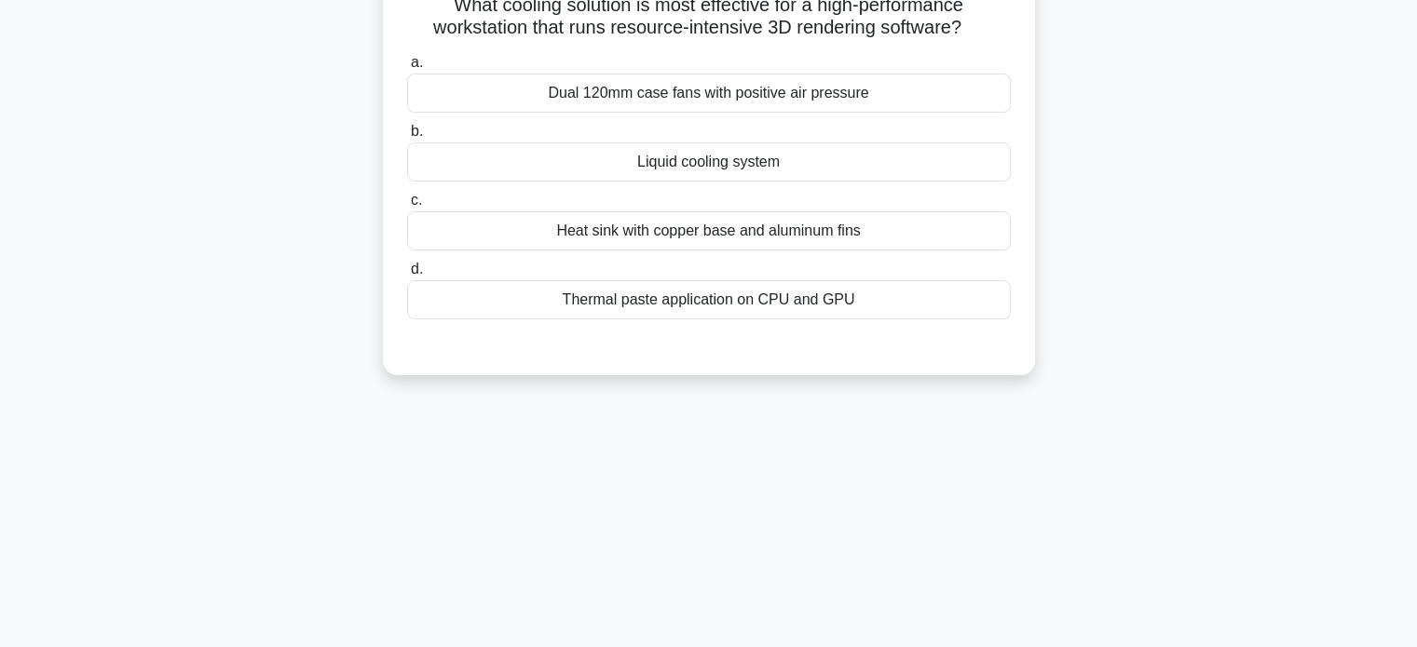
scroll to position [0, 0]
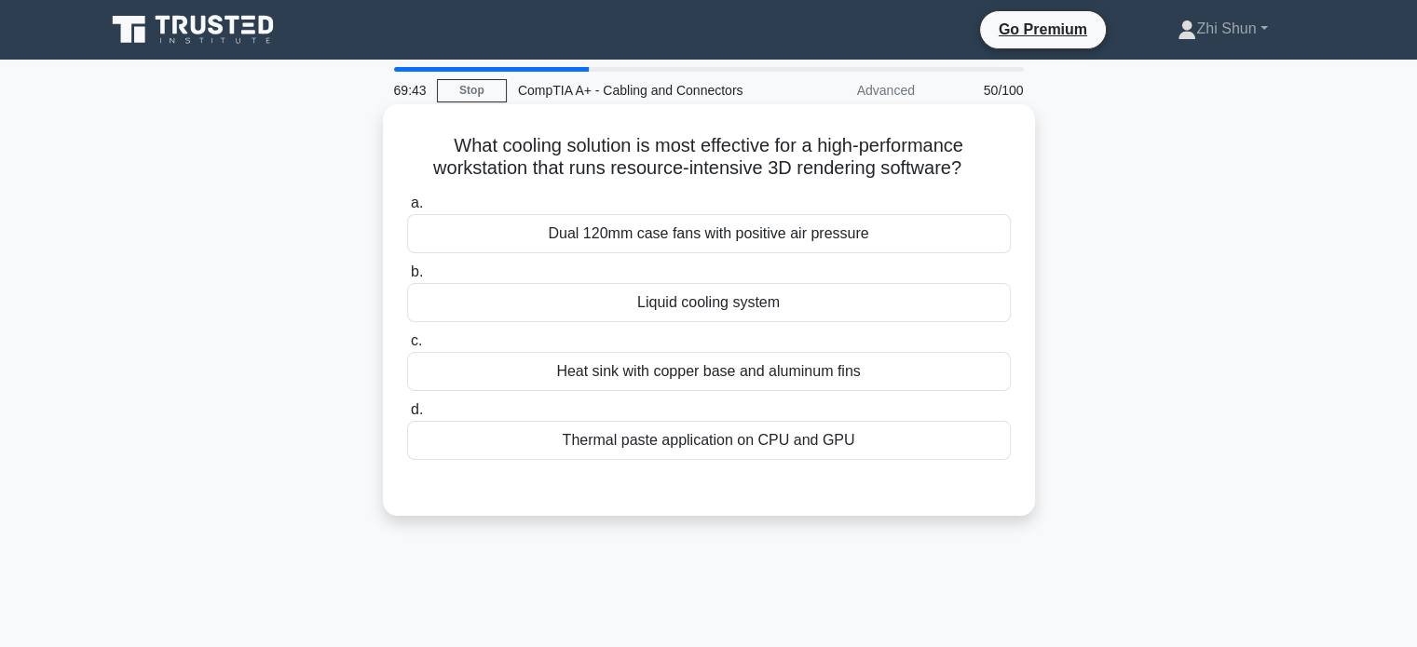
click at [751, 303] on div "Liquid cooling system" at bounding box center [709, 302] width 604 height 39
click at [407, 278] on input "b. Liquid cooling system" at bounding box center [407, 272] width 0 height 12
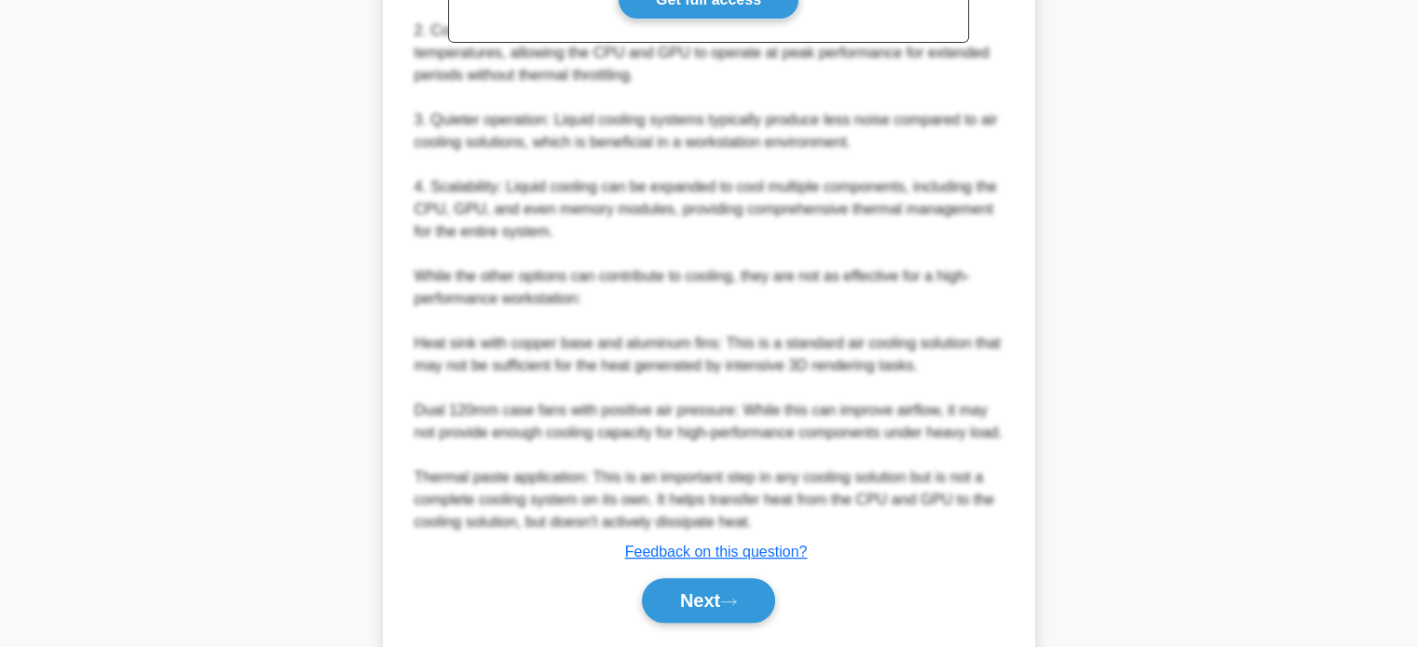
scroll to position [745, 0]
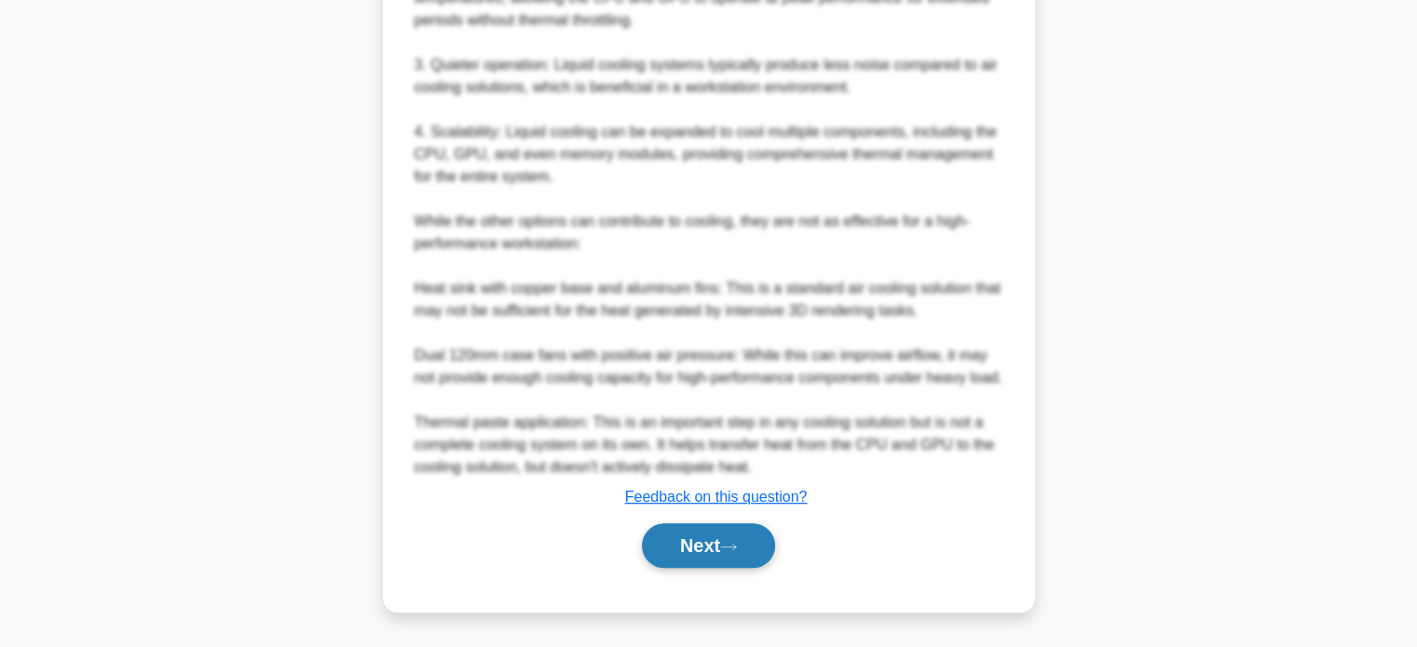
click at [692, 553] on button "Next" at bounding box center [708, 545] width 133 height 45
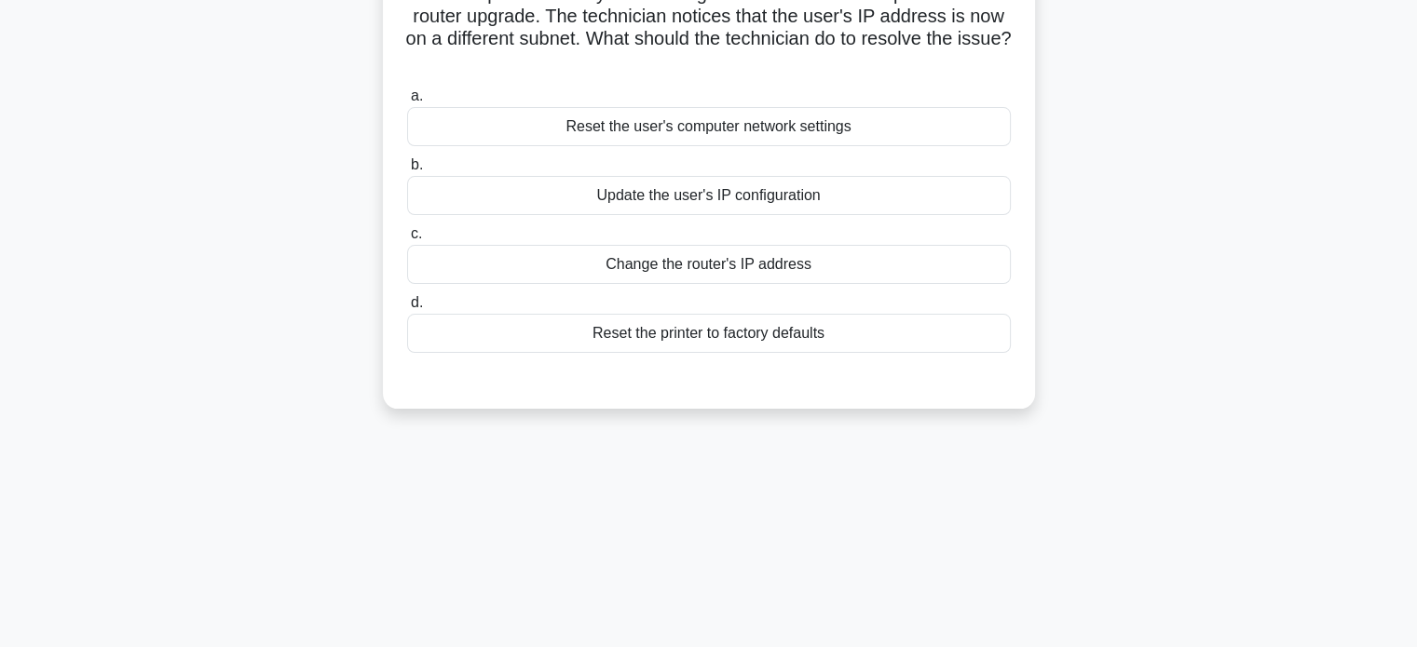
scroll to position [0, 0]
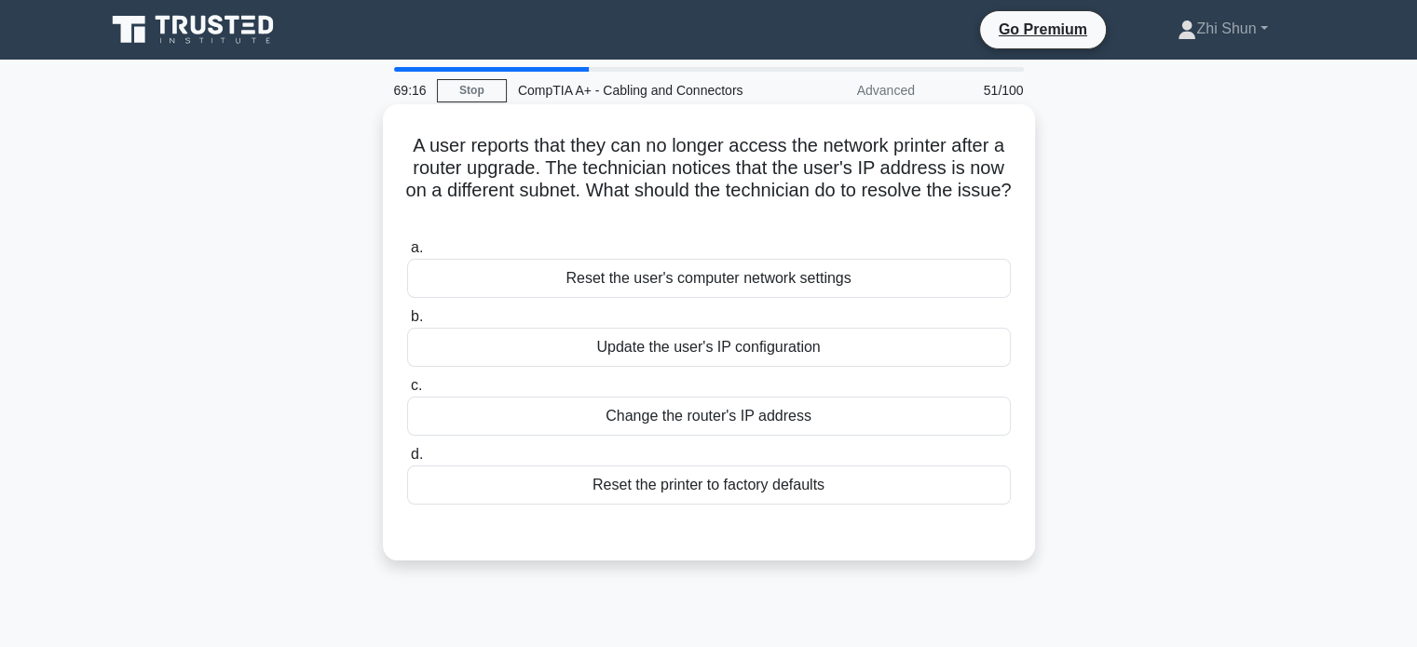
click at [717, 346] on div "Update the user's IP configuration" at bounding box center [709, 347] width 604 height 39
click at [407, 323] on input "b. Update the user's IP configuration" at bounding box center [407, 317] width 0 height 12
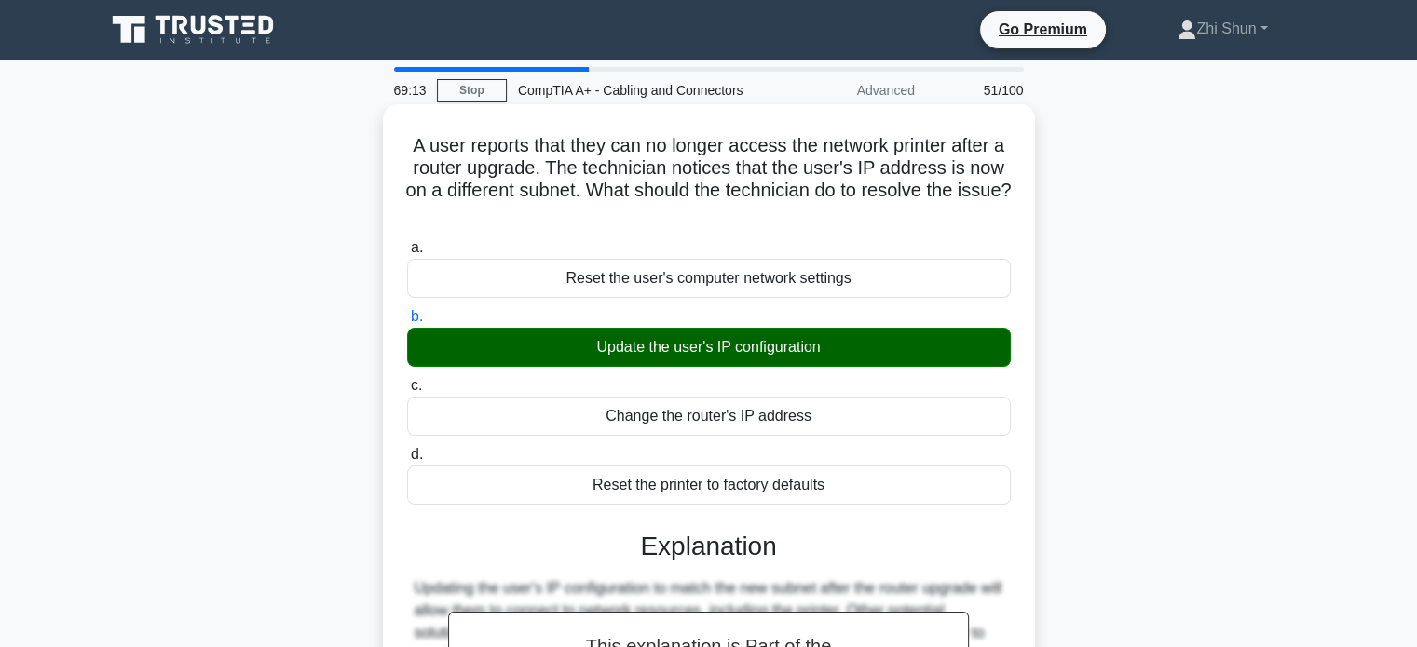
scroll to position [359, 0]
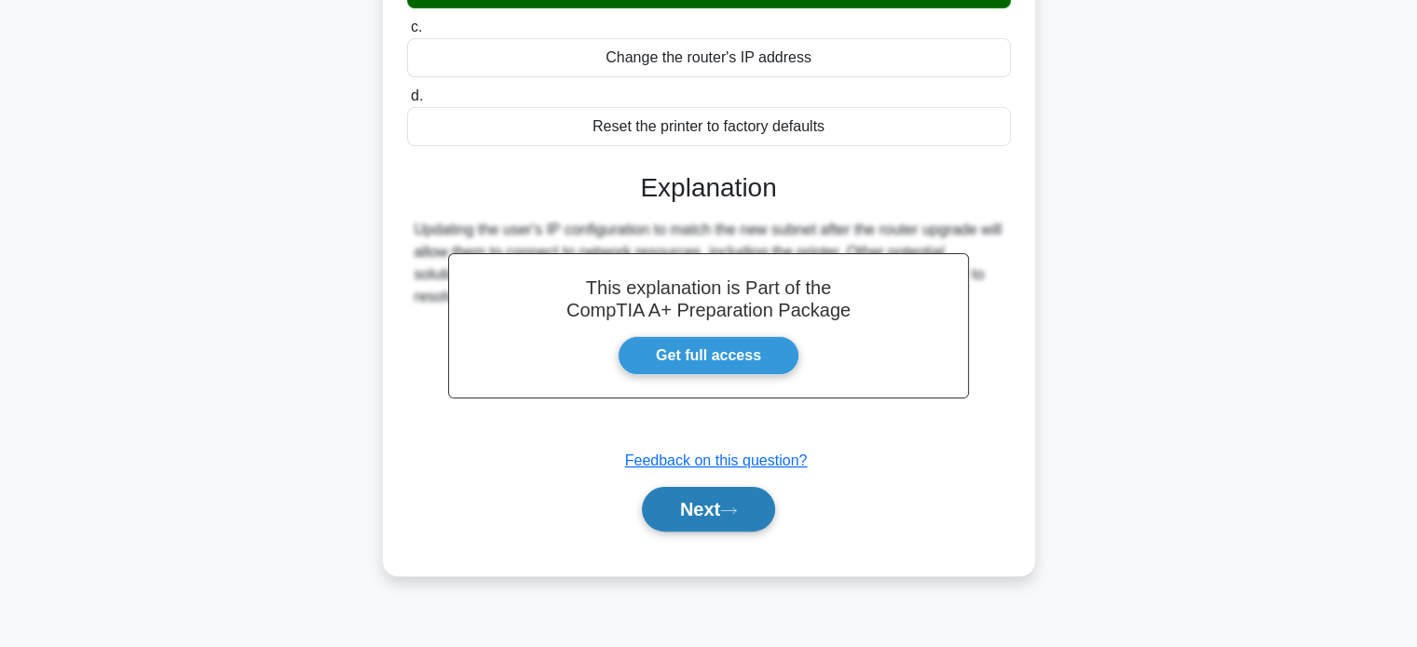
click at [737, 506] on icon at bounding box center [728, 511] width 17 height 10
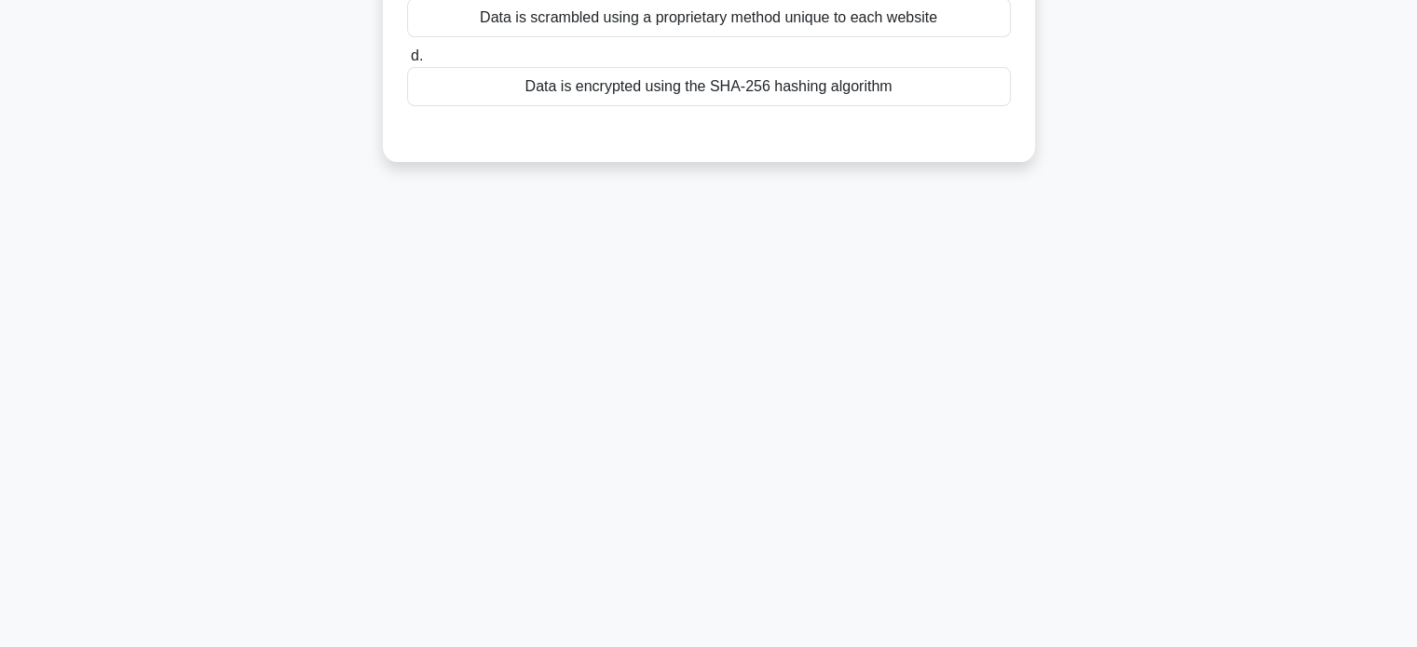
scroll to position [0, 0]
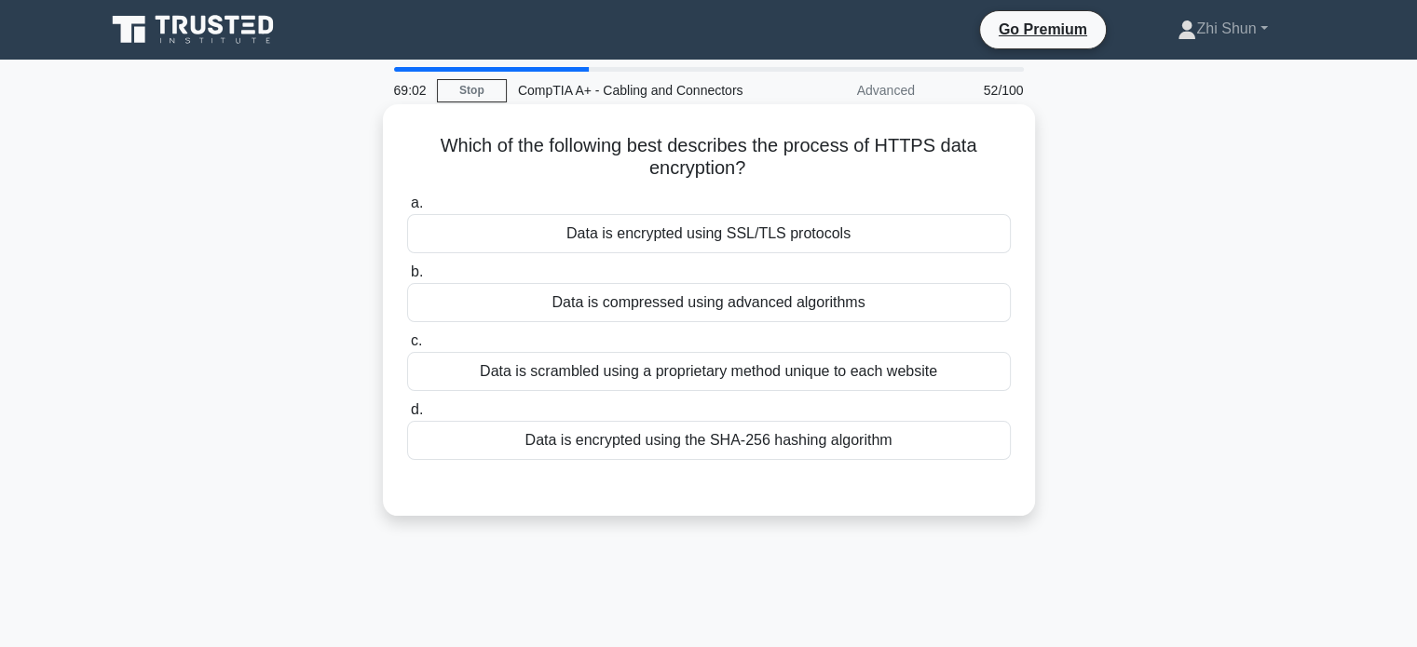
click at [738, 230] on div "Data is encrypted using SSL/TLS protocols" at bounding box center [709, 233] width 604 height 39
click at [407, 210] on input "a. Data is encrypted using SSL/TLS protocols" at bounding box center [407, 203] width 0 height 12
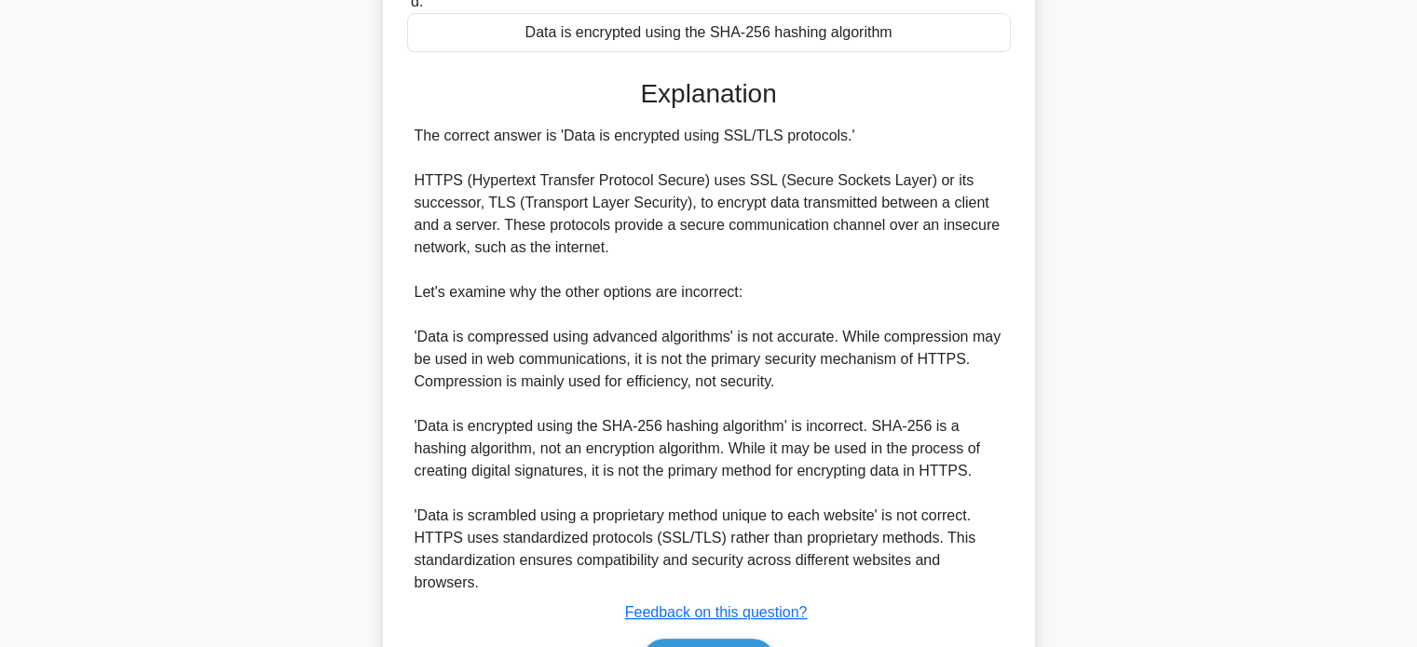
scroll to position [522, 0]
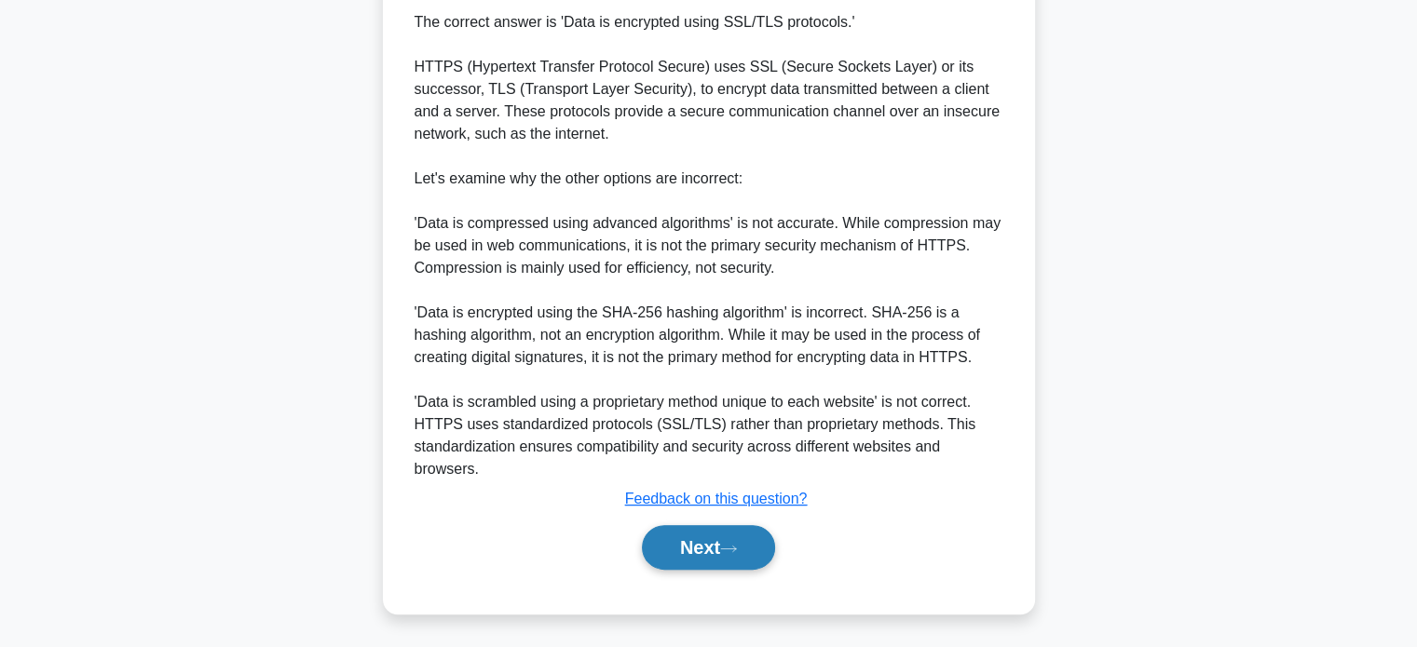
click at [734, 548] on icon at bounding box center [728, 549] width 17 height 10
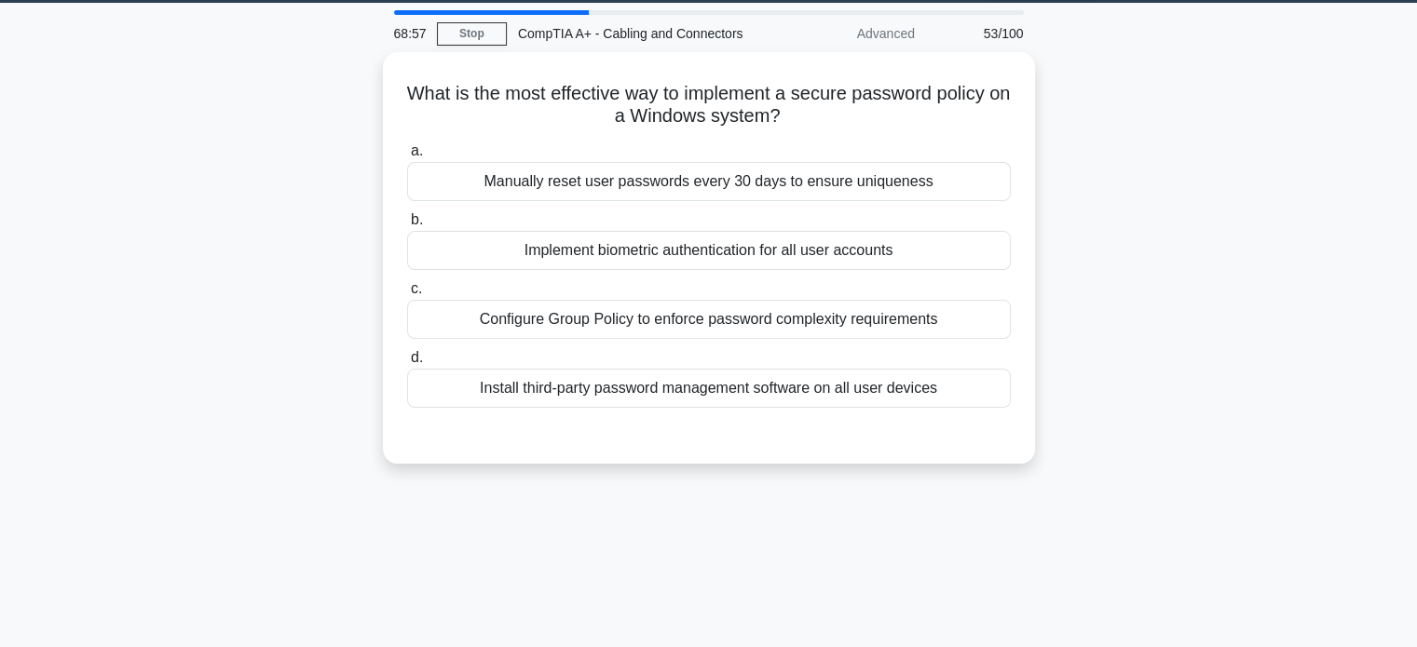
scroll to position [0, 0]
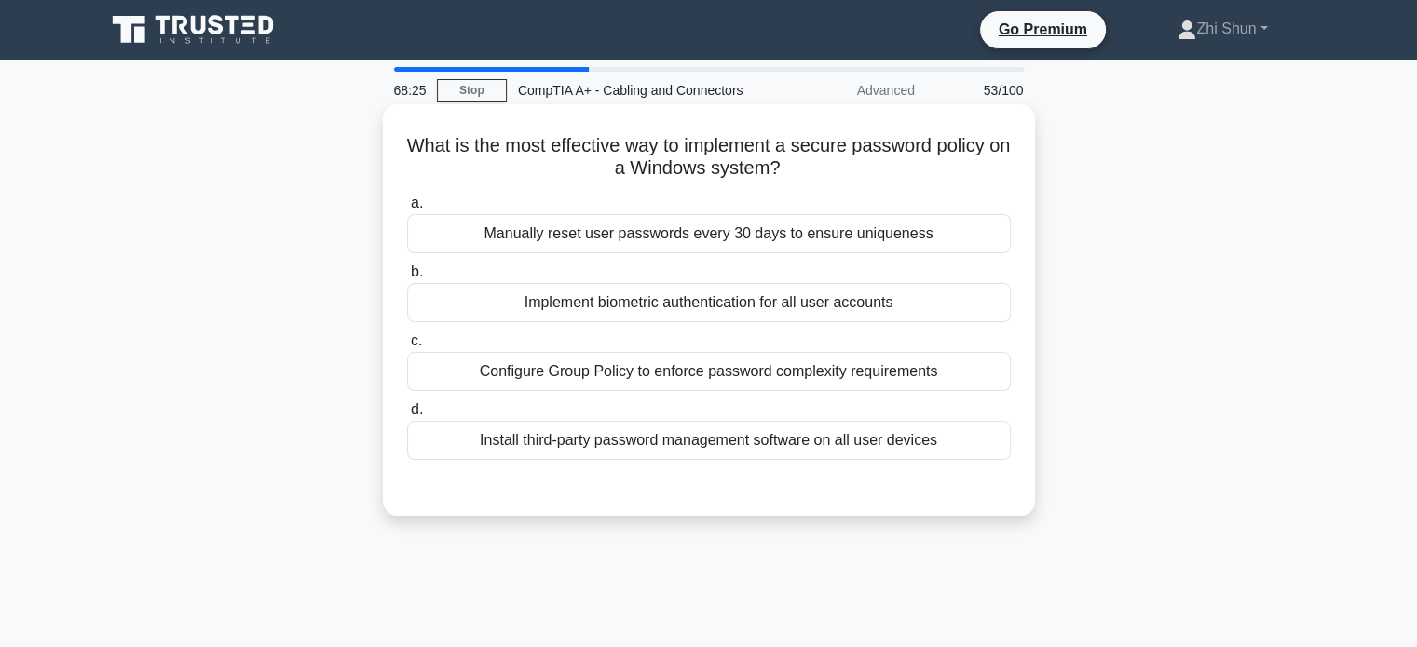
click at [767, 373] on div "Configure Group Policy to enforce password complexity requirements" at bounding box center [709, 371] width 604 height 39
click at [407, 347] on input "c. Configure Group Policy to enforce password complexity requirements" at bounding box center [407, 341] width 0 height 12
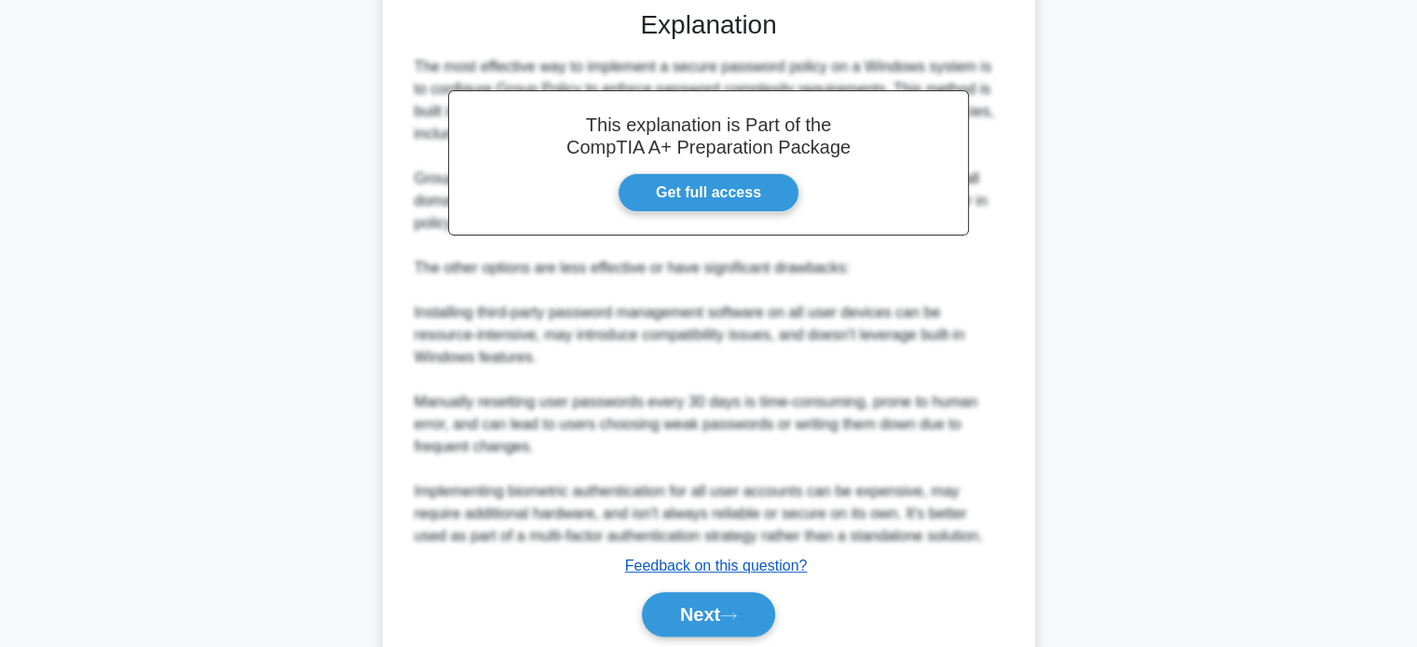
scroll to position [544, 0]
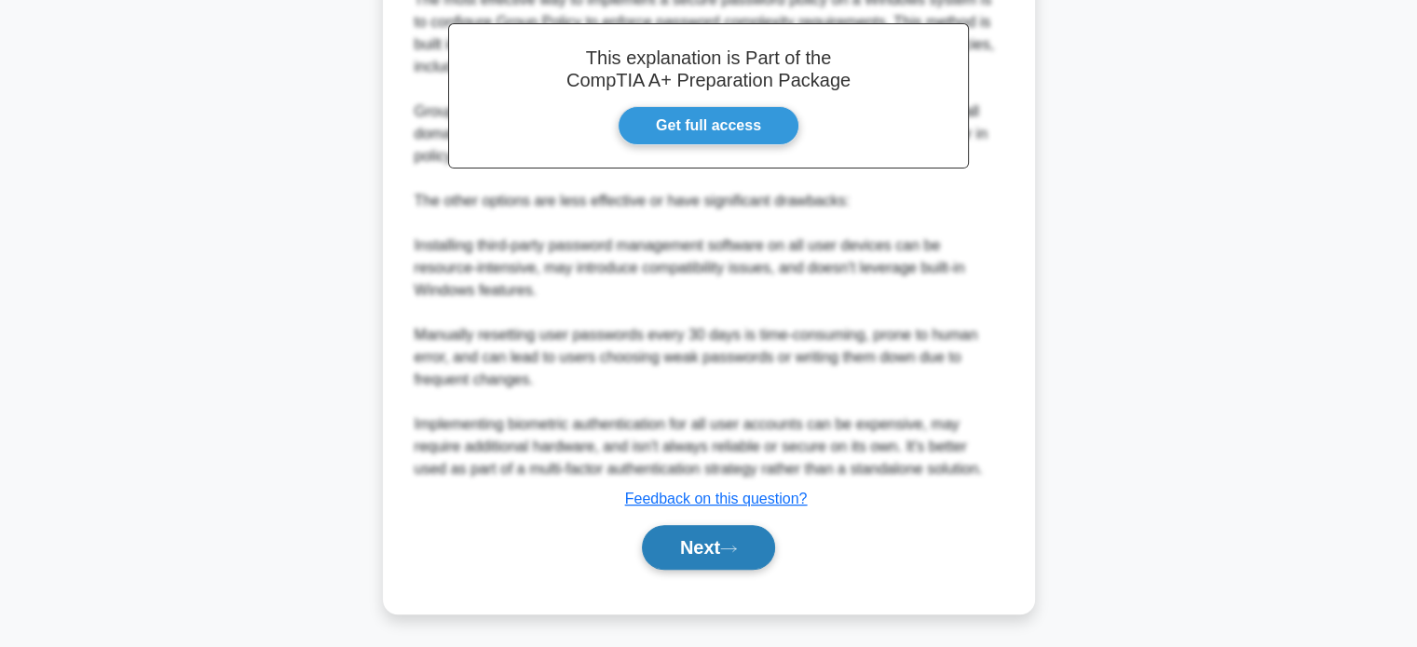
click at [697, 558] on button "Next" at bounding box center [708, 547] width 133 height 45
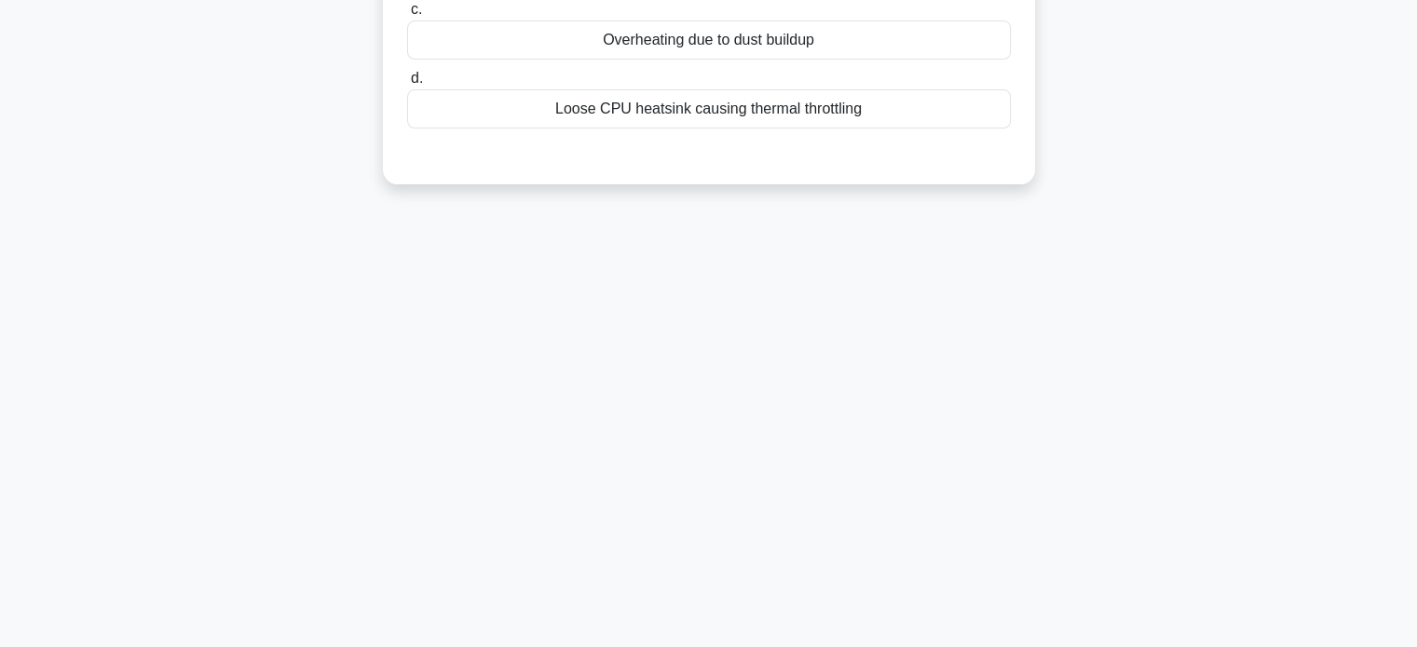
scroll to position [0, 0]
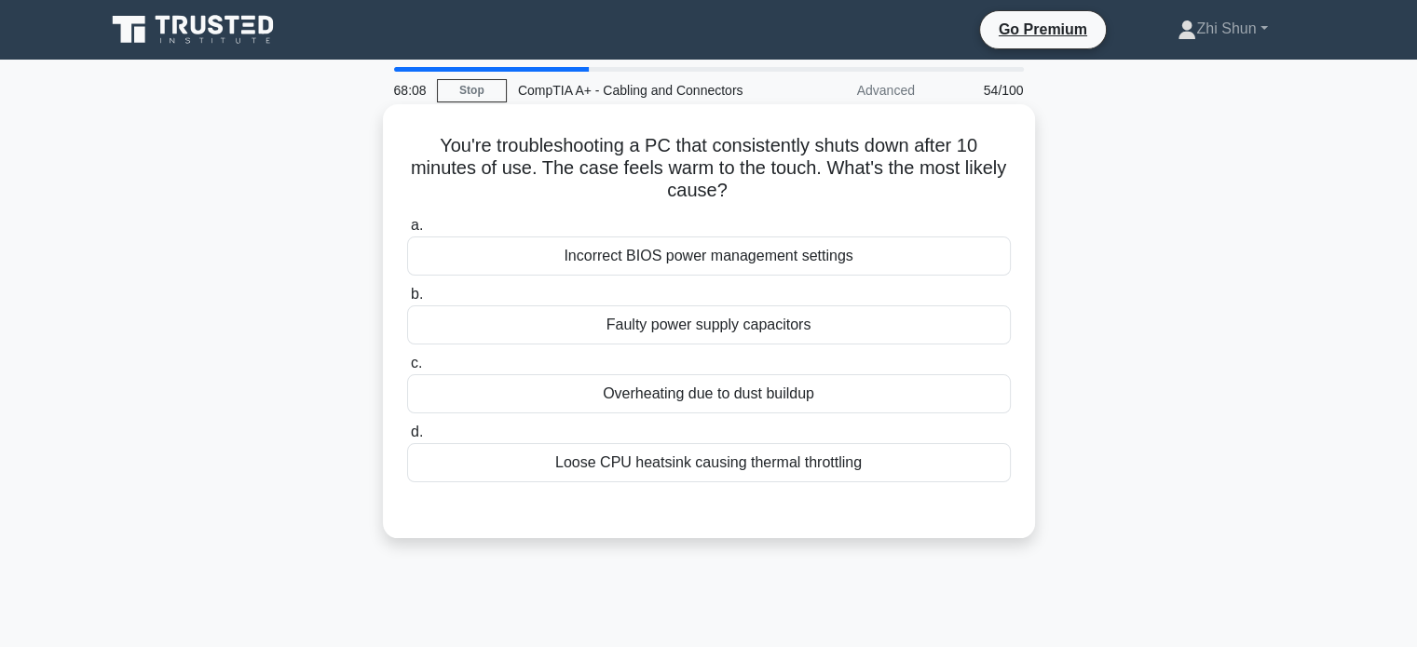
click at [781, 388] on div "Overheating due to dust buildup" at bounding box center [709, 393] width 604 height 39
click at [407, 370] on input "c. Overheating due to dust buildup" at bounding box center [407, 364] width 0 height 12
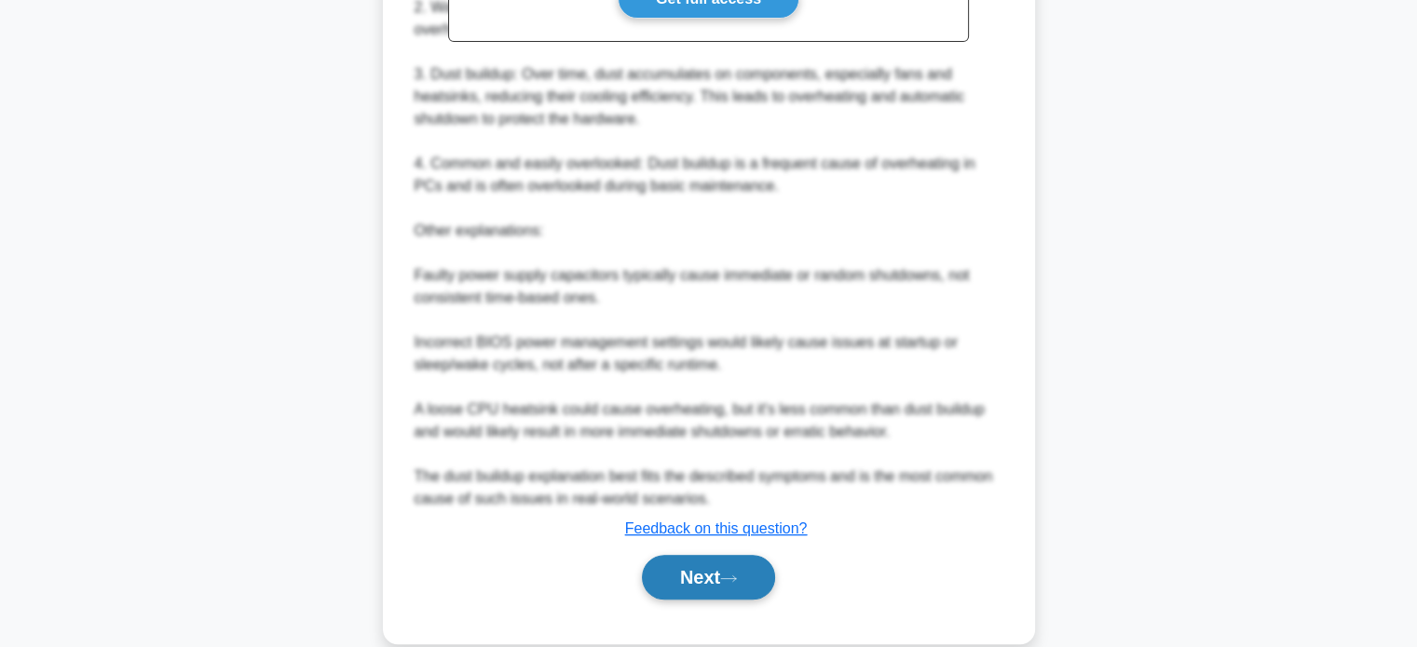
scroll to position [723, 0]
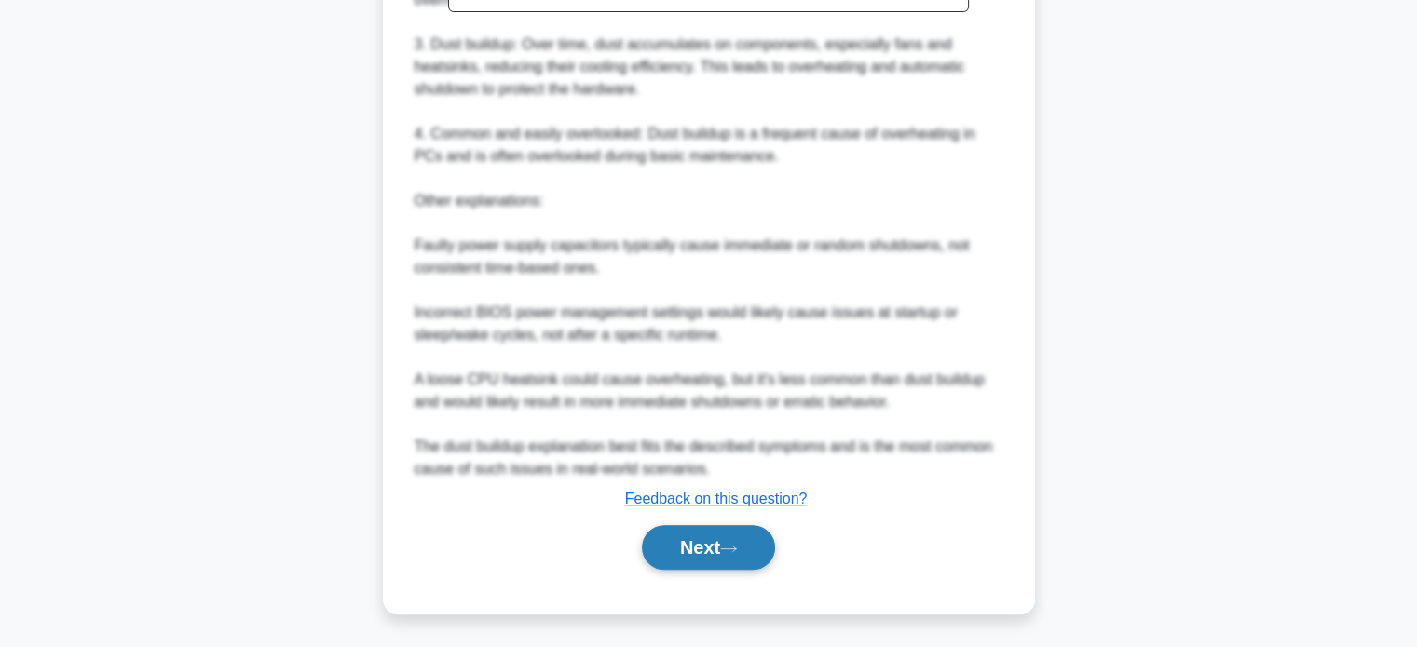
click at [703, 547] on button "Next" at bounding box center [708, 547] width 133 height 45
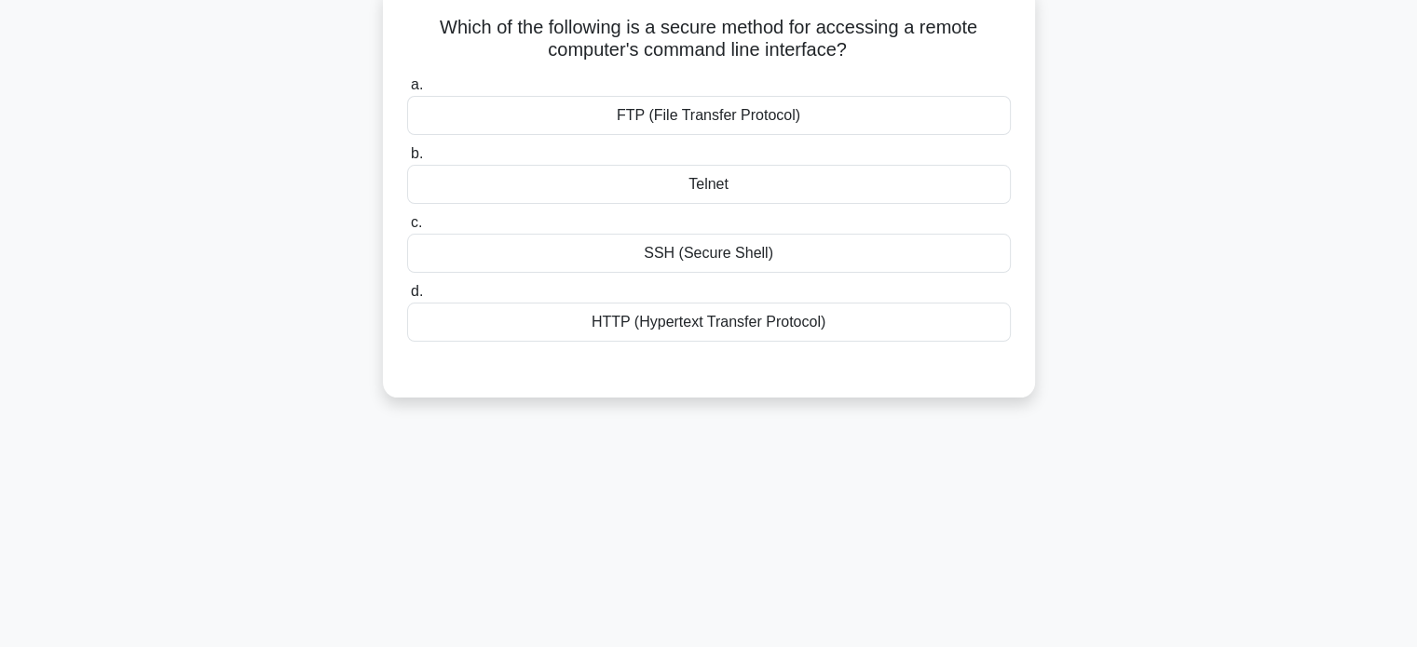
scroll to position [0, 0]
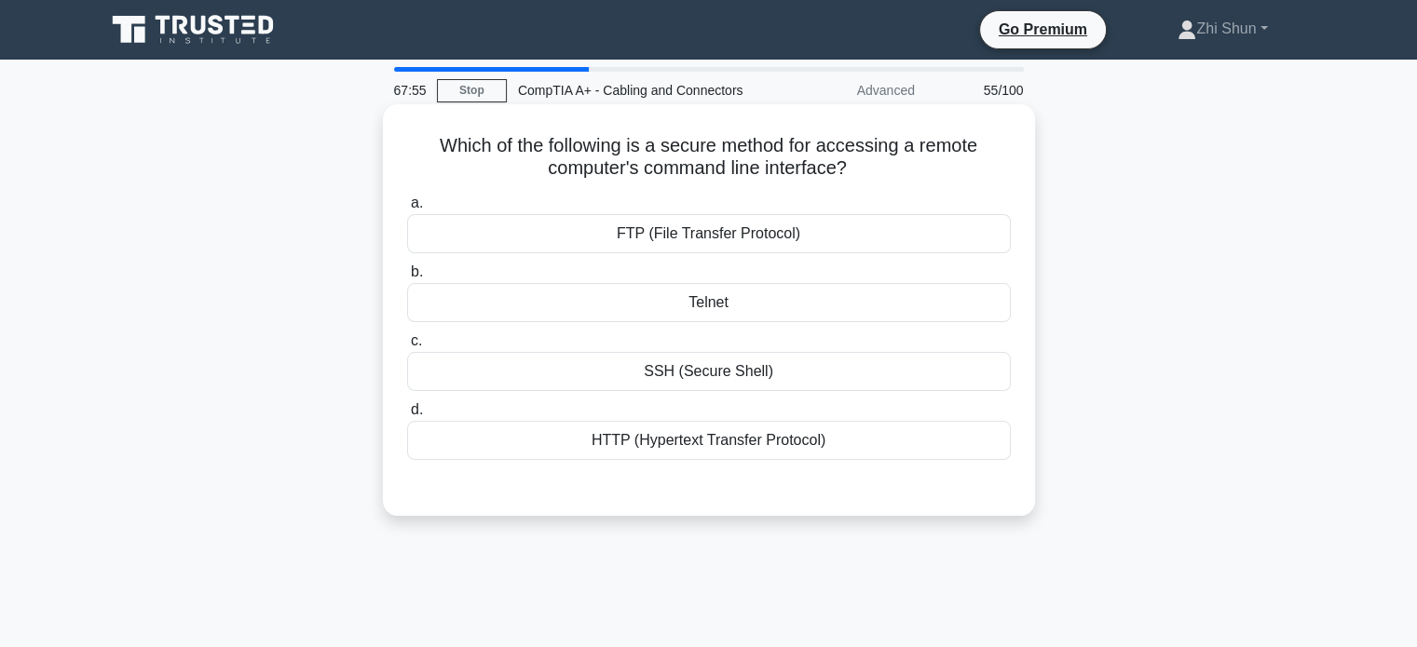
click at [726, 377] on div "SSH (Secure Shell)" at bounding box center [709, 371] width 604 height 39
click at [407, 347] on input "c. SSH (Secure Shell)" at bounding box center [407, 341] width 0 height 12
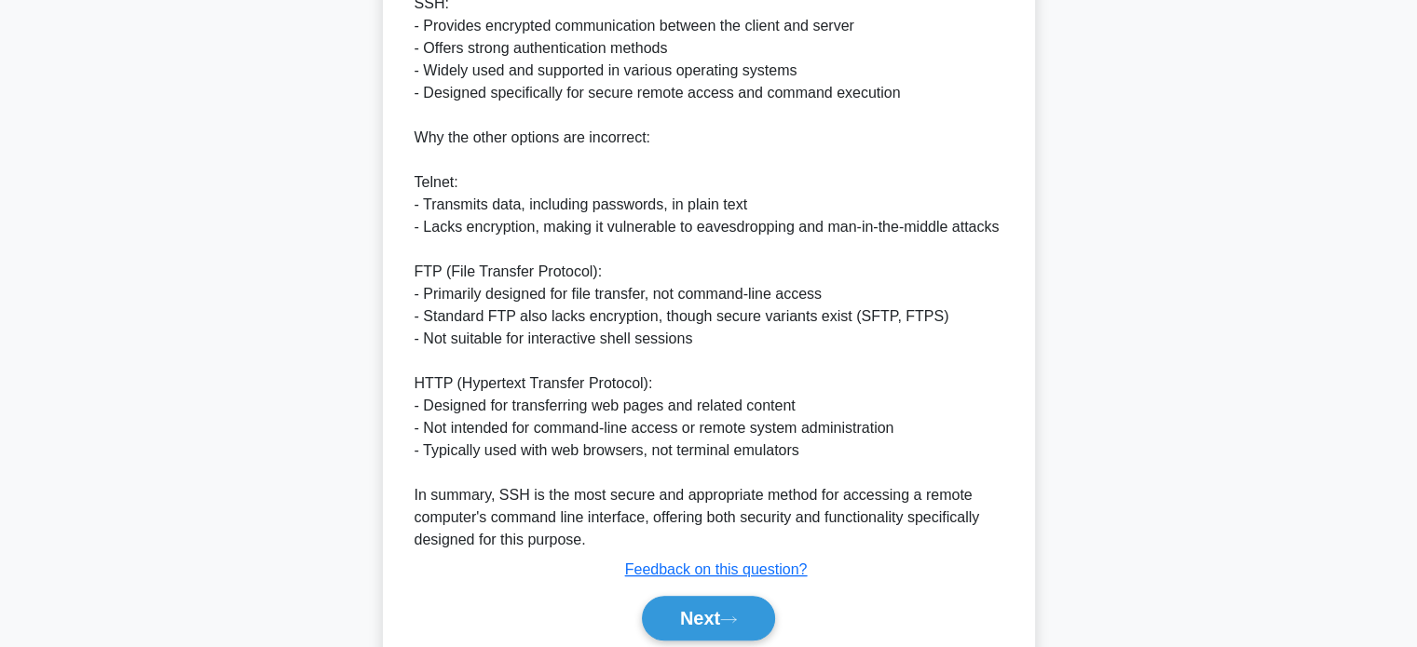
scroll to position [678, 0]
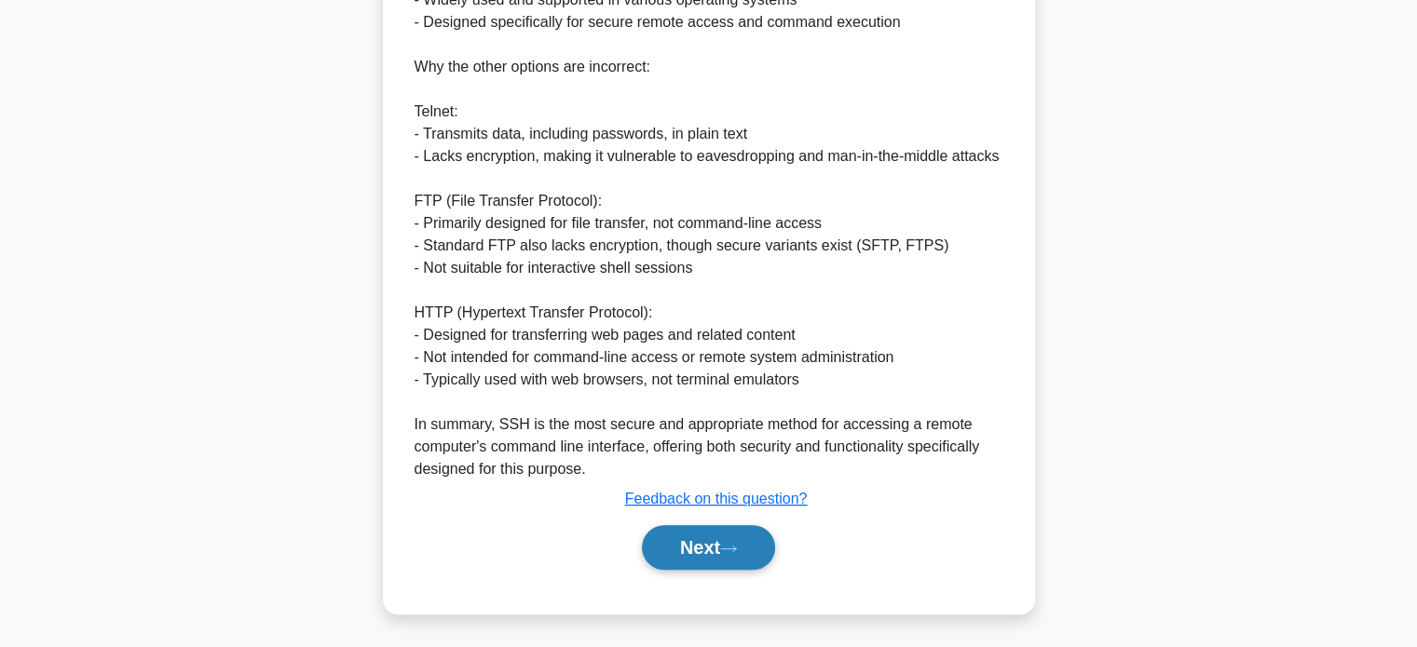
click at [737, 550] on icon at bounding box center [728, 549] width 17 height 10
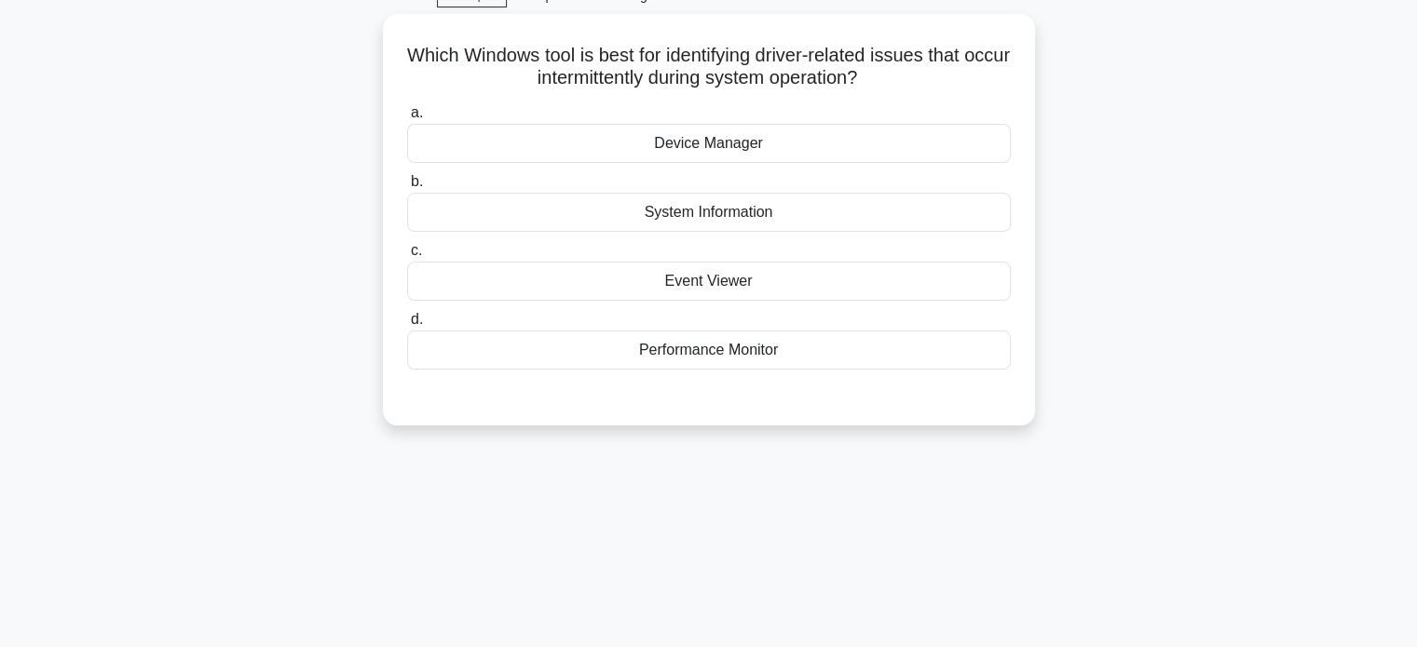
scroll to position [0, 0]
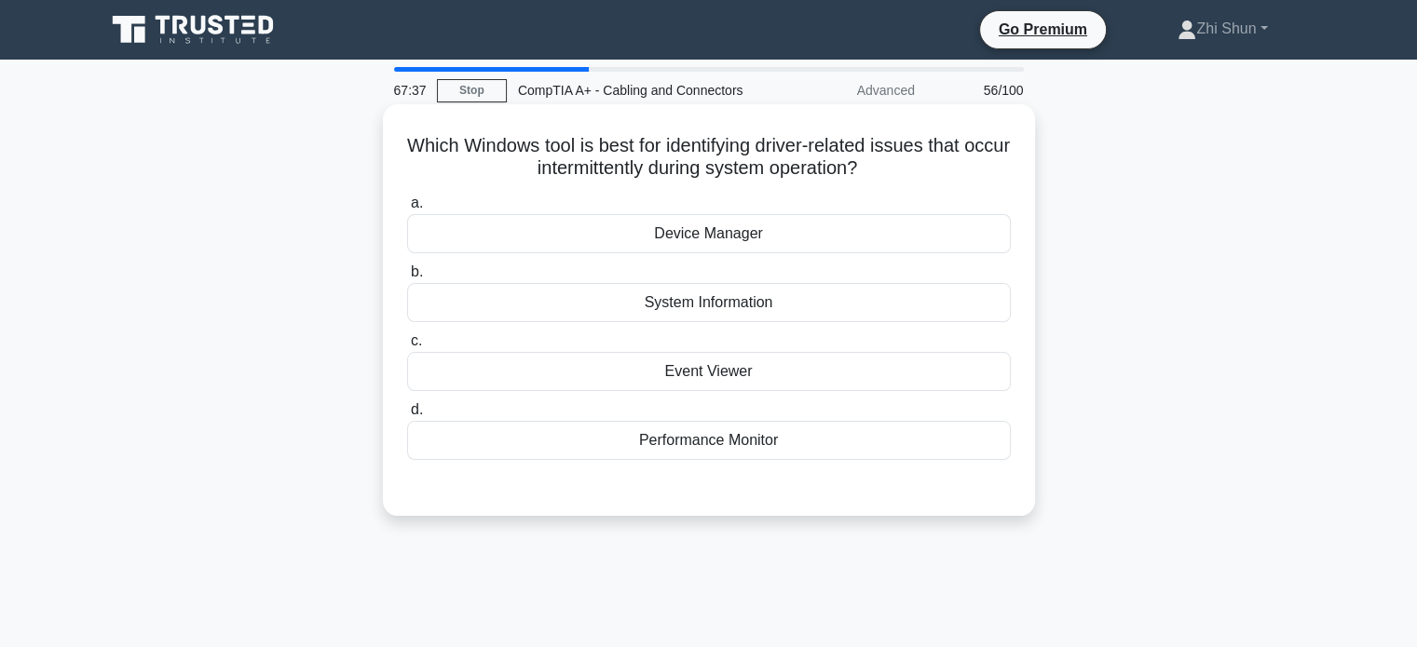
click at [752, 238] on div "Device Manager" at bounding box center [709, 233] width 604 height 39
click at [407, 210] on input "a. Device Manager" at bounding box center [407, 203] width 0 height 12
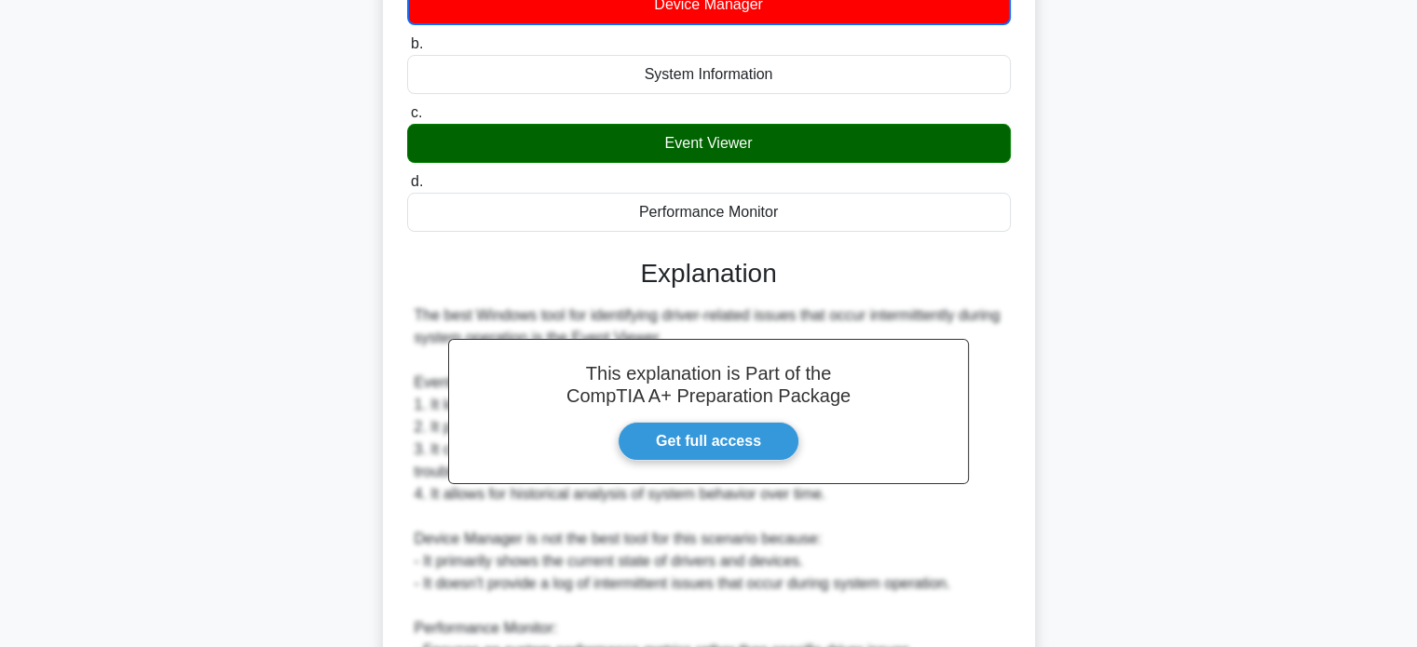
scroll to position [613, 0]
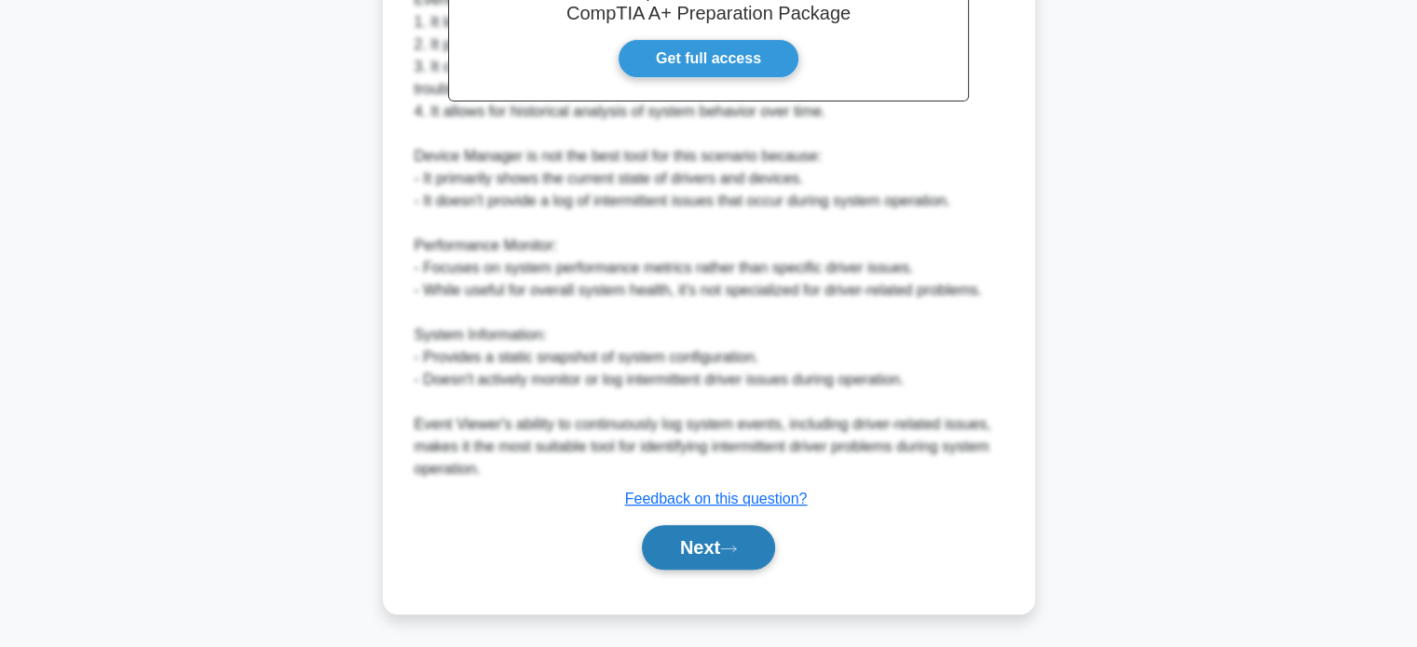
click at [702, 539] on button "Next" at bounding box center [708, 547] width 133 height 45
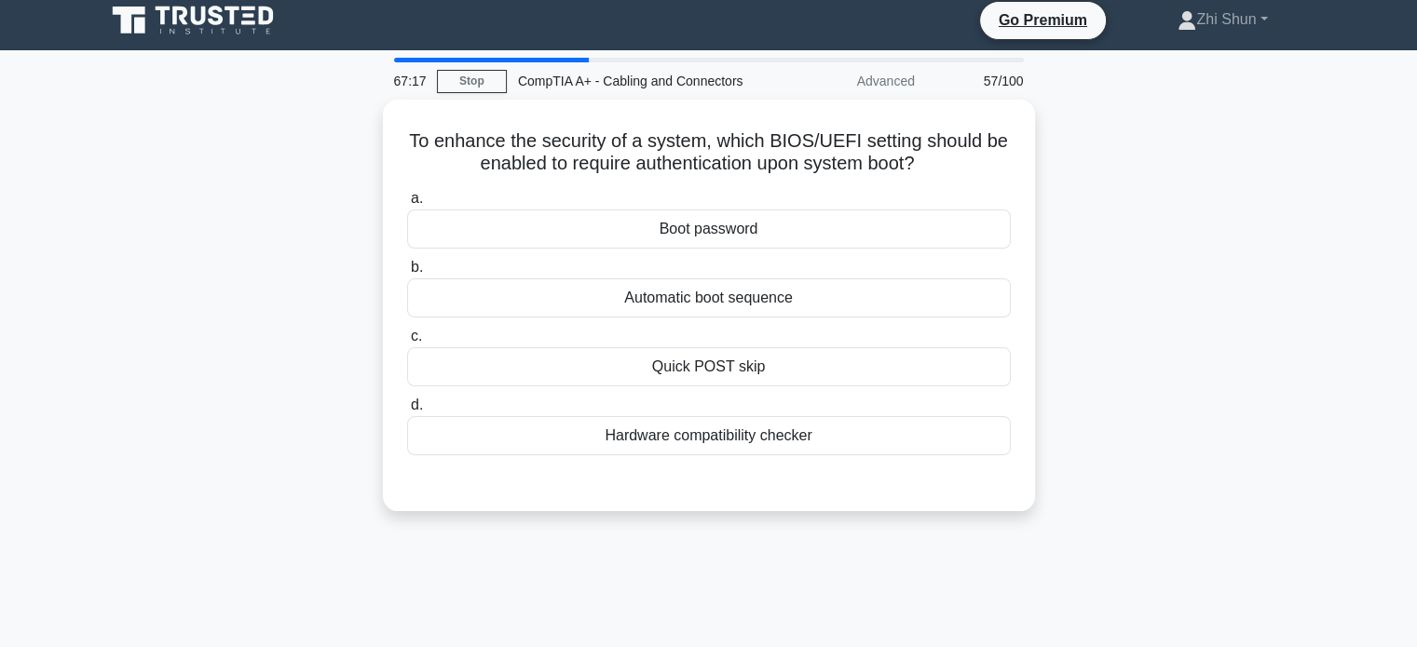
scroll to position [0, 0]
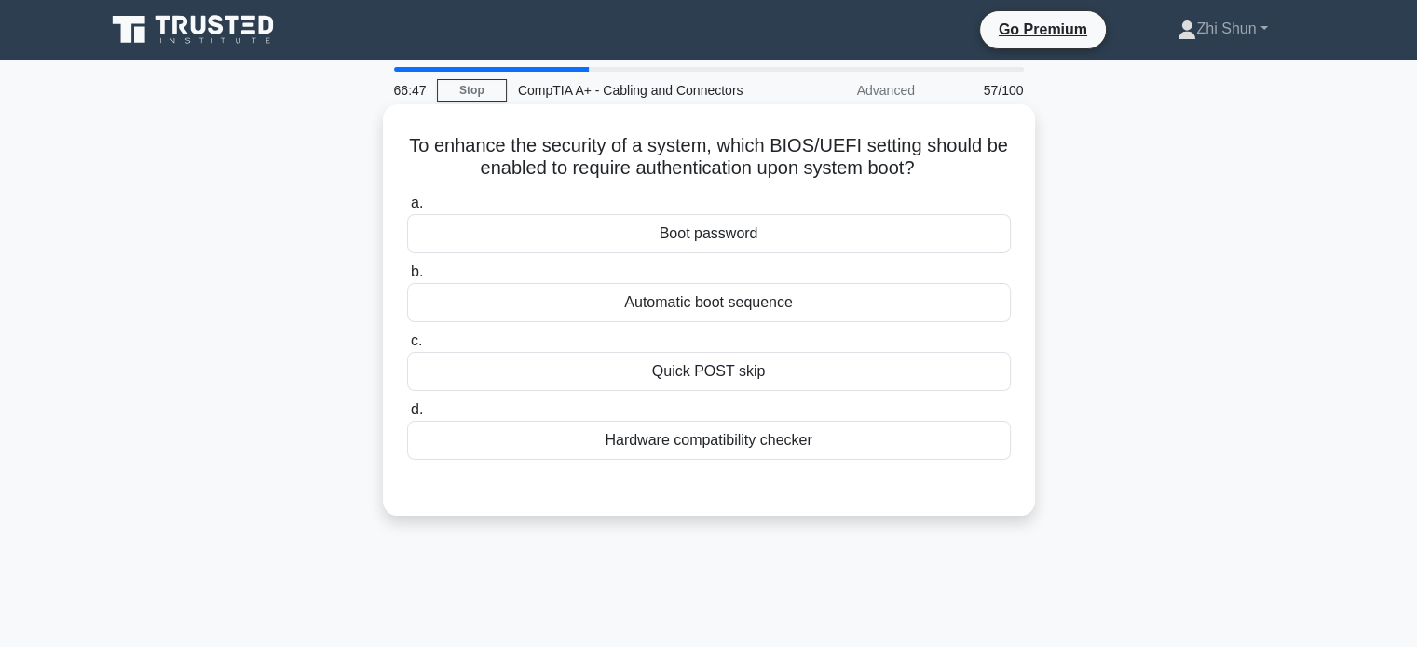
click at [713, 241] on div "Boot password" at bounding box center [709, 233] width 604 height 39
click at [407, 210] on input "a. Boot password" at bounding box center [407, 203] width 0 height 12
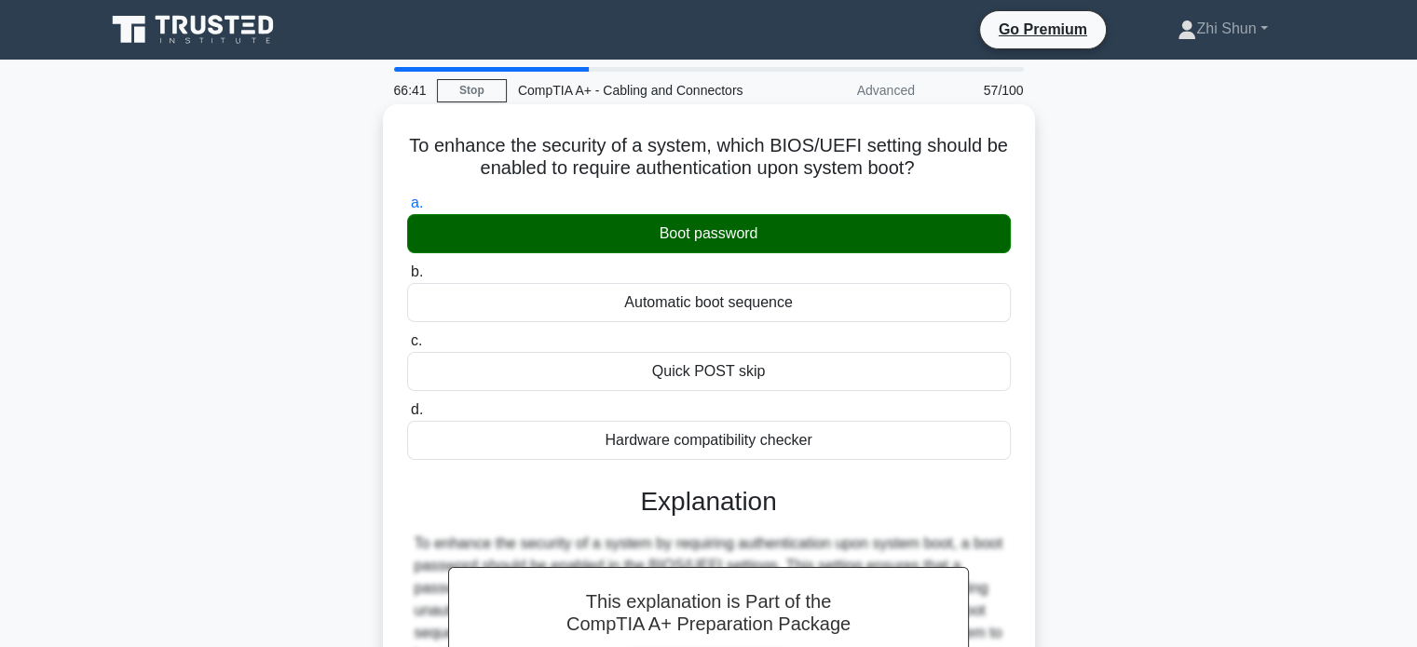
scroll to position [359, 0]
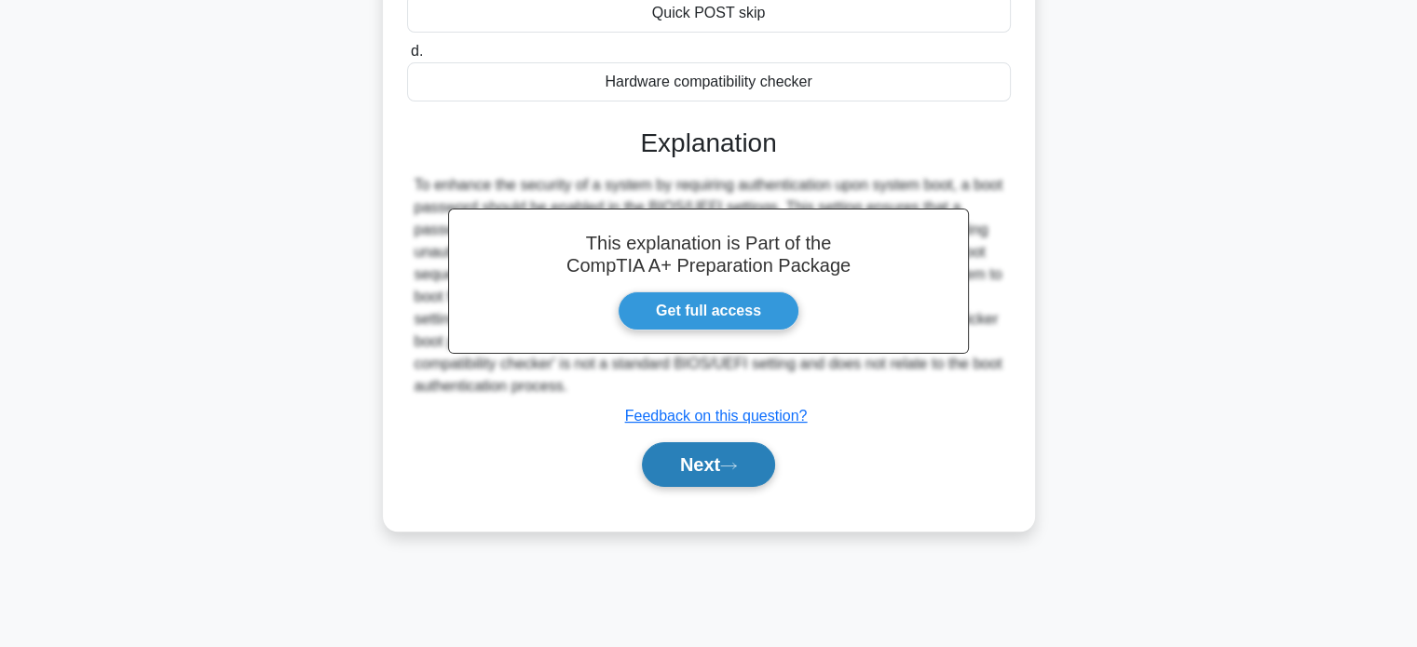
click at [734, 478] on button "Next" at bounding box center [708, 464] width 133 height 45
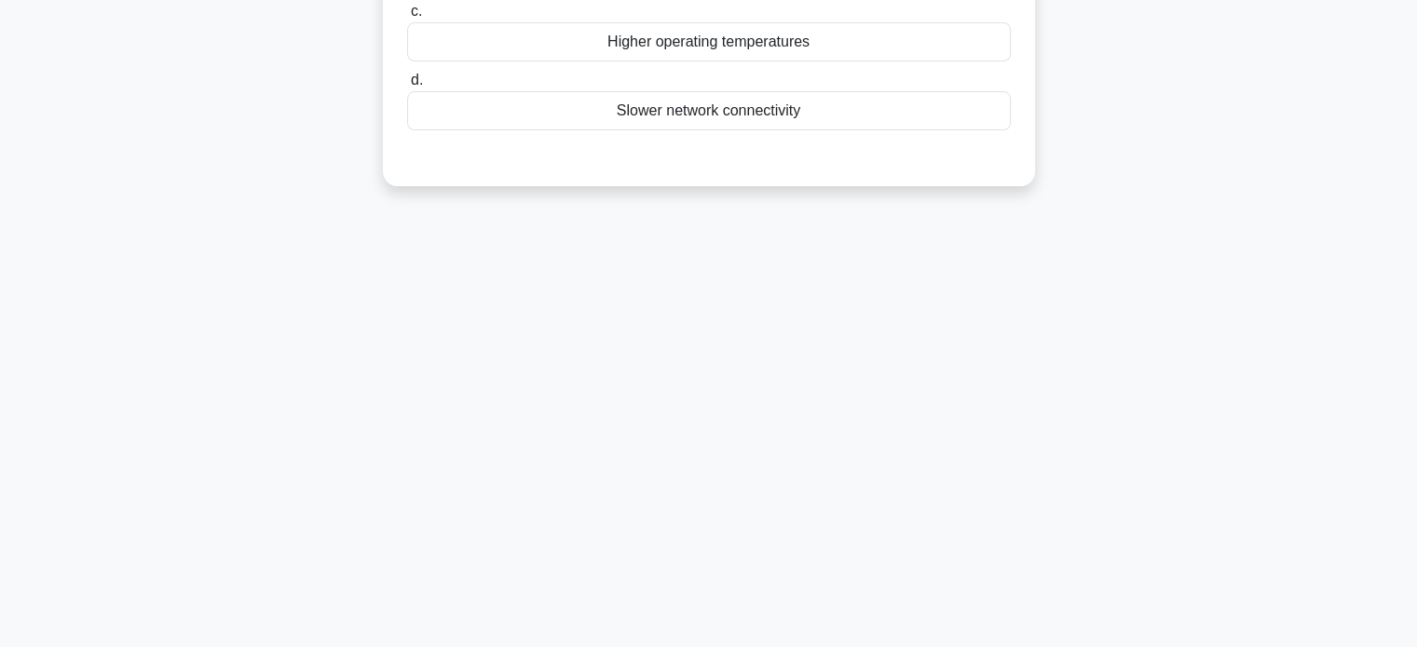
scroll to position [0, 0]
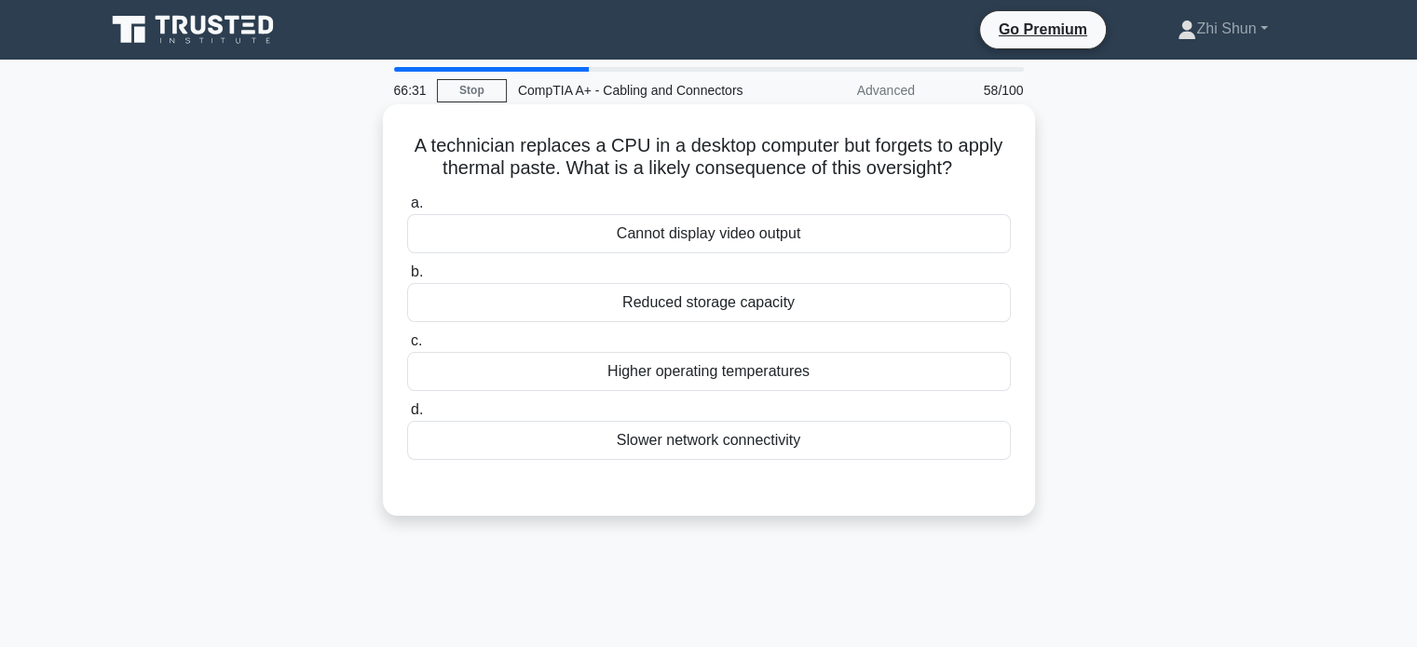
click at [779, 357] on div "Higher operating temperatures" at bounding box center [709, 371] width 604 height 39
click at [407, 347] on input "c. Higher operating temperatures" at bounding box center [407, 341] width 0 height 12
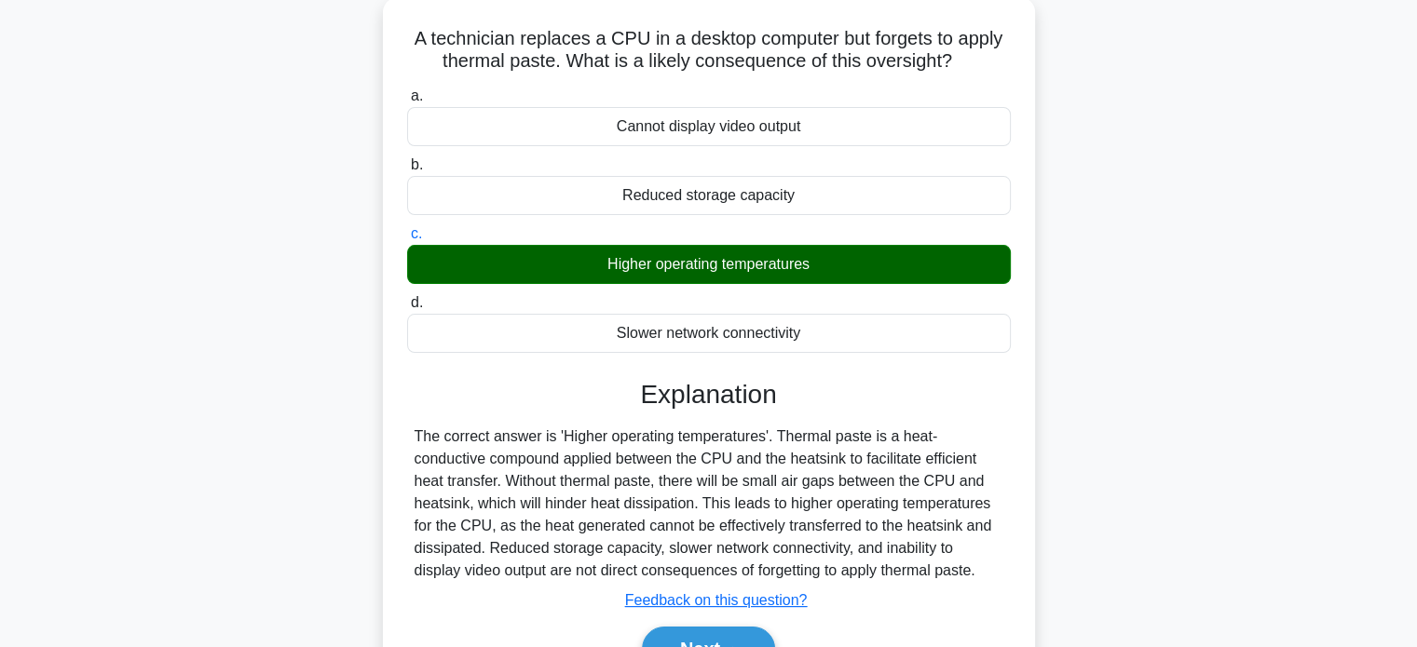
scroll to position [359, 0]
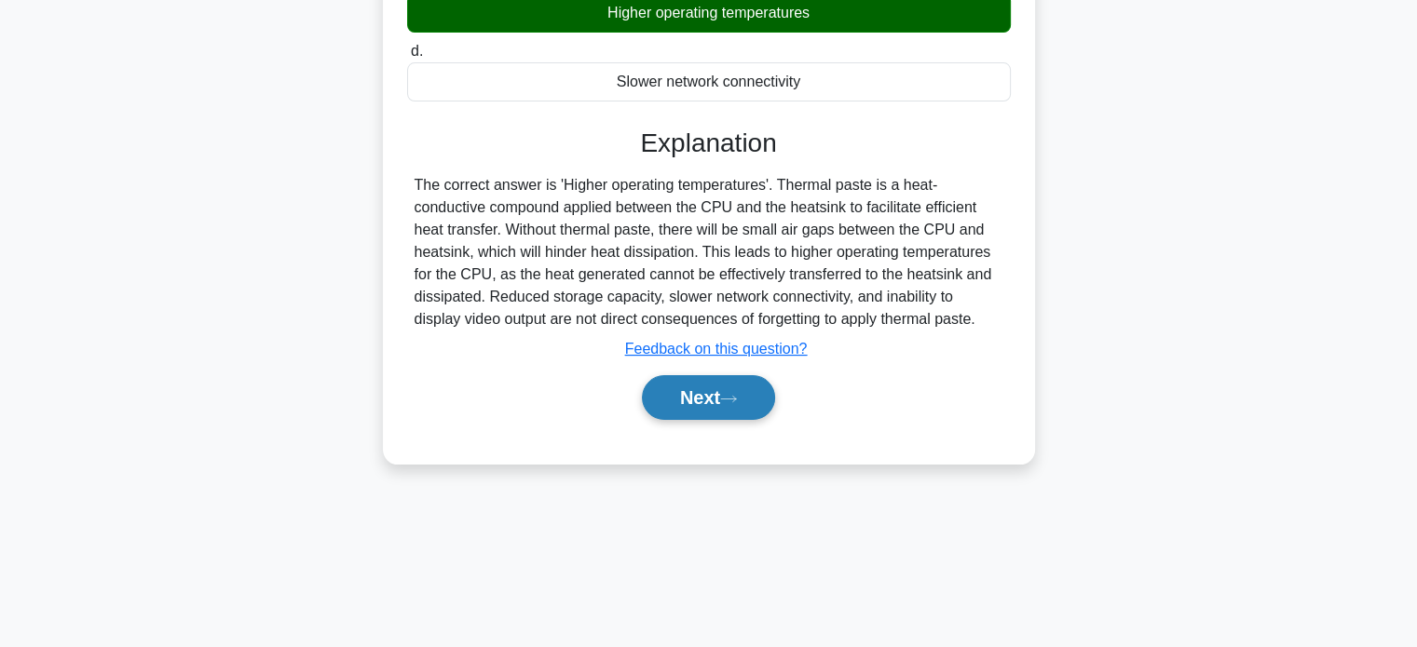
click at [763, 401] on button "Next" at bounding box center [708, 397] width 133 height 45
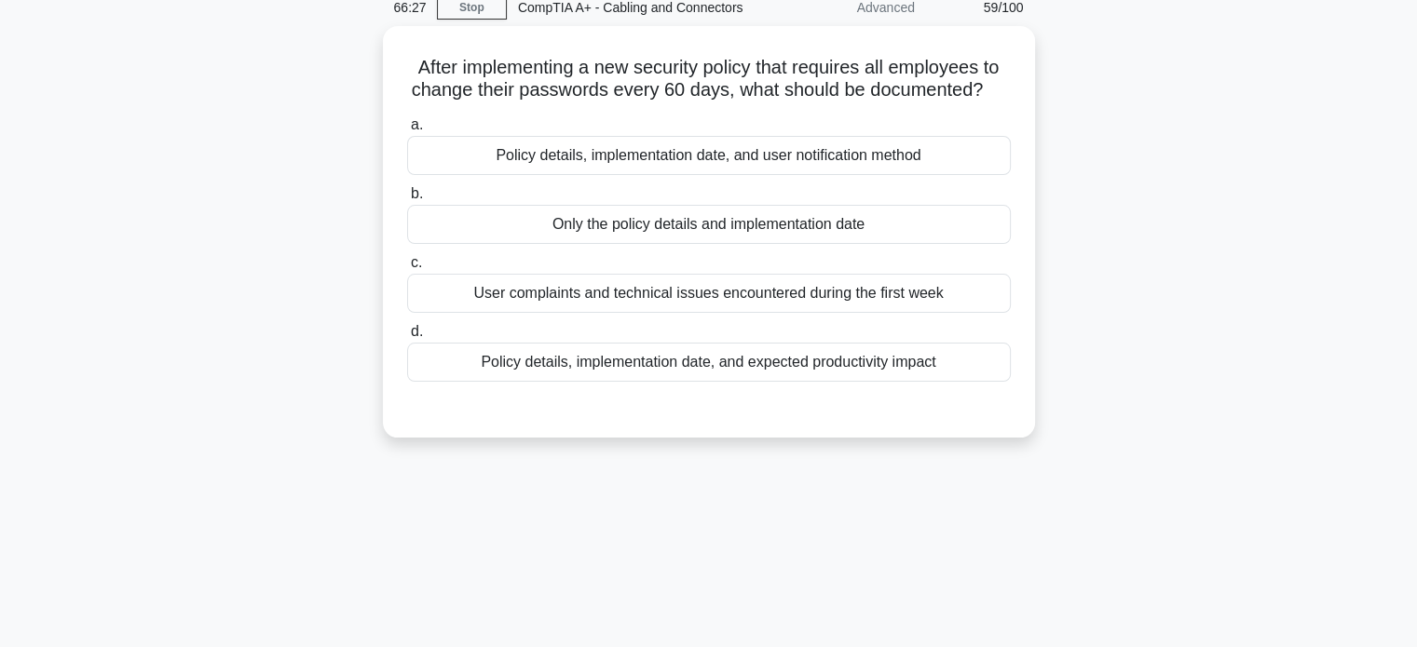
scroll to position [0, 0]
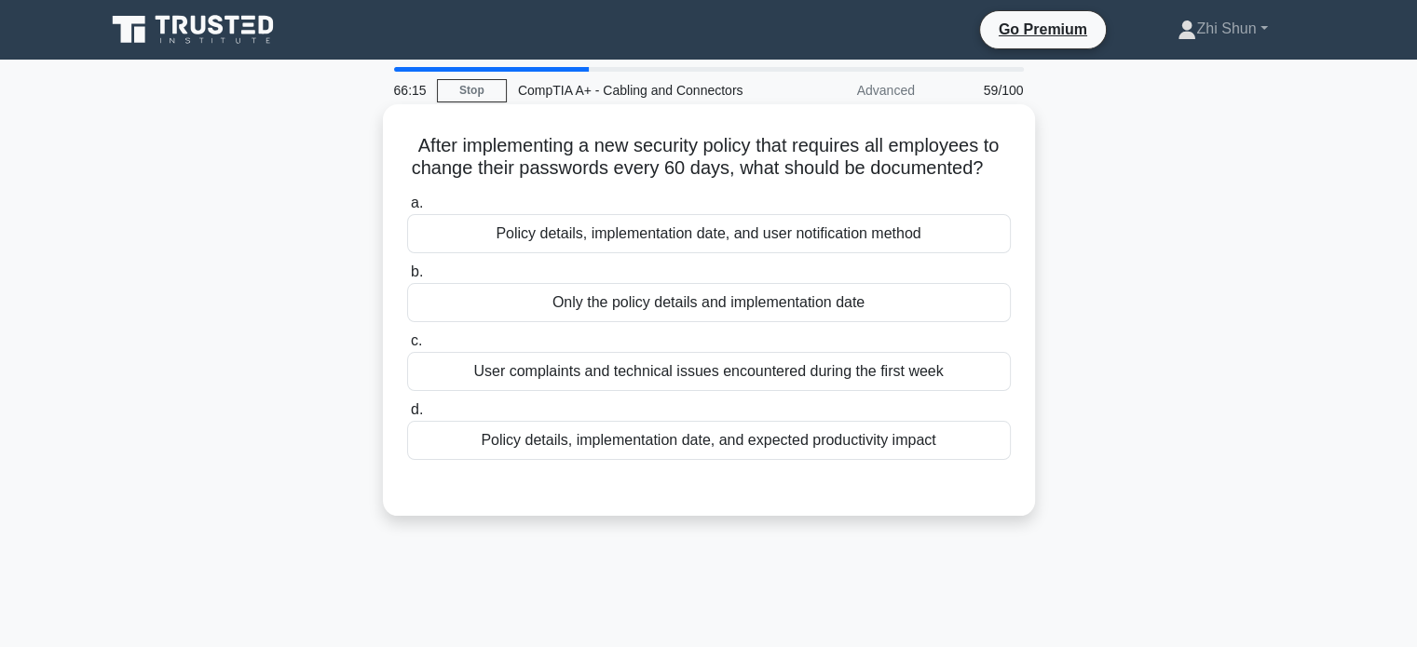
click at [788, 237] on div "Policy details, implementation date, and user notification method" at bounding box center [709, 233] width 604 height 39
click at [407, 210] on input "a. Policy details, implementation date, and user notification method" at bounding box center [407, 203] width 0 height 12
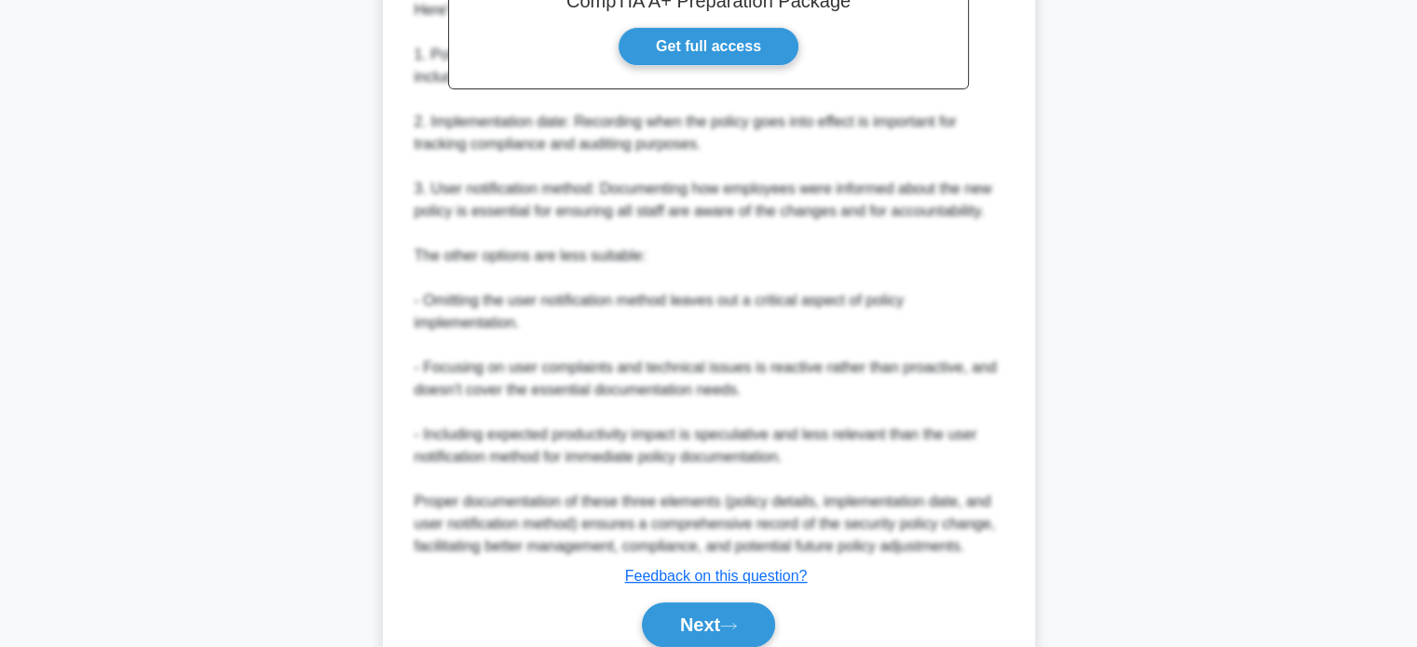
scroll to position [700, 0]
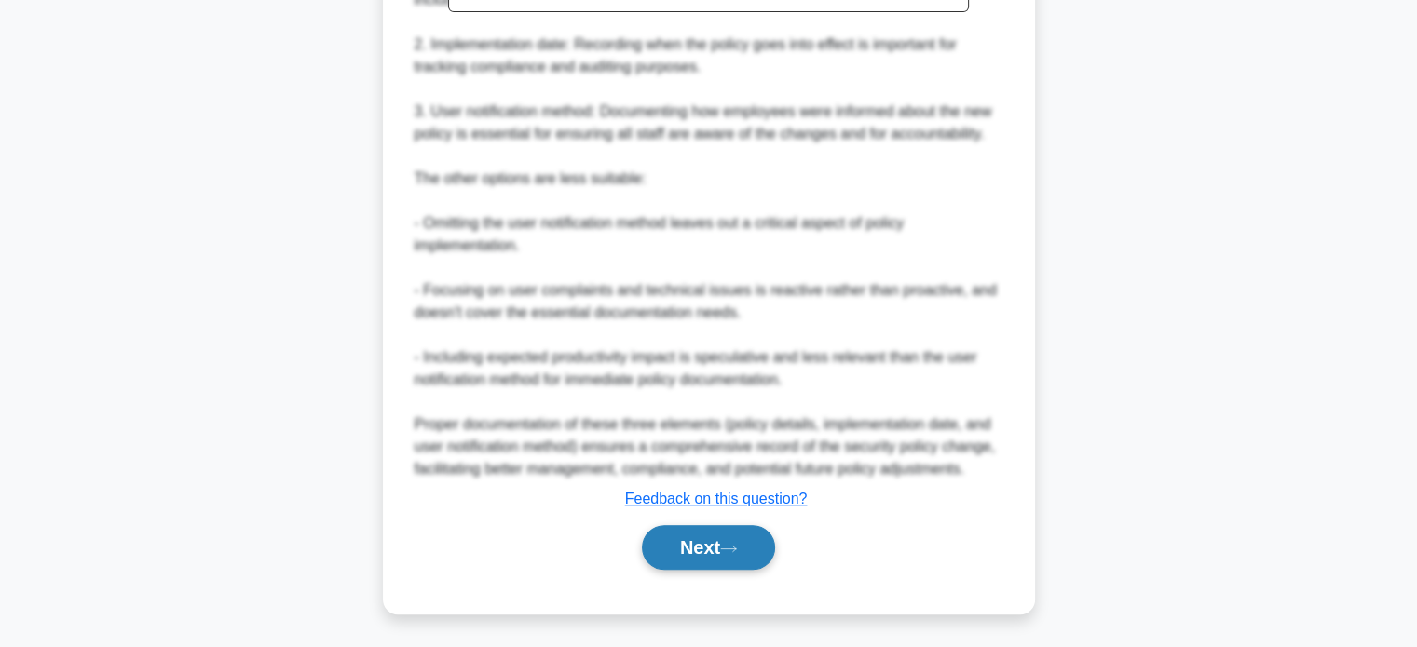
click at [686, 550] on button "Next" at bounding box center [708, 547] width 133 height 45
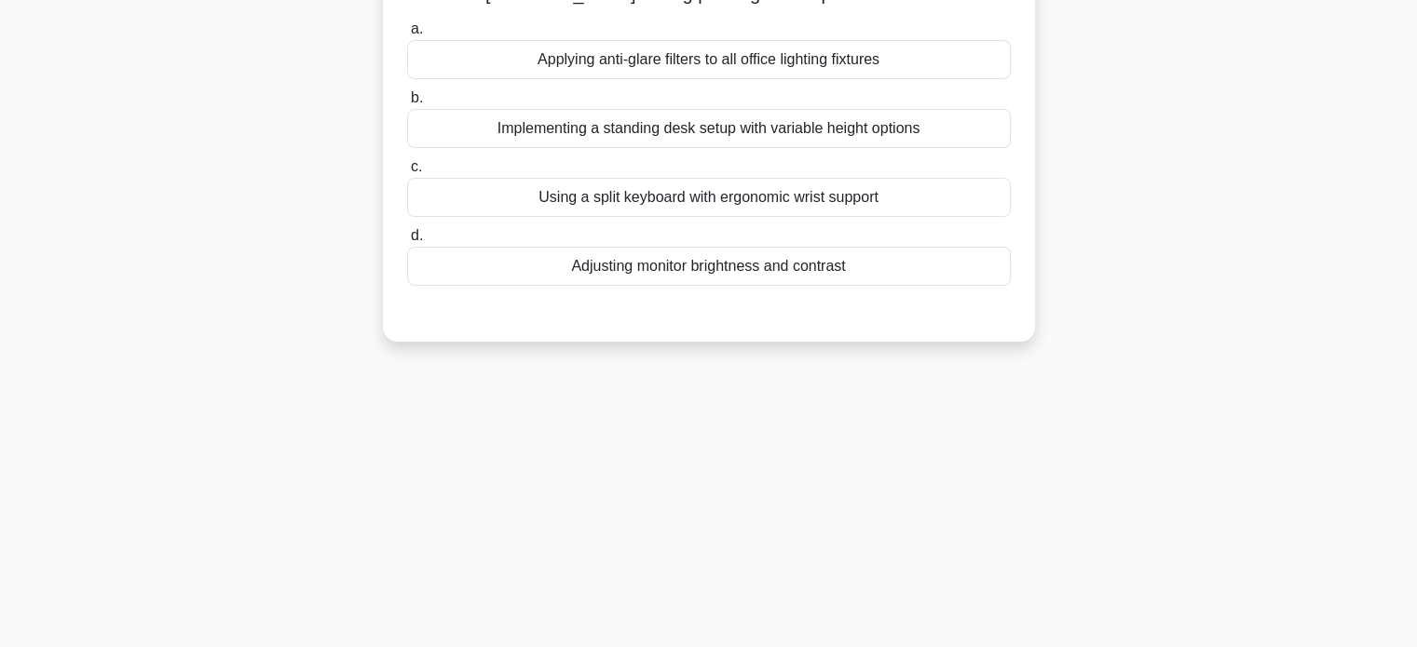
scroll to position [0, 0]
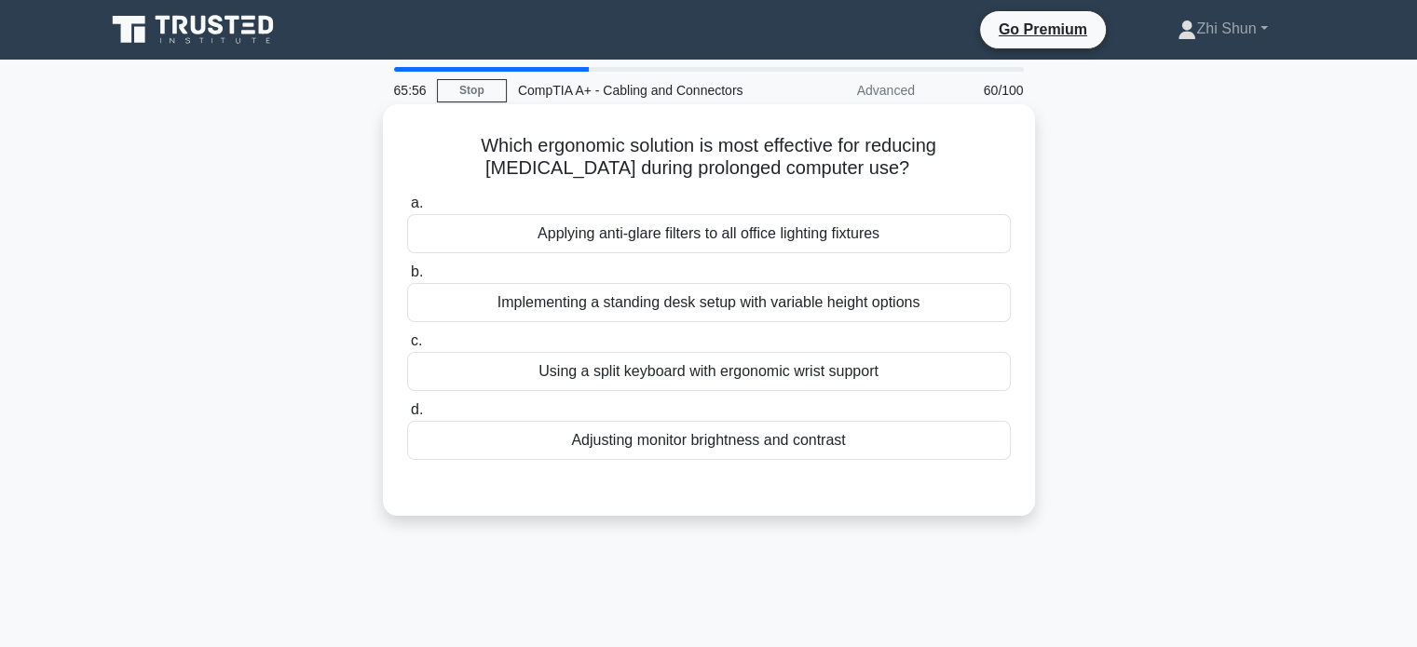
click at [749, 440] on div "Adjusting monitor brightness and contrast" at bounding box center [709, 440] width 604 height 39
click at [407, 416] on input "d. Adjusting monitor brightness and contrast" at bounding box center [407, 410] width 0 height 12
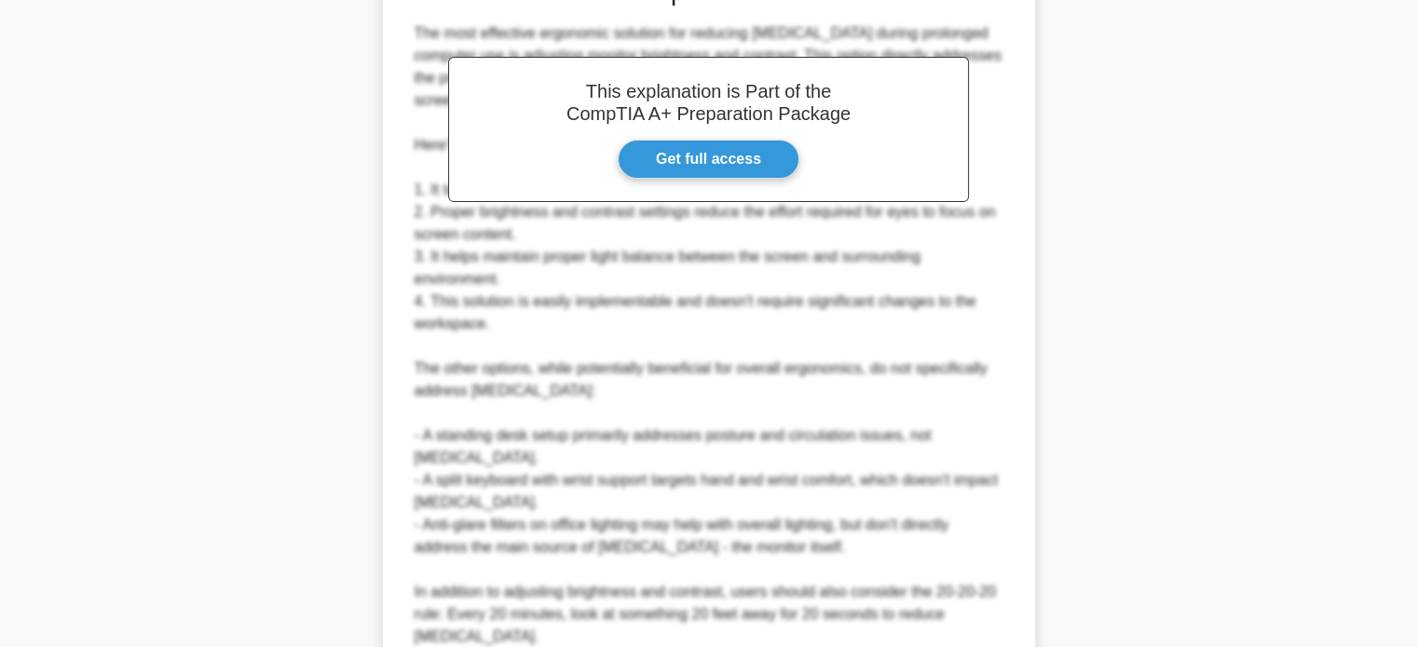
scroll to position [656, 0]
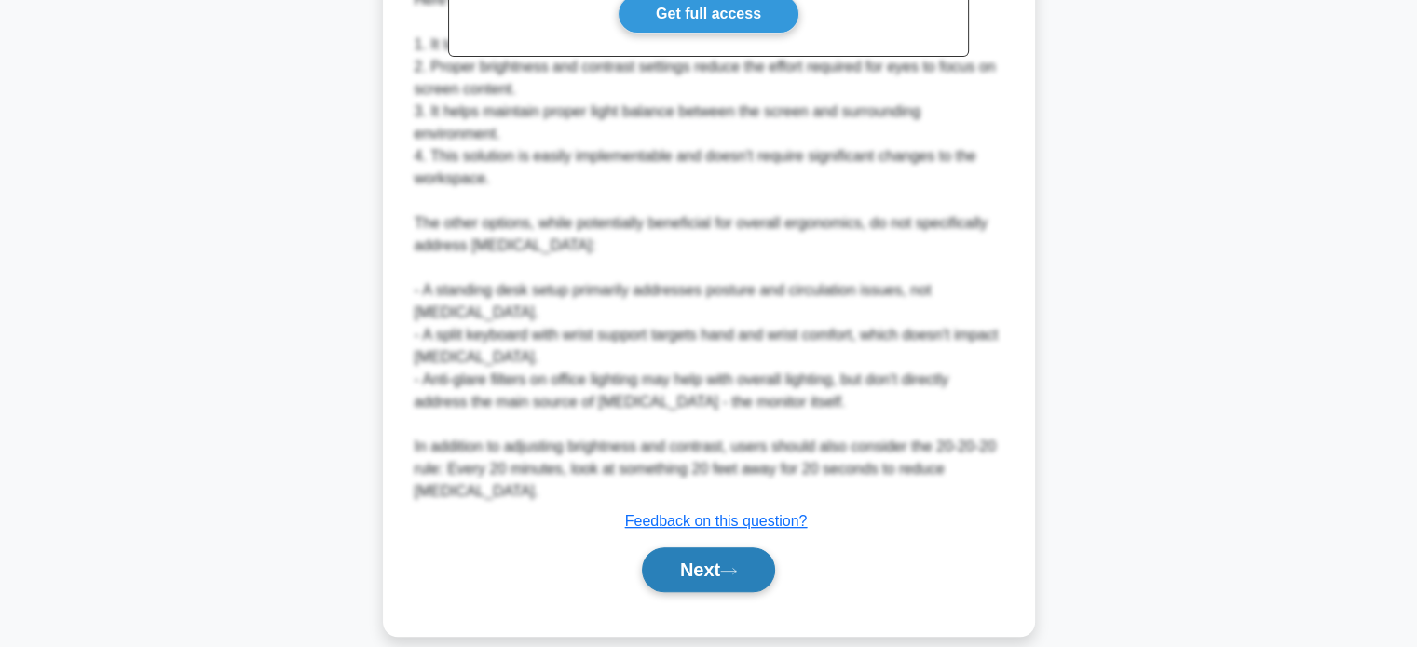
click at [687, 548] on button "Next" at bounding box center [708, 570] width 133 height 45
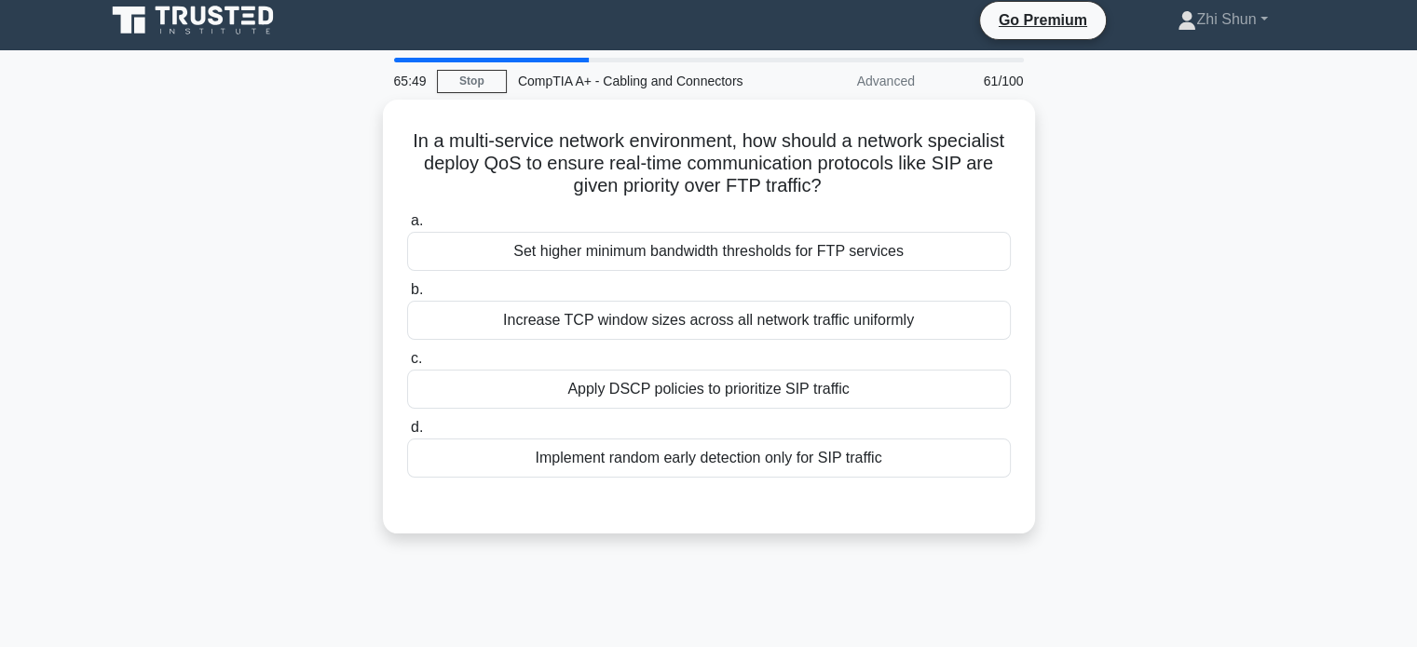
scroll to position [0, 0]
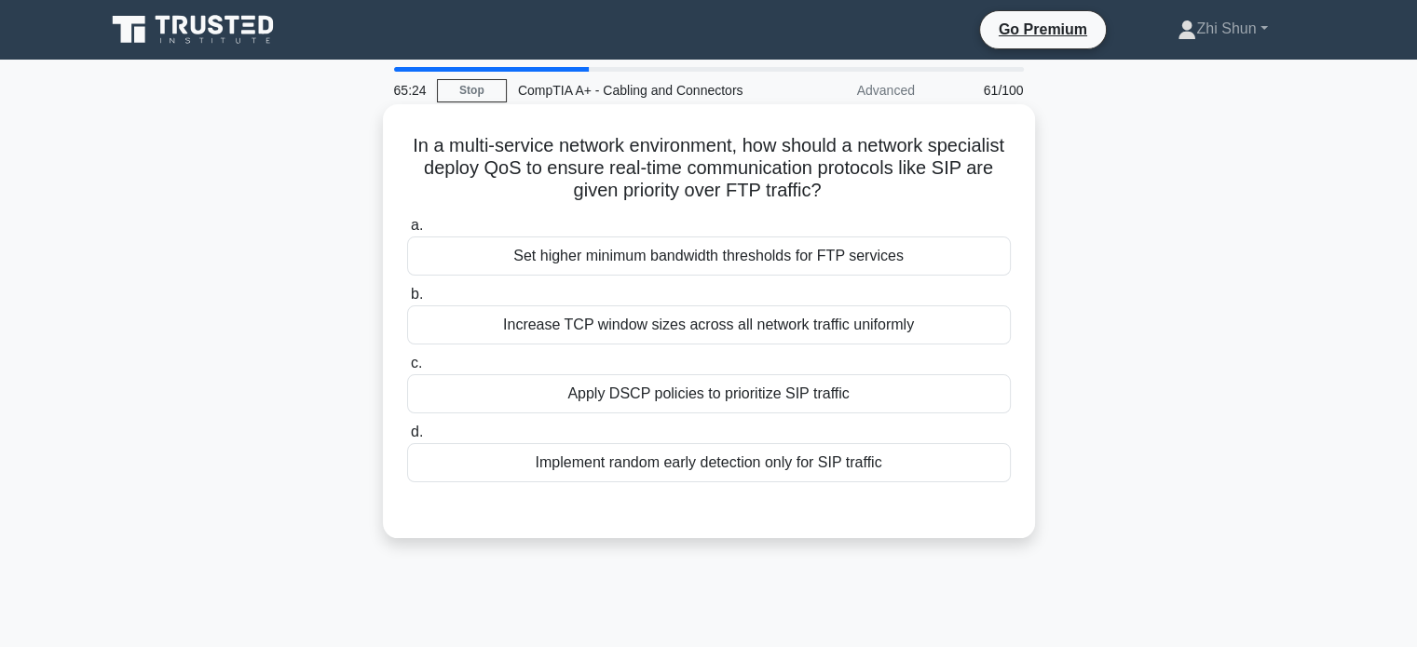
click at [740, 387] on div "Apply DSCP policies to prioritize SIP traffic" at bounding box center [709, 393] width 604 height 39
click at [407, 370] on input "c. Apply DSCP policies to prioritize SIP traffic" at bounding box center [407, 364] width 0 height 12
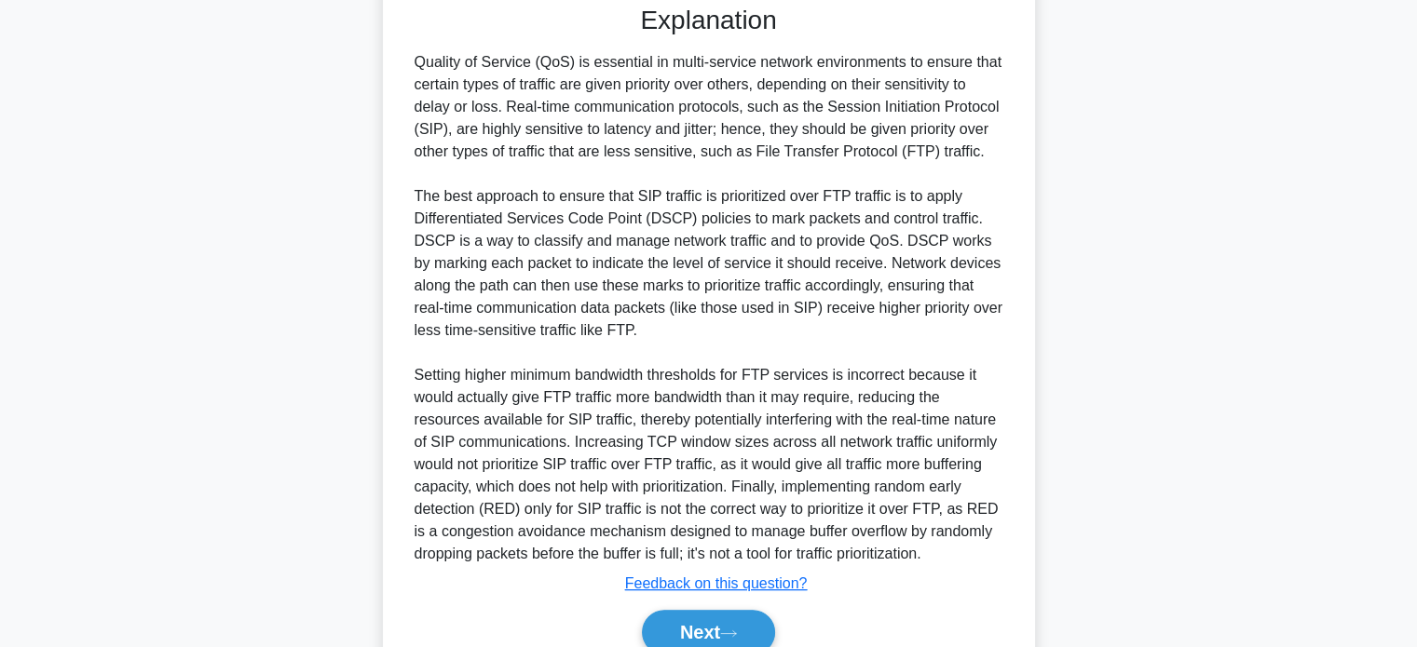
scroll to position [589, 0]
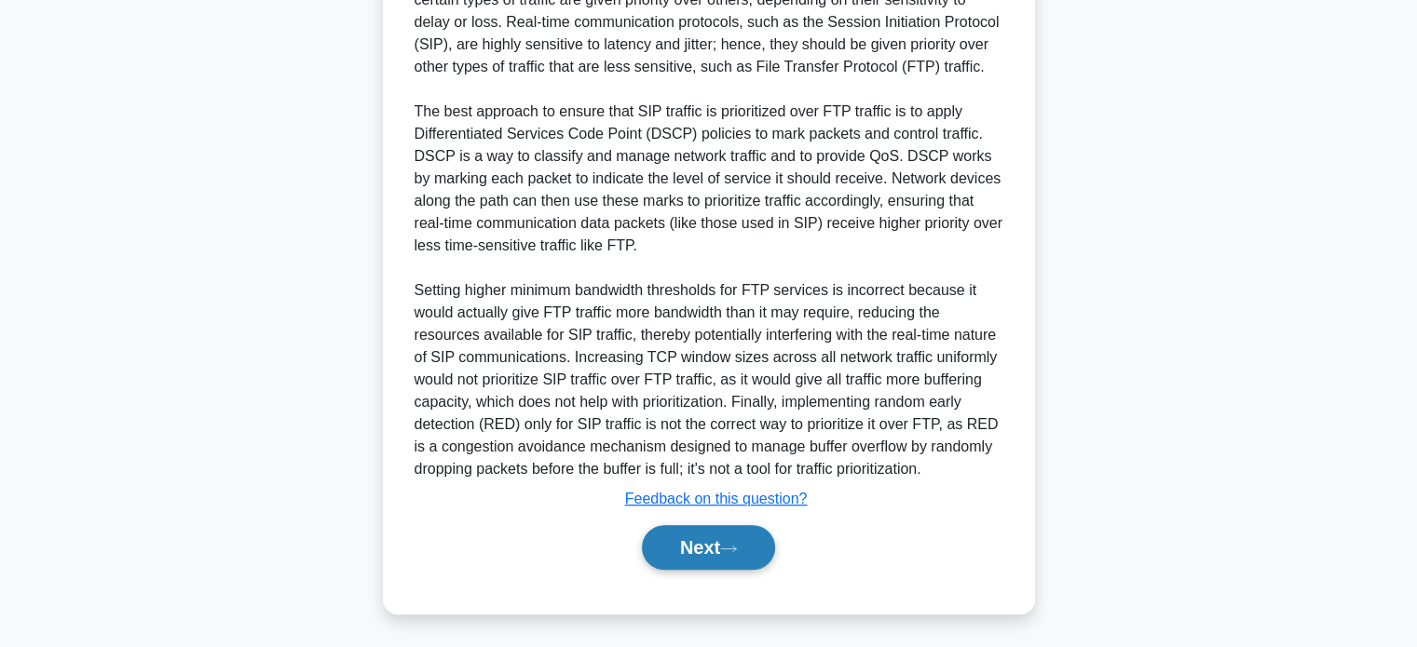
click at [737, 544] on icon at bounding box center [728, 549] width 17 height 10
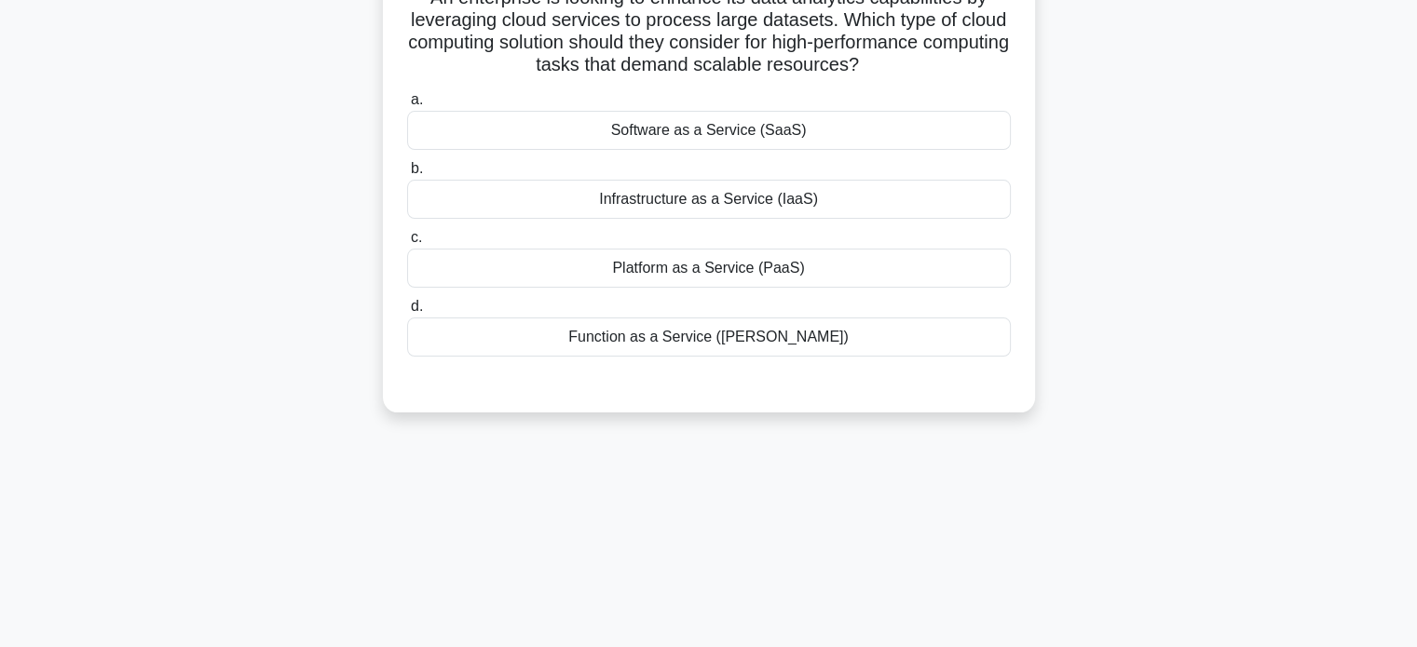
scroll to position [0, 0]
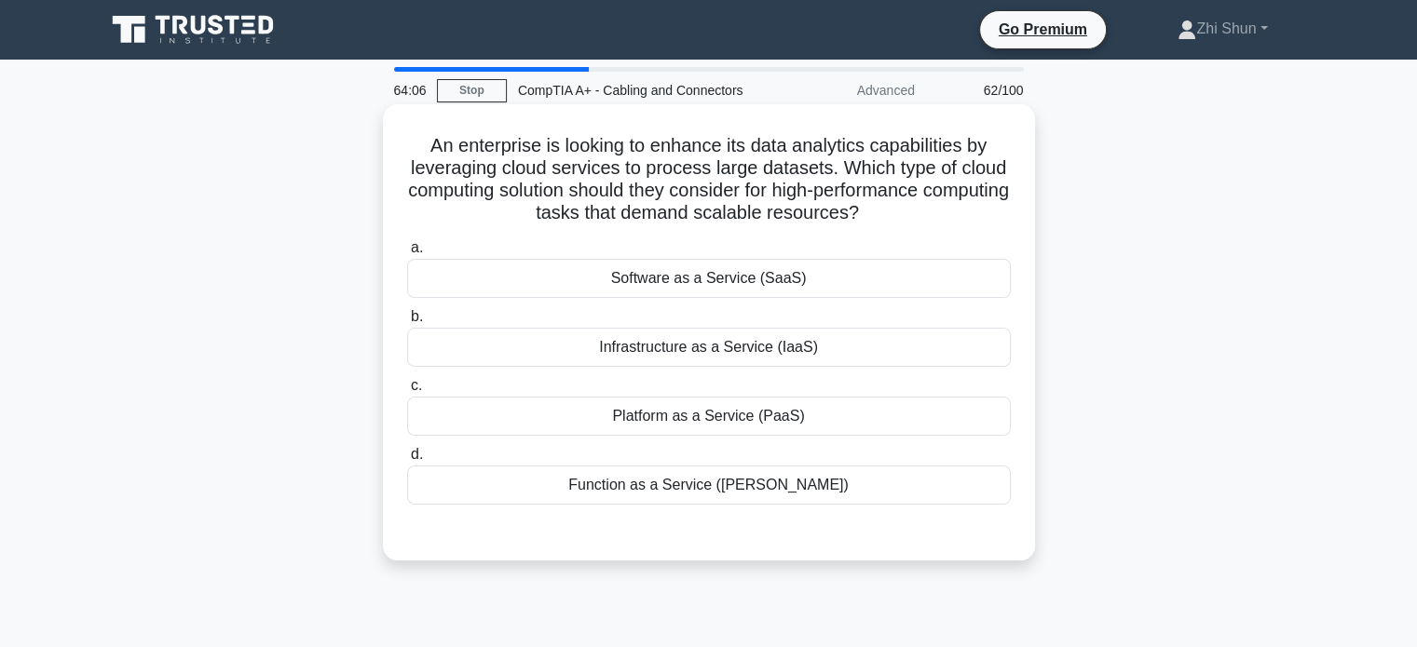
click at [689, 275] on div "Software as a Service (SaaS)" at bounding box center [709, 278] width 604 height 39
click at [407, 254] on input "a. Software as a Service (SaaS)" at bounding box center [407, 248] width 0 height 12
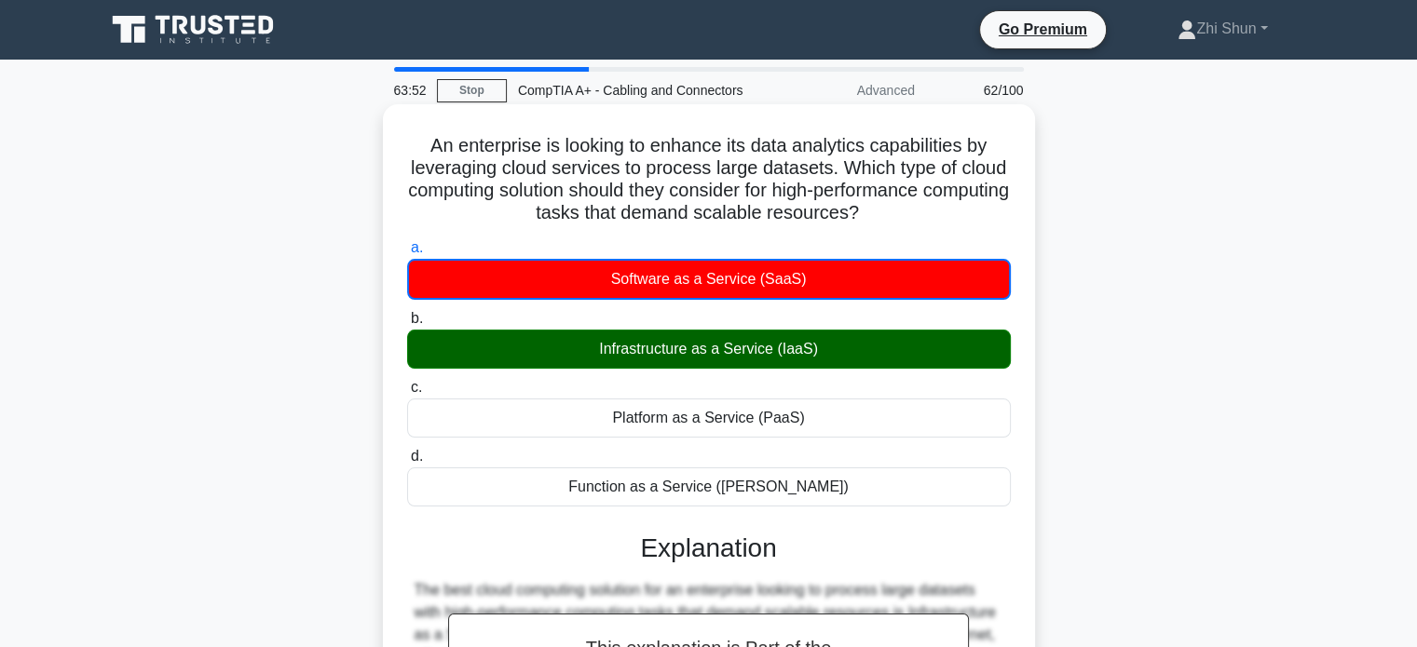
scroll to position [466, 0]
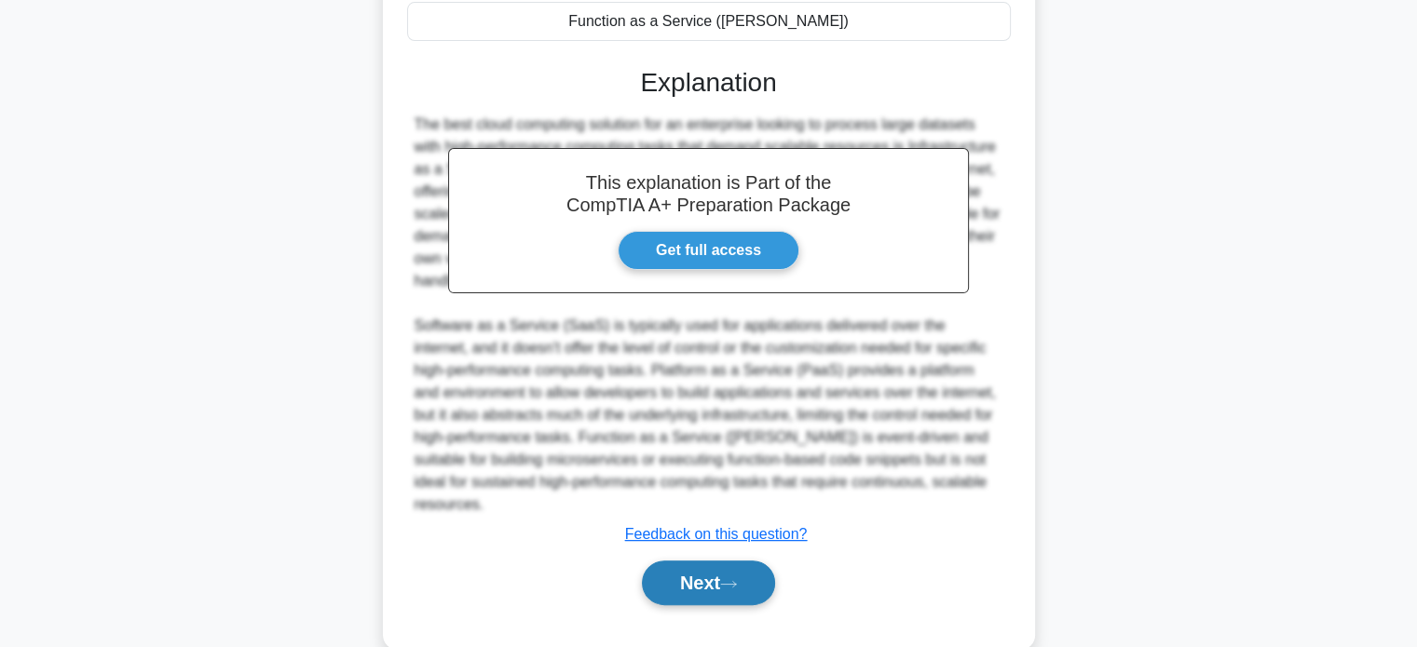
click at [718, 561] on button "Next" at bounding box center [708, 583] width 133 height 45
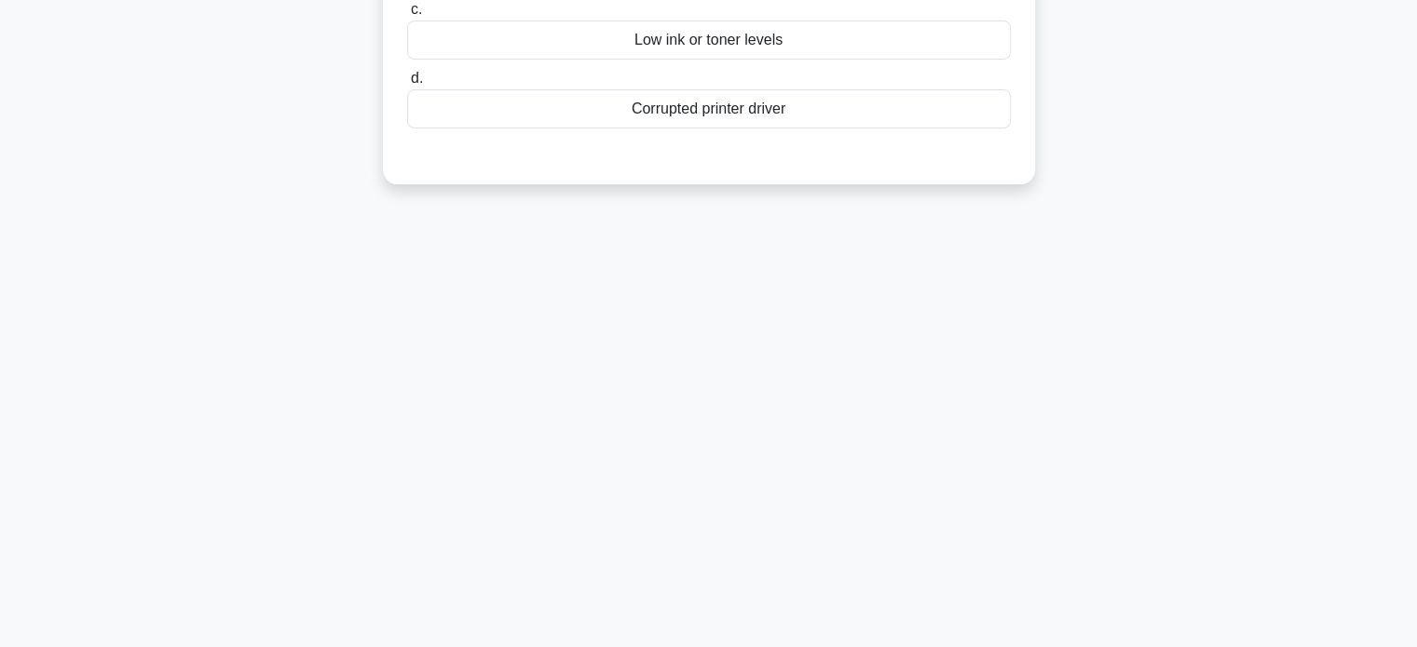
scroll to position [0, 0]
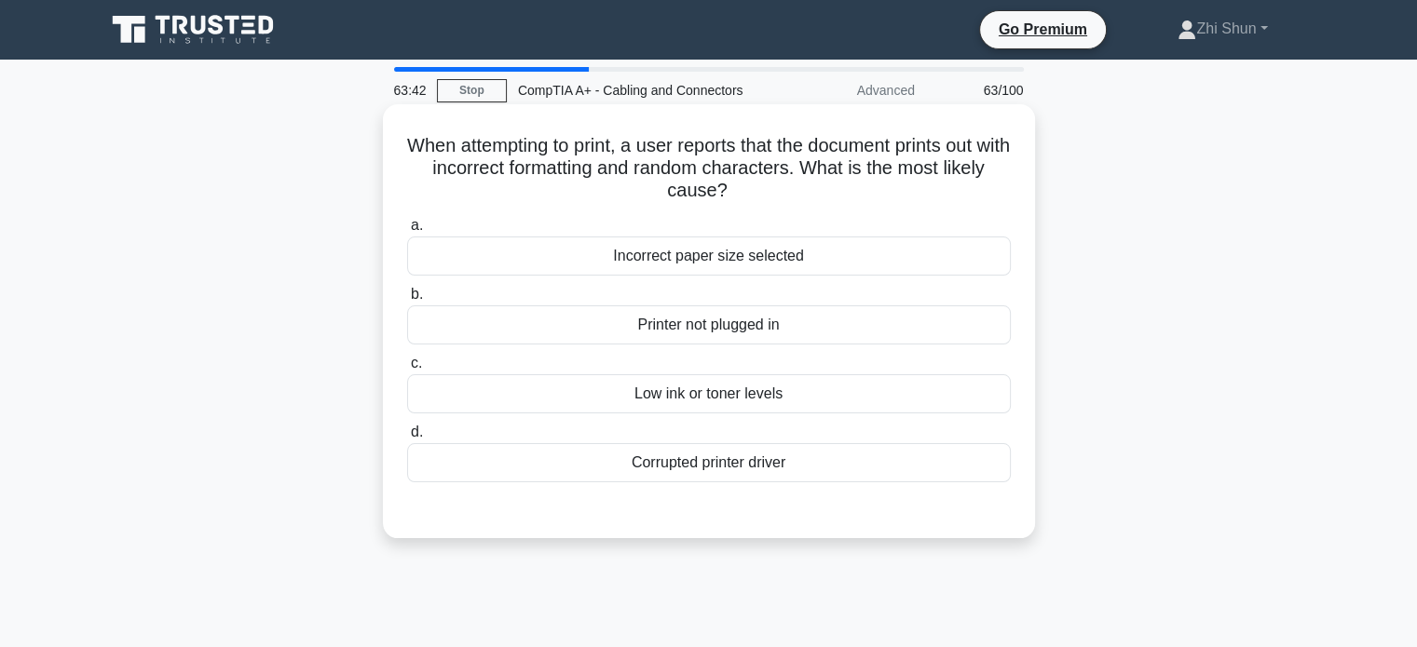
click at [738, 455] on div "Corrupted printer driver" at bounding box center [709, 462] width 604 height 39
click at [407, 439] on input "d. Corrupted printer driver" at bounding box center [407, 433] width 0 height 12
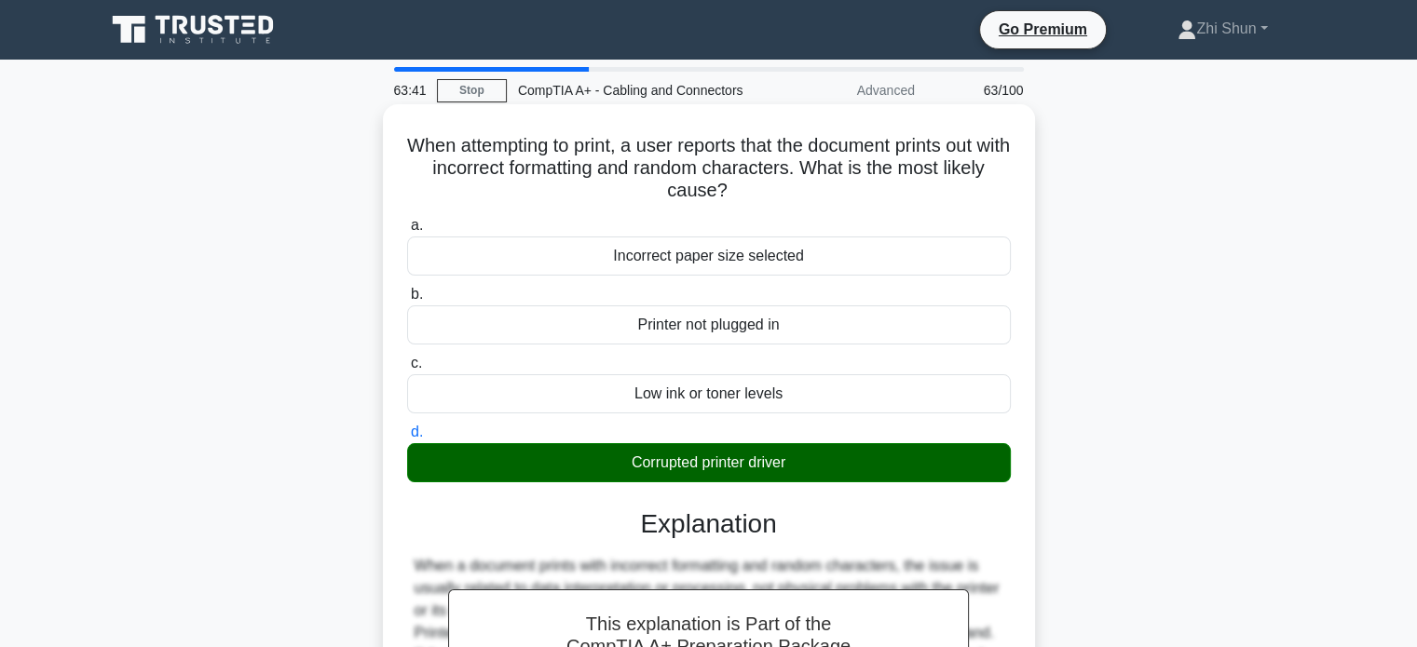
scroll to position [365, 0]
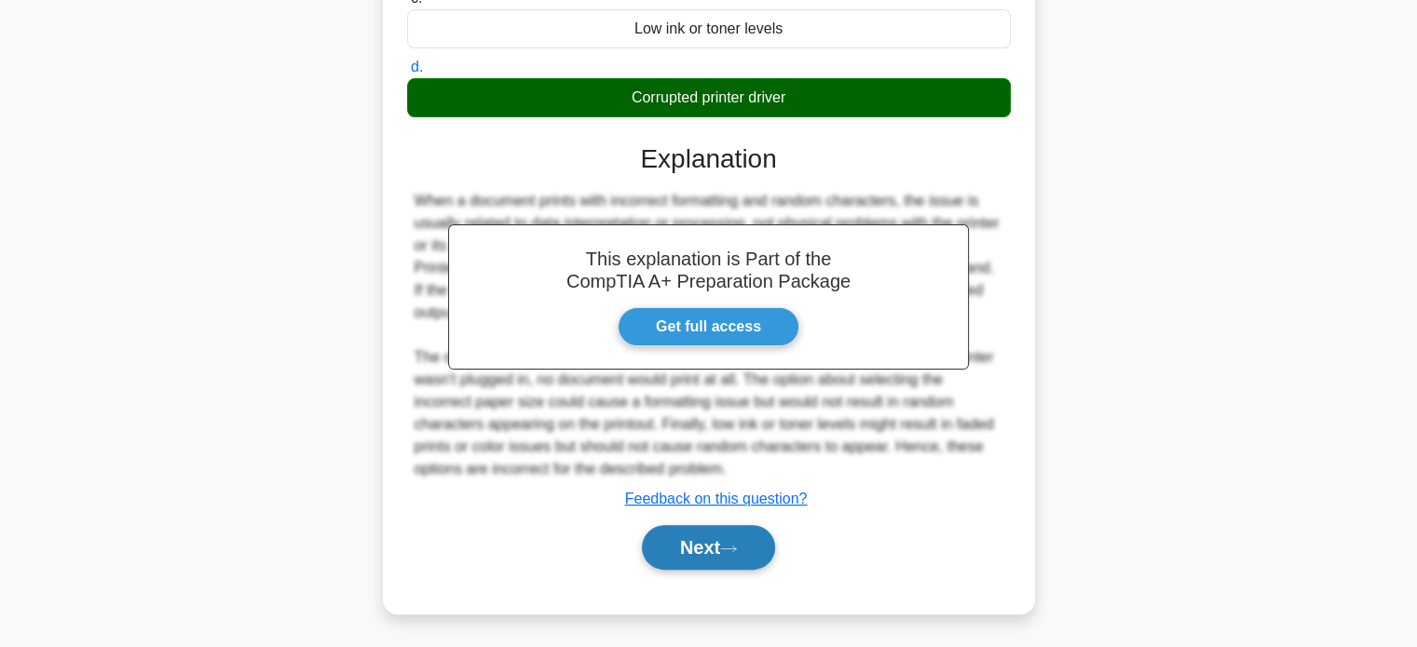
click at [720, 552] on button "Next" at bounding box center [708, 547] width 133 height 45
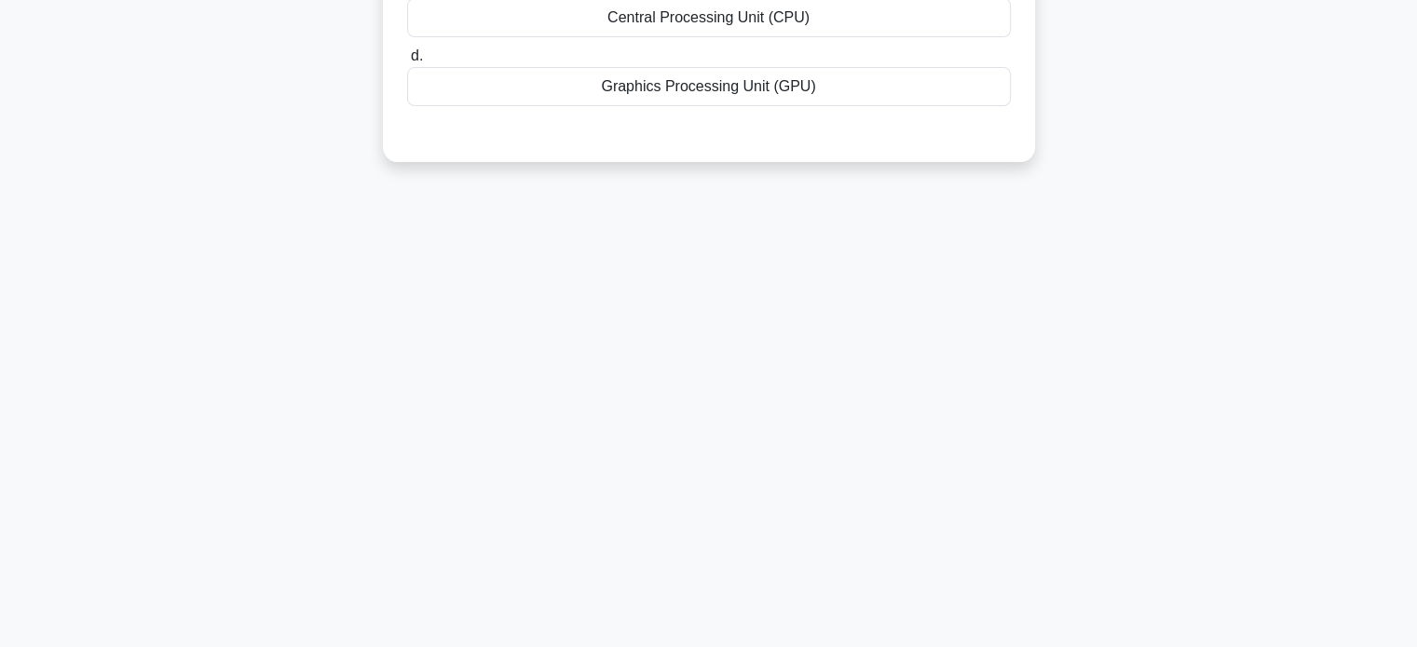
scroll to position [0, 0]
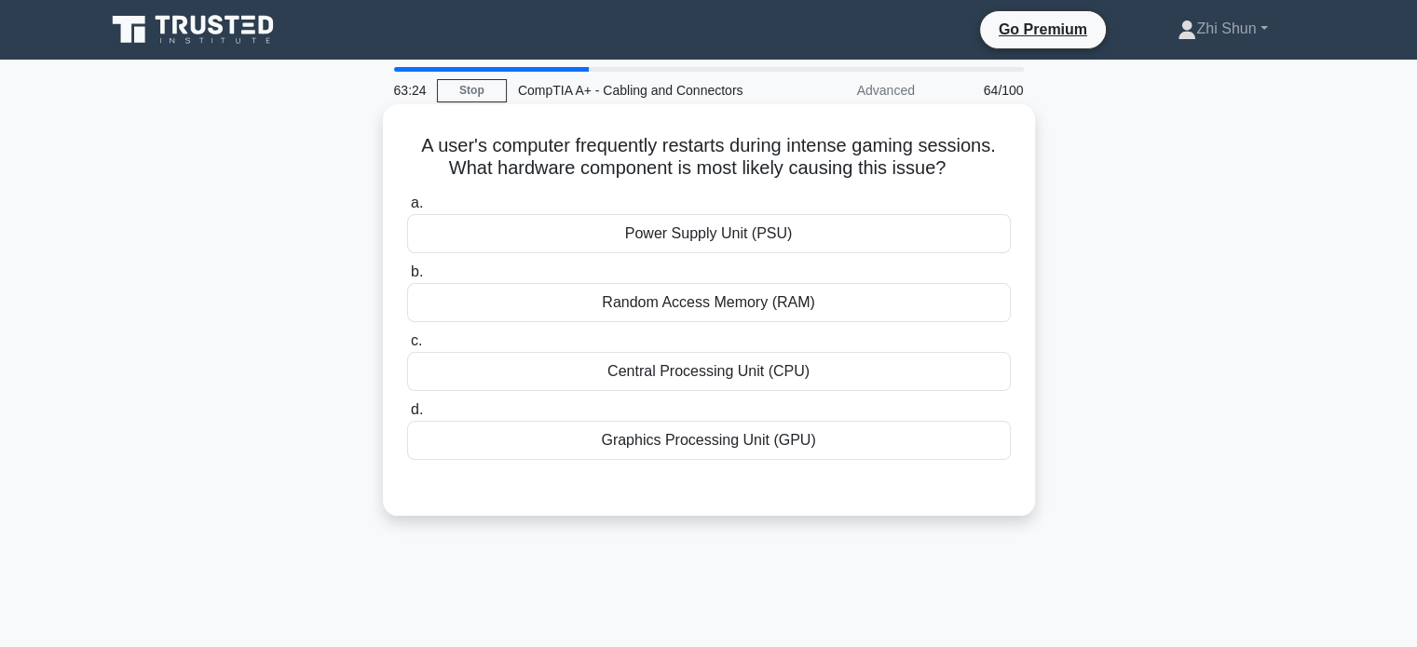
click at [682, 439] on div "Graphics Processing Unit (GPU)" at bounding box center [709, 440] width 604 height 39
click at [407, 416] on input "d. Graphics Processing Unit (GPU)" at bounding box center [407, 410] width 0 height 12
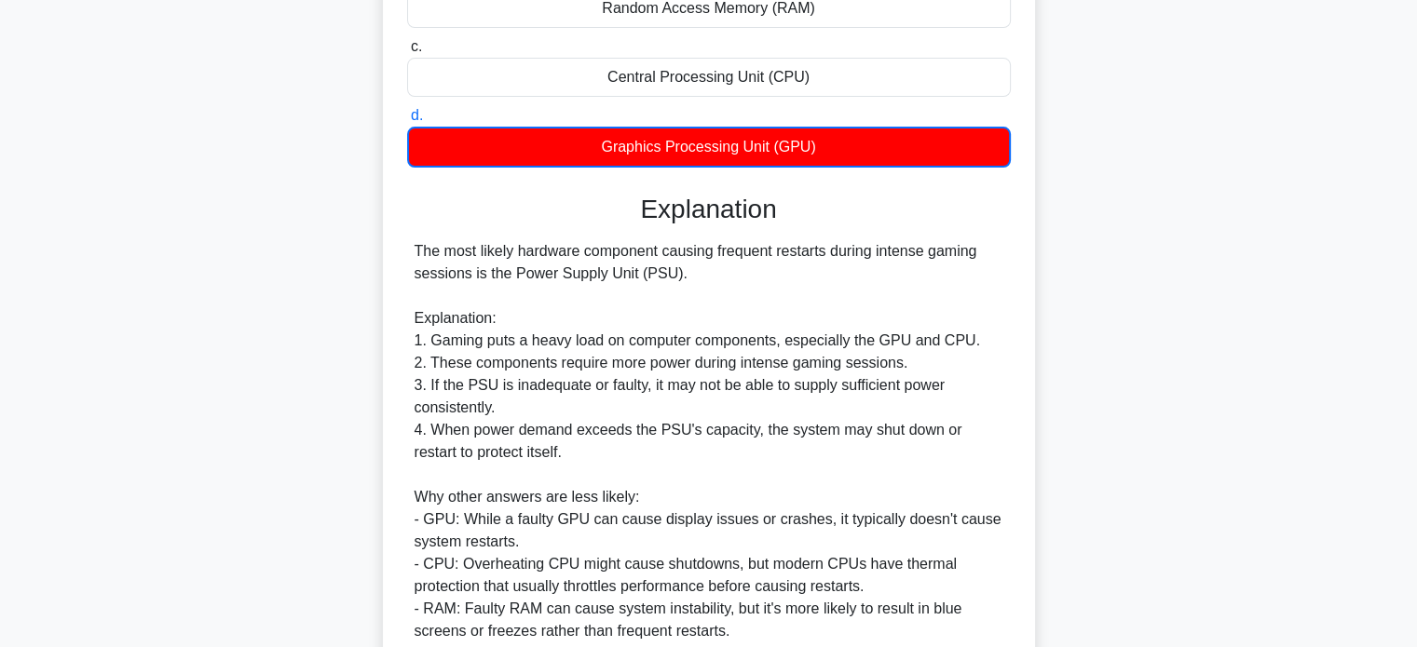
scroll to position [523, 0]
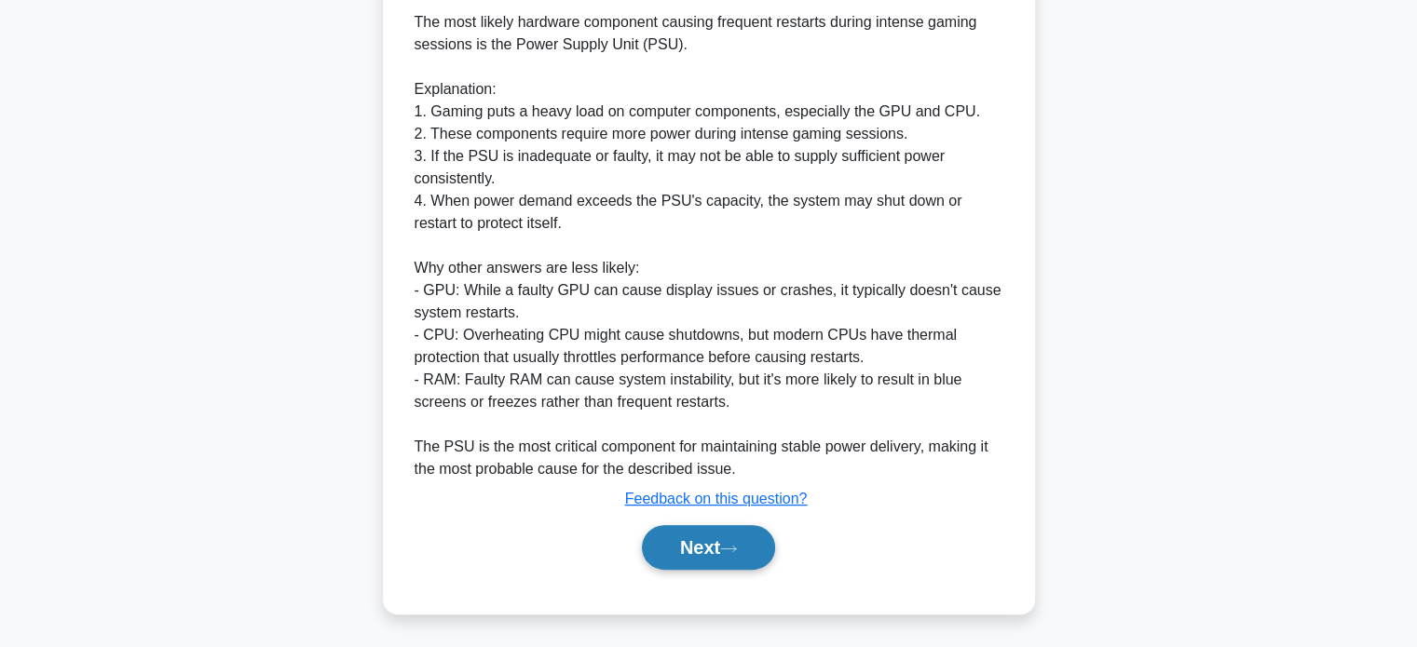
click at [708, 540] on button "Next" at bounding box center [708, 547] width 133 height 45
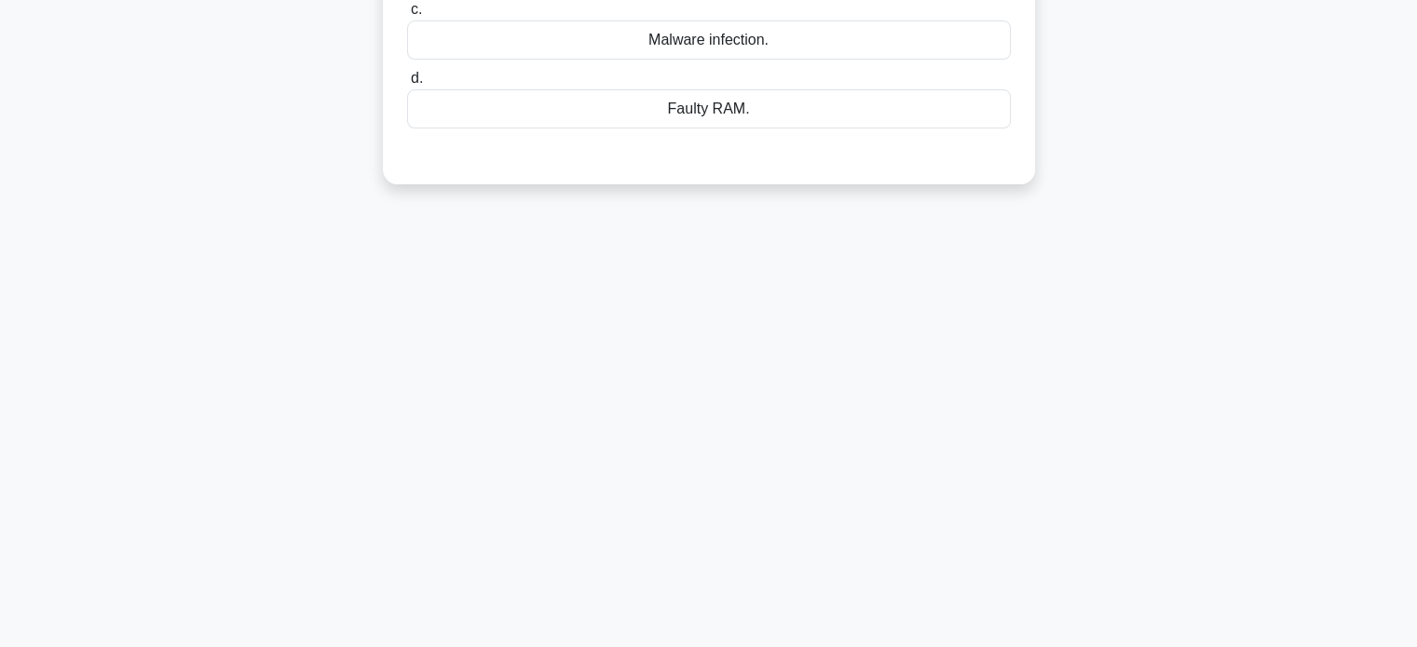
scroll to position [0, 0]
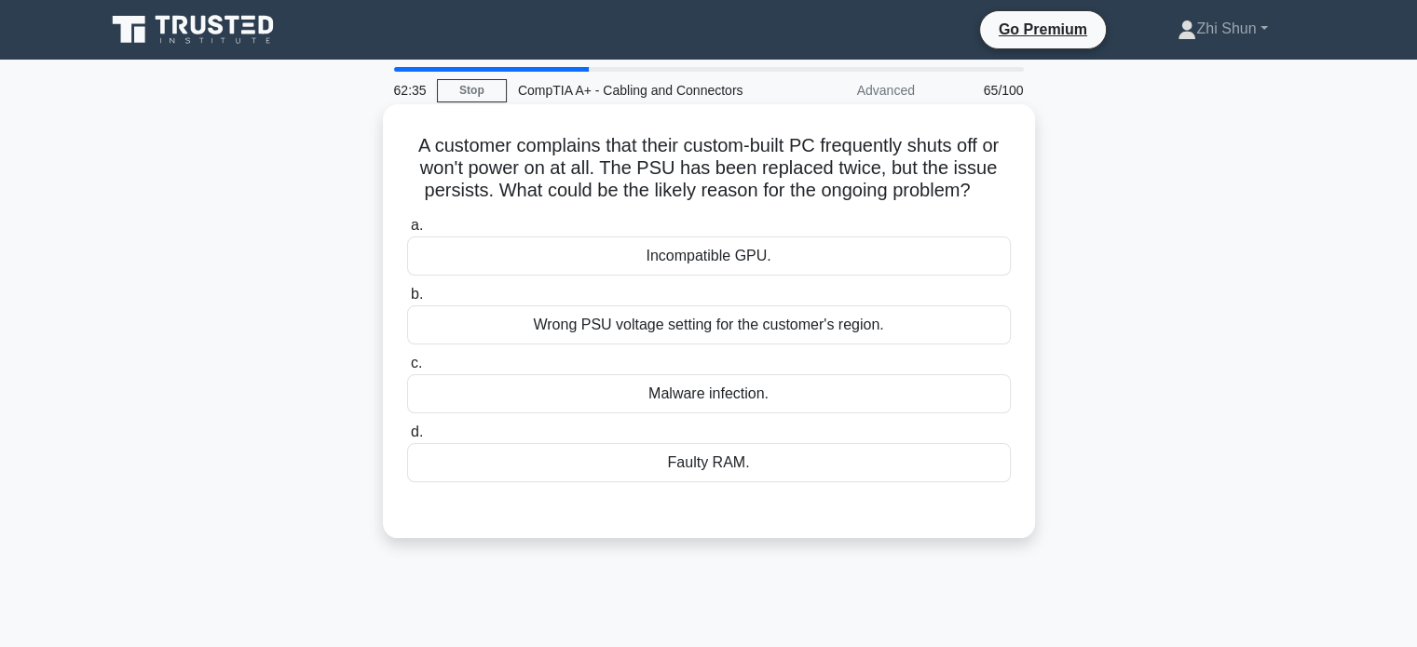
click at [794, 321] on div "Wrong PSU voltage setting for the customer's region." at bounding box center [709, 324] width 604 height 39
click at [407, 301] on input "b. Wrong PSU voltage setting for the customer's region." at bounding box center [407, 295] width 0 height 12
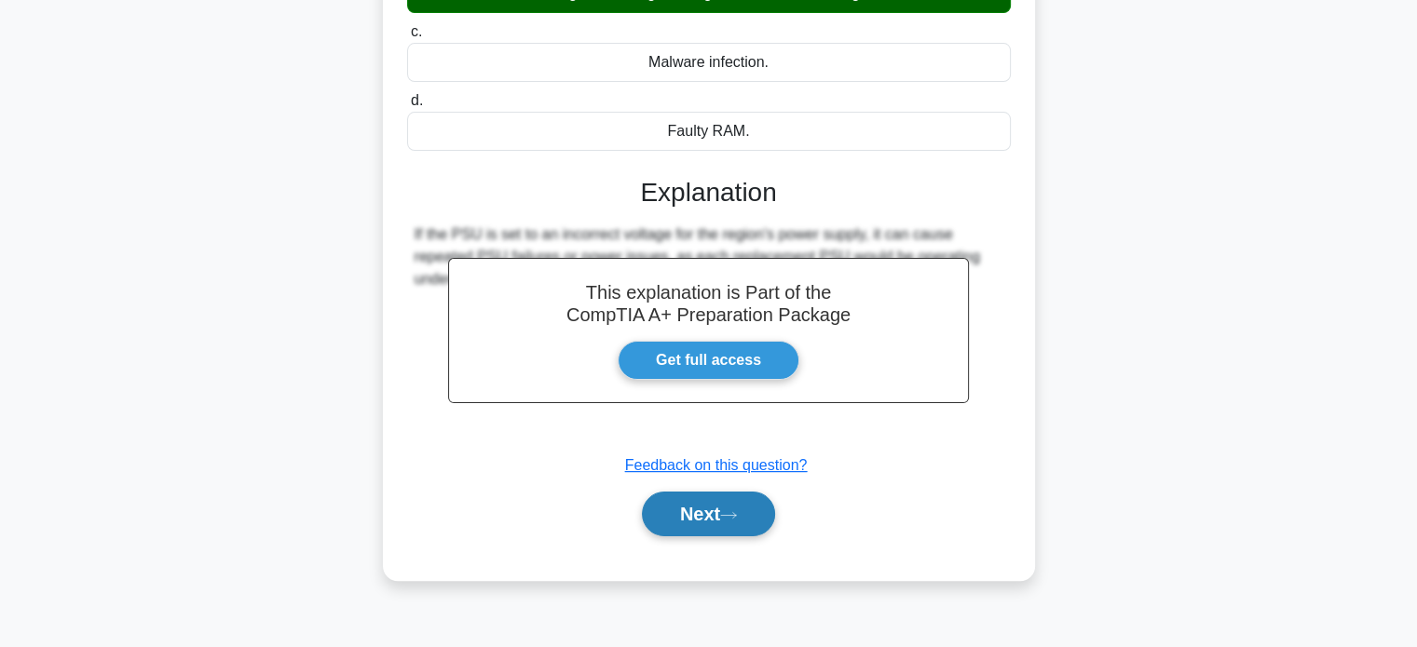
scroll to position [359, 0]
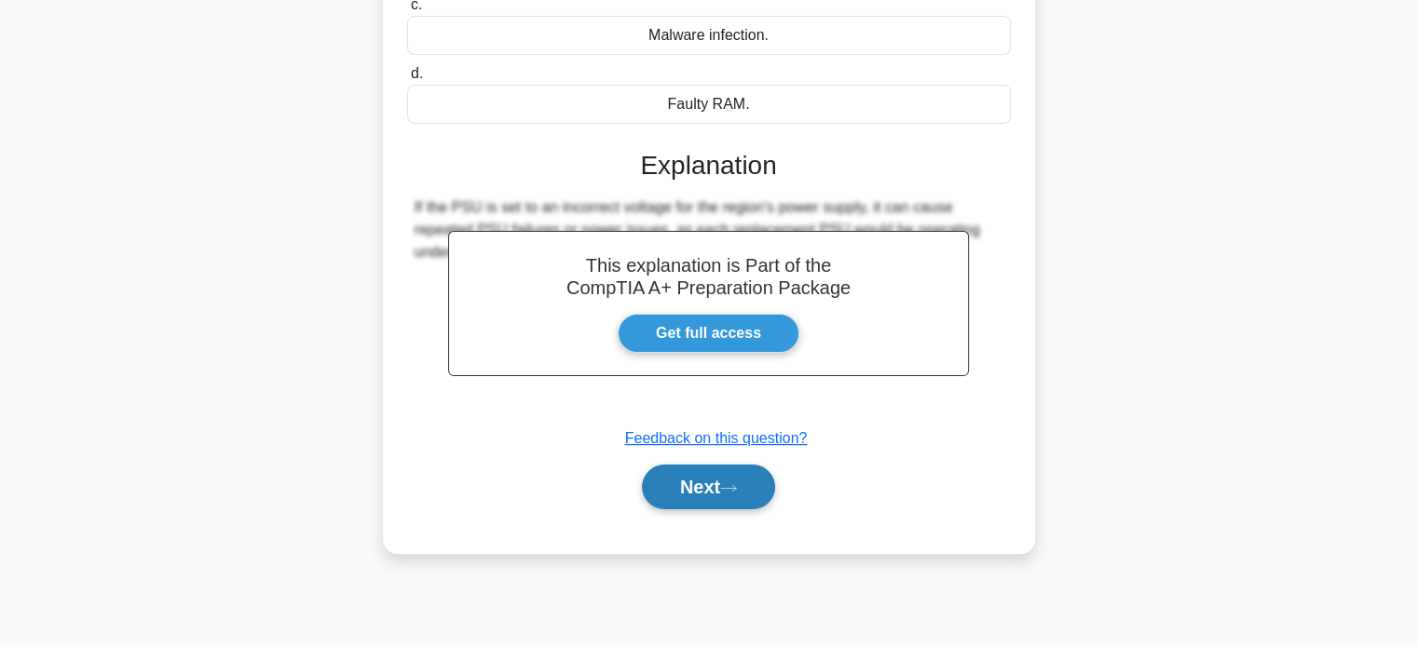
click at [715, 482] on button "Next" at bounding box center [708, 487] width 133 height 45
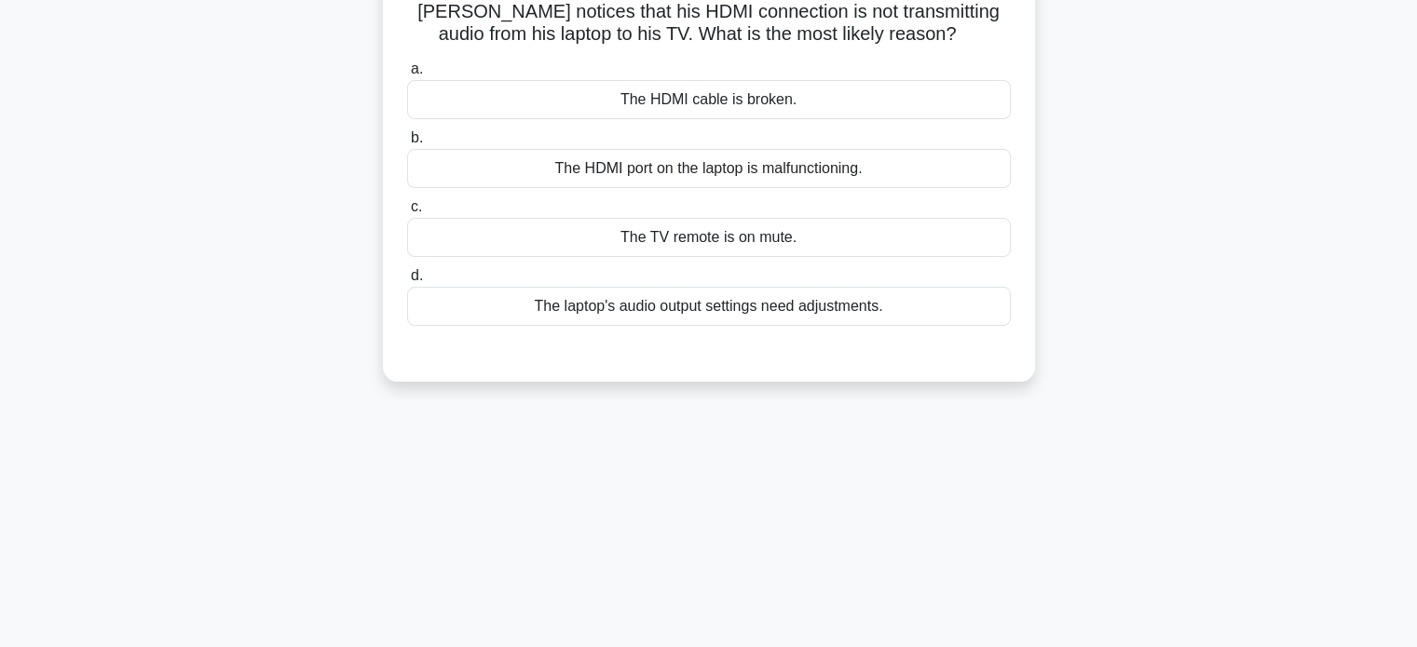
scroll to position [0, 0]
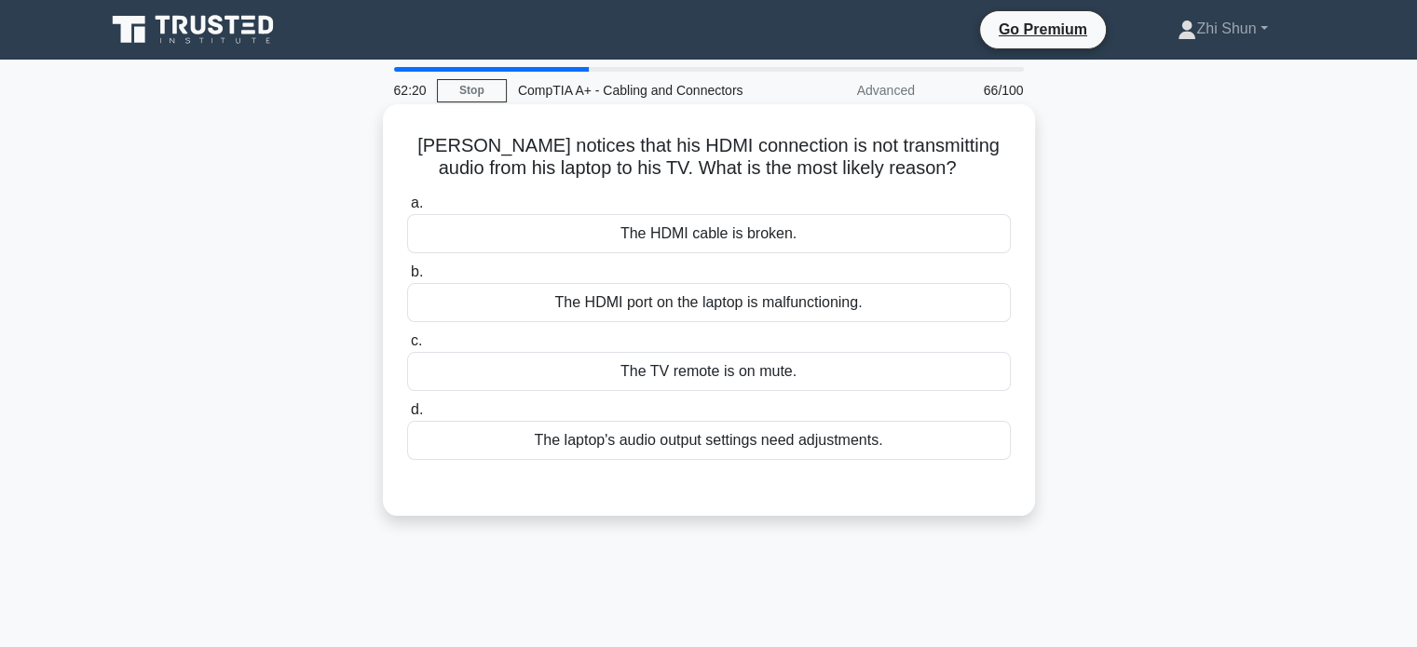
click at [793, 443] on div "The laptop's audio output settings need adjustments." at bounding box center [709, 440] width 604 height 39
click at [407, 416] on input "d. The laptop's audio output settings need adjustments." at bounding box center [407, 410] width 0 height 12
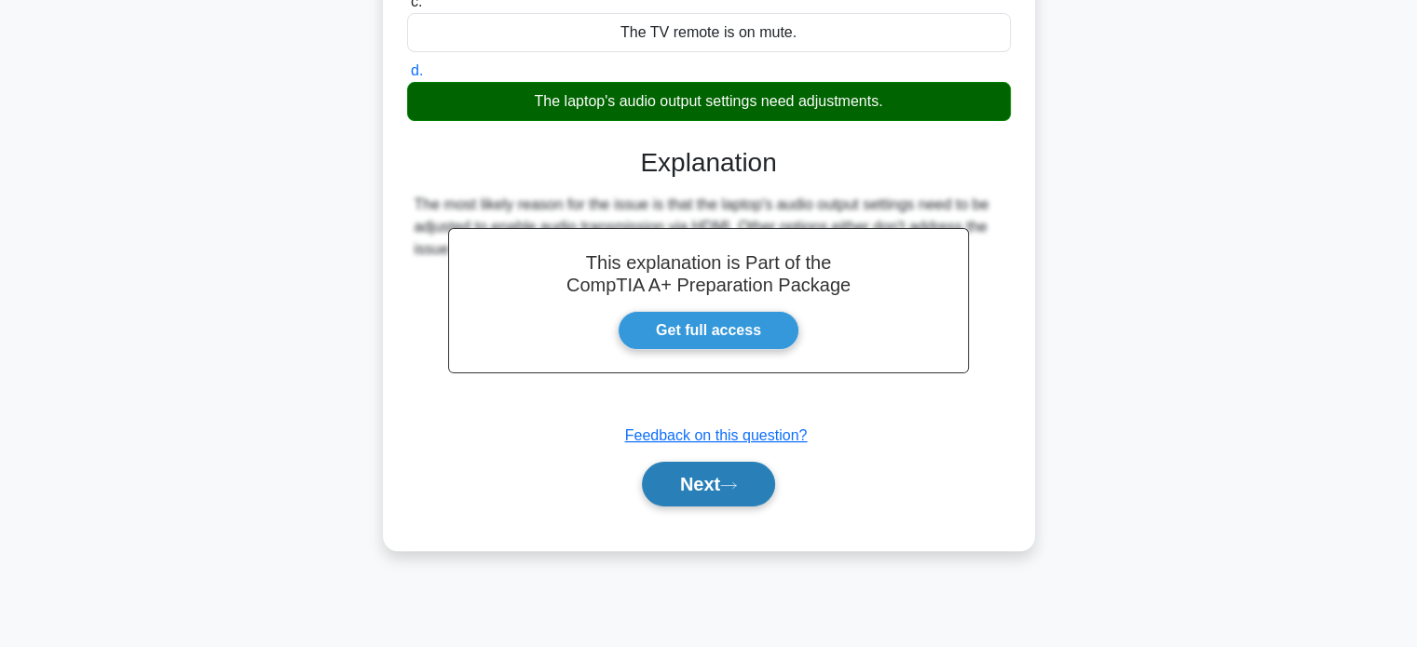
scroll to position [359, 0]
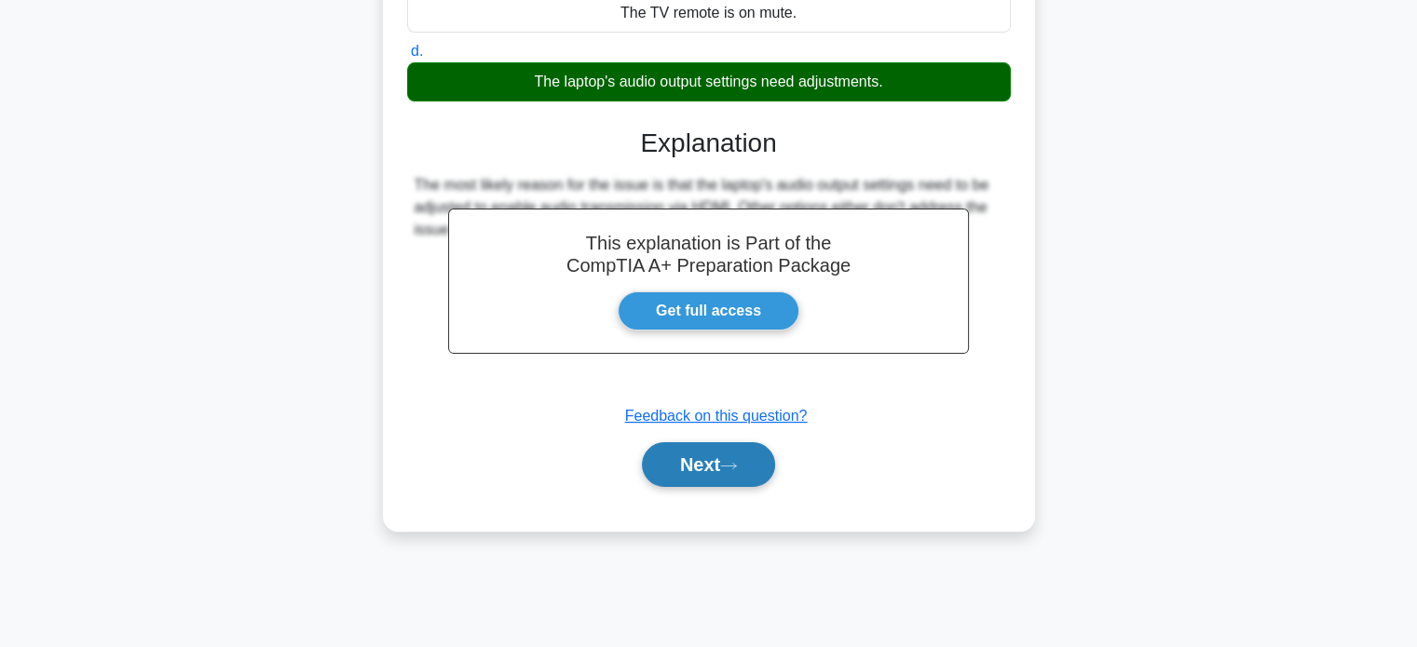
click at [697, 468] on button "Next" at bounding box center [708, 464] width 133 height 45
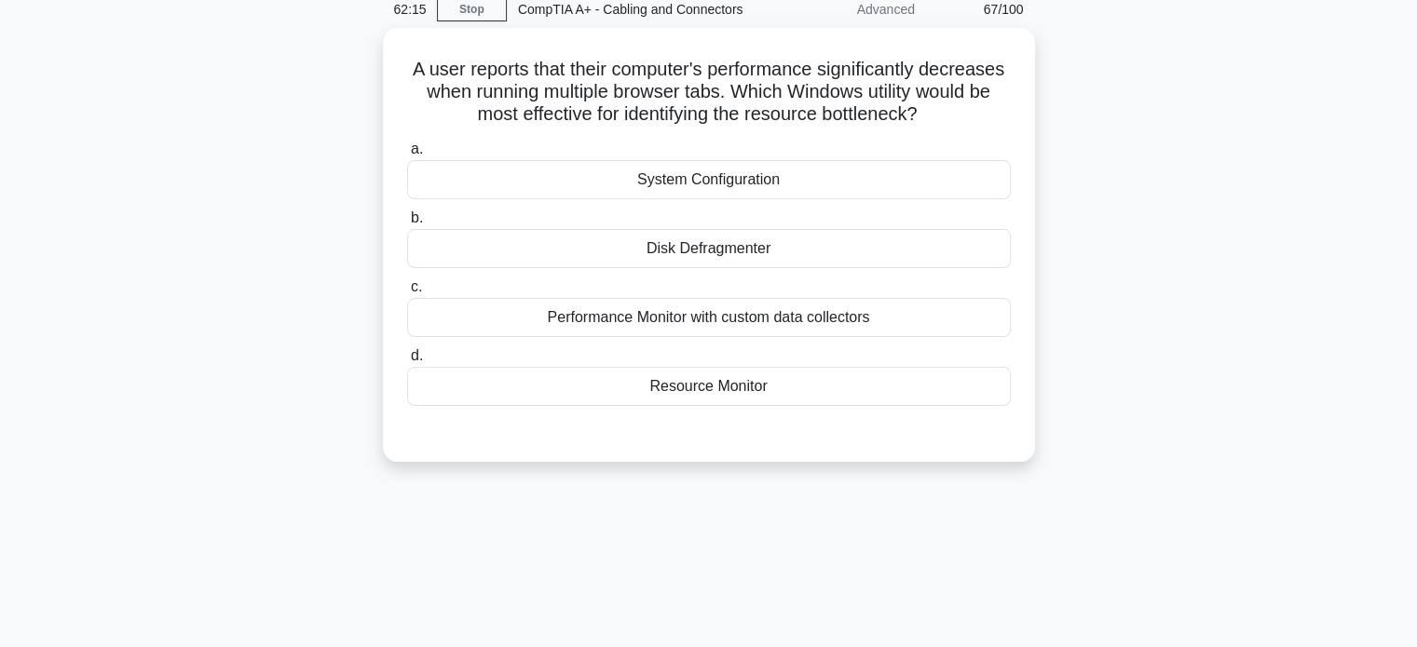
scroll to position [0, 0]
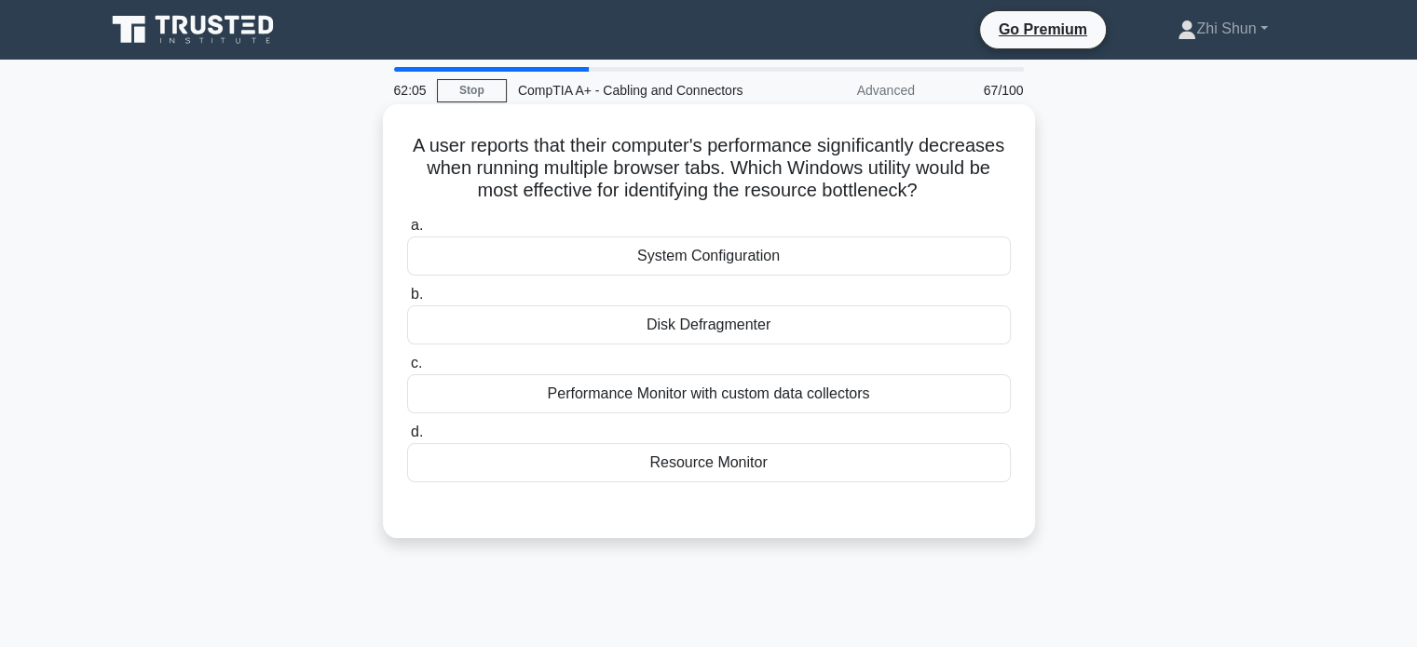
click at [840, 383] on div "Performance Monitor with custom data collectors" at bounding box center [709, 393] width 604 height 39
click at [407, 370] on input "c. Performance Monitor with custom data collectors" at bounding box center [407, 364] width 0 height 12
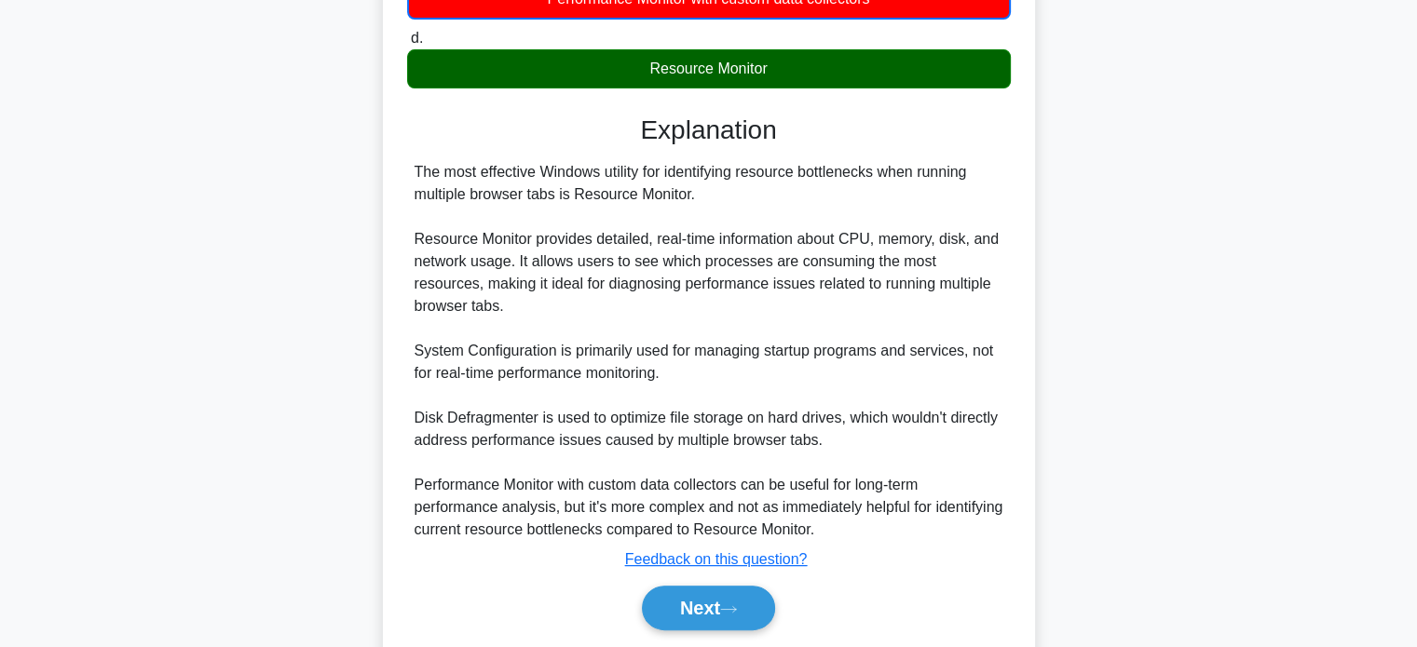
scroll to position [456, 0]
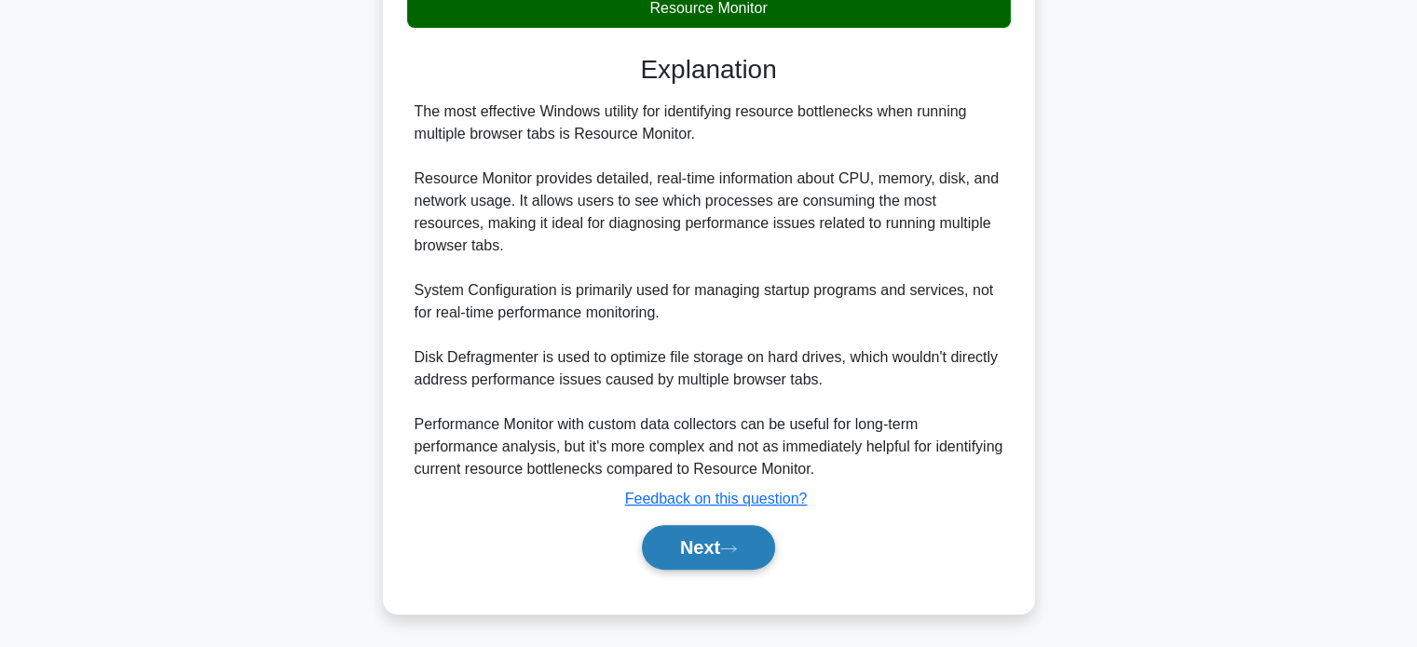
click at [716, 567] on div "Next" at bounding box center [709, 548] width 604 height 60
click at [717, 554] on button "Next" at bounding box center [708, 547] width 133 height 45
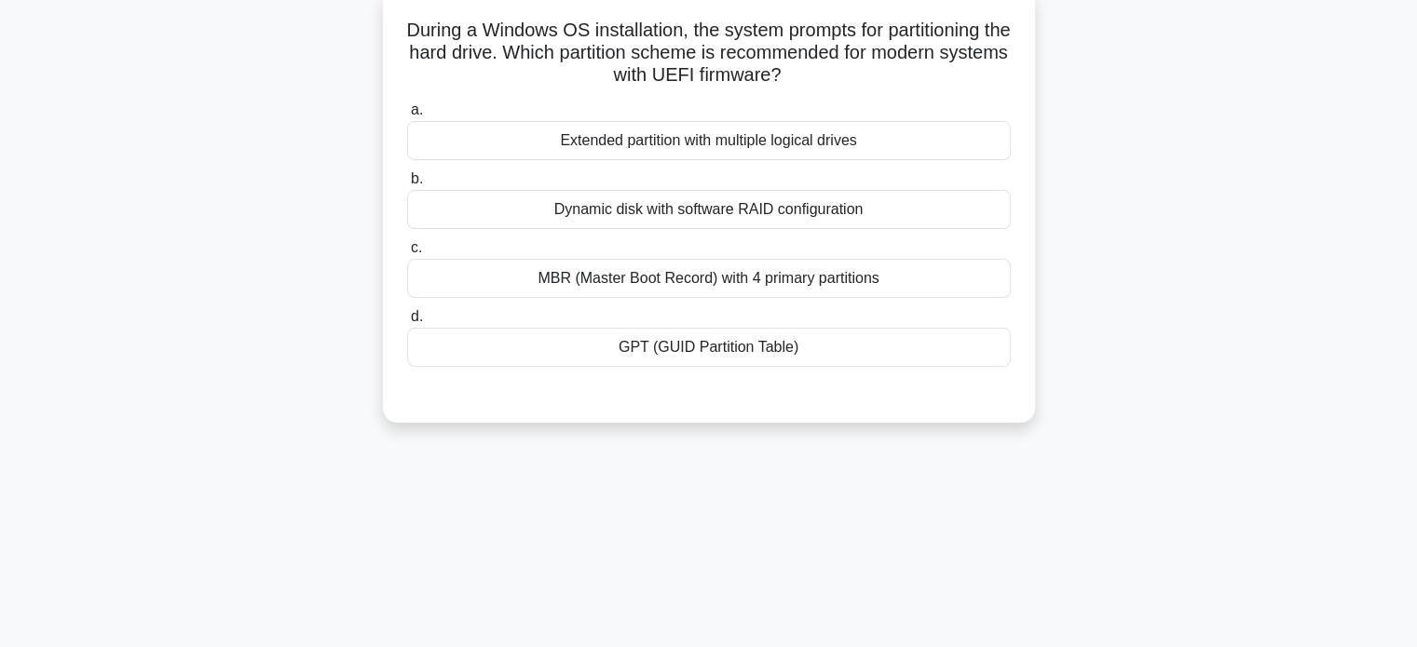
scroll to position [0, 0]
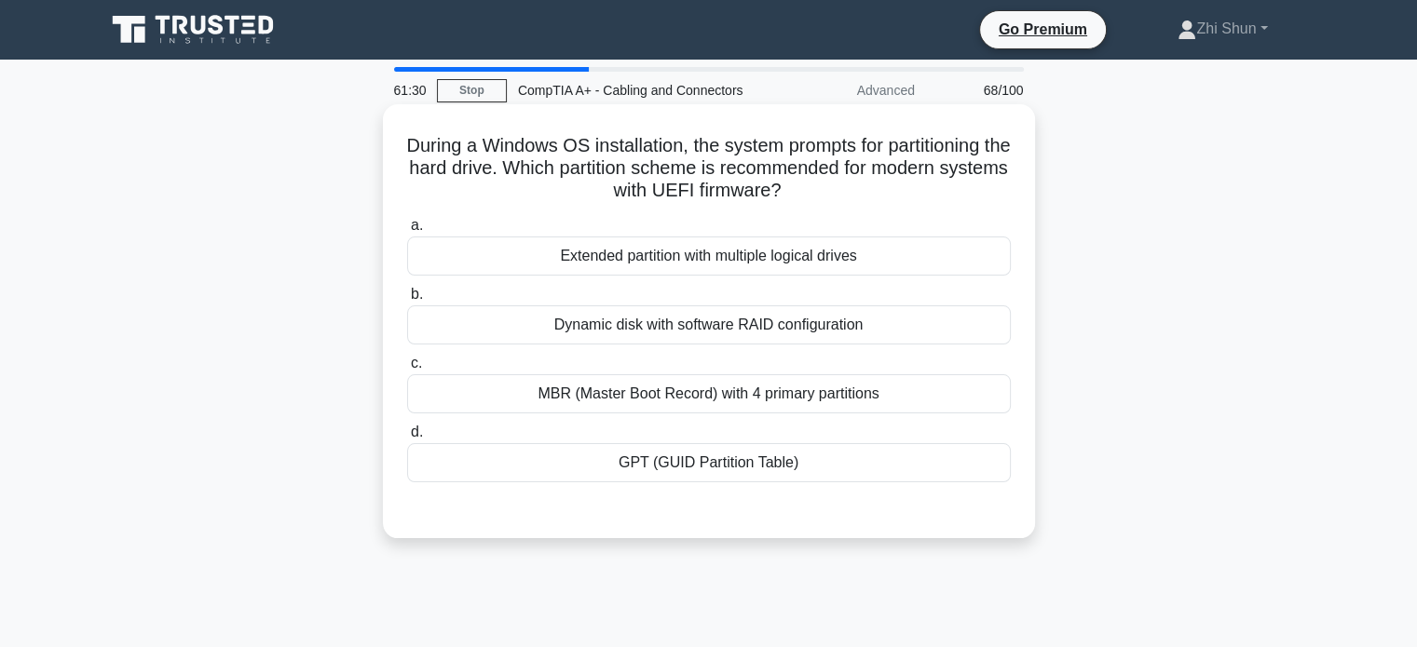
click at [744, 457] on div "GPT (GUID Partition Table)" at bounding box center [709, 462] width 604 height 39
click at [407, 439] on input "d. GPT (GUID Partition Table)" at bounding box center [407, 433] width 0 height 12
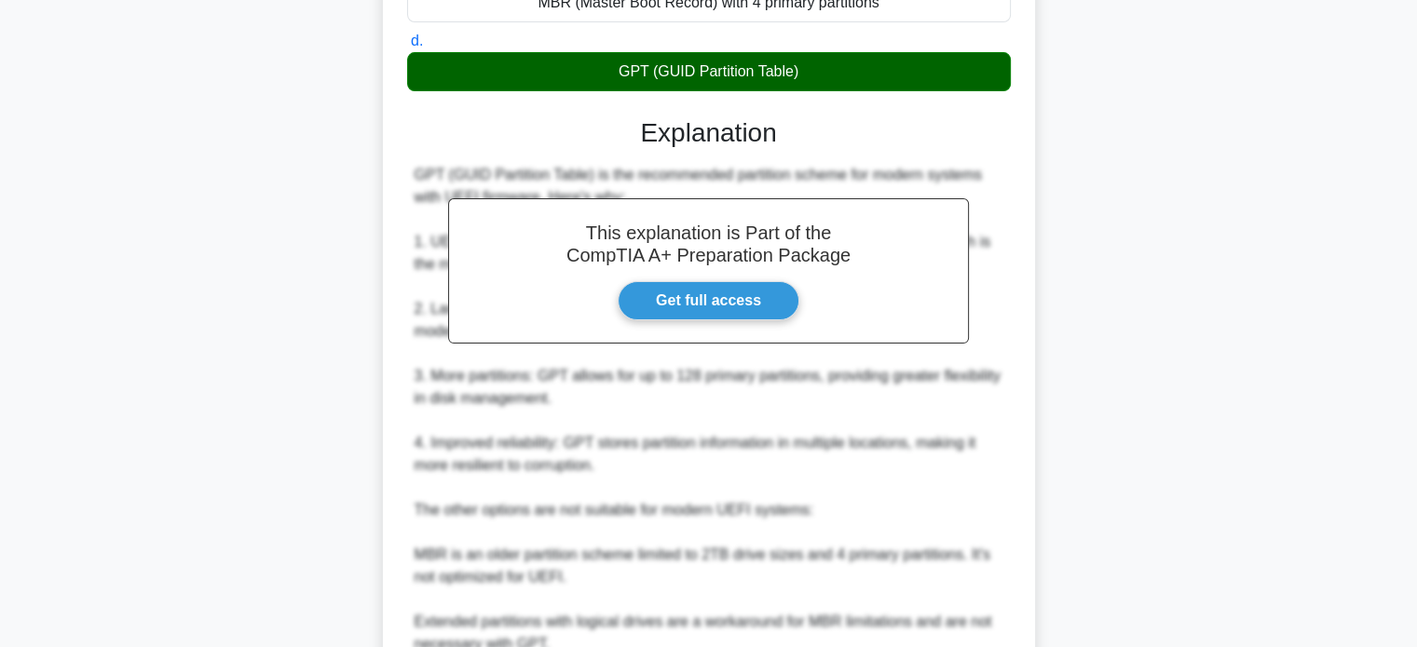
scroll to position [559, 0]
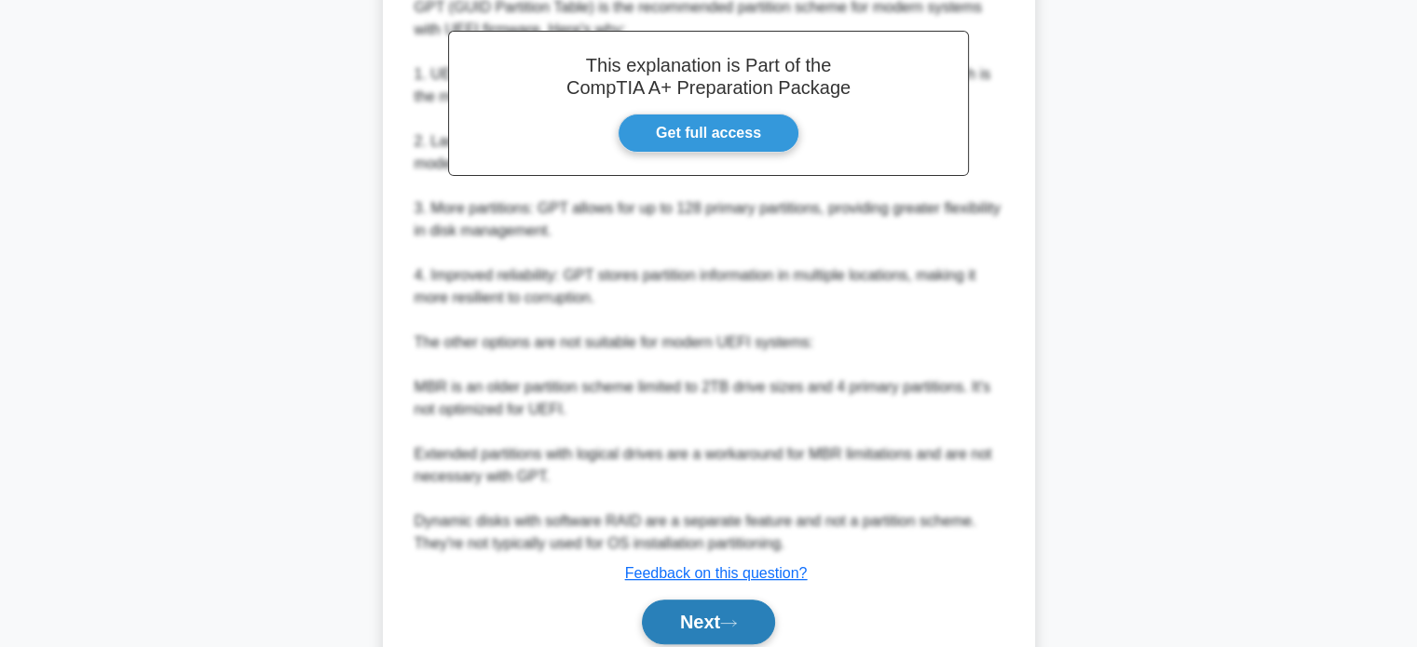
click at [706, 613] on button "Next" at bounding box center [708, 622] width 133 height 45
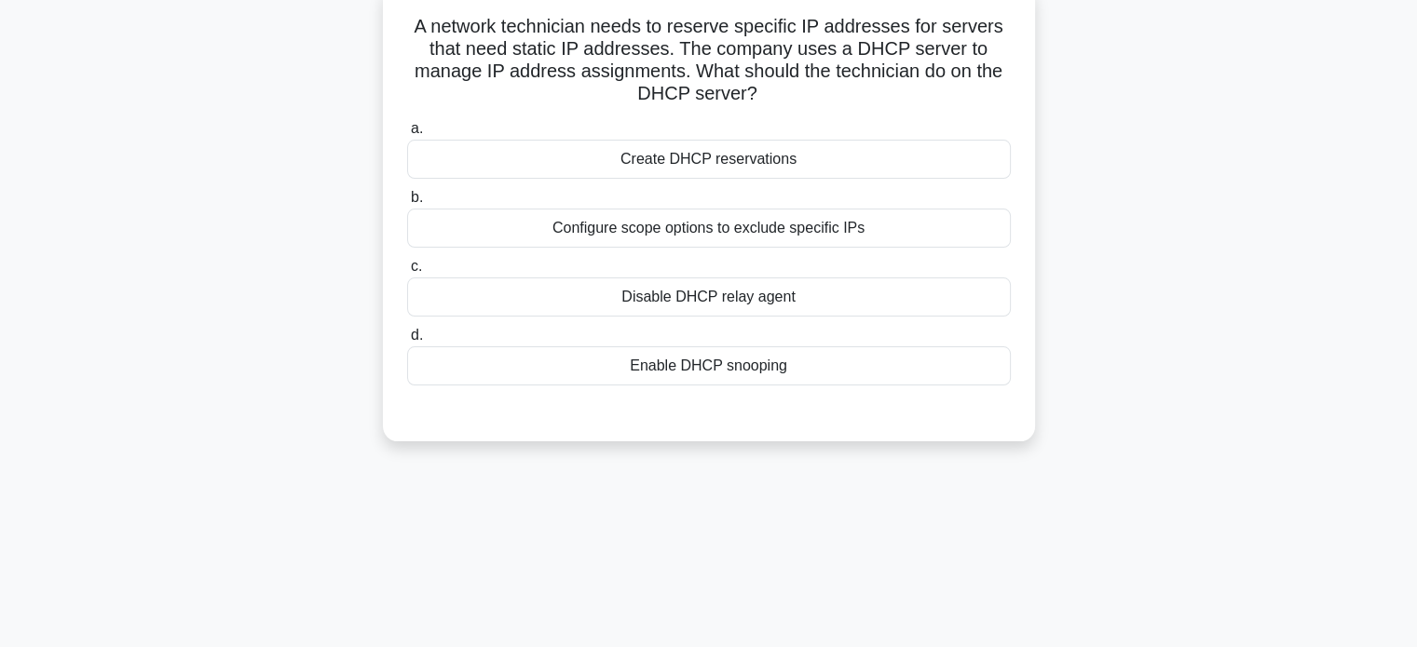
scroll to position [0, 0]
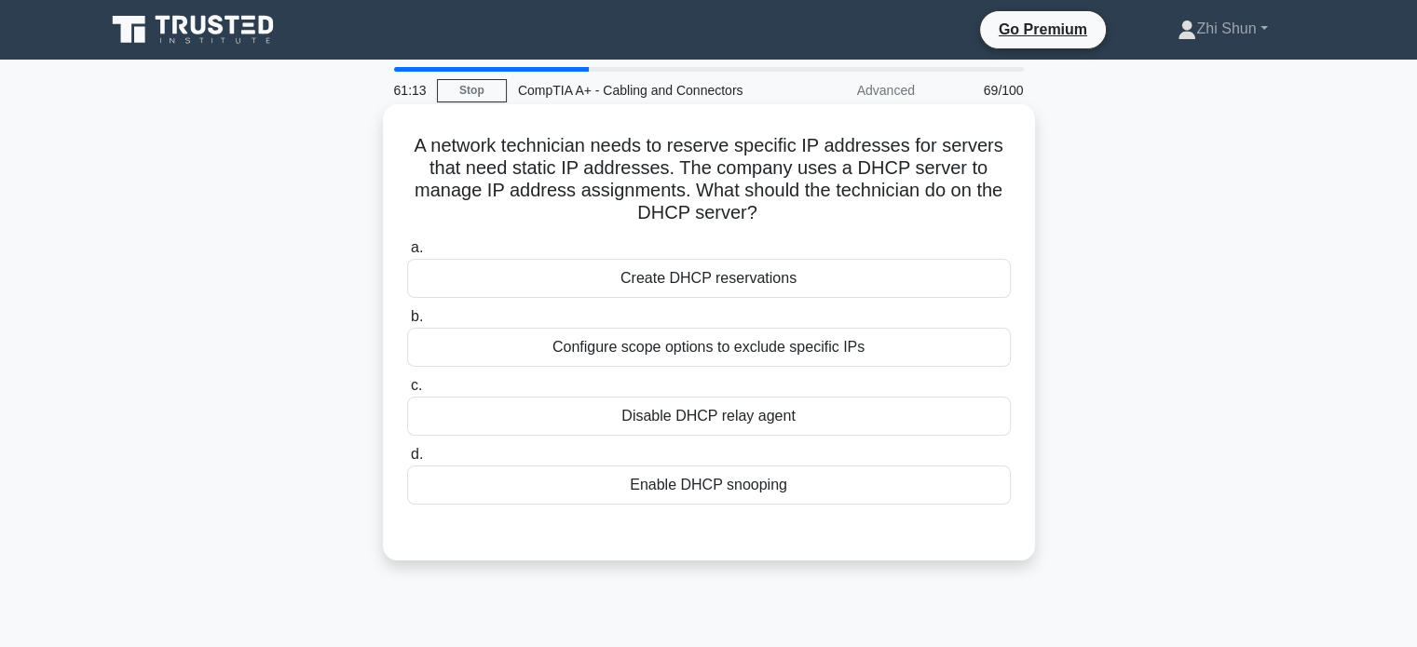
click at [695, 280] on div "Create DHCP reservations" at bounding box center [709, 278] width 604 height 39
click at [407, 254] on input "a. Create DHCP reservations" at bounding box center [407, 248] width 0 height 12
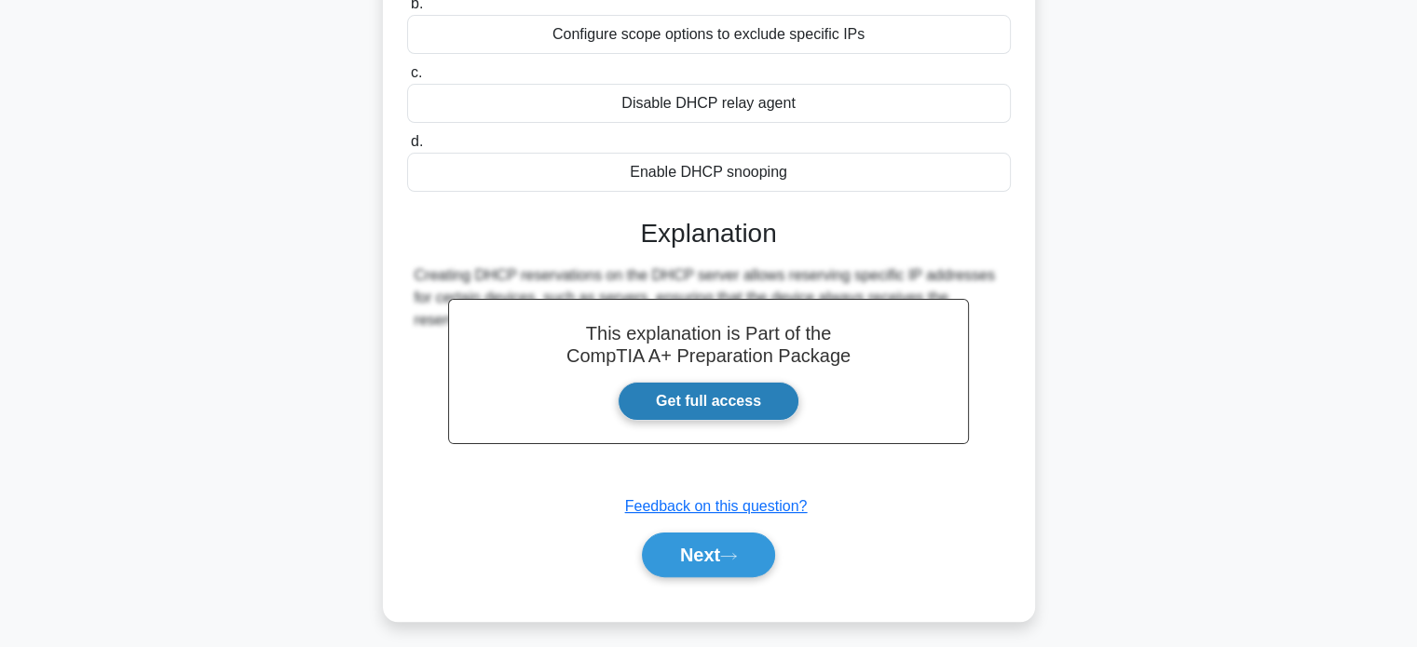
scroll to position [359, 0]
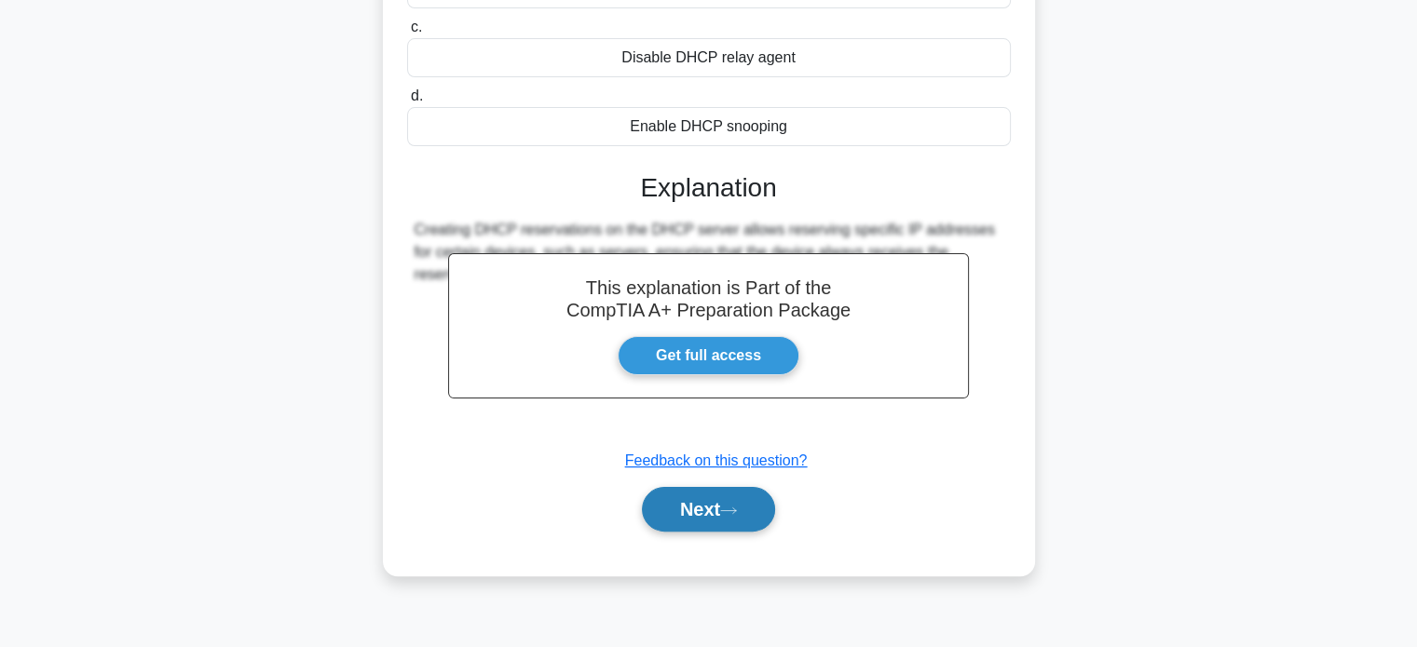
click at [721, 506] on button "Next" at bounding box center [708, 509] width 133 height 45
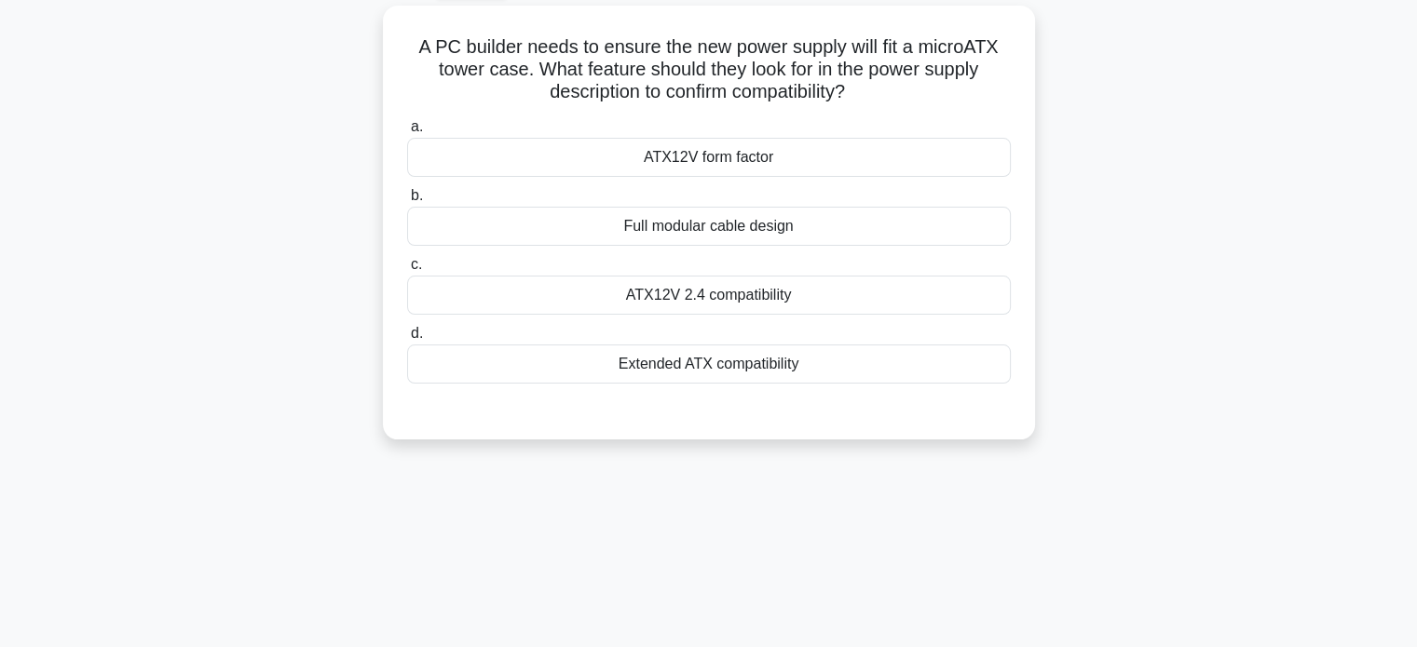
scroll to position [0, 0]
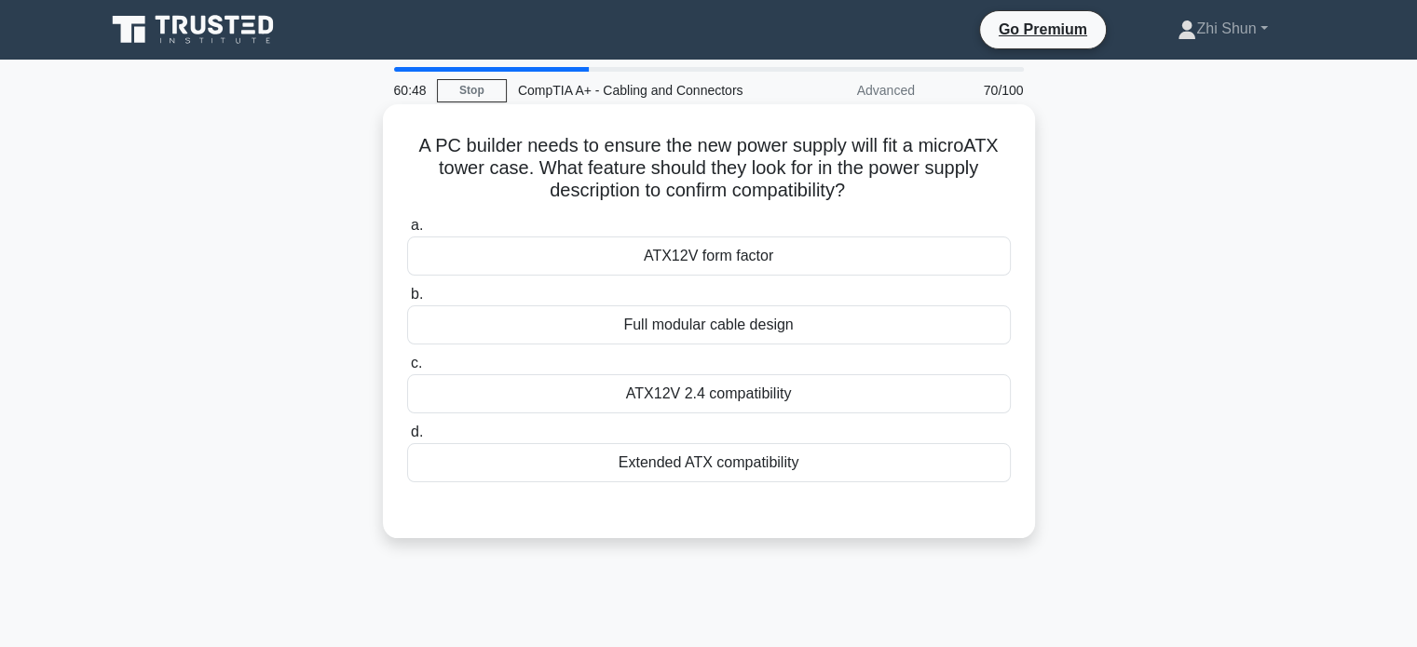
click at [760, 387] on div "ATX12V 2.4 compatibility" at bounding box center [709, 393] width 604 height 39
click at [407, 370] on input "c. ATX12V 2.4 compatibility" at bounding box center [407, 364] width 0 height 12
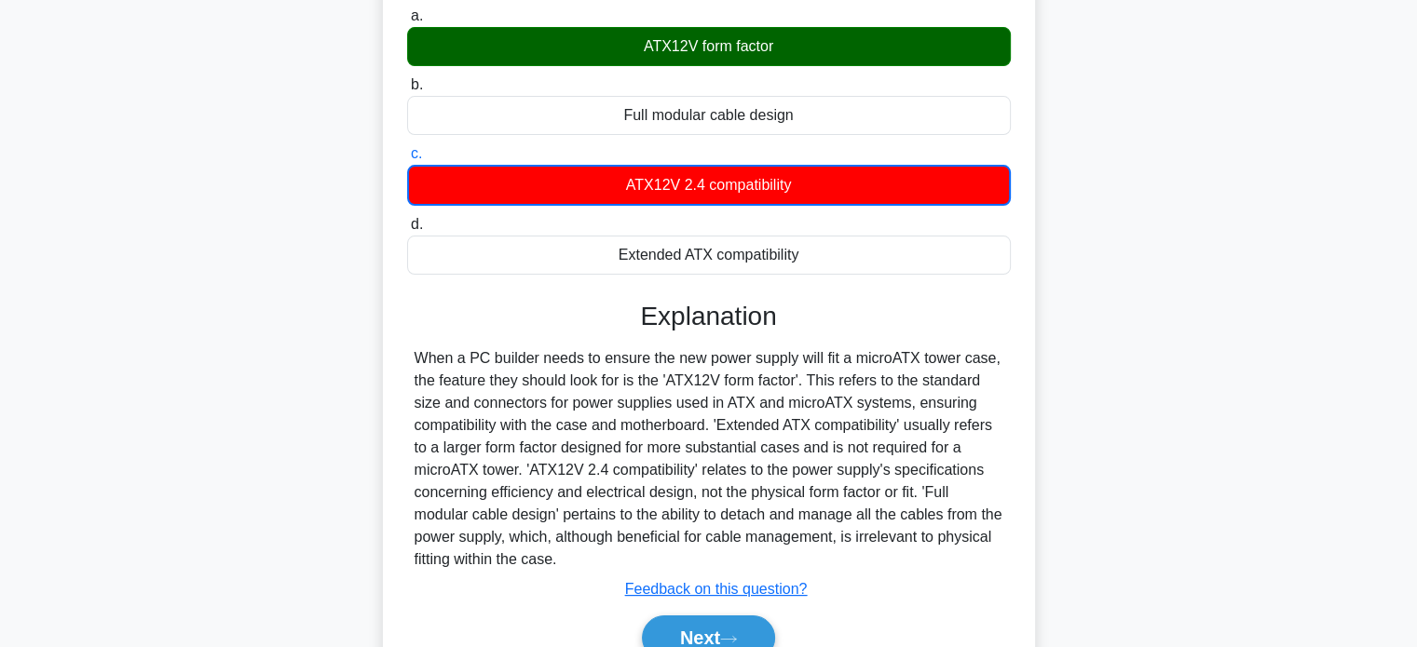
scroll to position [359, 0]
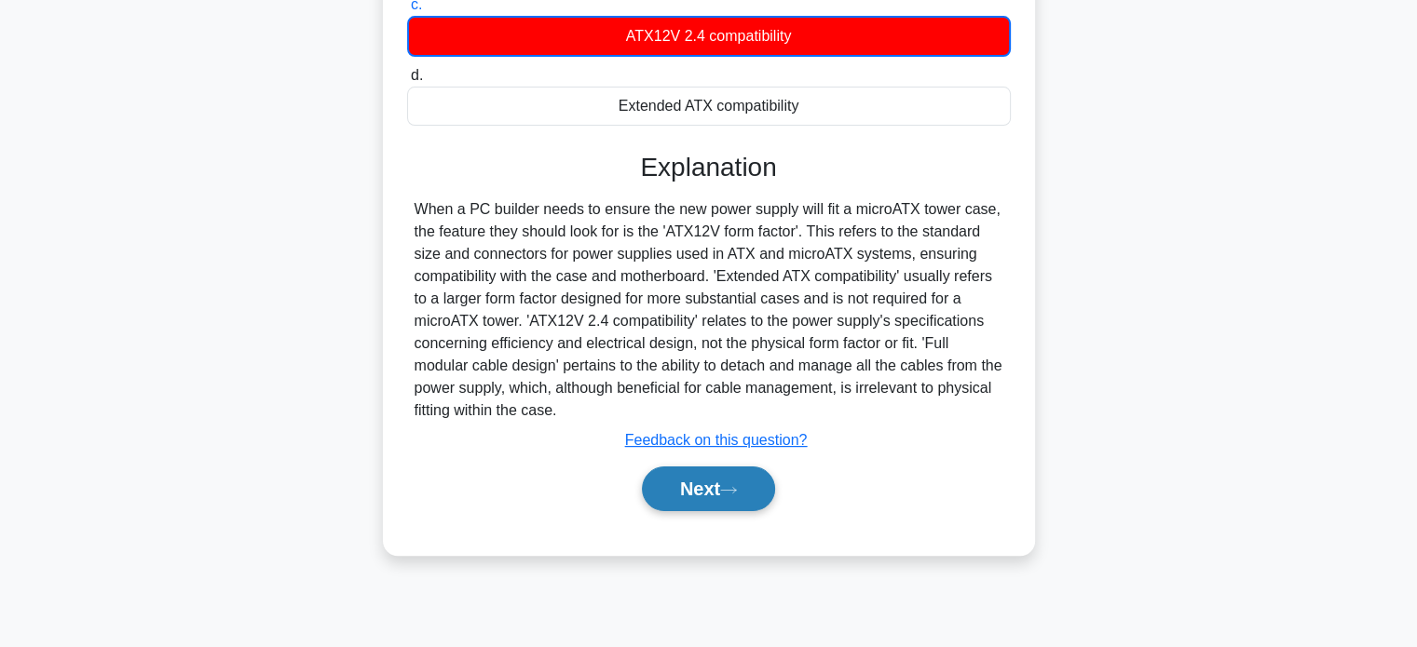
click at [753, 484] on button "Next" at bounding box center [708, 489] width 133 height 45
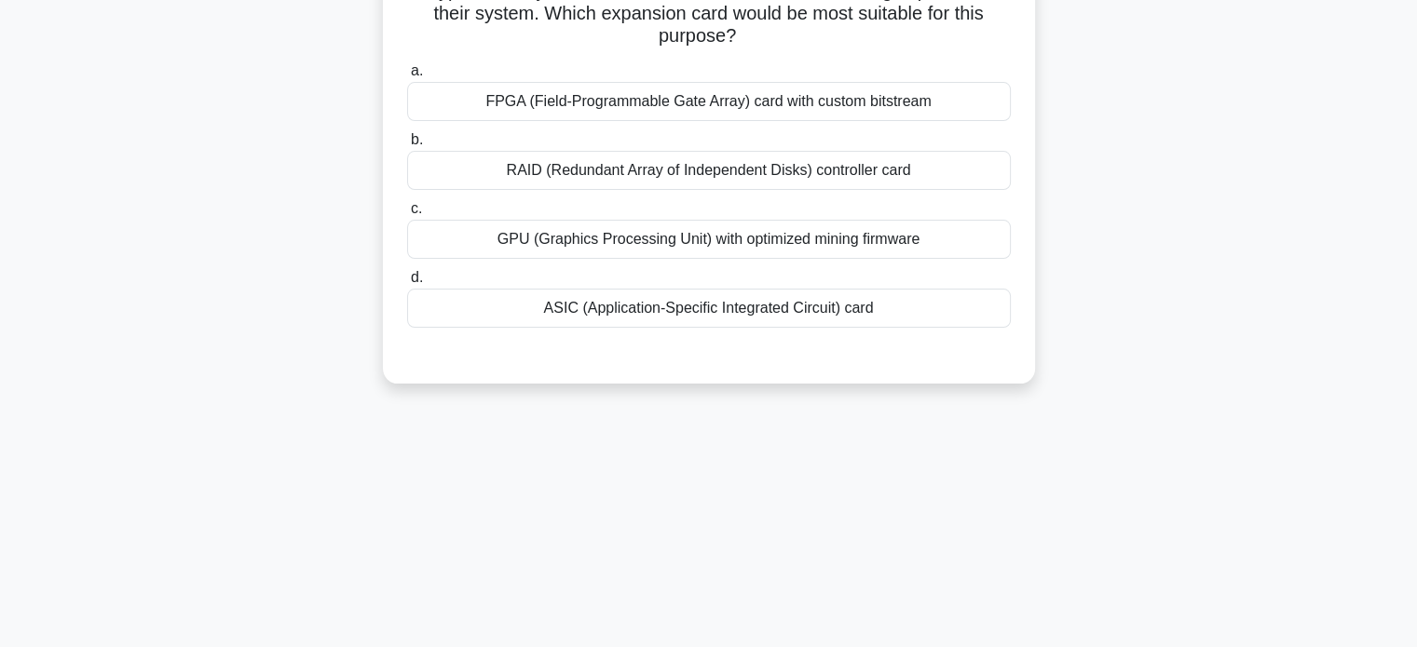
scroll to position [0, 0]
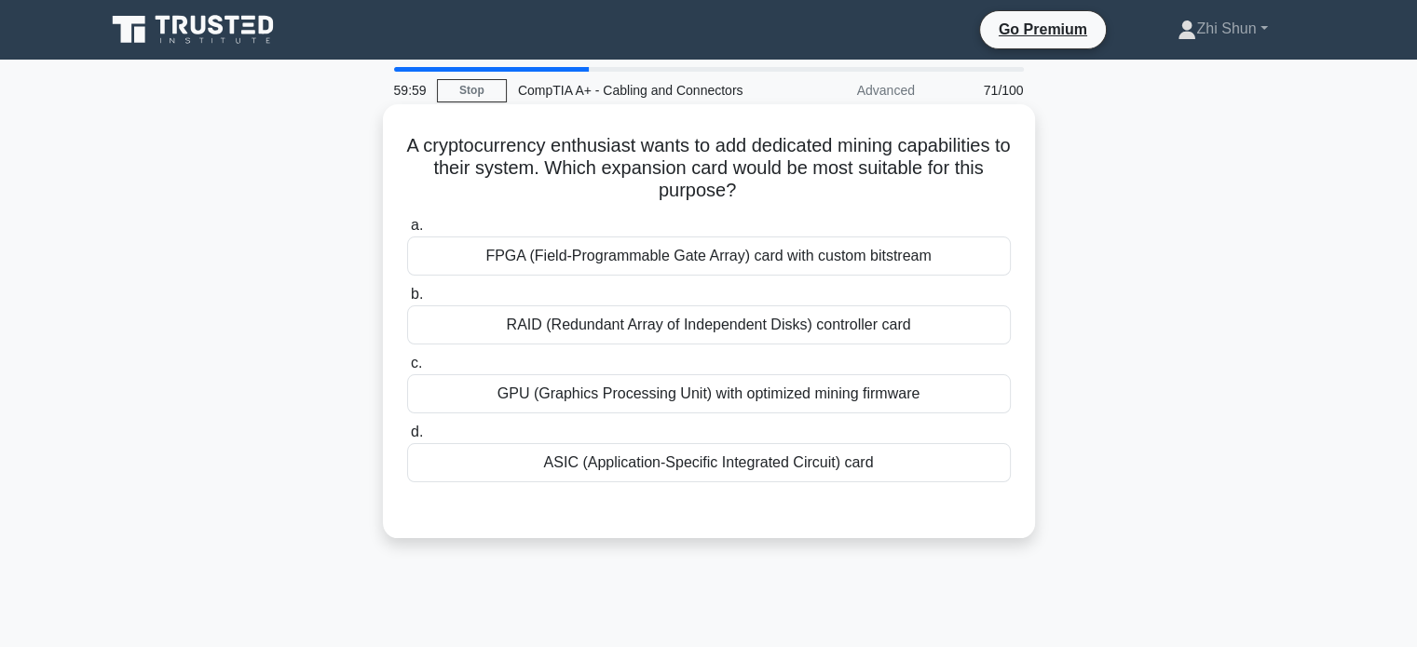
click at [708, 462] on div "ASIC (Application-Specific Integrated Circuit) card" at bounding box center [709, 462] width 604 height 39
click at [407, 439] on input "d. ASIC (Application-Specific Integrated Circuit) card" at bounding box center [407, 433] width 0 height 12
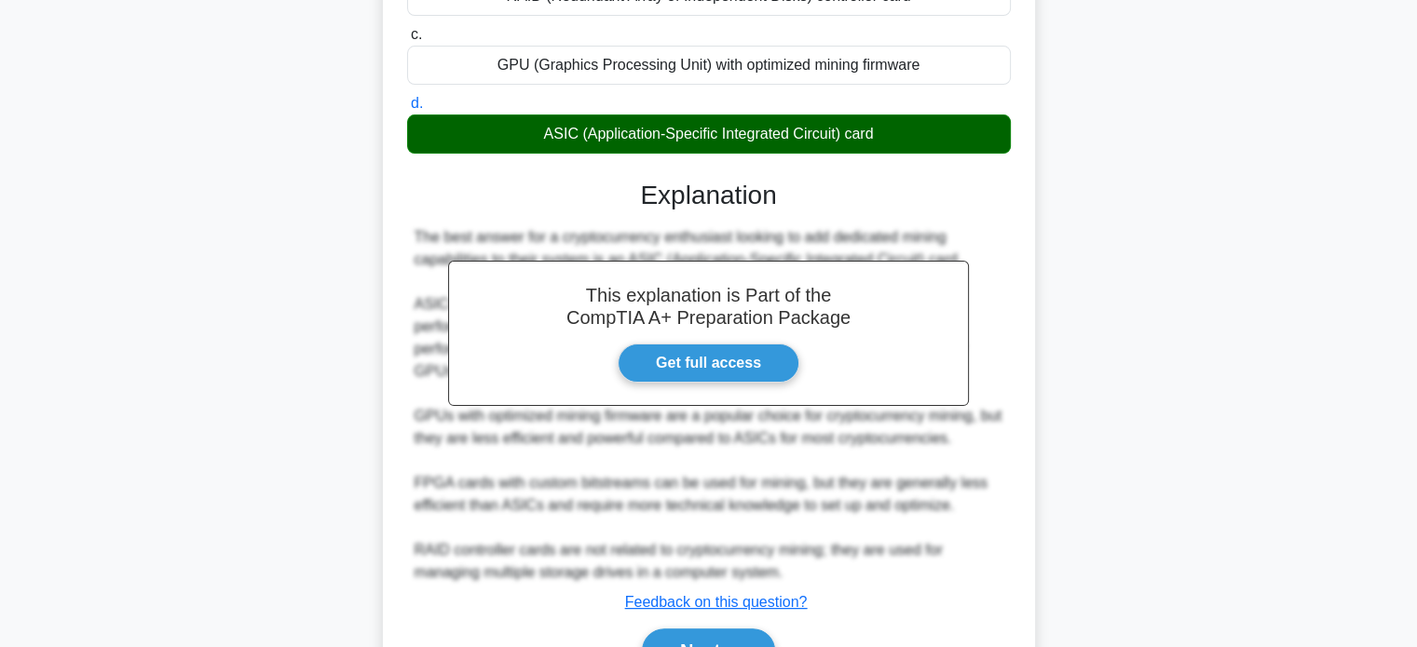
scroll to position [432, 0]
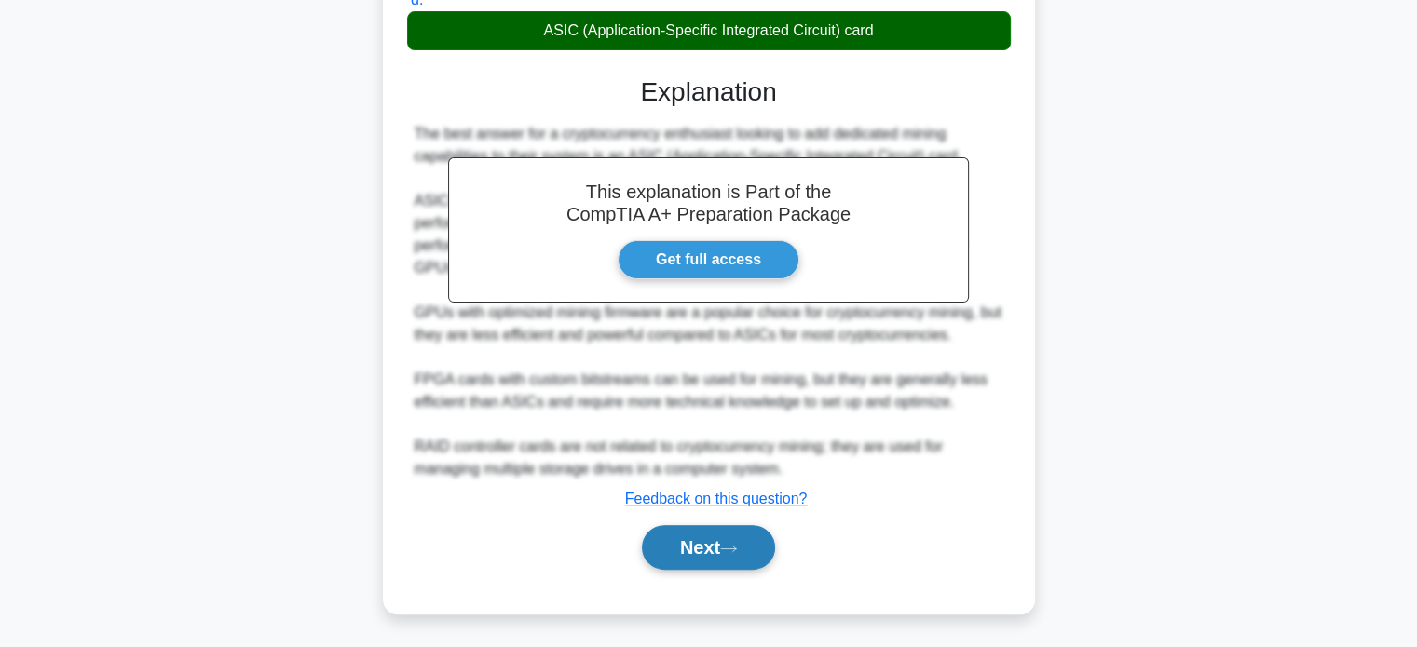
click at [698, 544] on button "Next" at bounding box center [708, 547] width 133 height 45
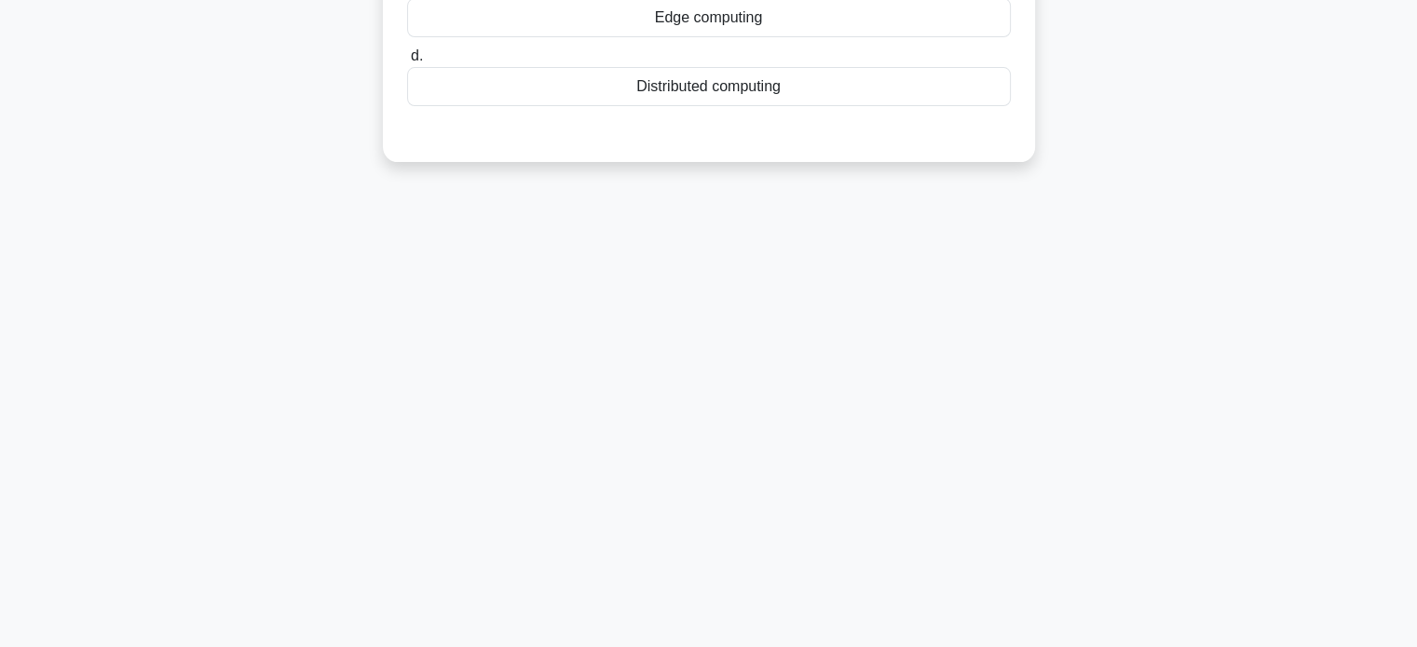
scroll to position [0, 0]
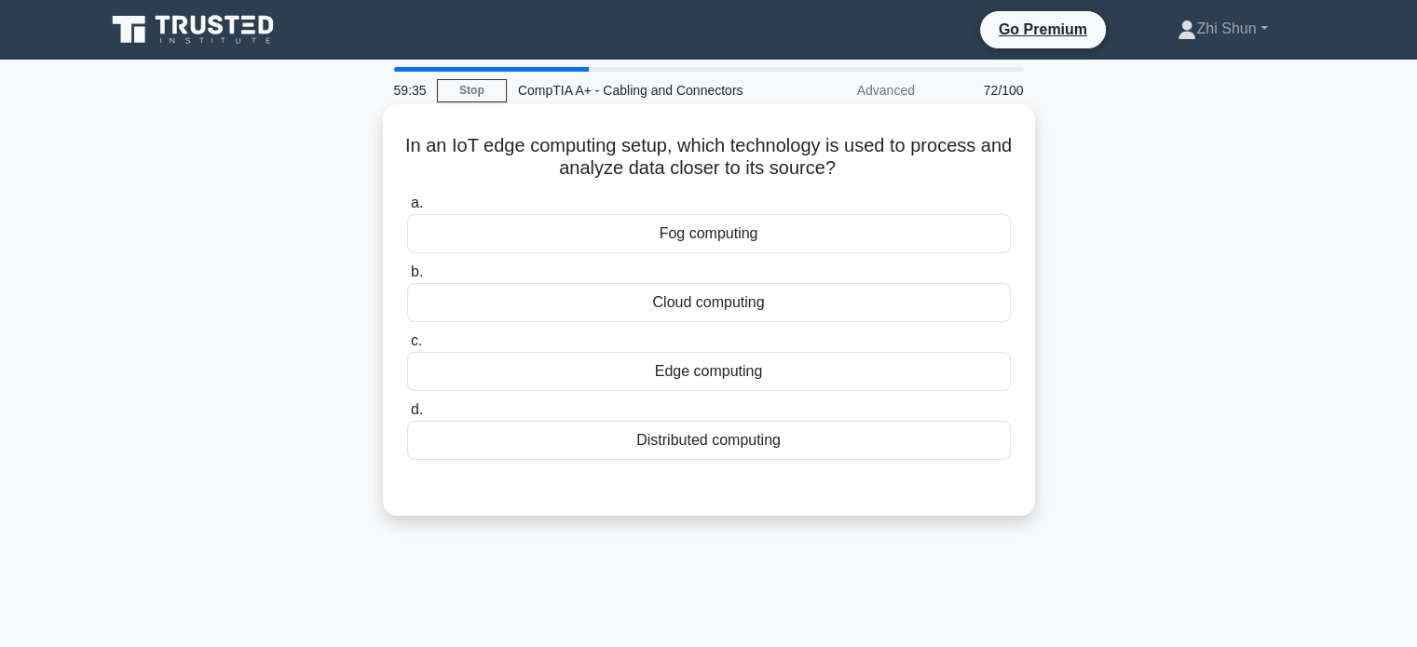
click at [749, 375] on div "Edge computing" at bounding box center [709, 371] width 604 height 39
click at [407, 347] on input "c. Edge computing" at bounding box center [407, 341] width 0 height 12
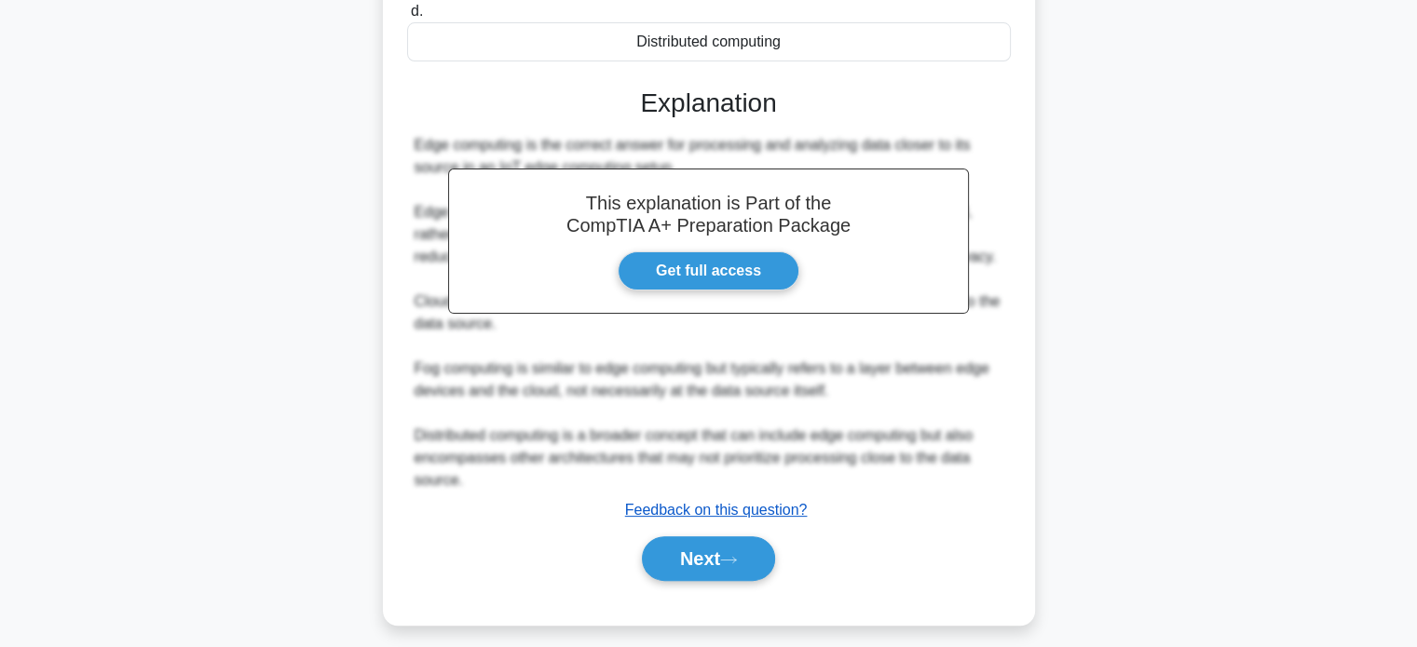
scroll to position [410, 0]
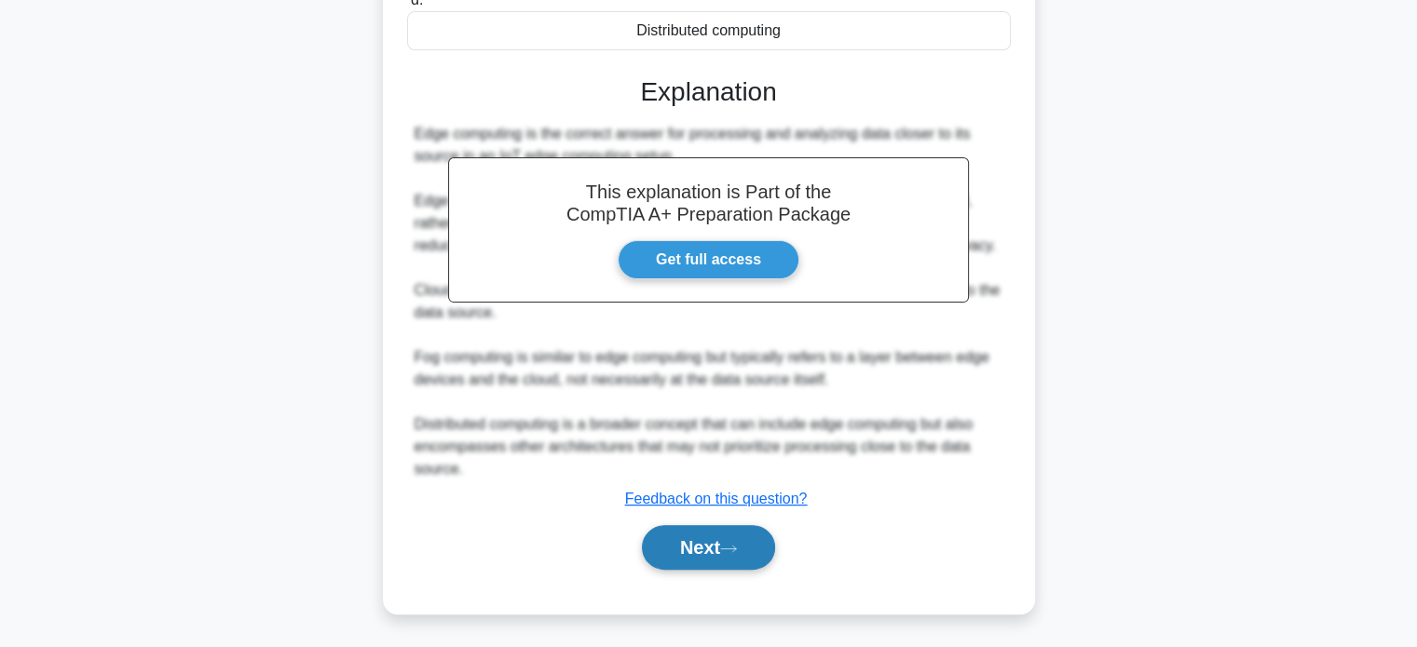
click at [716, 536] on button "Next" at bounding box center [708, 547] width 133 height 45
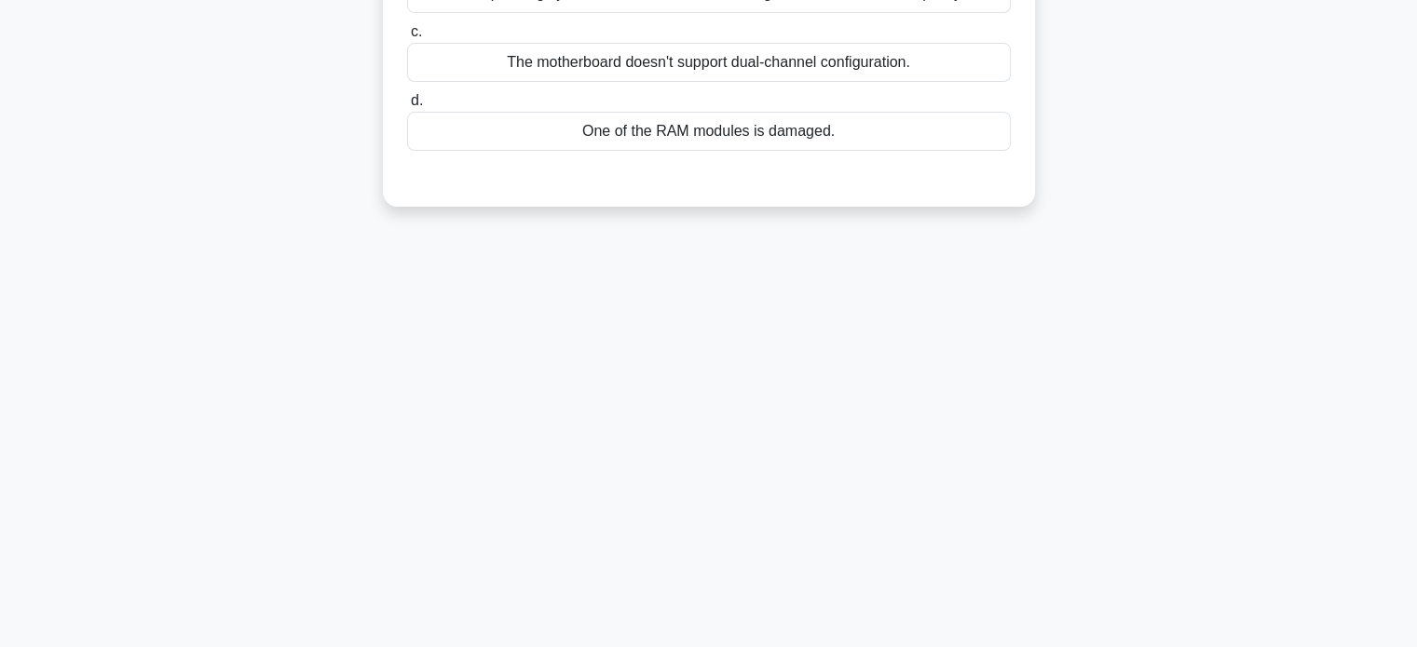
scroll to position [0, 0]
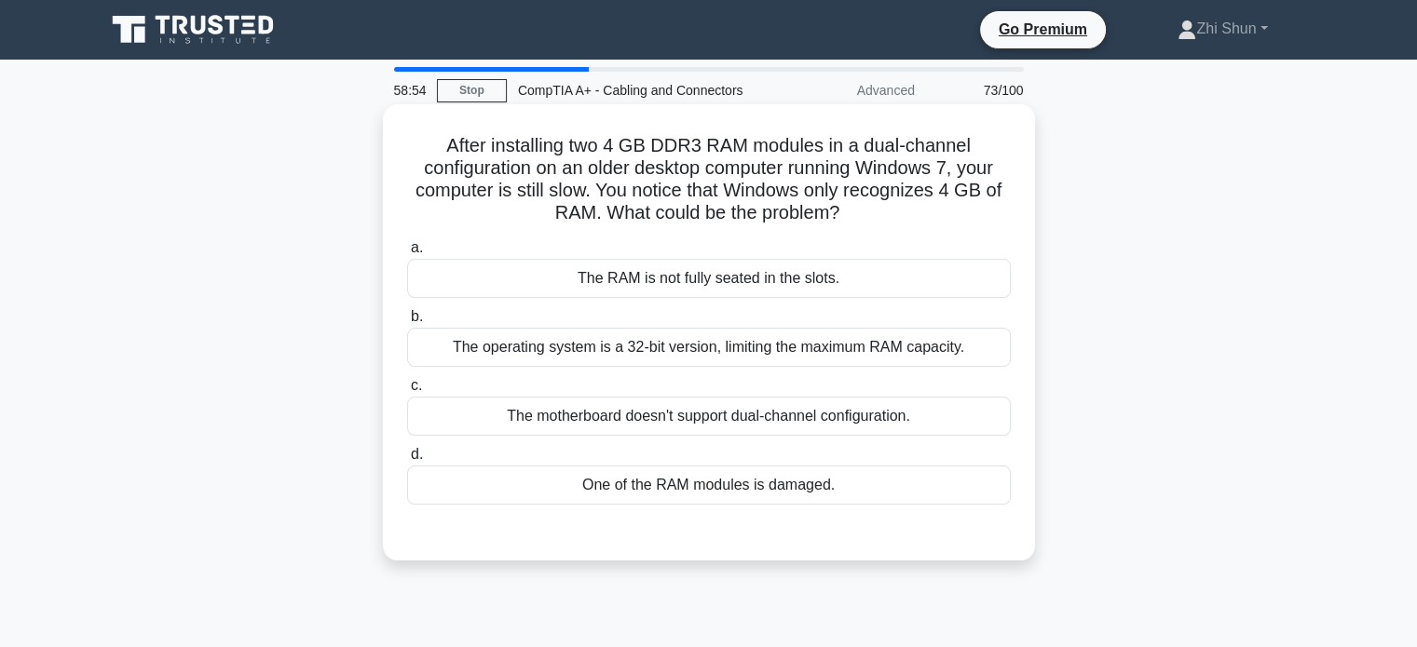
click at [648, 334] on div "The operating system is a 32-bit version, limiting the maximum RAM capacity." at bounding box center [709, 347] width 604 height 39
click at [407, 323] on input "b. The operating system is a 32-bit version, limiting the maximum RAM capacity." at bounding box center [407, 317] width 0 height 12
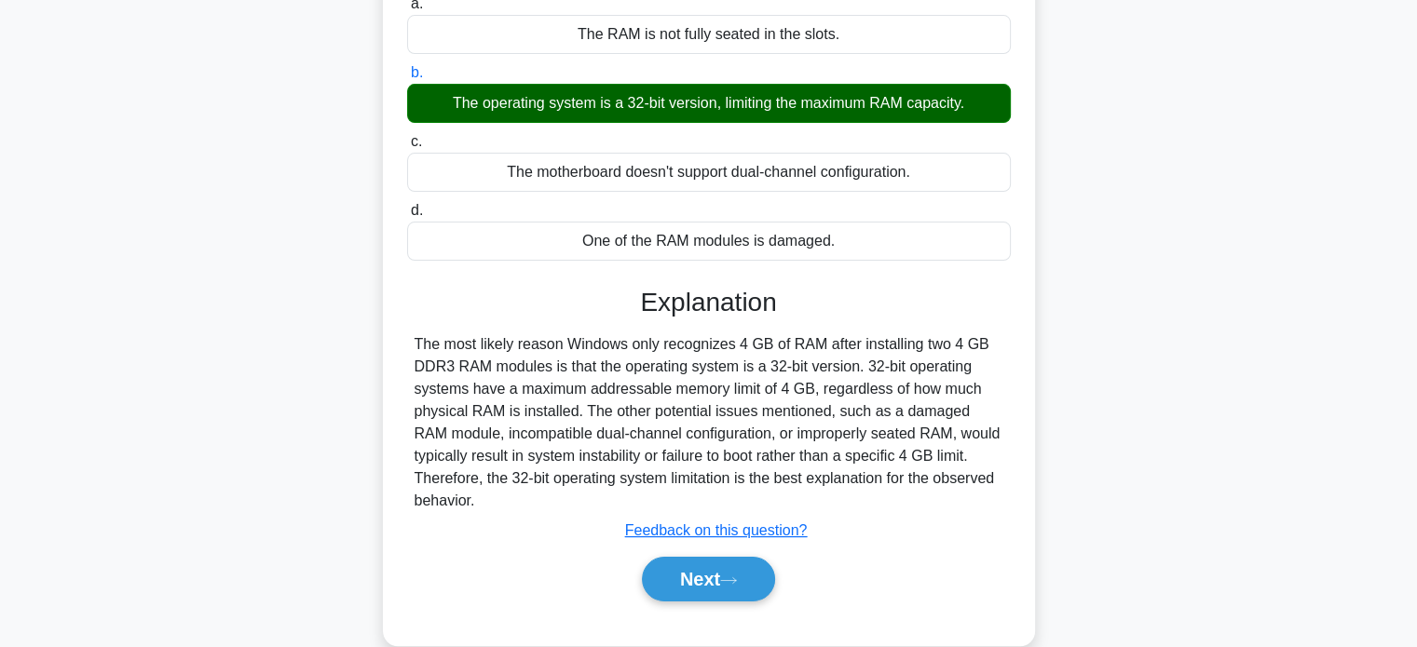
scroll to position [359, 0]
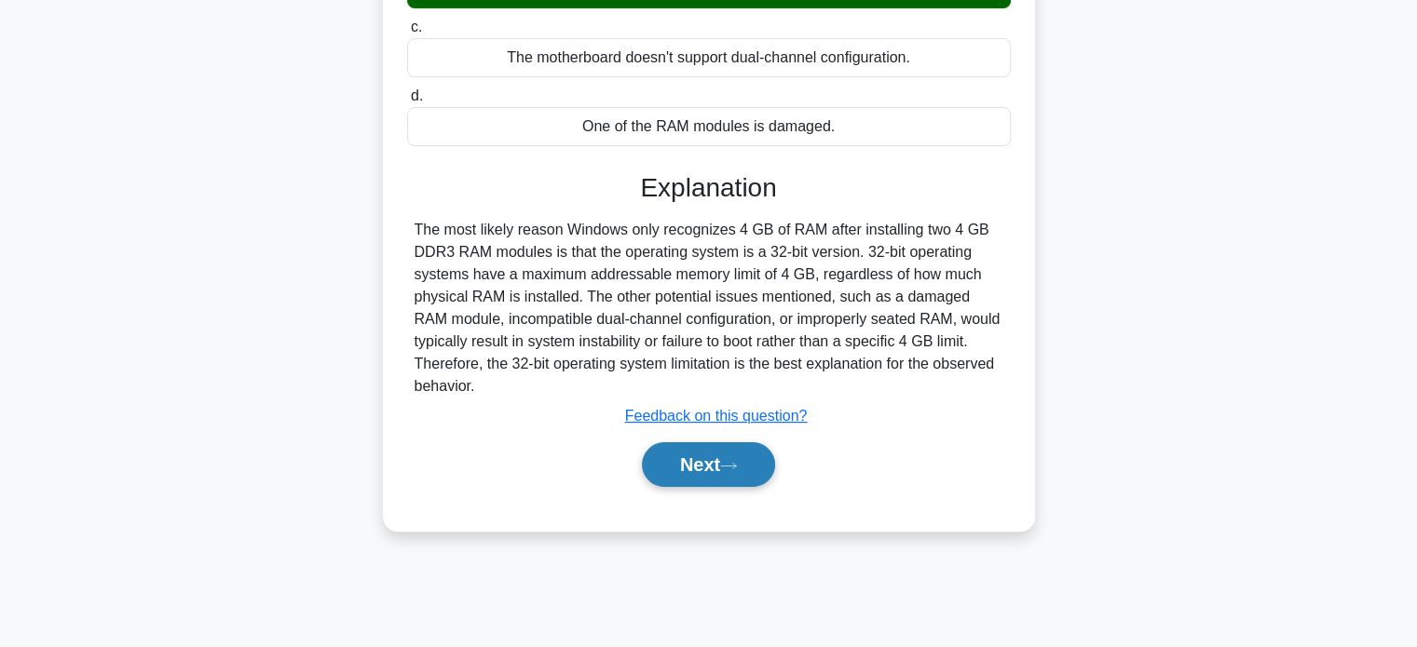
click at [717, 451] on button "Next" at bounding box center [708, 464] width 133 height 45
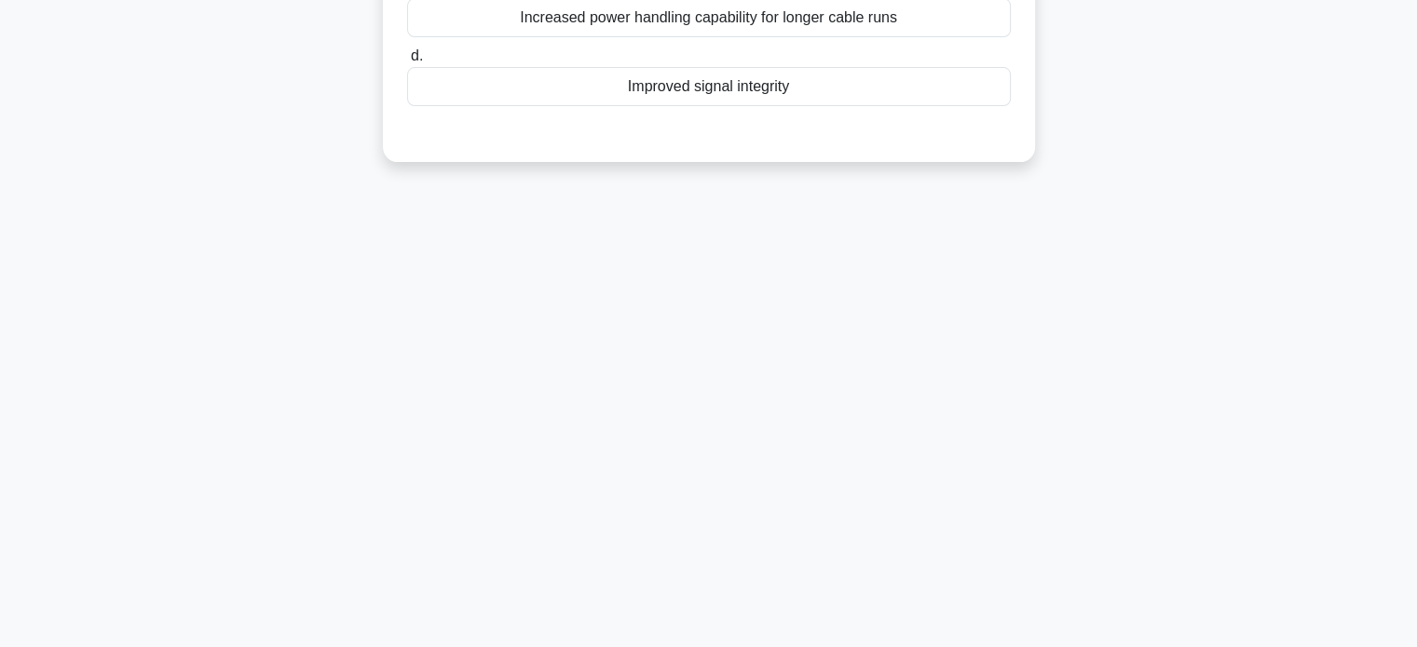
scroll to position [0, 0]
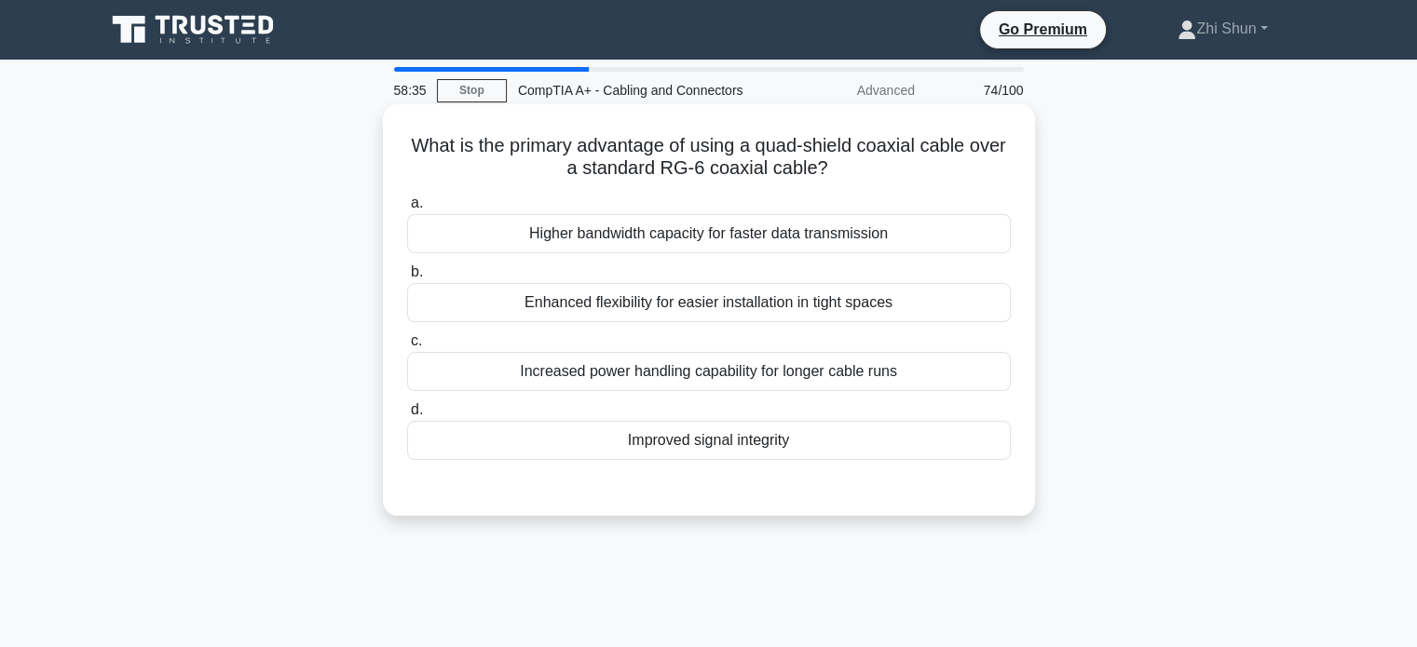
click at [691, 442] on div "Improved signal integrity" at bounding box center [709, 440] width 604 height 39
click at [407, 416] on input "d. Improved signal integrity" at bounding box center [407, 410] width 0 height 12
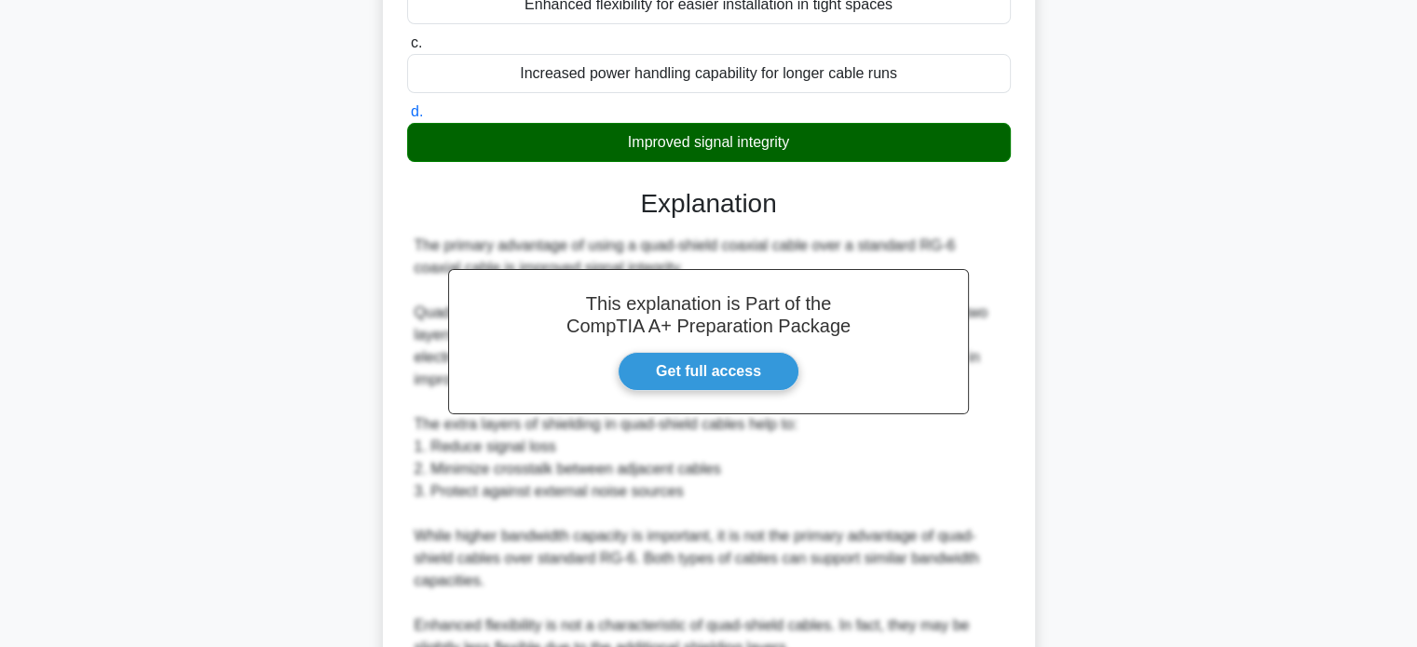
scroll to position [466, 0]
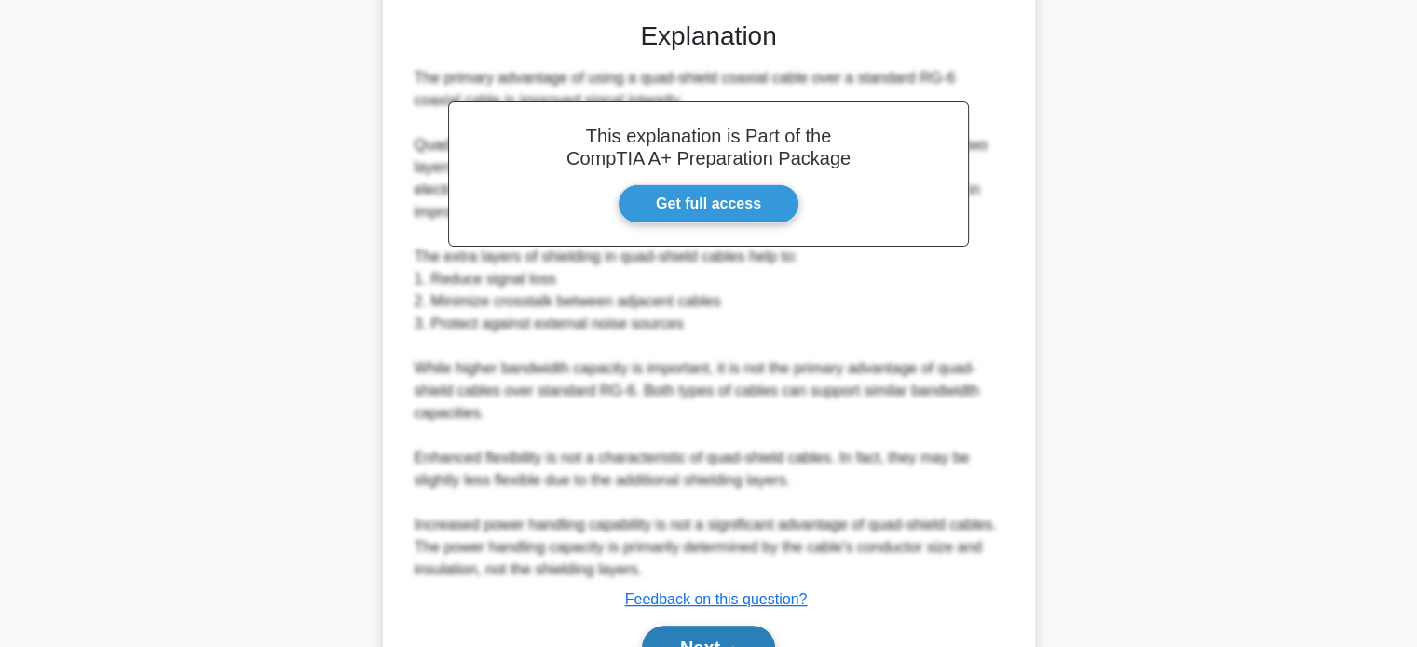
click at [690, 635] on button "Next" at bounding box center [708, 648] width 133 height 45
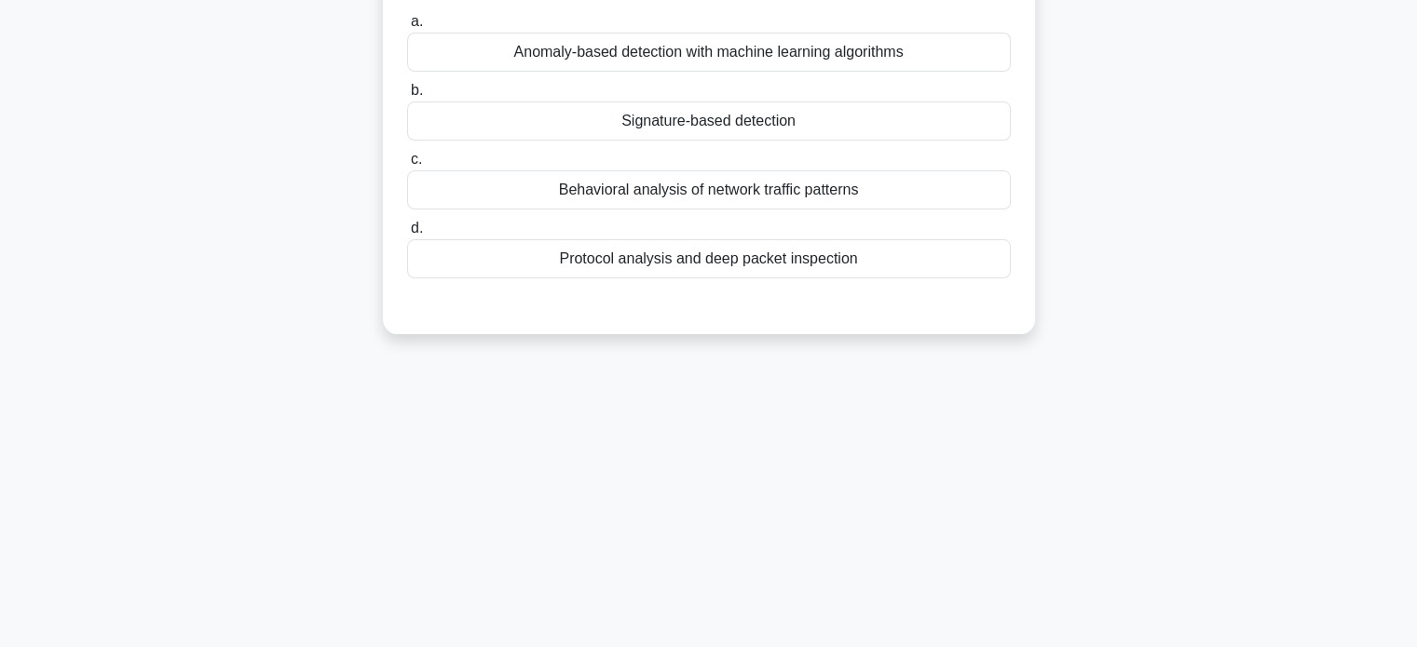
scroll to position [0, 0]
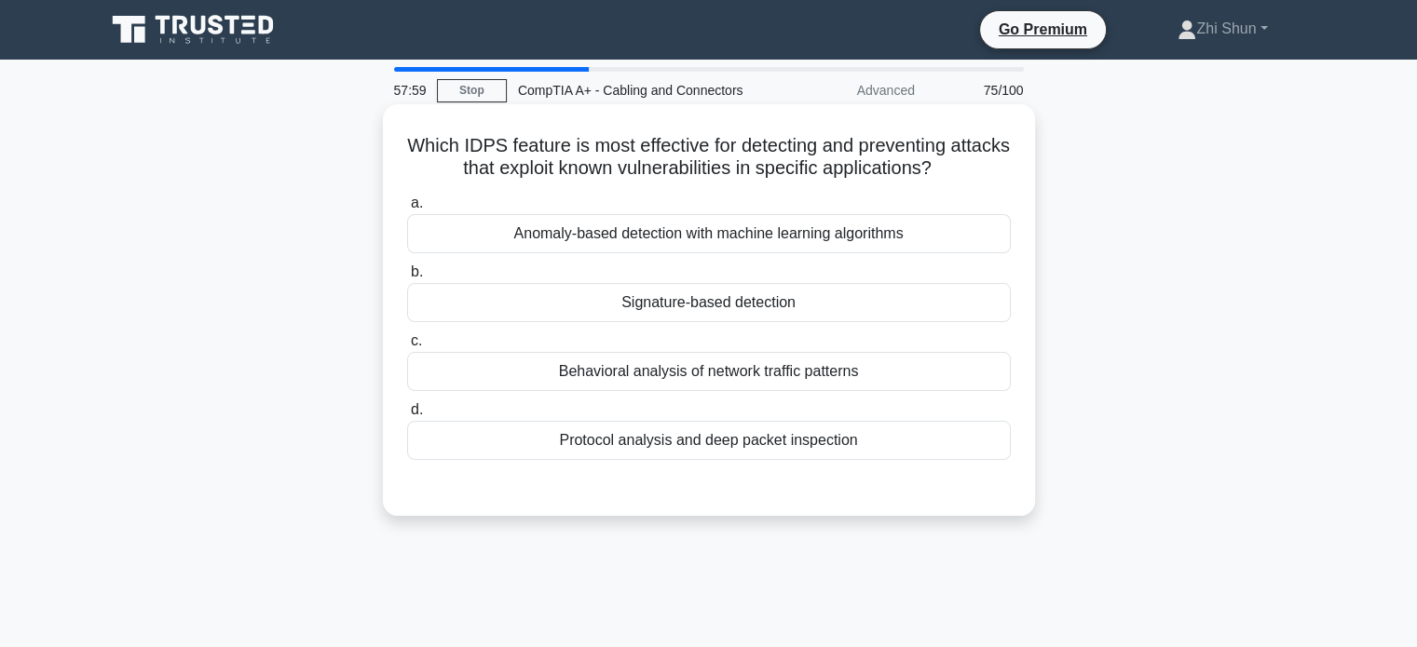
click at [596, 448] on div "Protocol analysis and deep packet inspection" at bounding box center [709, 440] width 604 height 39
click at [407, 416] on input "d. Protocol analysis and deep packet inspection" at bounding box center [407, 410] width 0 height 12
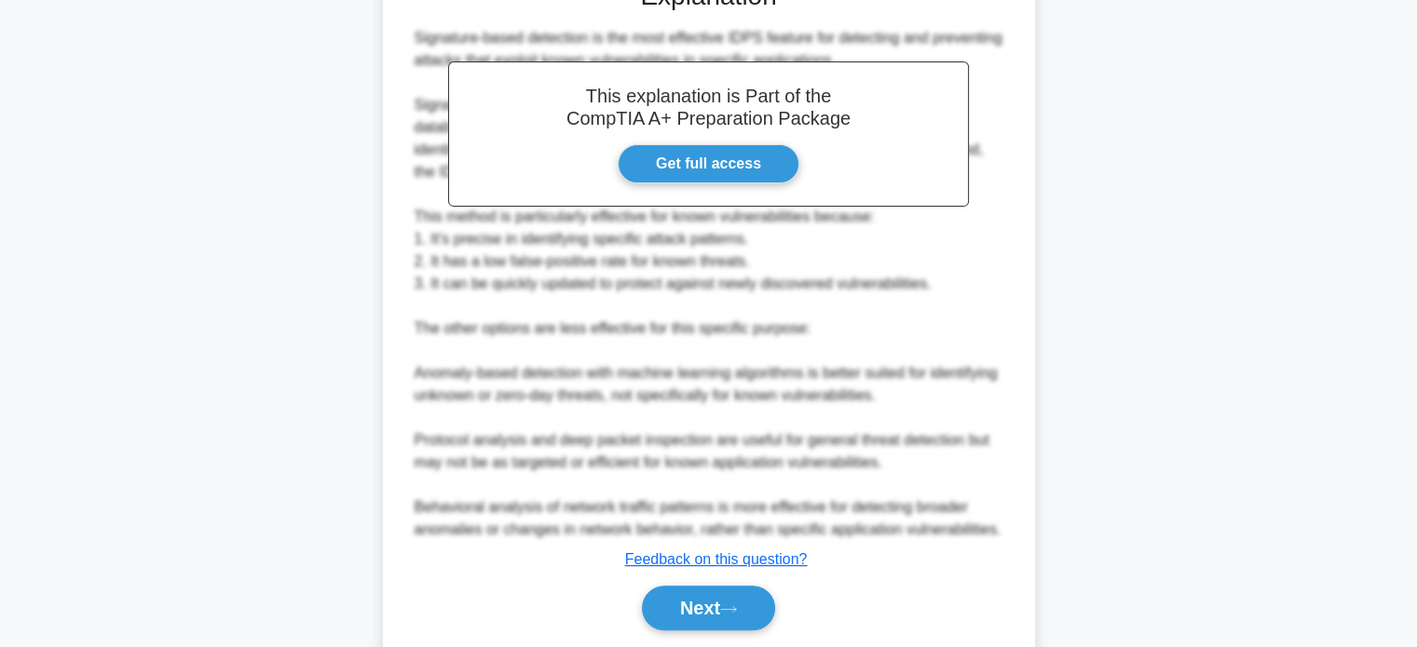
scroll to position [568, 0]
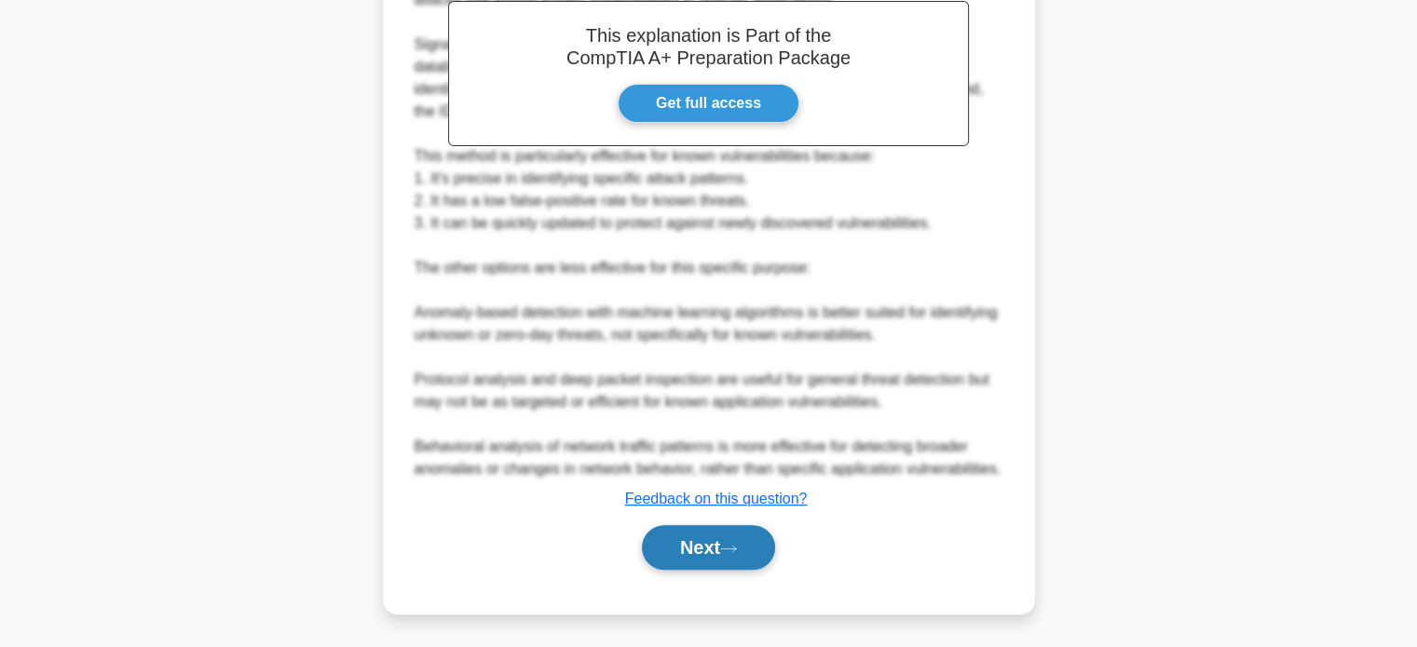
click at [695, 543] on button "Next" at bounding box center [708, 547] width 133 height 45
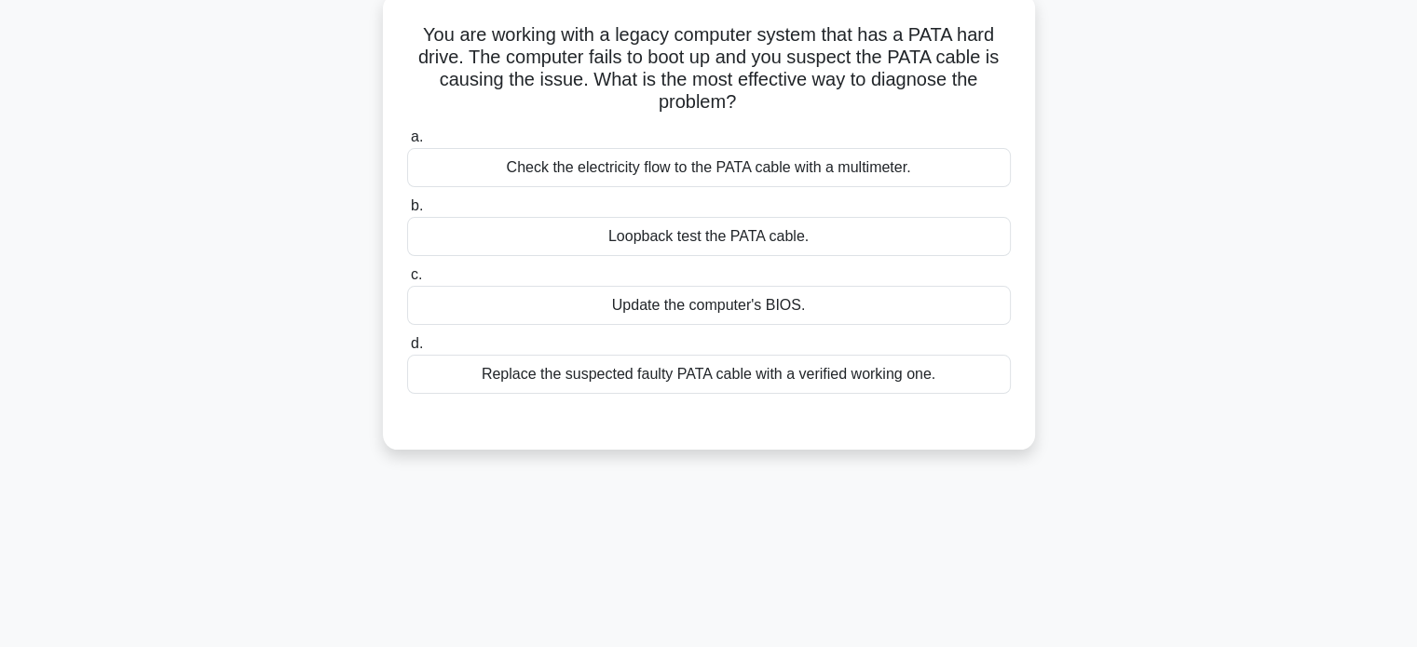
scroll to position [0, 0]
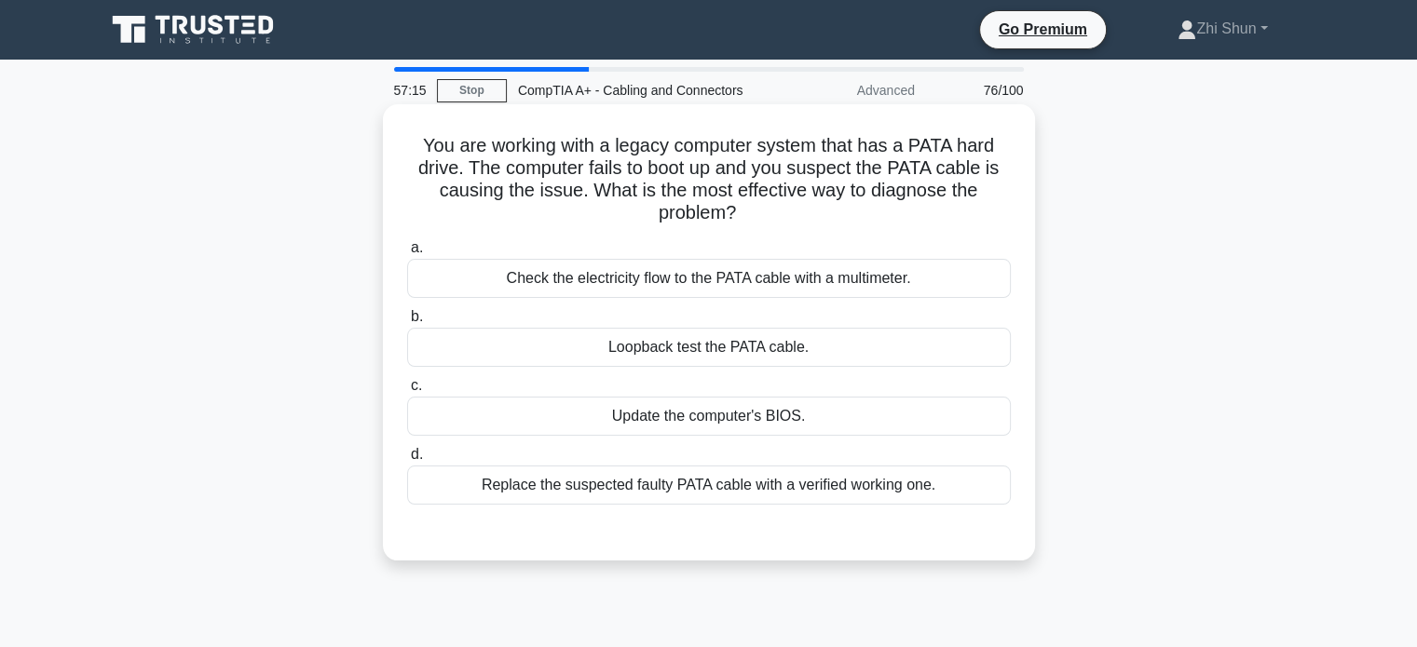
click at [566, 269] on div "Check the electricity flow to the PATA cable with a multimeter." at bounding box center [709, 278] width 604 height 39
click at [407, 254] on input "a. Check the electricity flow to the PATA cable with a multimeter." at bounding box center [407, 248] width 0 height 12
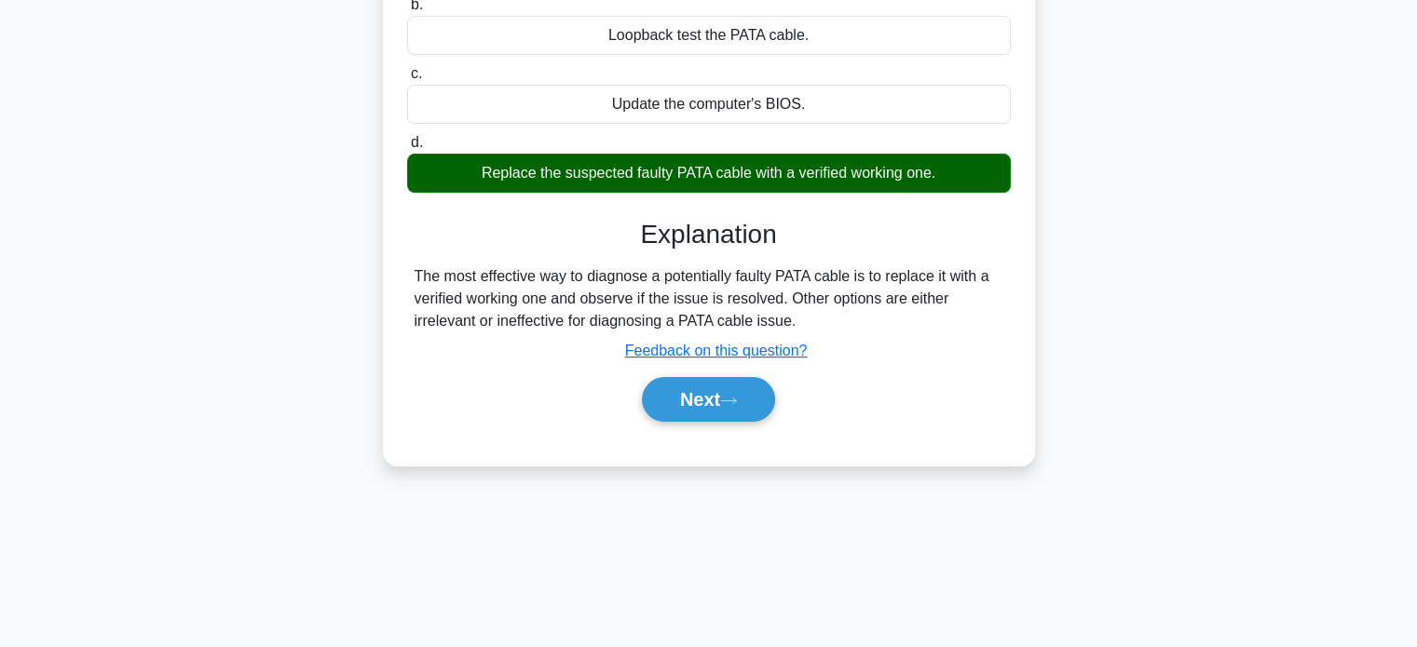
scroll to position [359, 0]
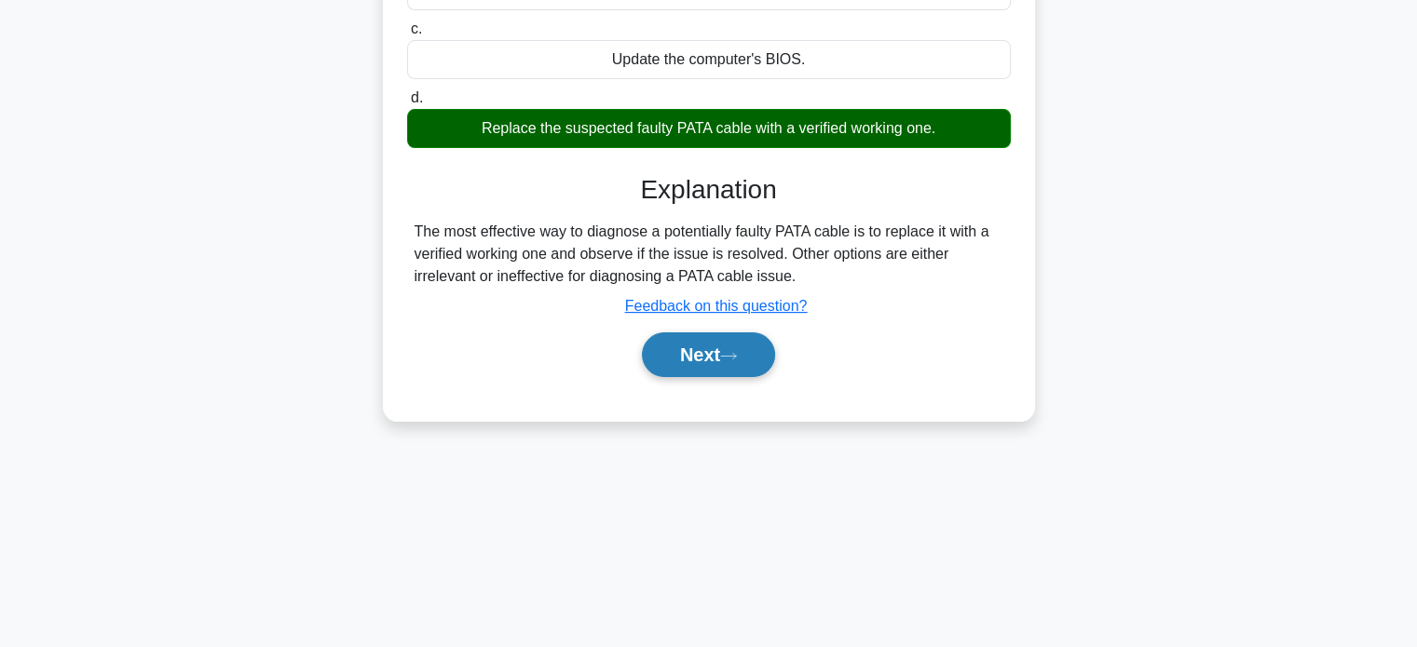
click at [713, 353] on button "Next" at bounding box center [708, 355] width 133 height 45
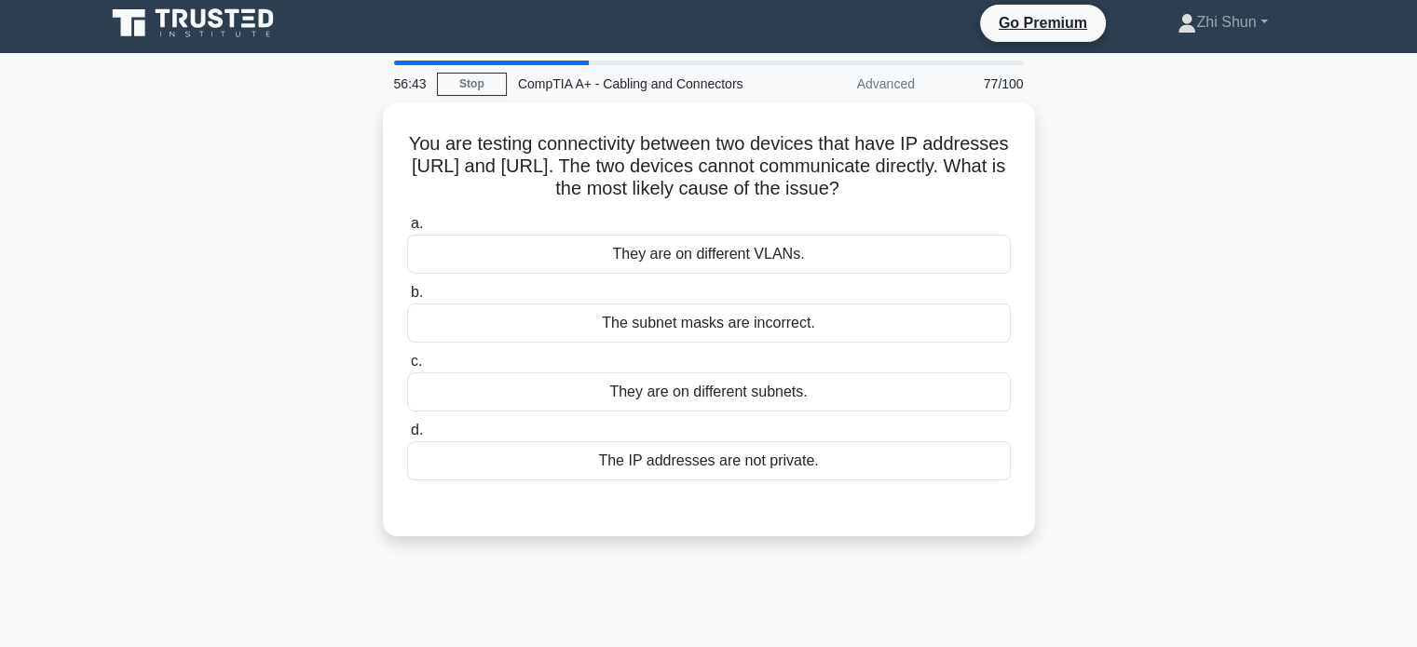
scroll to position [0, 0]
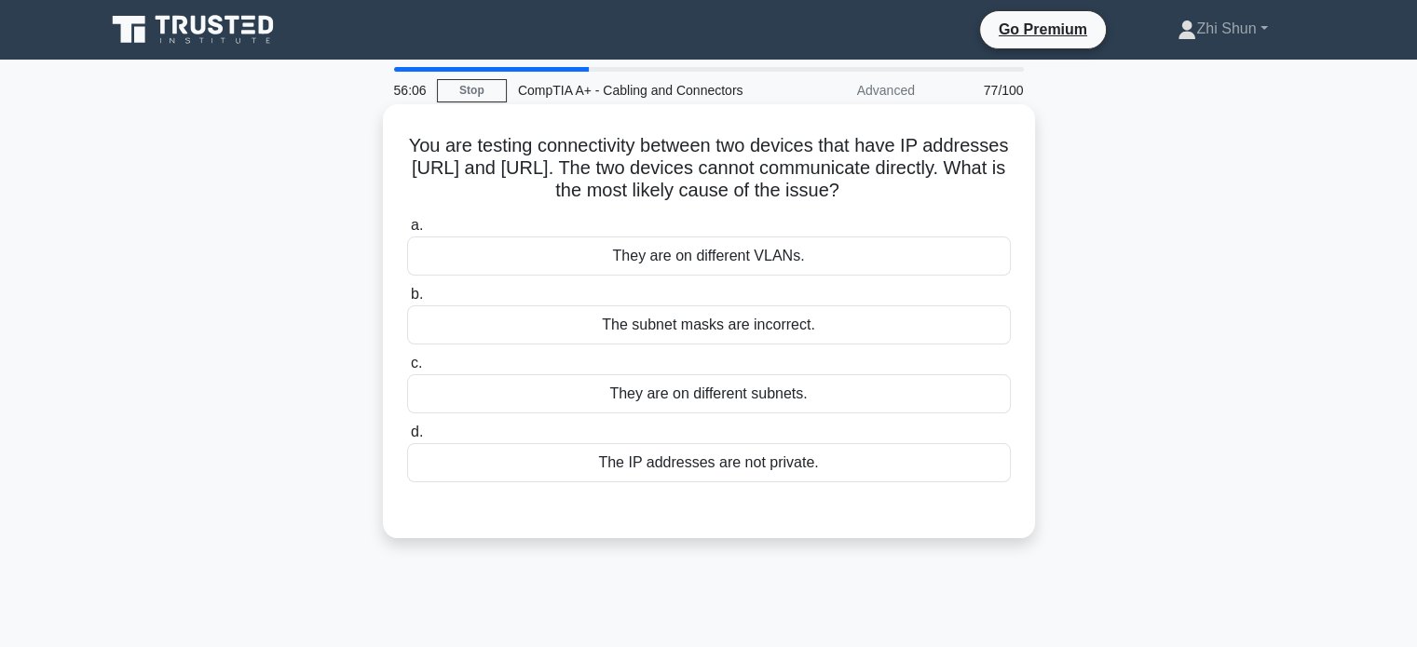
click at [816, 245] on div "They are on different VLANs." at bounding box center [709, 256] width 604 height 39
click at [407, 232] on input "a. They are on different VLANs." at bounding box center [407, 226] width 0 height 12
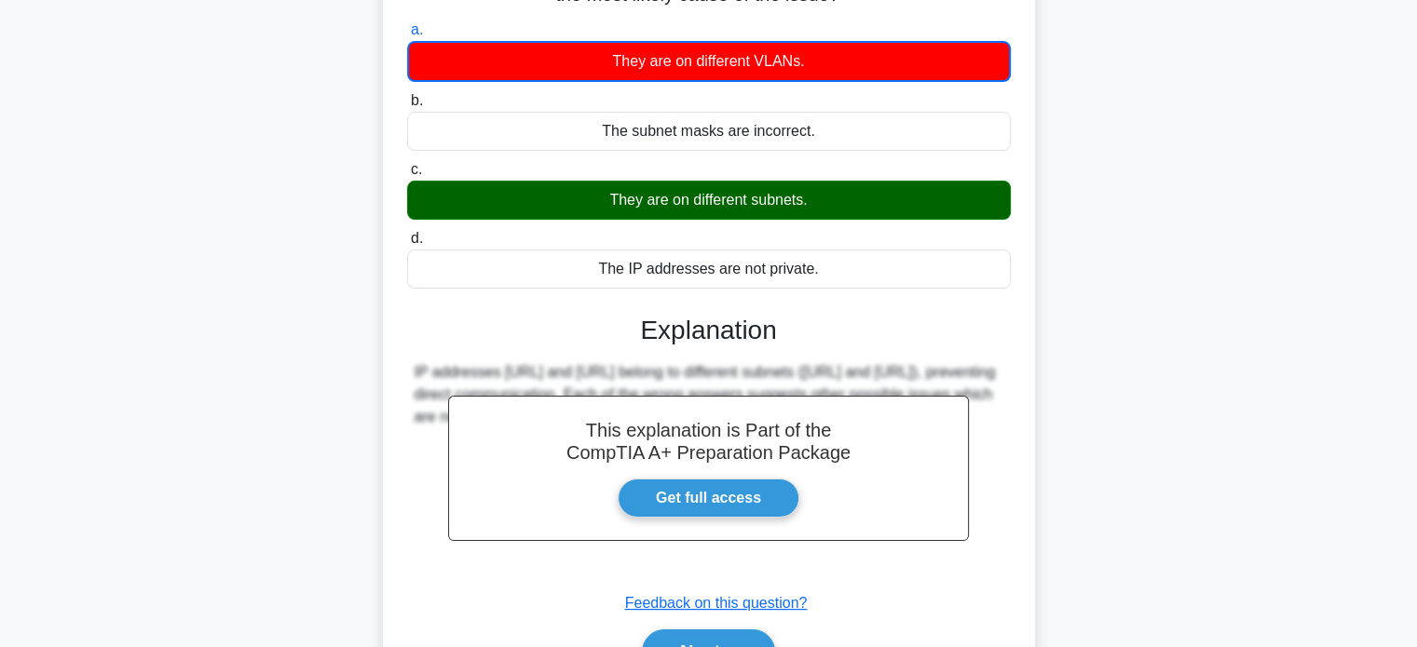
scroll to position [359, 0]
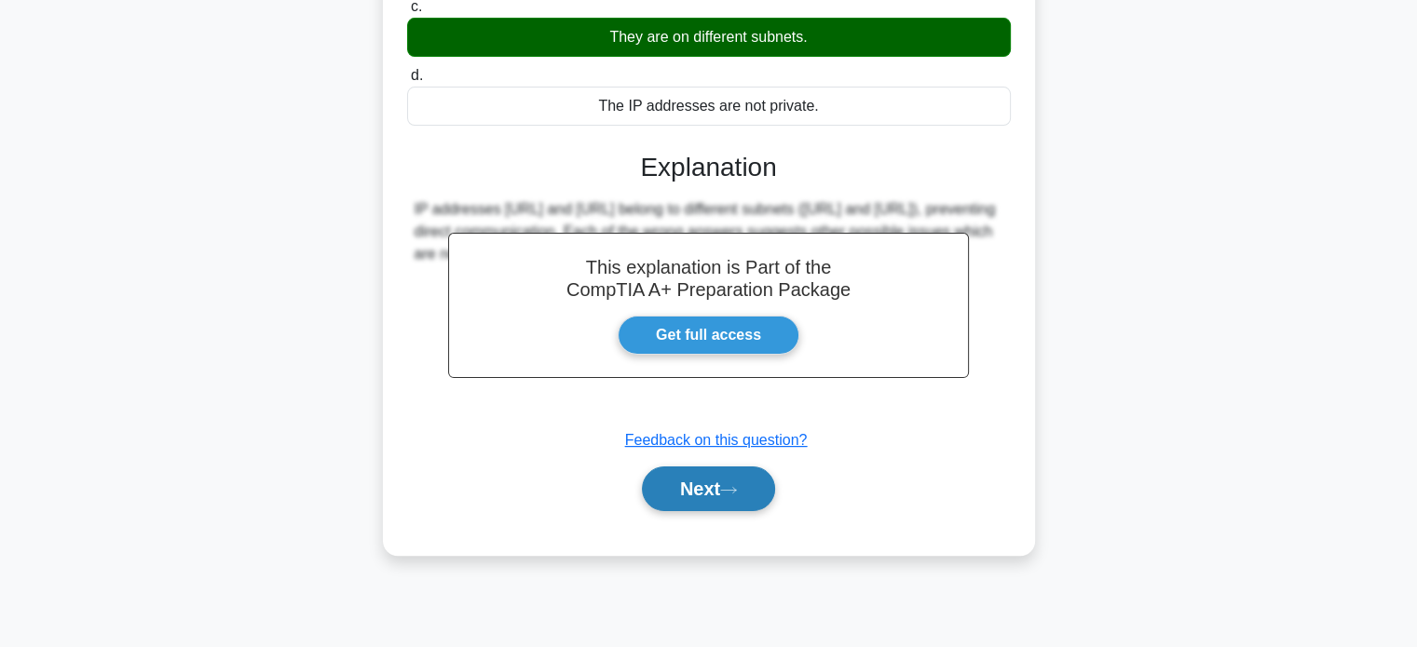
click at [730, 485] on icon at bounding box center [728, 490] width 17 height 10
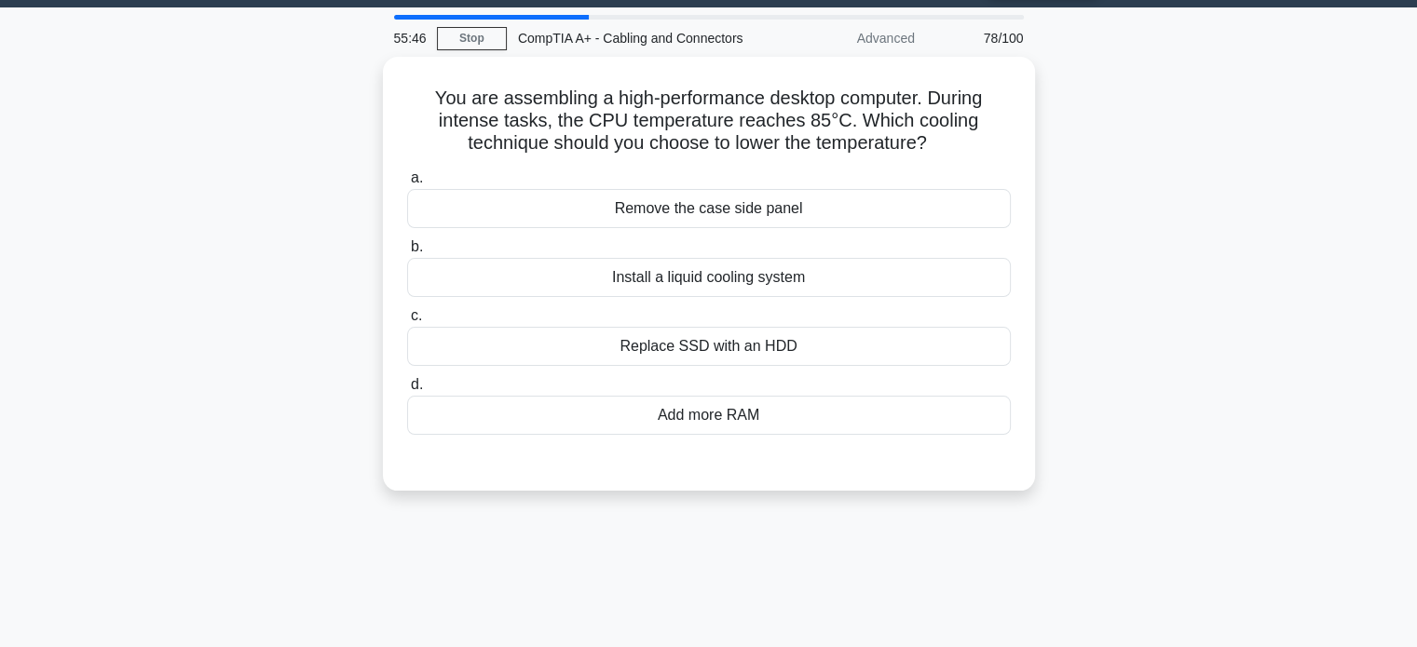
scroll to position [0, 0]
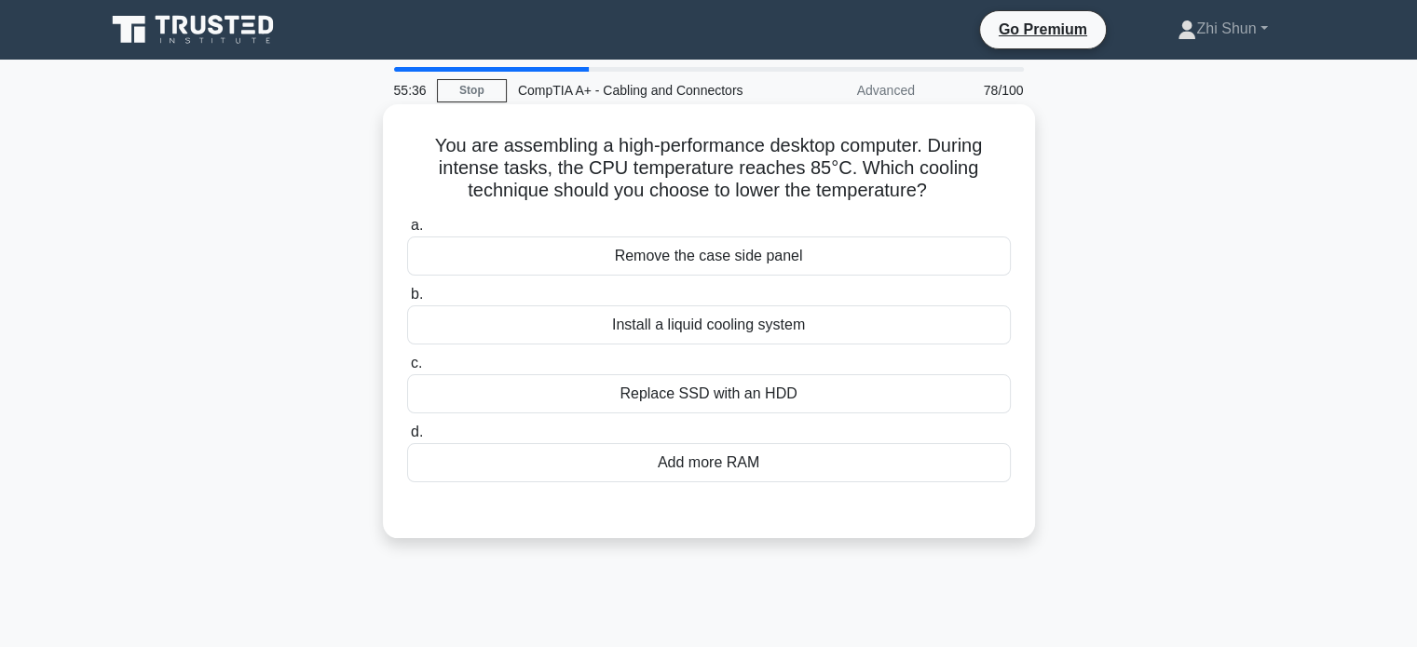
click at [745, 329] on div "Install a liquid cooling system" at bounding box center [709, 324] width 604 height 39
click at [407, 301] on input "b. Install a liquid cooling system" at bounding box center [407, 295] width 0 height 12
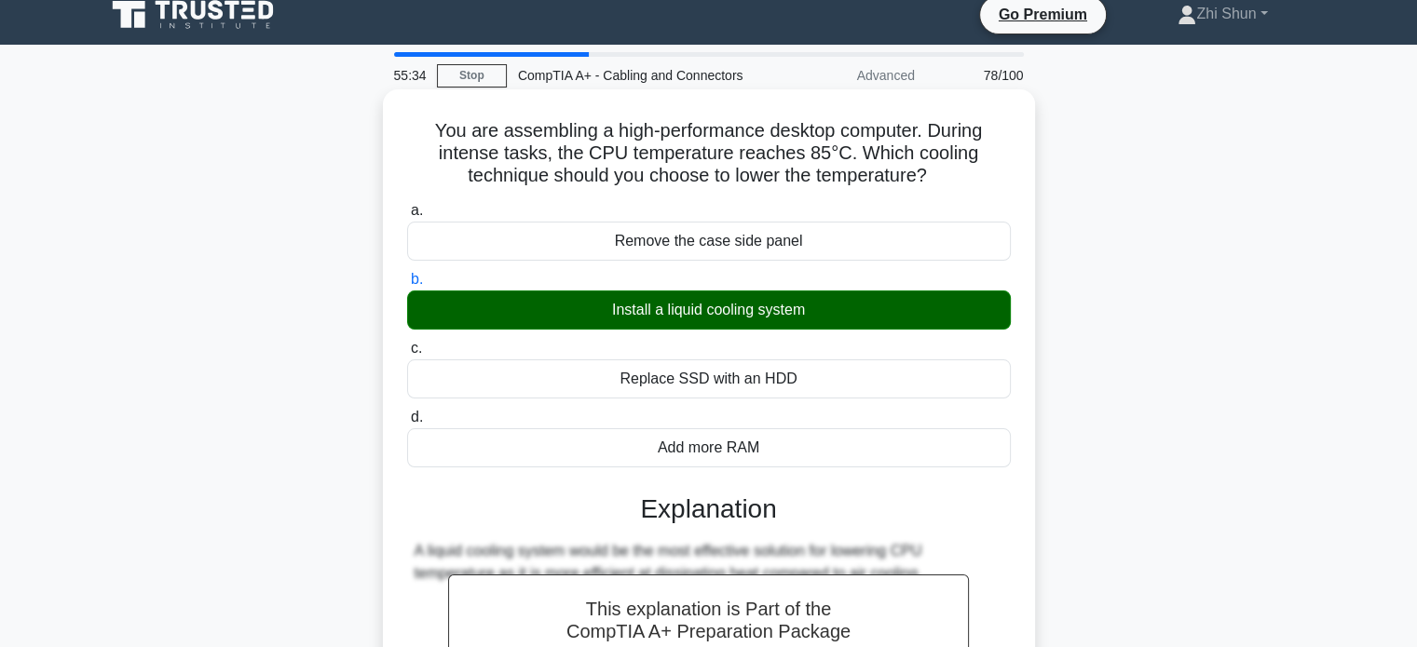
scroll to position [359, 0]
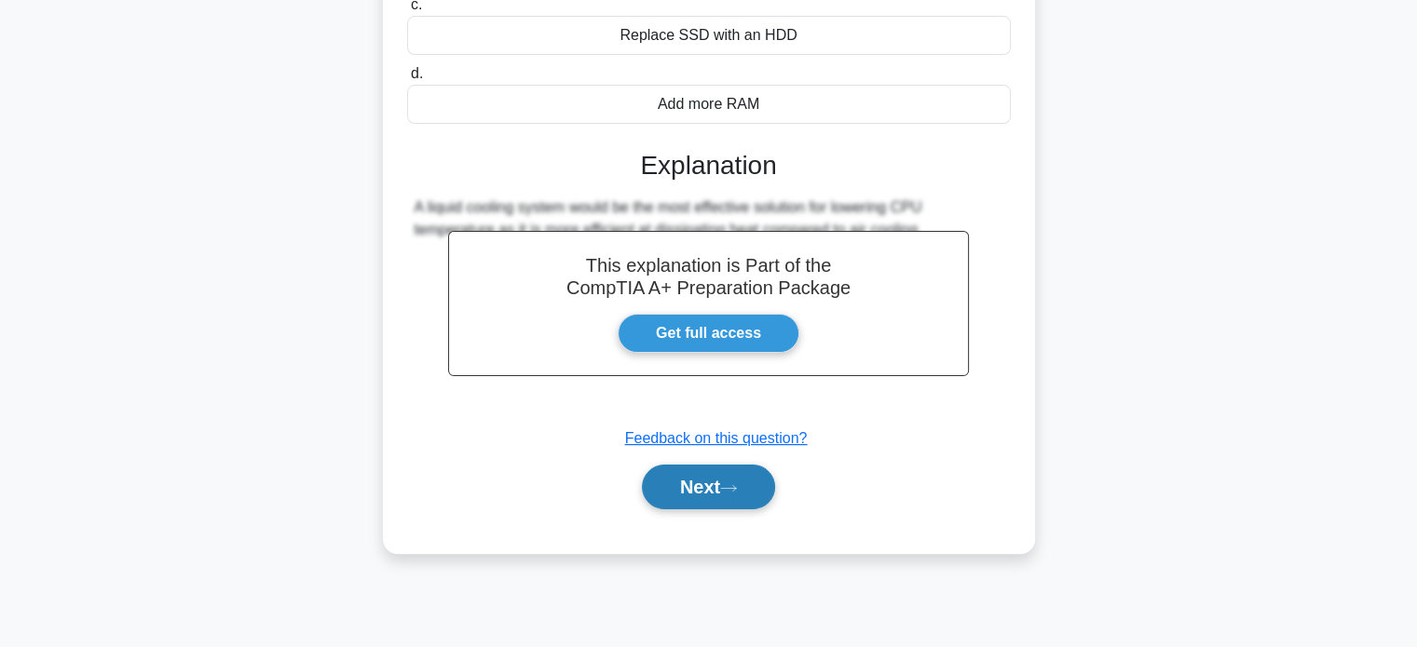
click at [727, 494] on button "Next" at bounding box center [708, 487] width 133 height 45
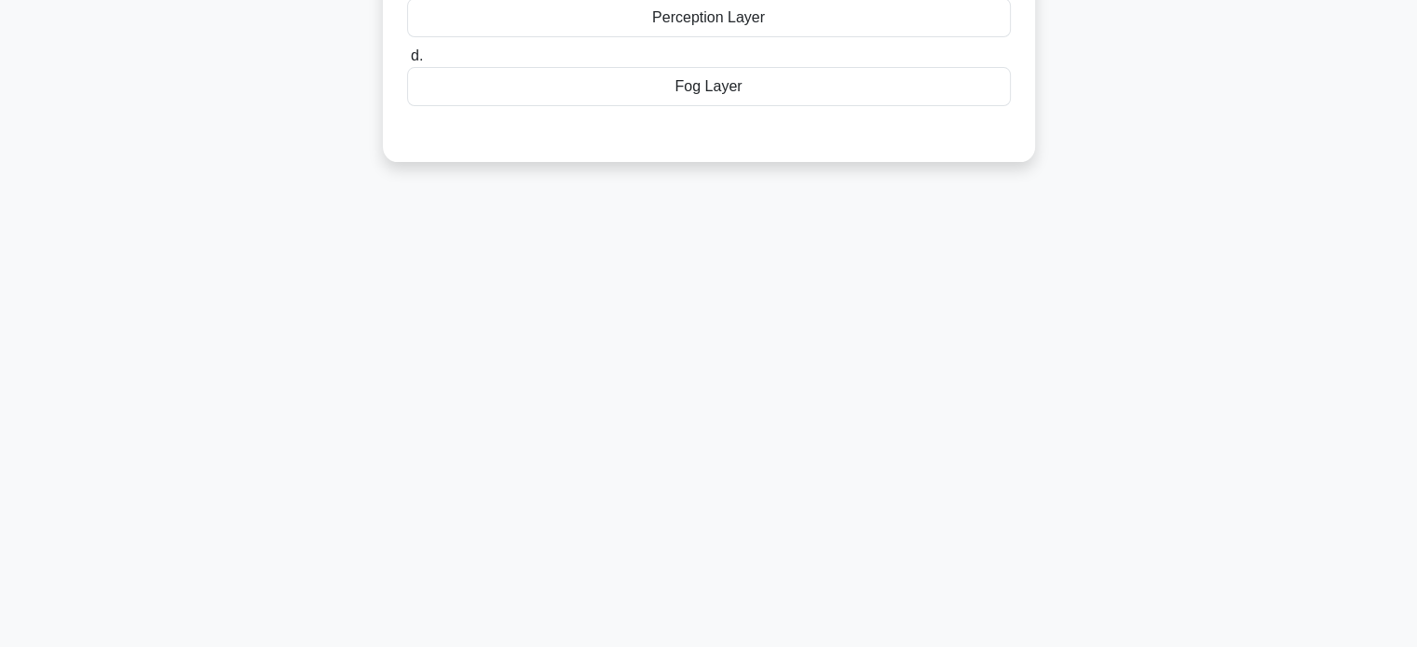
scroll to position [79, 0]
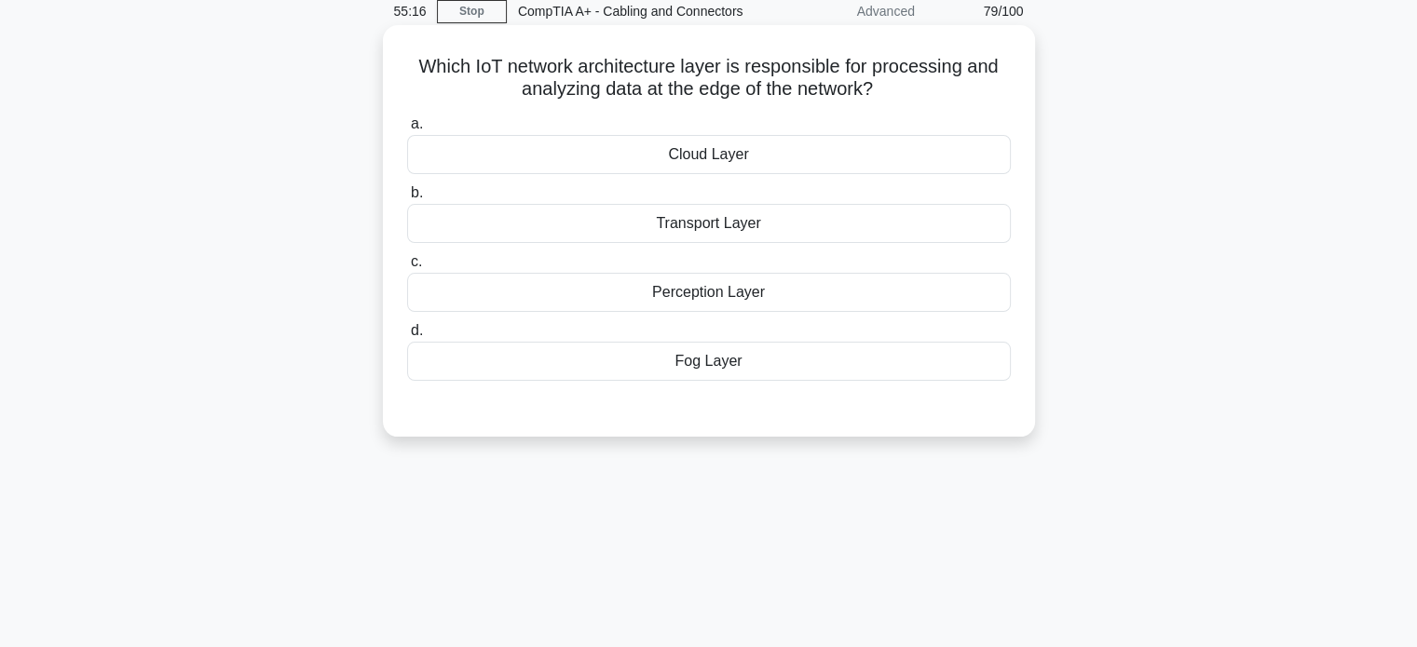
click at [691, 366] on div "Fog Layer" at bounding box center [709, 361] width 604 height 39
click at [407, 337] on input "d. Fog Layer" at bounding box center [407, 331] width 0 height 12
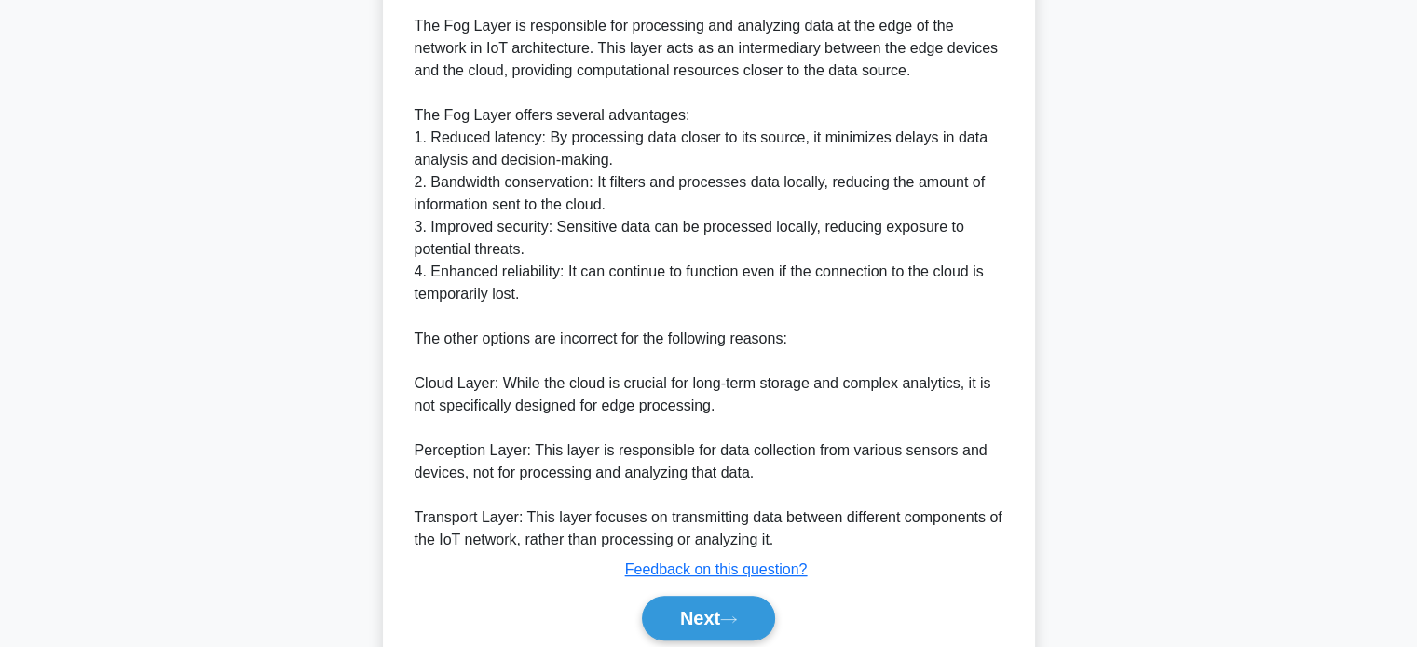
scroll to position [589, 0]
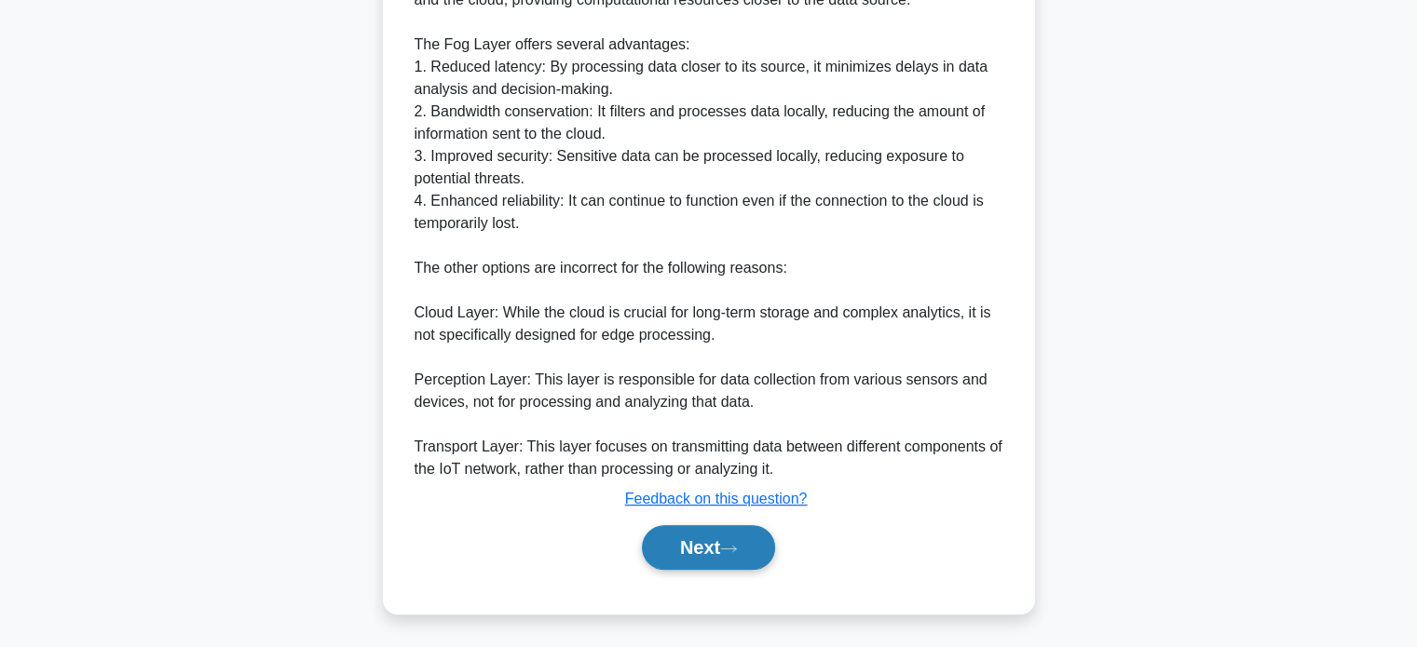
click at [715, 548] on button "Next" at bounding box center [708, 547] width 133 height 45
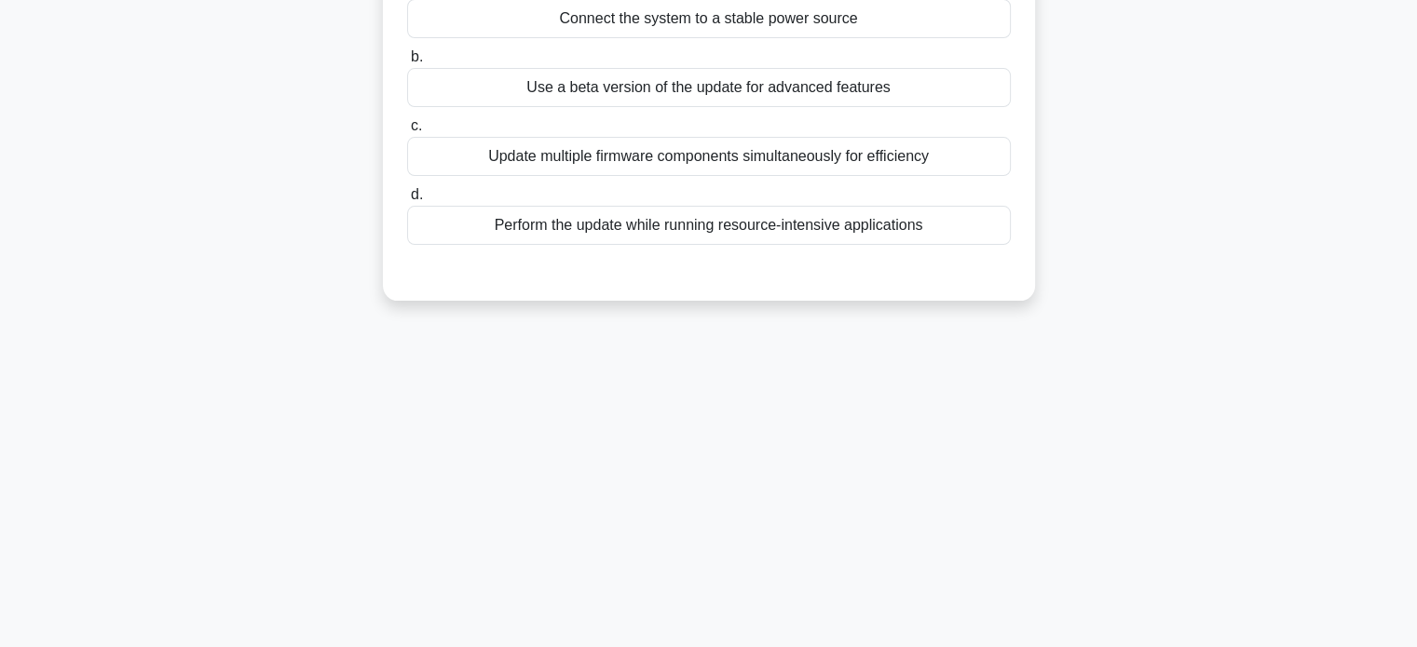
scroll to position [0, 0]
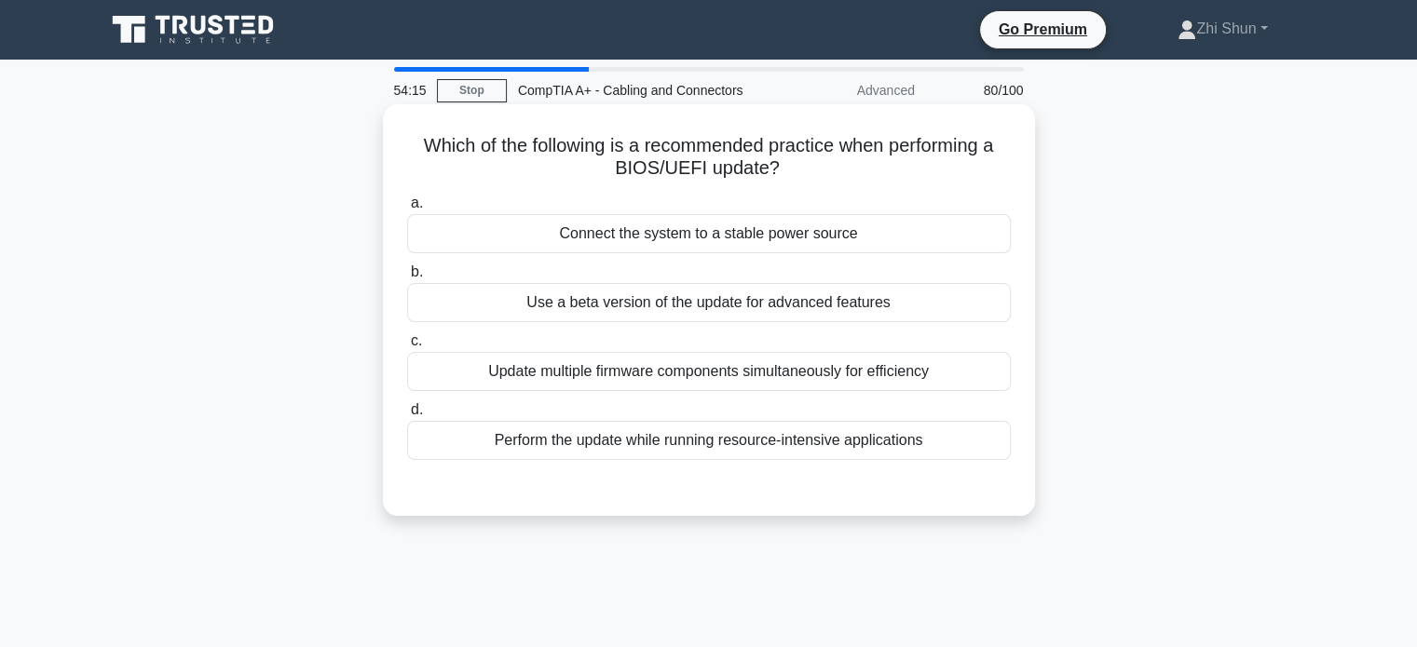
click at [780, 215] on div "Connect the system to a stable power source" at bounding box center [709, 233] width 604 height 39
click at [407, 210] on input "a. Connect the system to a stable power source" at bounding box center [407, 203] width 0 height 12
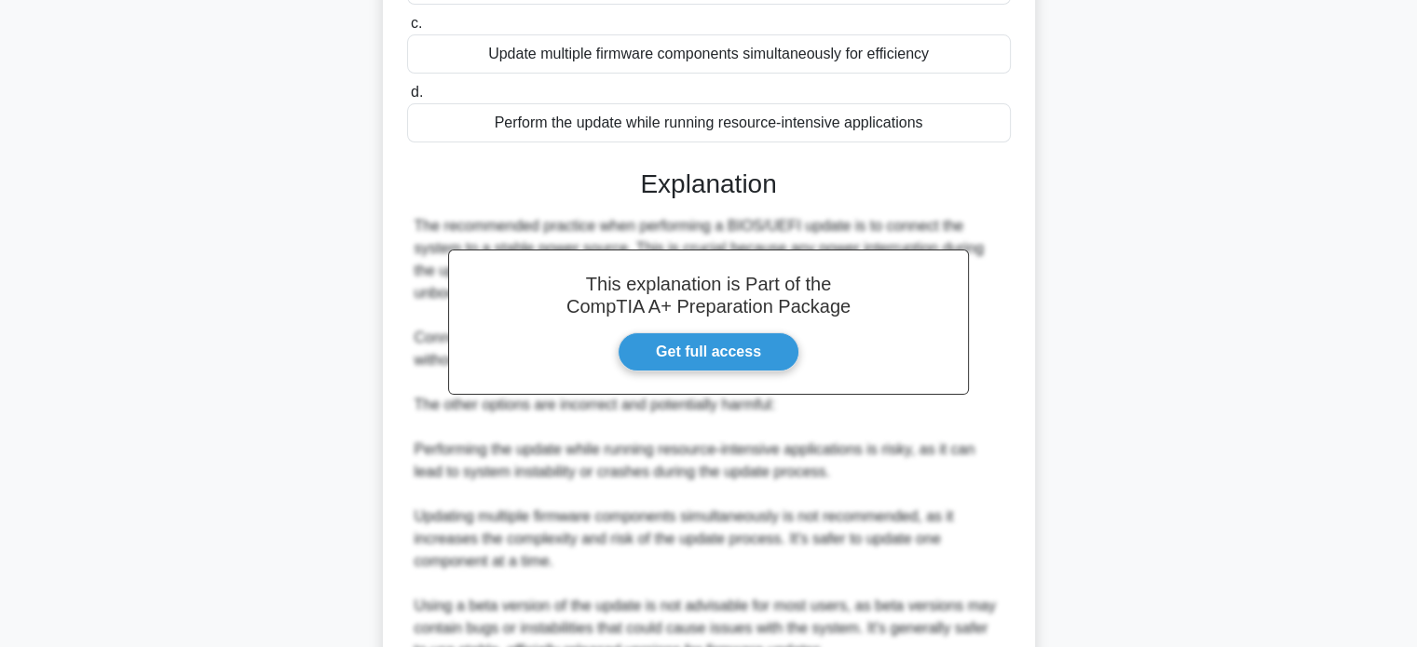
scroll to position [499, 0]
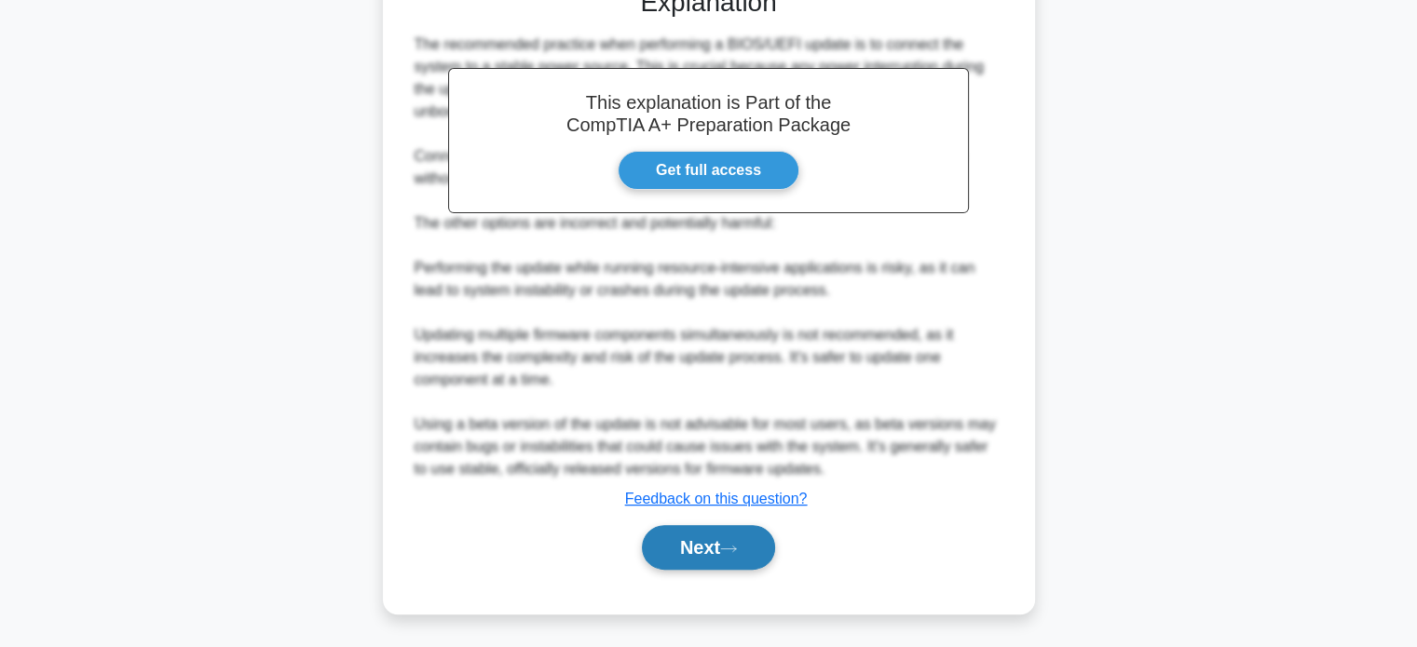
click at [682, 539] on button "Next" at bounding box center [708, 547] width 133 height 45
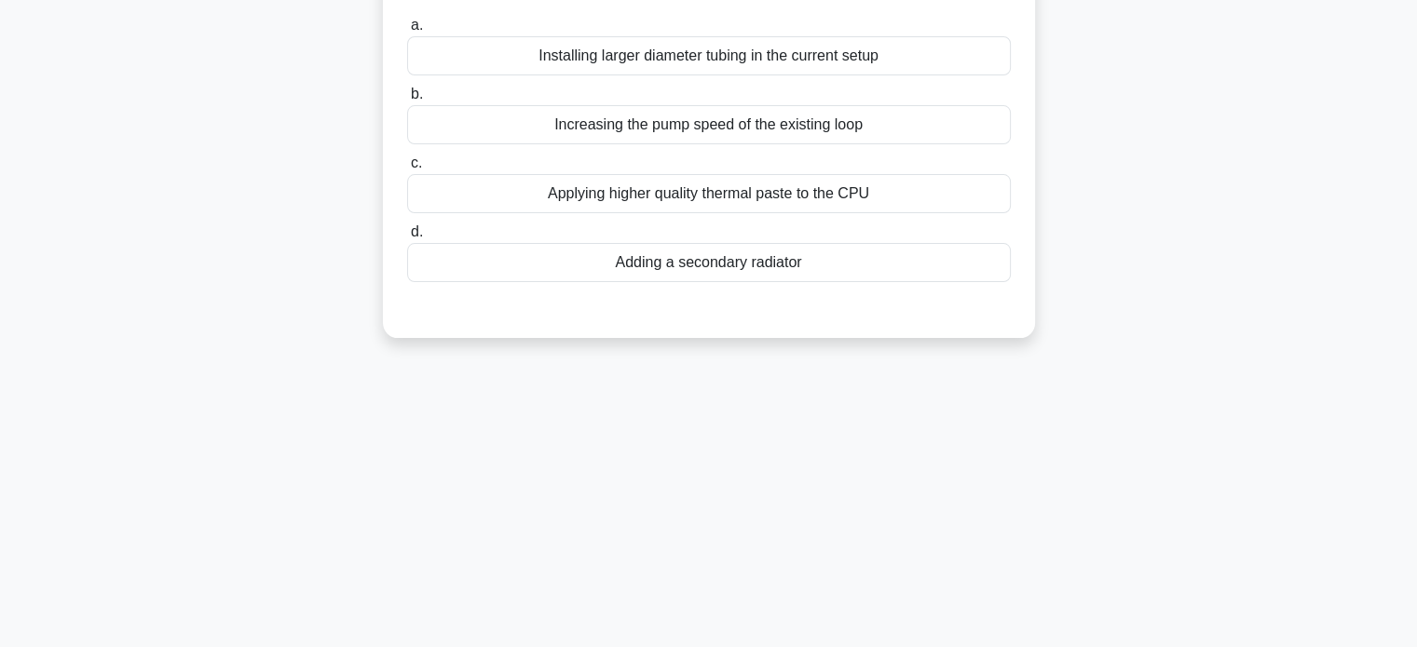
scroll to position [0, 0]
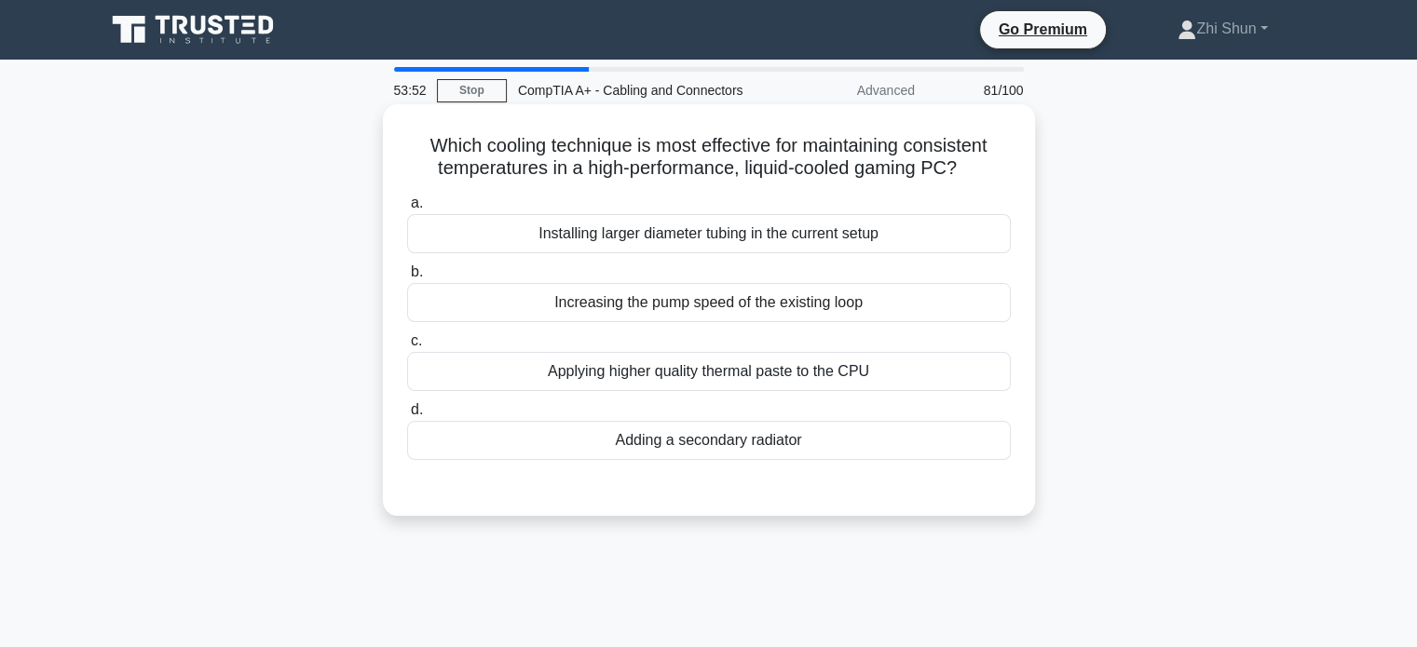
click at [746, 438] on div "Adding a secondary radiator" at bounding box center [709, 440] width 604 height 39
click at [407, 416] on input "d. Adding a secondary radiator" at bounding box center [407, 410] width 0 height 12
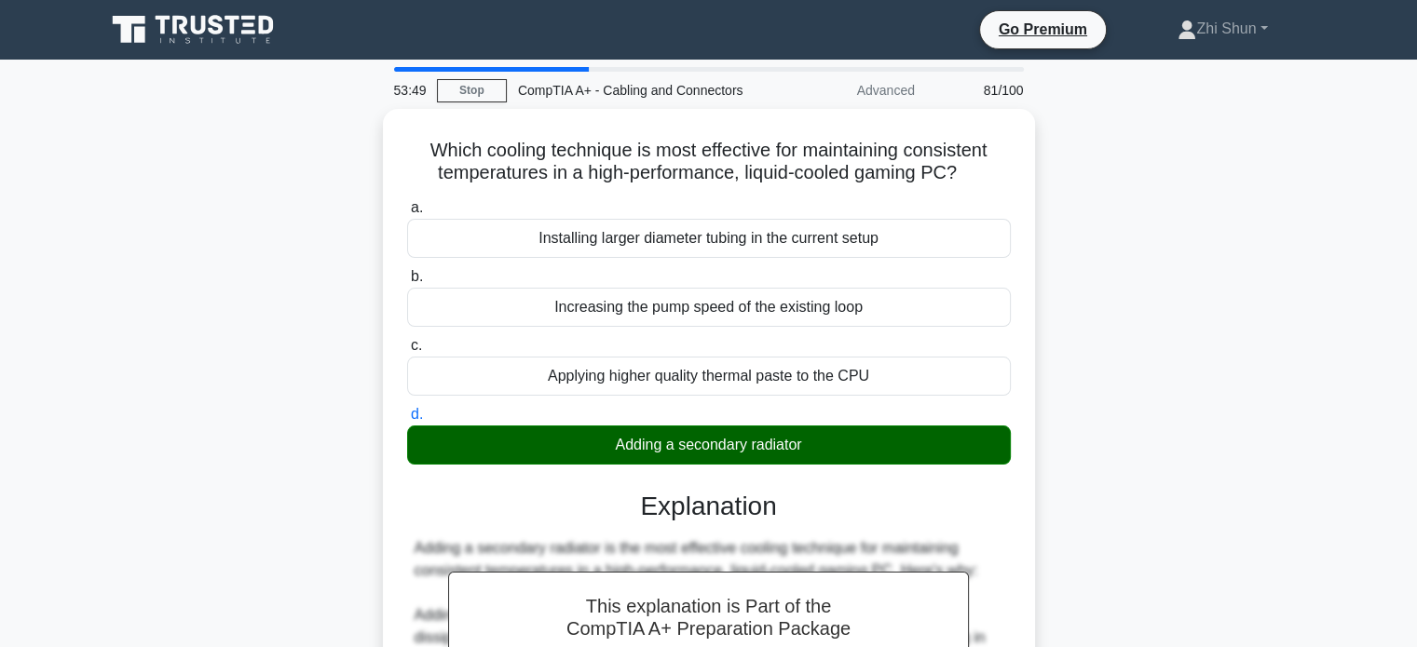
scroll to position [611, 0]
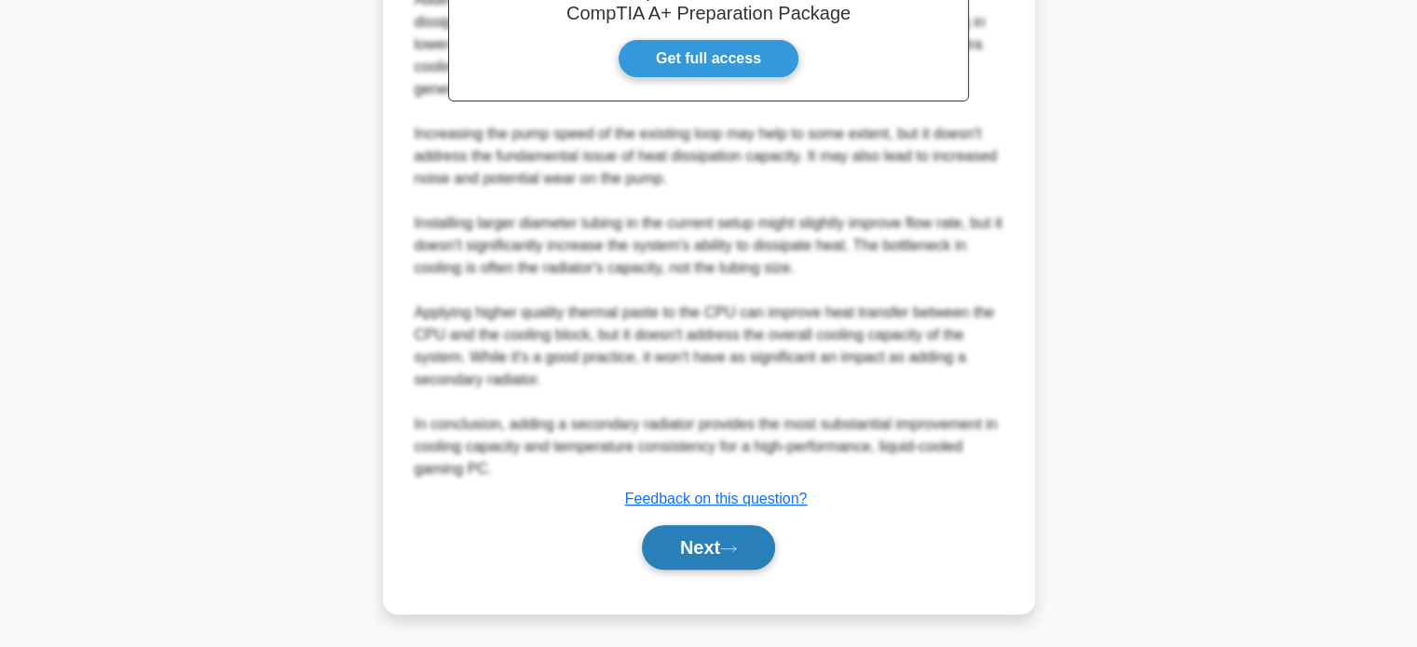
click at [738, 553] on button "Next" at bounding box center [708, 547] width 133 height 45
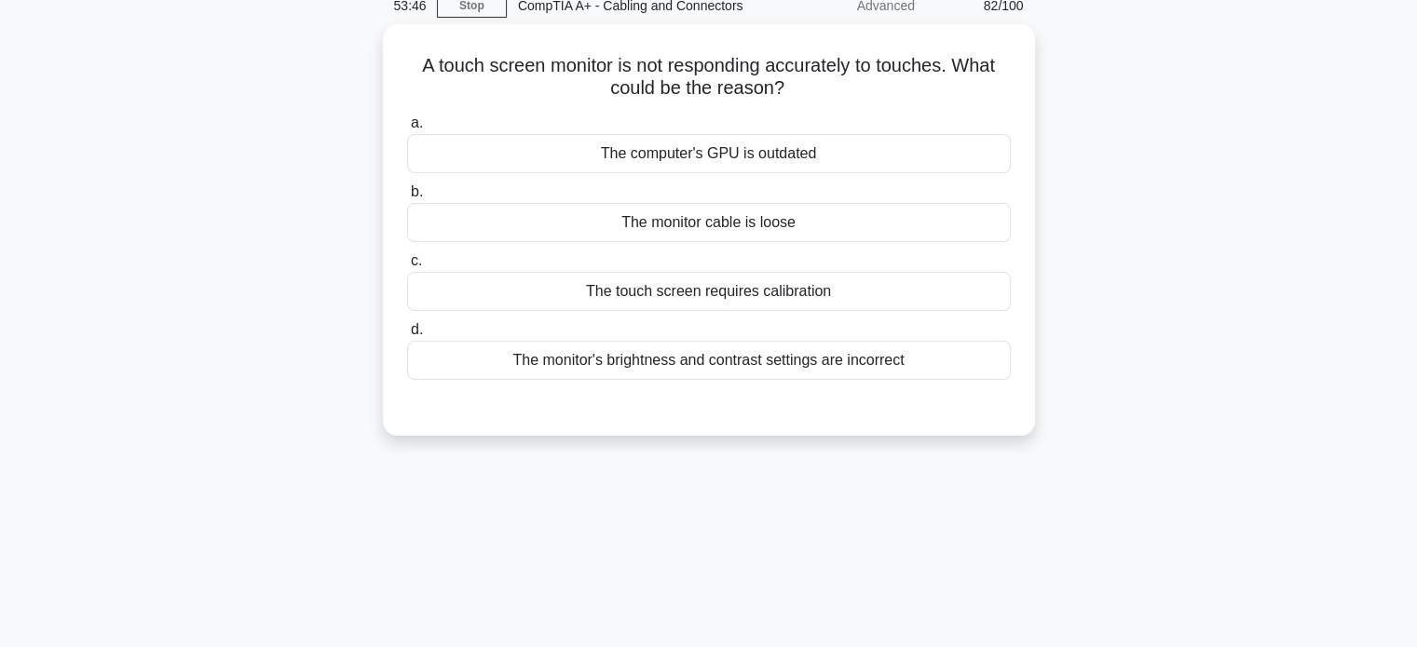
scroll to position [0, 0]
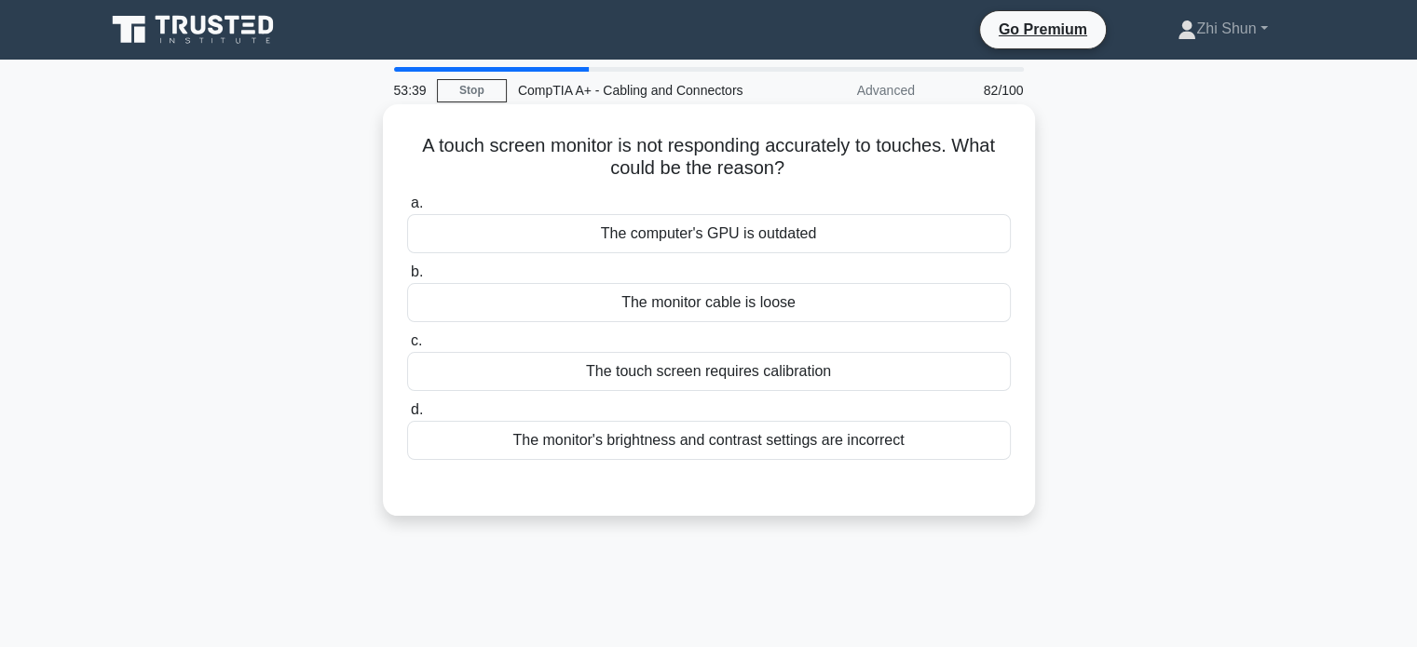
click at [801, 360] on div "The touch screen requires calibration" at bounding box center [709, 371] width 604 height 39
click at [407, 347] on input "c. The touch screen requires calibration" at bounding box center [407, 341] width 0 height 12
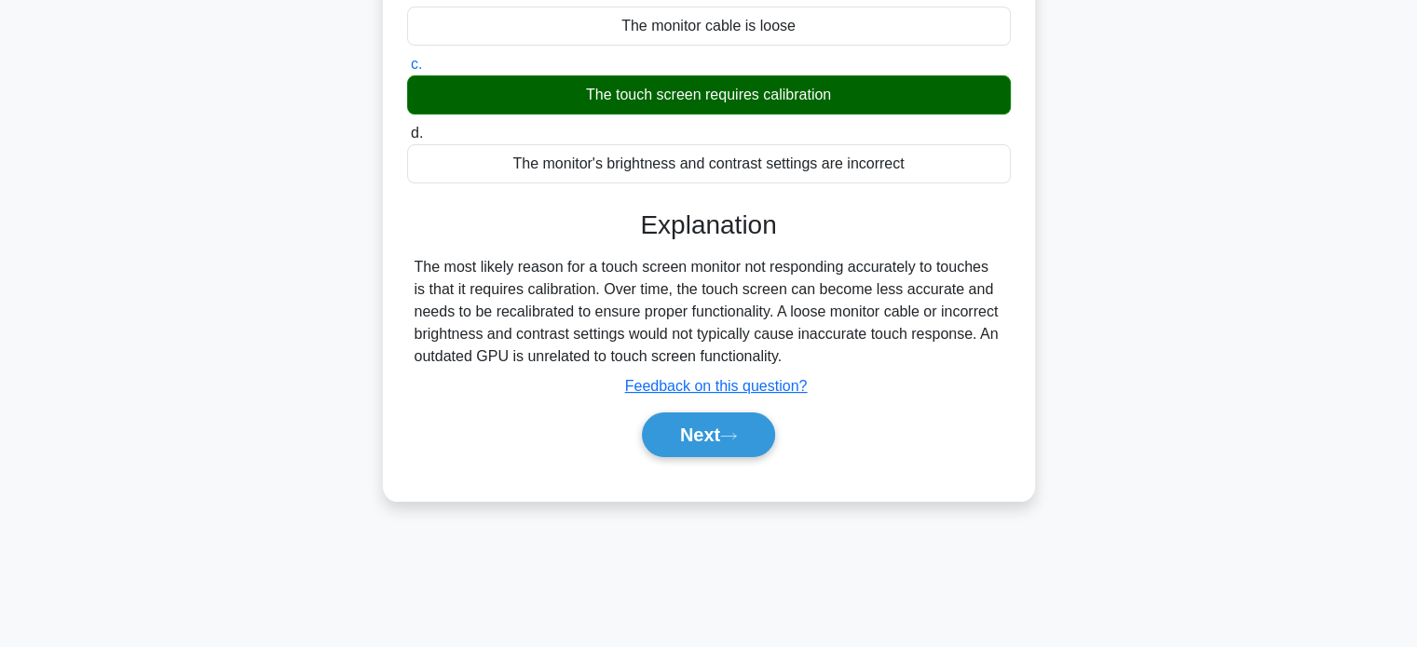
scroll to position [359, 0]
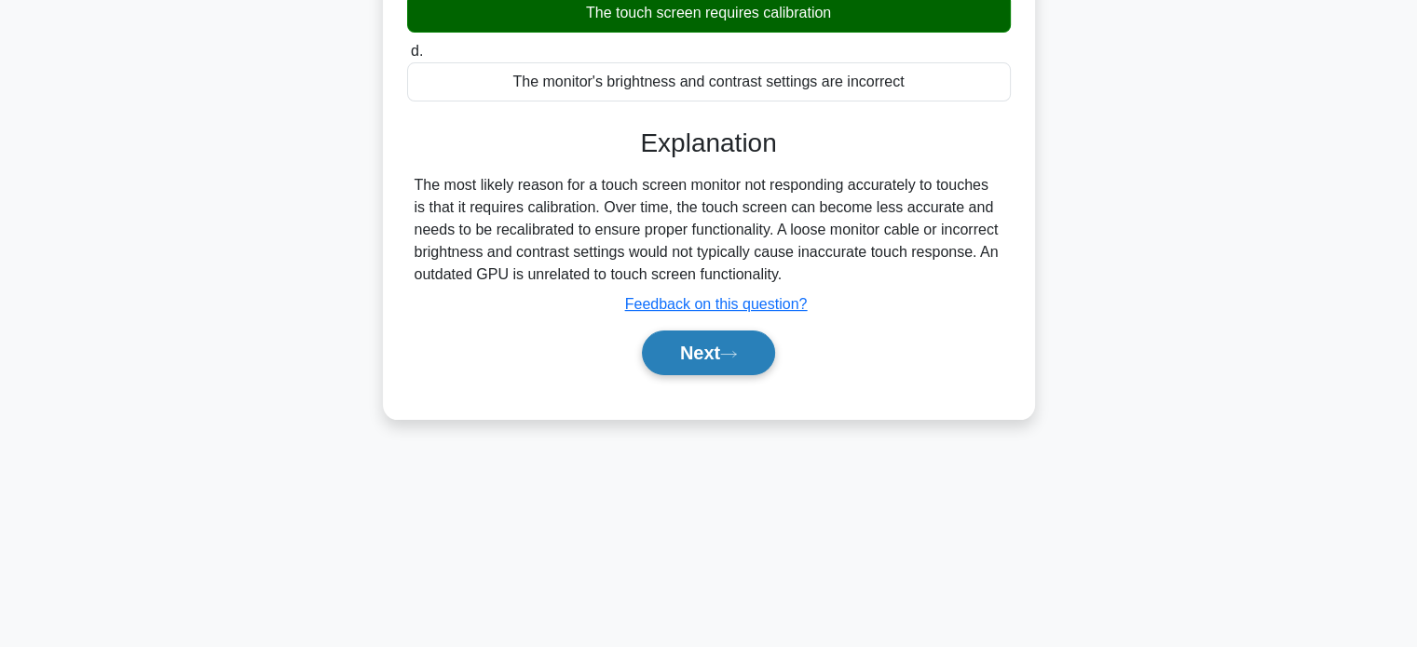
click at [695, 357] on button "Next" at bounding box center [708, 353] width 133 height 45
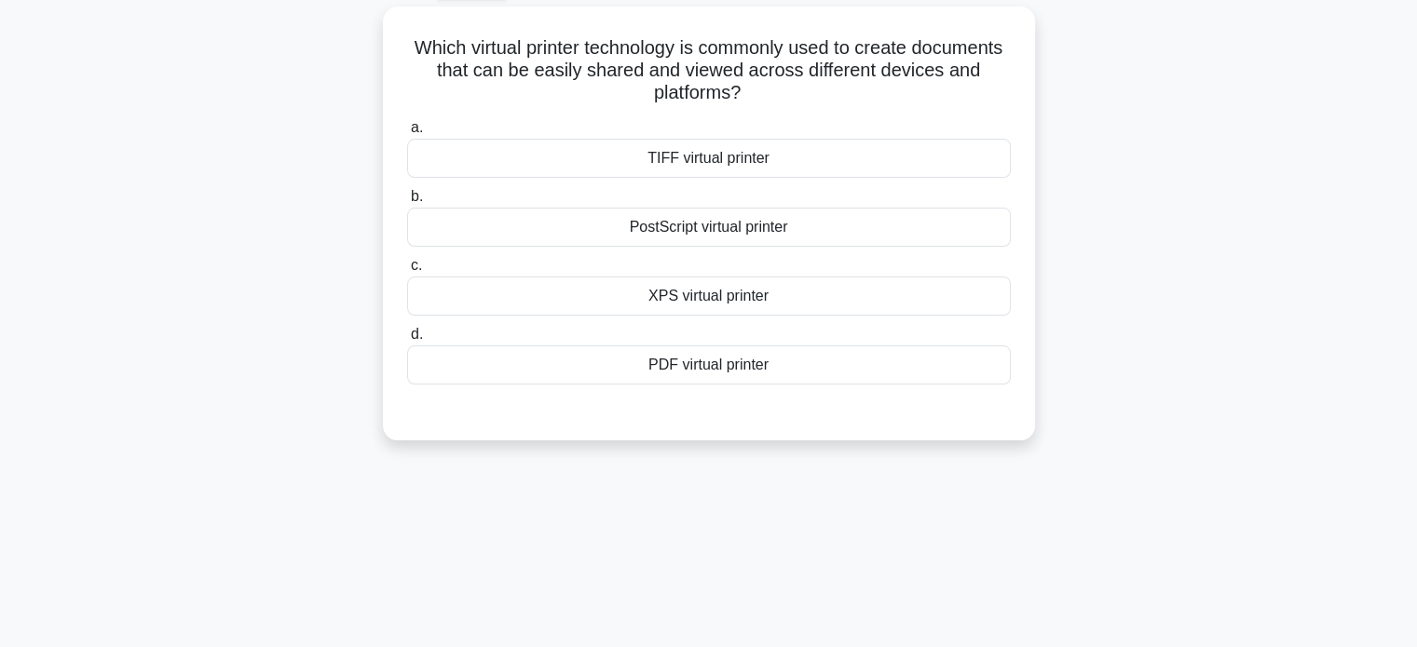
scroll to position [0, 0]
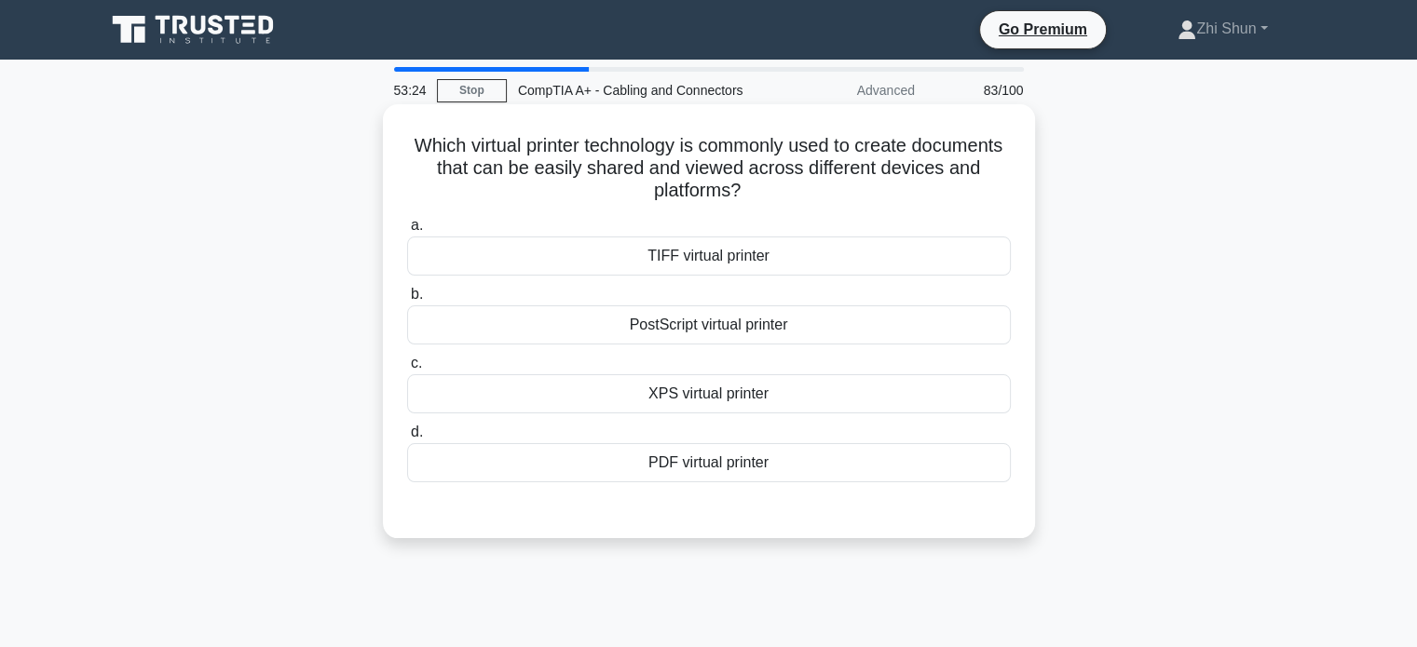
click at [753, 392] on div "XPS virtual printer" at bounding box center [709, 393] width 604 height 39
click at [407, 370] on input "c. XPS virtual printer" at bounding box center [407, 364] width 0 height 12
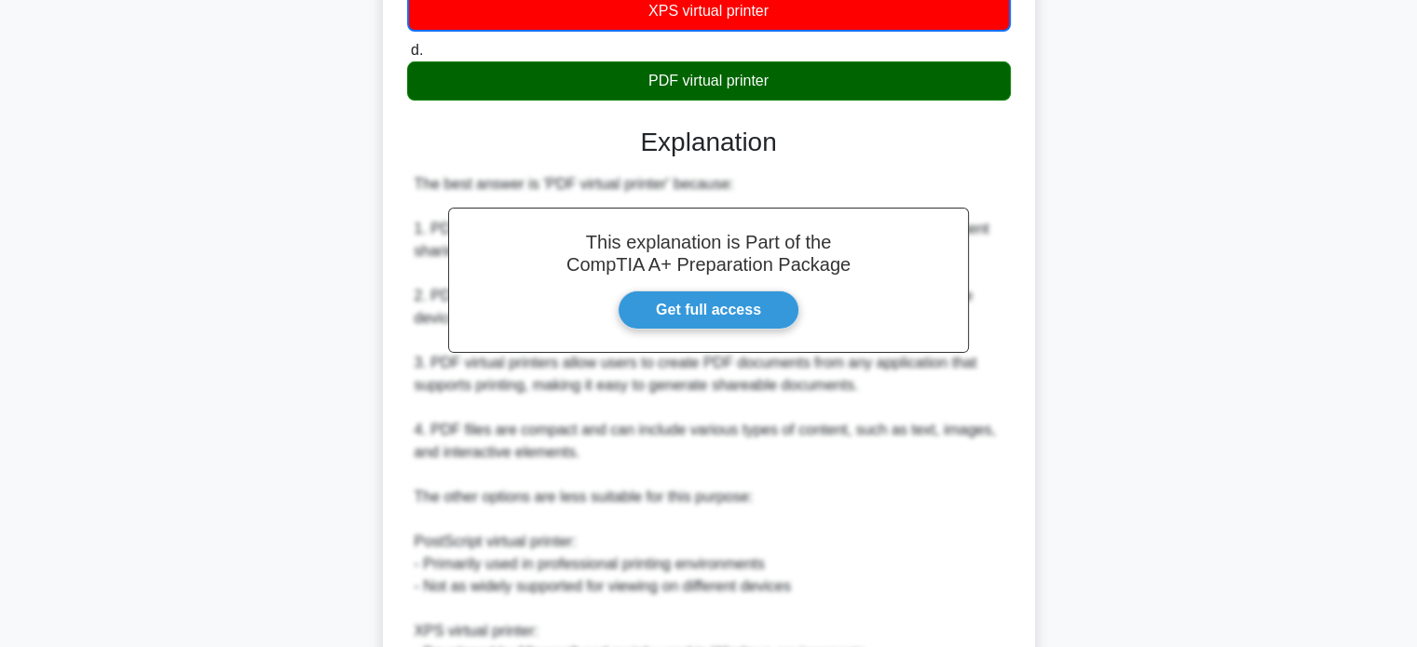
scroll to position [652, 0]
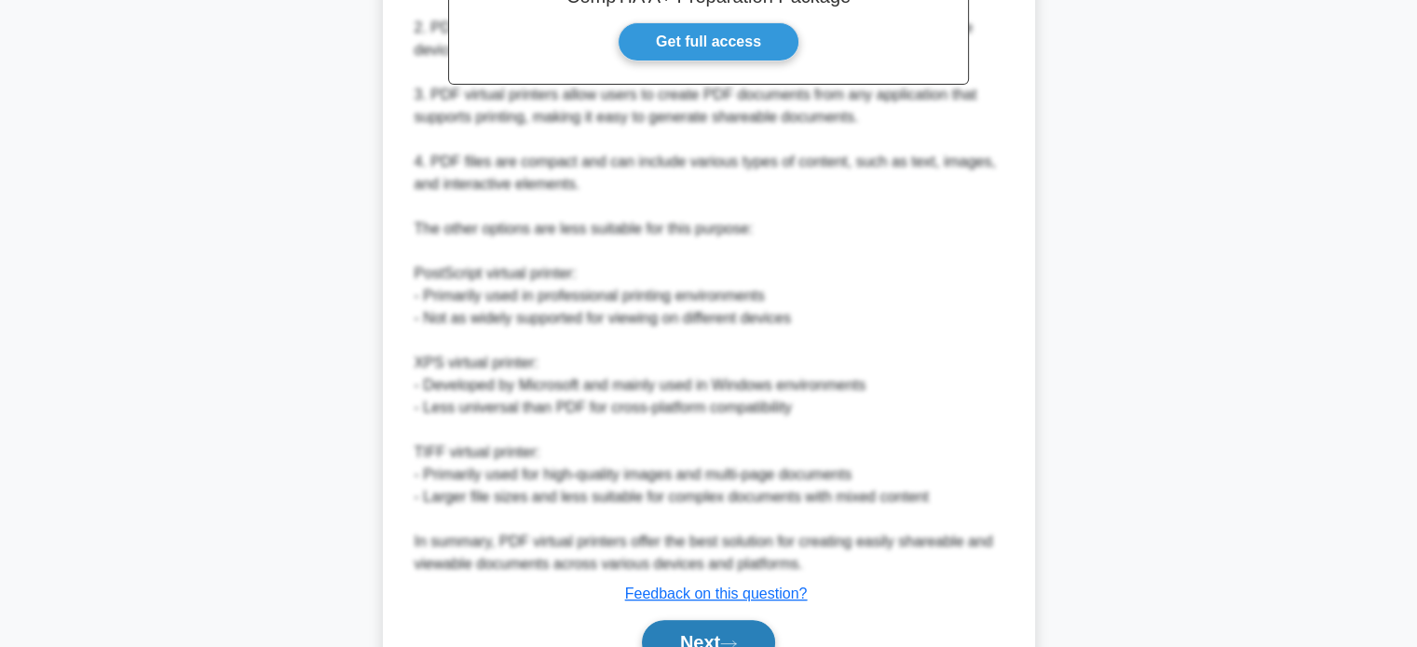
click at [713, 636] on button "Next" at bounding box center [708, 642] width 133 height 45
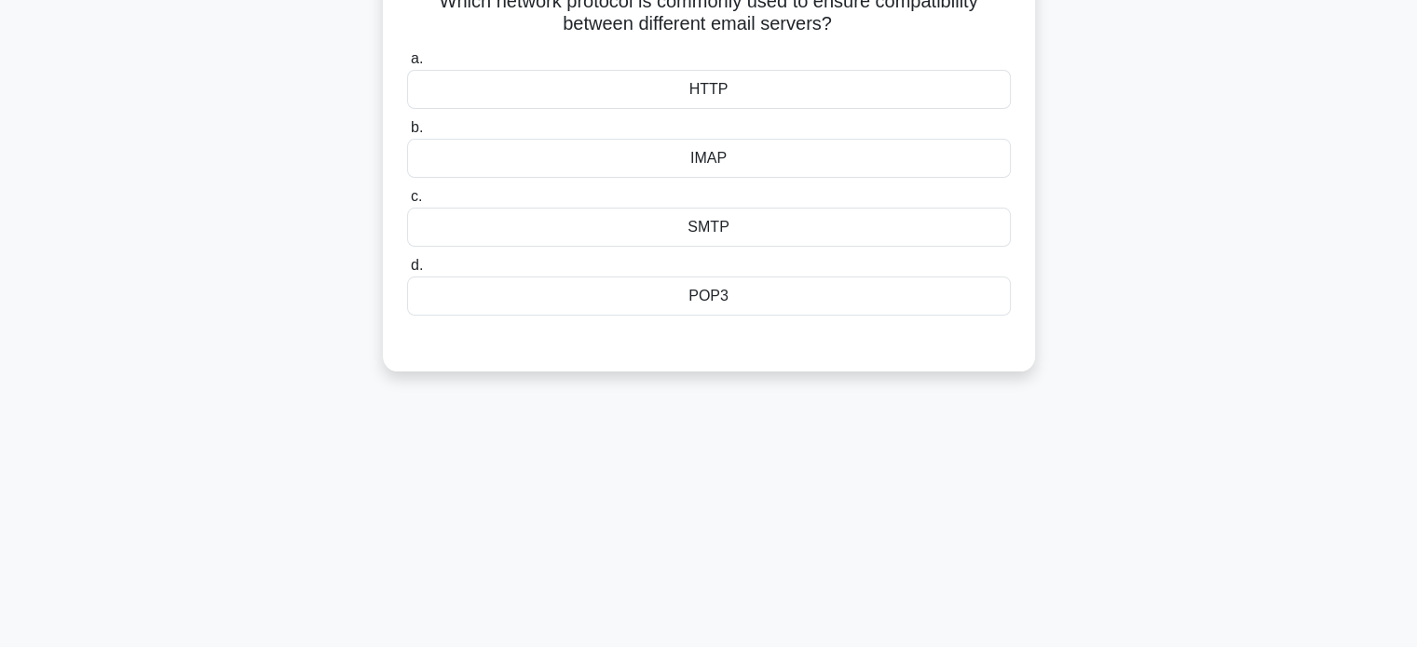
scroll to position [0, 0]
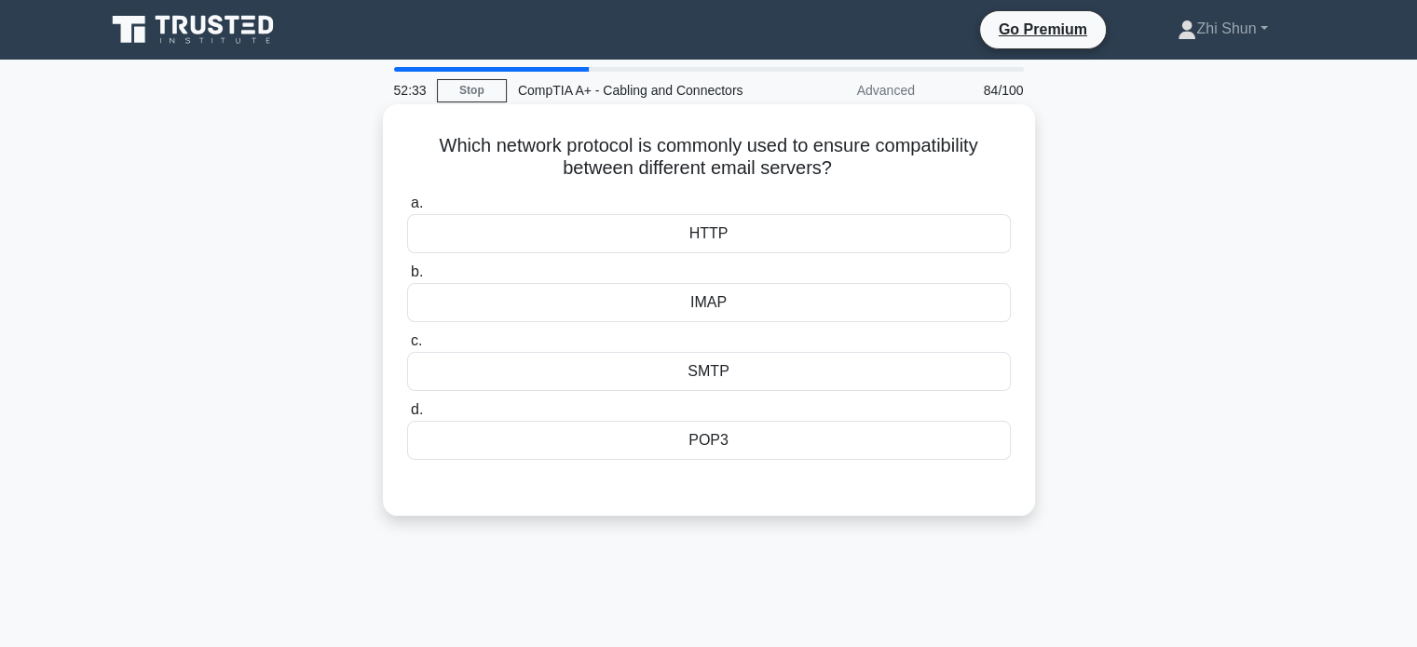
click at [753, 373] on div "SMTP" at bounding box center [709, 371] width 604 height 39
click at [407, 347] on input "c. SMTP" at bounding box center [407, 341] width 0 height 12
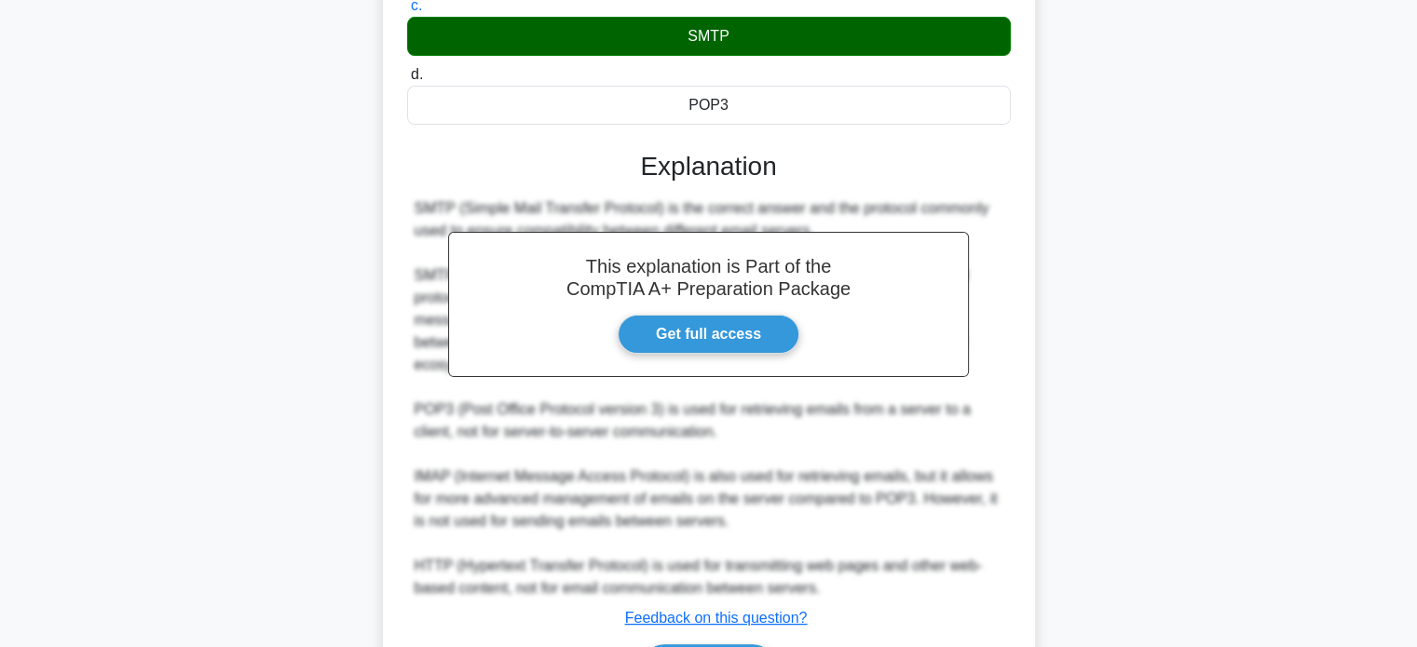
scroll to position [455, 0]
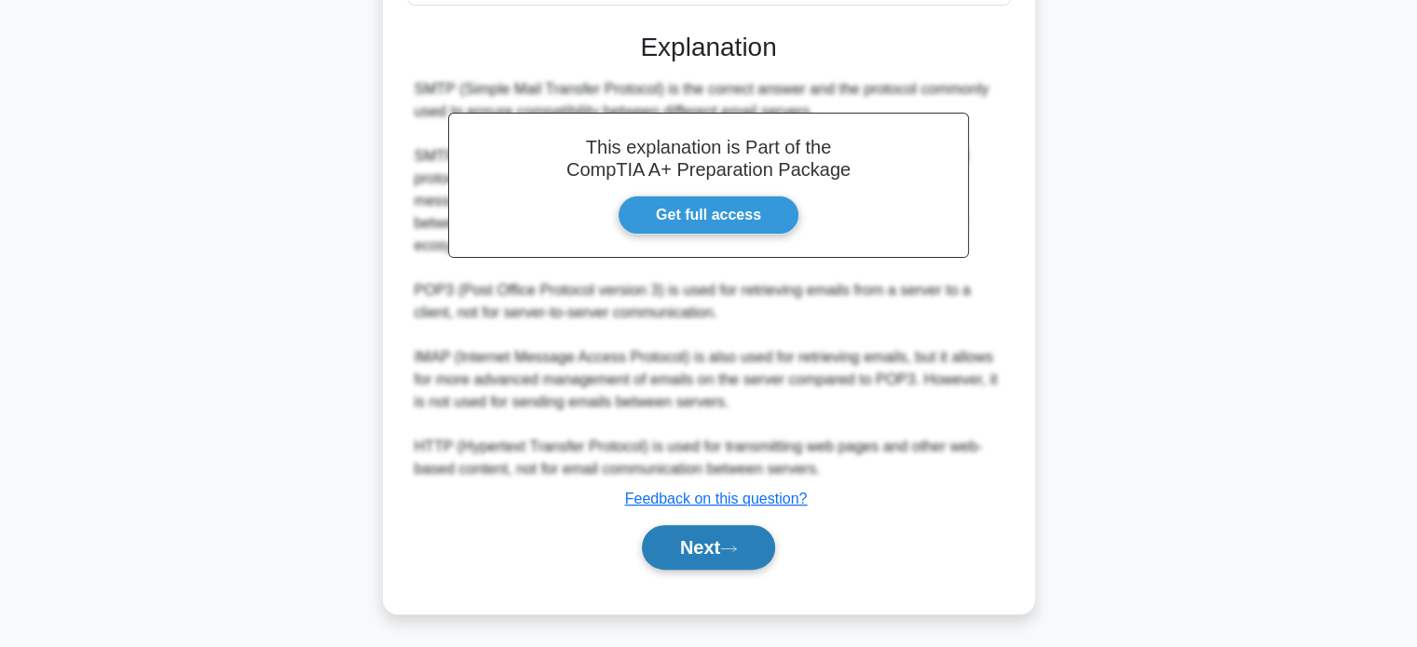
click at [699, 535] on button "Next" at bounding box center [708, 547] width 133 height 45
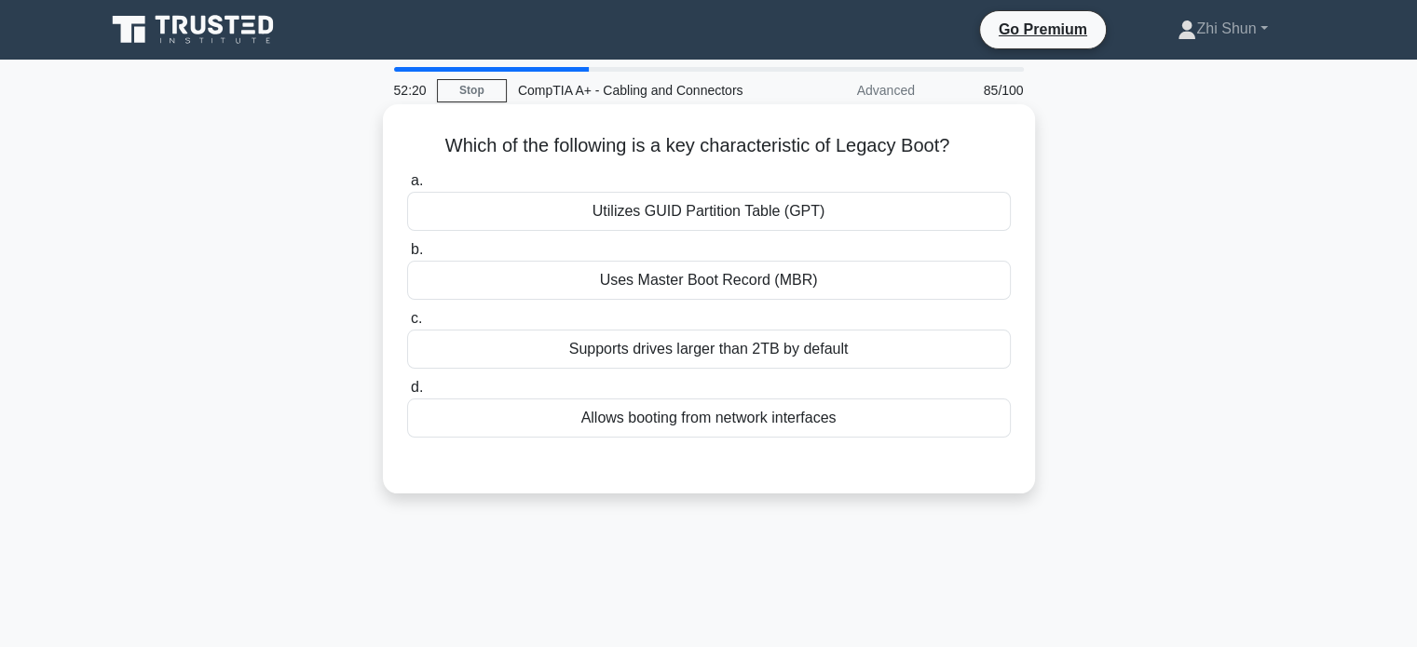
click at [693, 286] on div "Uses Master Boot Record (MBR)" at bounding box center [709, 280] width 604 height 39
click at [407, 256] on input "b. Uses Master Boot Record (MBR)" at bounding box center [407, 250] width 0 height 12
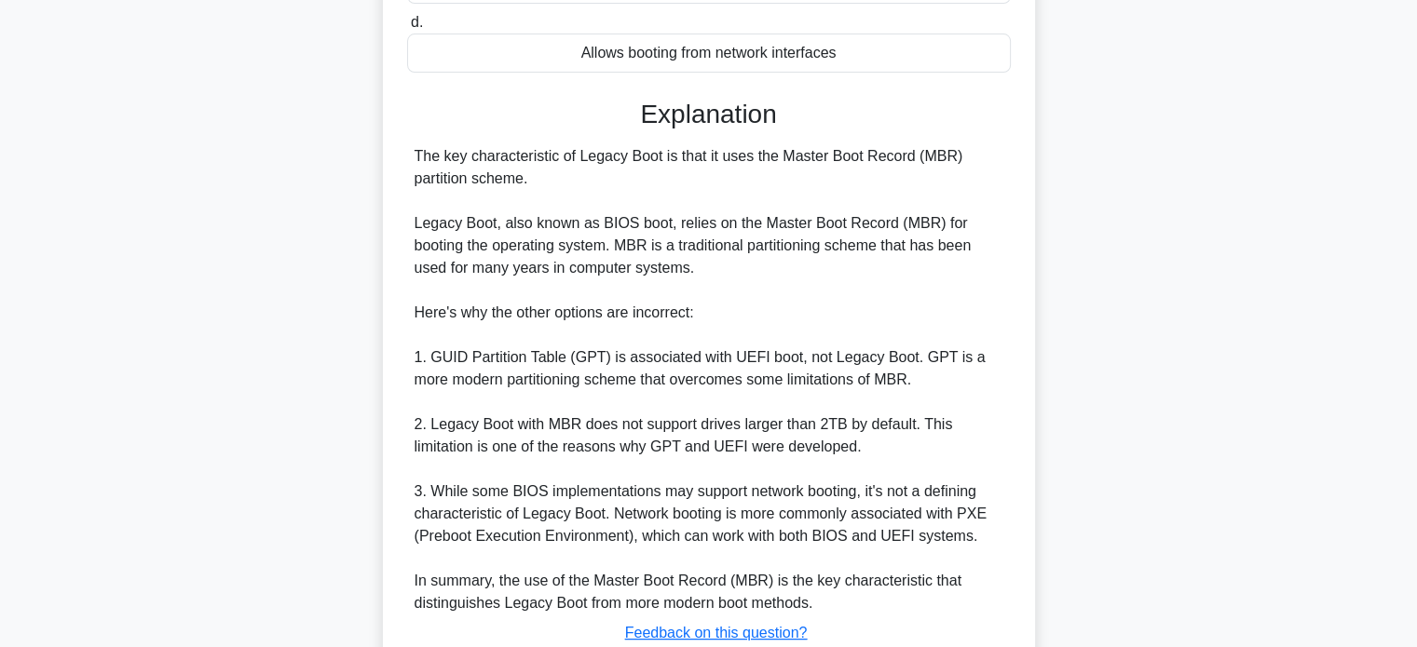
scroll to position [499, 0]
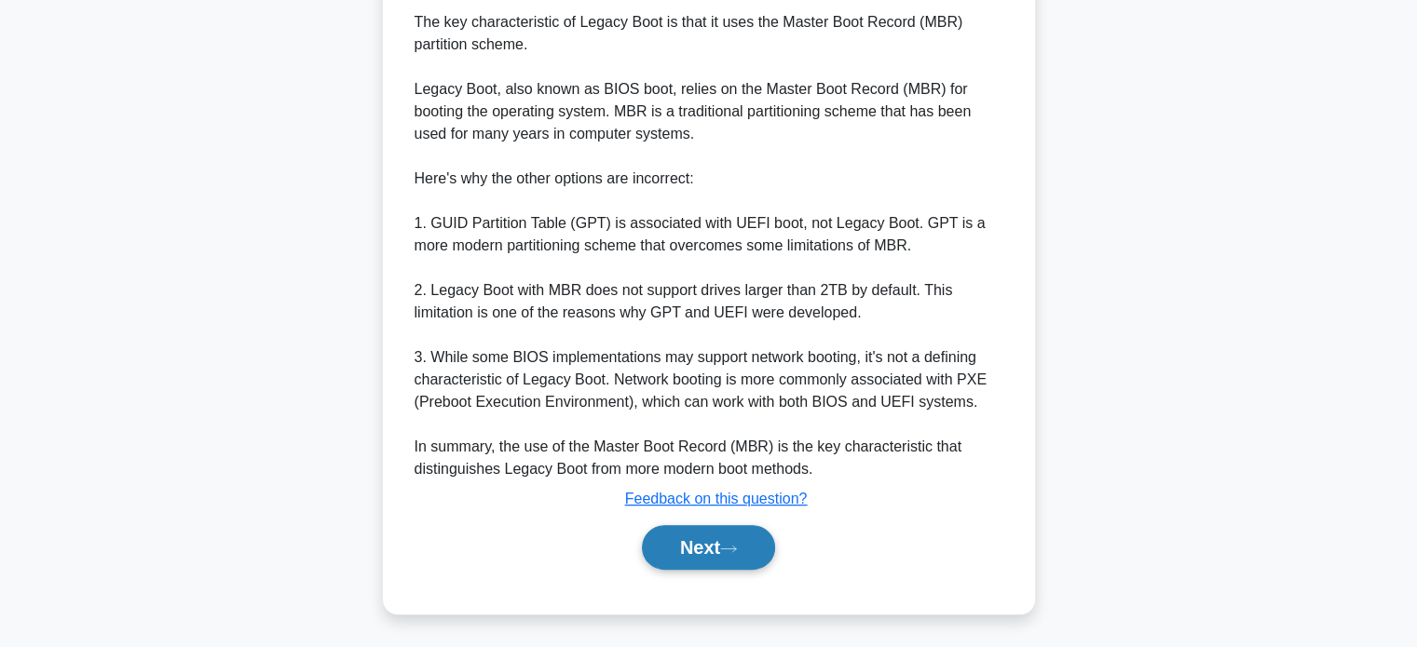
click at [711, 536] on button "Next" at bounding box center [708, 547] width 133 height 45
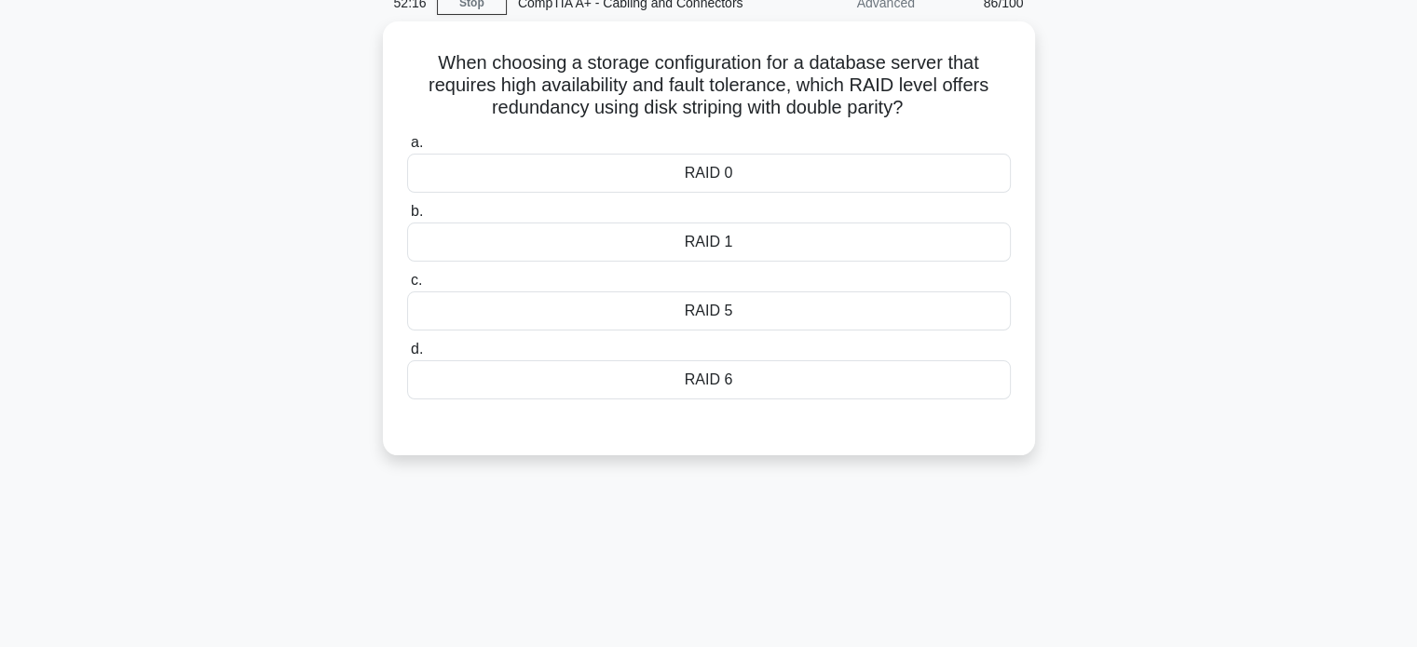
scroll to position [0, 0]
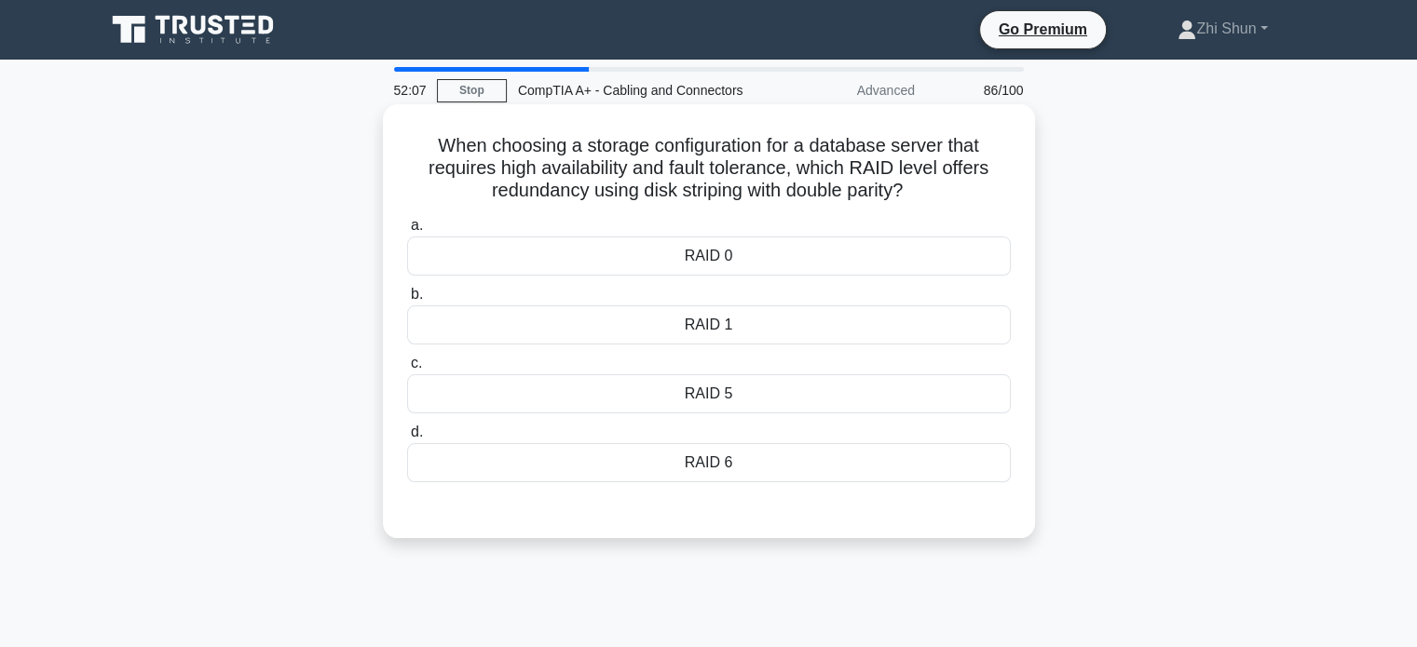
click at [667, 467] on div "RAID 6" at bounding box center [709, 462] width 604 height 39
click at [407, 439] on input "d. RAID 6" at bounding box center [407, 433] width 0 height 12
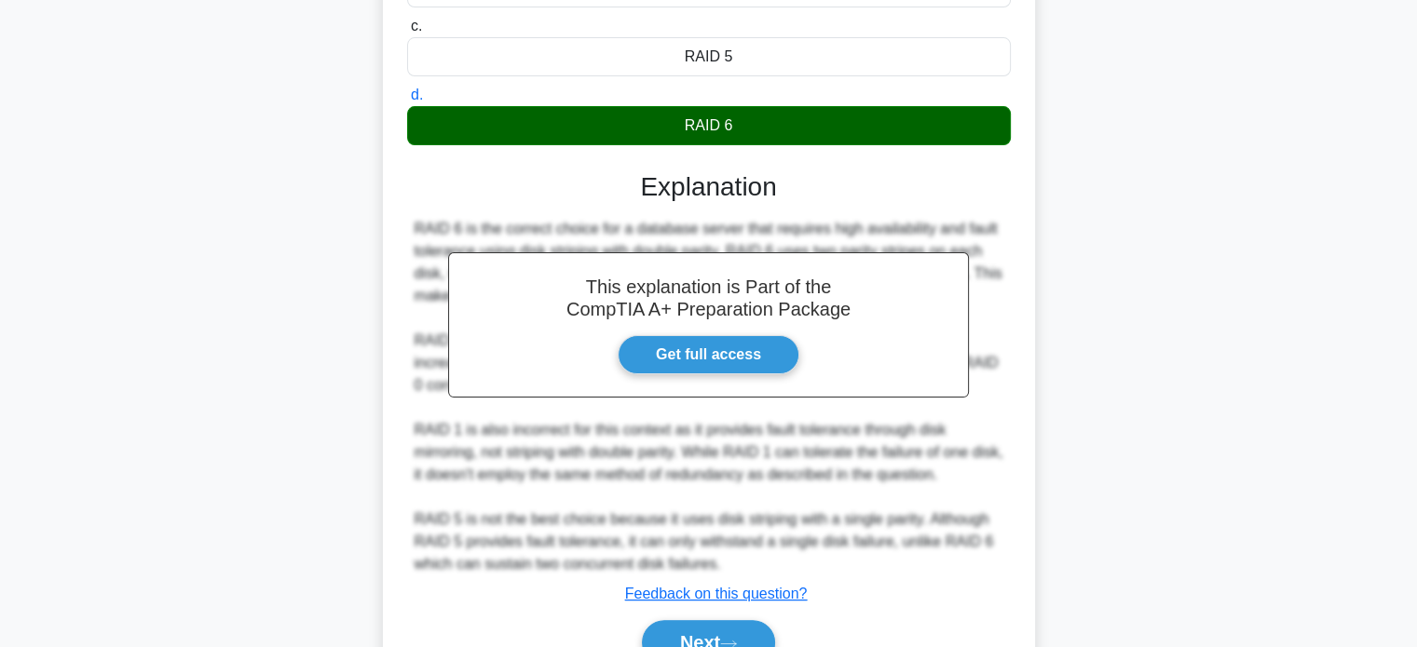
scroll to position [432, 0]
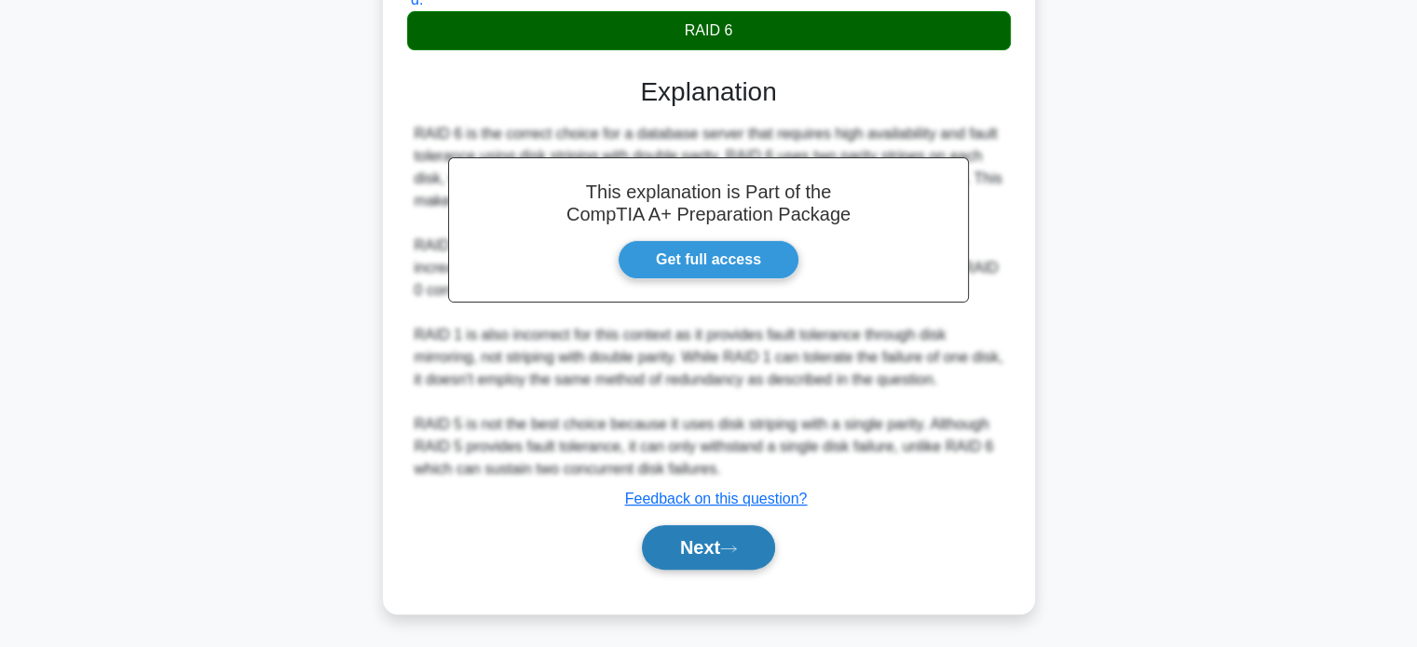
click at [748, 534] on button "Next" at bounding box center [708, 547] width 133 height 45
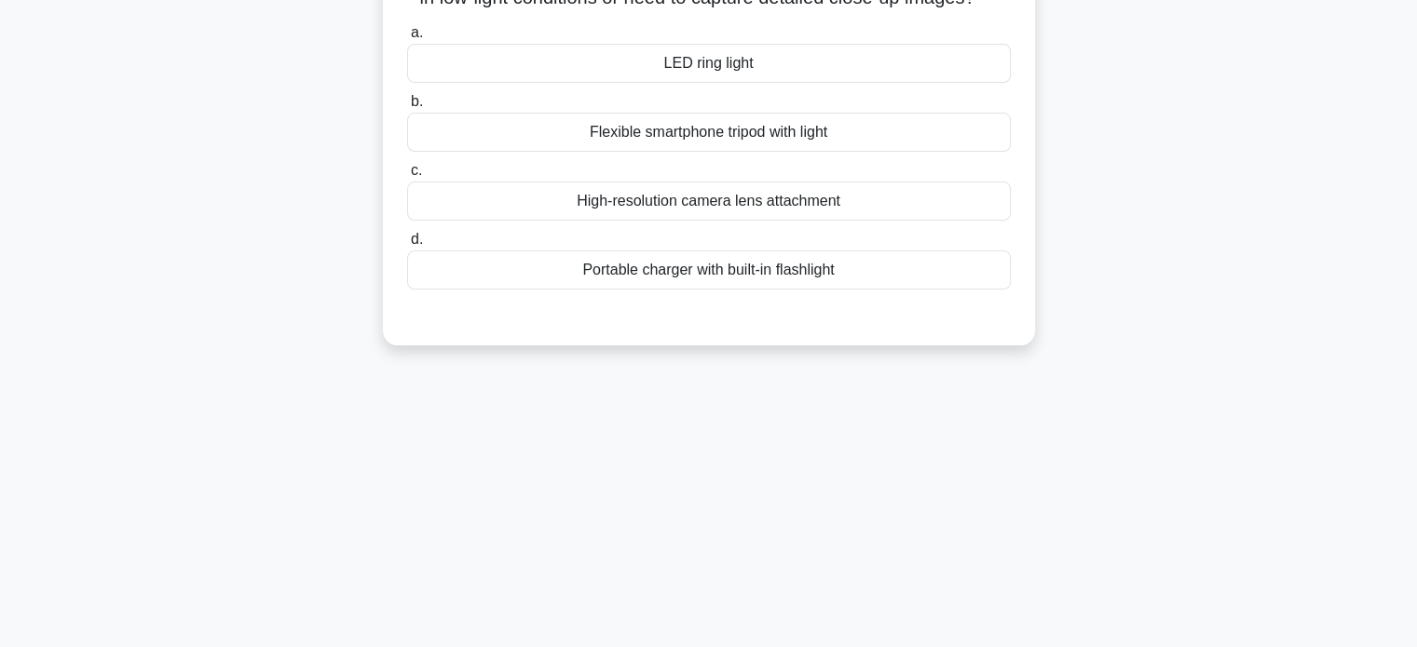
scroll to position [0, 0]
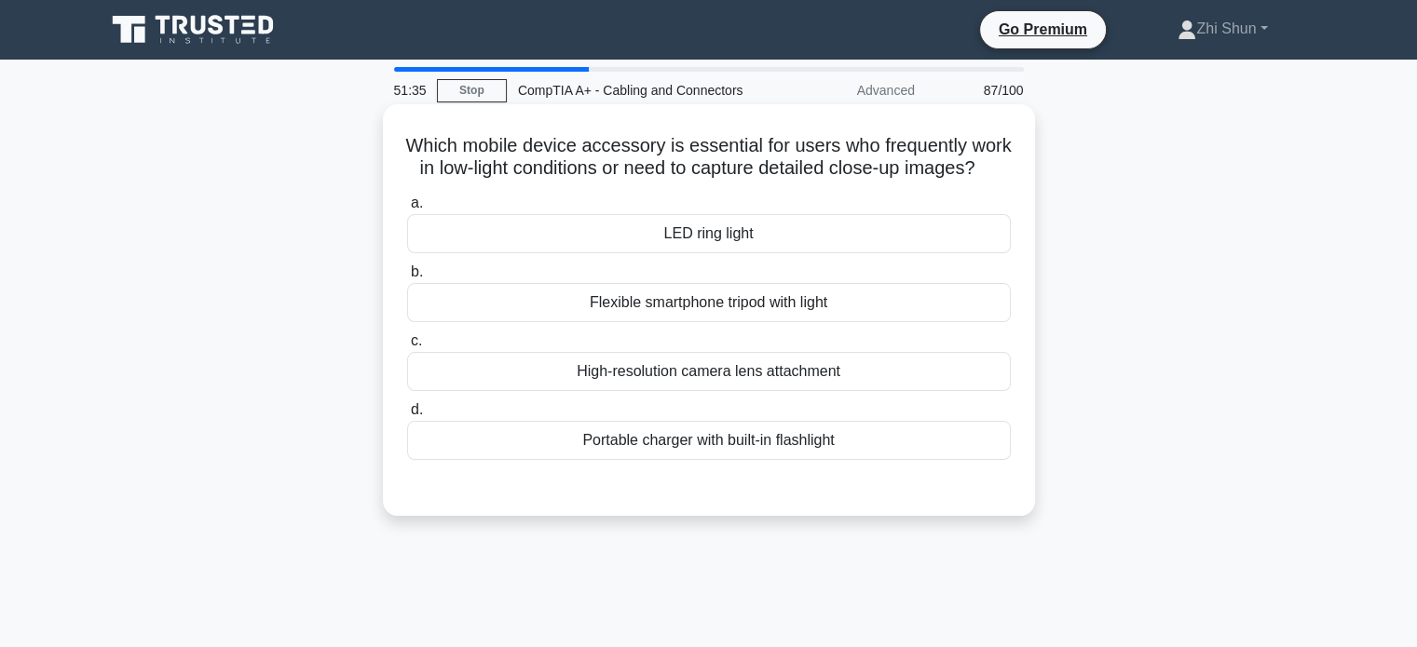
click at [756, 457] on div "Portable charger with built-in flashlight" at bounding box center [709, 440] width 604 height 39
click at [407, 416] on input "d. Portable charger with built-in flashlight" at bounding box center [407, 410] width 0 height 12
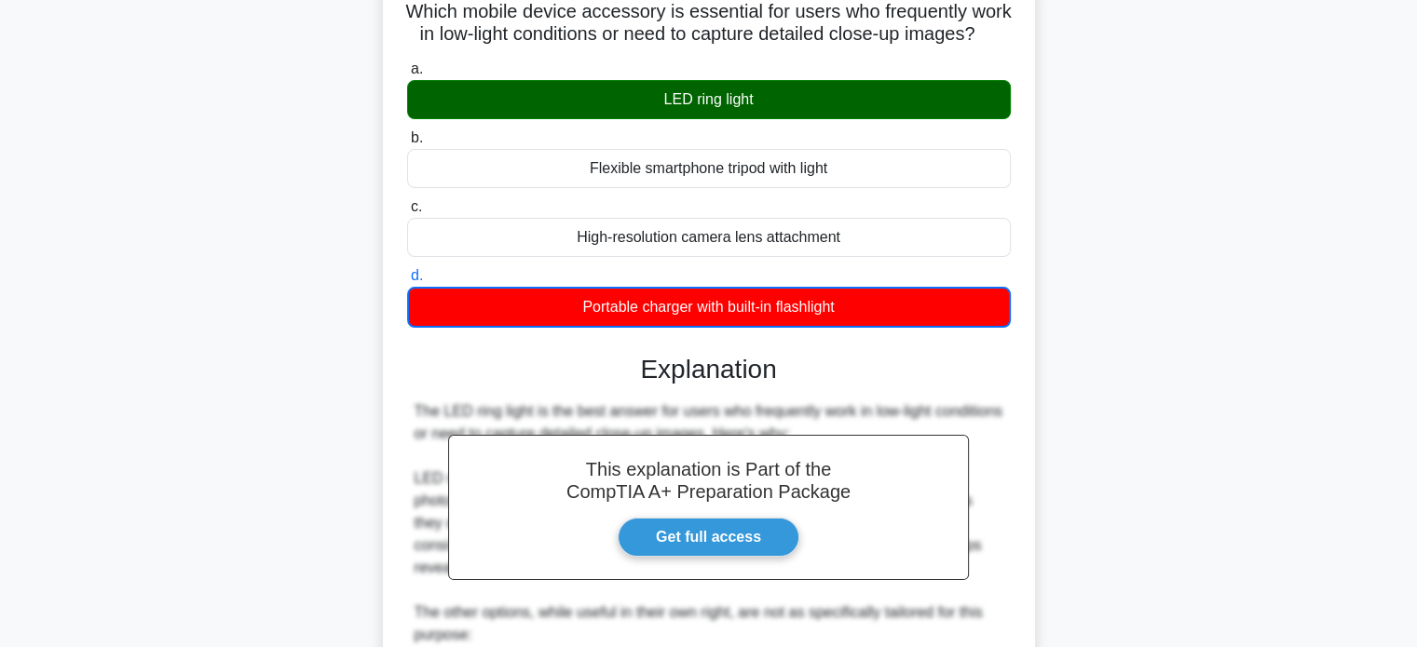
scroll to position [523, 0]
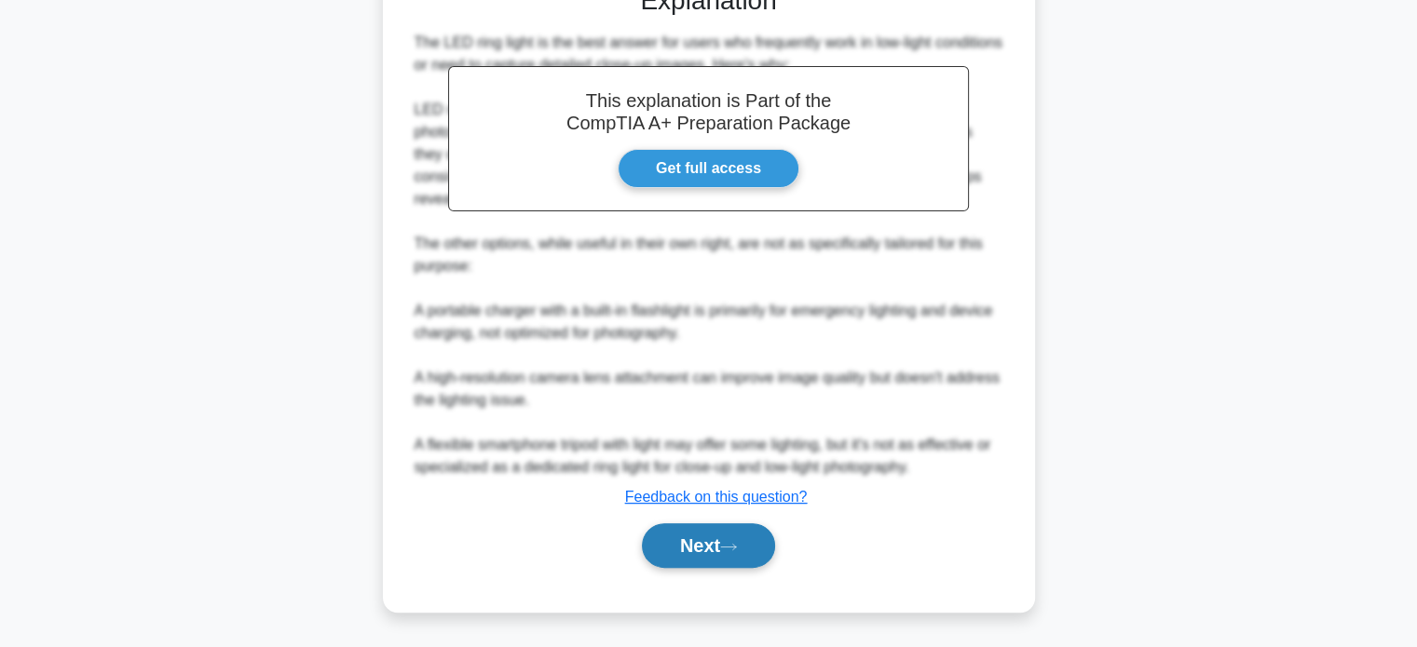
click at [710, 563] on button "Next" at bounding box center [708, 545] width 133 height 45
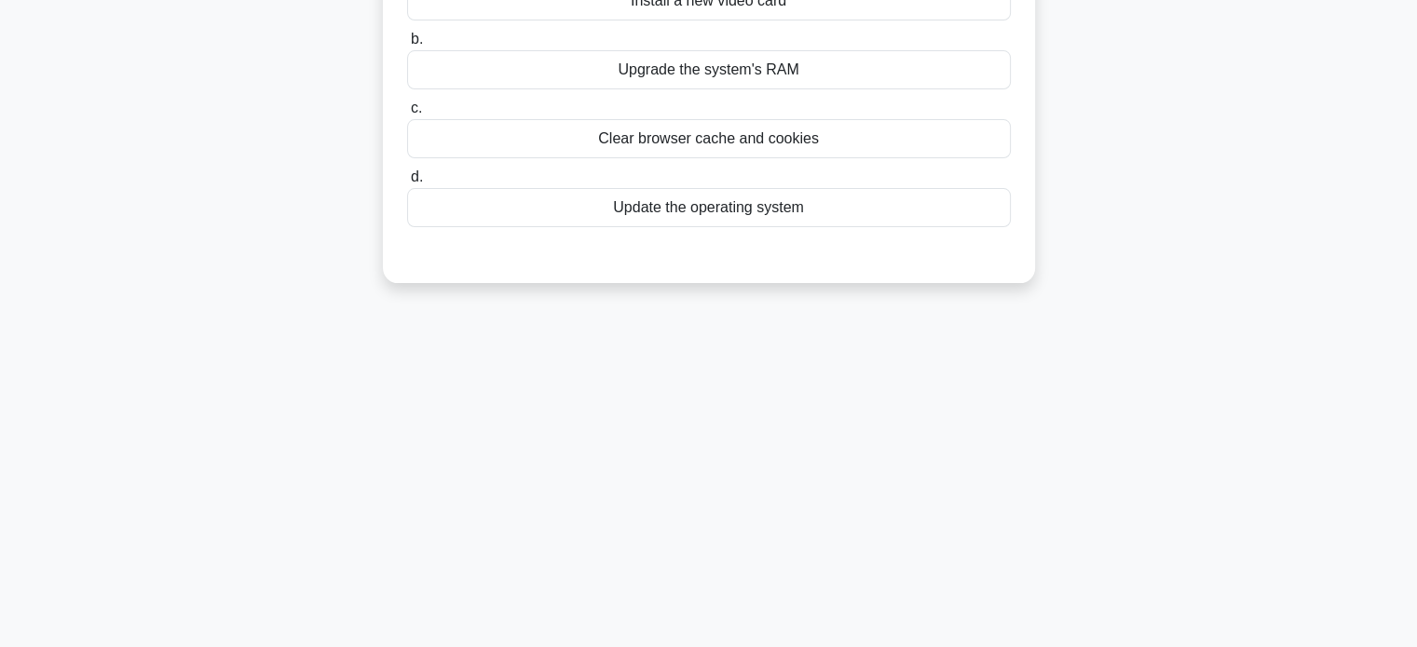
scroll to position [0, 0]
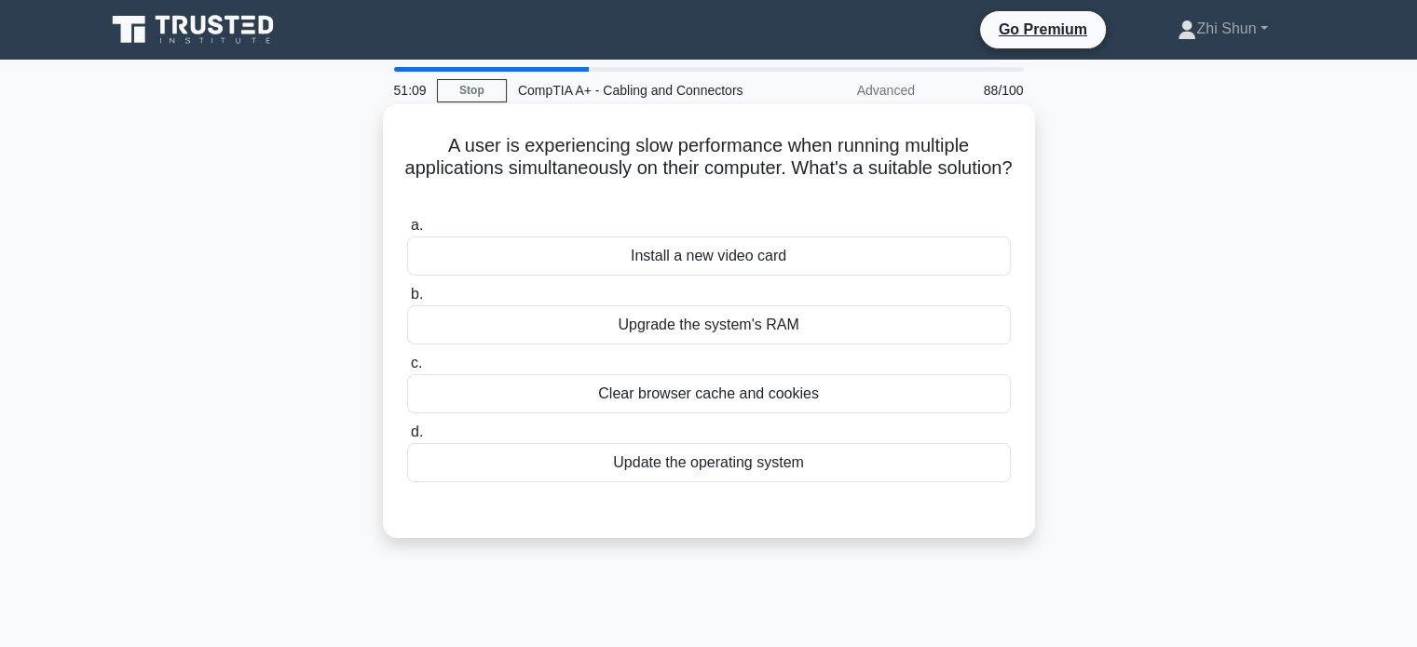
click at [760, 328] on div "Upgrade the system's RAM" at bounding box center [709, 324] width 604 height 39
click at [407, 301] on input "b. Upgrade the system's RAM" at bounding box center [407, 295] width 0 height 12
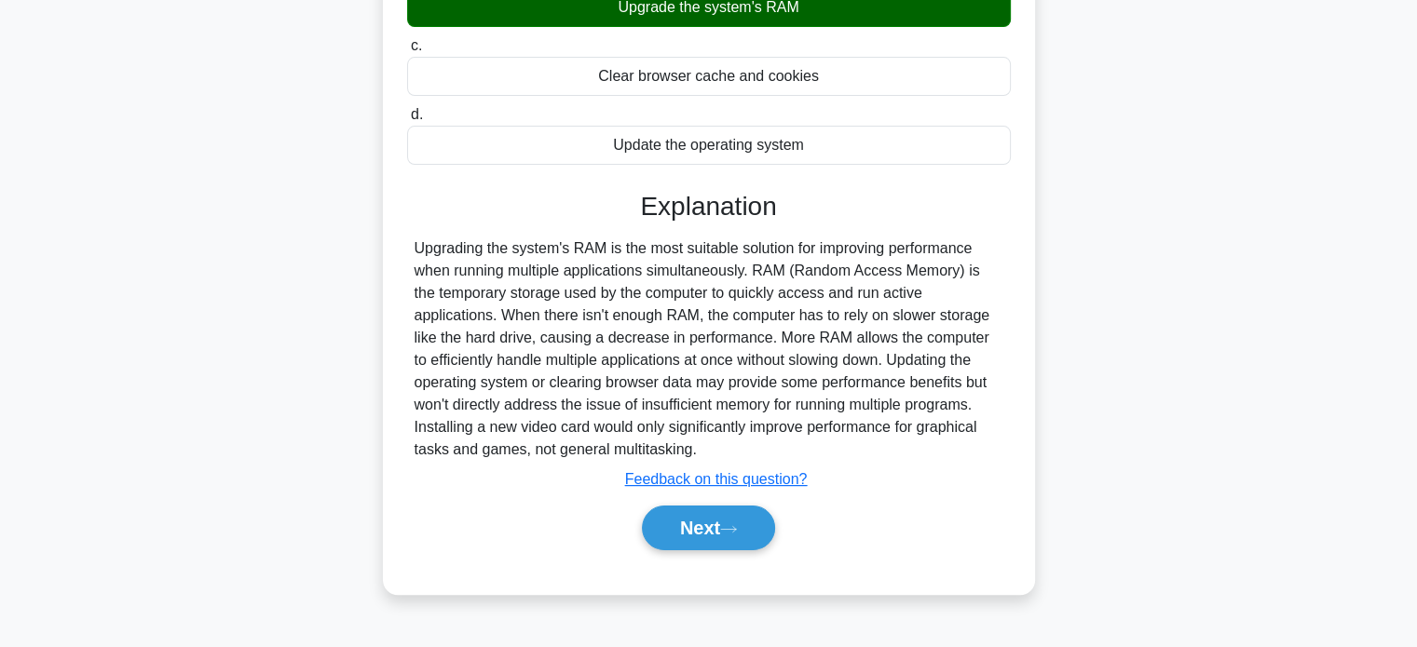
scroll to position [359, 0]
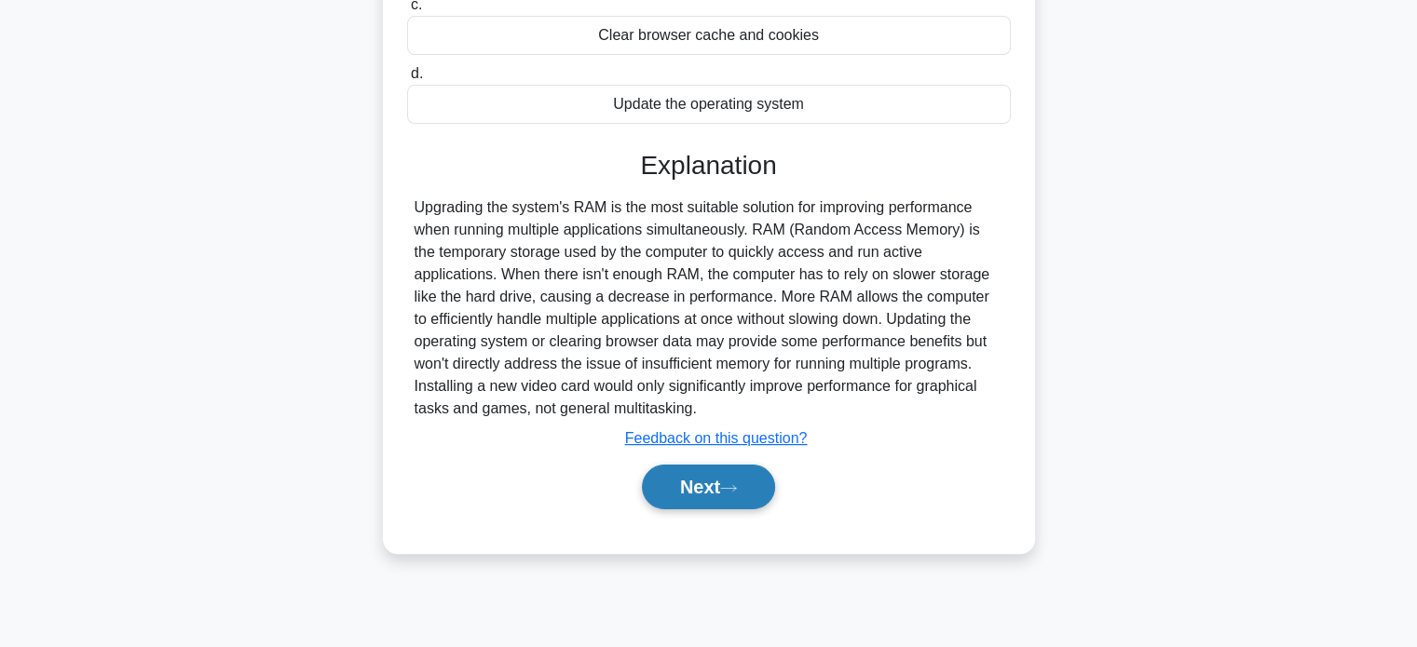
click at [663, 484] on button "Next" at bounding box center [708, 487] width 133 height 45
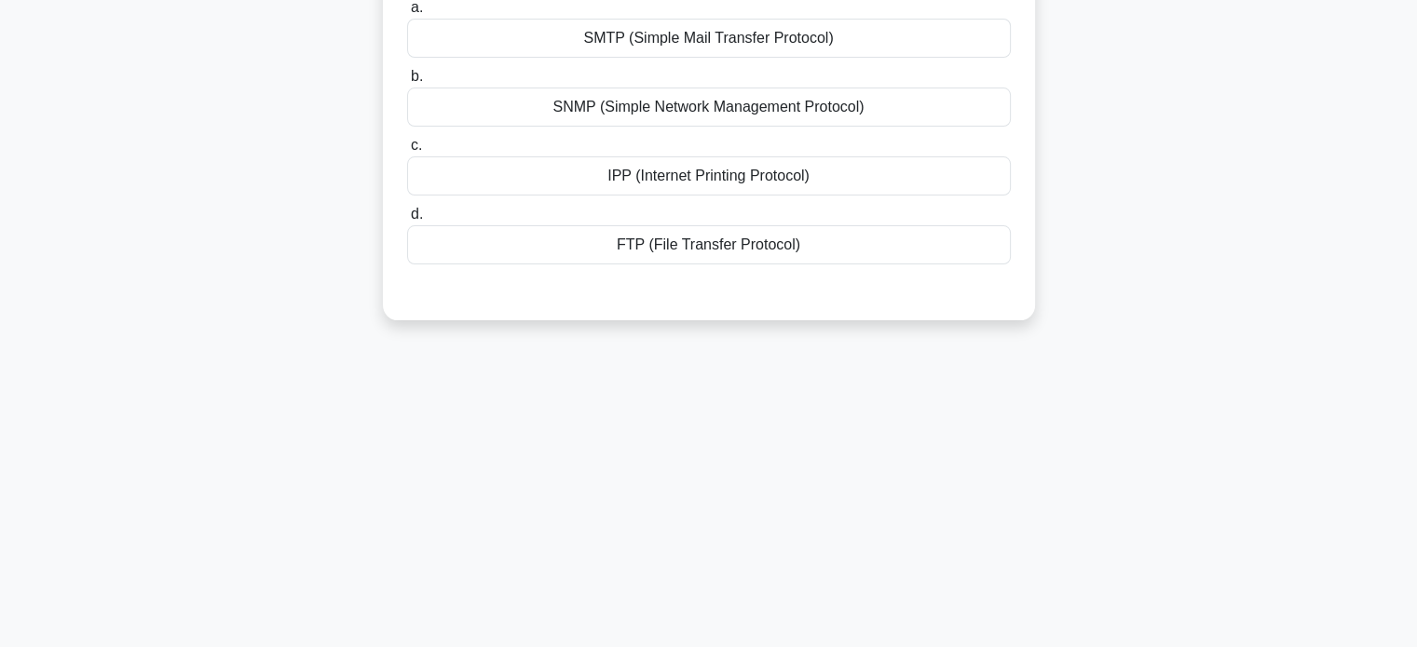
scroll to position [0, 0]
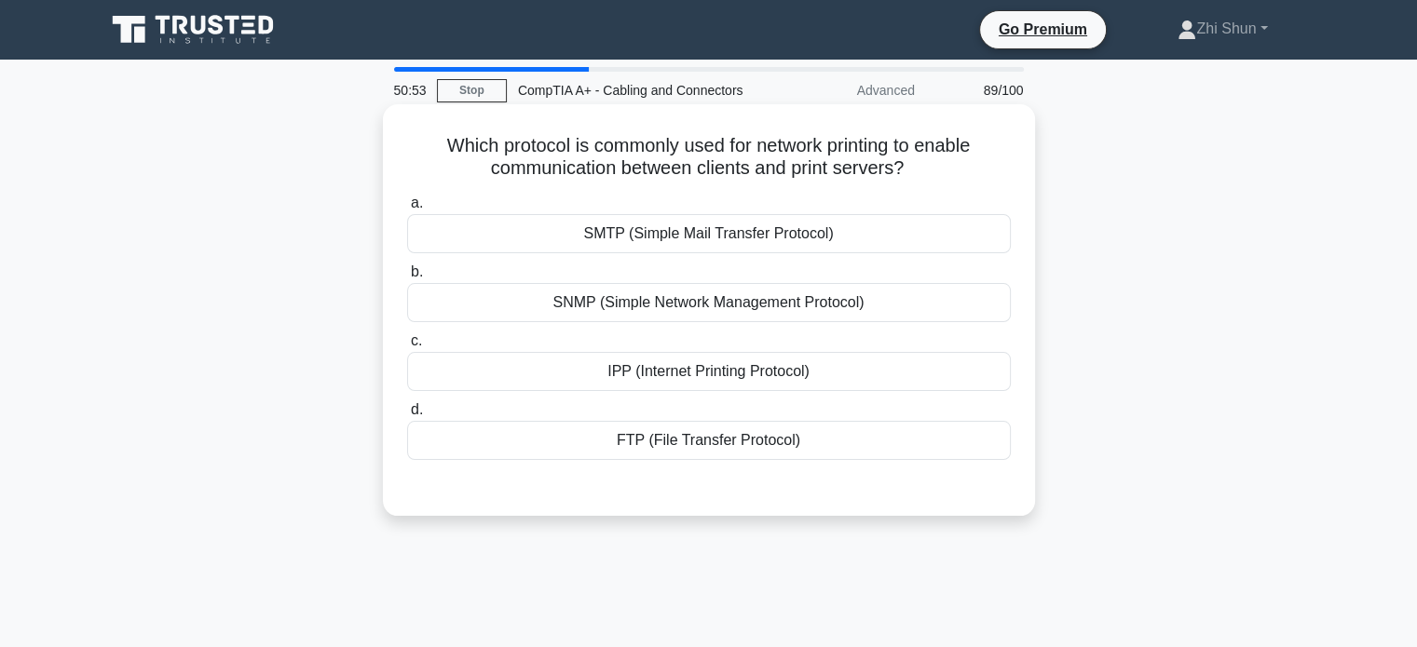
click at [728, 374] on div "IPP (Internet Printing Protocol)" at bounding box center [709, 371] width 604 height 39
click at [407, 347] on input "c. IPP (Internet Printing Protocol)" at bounding box center [407, 341] width 0 height 12
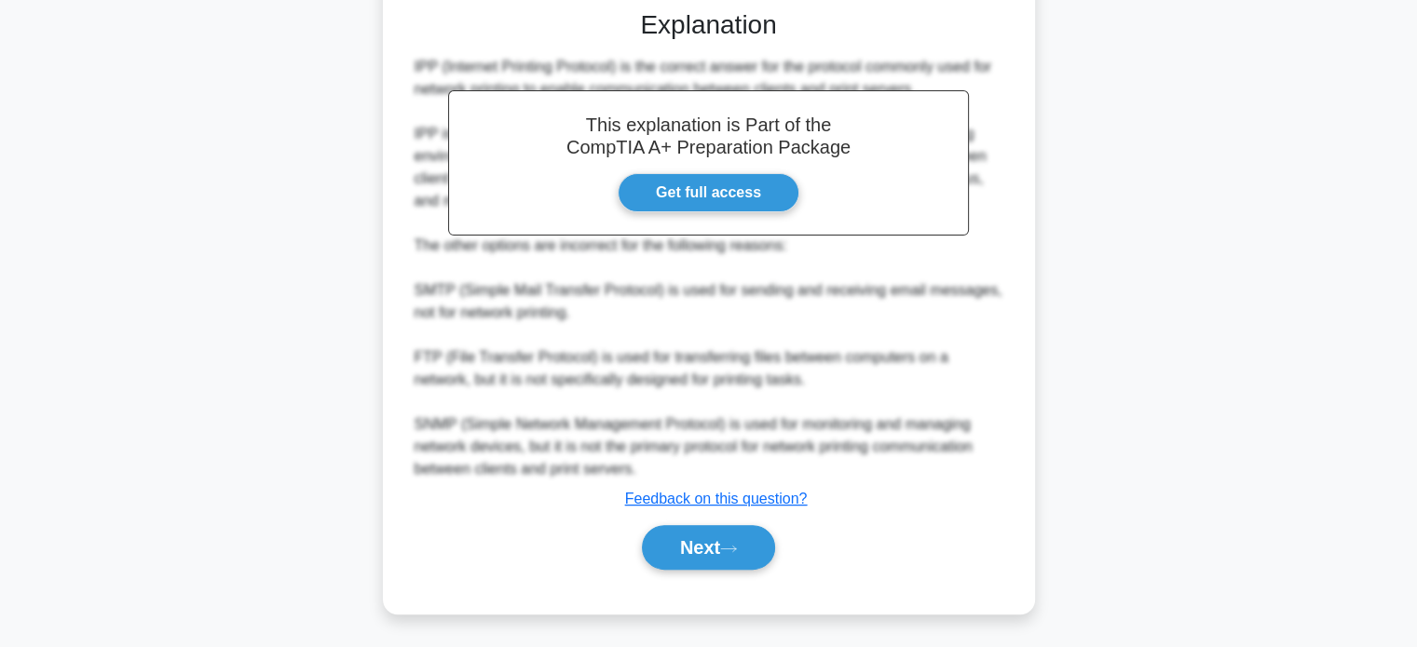
scroll to position [477, 0]
click at [689, 536] on button "Next" at bounding box center [708, 547] width 133 height 45
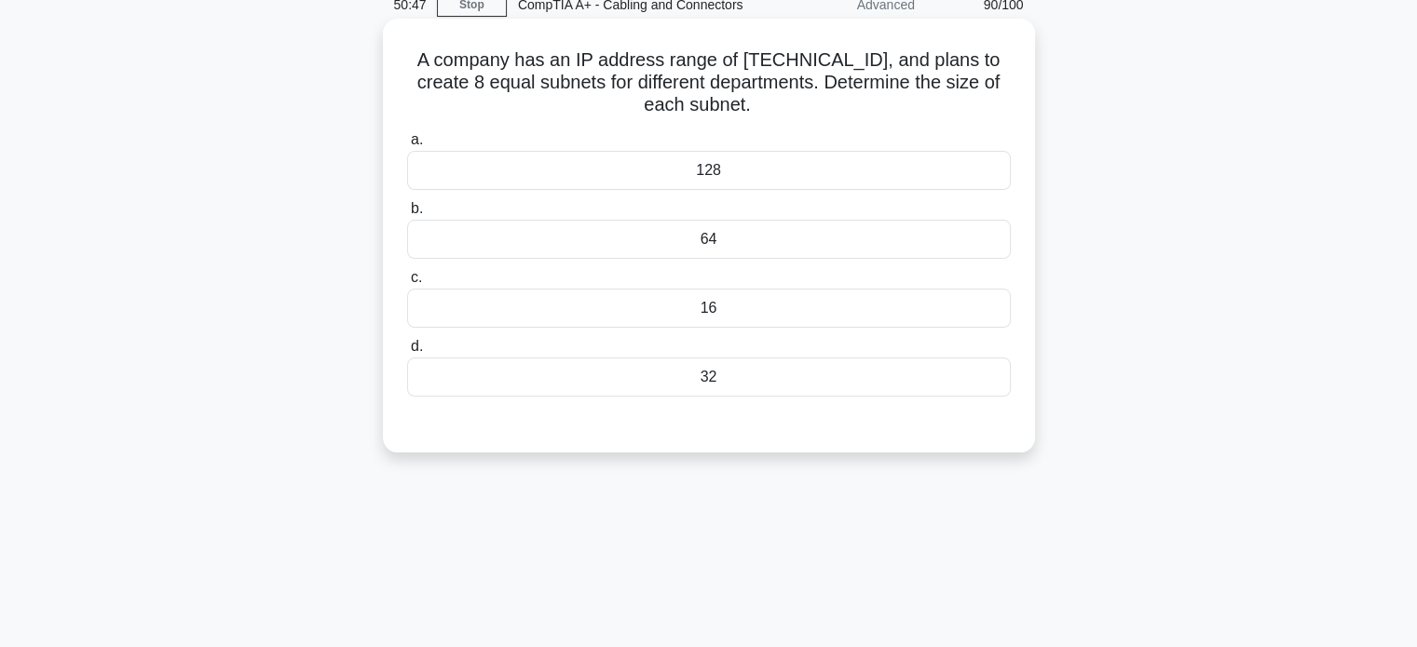
scroll to position [0, 0]
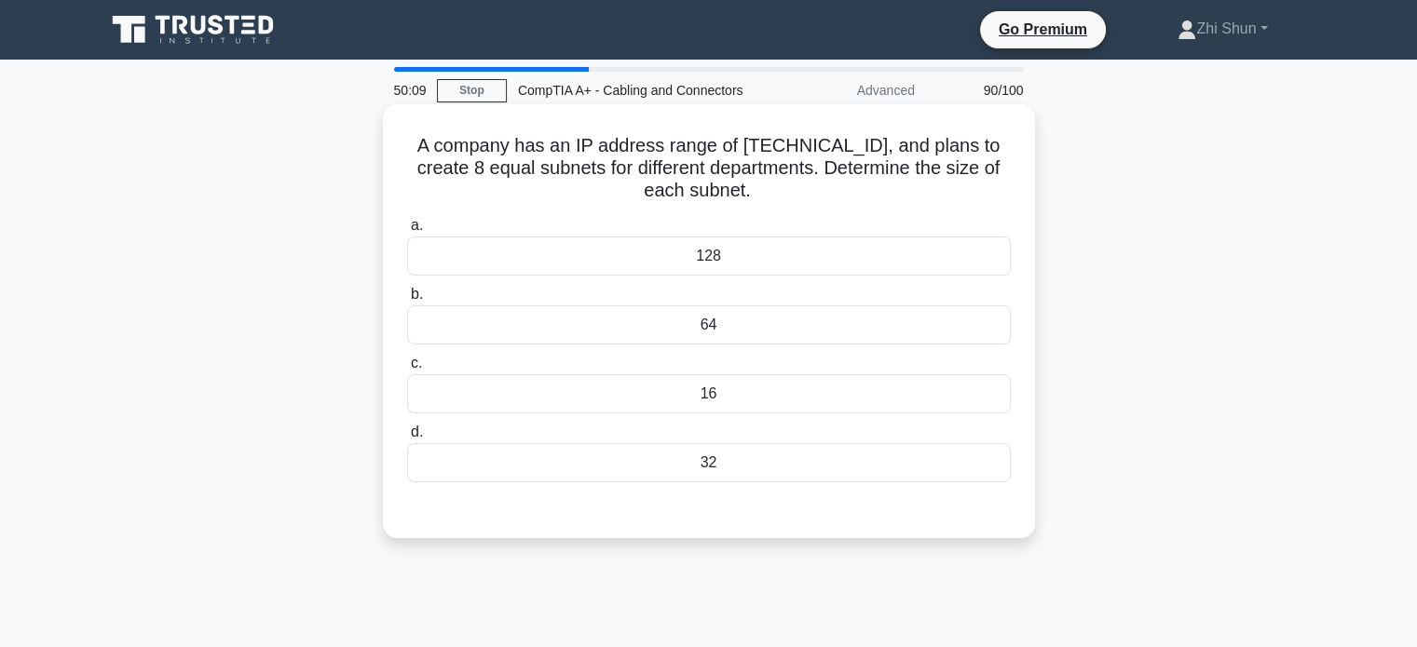
click at [838, 408] on div "16" at bounding box center [709, 393] width 604 height 39
click at [407, 370] on input "c. 16" at bounding box center [407, 364] width 0 height 12
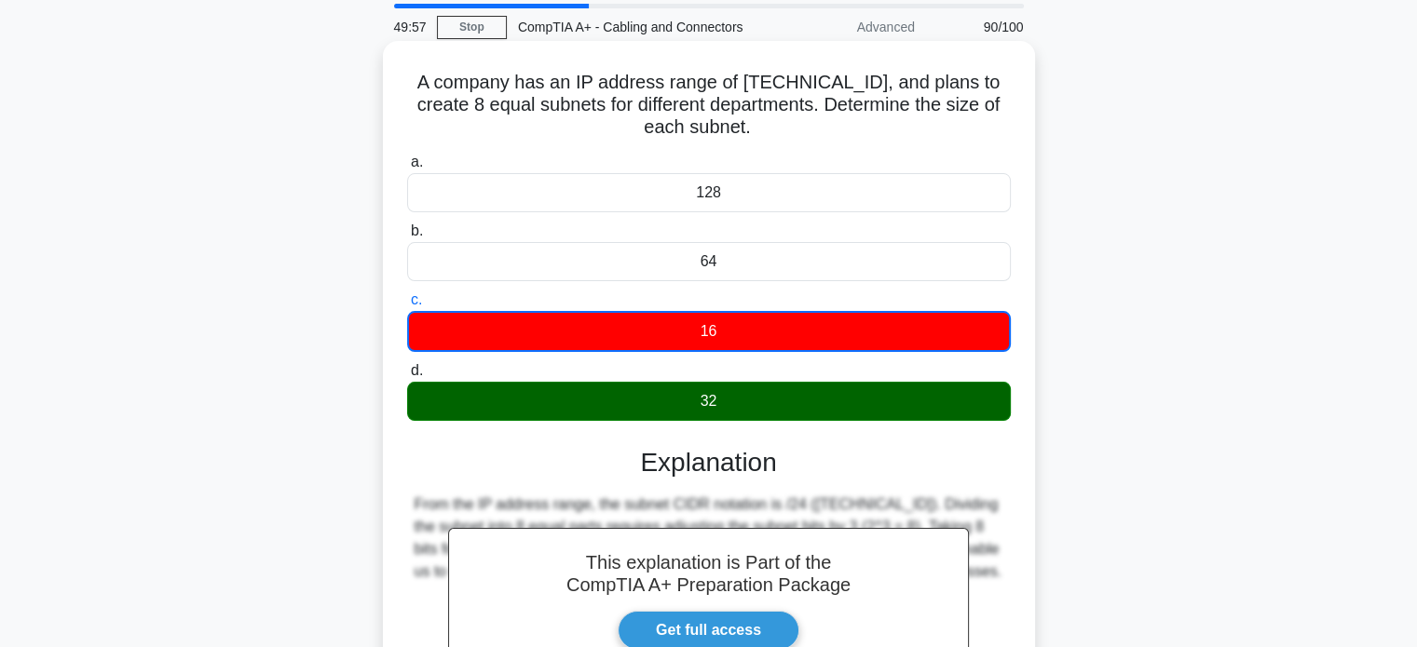
scroll to position [359, 0]
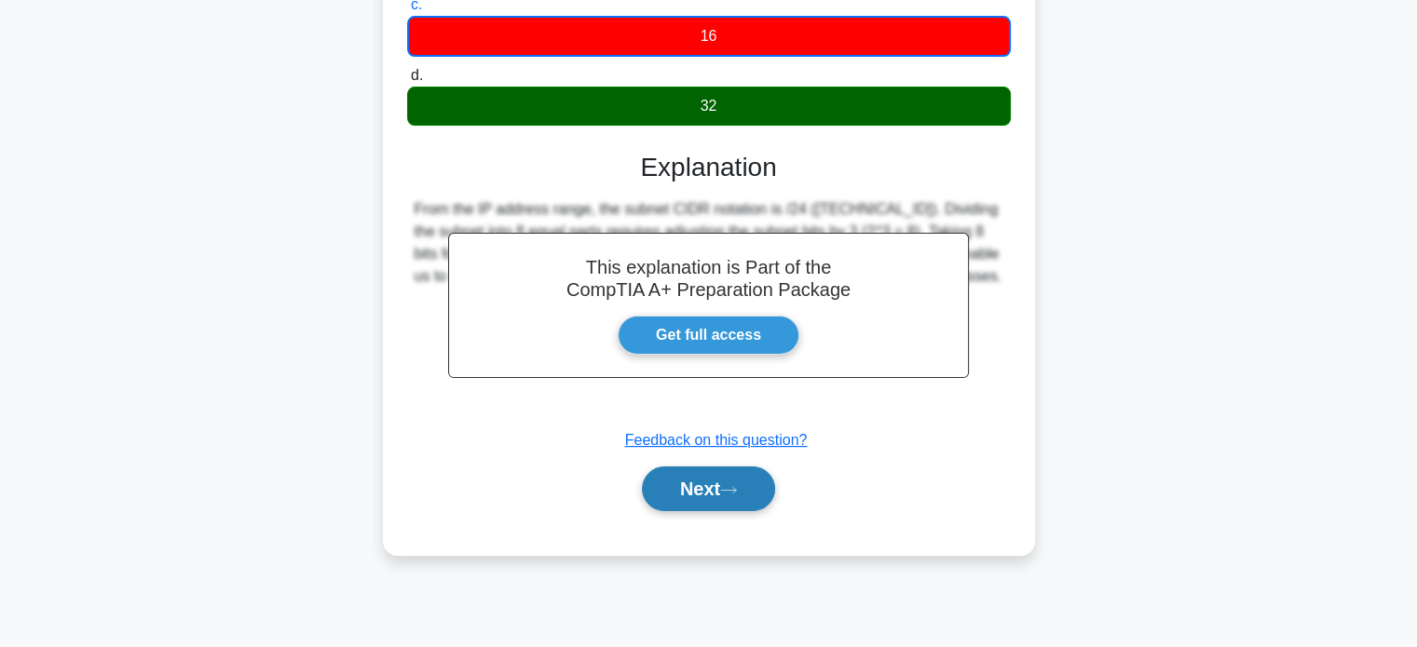
click at [703, 482] on button "Next" at bounding box center [708, 489] width 133 height 45
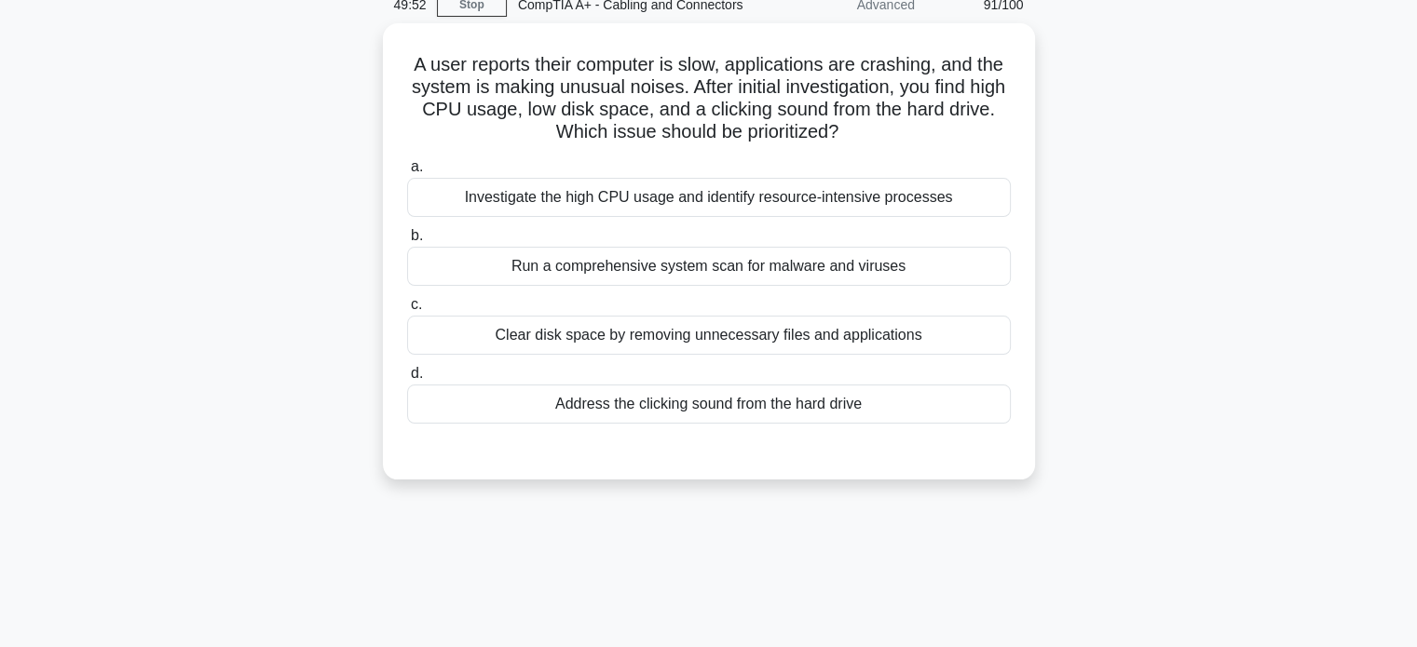
scroll to position [0, 0]
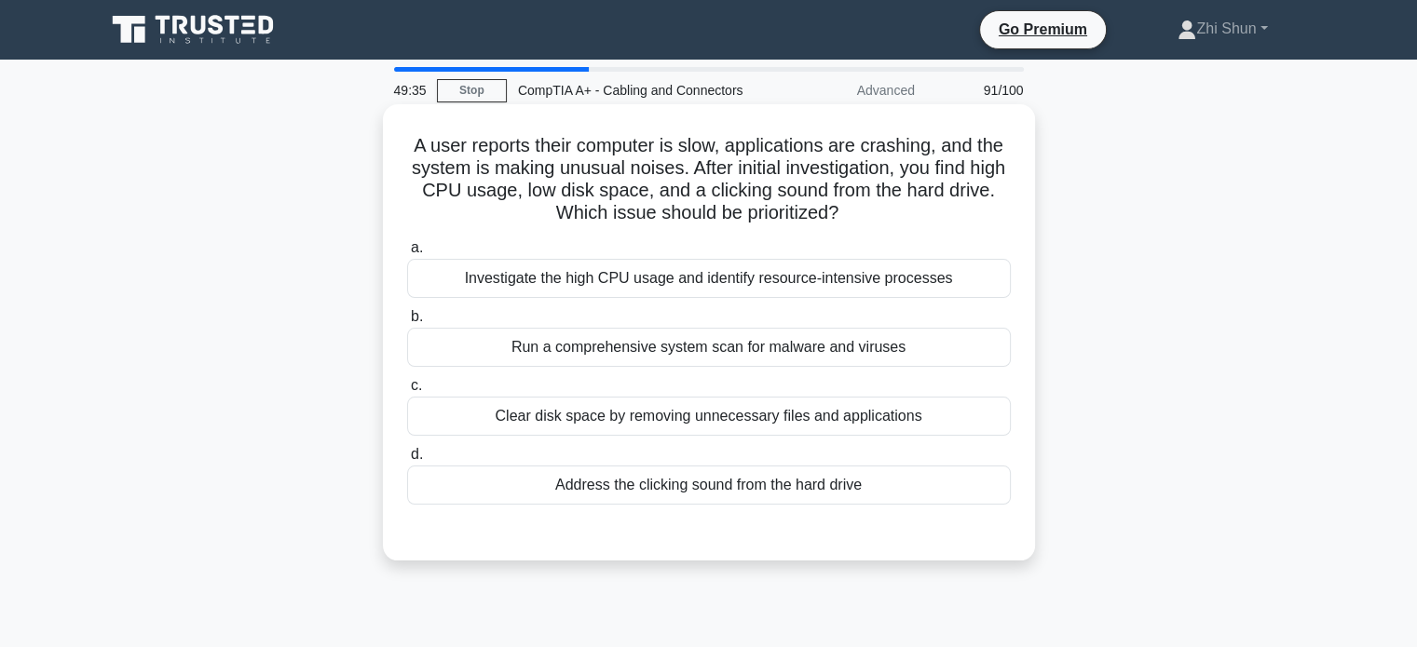
click at [769, 485] on div "Address the clicking sound from the hard drive" at bounding box center [709, 485] width 604 height 39
click at [407, 461] on input "d. Address the clicking sound from the hard drive" at bounding box center [407, 455] width 0 height 12
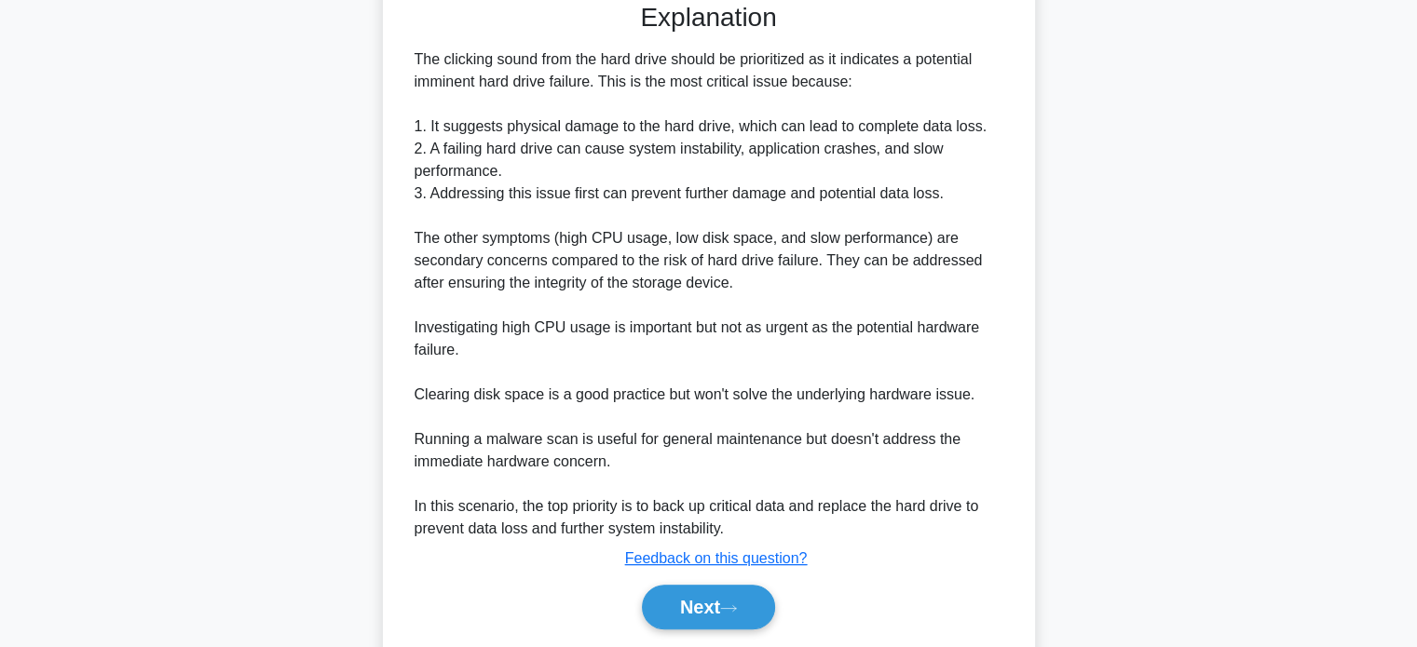
scroll to position [589, 0]
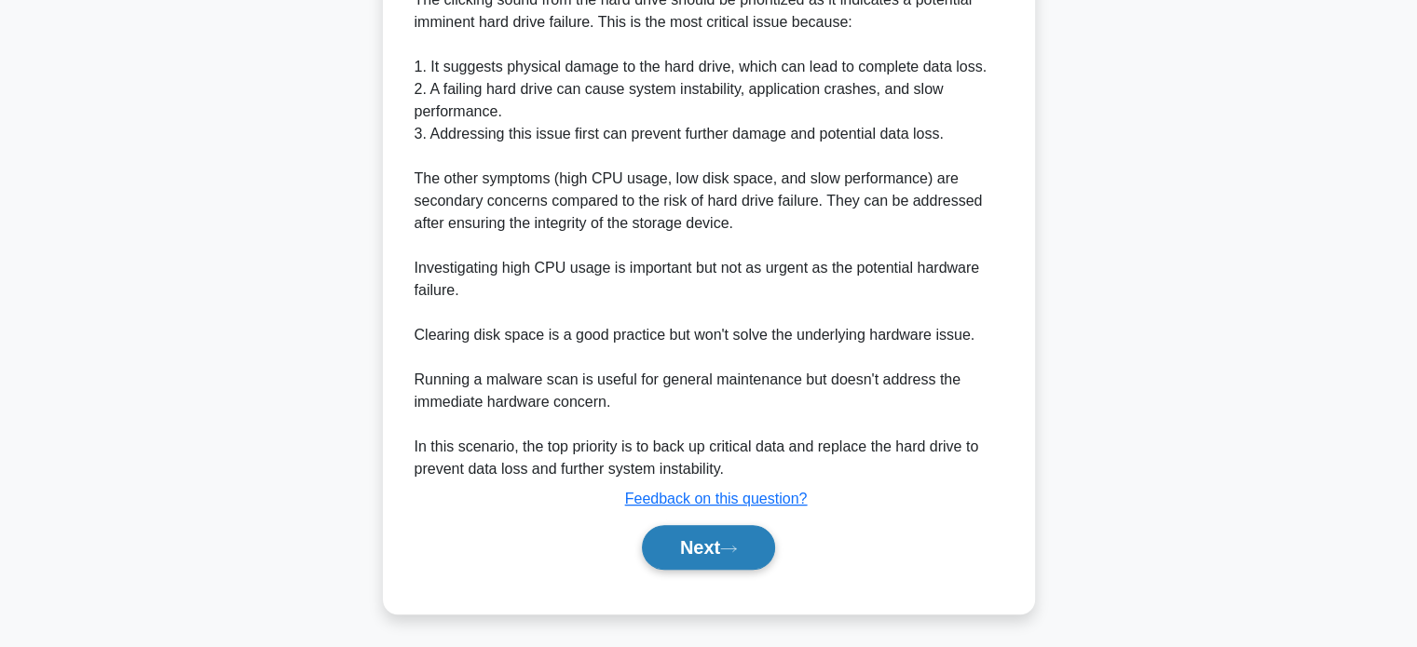
click at [684, 557] on button "Next" at bounding box center [708, 547] width 133 height 45
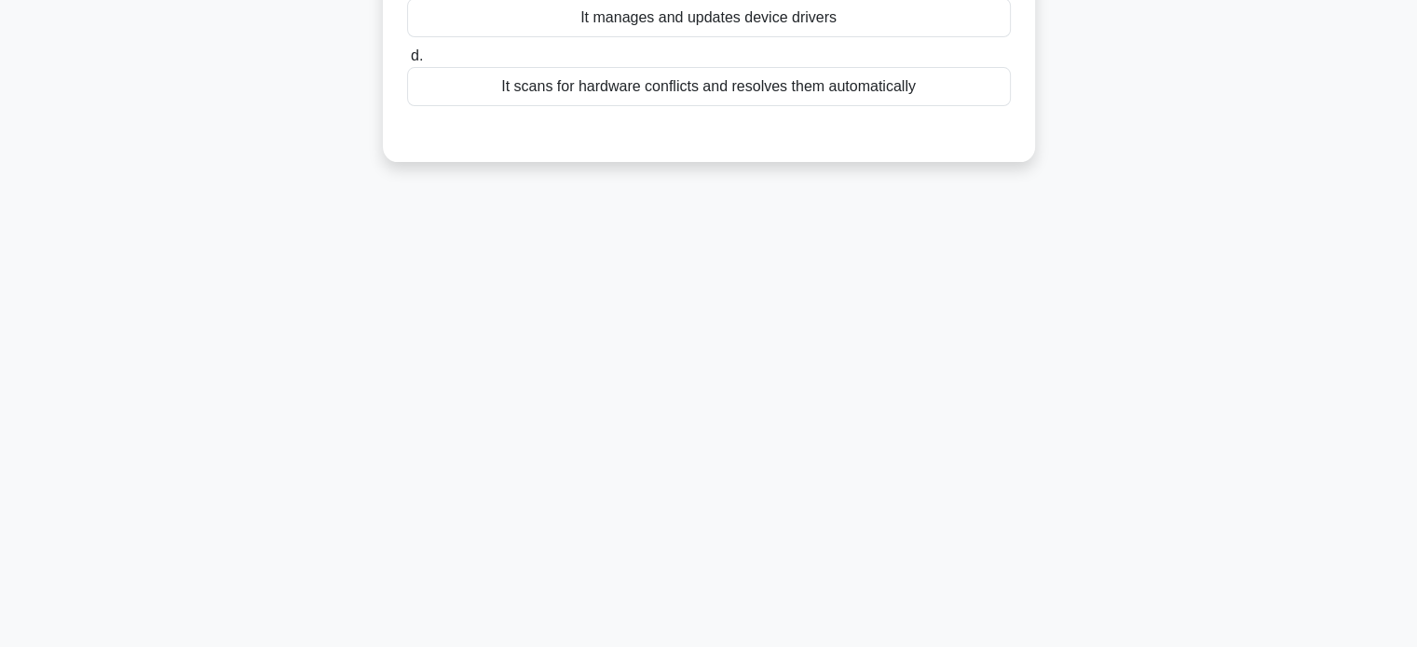
scroll to position [0, 0]
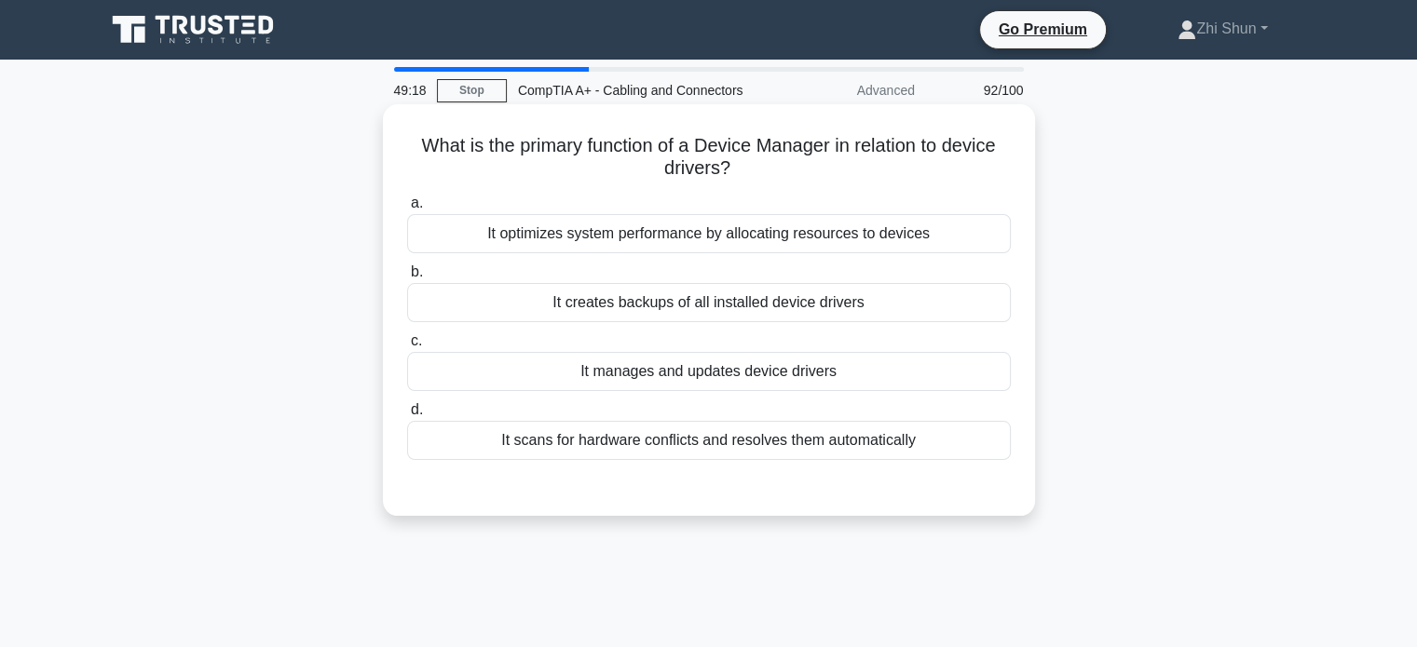
click at [817, 384] on div "It manages and updates device drivers" at bounding box center [709, 371] width 604 height 39
click at [407, 347] on input "c. It manages and updates device drivers" at bounding box center [407, 341] width 0 height 12
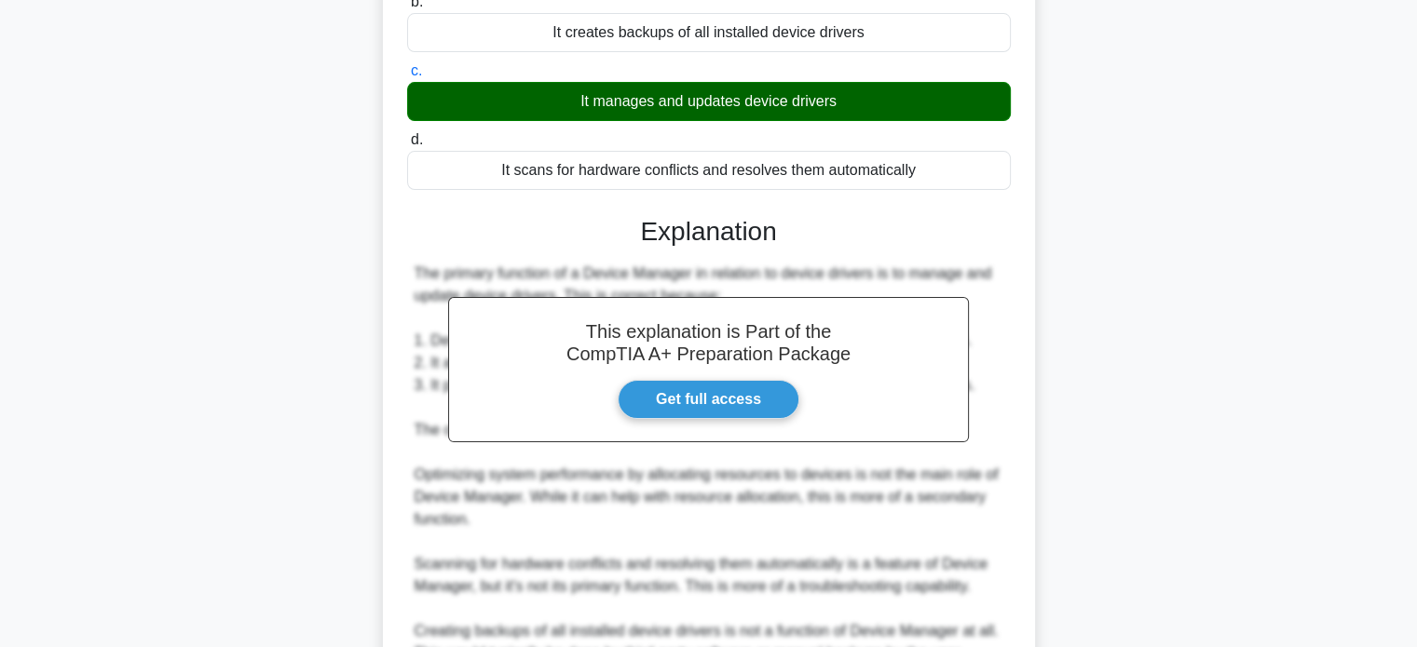
scroll to position [455, 0]
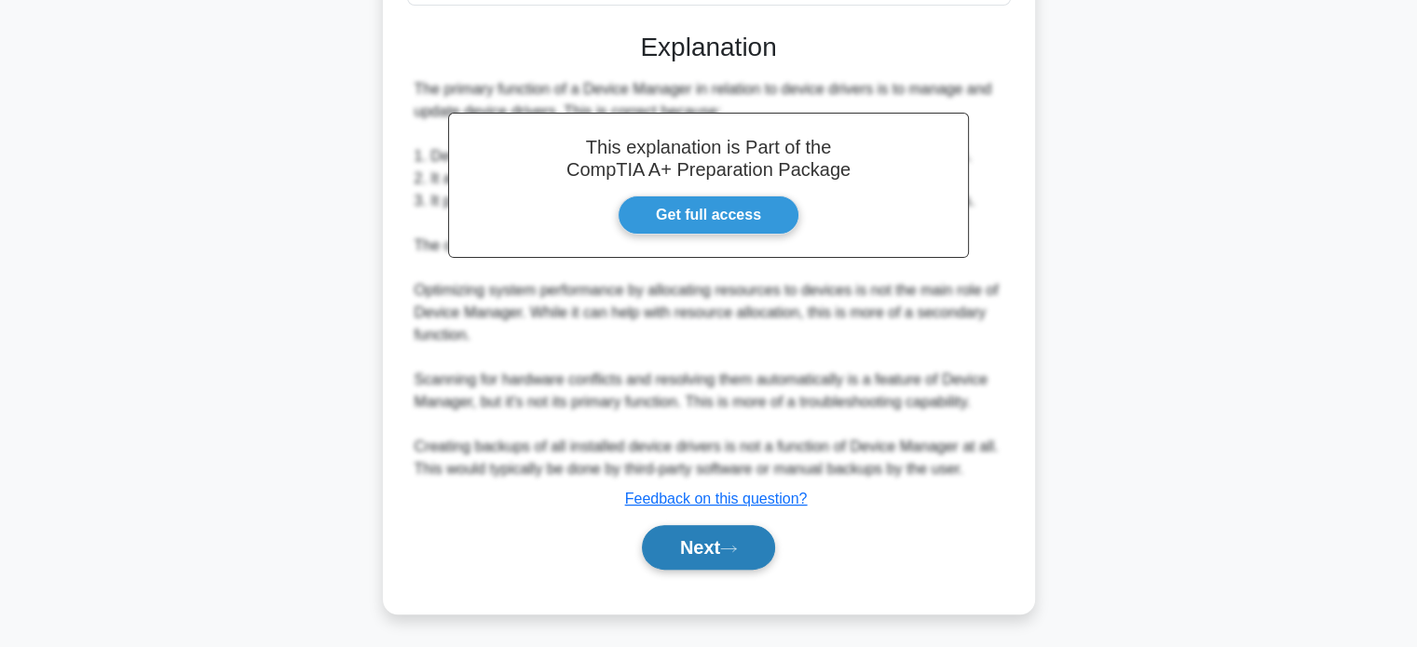
click at [696, 544] on button "Next" at bounding box center [708, 547] width 133 height 45
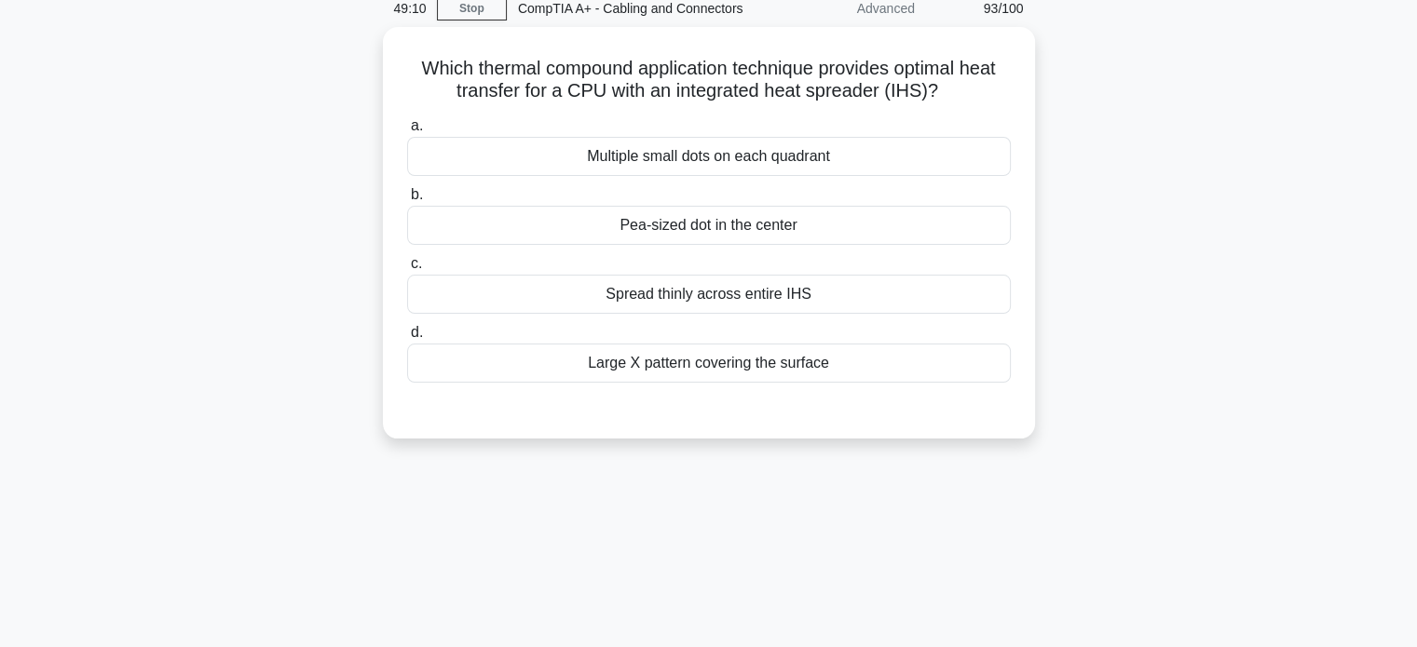
scroll to position [0, 0]
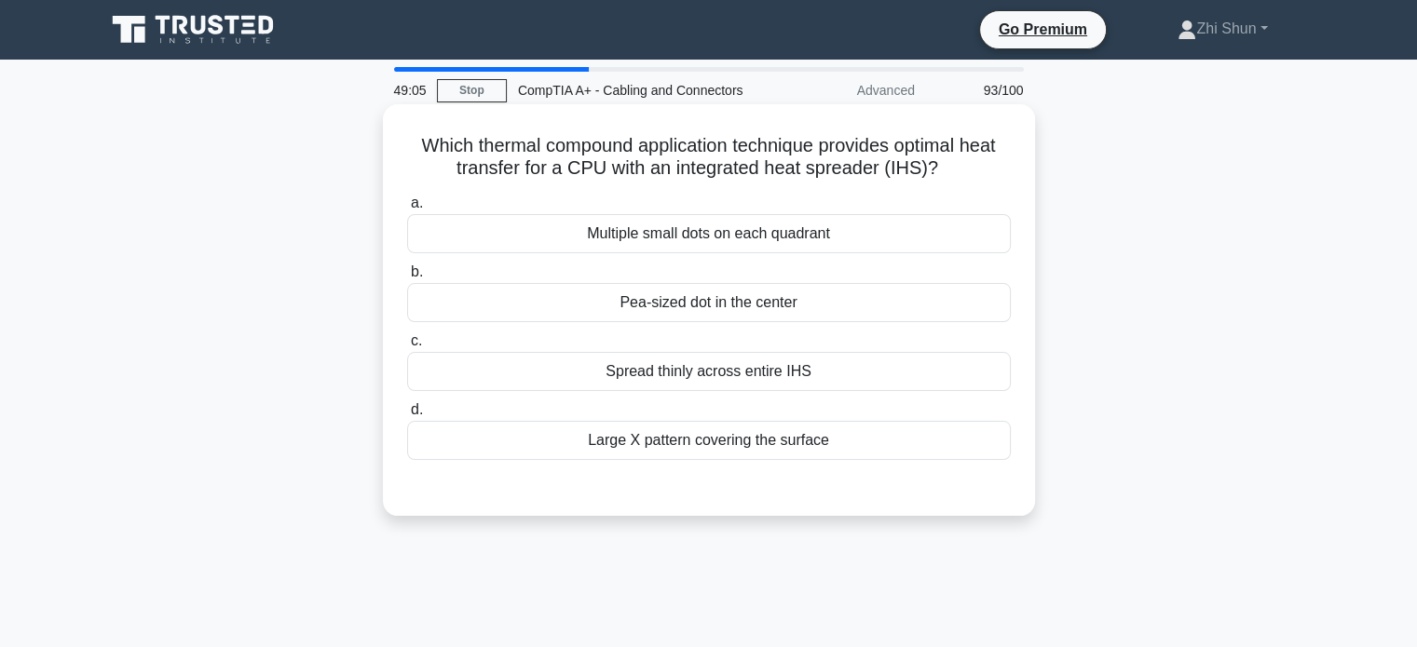
click at [744, 312] on div "Pea-sized dot in the center" at bounding box center [709, 302] width 604 height 39
click at [407, 278] on input "b. Pea-sized dot in the center" at bounding box center [407, 272] width 0 height 12
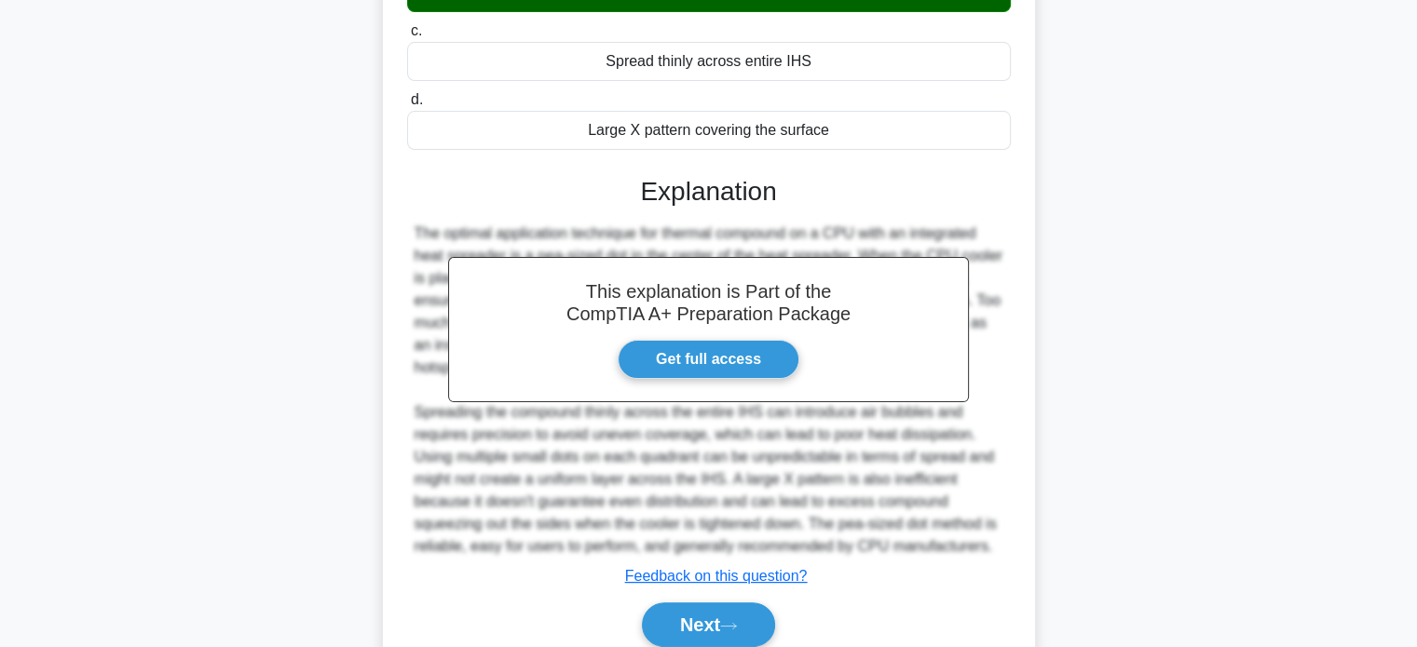
scroll to position [387, 0]
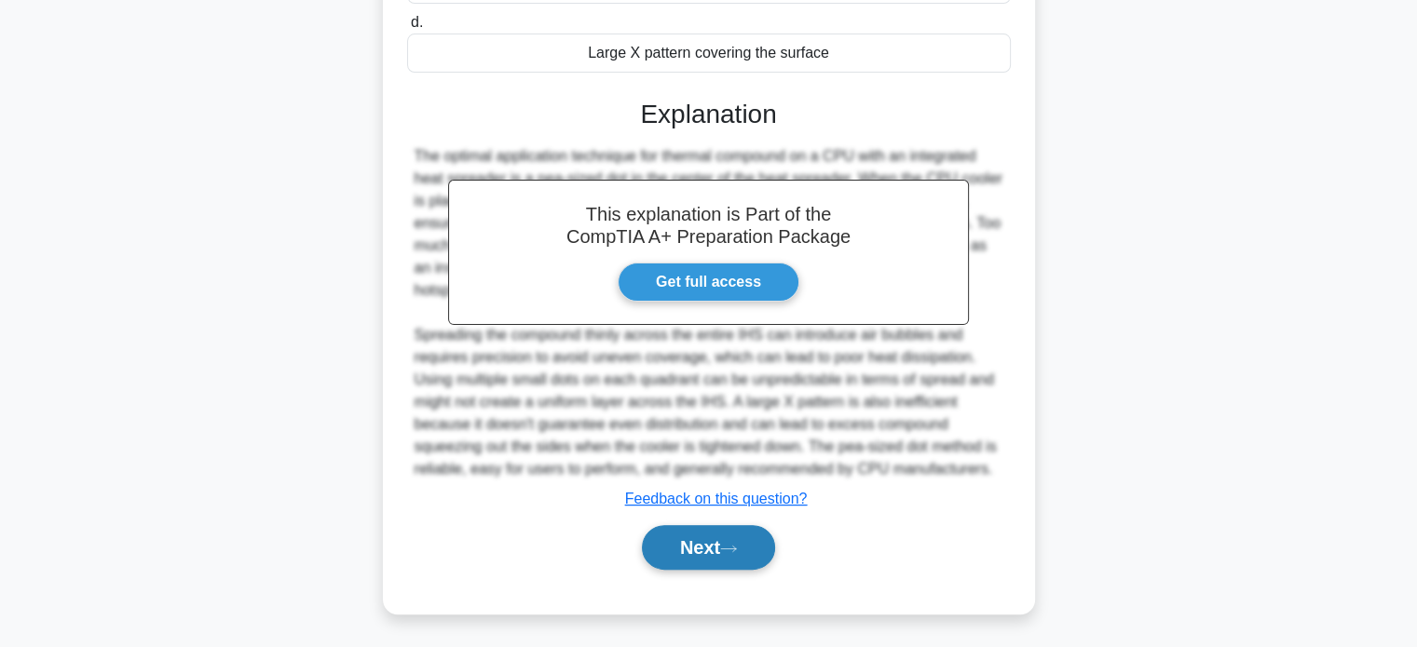
click at [741, 534] on button "Next" at bounding box center [708, 547] width 133 height 45
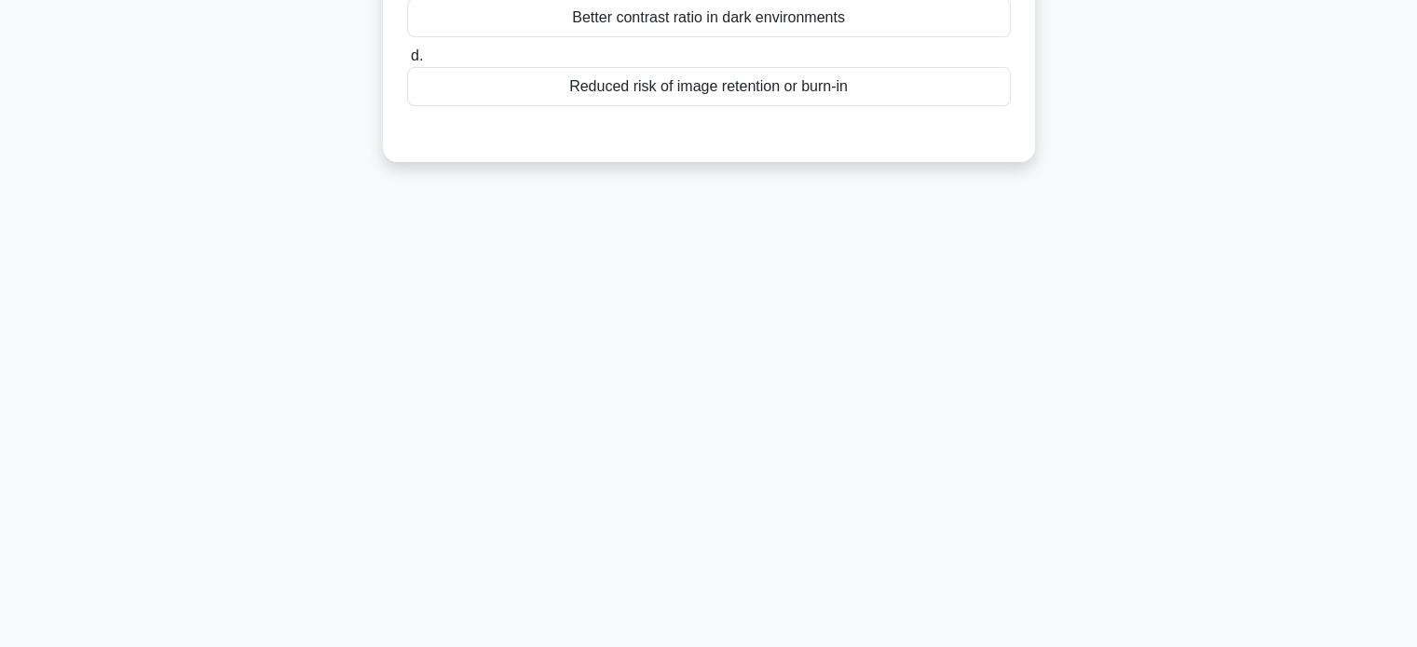
scroll to position [0, 0]
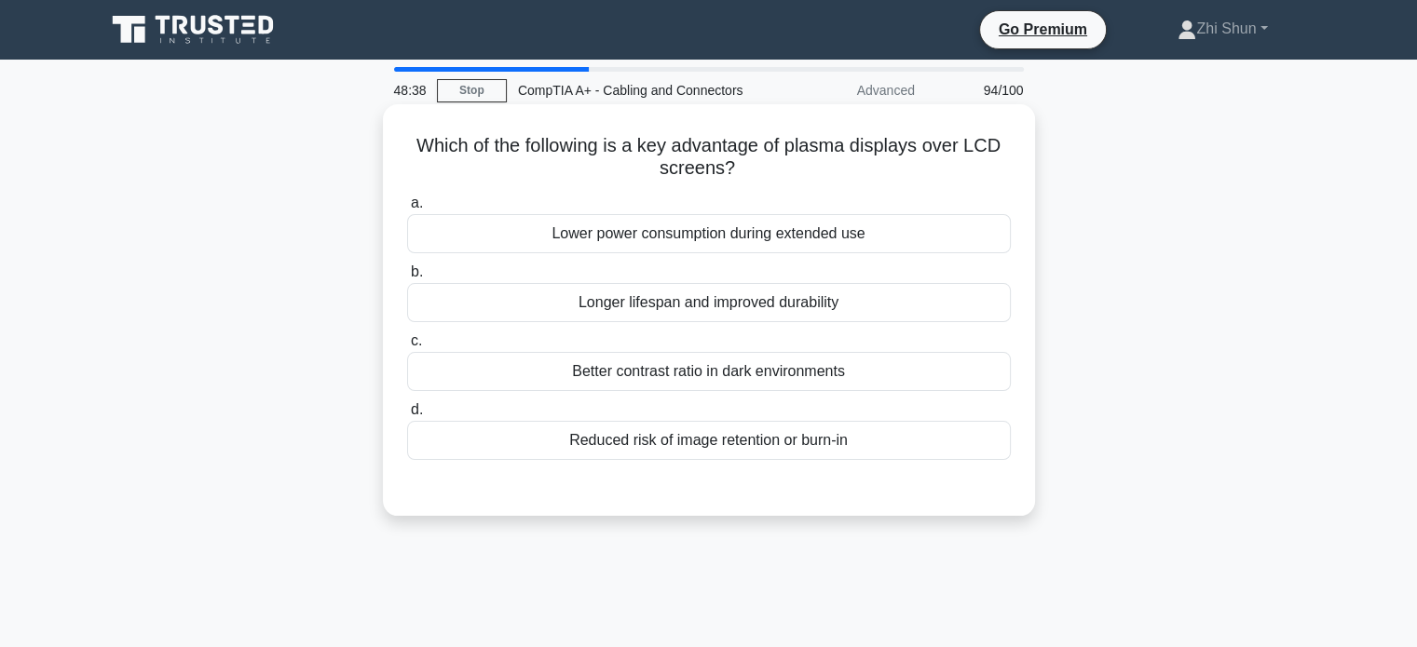
click at [835, 371] on div "Better contrast ratio in dark environments" at bounding box center [709, 371] width 604 height 39
click at [407, 347] on input "c. Better contrast ratio in dark environments" at bounding box center [407, 341] width 0 height 12
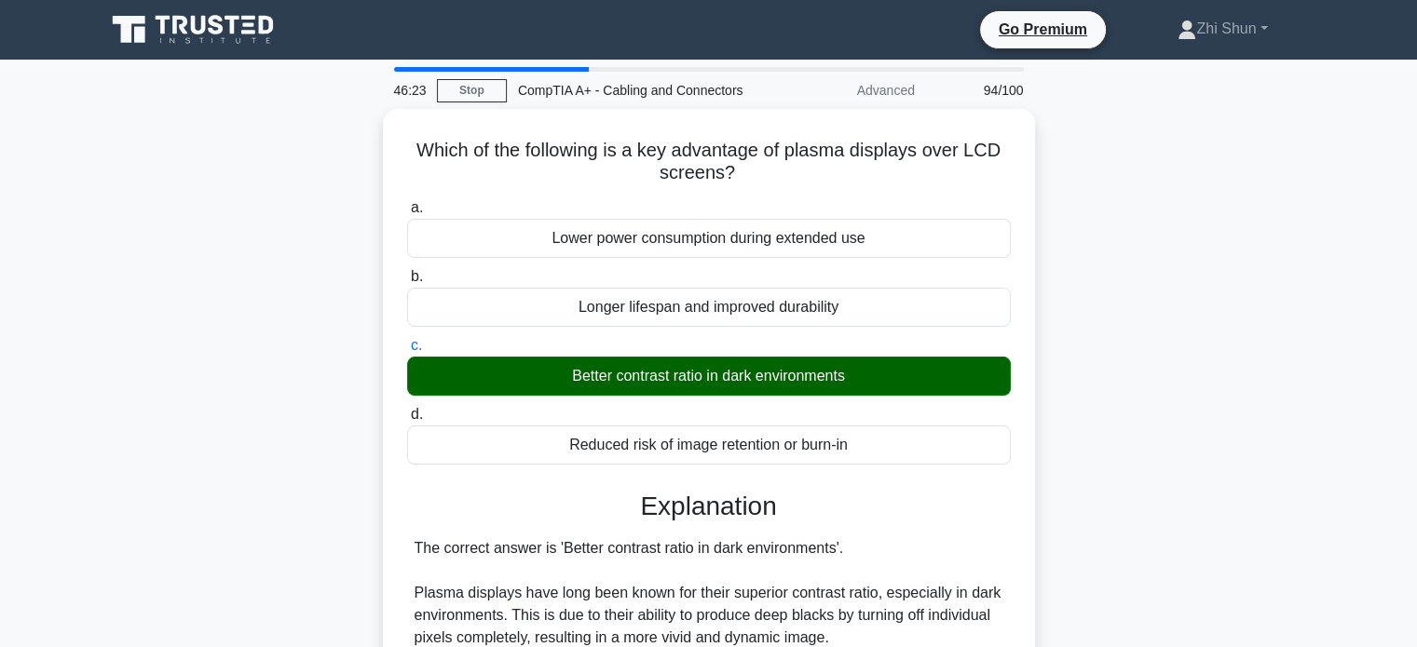
click at [1146, 305] on div "Which of the following is a key advantage of plasma displays over LCD screens? …" at bounding box center [708, 602] width 1229 height 986
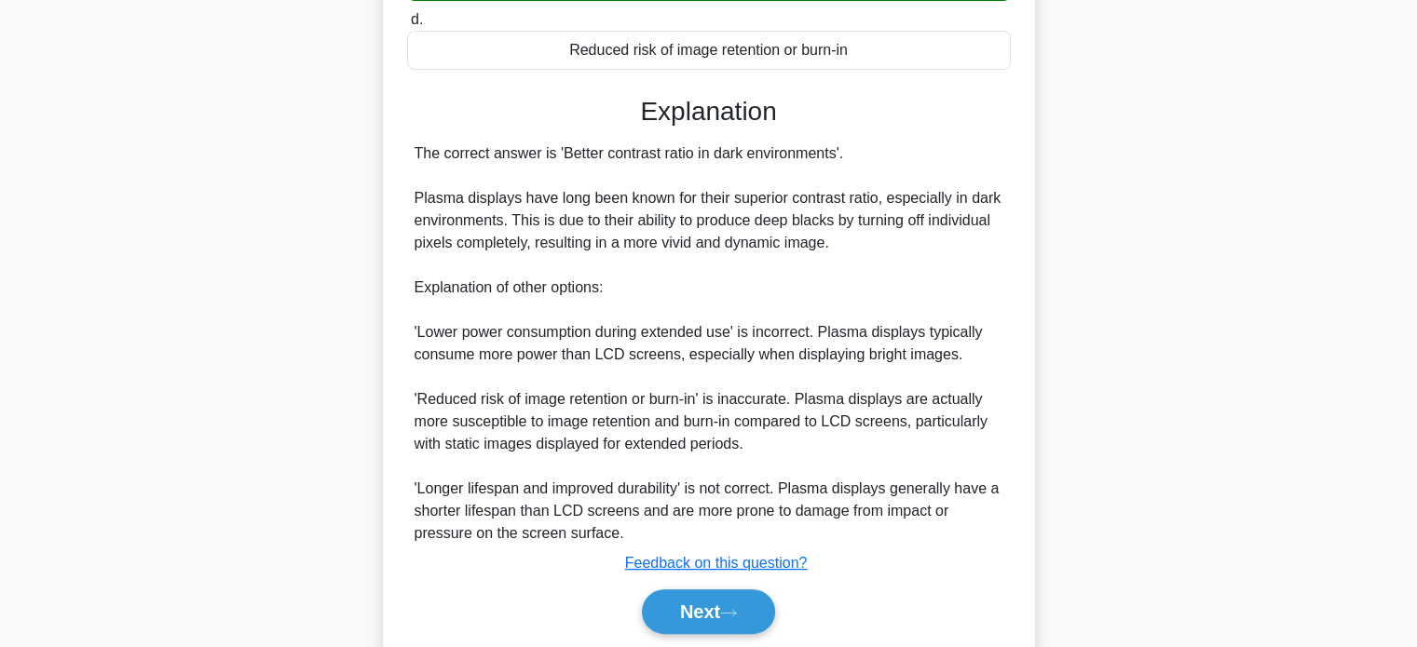
scroll to position [455, 0]
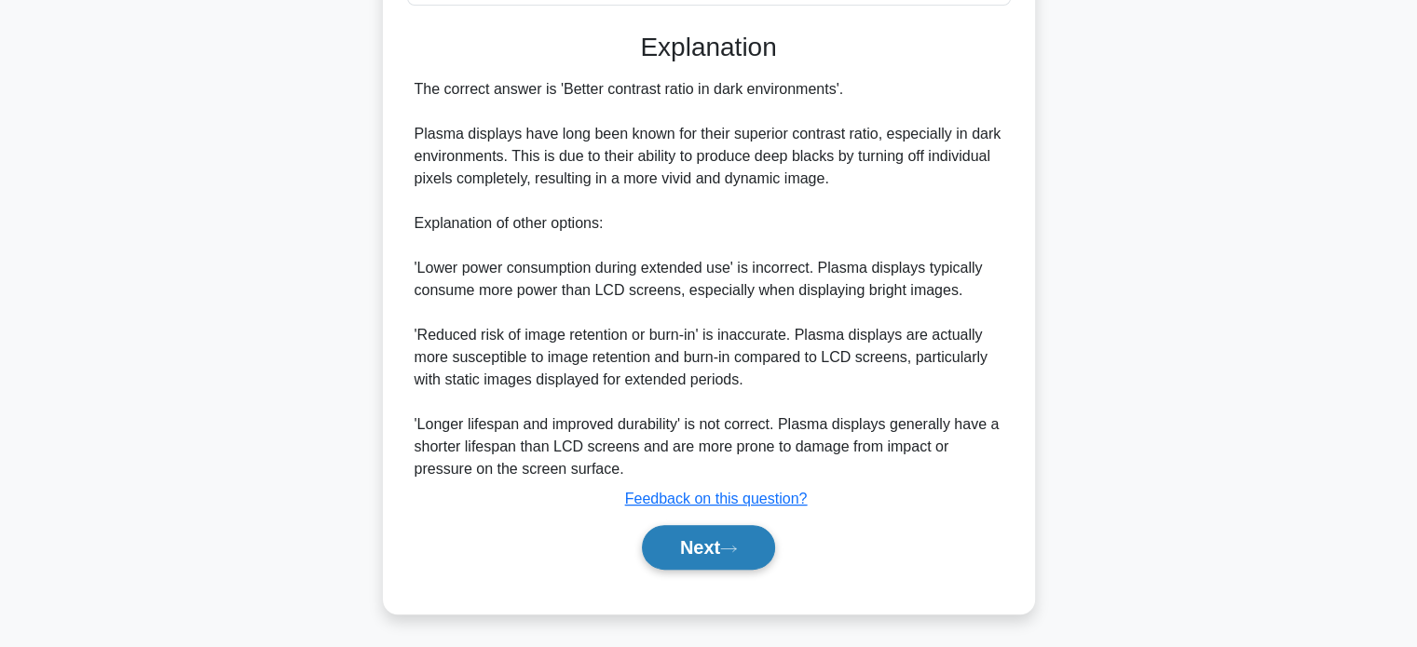
click at [731, 534] on button "Next" at bounding box center [708, 547] width 133 height 45
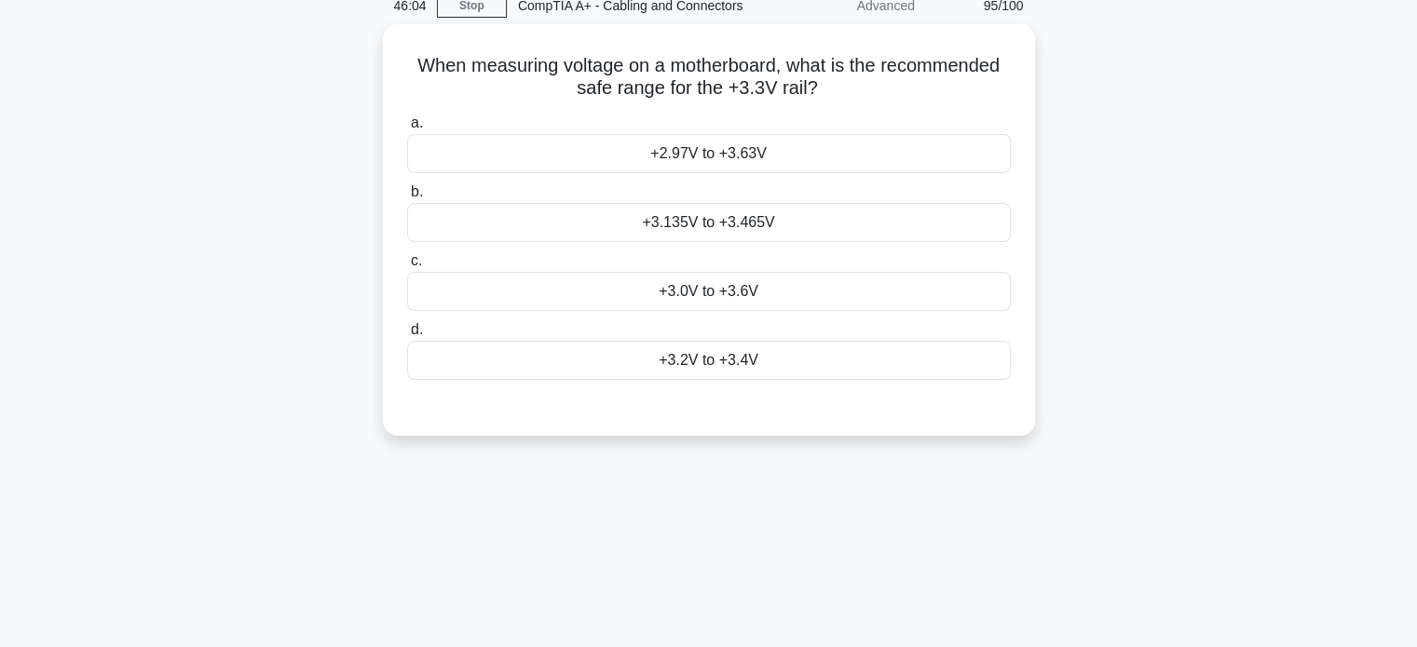
scroll to position [0, 0]
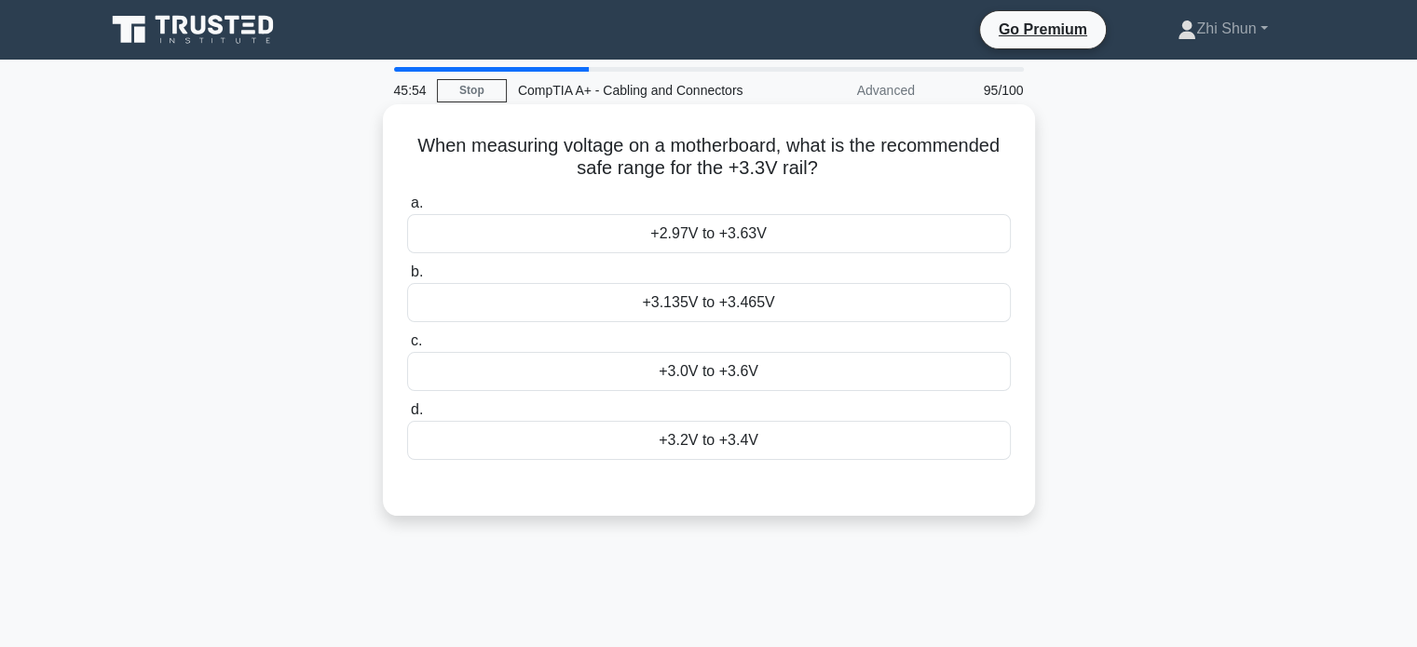
click at [713, 294] on div "+3.135V to +3.465V" at bounding box center [709, 302] width 604 height 39
click at [407, 278] on input "b. +3.135V to +3.465V" at bounding box center [407, 272] width 0 height 12
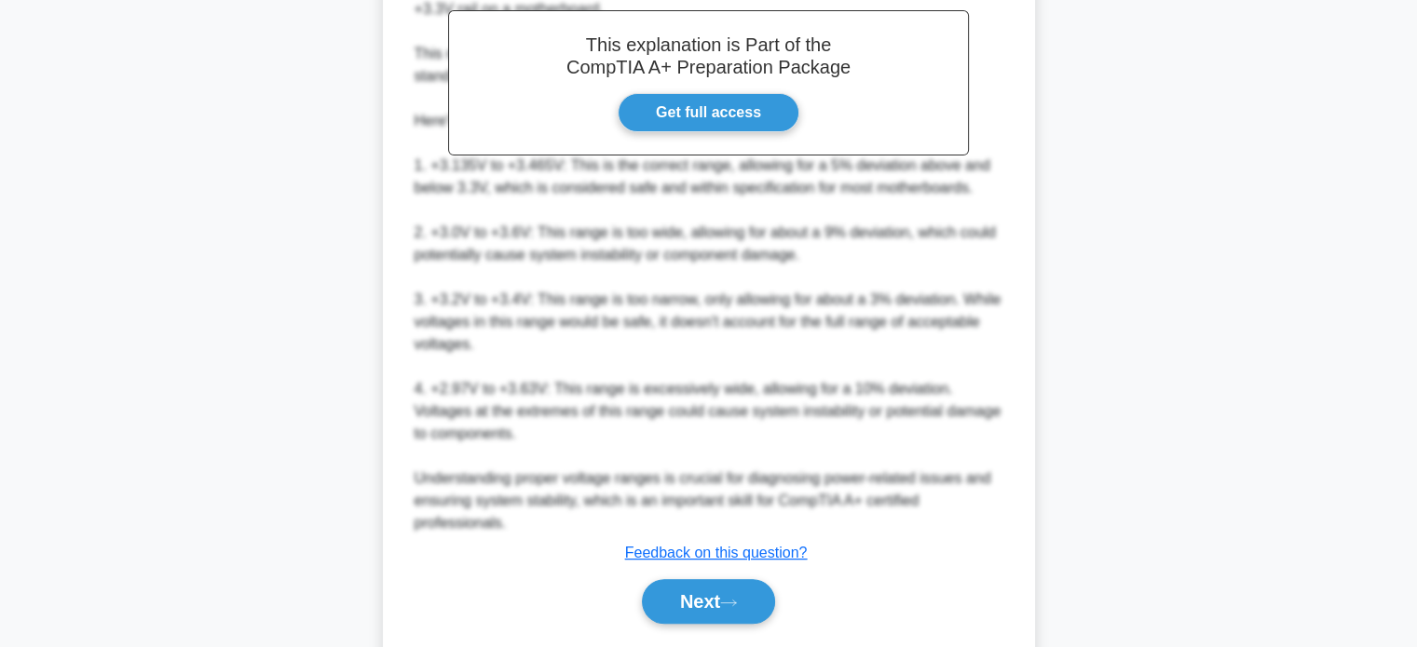
scroll to position [611, 0]
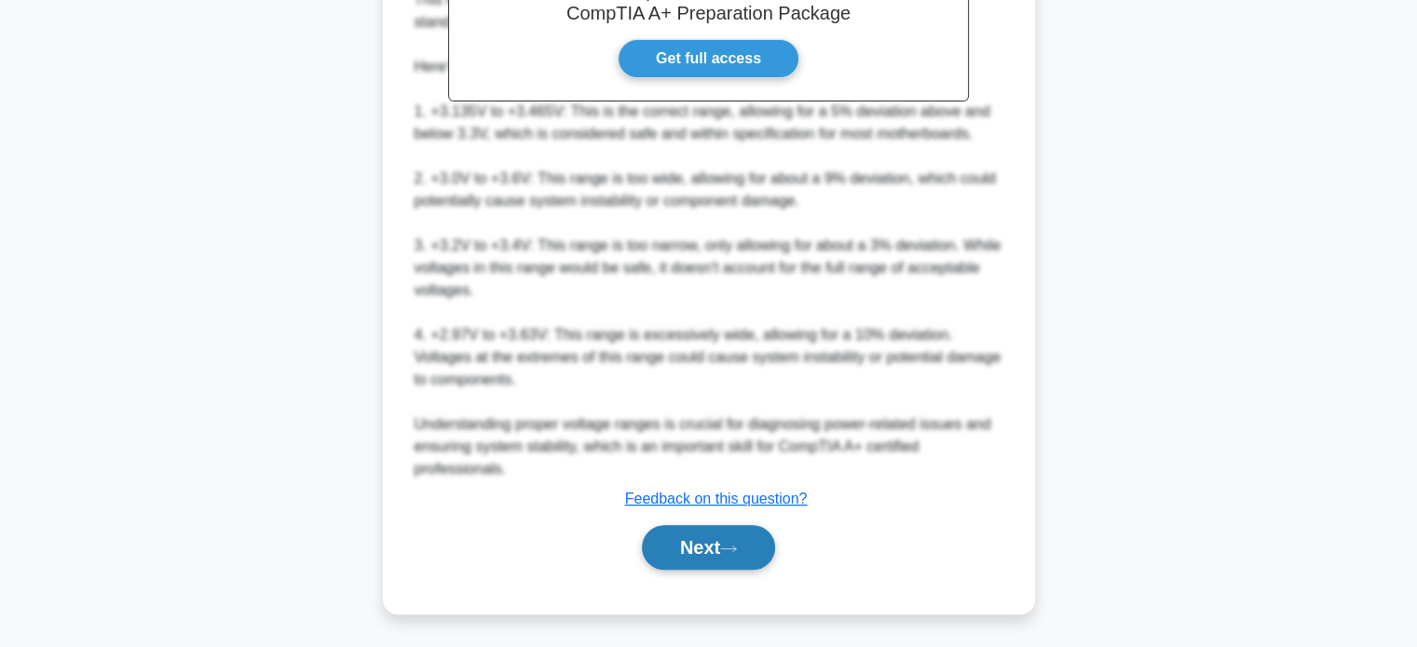
click at [719, 539] on button "Next" at bounding box center [708, 547] width 133 height 45
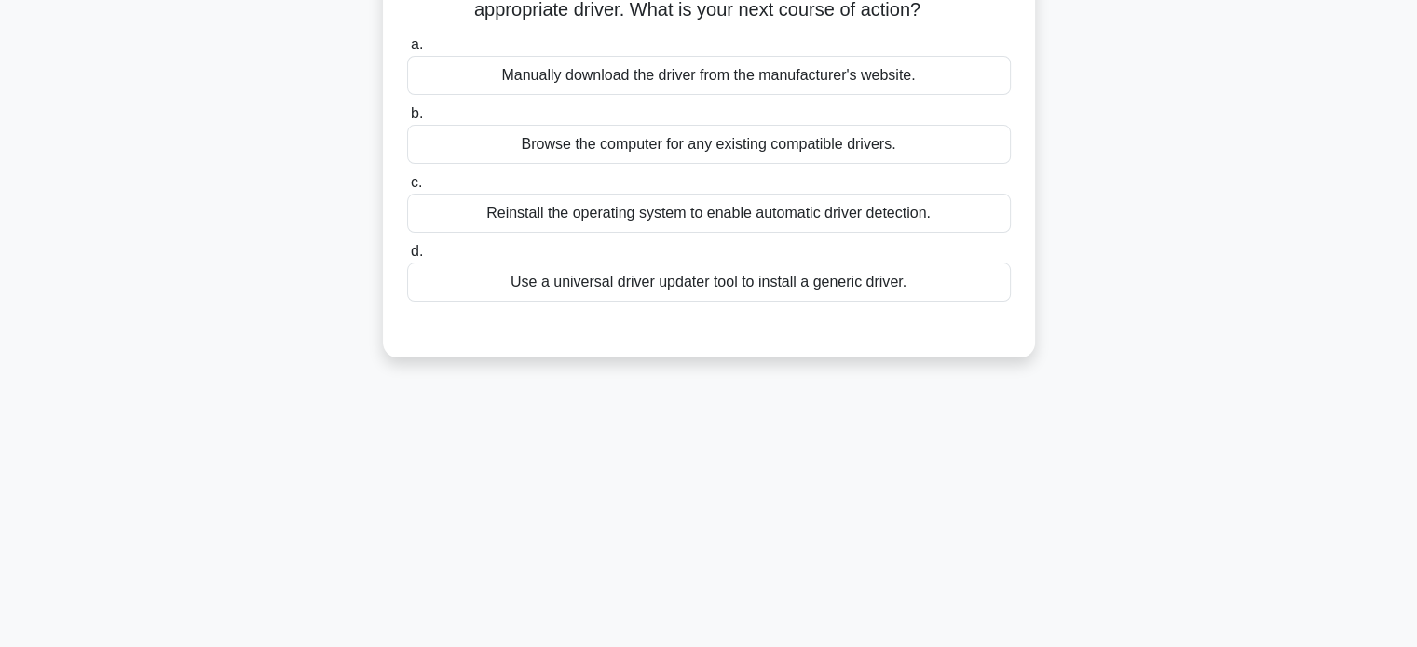
scroll to position [0, 0]
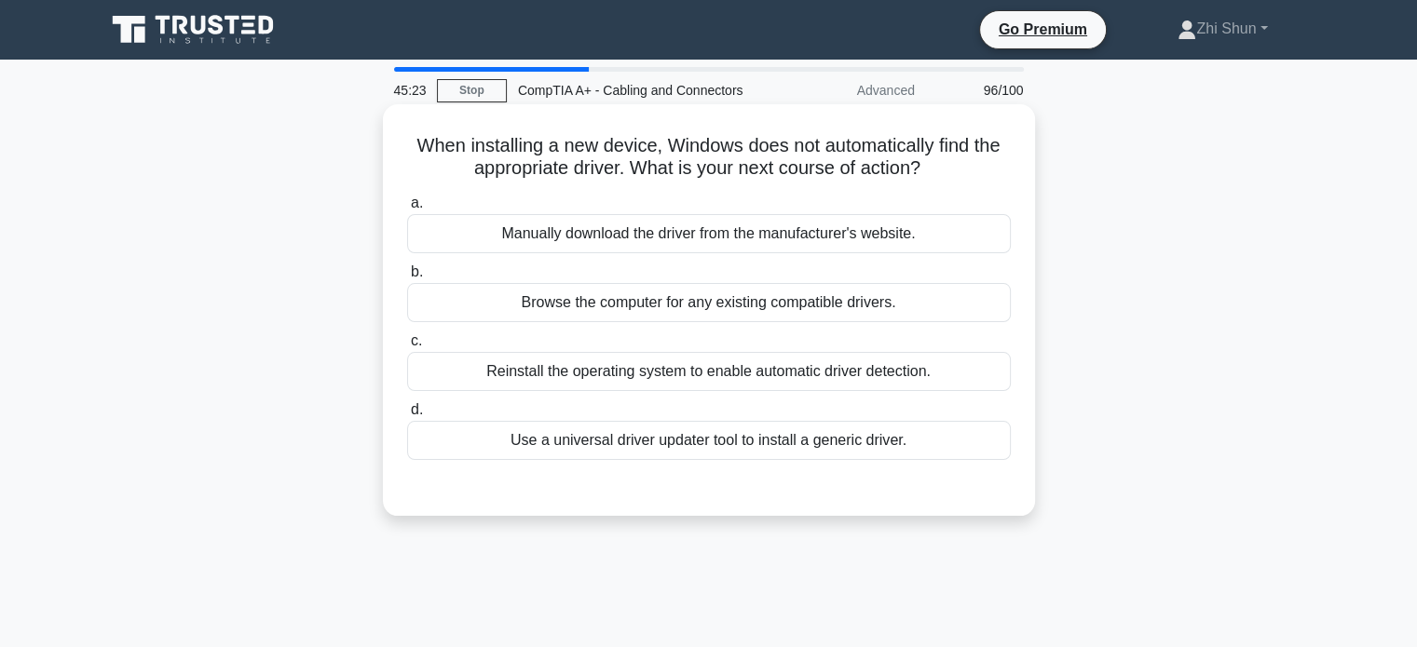
click at [630, 231] on div "Manually download the driver from the manufacturer's website." at bounding box center [709, 233] width 604 height 39
click at [407, 210] on input "a. Manually download the driver from the manufacturer's website." at bounding box center [407, 203] width 0 height 12
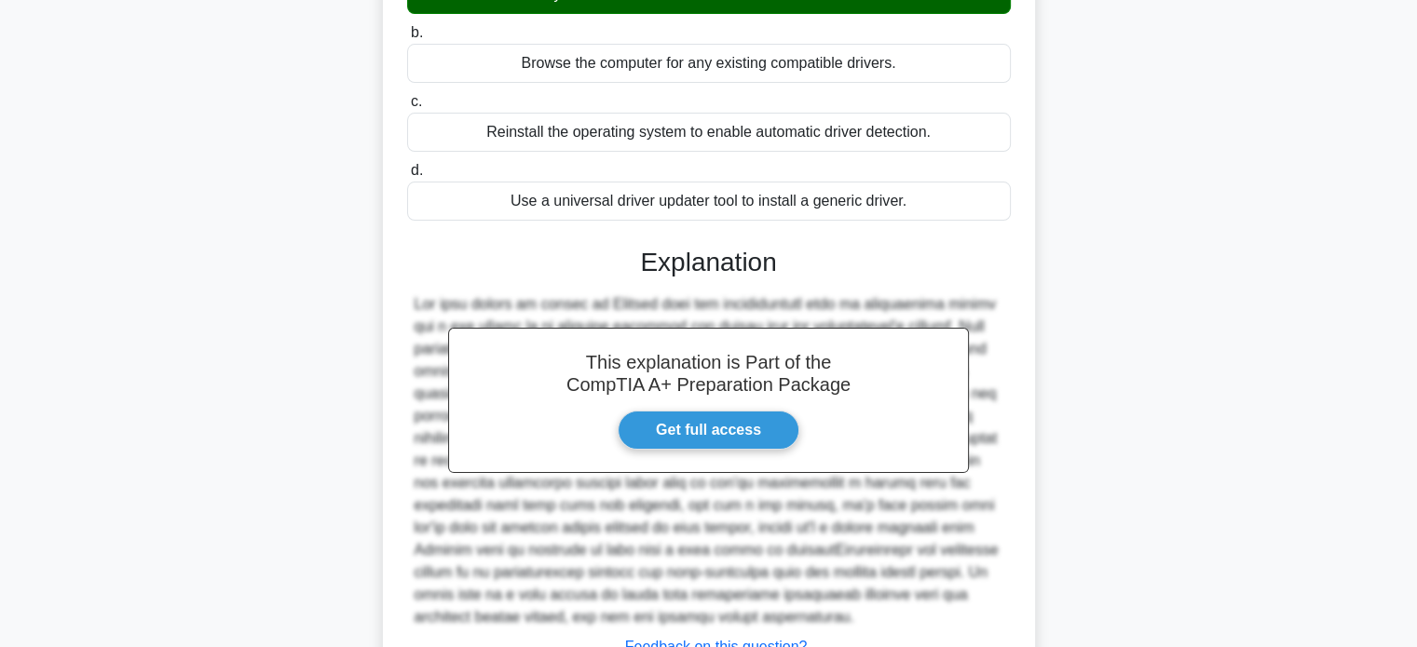
scroll to position [373, 0]
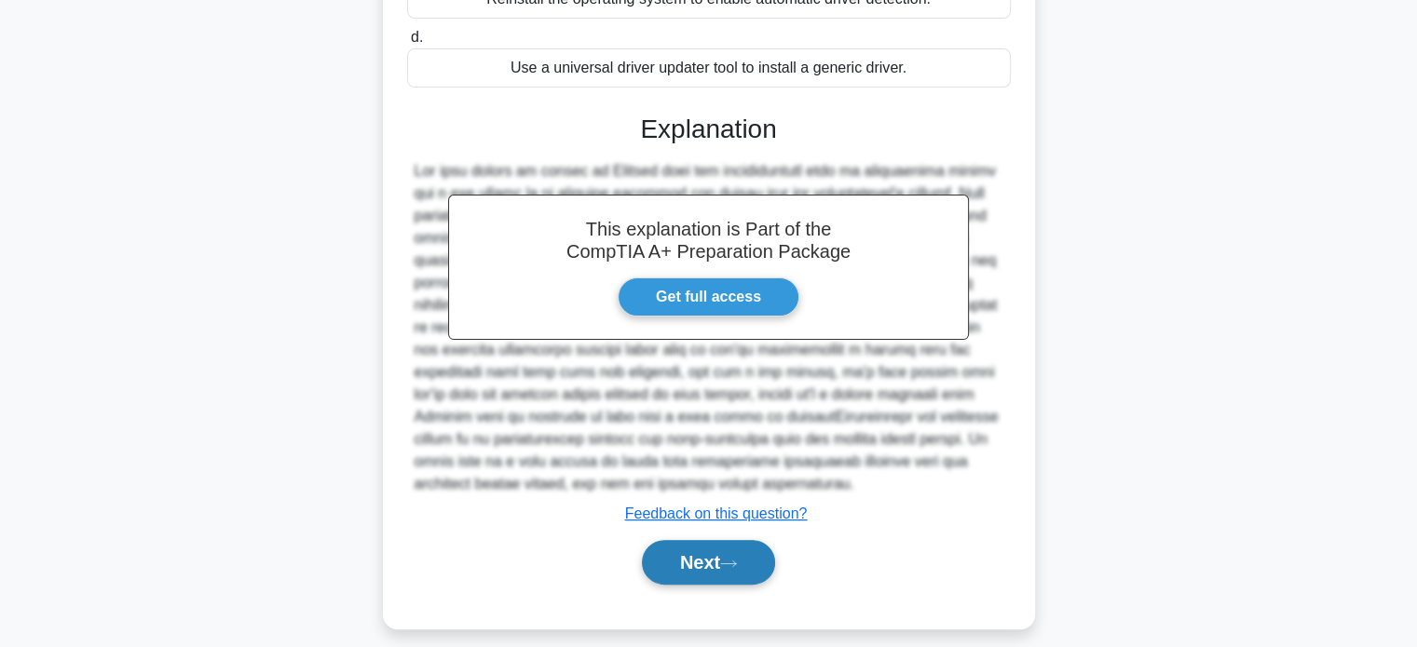
click at [708, 563] on button "Next" at bounding box center [708, 562] width 133 height 45
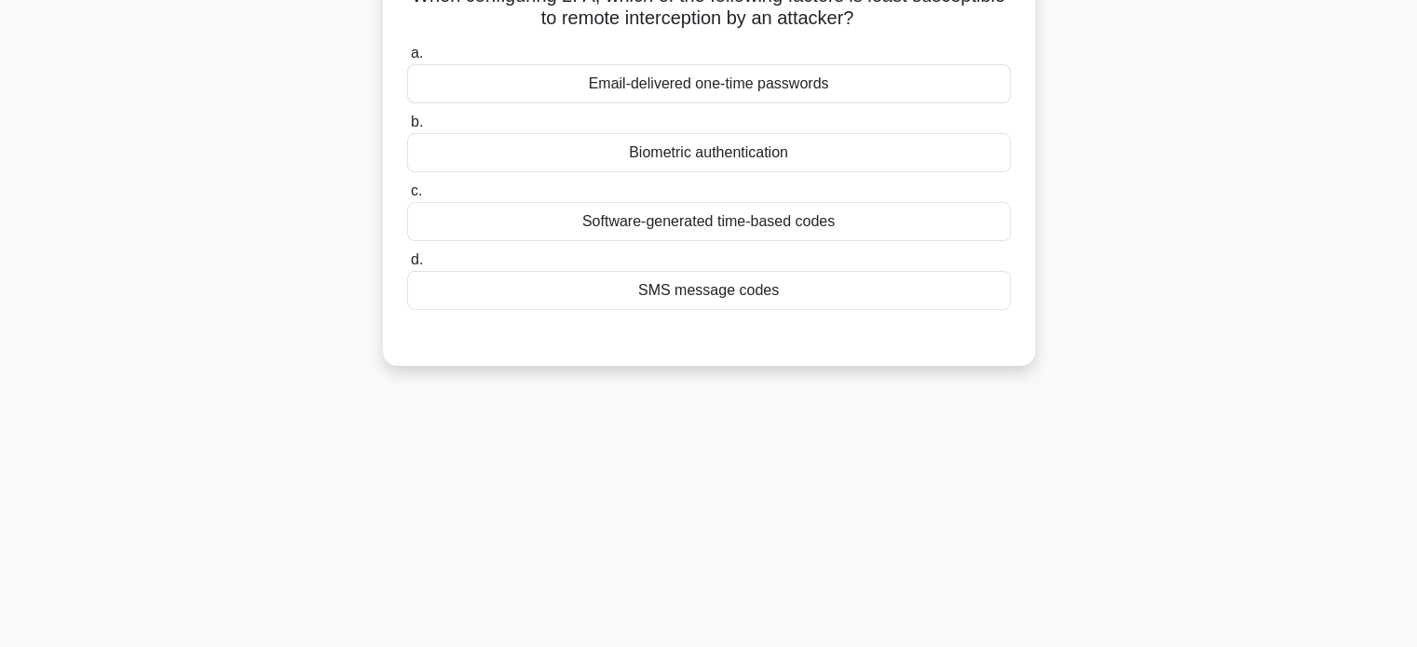
scroll to position [0, 0]
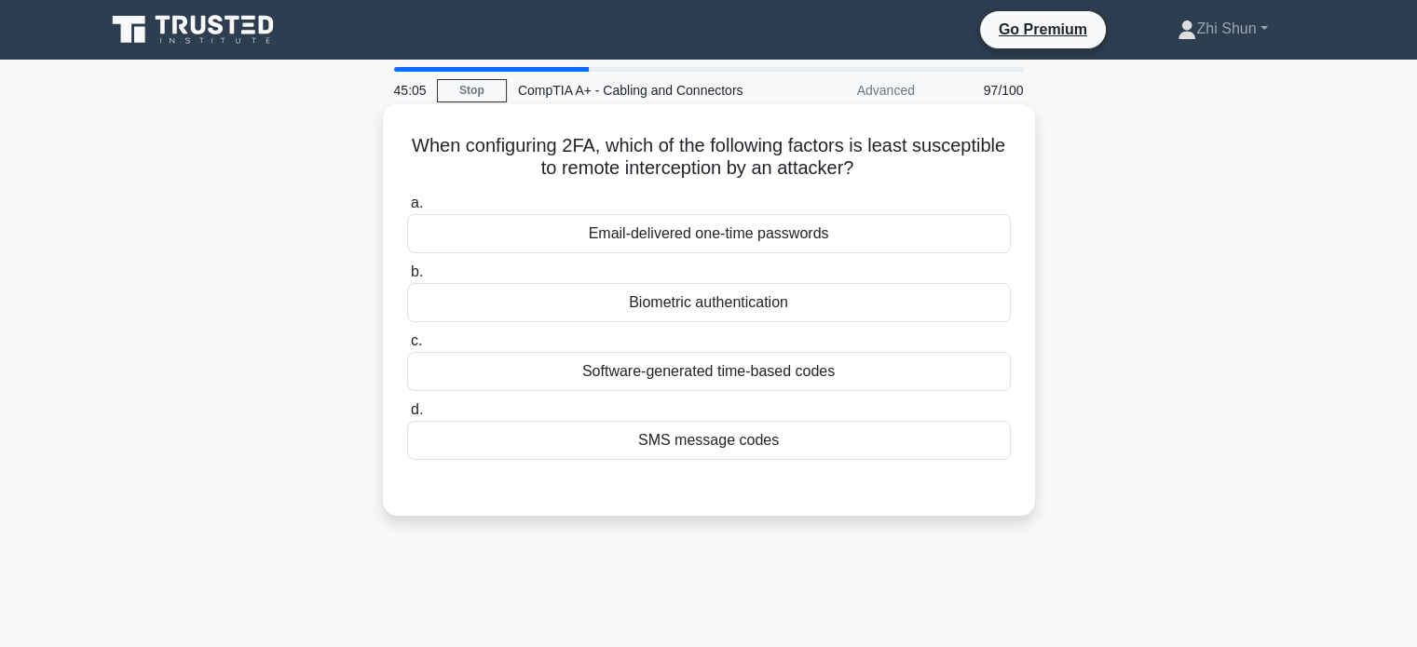
click at [771, 308] on div "Biometric authentication" at bounding box center [709, 302] width 604 height 39
click at [407, 278] on input "b. Biometric authentication" at bounding box center [407, 272] width 0 height 12
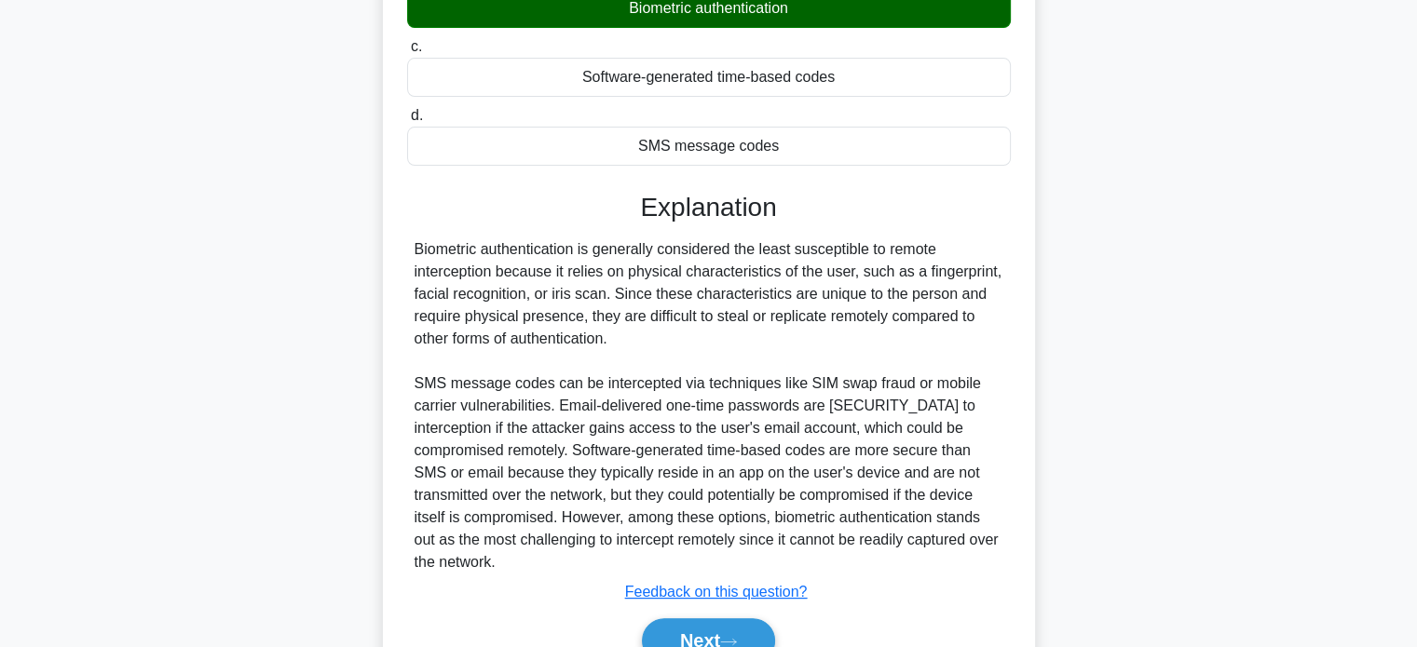
scroll to position [387, 0]
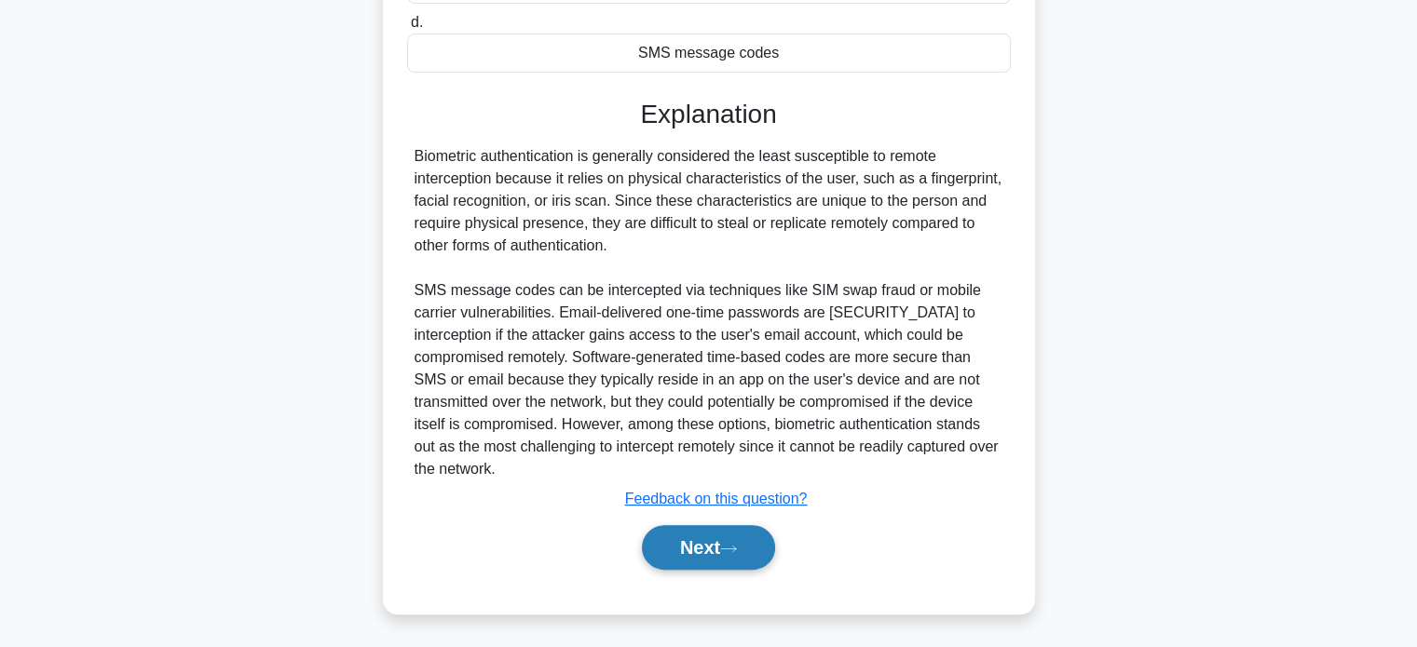
click at [730, 544] on icon at bounding box center [728, 549] width 17 height 10
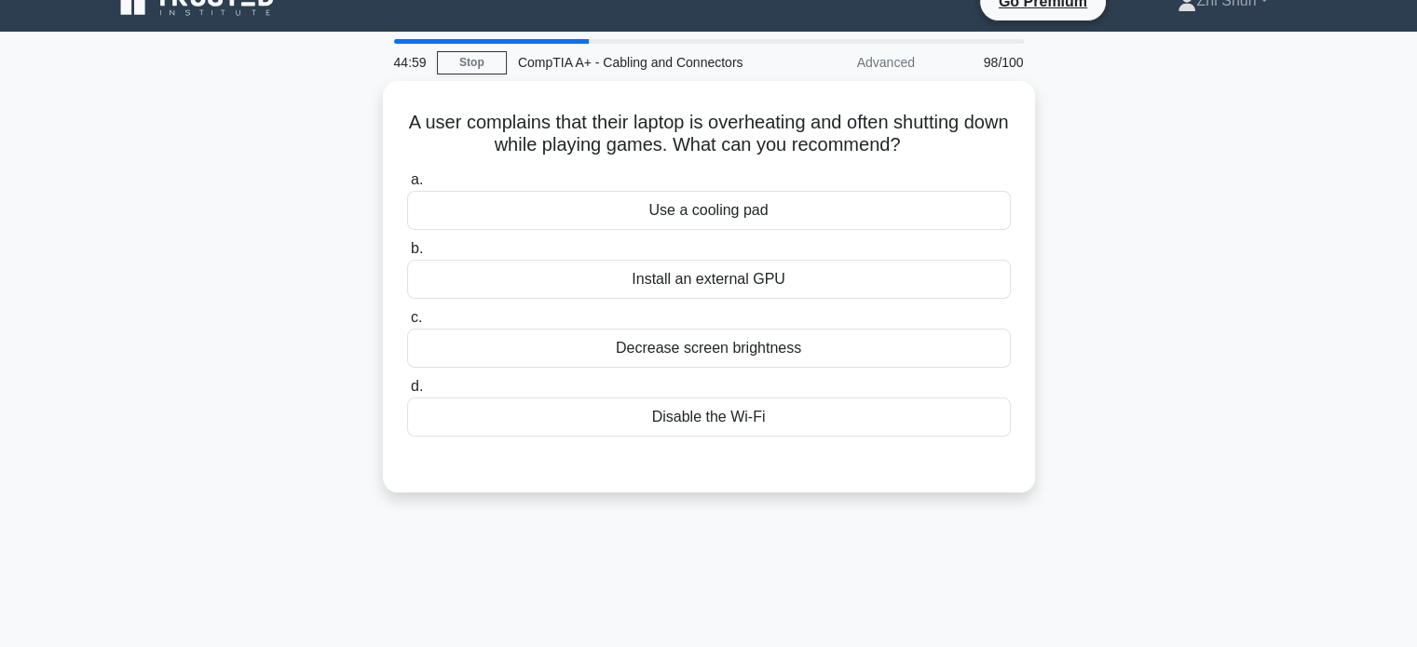
scroll to position [0, 0]
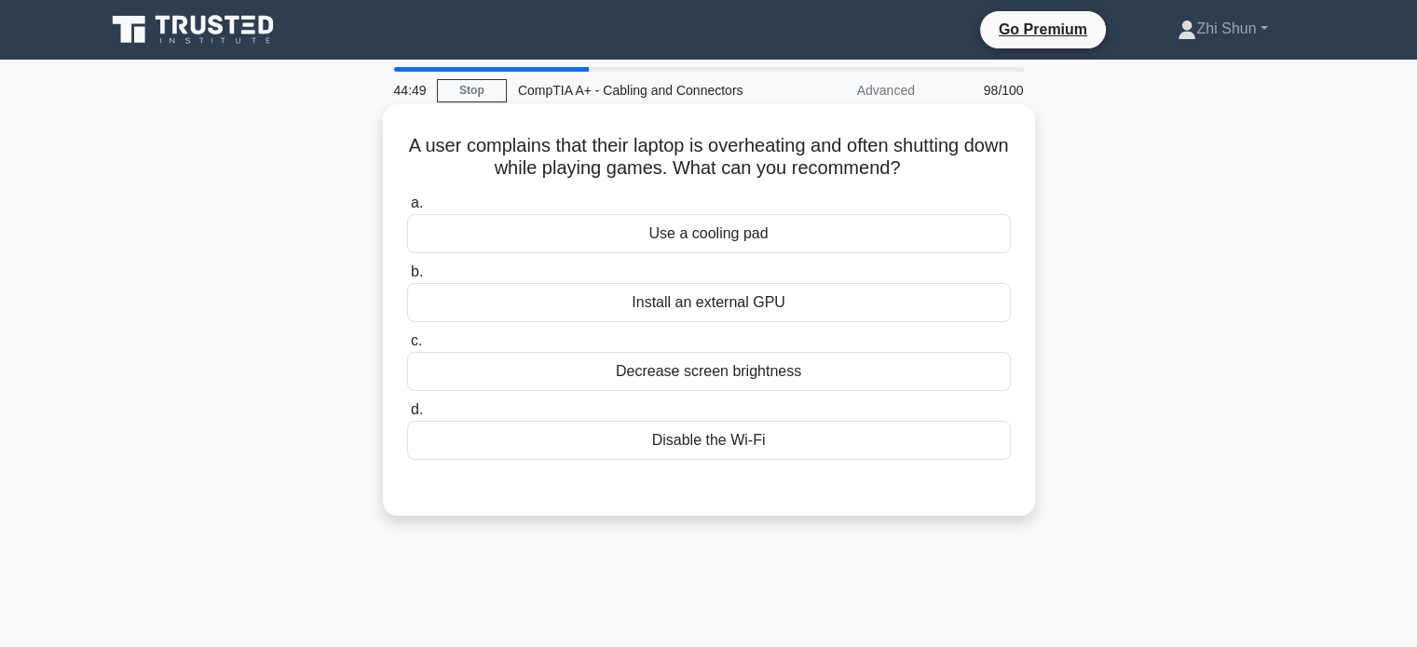
click at [718, 231] on div "Use a cooling pad" at bounding box center [709, 233] width 604 height 39
click at [407, 210] on input "a. Use a cooling pad" at bounding box center [407, 203] width 0 height 12
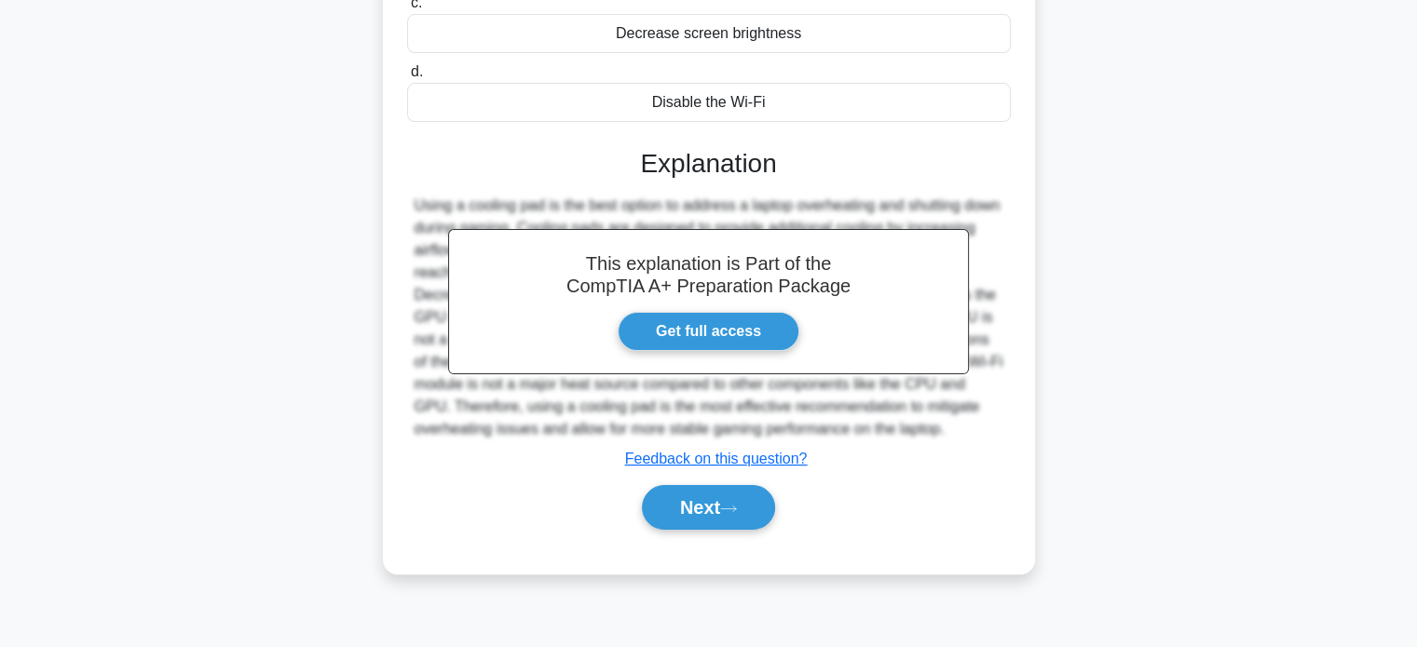
scroll to position [359, 0]
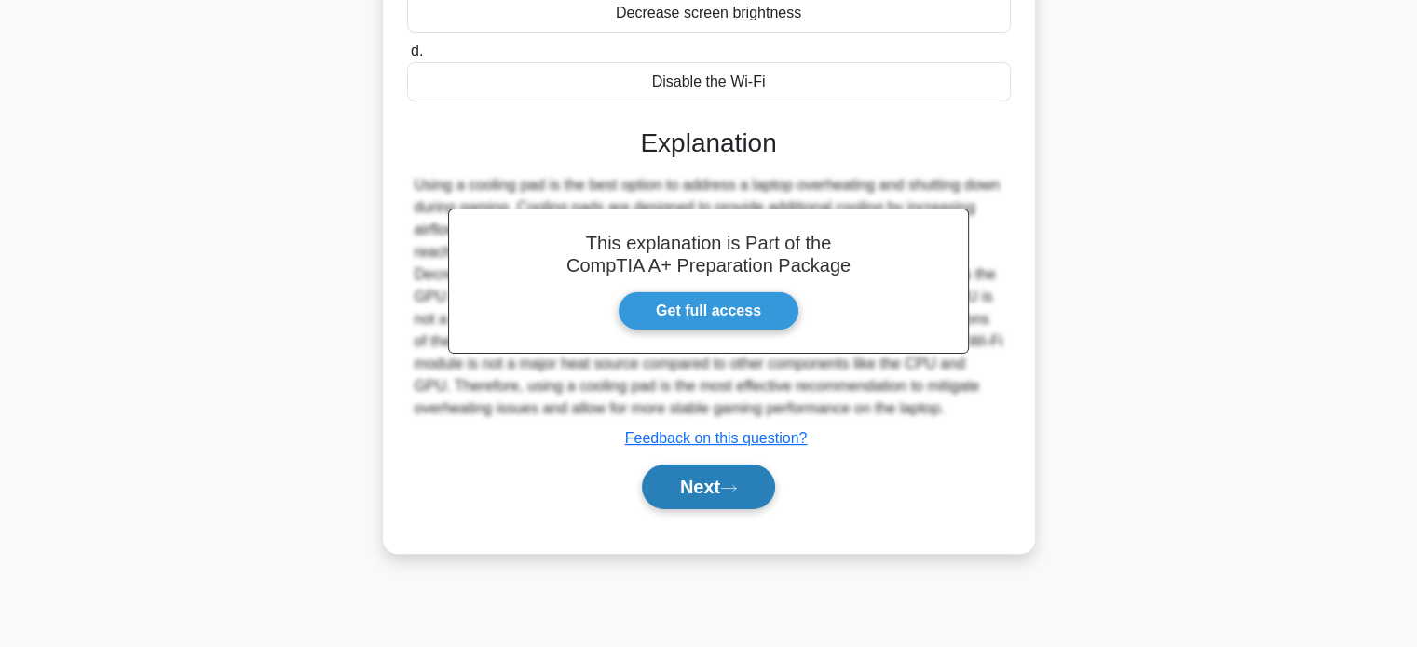
click at [760, 485] on button "Next" at bounding box center [708, 487] width 133 height 45
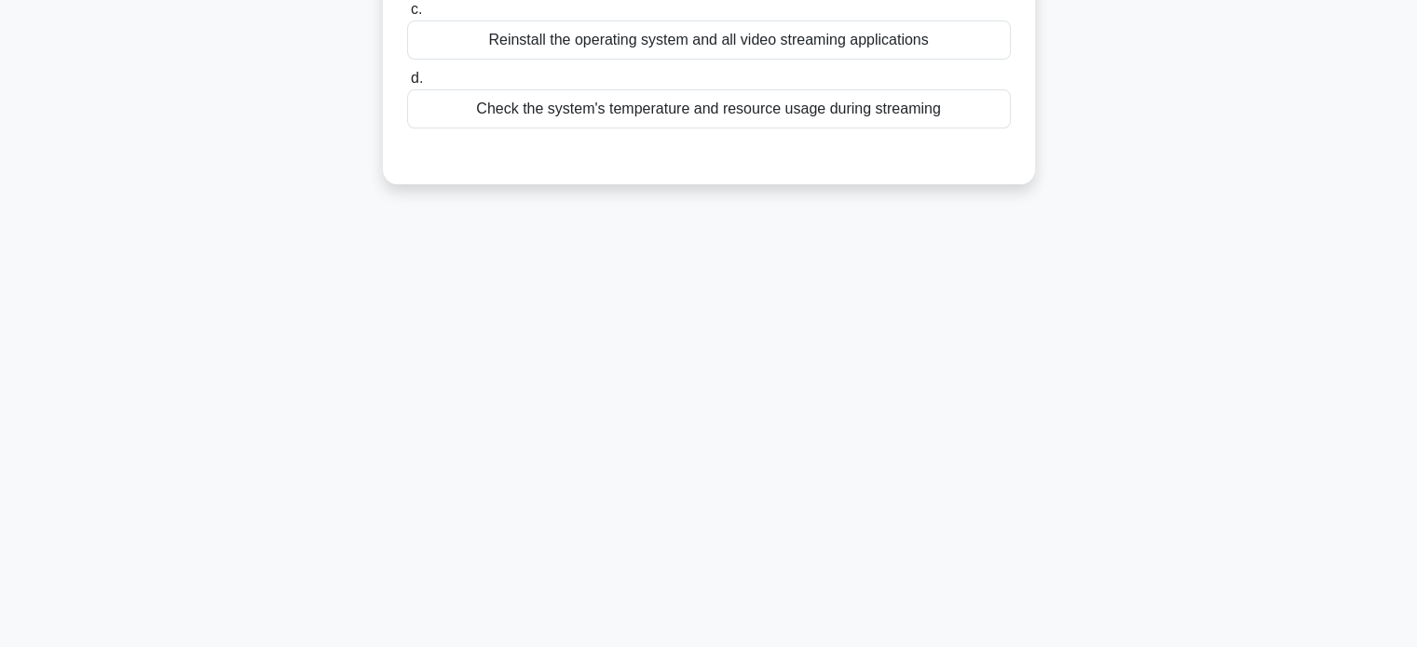
scroll to position [0, 0]
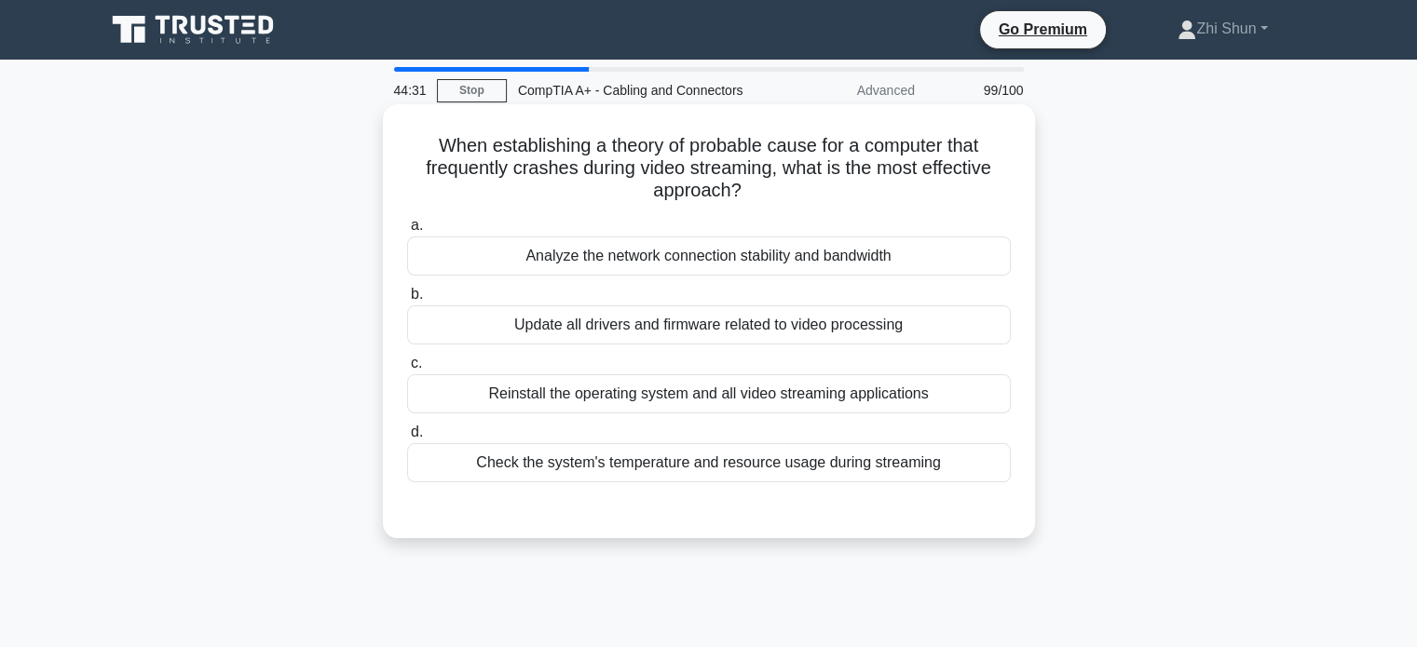
click at [786, 454] on div "Check the system's temperature and resource usage during streaming" at bounding box center [709, 462] width 604 height 39
click at [407, 439] on input "d. Check the system's temperature and resource usage during streaming" at bounding box center [407, 433] width 0 height 12
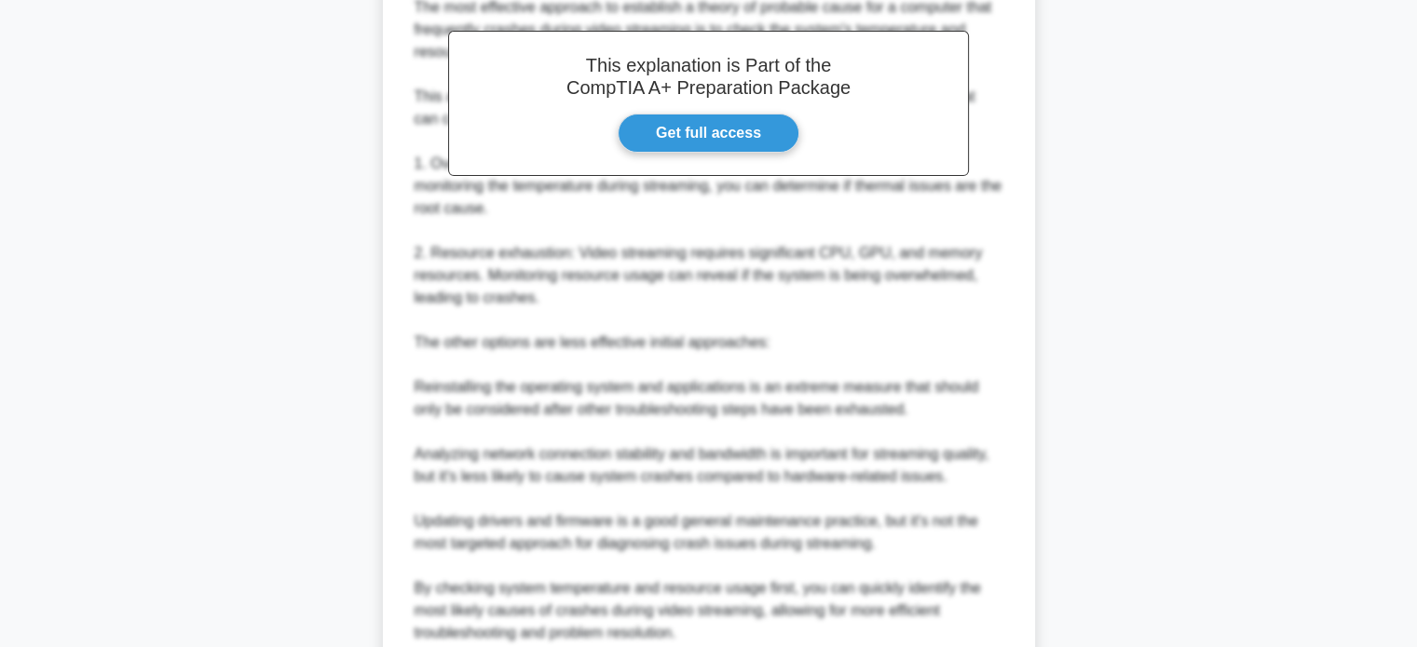
scroll to position [723, 0]
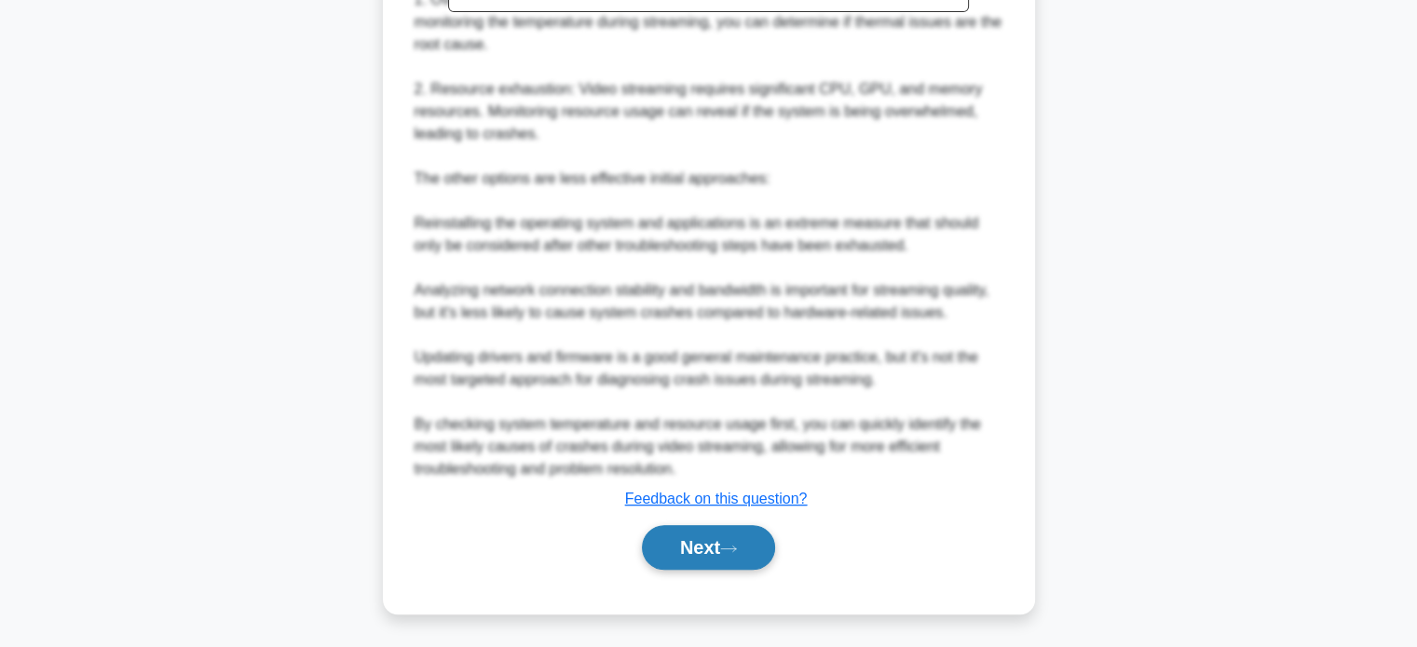
click at [715, 536] on button "Next" at bounding box center [708, 547] width 133 height 45
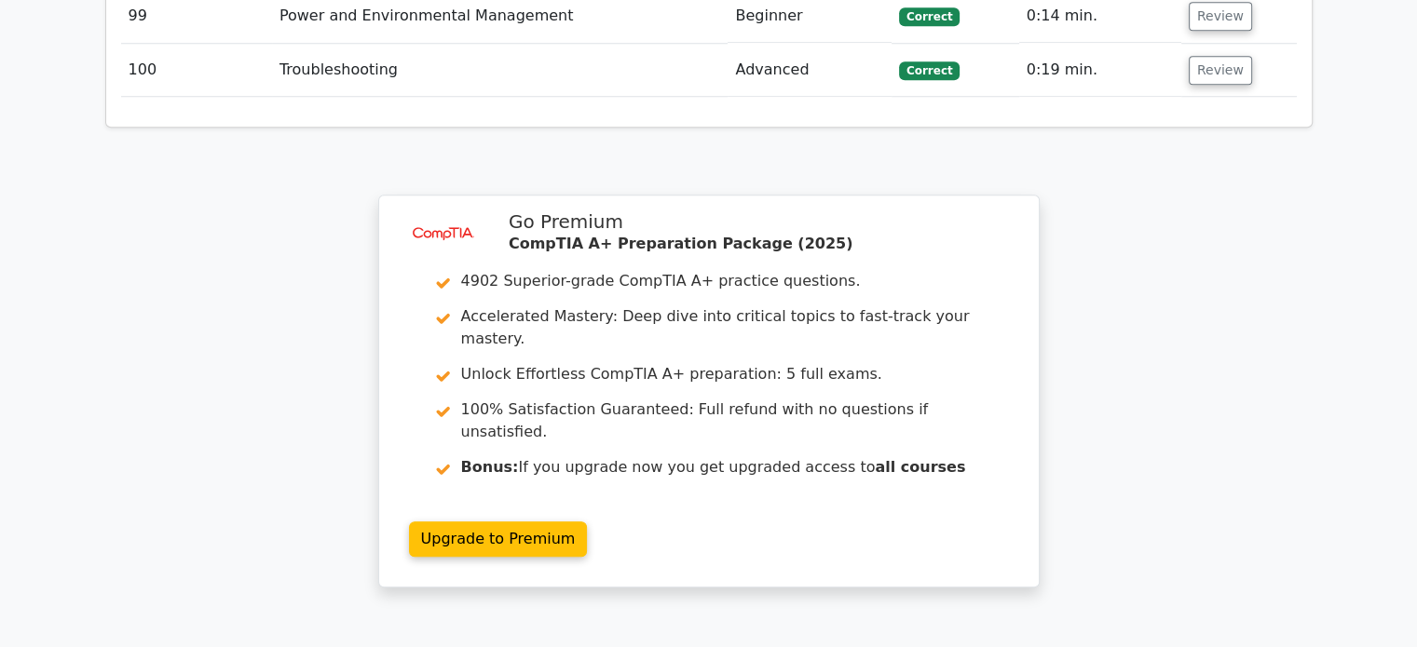
scroll to position [8949, 0]
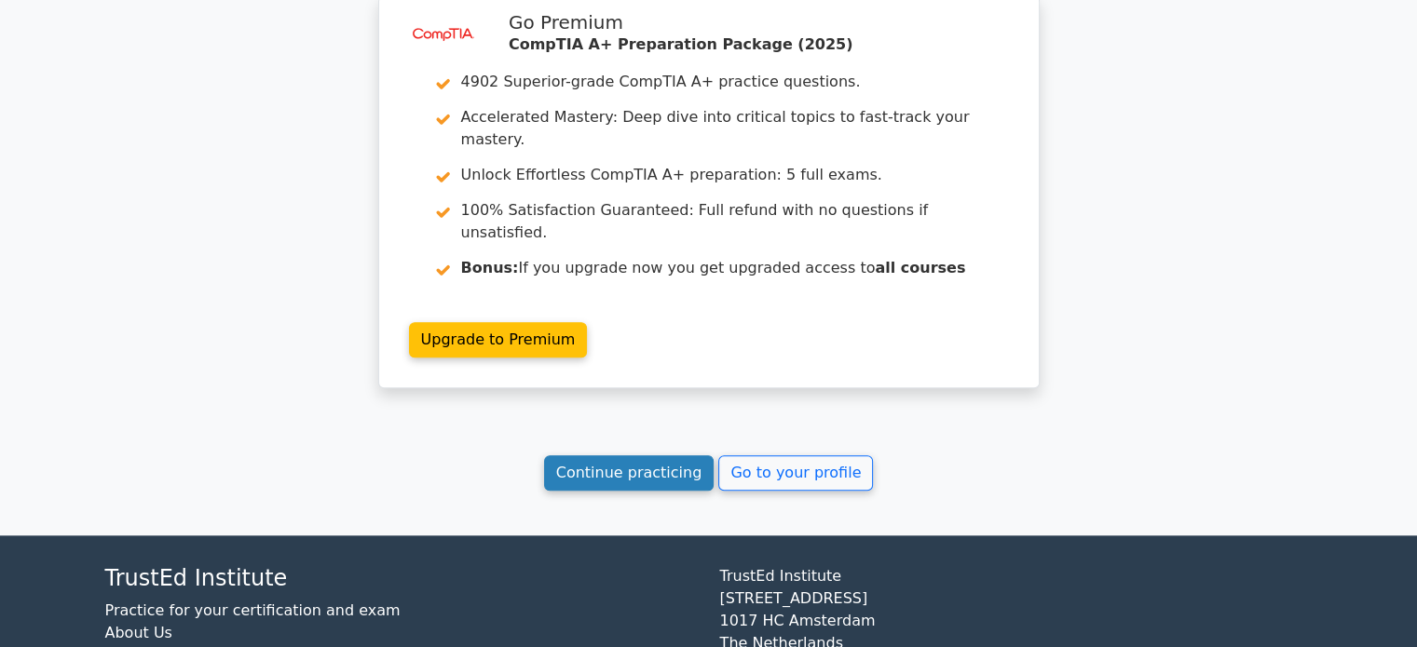
click at [669, 455] on link "Continue practicing" at bounding box center [629, 472] width 170 height 35
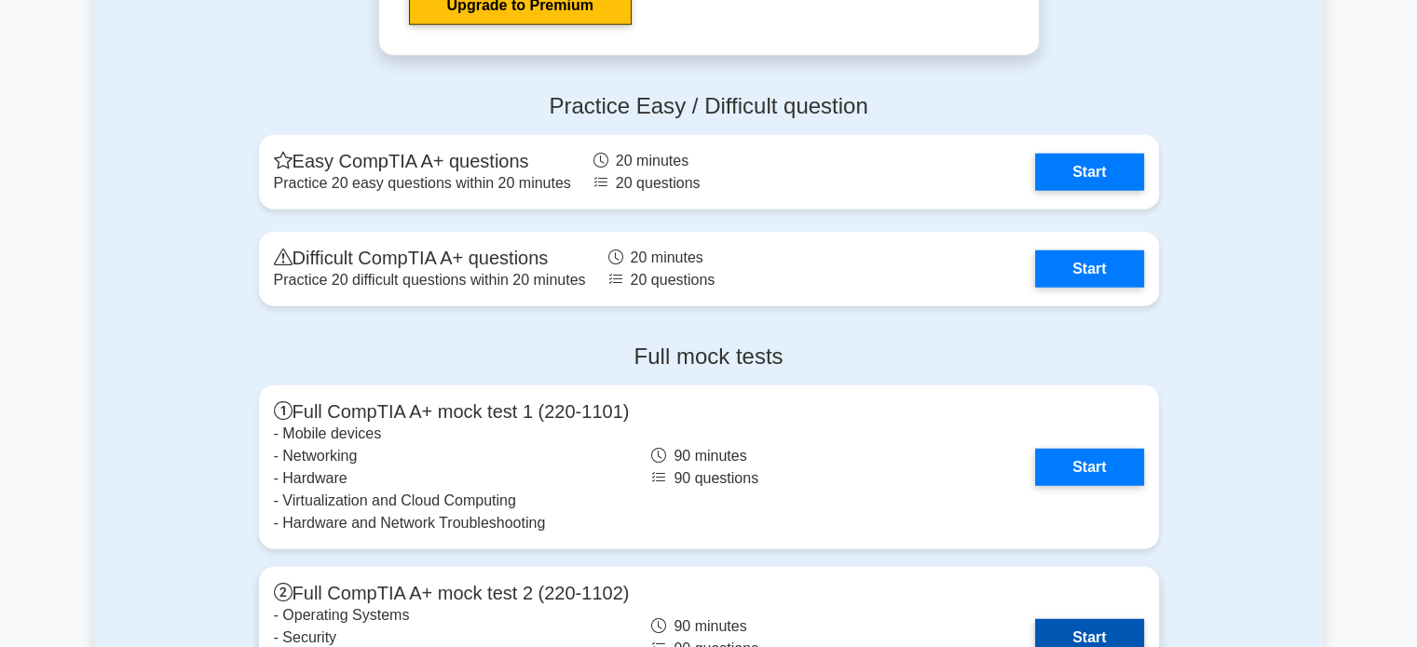
scroll to position [4843, 0]
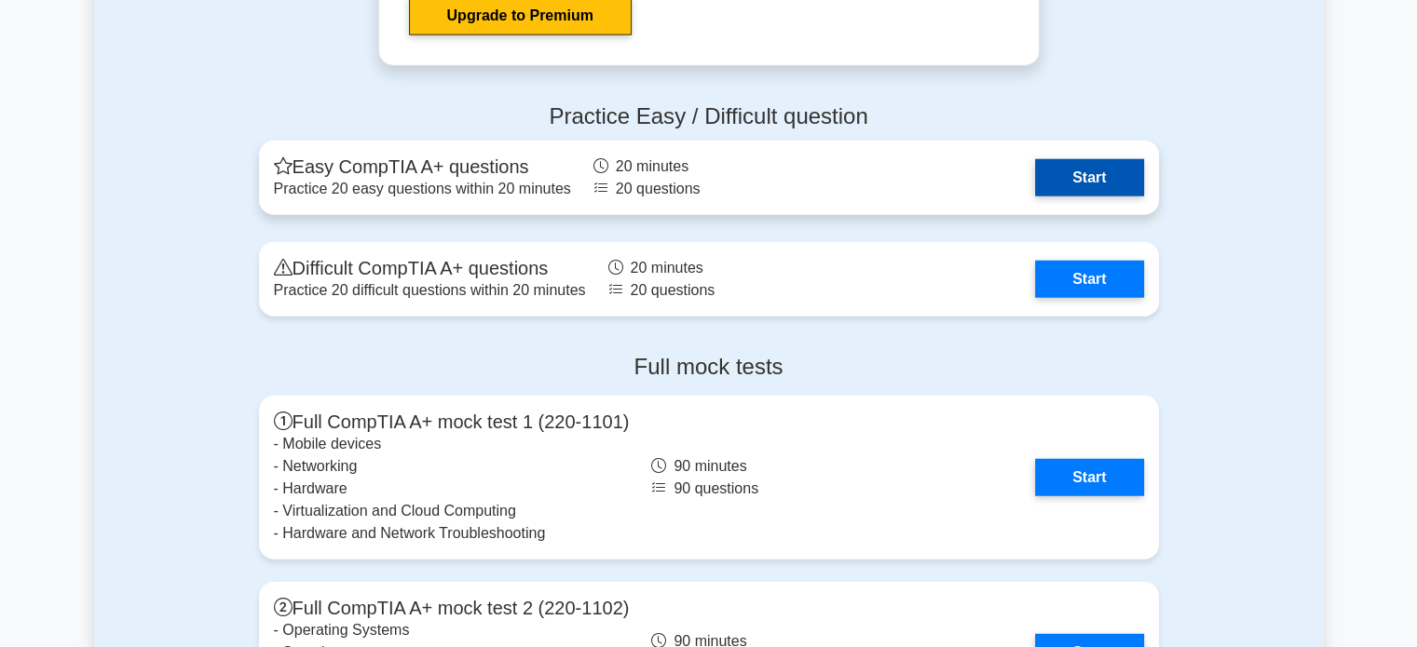
click at [1060, 168] on link "Start" at bounding box center [1089, 177] width 108 height 37
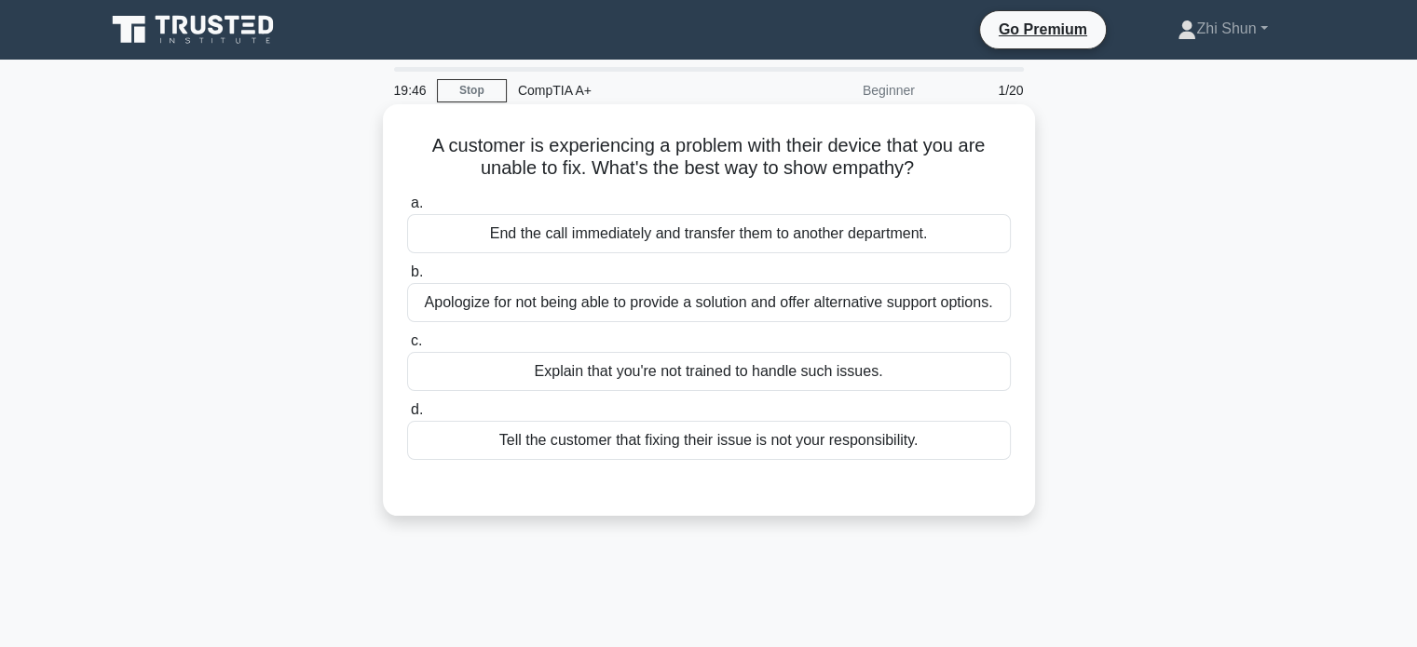
click at [816, 296] on div "Apologize for not being able to provide a solution and offer alternative suppor…" at bounding box center [709, 302] width 604 height 39
click at [407, 278] on input "b. Apologize for not being able to provide a solution and offer alternative sup…" at bounding box center [407, 272] width 0 height 12
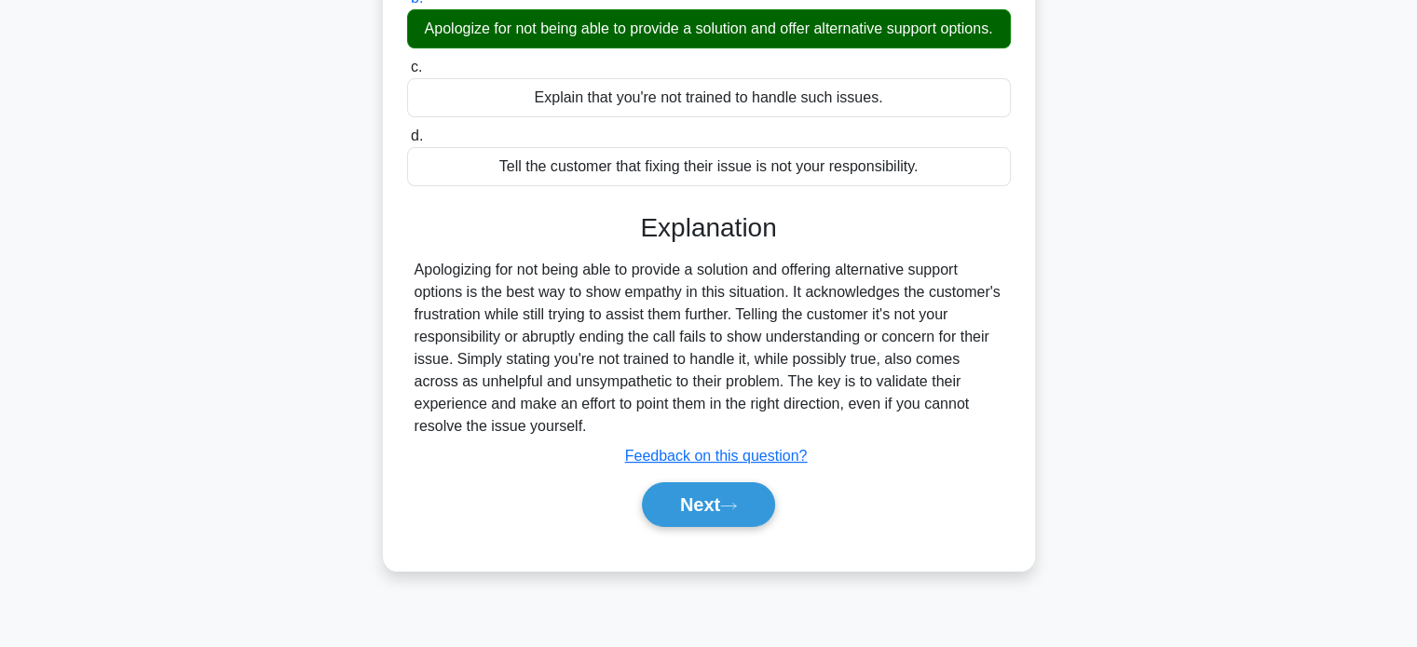
scroll to position [359, 0]
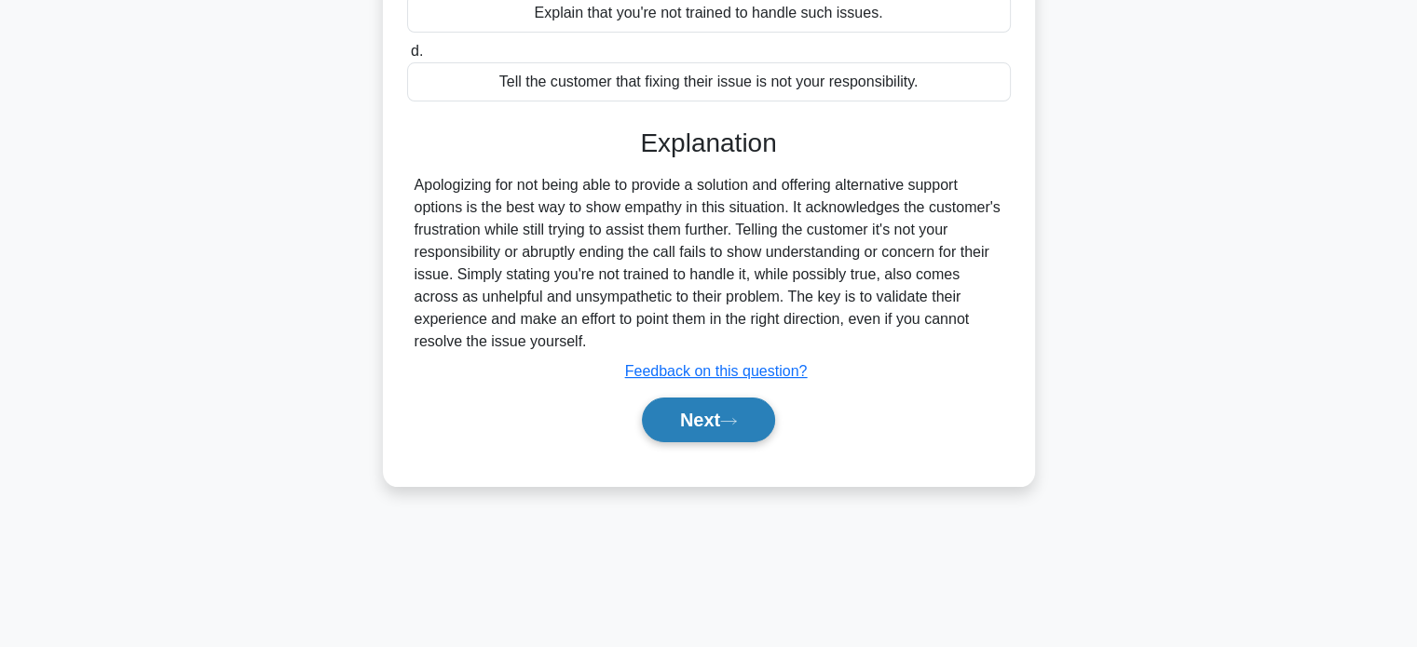
click at [695, 442] on button "Next" at bounding box center [708, 420] width 133 height 45
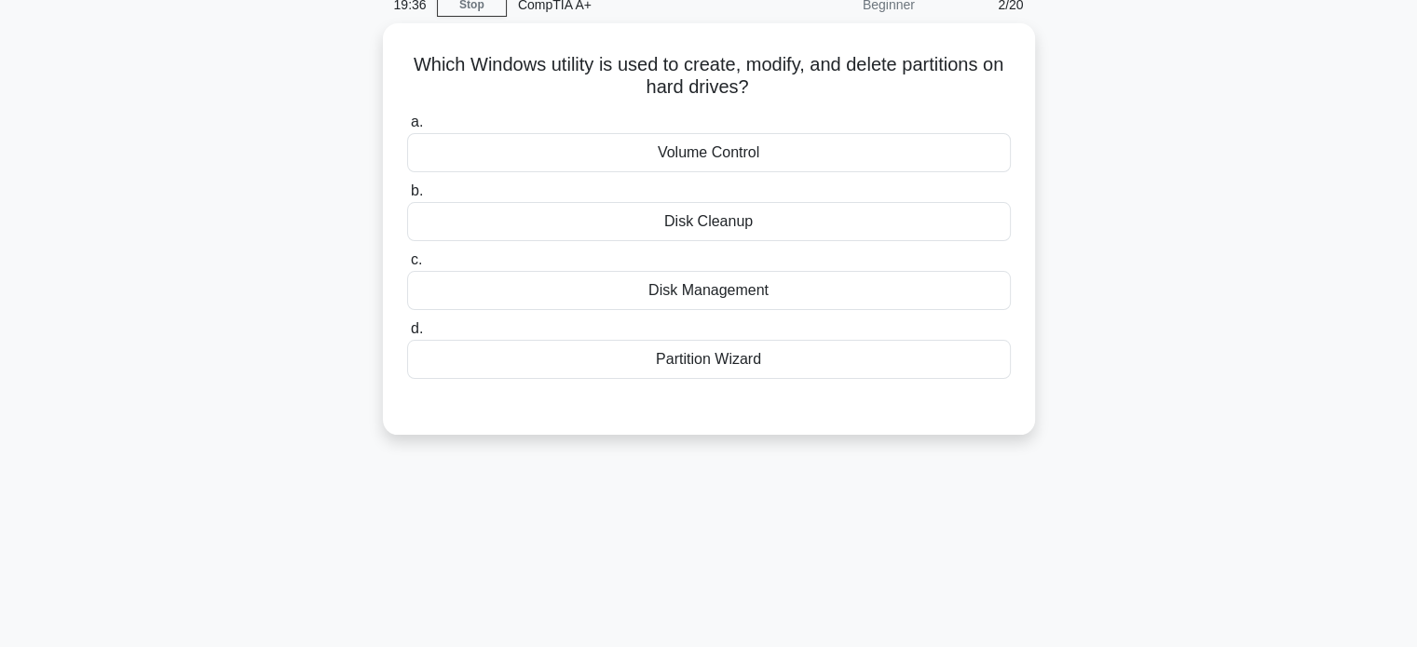
scroll to position [0, 0]
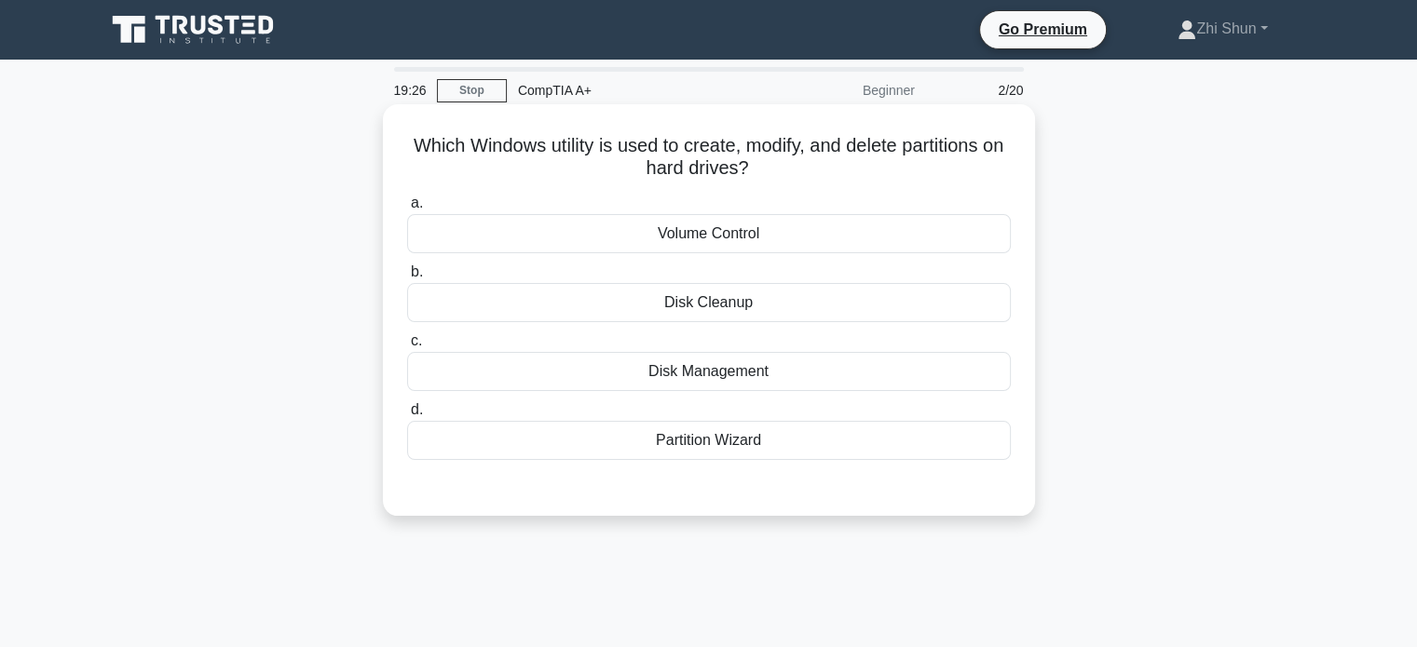
click at [690, 373] on div "Disk Management" at bounding box center [709, 371] width 604 height 39
click at [407, 347] on input "c. Disk Management" at bounding box center [407, 341] width 0 height 12
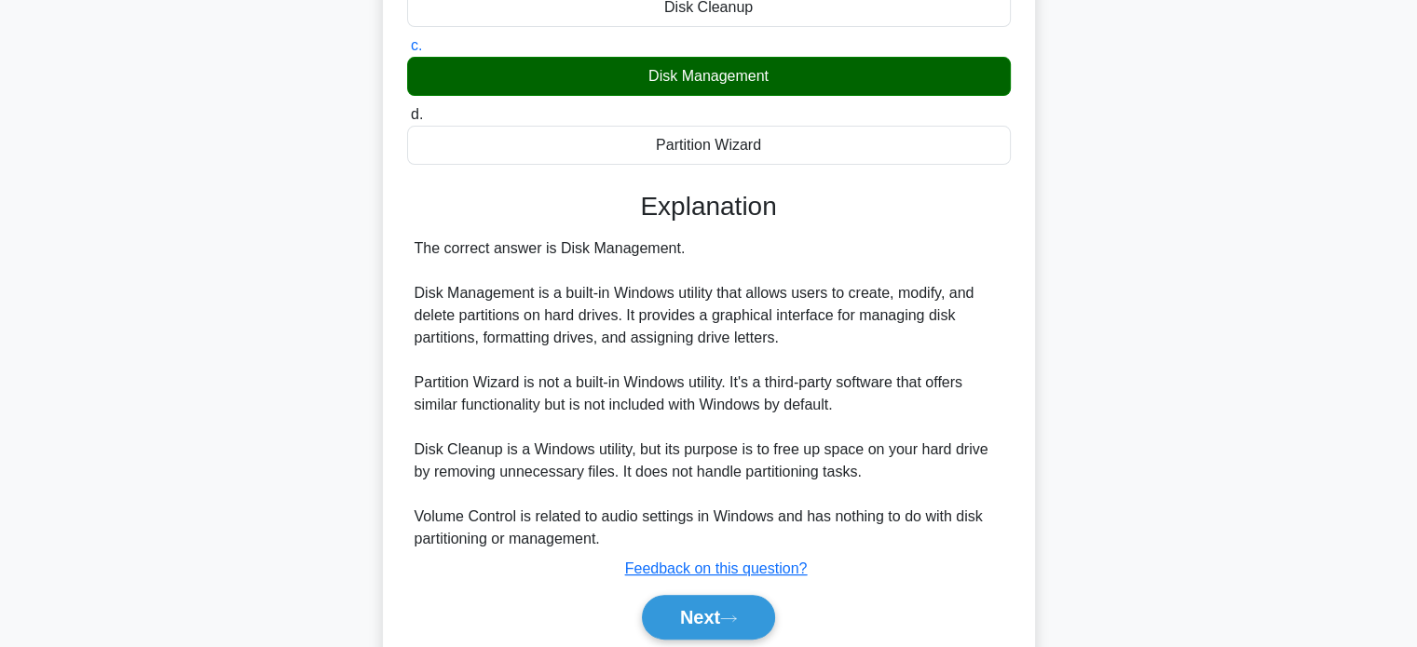
scroll to position [365, 0]
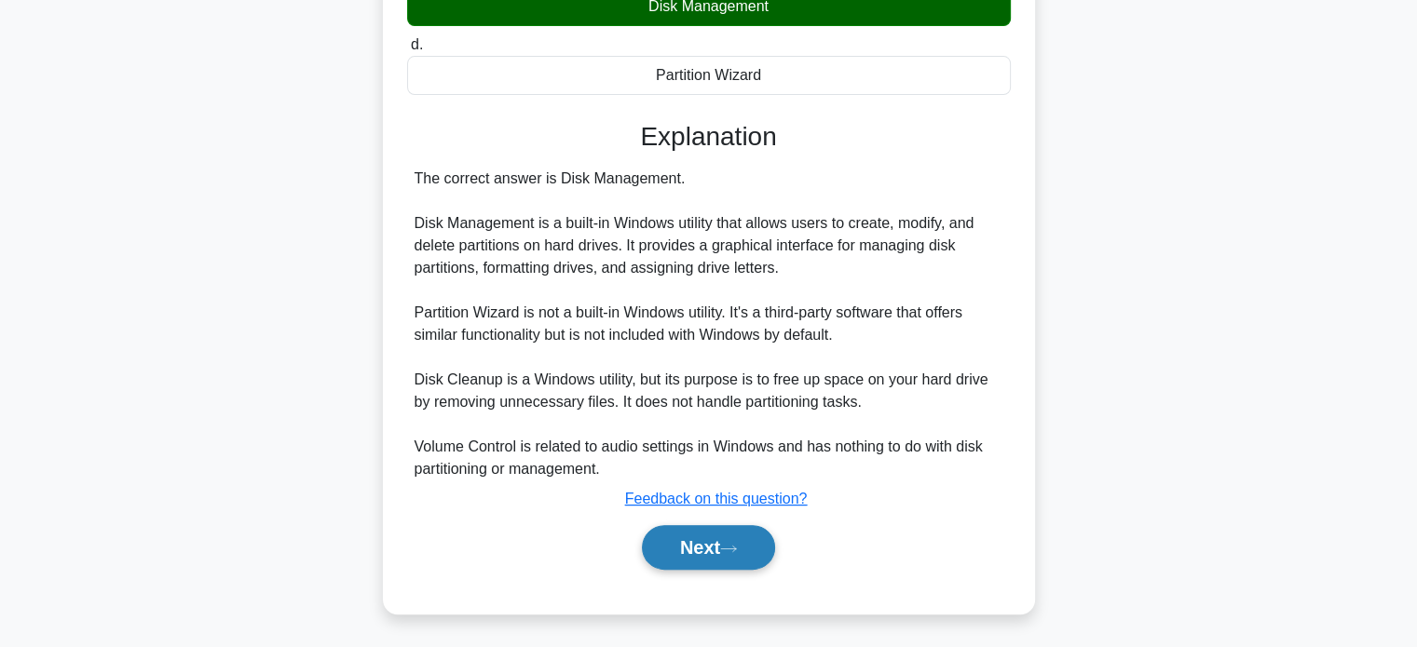
click at [714, 544] on button "Next" at bounding box center [708, 547] width 133 height 45
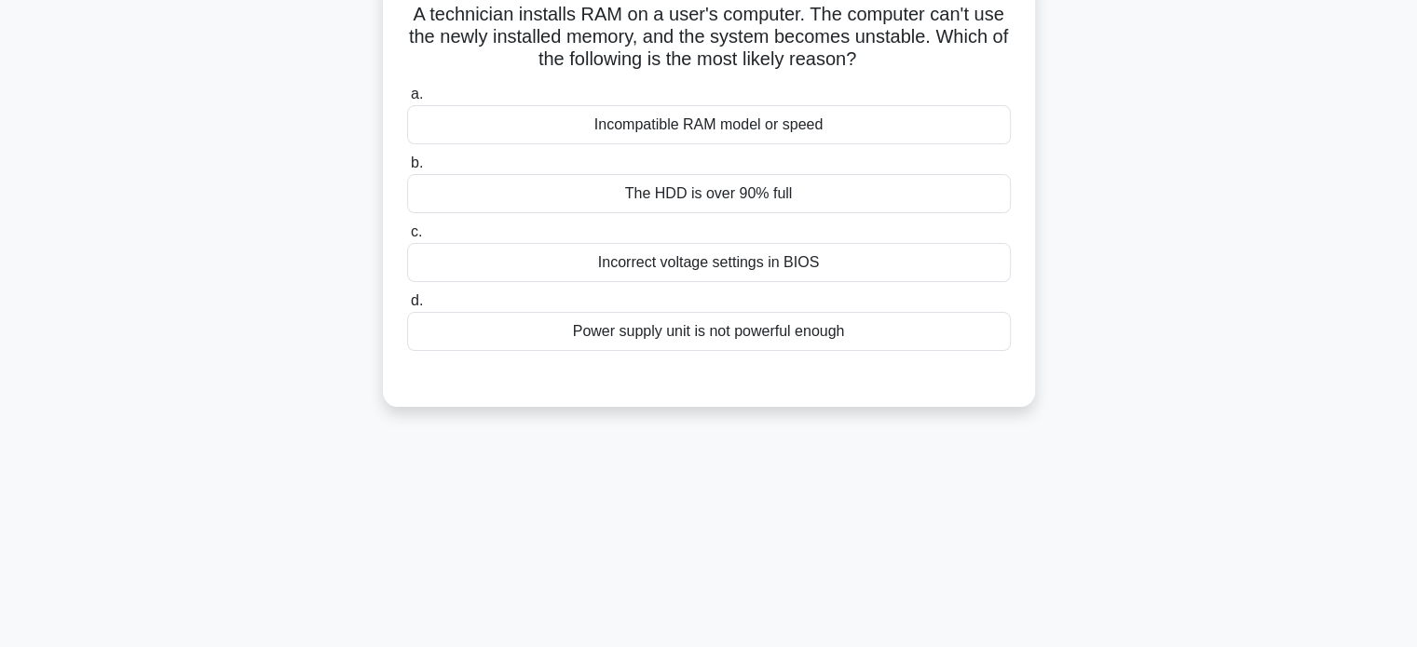
scroll to position [0, 0]
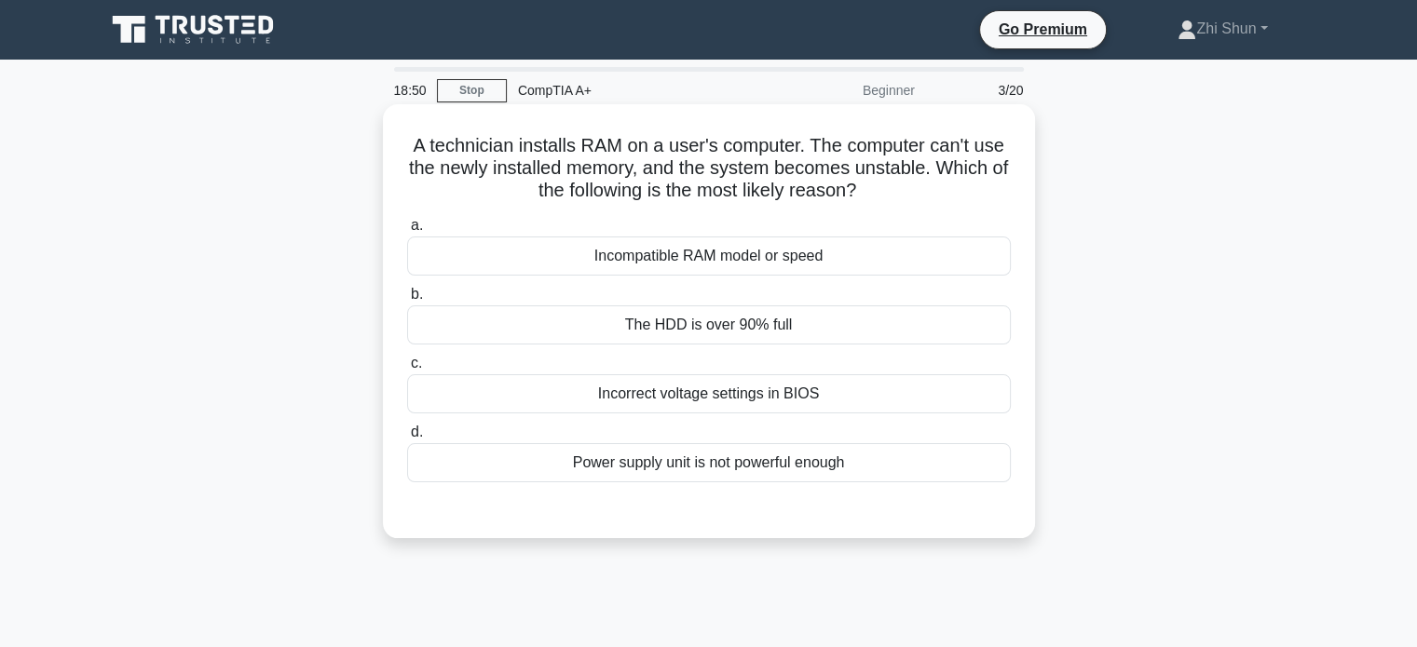
click at [726, 330] on div "The HDD is over 90% full" at bounding box center [709, 324] width 604 height 39
click at [407, 301] on input "b. The HDD is over 90% full" at bounding box center [407, 295] width 0 height 12
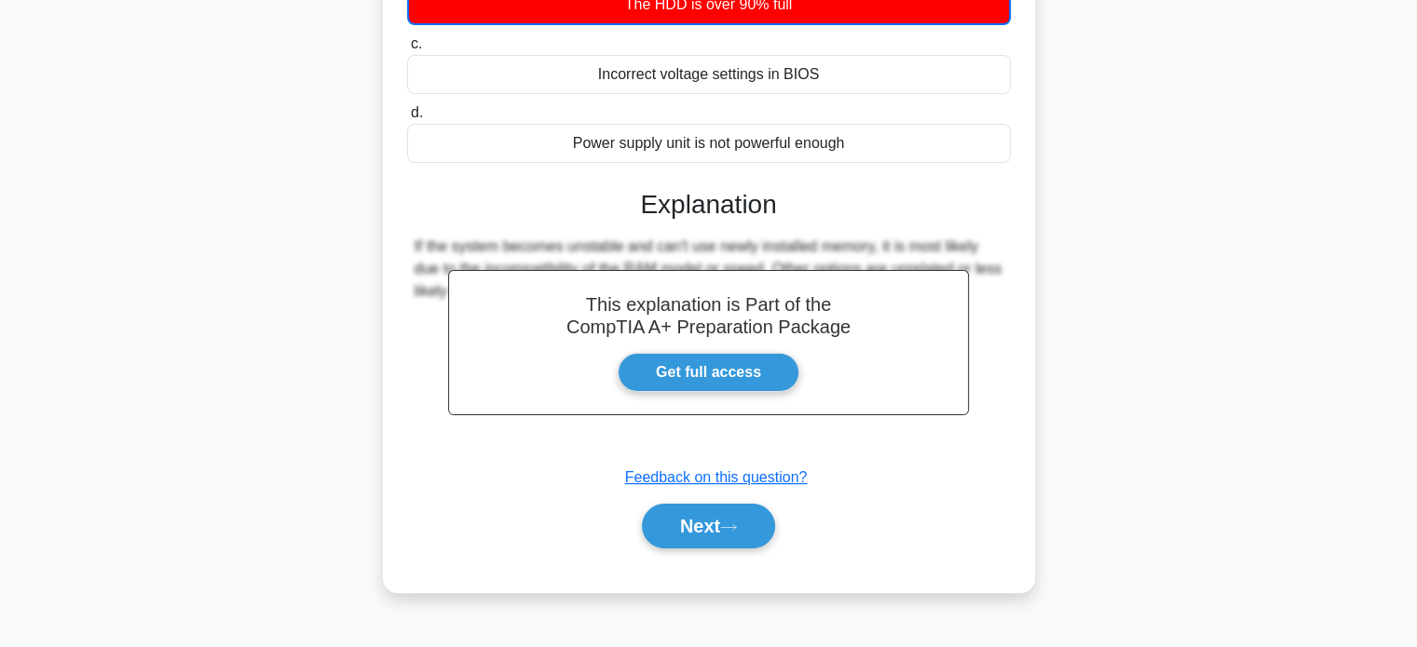
scroll to position [359, 0]
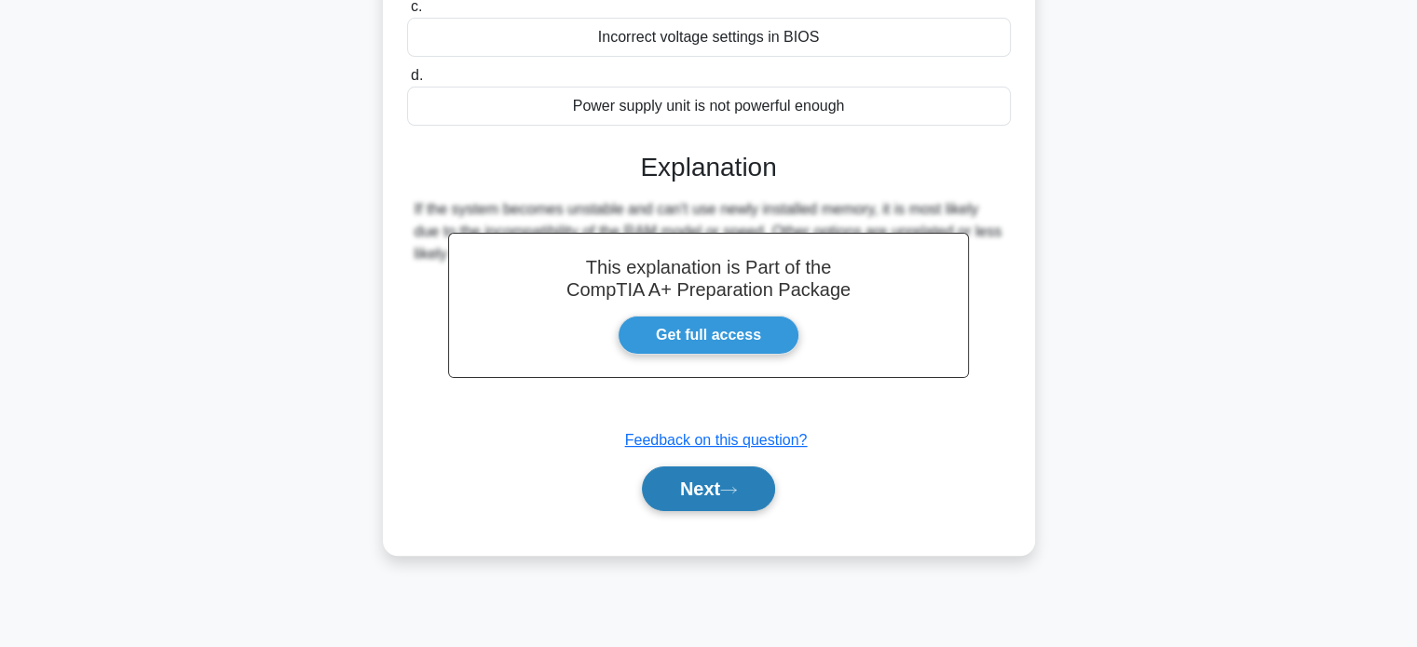
click at [737, 492] on icon at bounding box center [728, 490] width 17 height 10
click at [712, 483] on button "Next" at bounding box center [708, 489] width 133 height 45
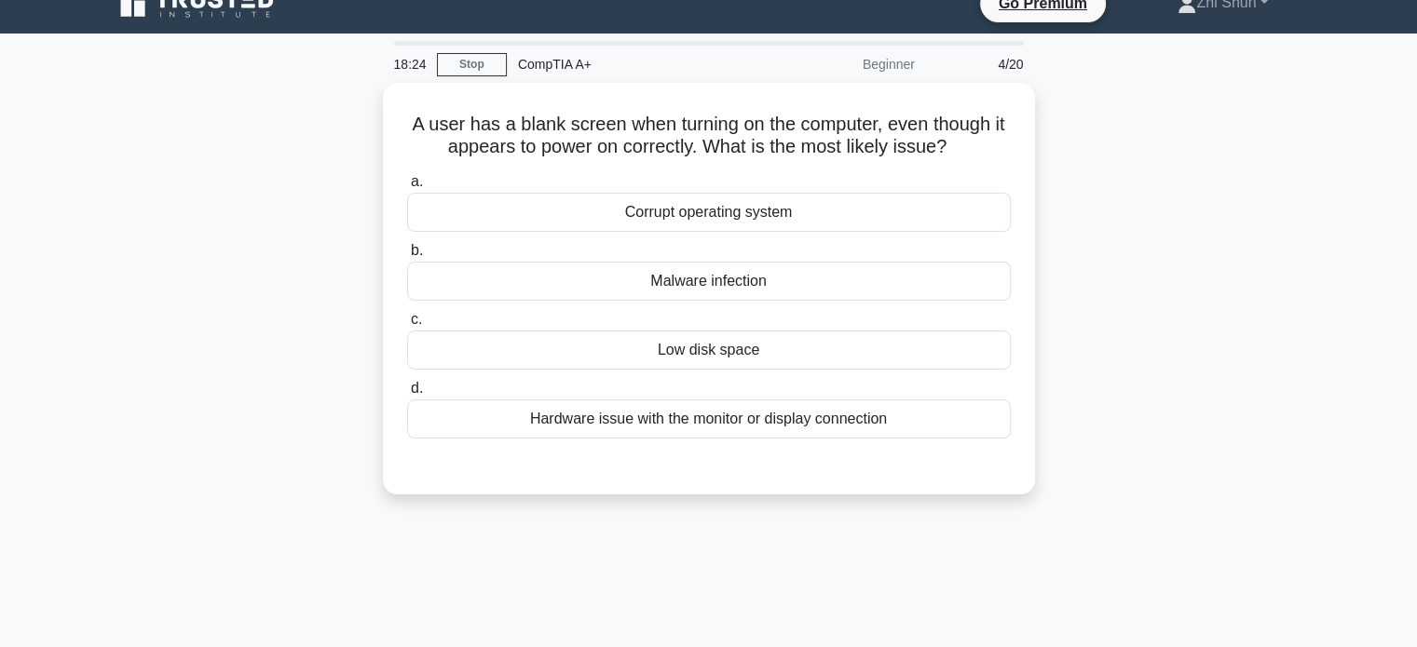
scroll to position [0, 0]
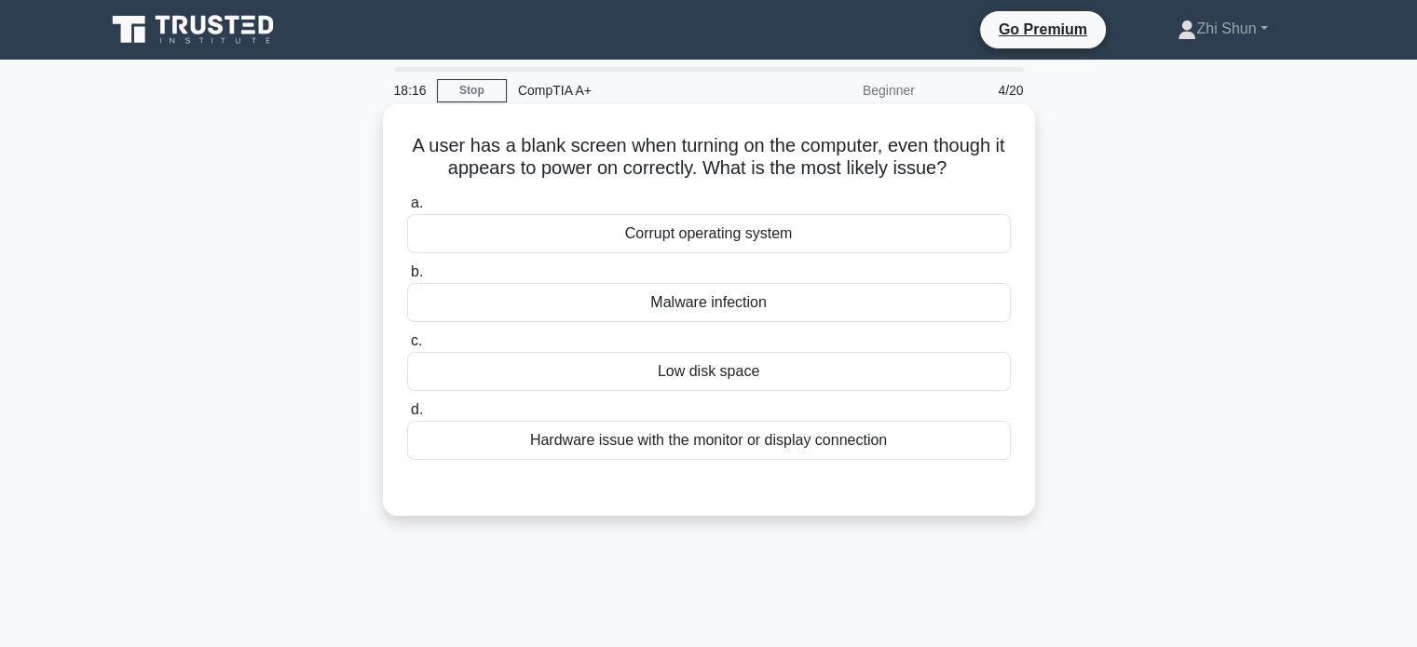
click at [696, 441] on div "Hardware issue with the monitor or display connection" at bounding box center [709, 440] width 604 height 39
click at [407, 416] on input "d. Hardware issue with the monitor or display connection" at bounding box center [407, 410] width 0 height 12
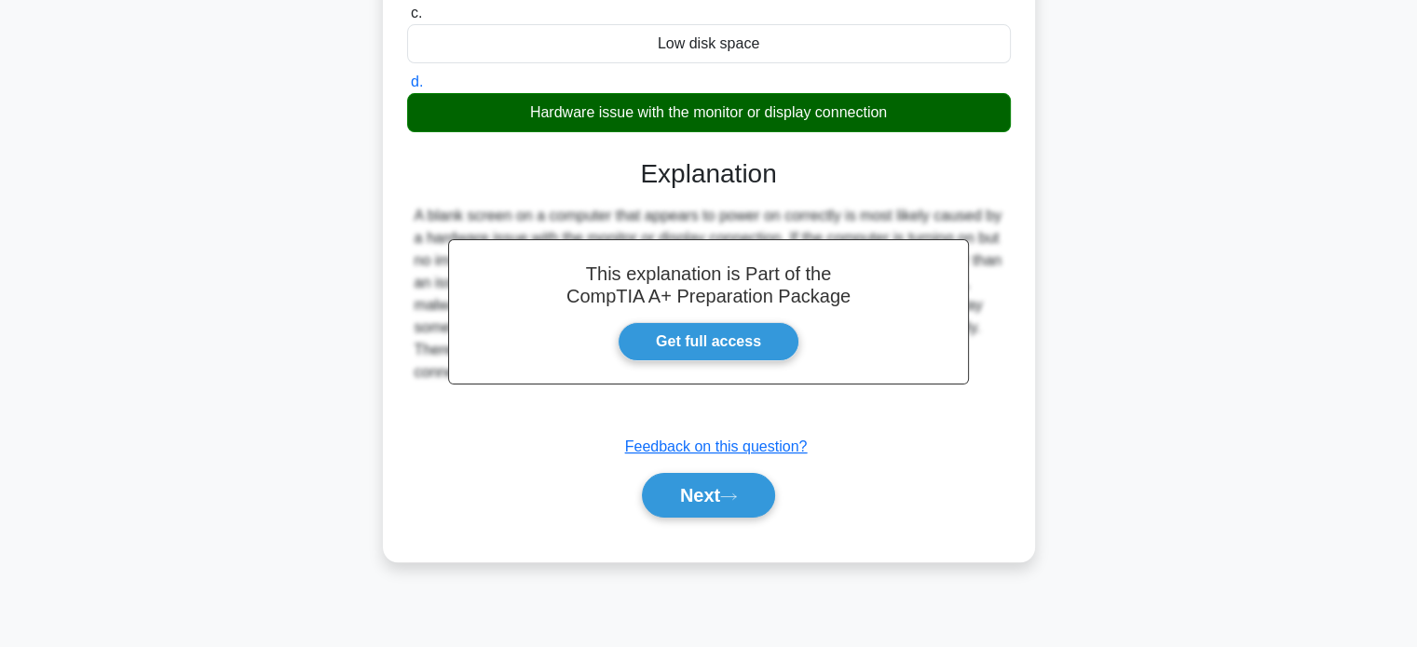
scroll to position [359, 0]
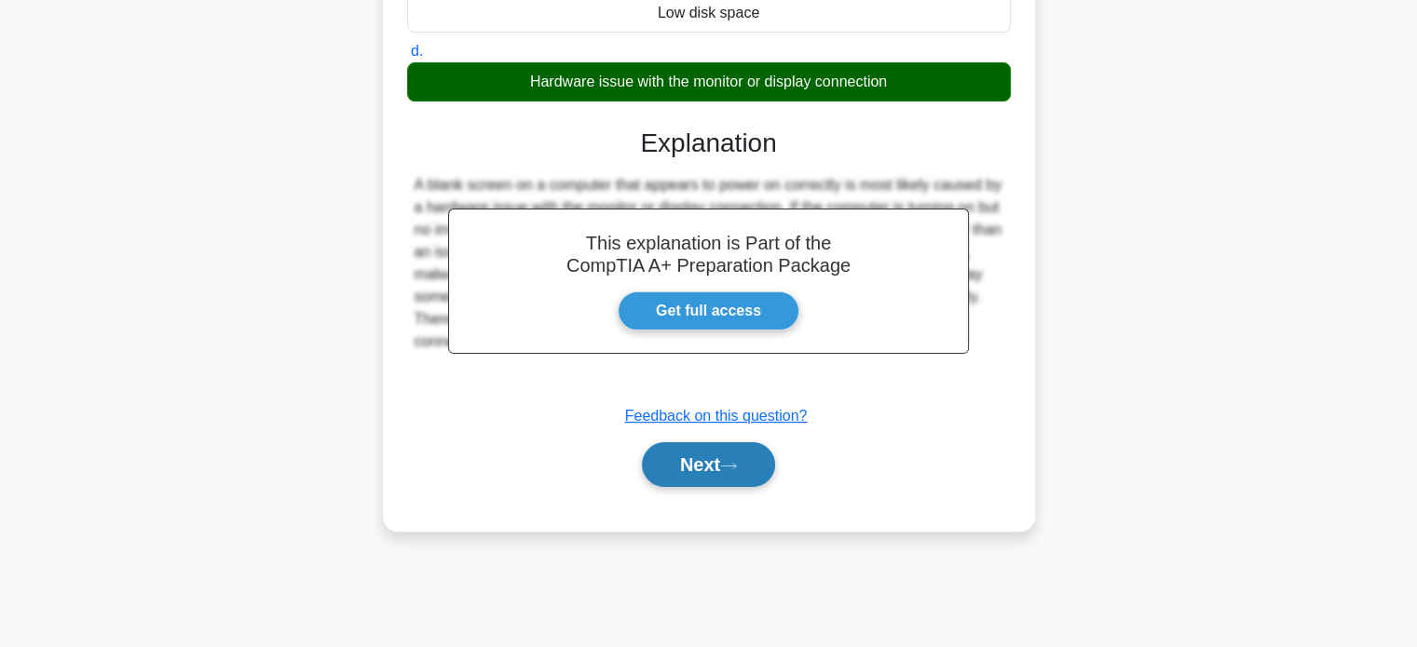
click at [745, 468] on button "Next" at bounding box center [708, 464] width 133 height 45
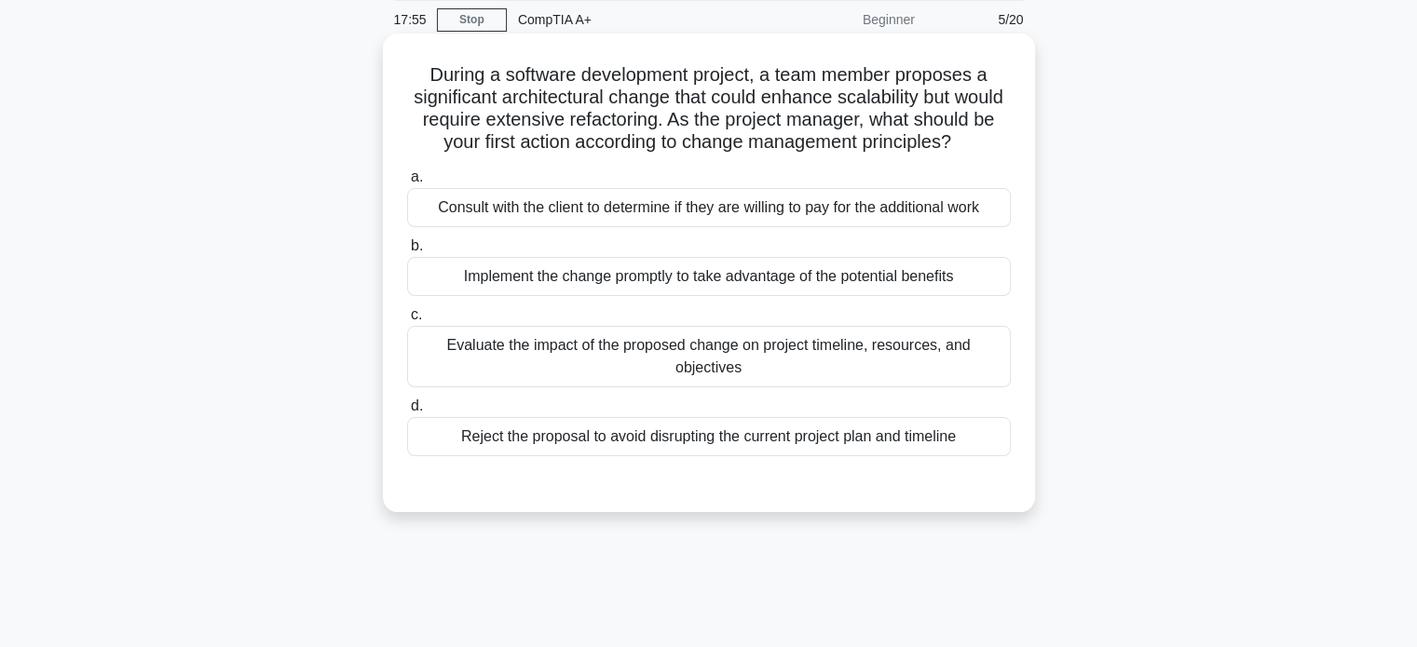
scroll to position [186, 0]
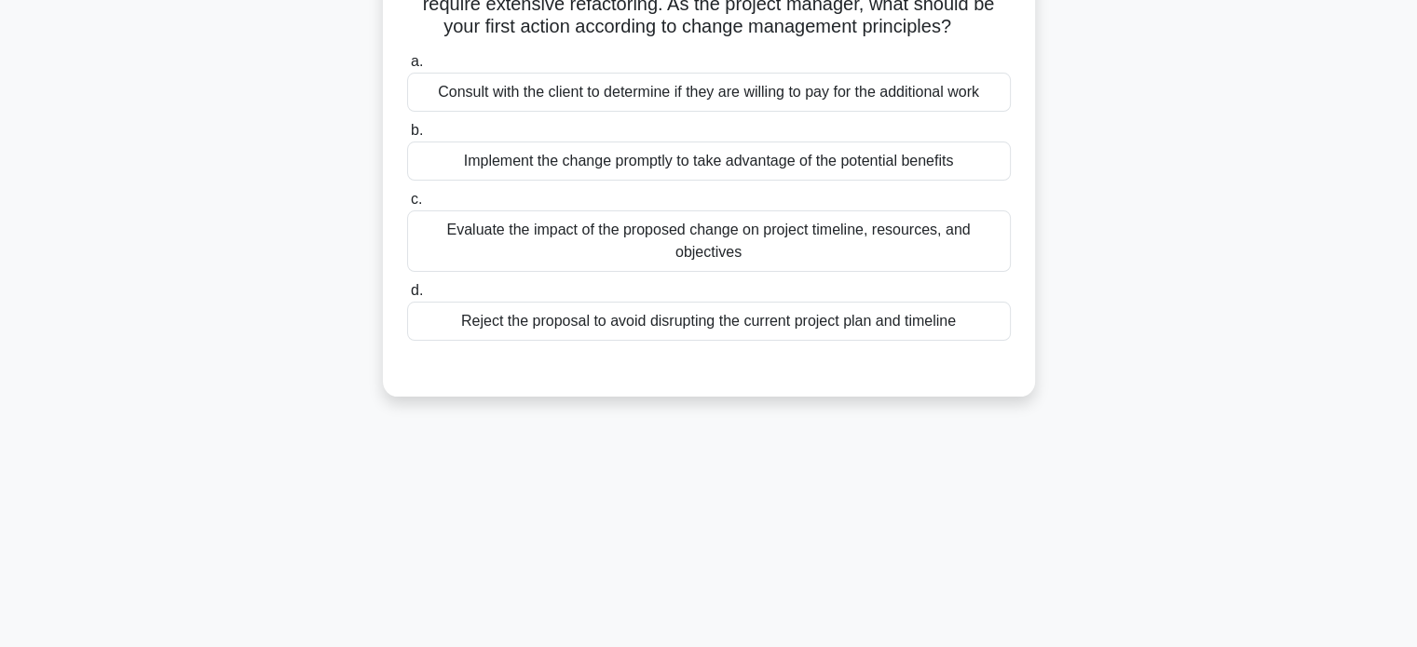
click at [849, 265] on div "Evaluate the impact of the proposed change on project timeline, resources, and …" at bounding box center [709, 240] width 604 height 61
click at [407, 206] on input "c. Evaluate the impact of the proposed change on project timeline, resources, a…" at bounding box center [407, 200] width 0 height 12
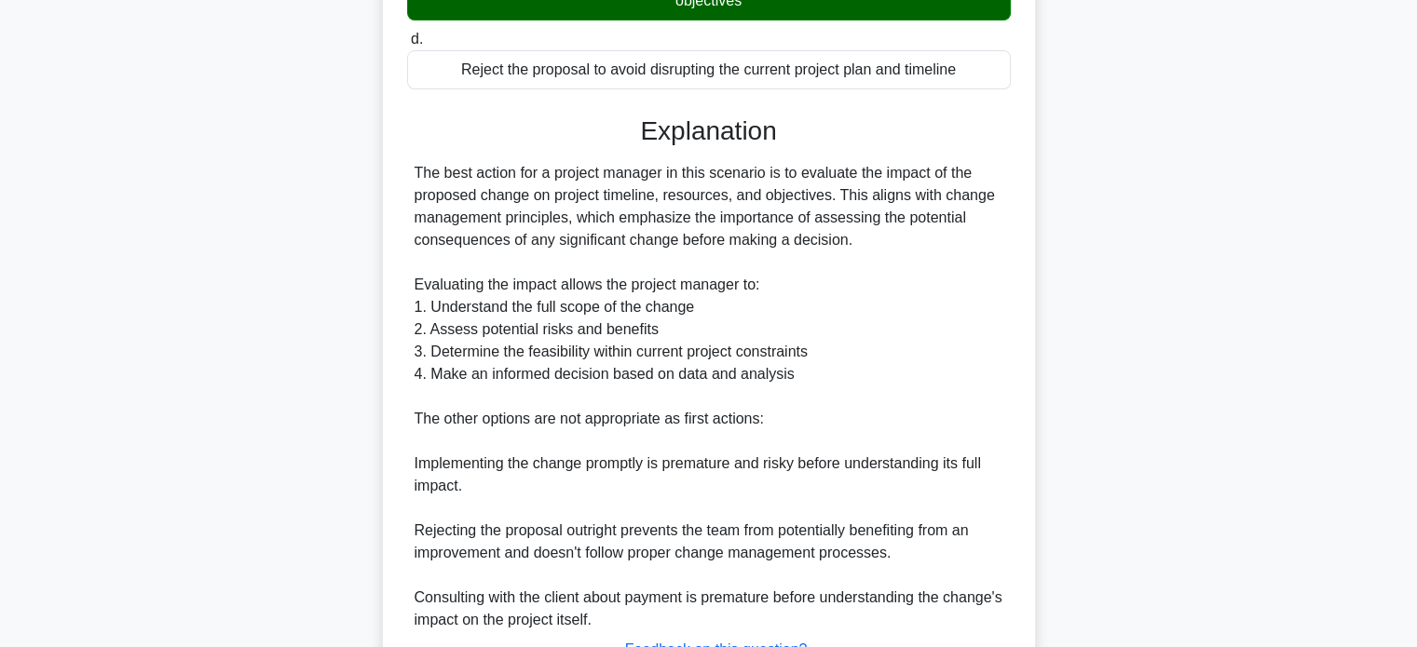
scroll to position [559, 0]
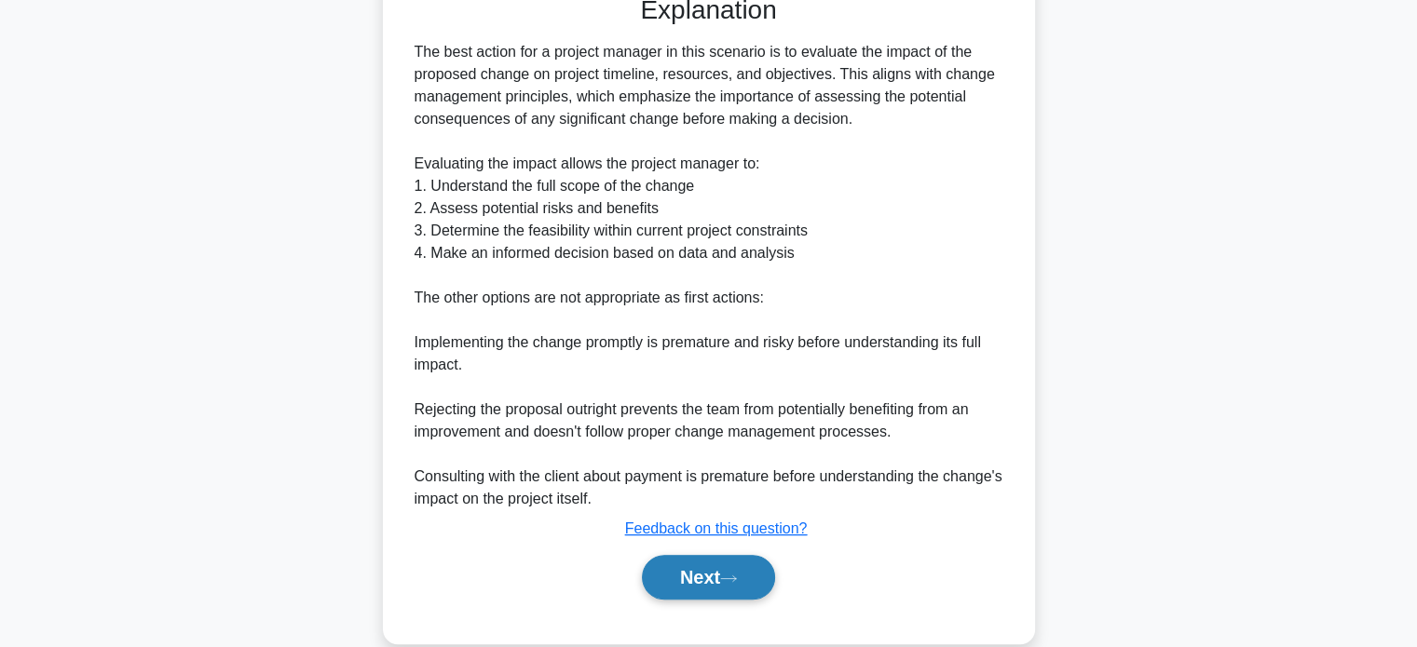
click at [708, 600] on button "Next" at bounding box center [708, 577] width 133 height 45
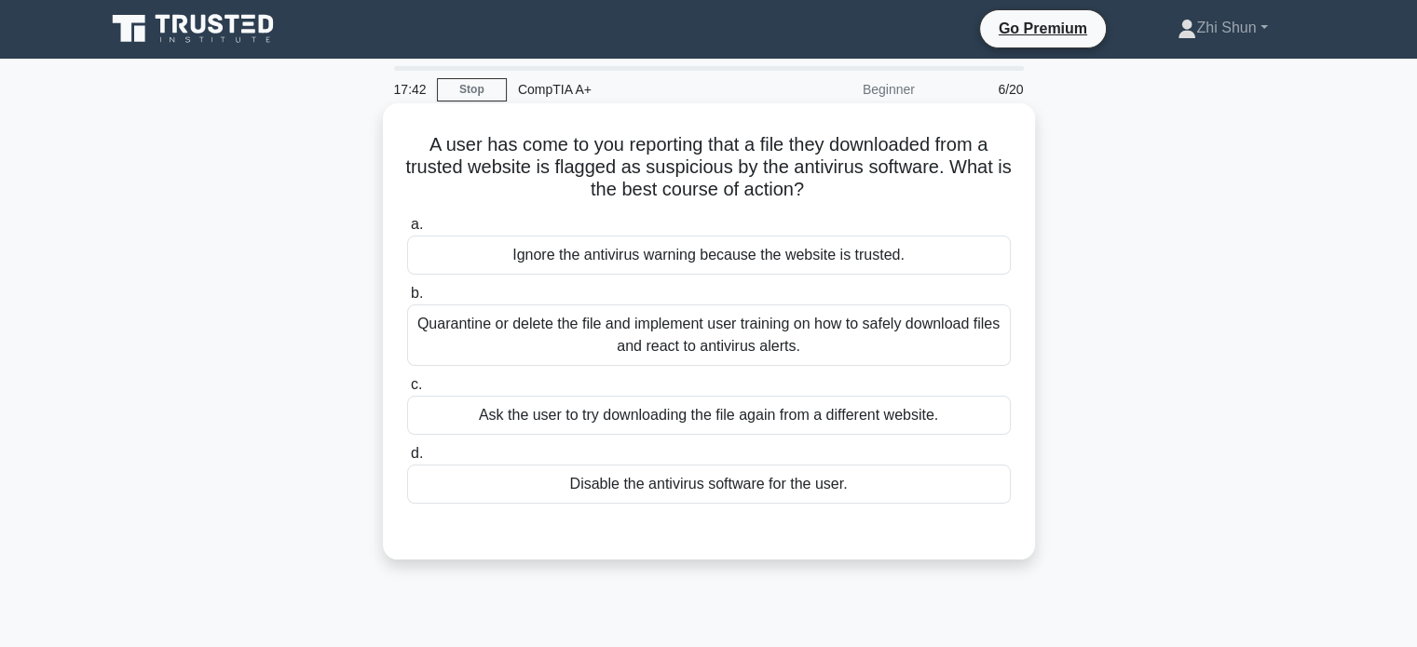
scroll to position [0, 0]
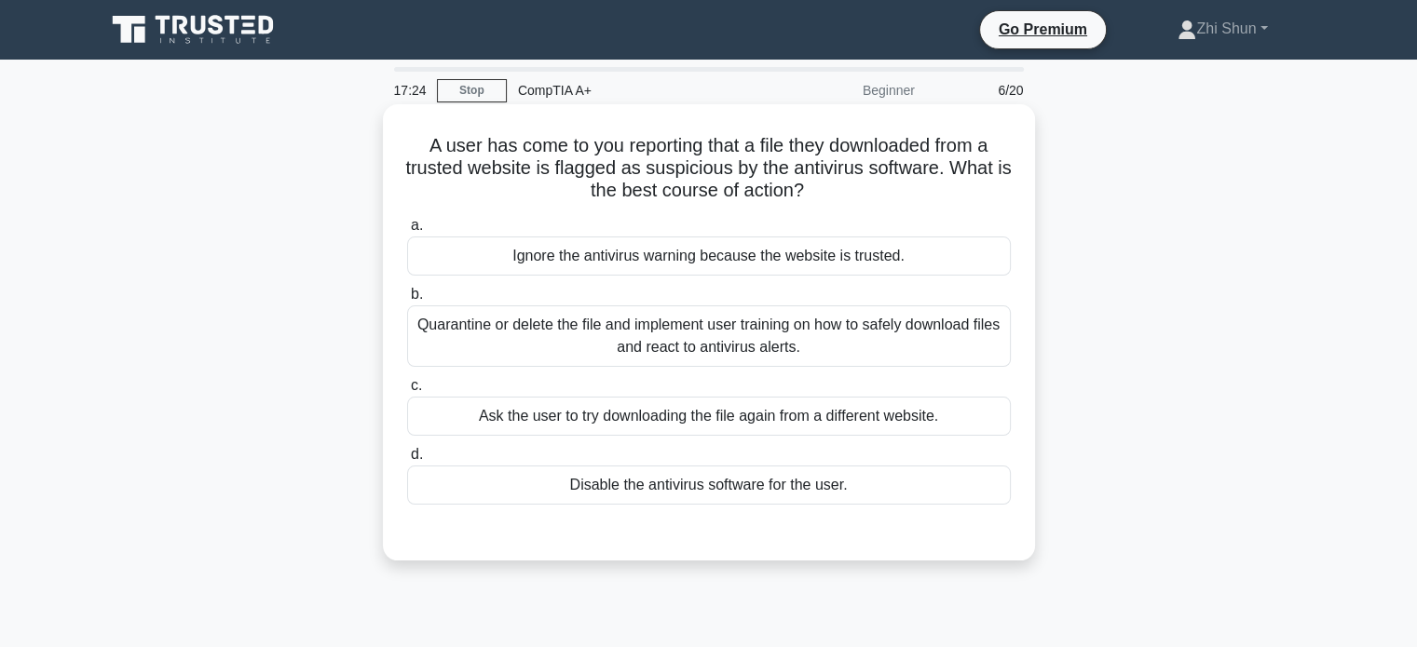
click at [776, 352] on div "Quarantine or delete the file and implement user training on how to safely down…" at bounding box center [709, 335] width 604 height 61
click at [407, 301] on input "b. Quarantine or delete the file and implement user training on how to safely d…" at bounding box center [407, 295] width 0 height 12
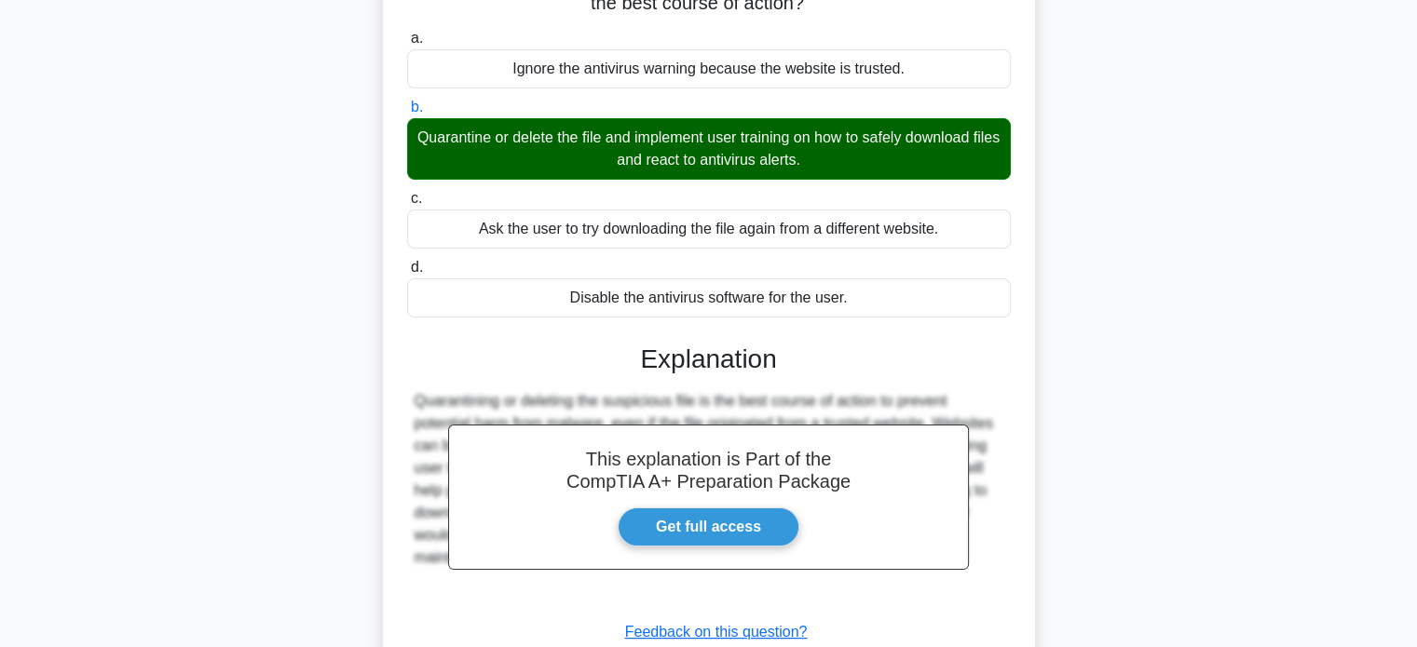
scroll to position [359, 0]
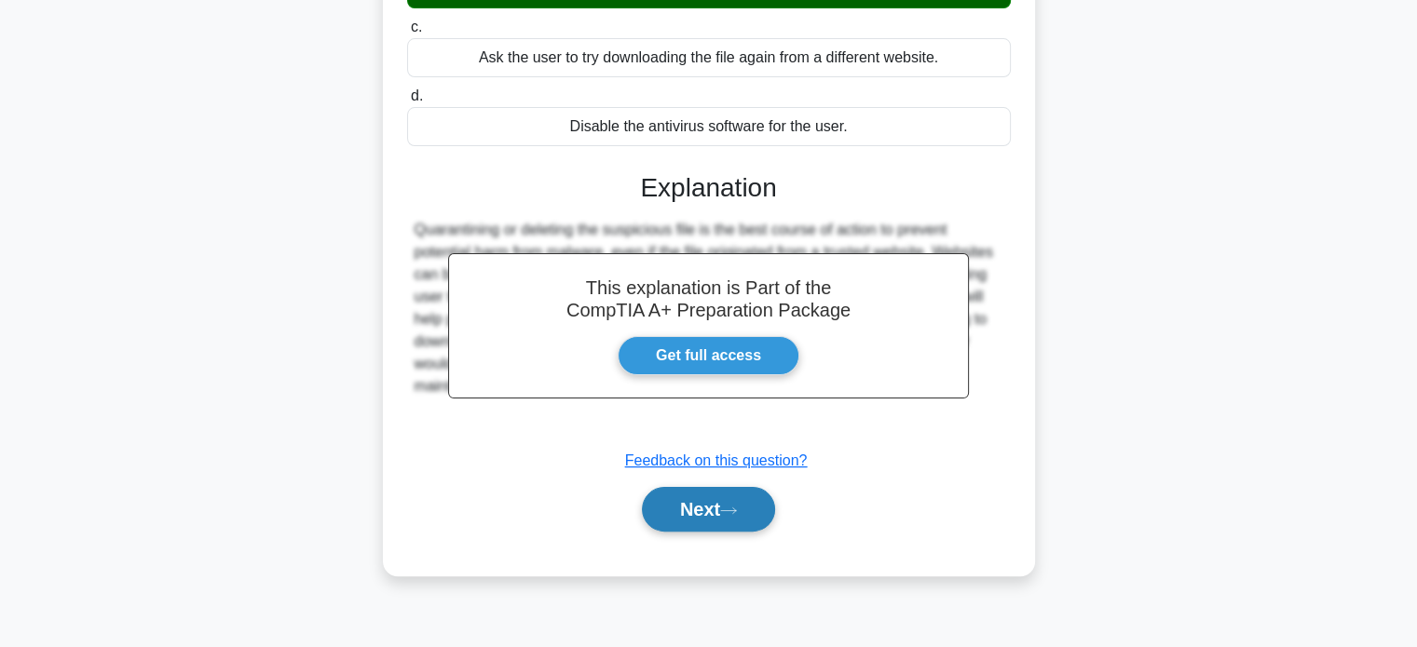
click at [700, 521] on button "Next" at bounding box center [708, 509] width 133 height 45
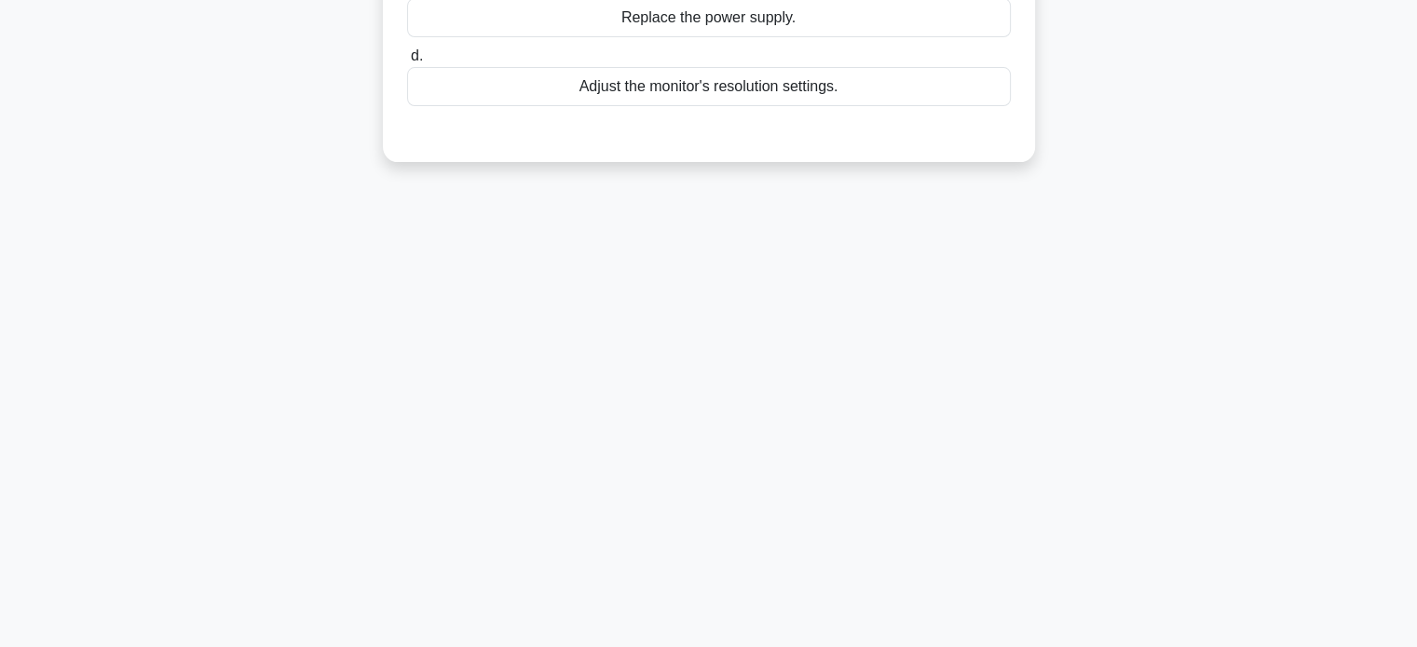
scroll to position [0, 0]
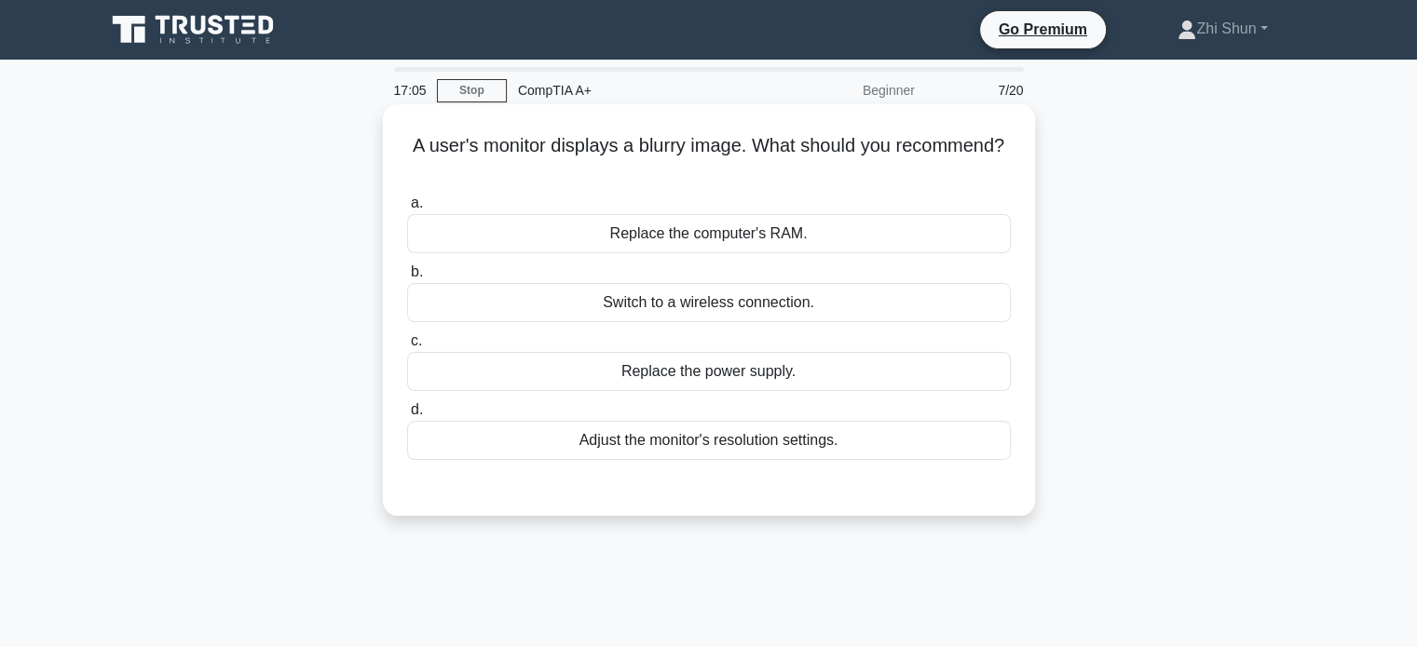
click at [744, 439] on div "Adjust the monitor's resolution settings." at bounding box center [709, 440] width 604 height 39
click at [407, 416] on input "d. Adjust the monitor's resolution settings." at bounding box center [407, 410] width 0 height 12
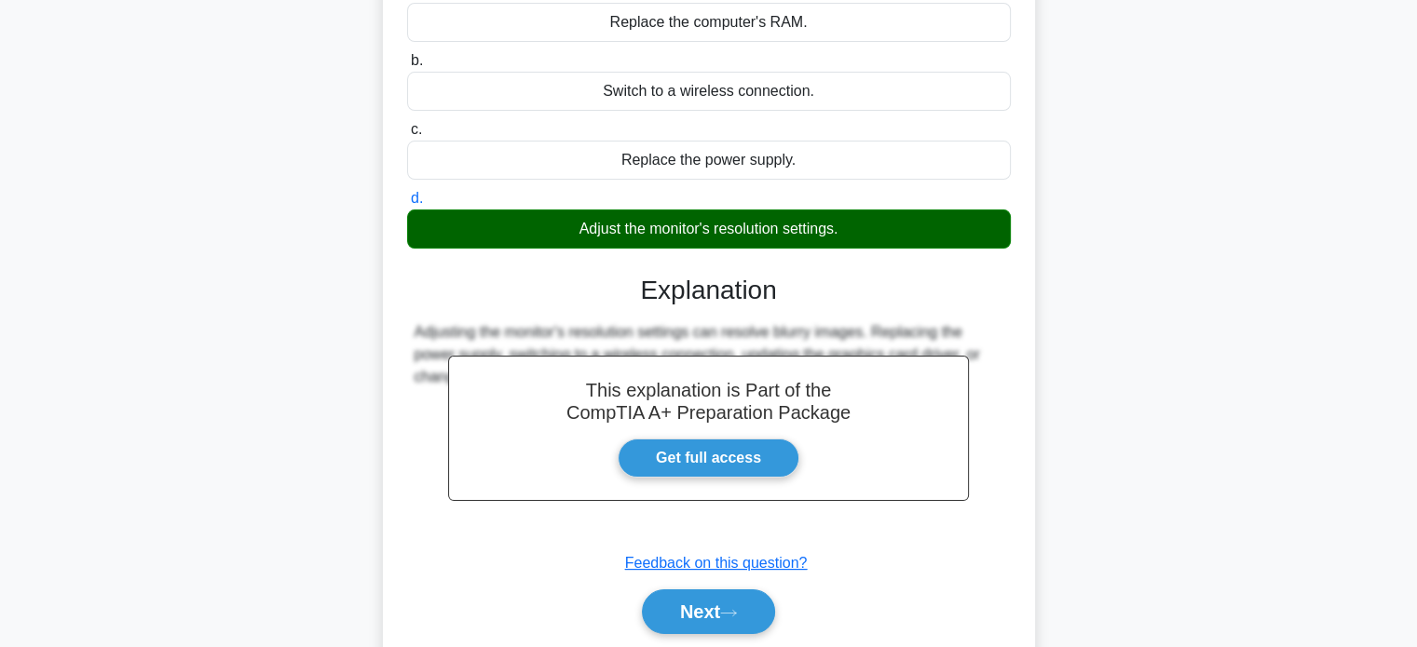
scroll to position [359, 0]
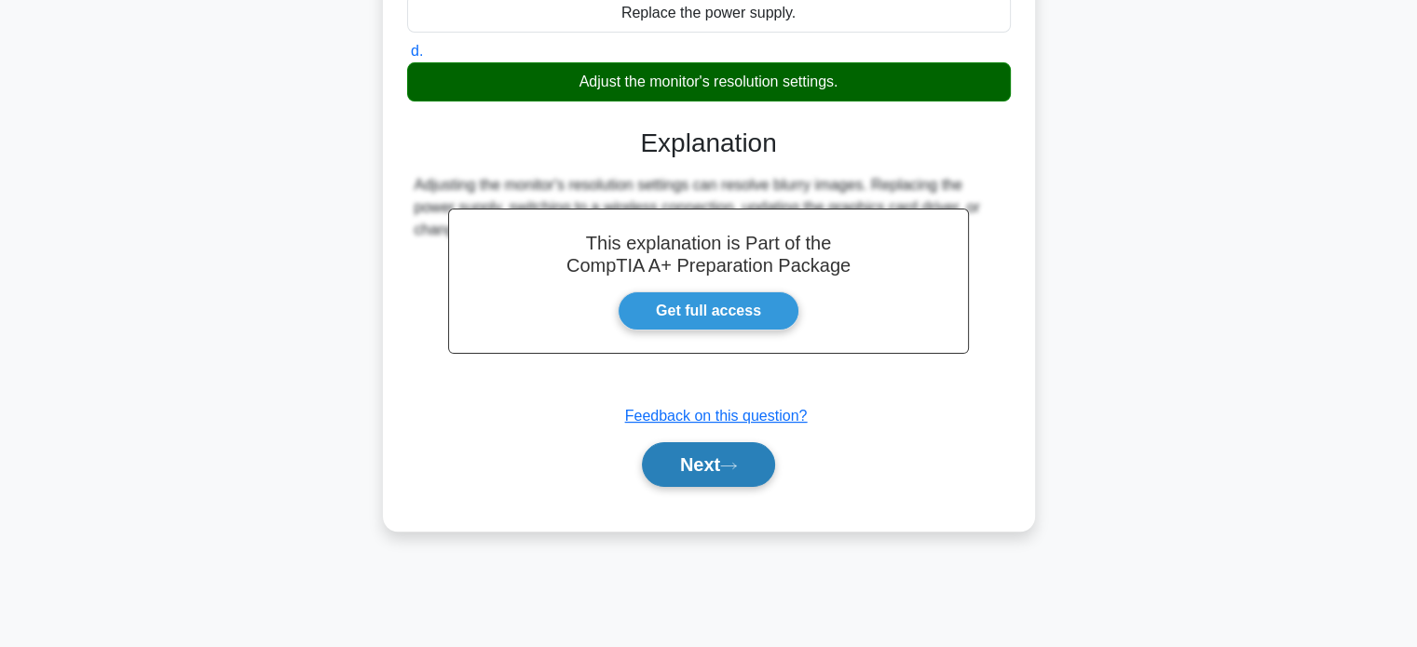
click at [704, 469] on button "Next" at bounding box center [708, 464] width 133 height 45
click at [718, 464] on button "Next" at bounding box center [708, 464] width 133 height 45
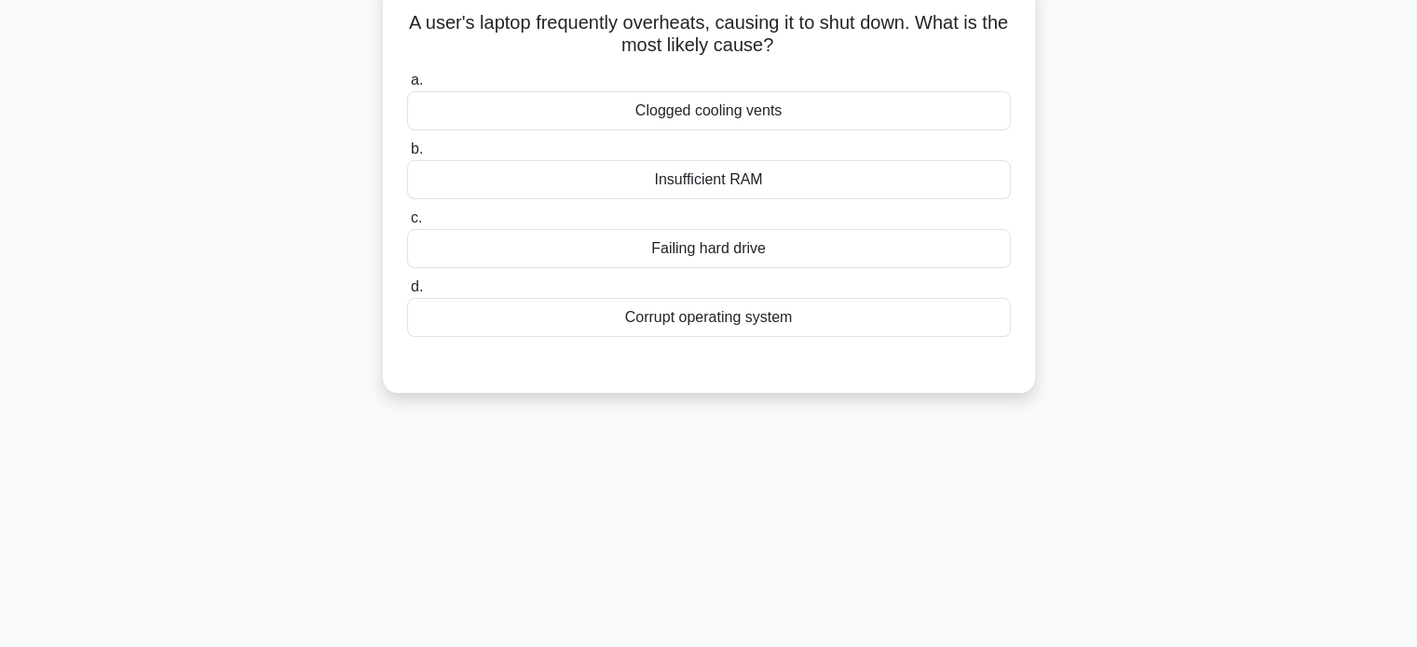
scroll to position [0, 0]
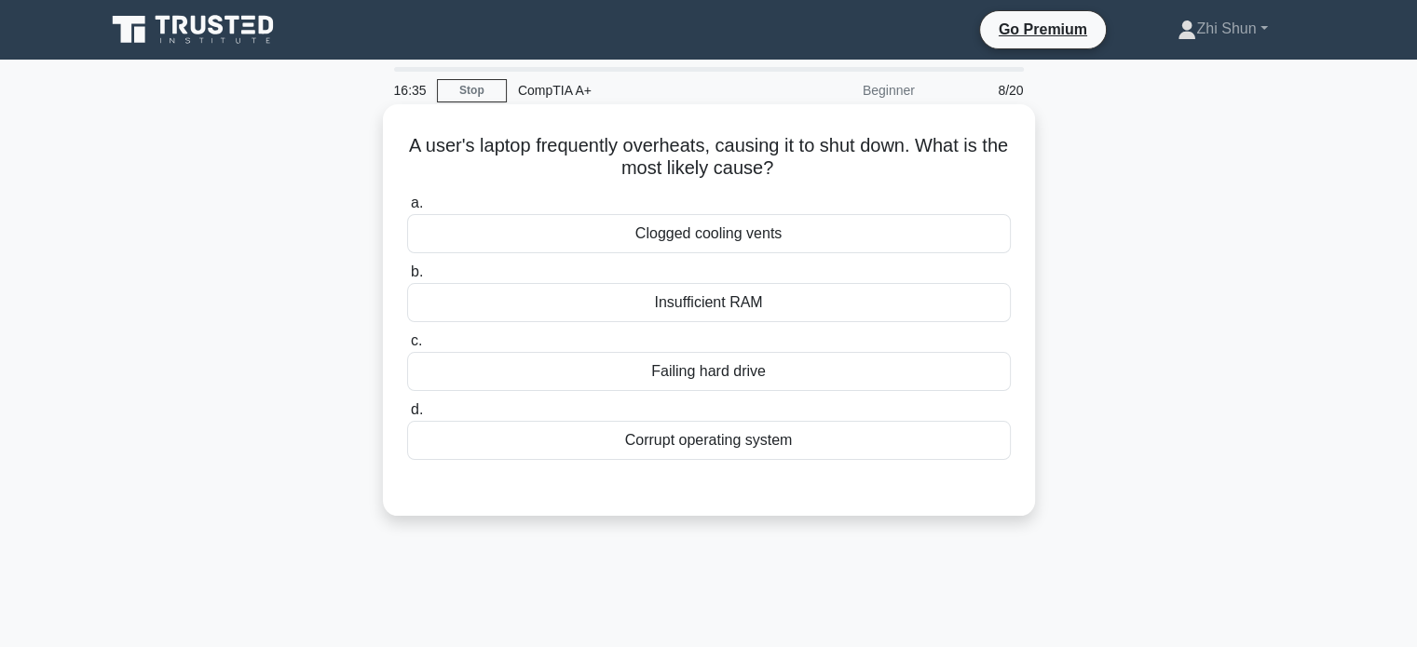
click at [786, 239] on div "Clogged cooling vents" at bounding box center [709, 233] width 604 height 39
click at [407, 210] on input "a. Clogged cooling vents" at bounding box center [407, 203] width 0 height 12
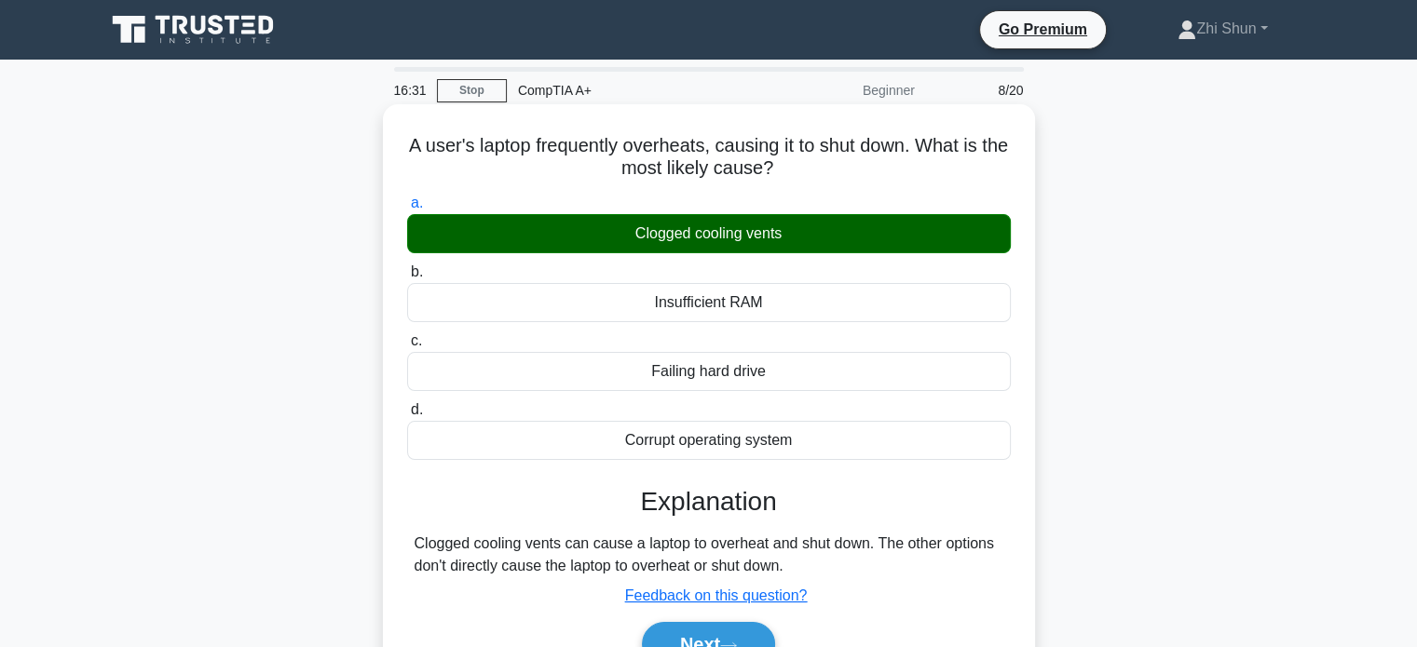
scroll to position [359, 0]
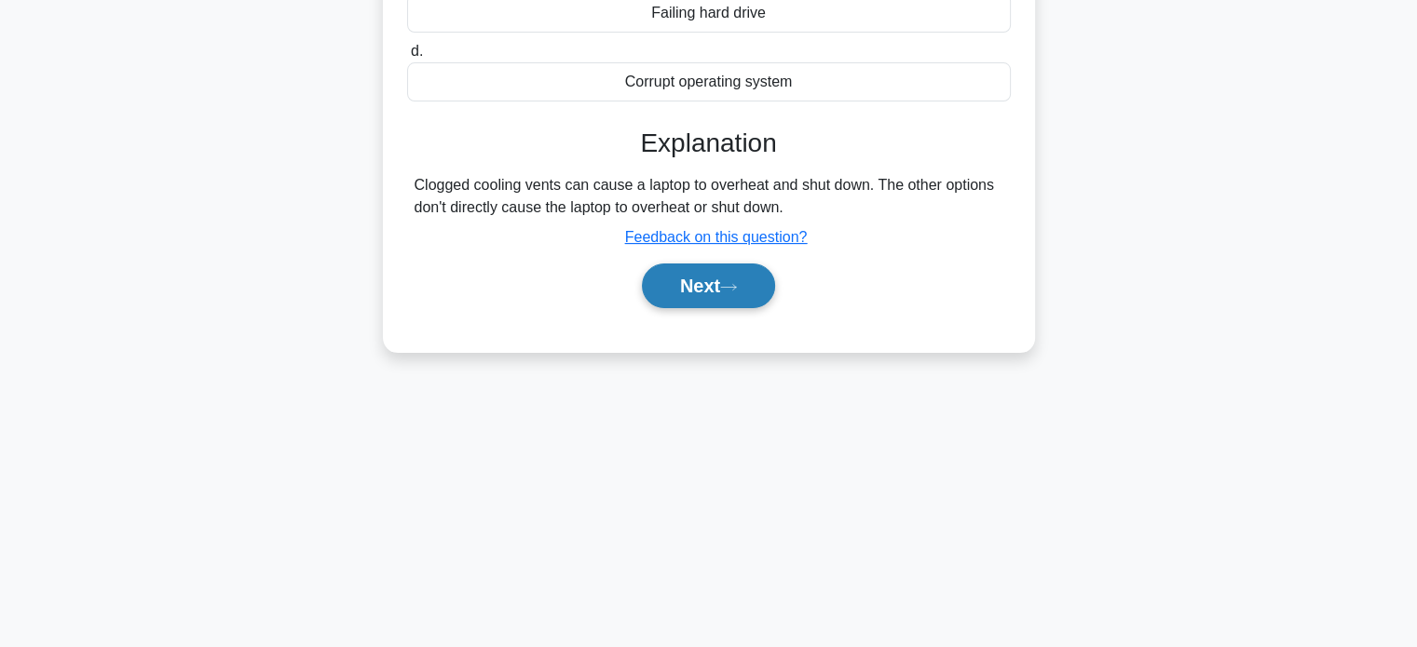
click at [705, 283] on button "Next" at bounding box center [708, 286] width 133 height 45
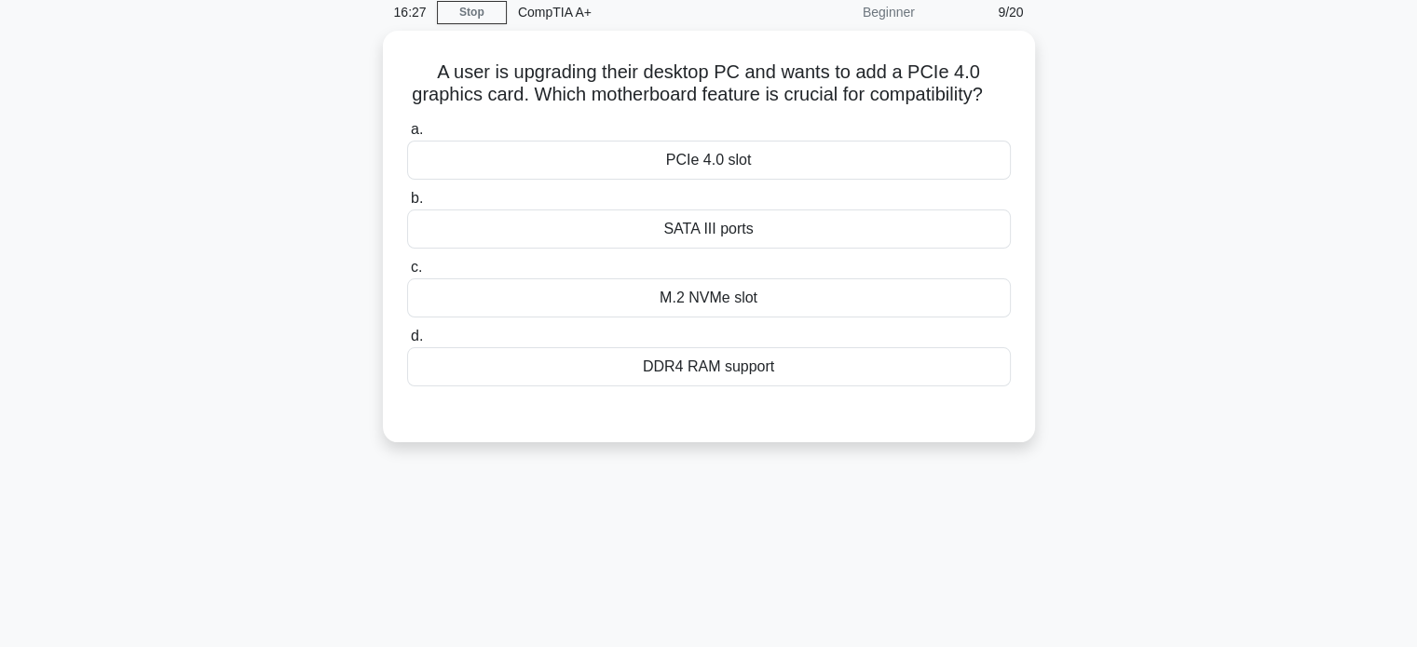
scroll to position [0, 0]
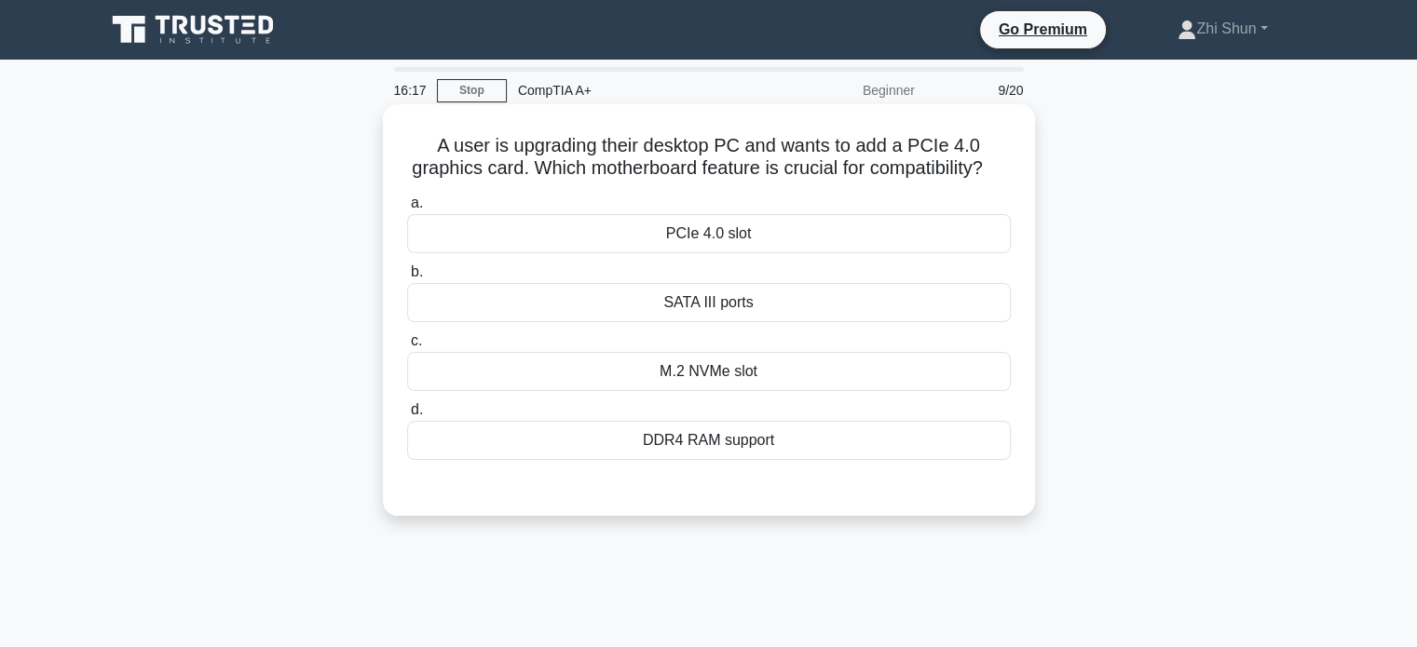
click at [746, 253] on div "PCIe 4.0 slot" at bounding box center [709, 233] width 604 height 39
click at [407, 210] on input "a. PCIe 4.0 slot" at bounding box center [407, 203] width 0 height 12
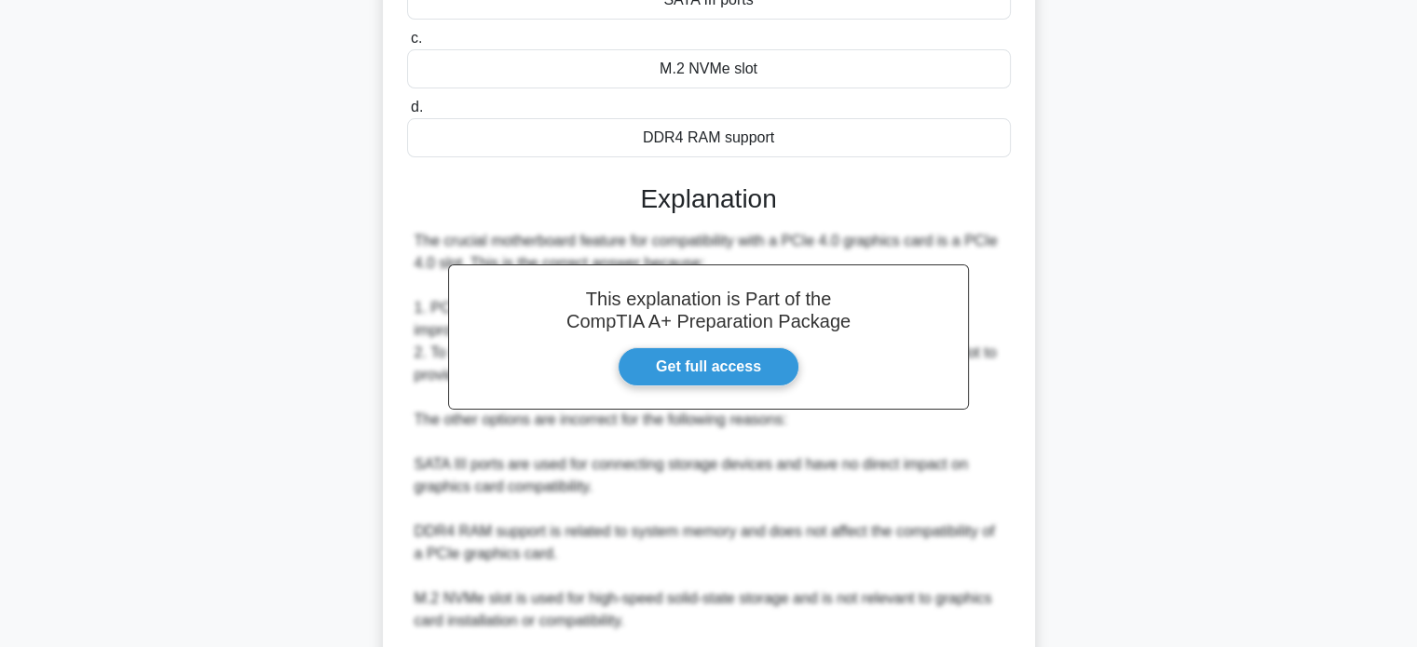
scroll to position [466, 0]
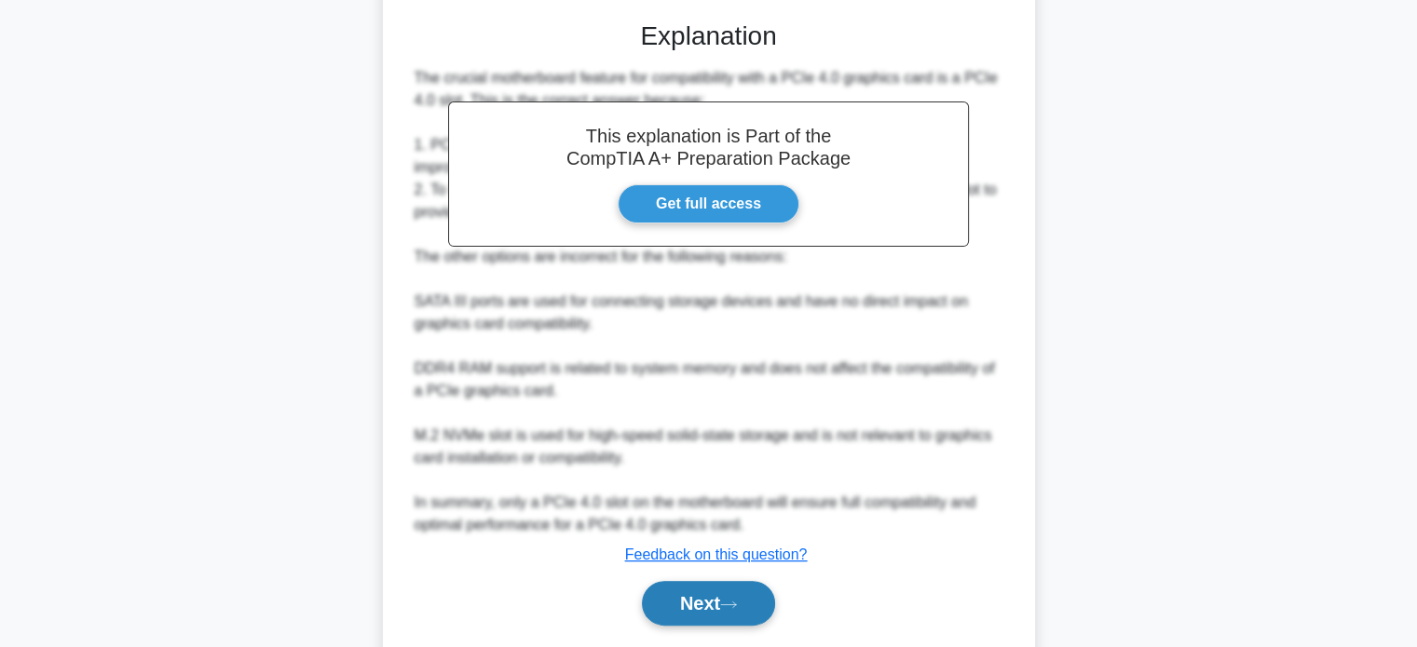
click at [715, 621] on button "Next" at bounding box center [708, 603] width 133 height 45
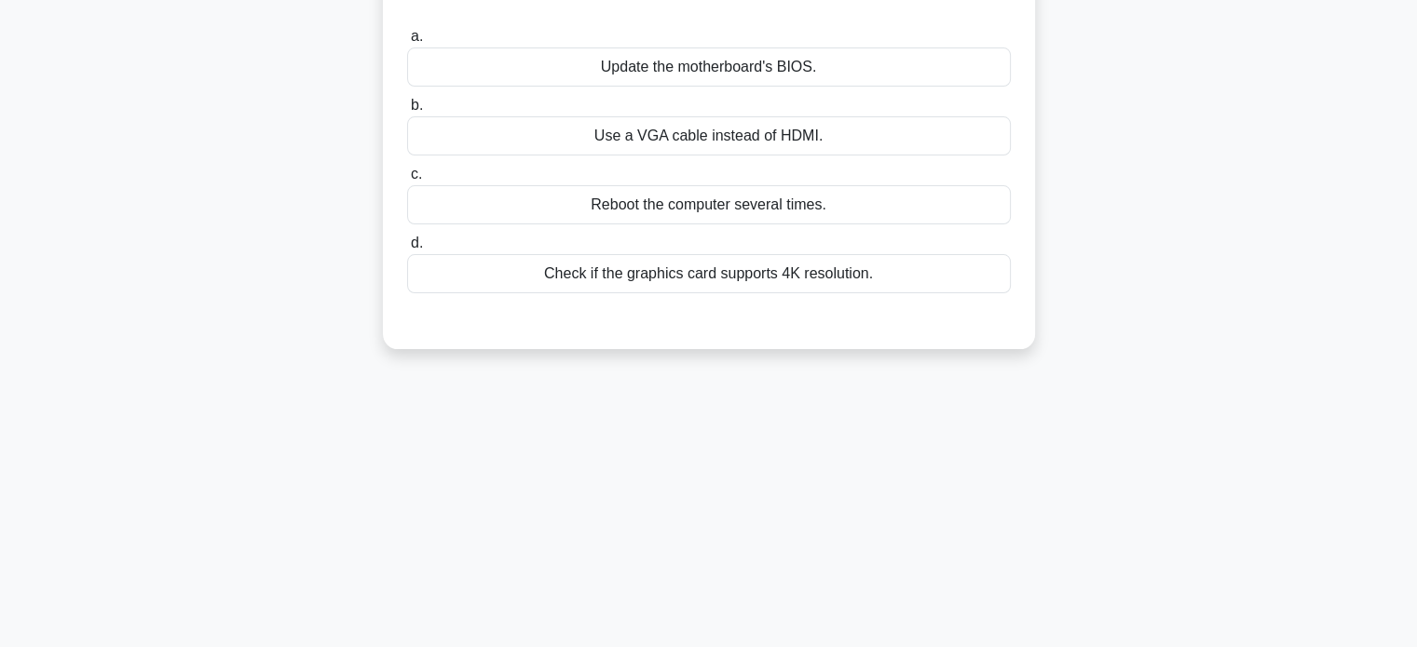
scroll to position [0, 0]
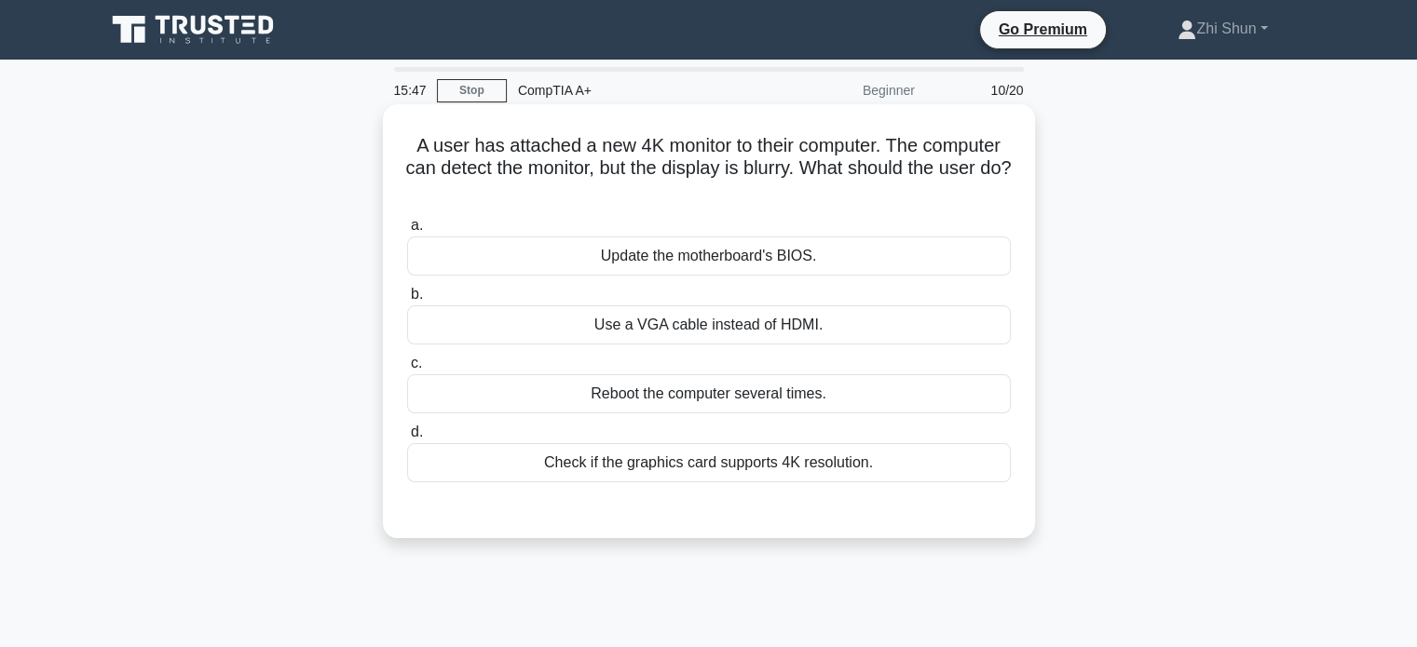
click at [611, 465] on div "Check if the graphics card supports 4K resolution." at bounding box center [709, 462] width 604 height 39
click at [407, 439] on input "d. Check if the graphics card supports 4K resolution." at bounding box center [407, 433] width 0 height 12
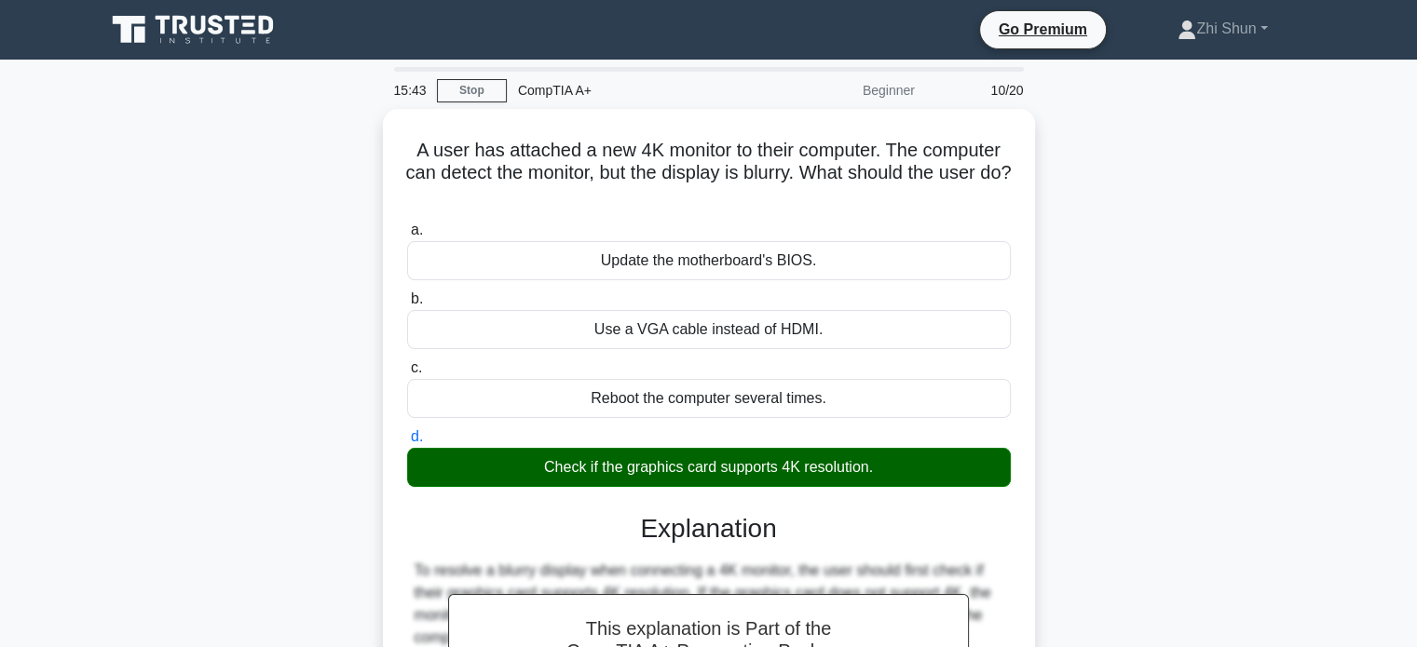
scroll to position [359, 0]
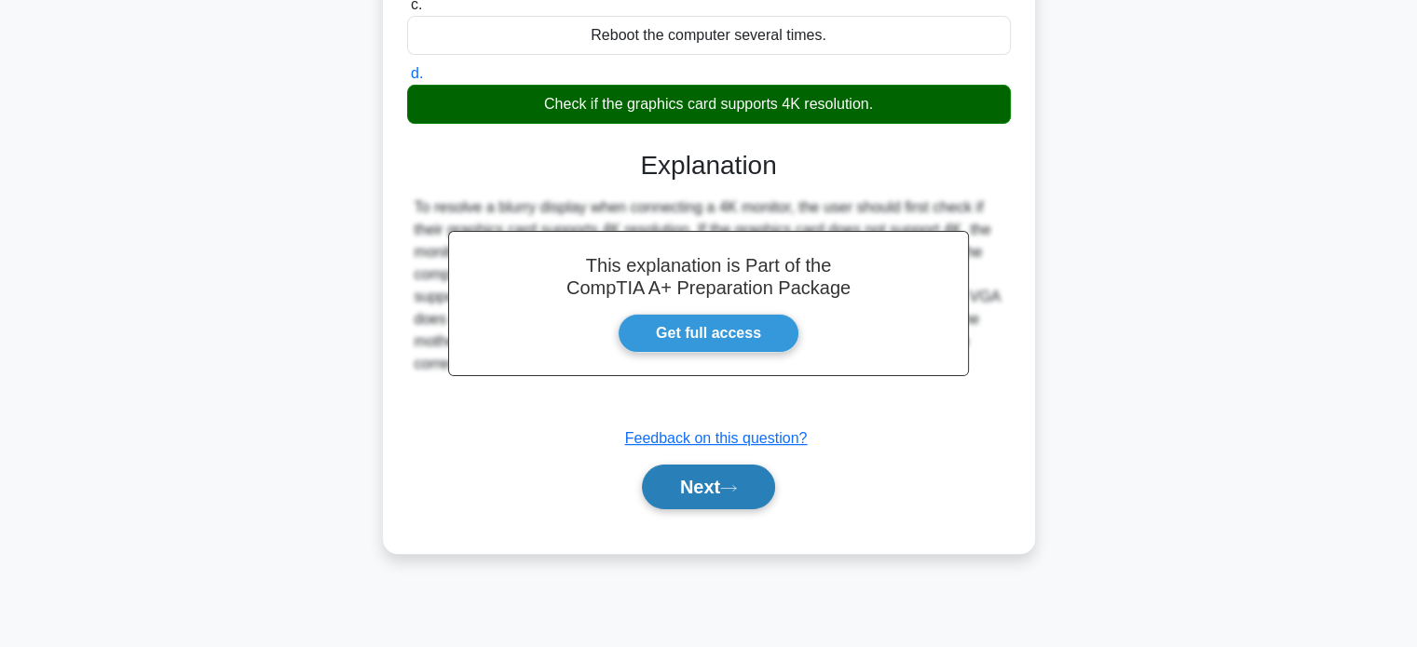
click at [671, 484] on button "Next" at bounding box center [708, 487] width 133 height 45
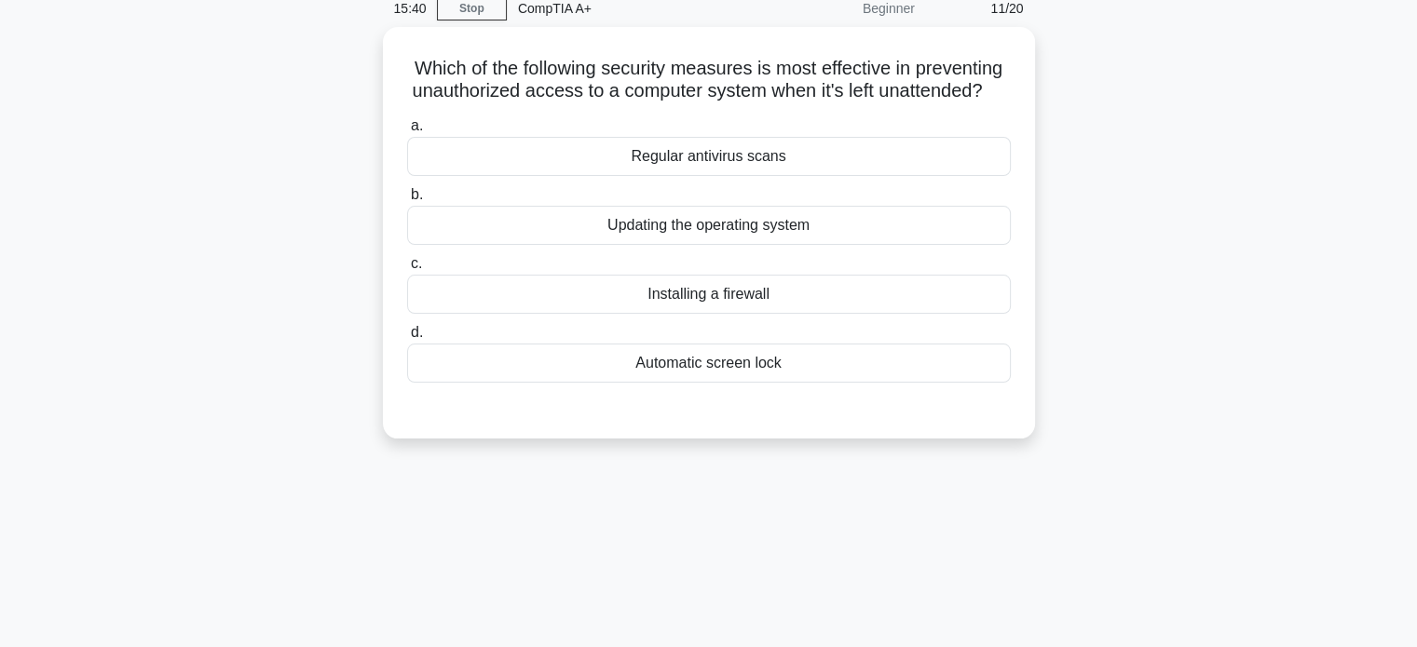
scroll to position [0, 0]
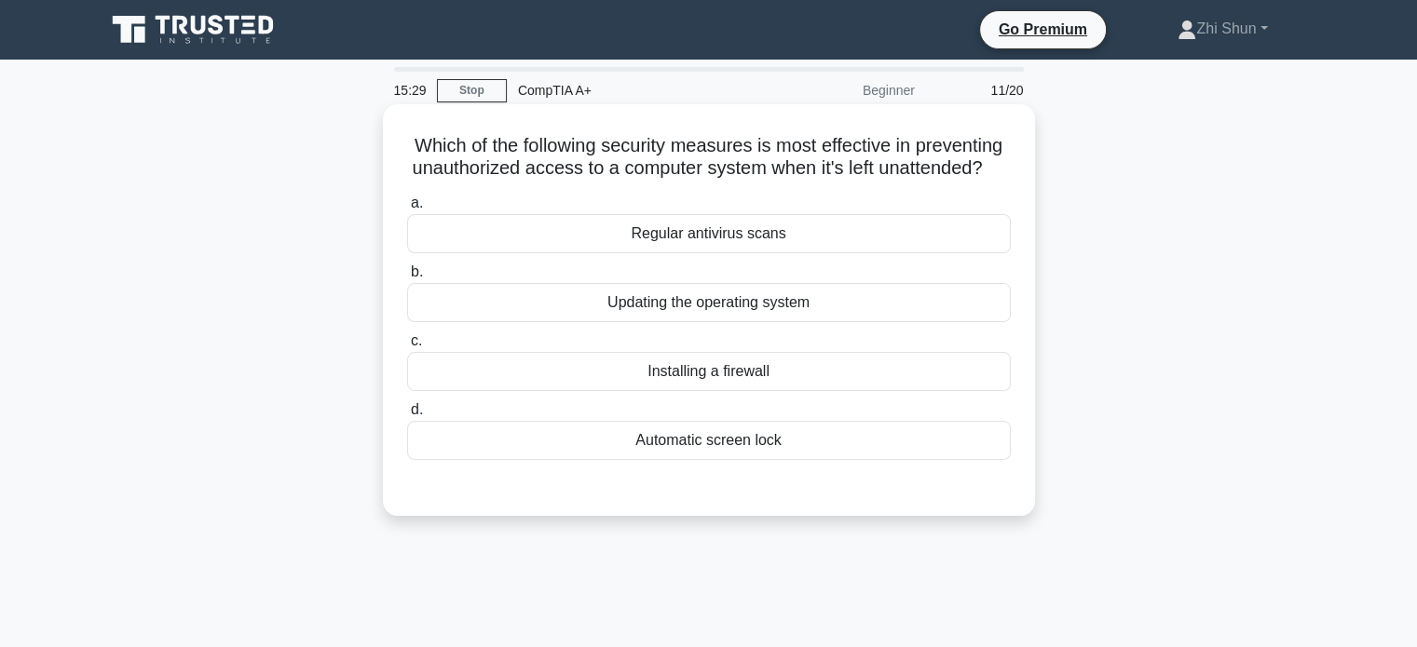
click at [696, 460] on div "Automatic screen lock" at bounding box center [709, 440] width 604 height 39
click at [407, 416] on input "d. Automatic screen lock" at bounding box center [407, 410] width 0 height 12
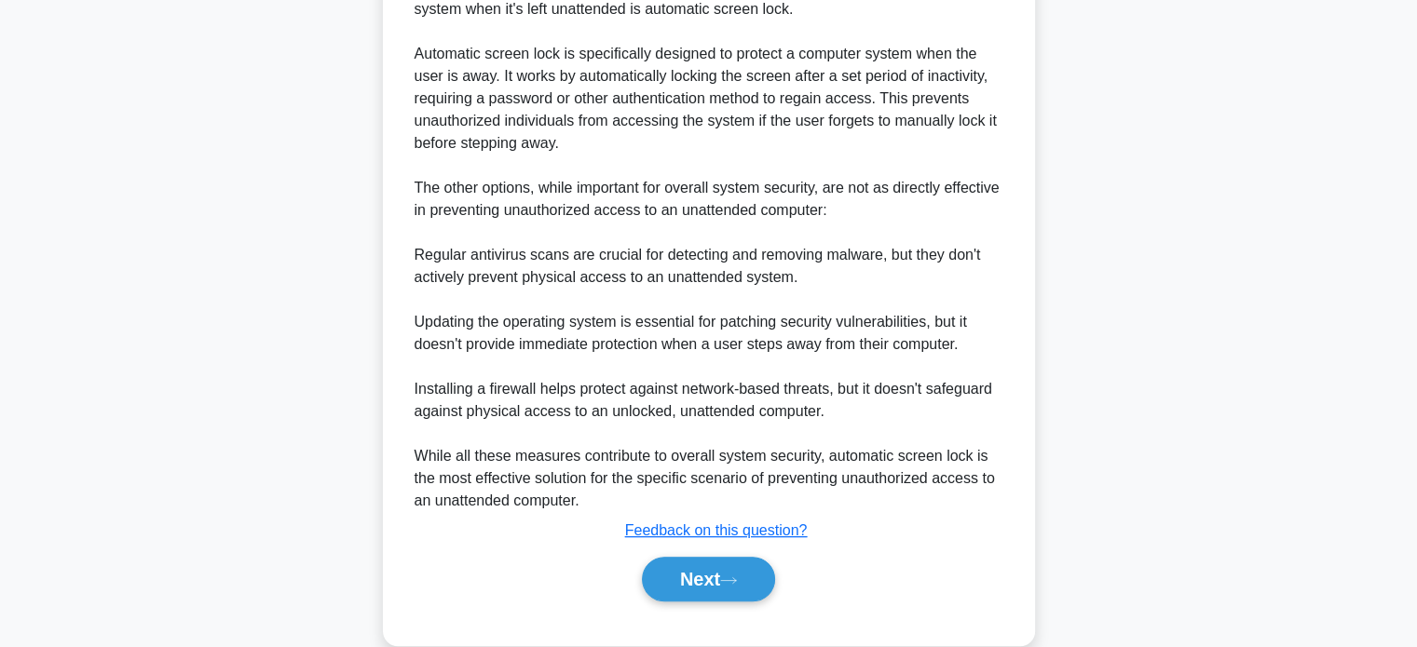
scroll to position [611, 0]
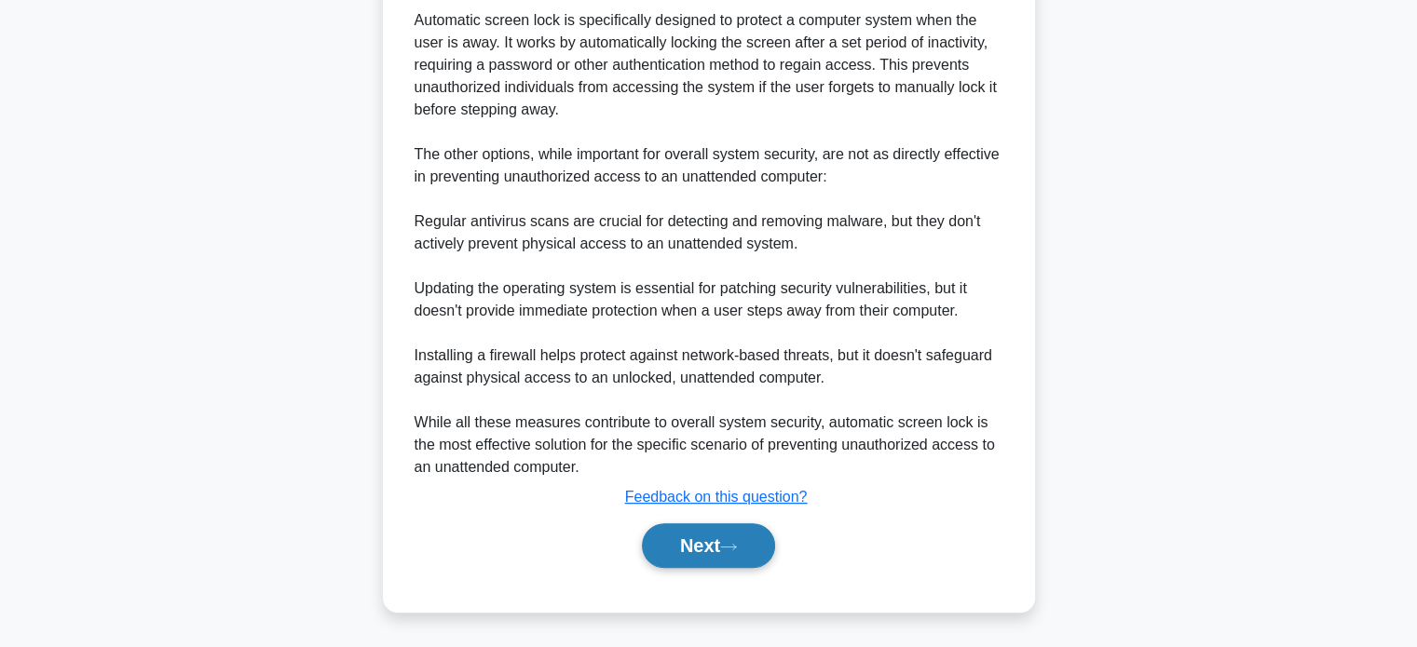
click at [738, 554] on button "Next" at bounding box center [708, 545] width 133 height 45
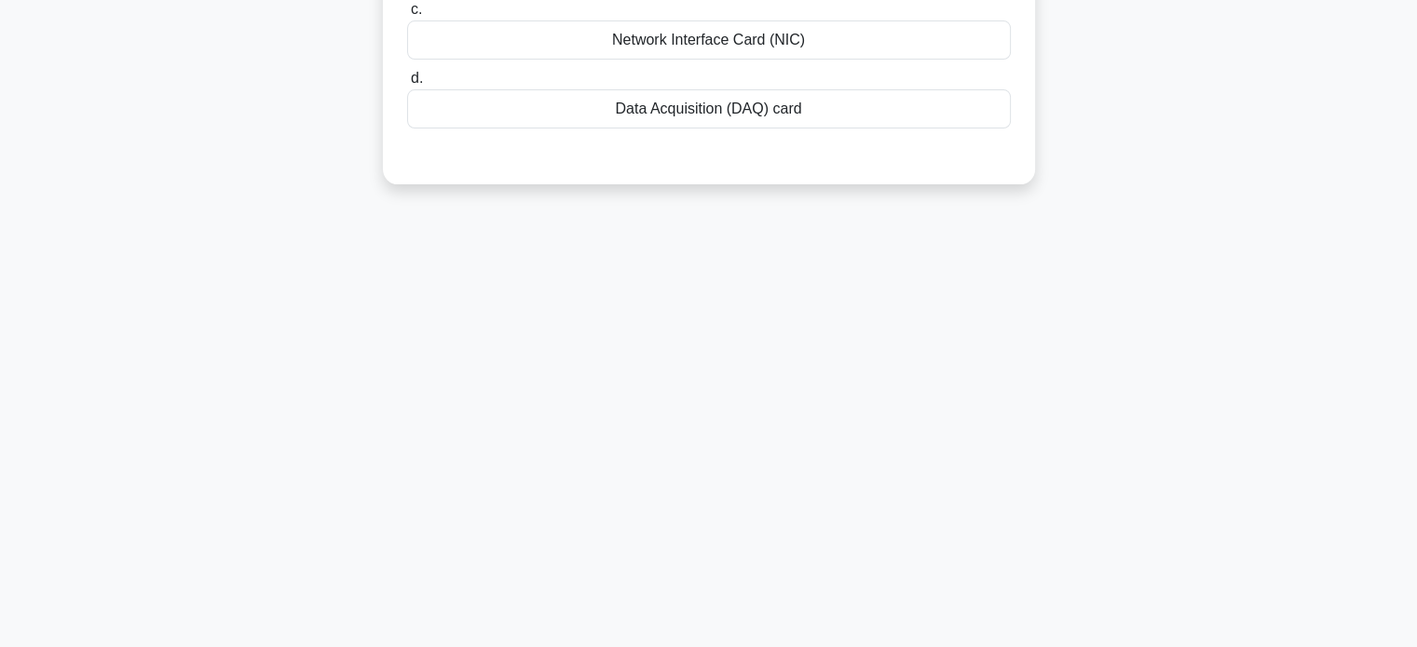
scroll to position [0, 0]
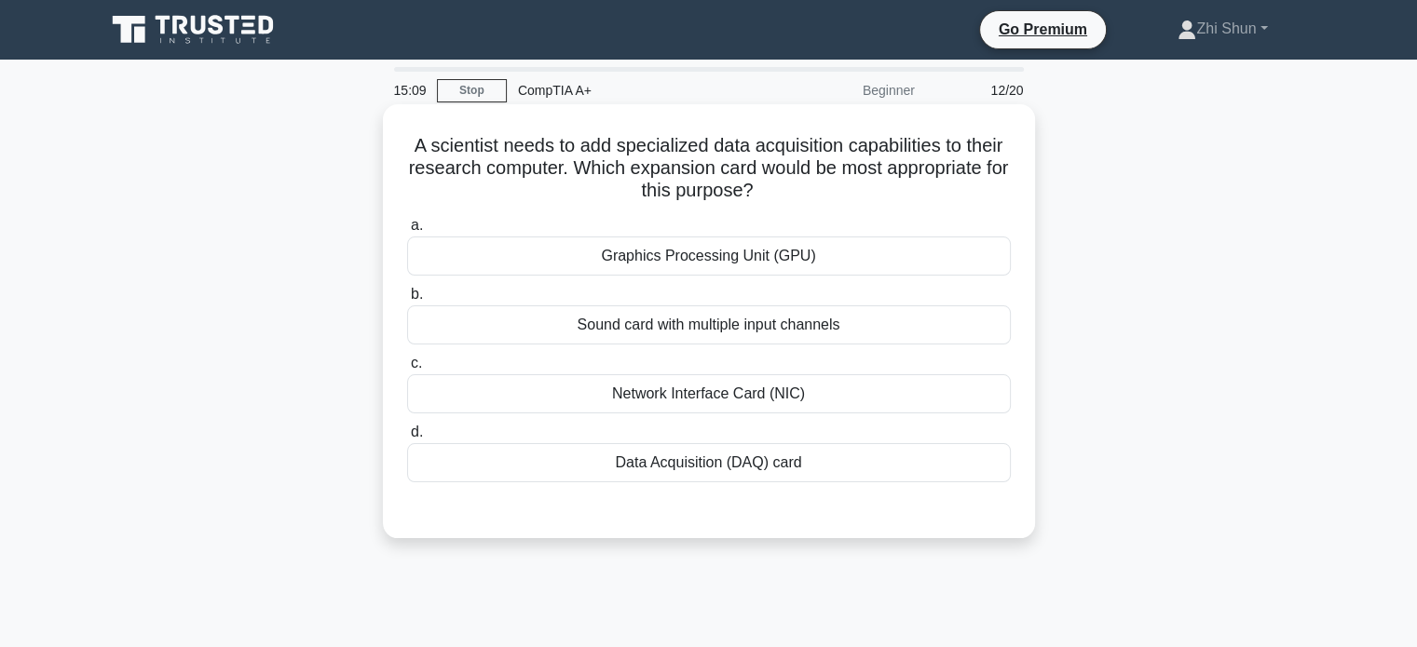
click at [737, 461] on div "Data Acquisition (DAQ) card" at bounding box center [709, 462] width 604 height 39
click at [407, 439] on input "d. Data Acquisition (DAQ) card" at bounding box center [407, 433] width 0 height 12
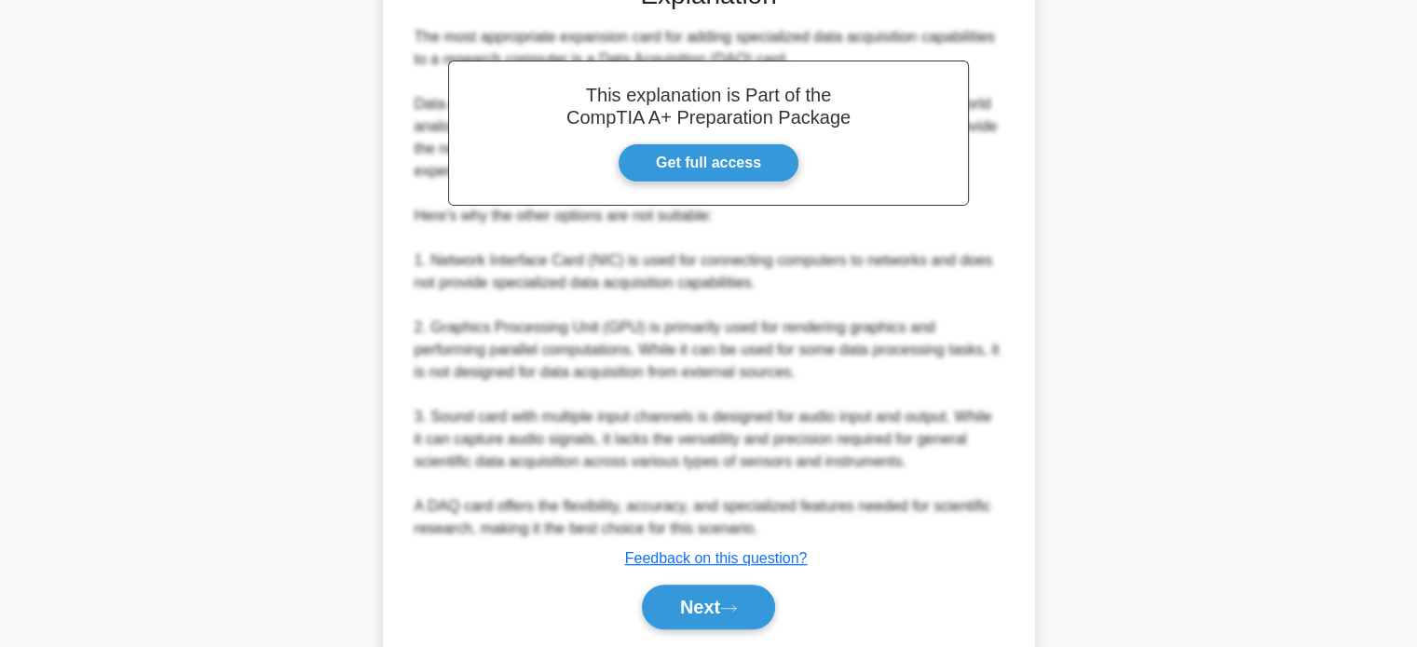
scroll to position [589, 0]
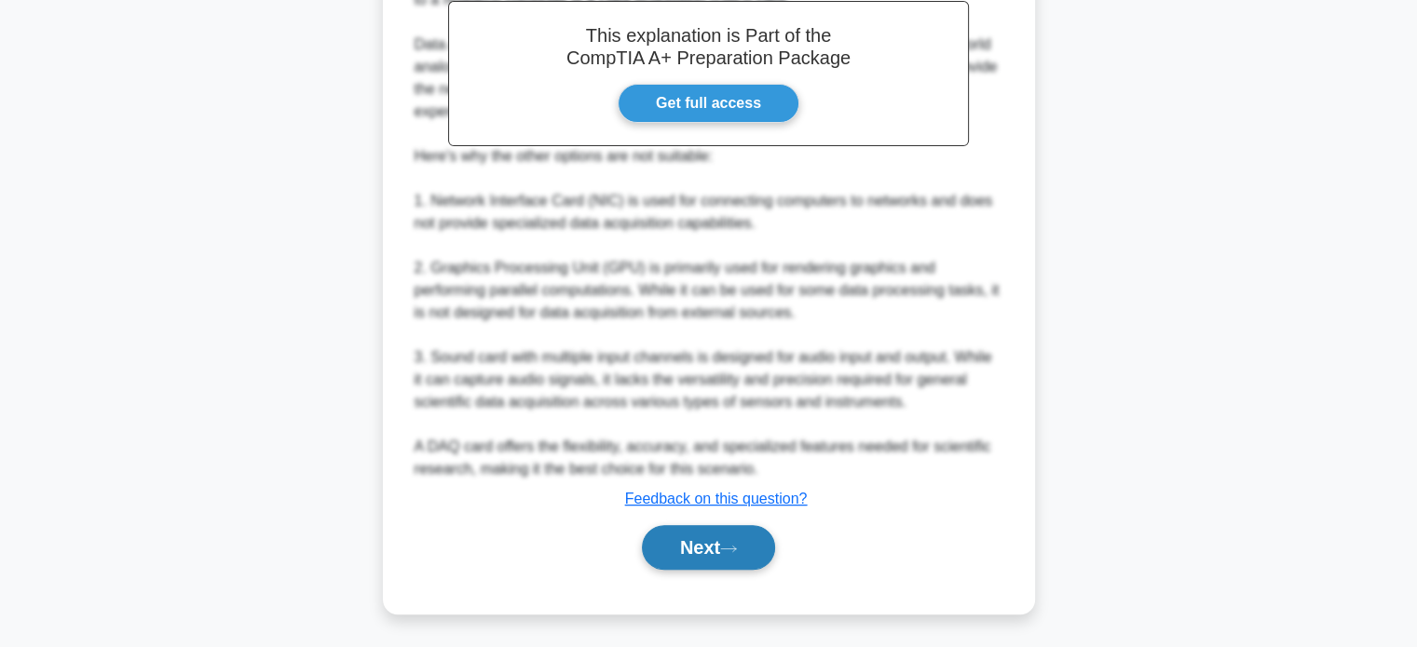
click at [745, 544] on button "Next" at bounding box center [708, 547] width 133 height 45
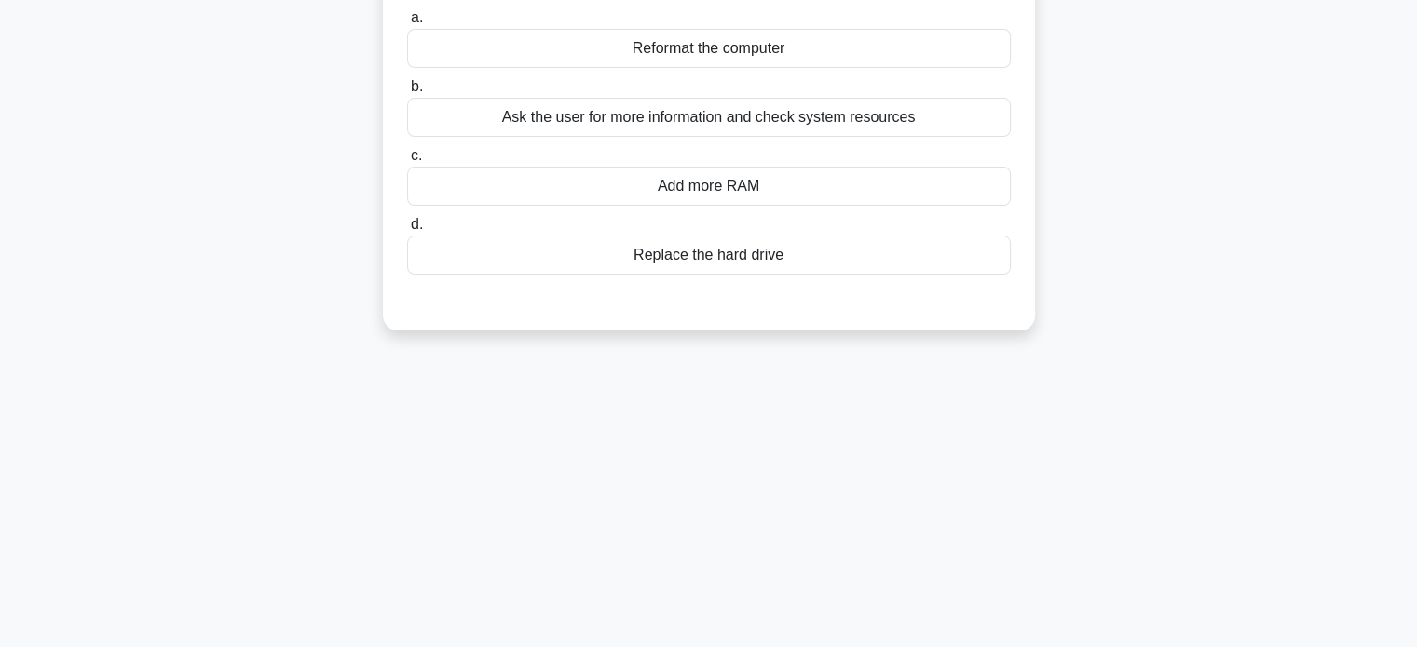
scroll to position [79, 0]
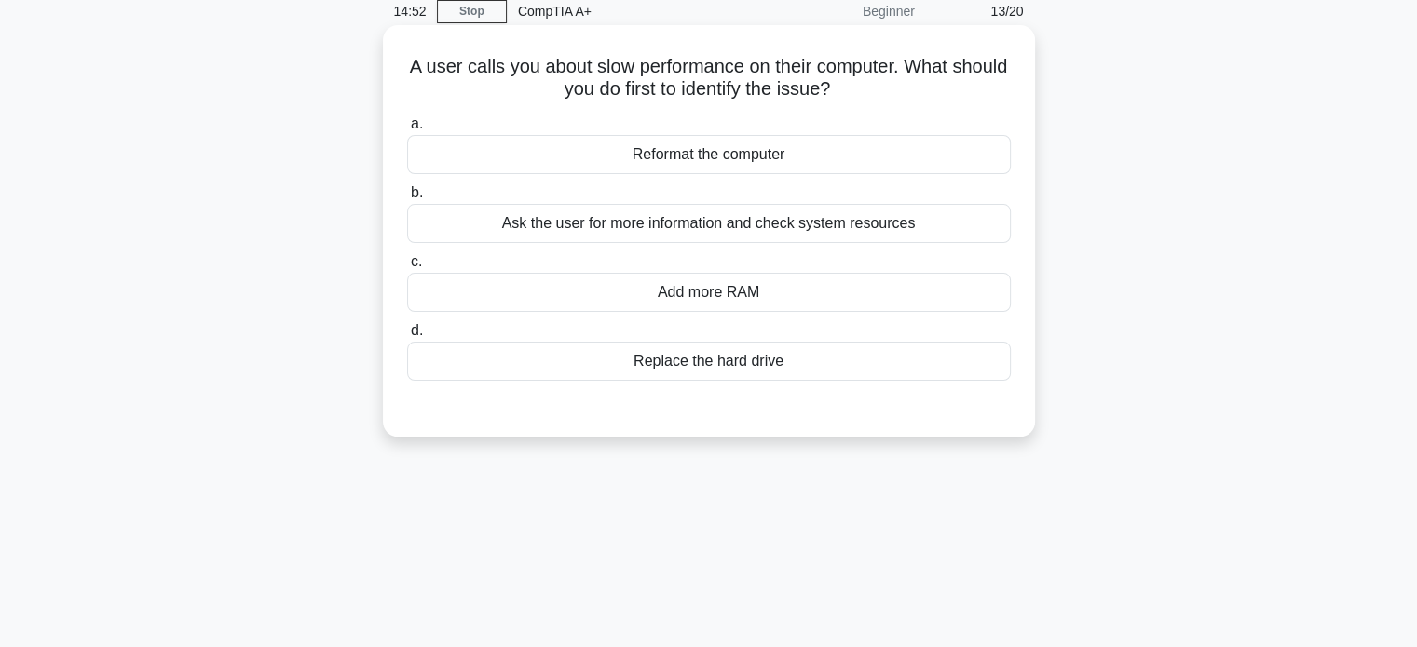
click at [794, 219] on div "Ask the user for more information and check system resources" at bounding box center [709, 223] width 604 height 39
click at [407, 199] on input "b. Ask the user for more information and check system resources" at bounding box center [407, 193] width 0 height 12
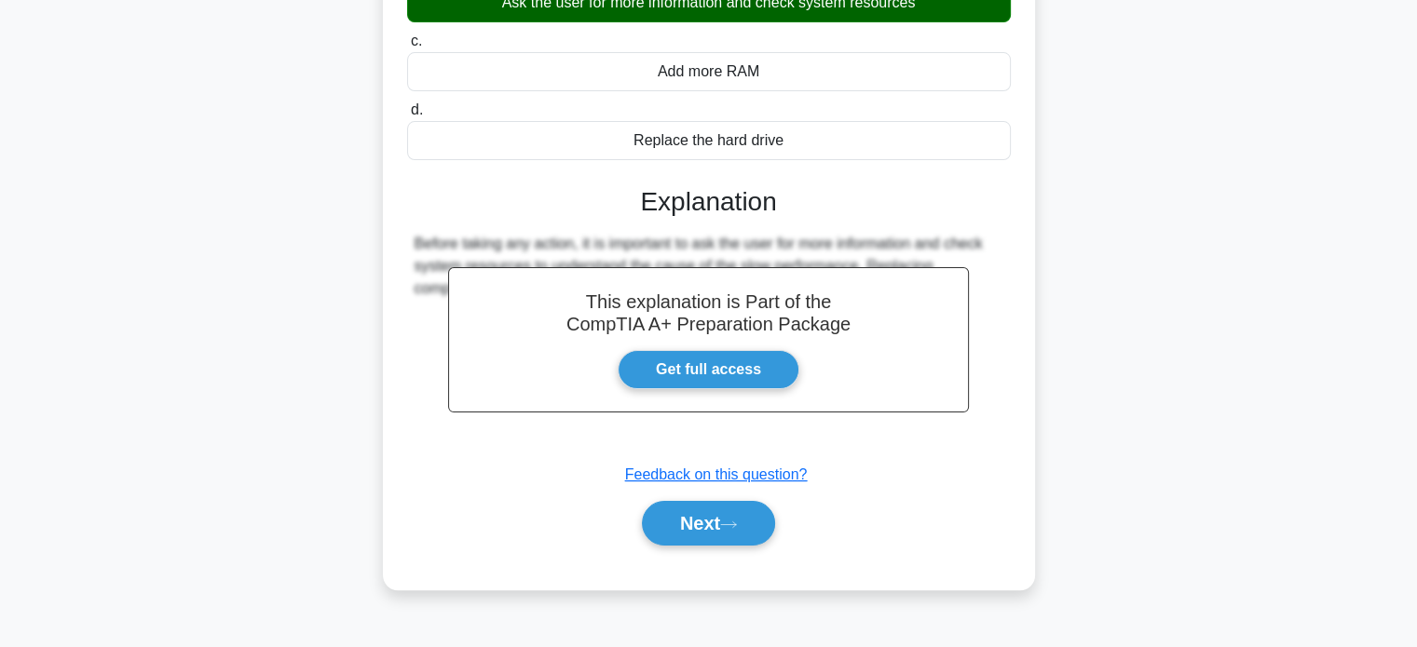
scroll to position [359, 0]
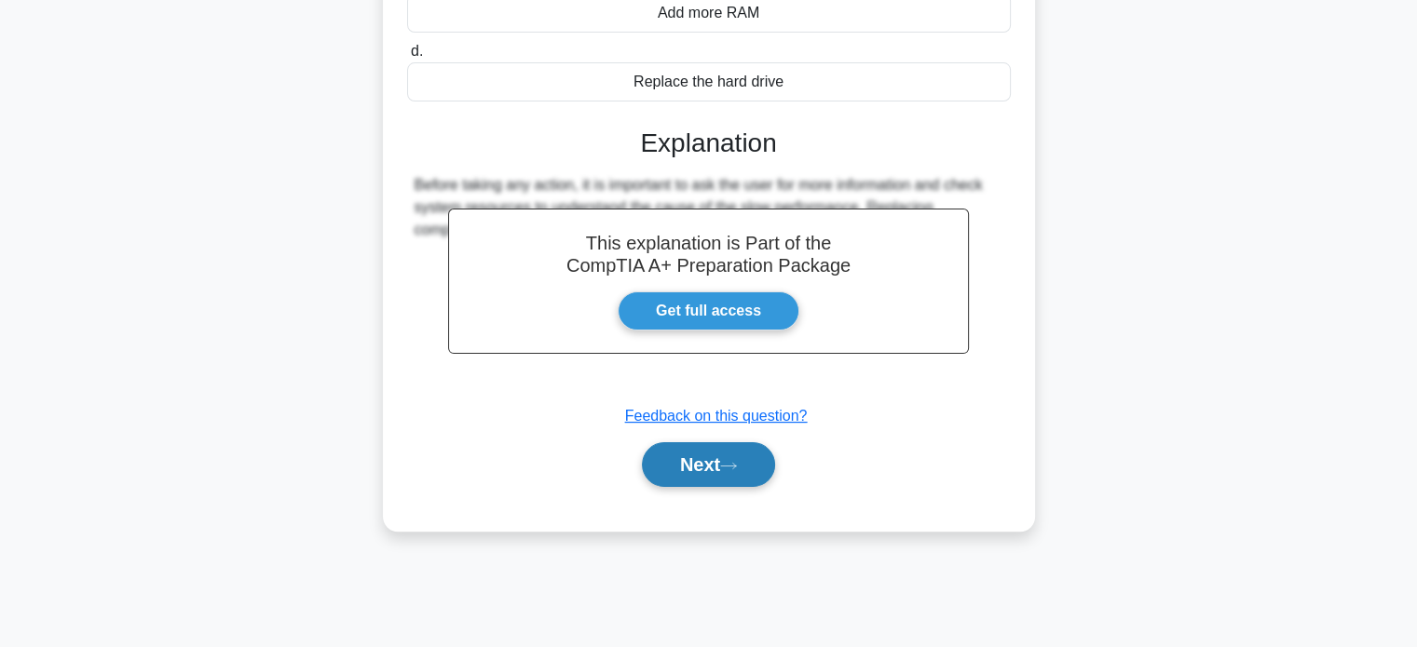
click at [704, 459] on button "Next" at bounding box center [708, 464] width 133 height 45
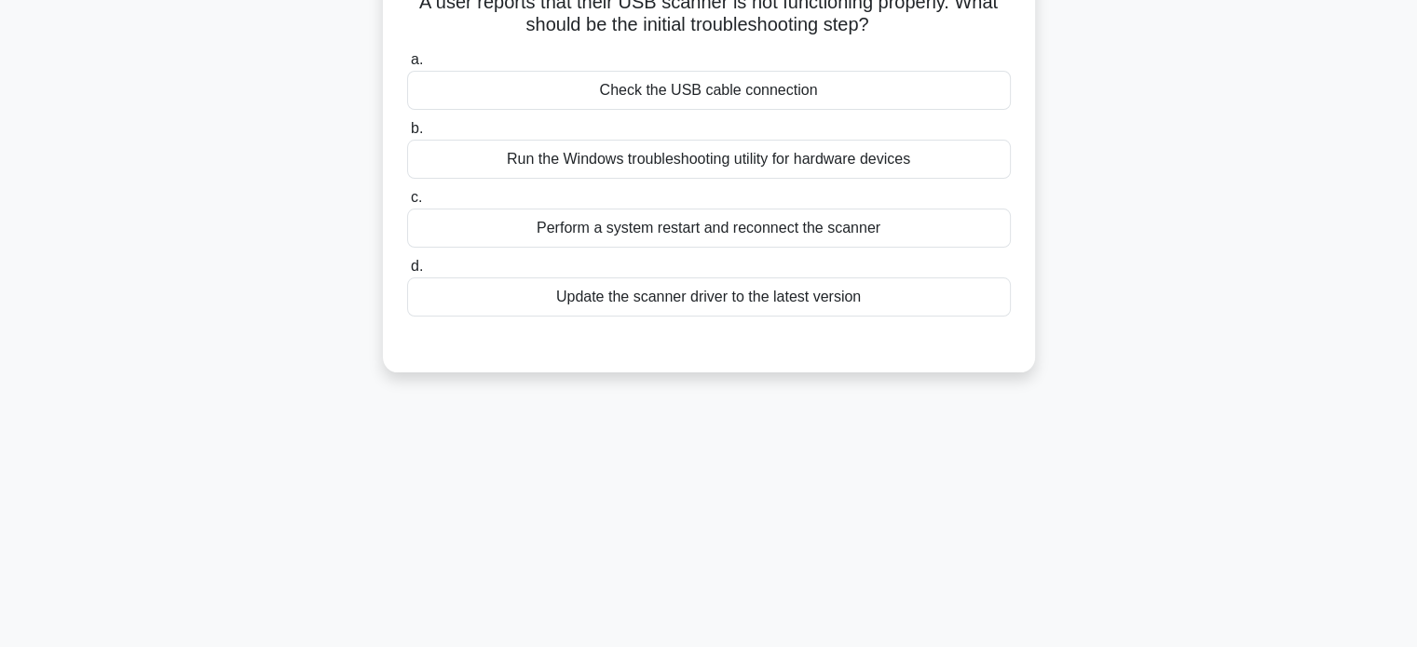
scroll to position [0, 0]
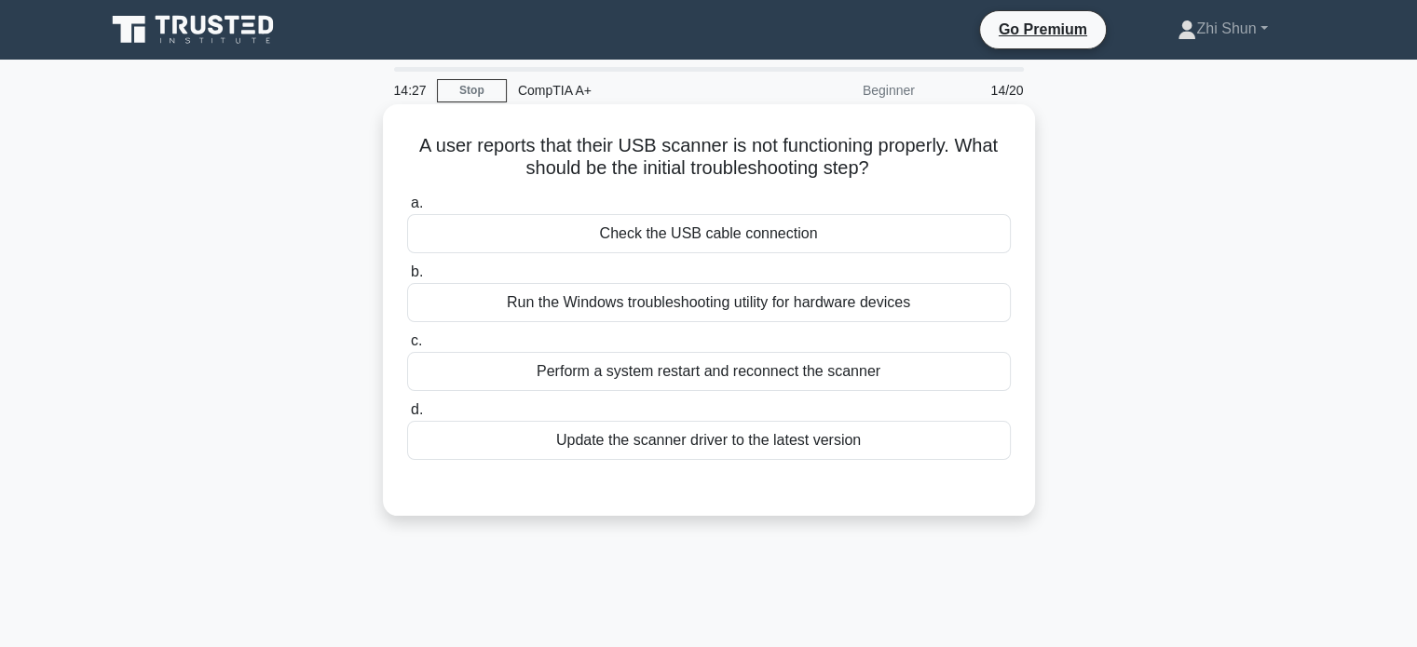
click at [848, 238] on div "Check the USB cable connection" at bounding box center [709, 233] width 604 height 39
click at [407, 210] on input "a. Check the USB cable connection" at bounding box center [407, 203] width 0 height 12
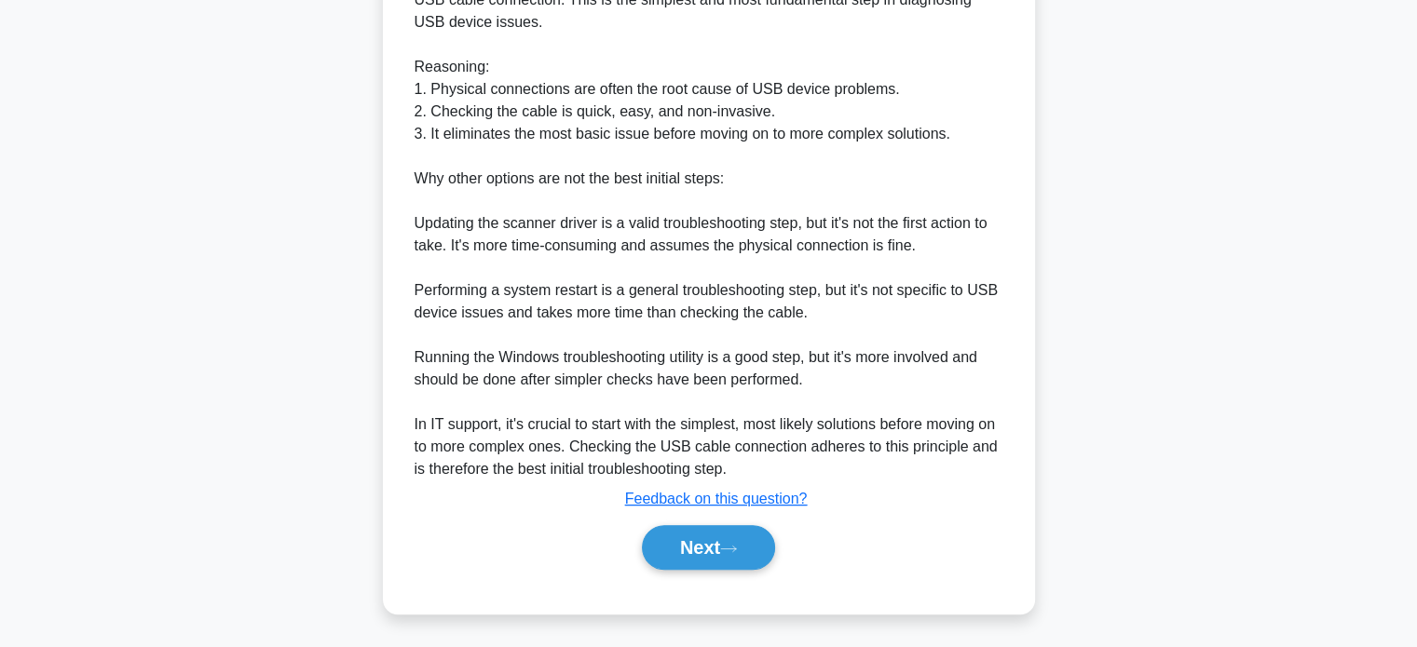
scroll to position [566, 0]
click at [717, 550] on button "Next" at bounding box center [708, 547] width 133 height 45
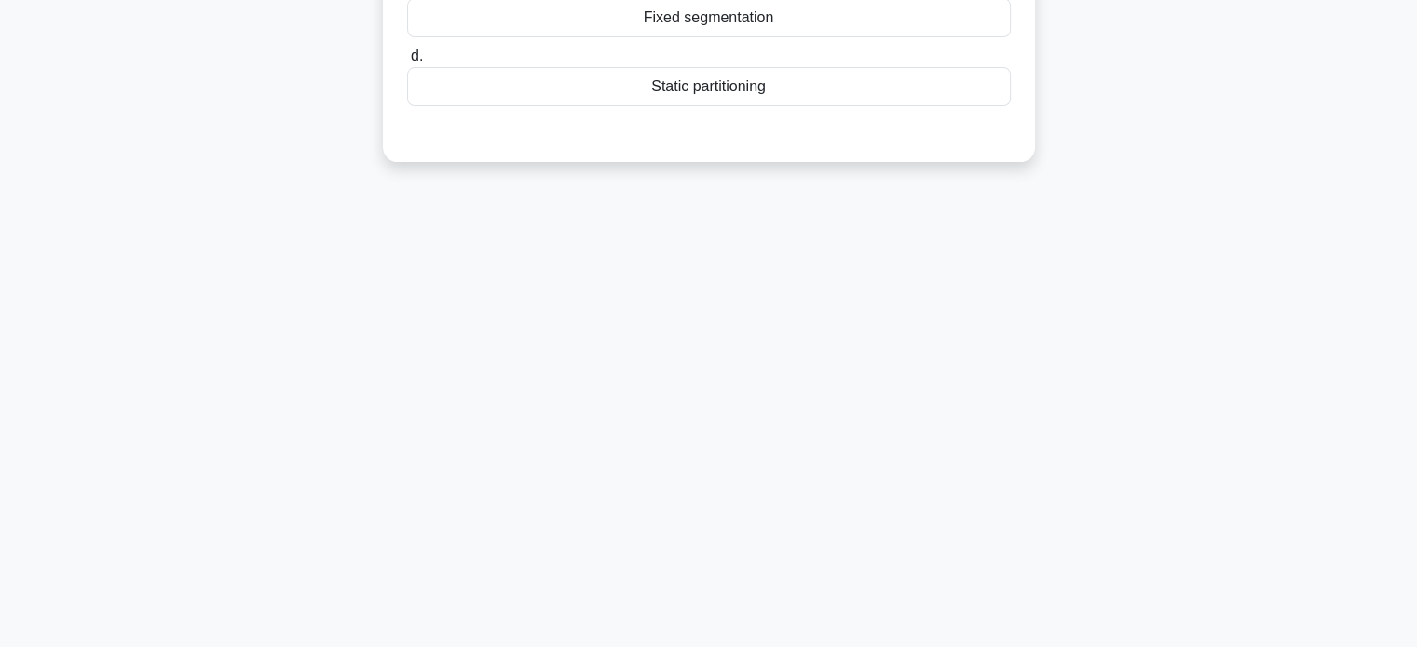
scroll to position [0, 0]
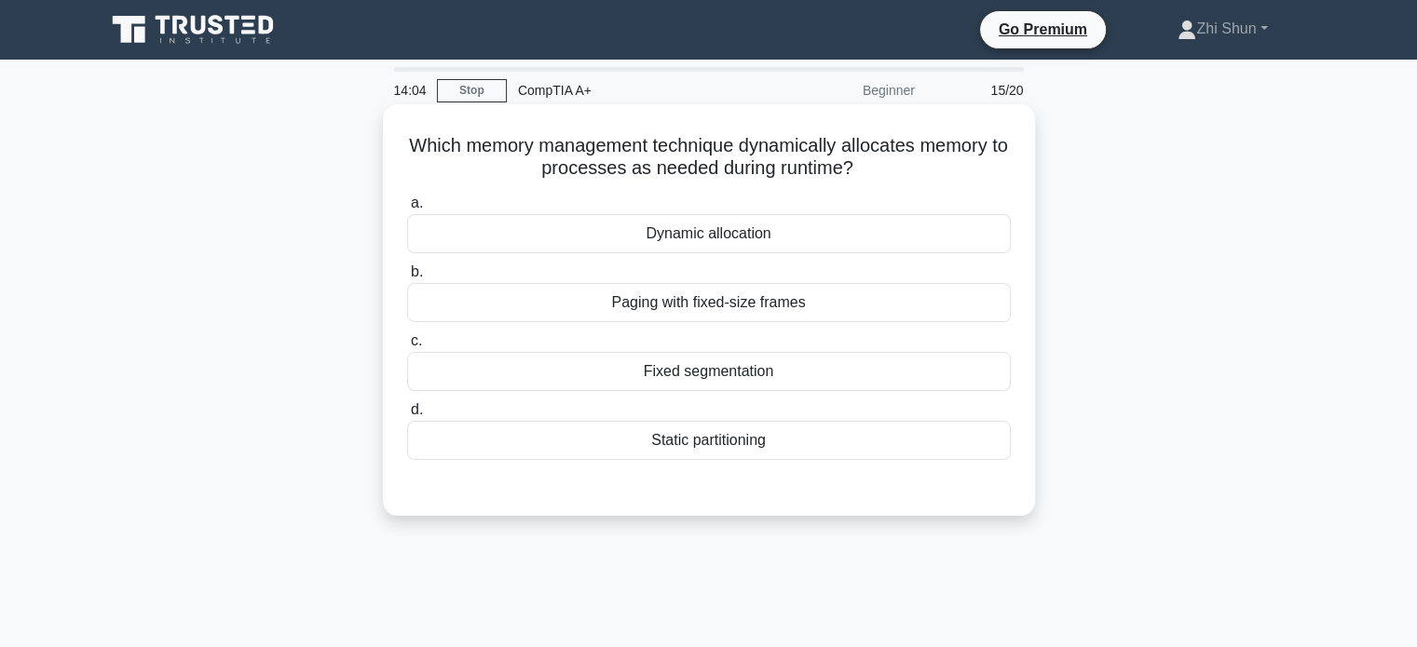
click at [721, 229] on div "Dynamic allocation" at bounding box center [709, 233] width 604 height 39
click at [407, 210] on input "a. Dynamic allocation" at bounding box center [407, 203] width 0 height 12
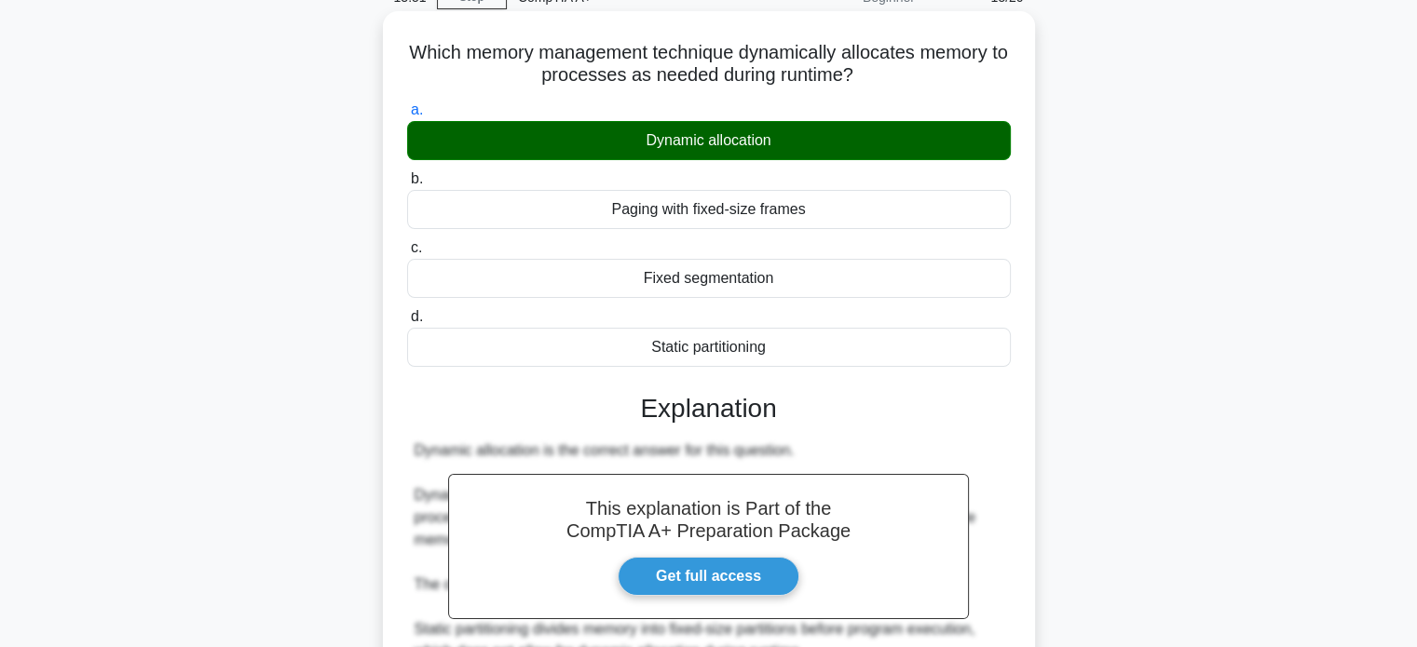
scroll to position [455, 0]
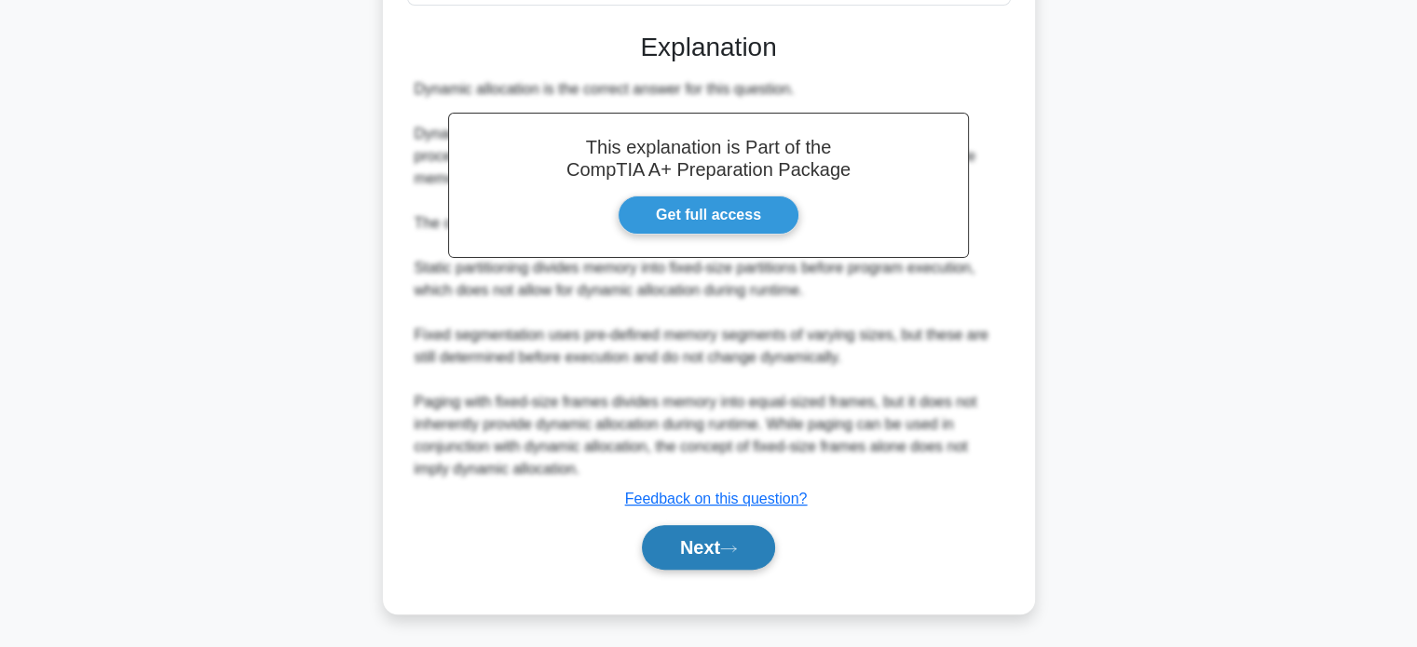
click at [729, 552] on button "Next" at bounding box center [708, 547] width 133 height 45
click at [710, 546] on button "Next" at bounding box center [708, 547] width 133 height 45
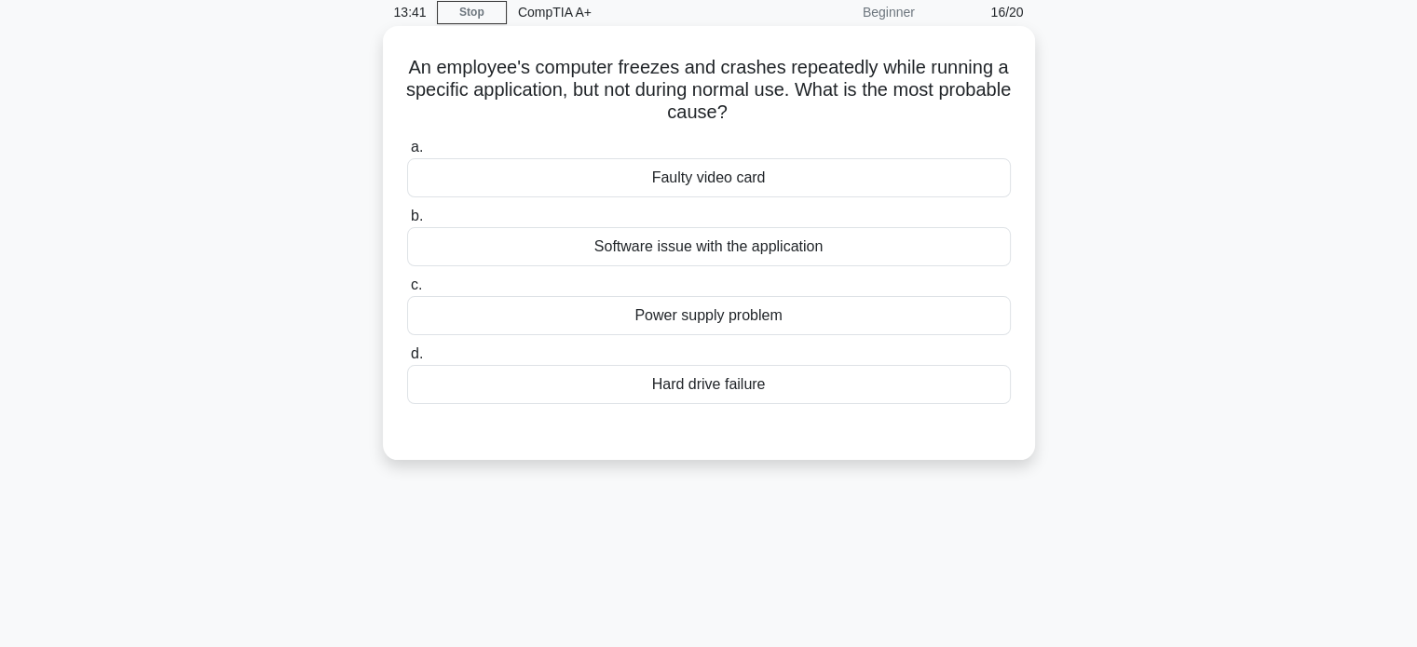
scroll to position [0, 0]
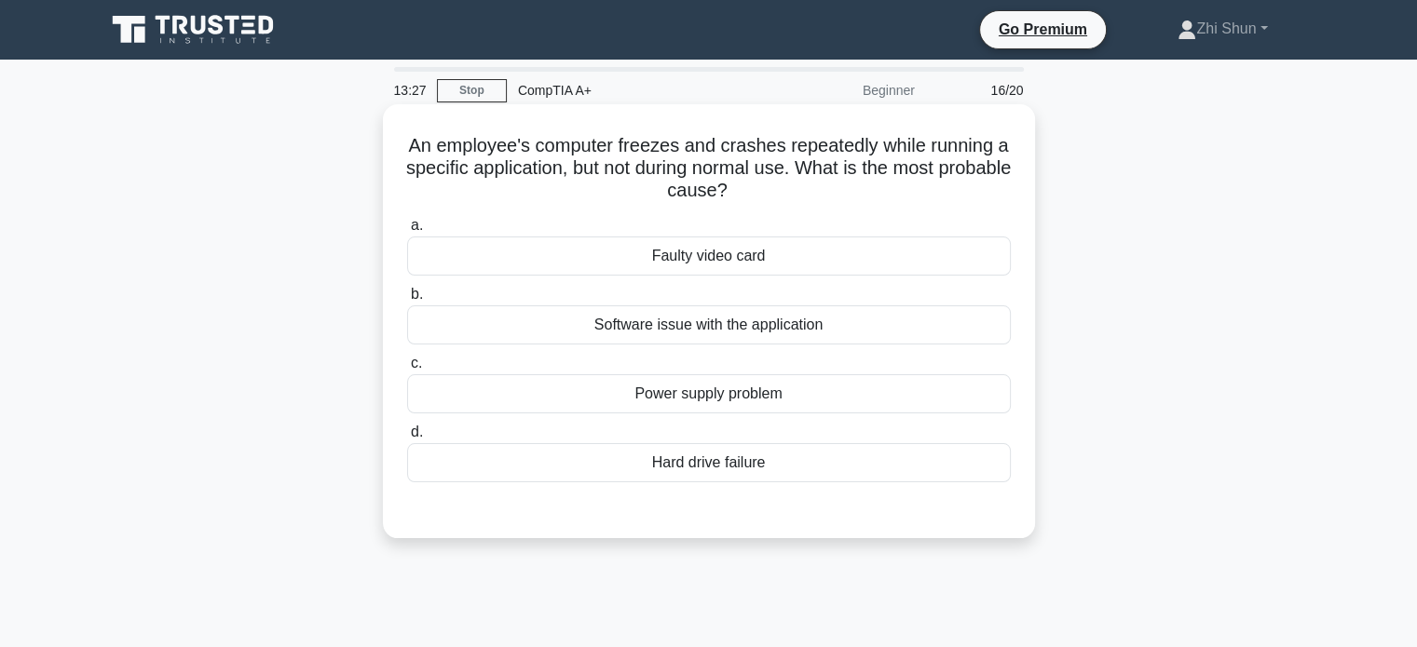
click at [675, 323] on div "Software issue with the application" at bounding box center [709, 324] width 604 height 39
click at [407, 301] on input "b. Software issue with the application" at bounding box center [407, 295] width 0 height 12
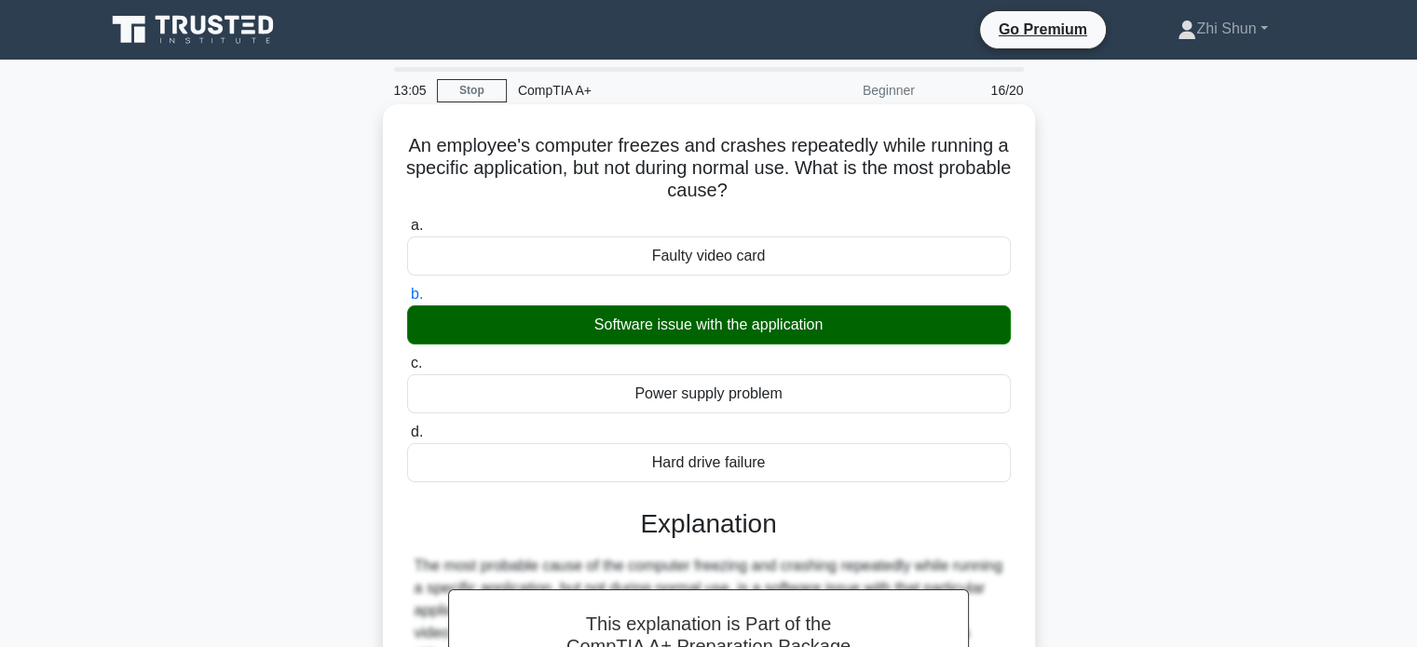
scroll to position [359, 0]
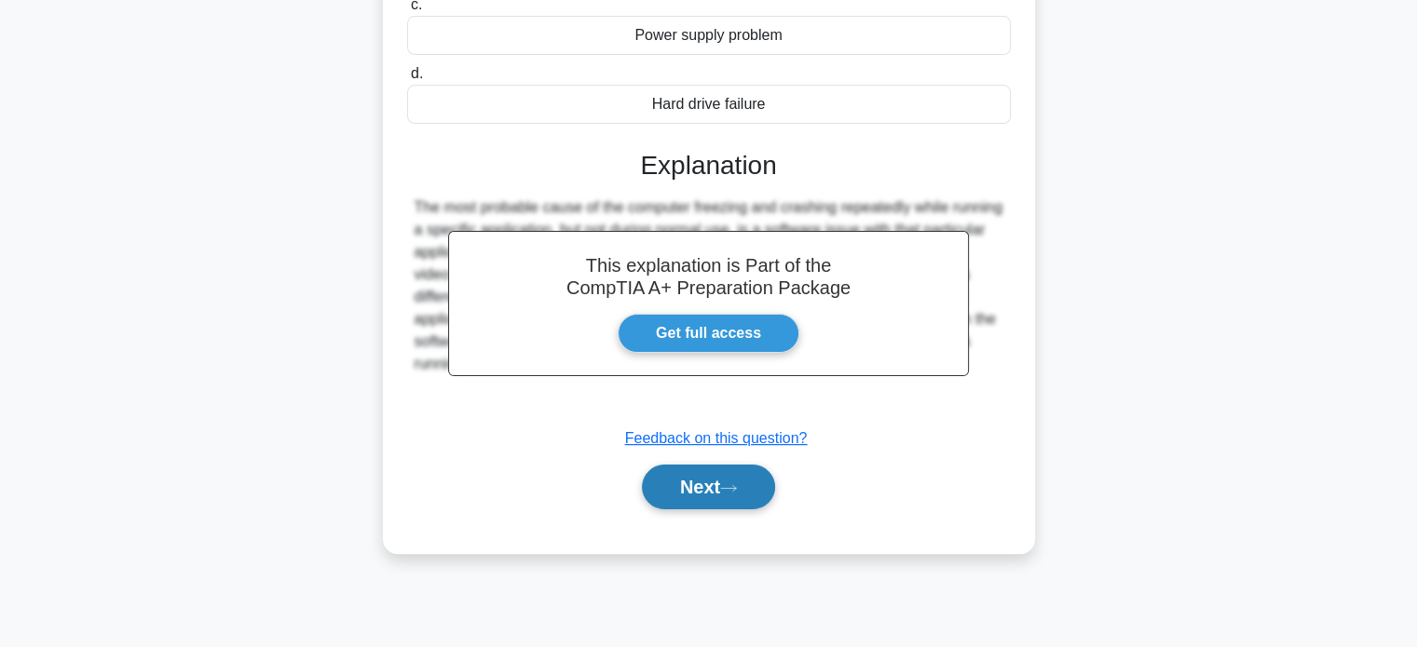
click at [704, 493] on button "Next" at bounding box center [708, 487] width 133 height 45
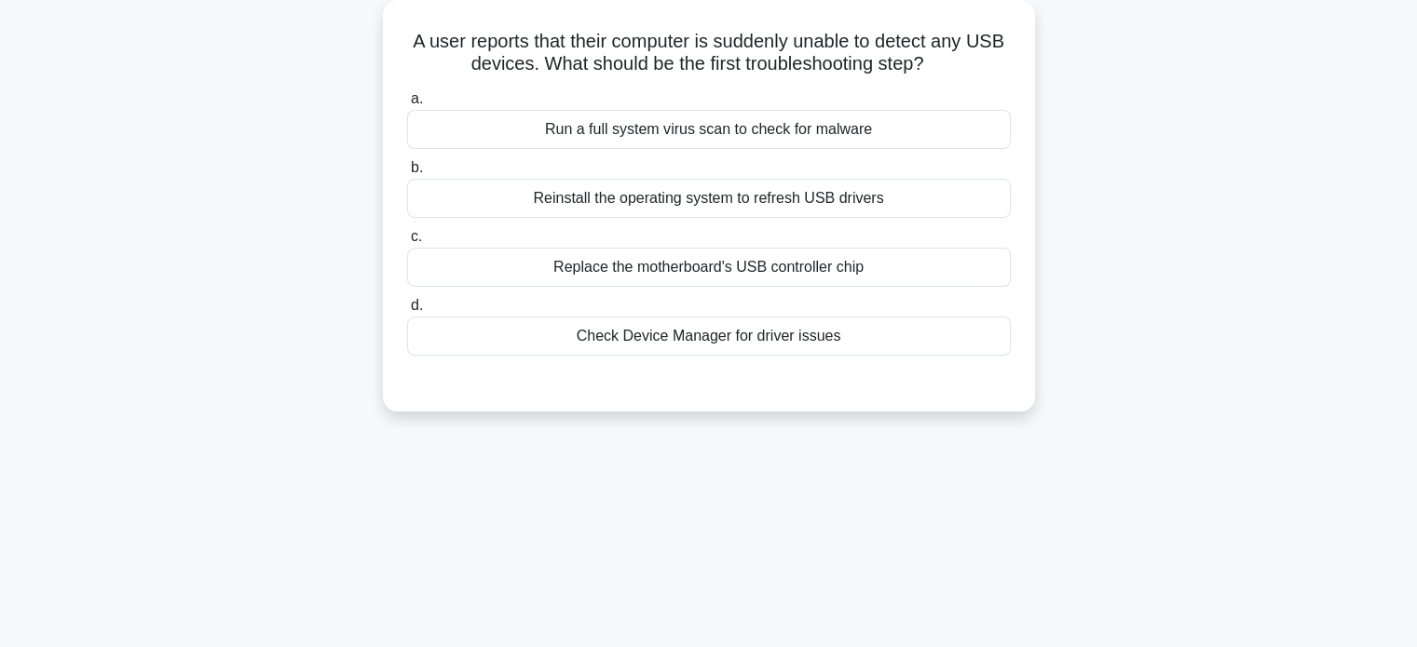
scroll to position [0, 0]
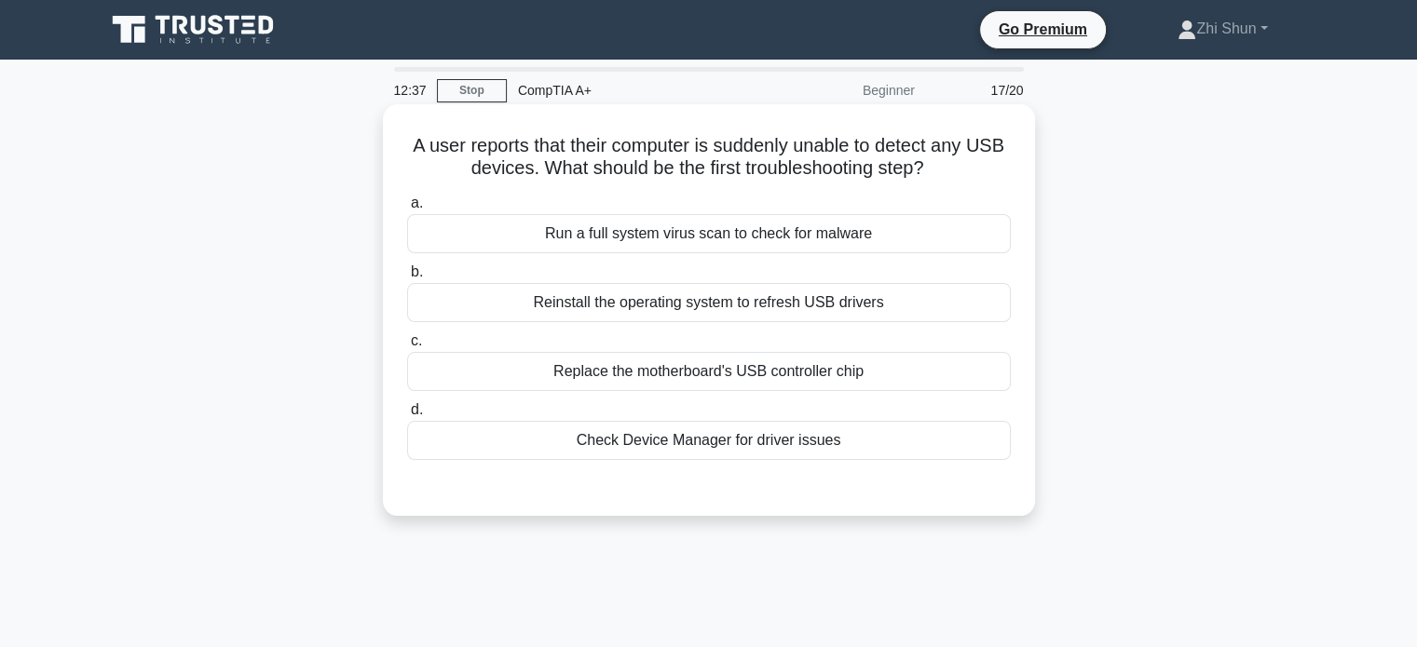
click at [682, 446] on div "Check Device Manager for driver issues" at bounding box center [709, 440] width 604 height 39
click at [407, 416] on input "d. Check Device Manager for driver issues" at bounding box center [407, 410] width 0 height 12
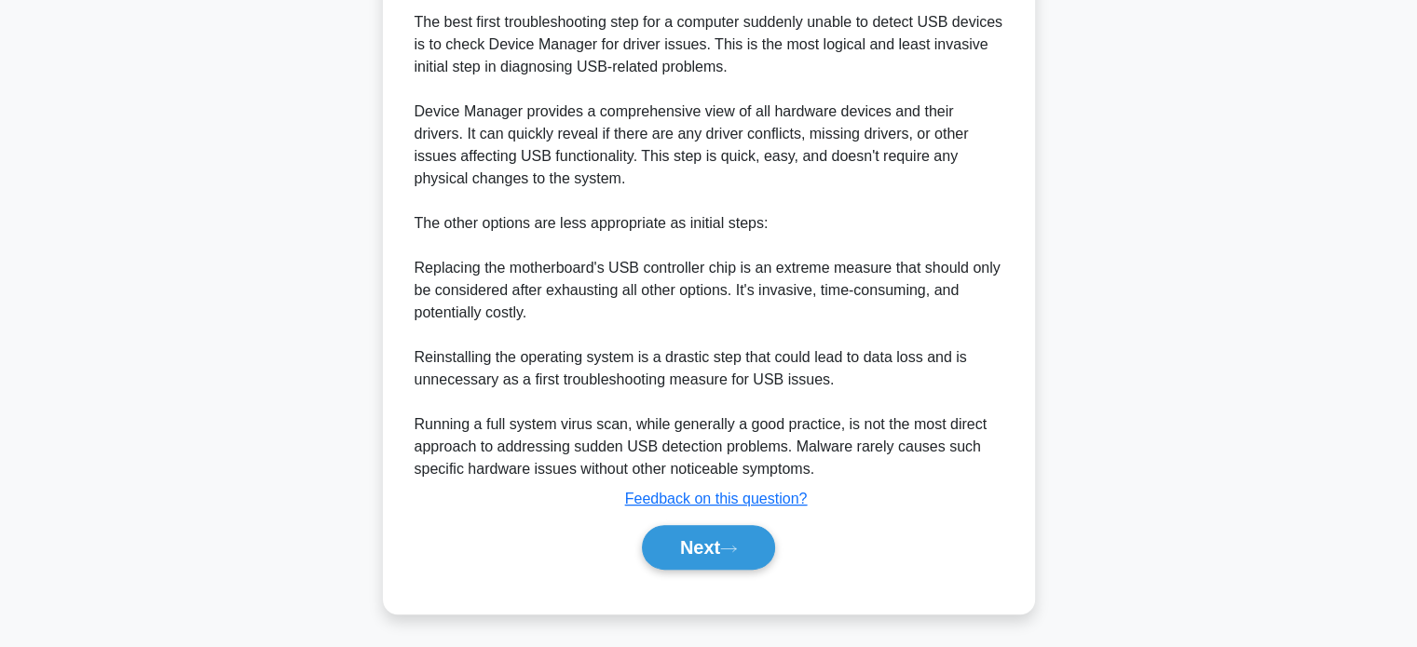
scroll to position [522, 0]
click at [695, 558] on button "Next" at bounding box center [708, 547] width 133 height 45
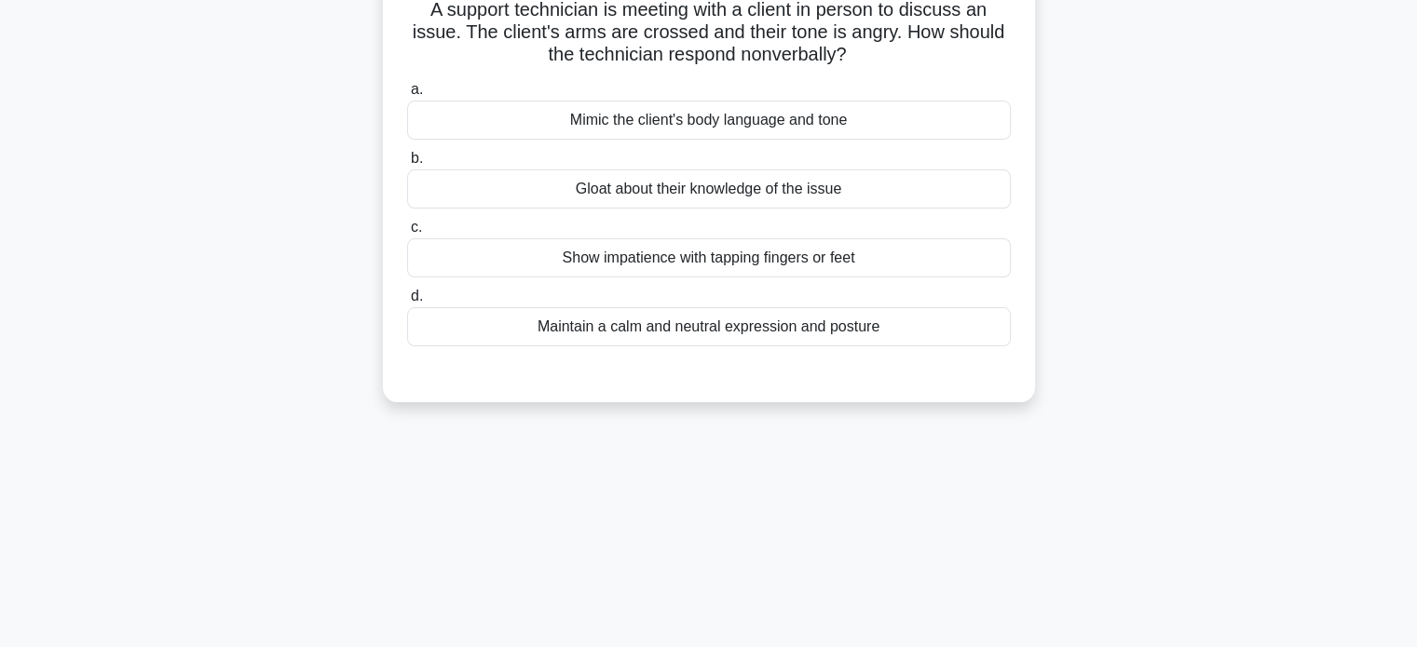
scroll to position [0, 0]
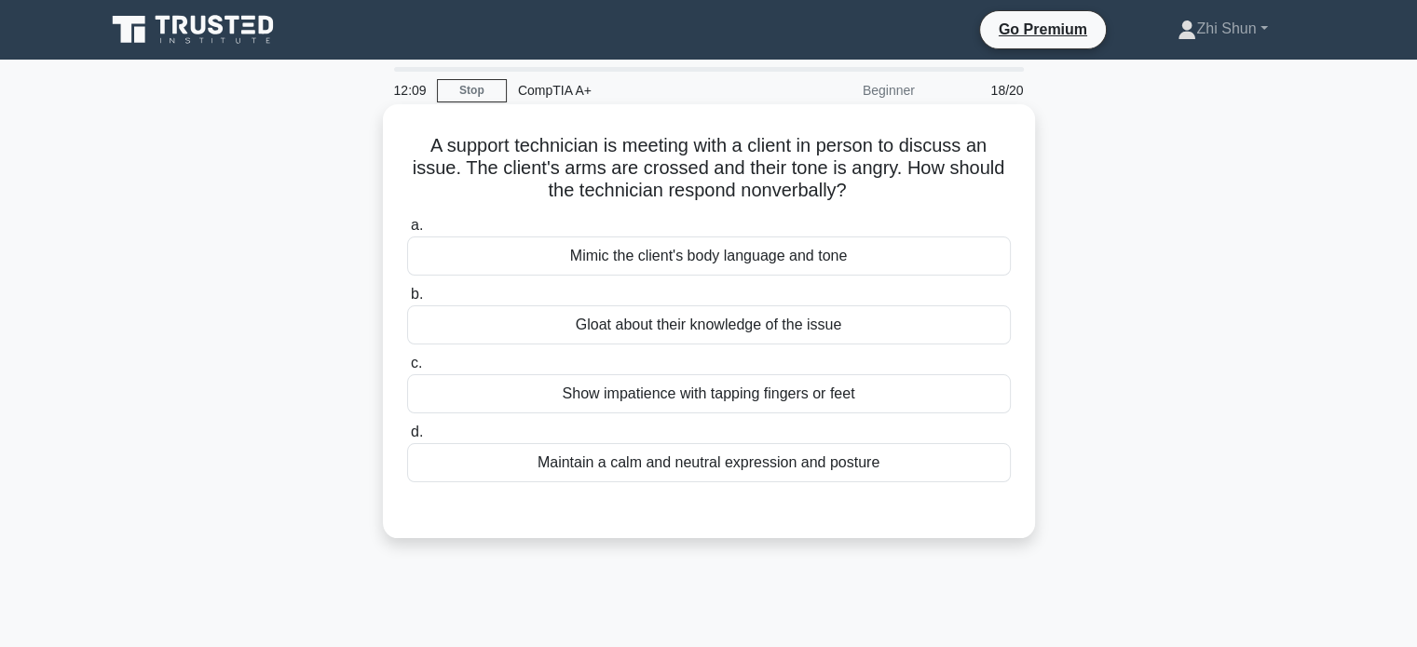
click at [806, 468] on div "Maintain a calm and neutral expression and posture" at bounding box center [709, 462] width 604 height 39
click at [407, 439] on input "d. Maintain a calm and neutral expression and posture" at bounding box center [407, 433] width 0 height 12
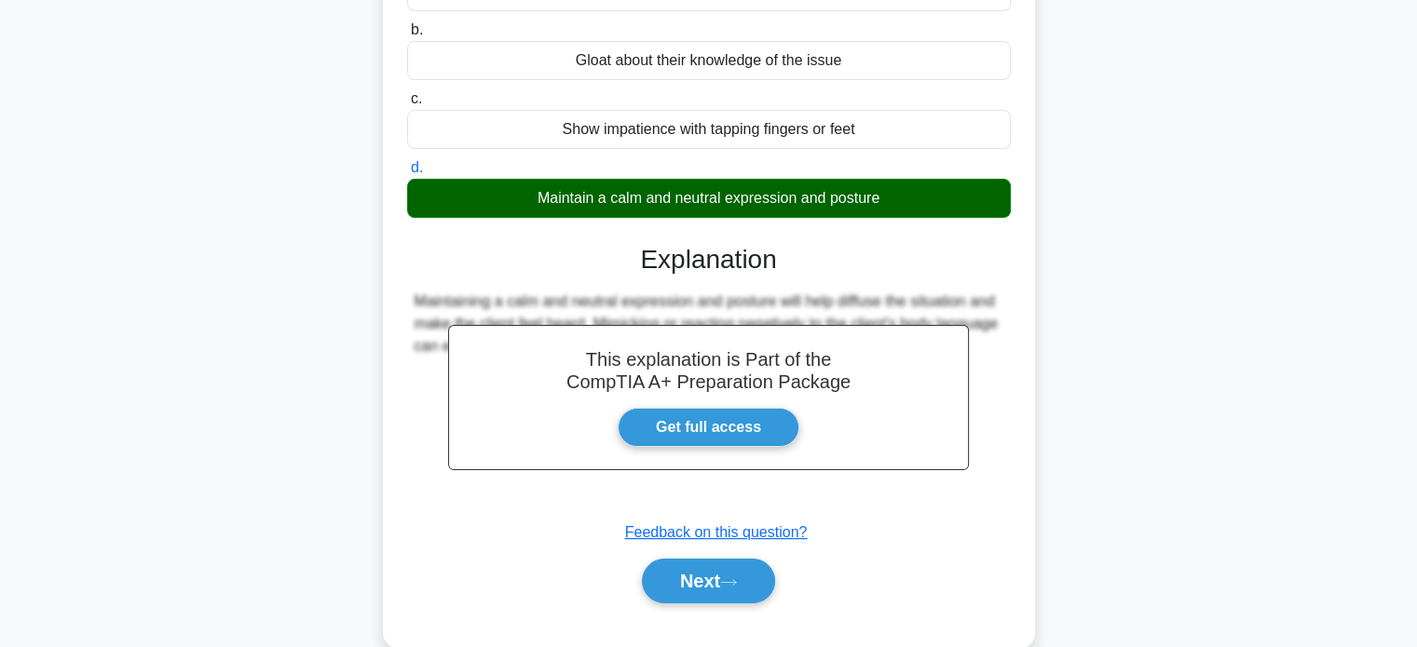
scroll to position [359, 0]
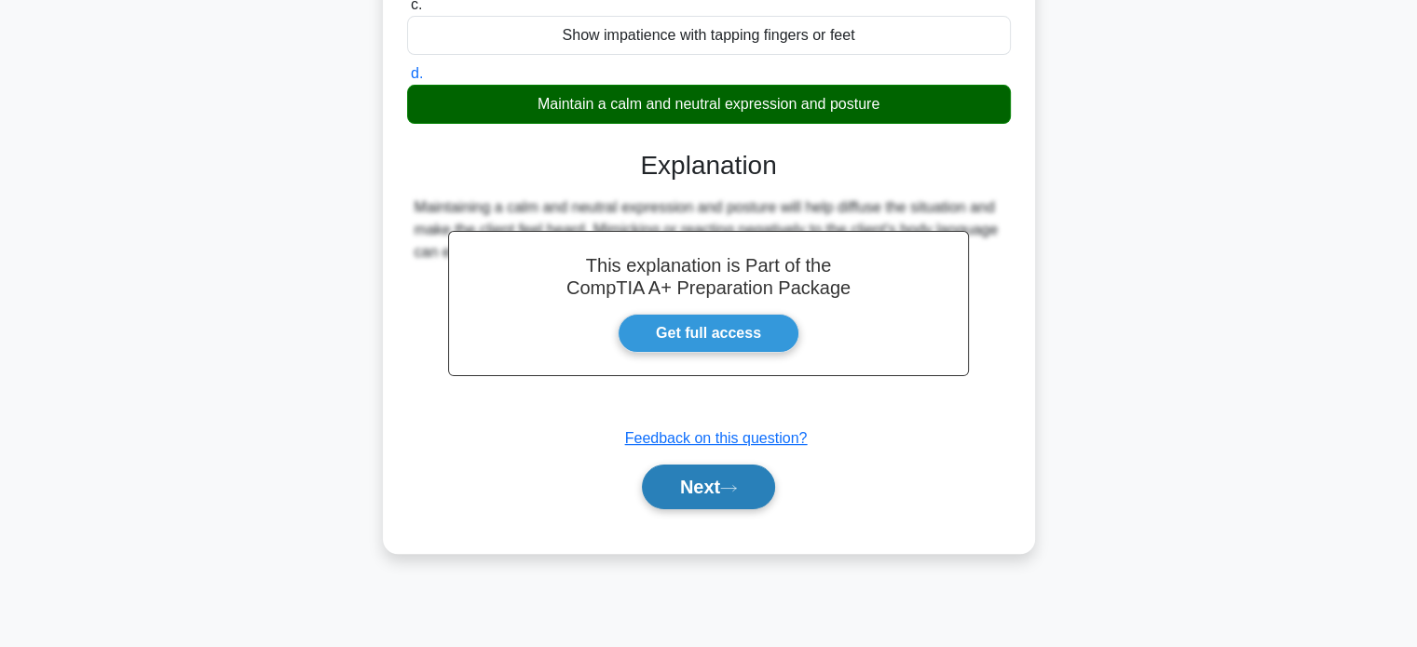
click at [732, 474] on button "Next" at bounding box center [708, 487] width 133 height 45
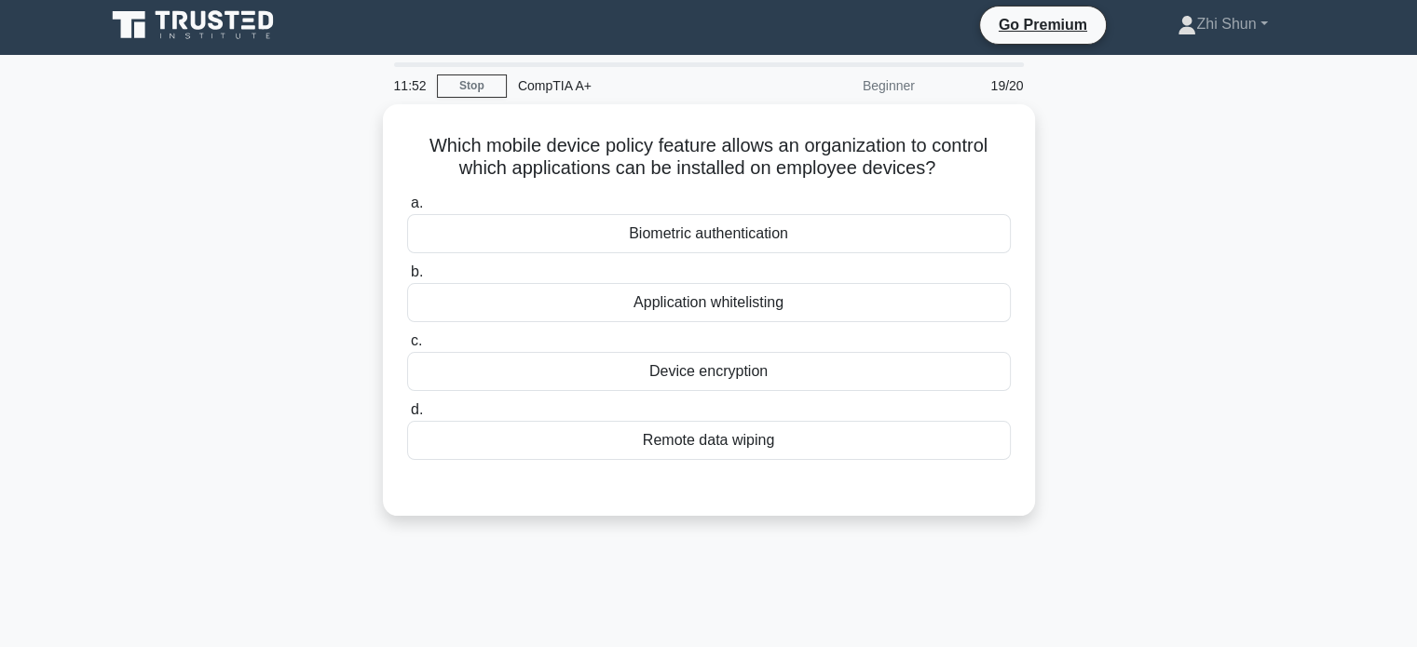
scroll to position [0, 0]
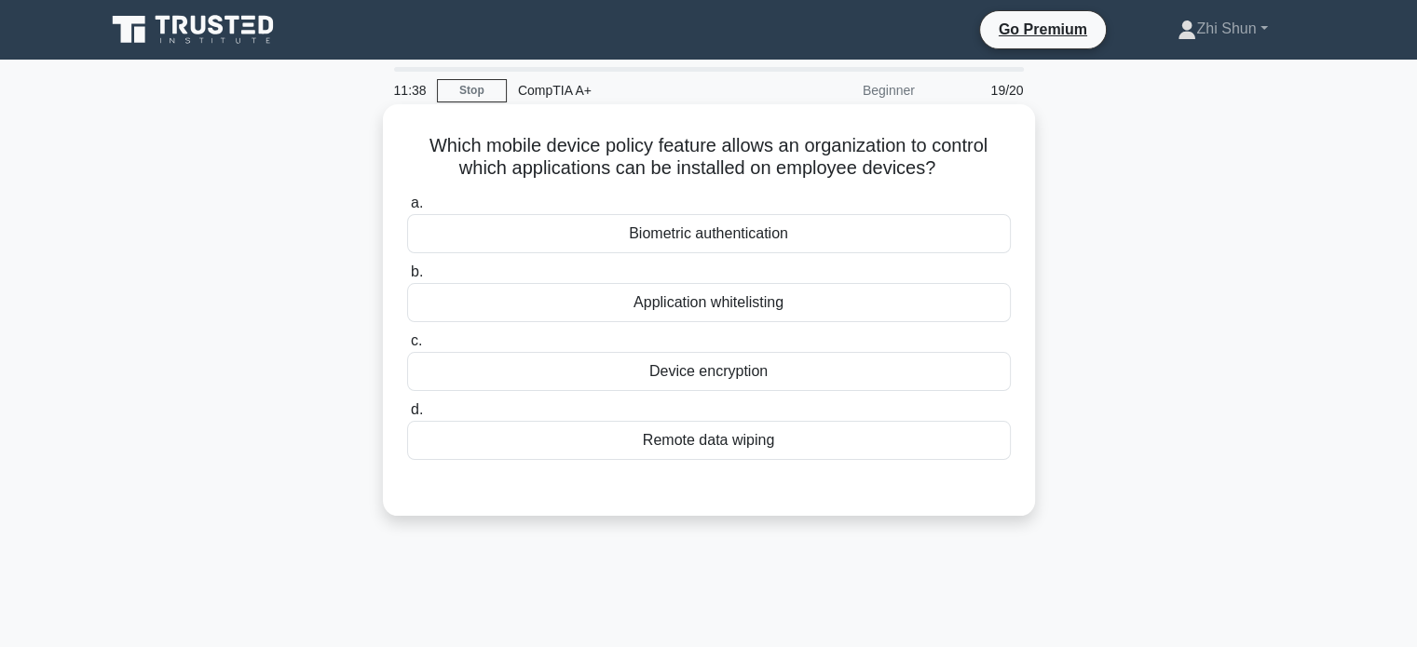
click at [760, 302] on div "Application whitelisting" at bounding box center [709, 302] width 604 height 39
click at [407, 278] on input "b. Application whitelisting" at bounding box center [407, 272] width 0 height 12
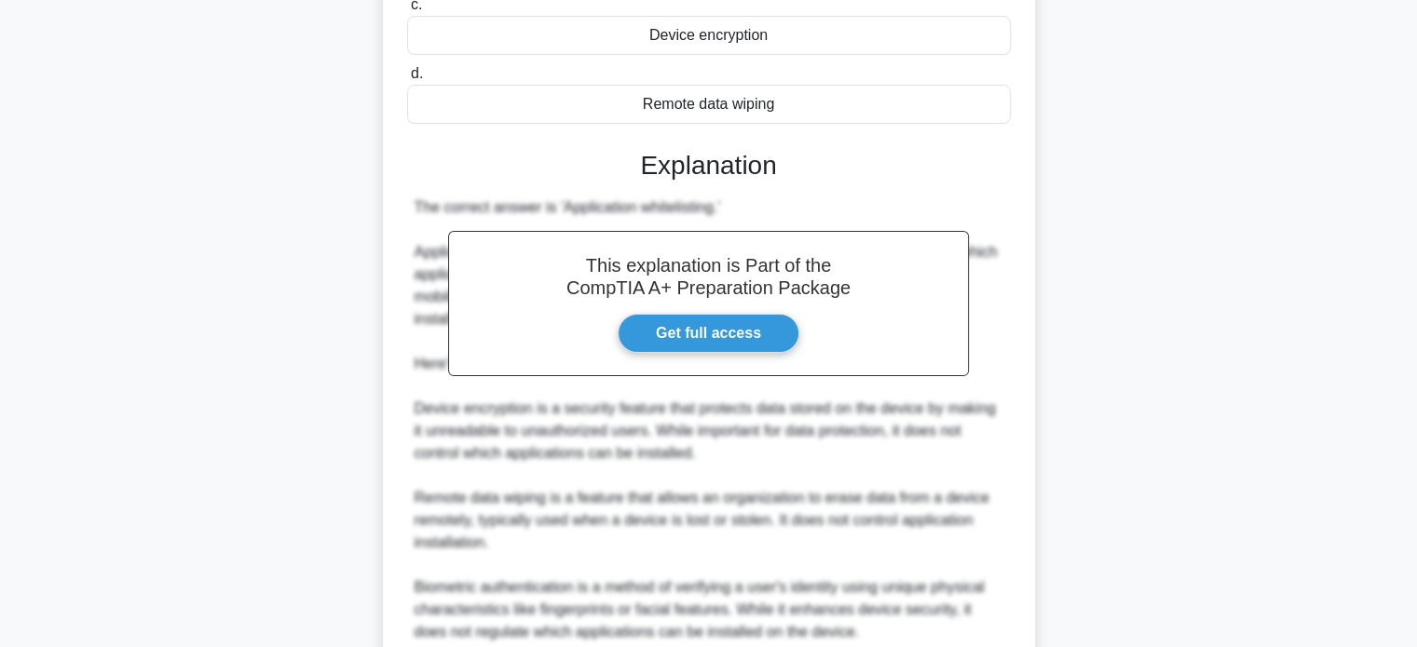
scroll to position [559, 0]
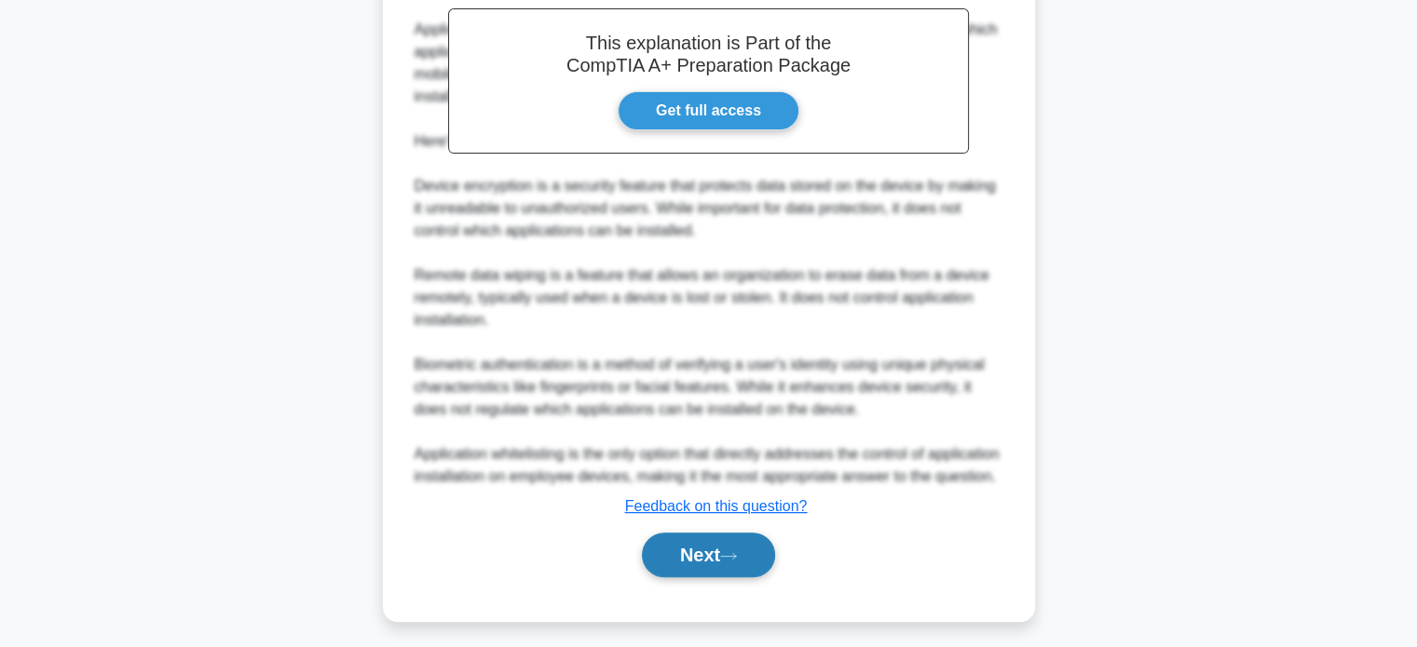
click at [704, 575] on button "Next" at bounding box center [708, 555] width 133 height 45
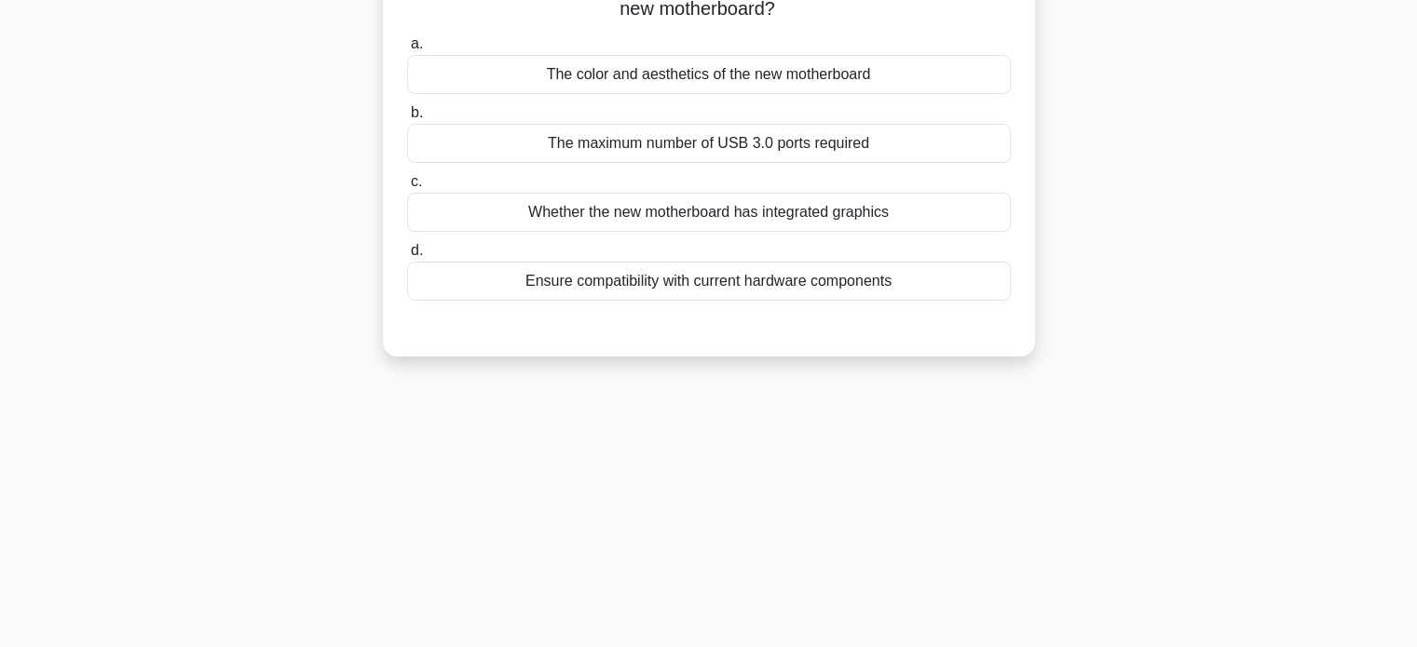
scroll to position [0, 0]
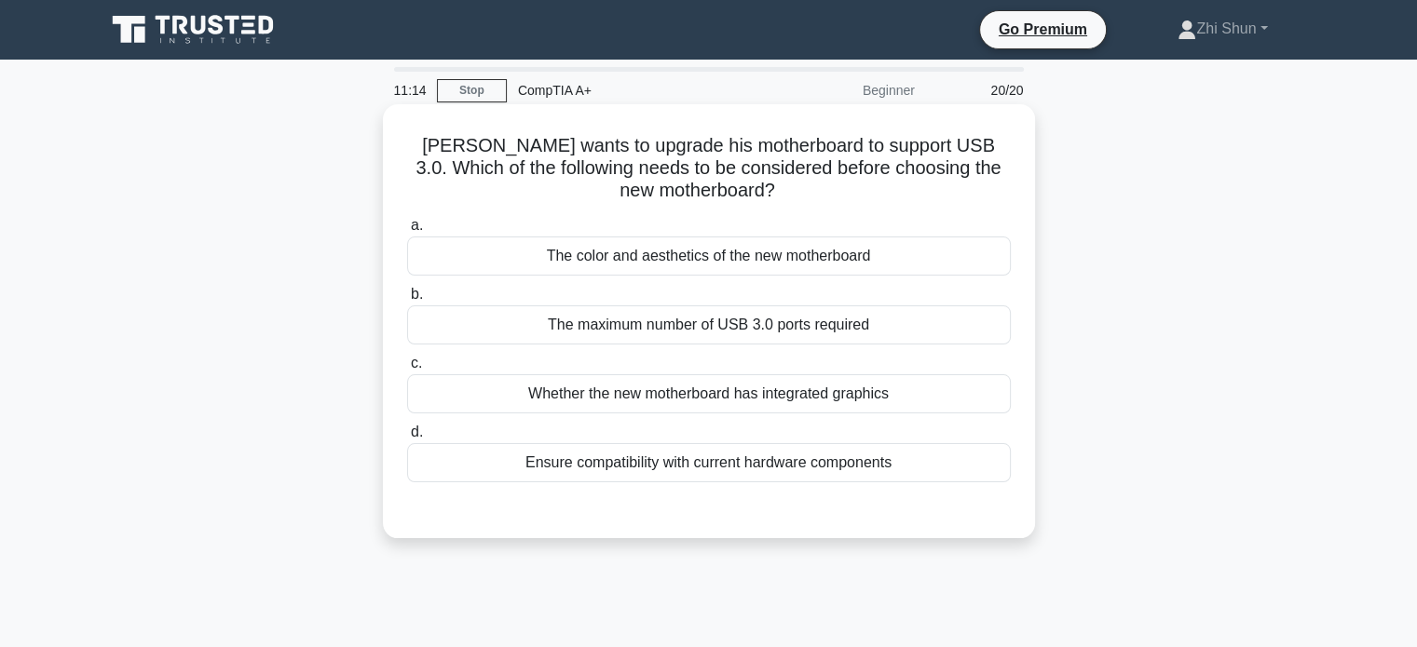
click at [672, 322] on div "The maximum number of USB 3.0 ports required" at bounding box center [709, 324] width 604 height 39
click at [407, 301] on input "b. The maximum number of USB 3.0 ports required" at bounding box center [407, 295] width 0 height 12
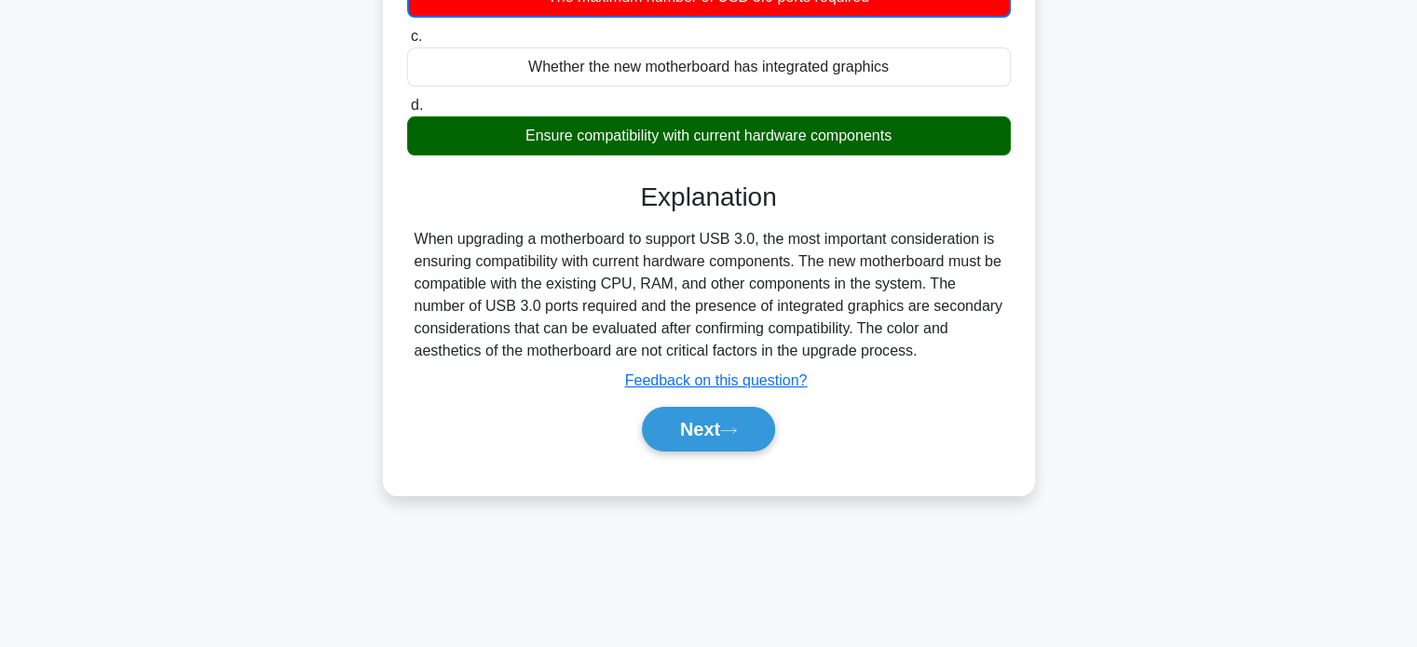
scroll to position [359, 0]
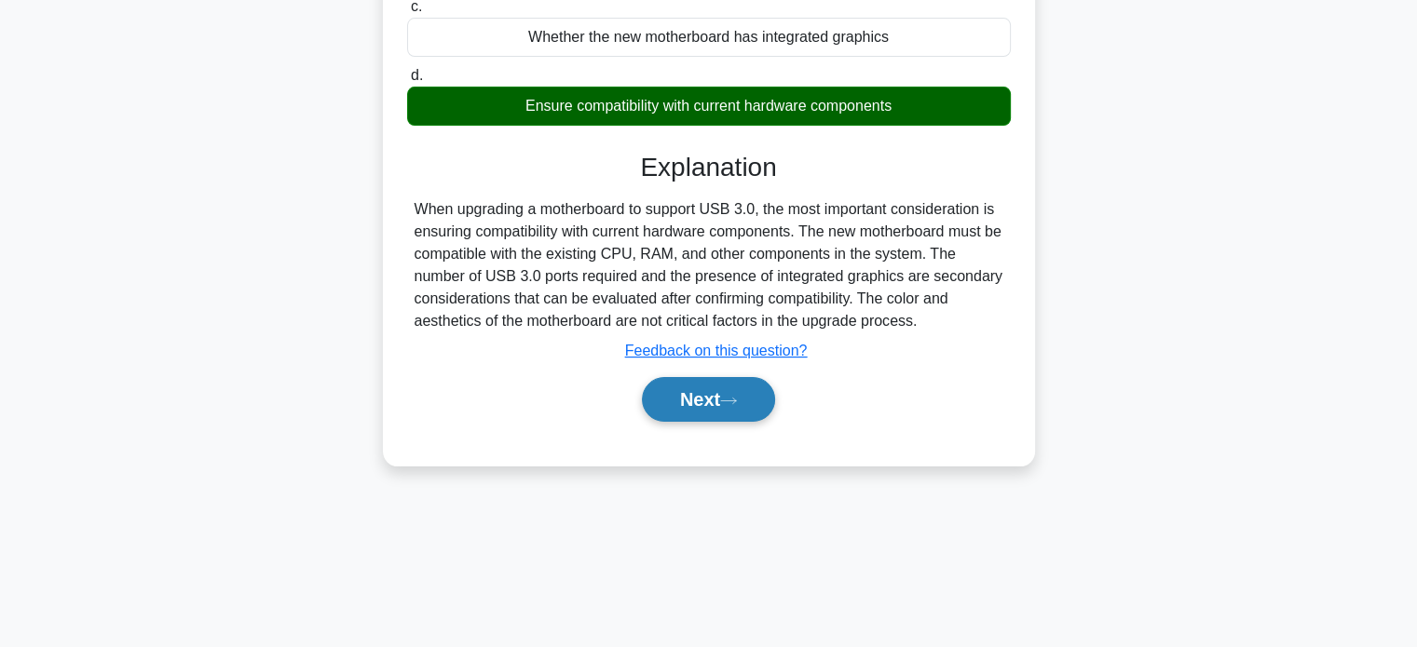
click at [744, 407] on button "Next" at bounding box center [708, 399] width 133 height 45
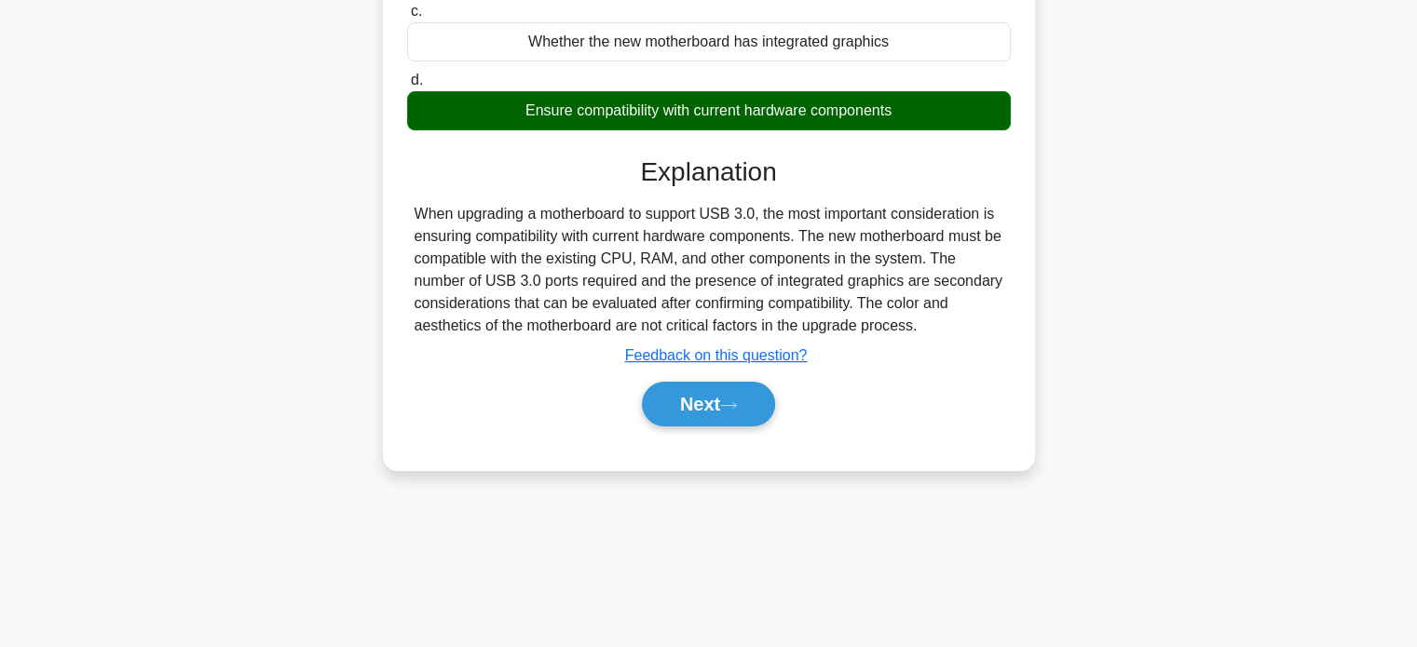
scroll to position [265, 0]
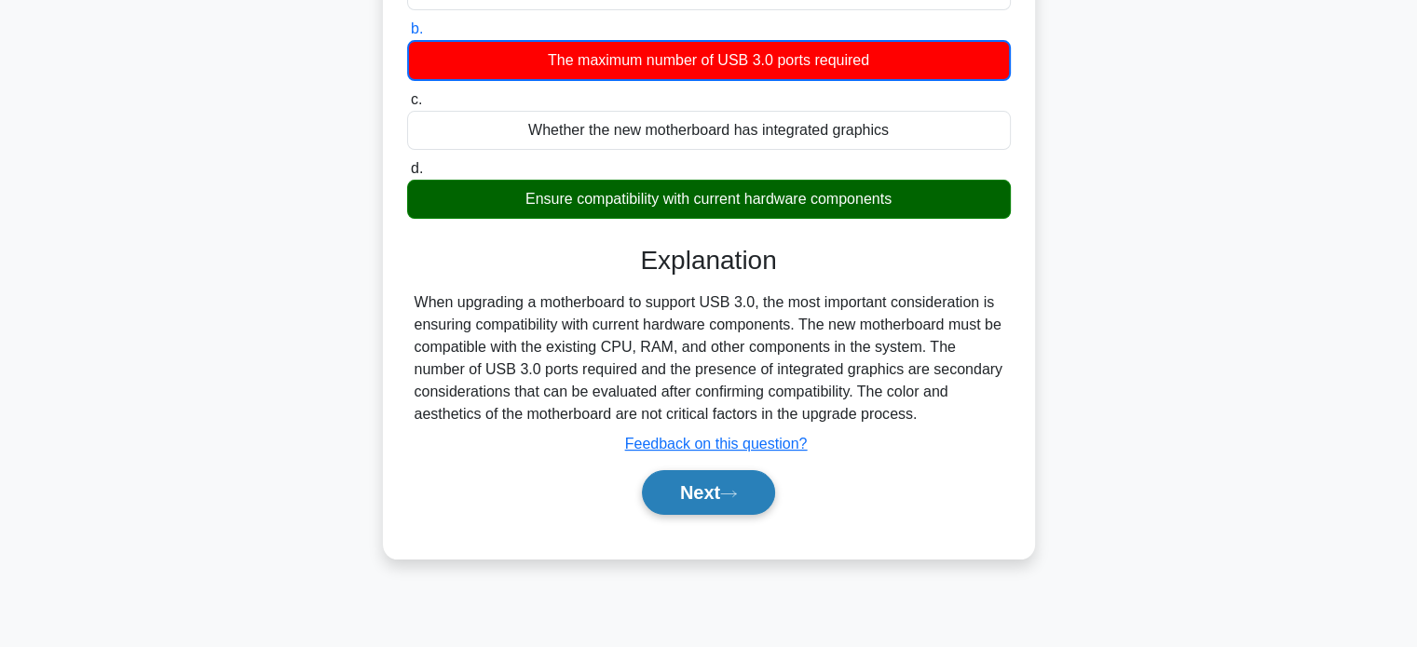
click at [707, 480] on button "Next" at bounding box center [708, 492] width 133 height 45
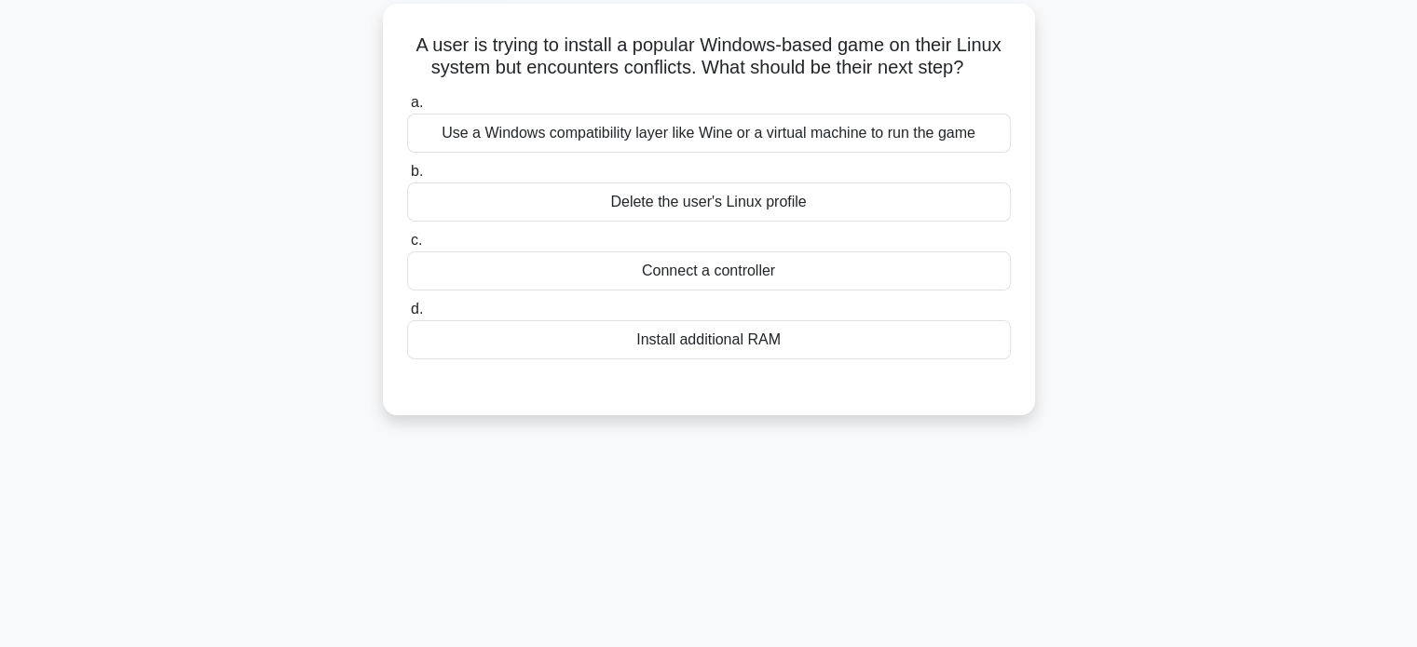
scroll to position [0, 0]
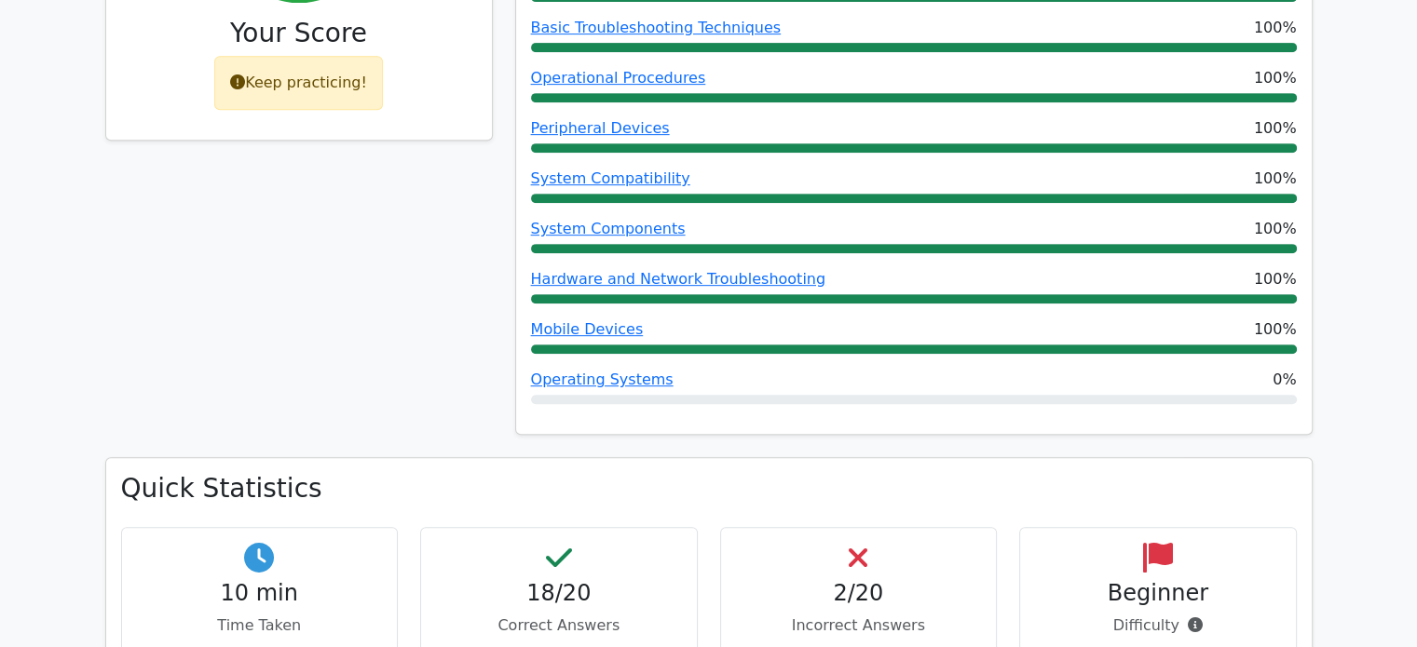
scroll to position [466, 0]
